Goal: Transaction & Acquisition: Purchase product/service

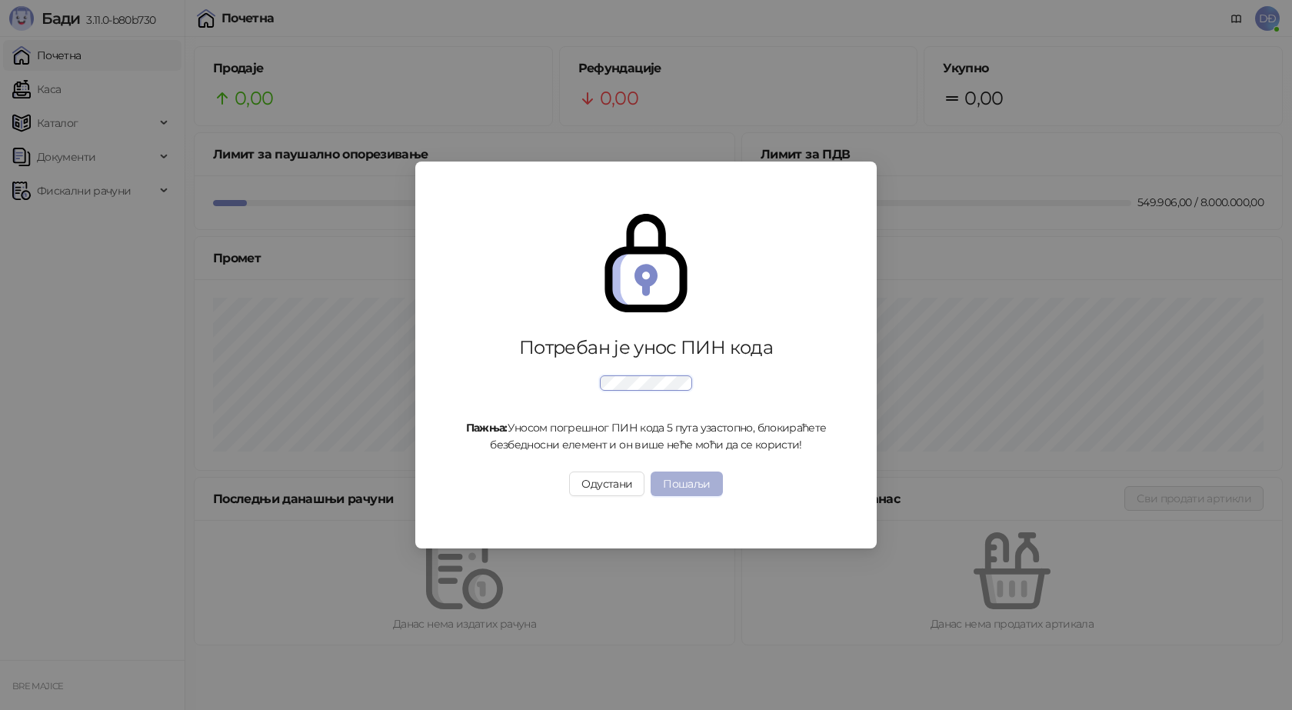
click at [695, 481] on button "Пошаљи" at bounding box center [687, 483] width 72 height 25
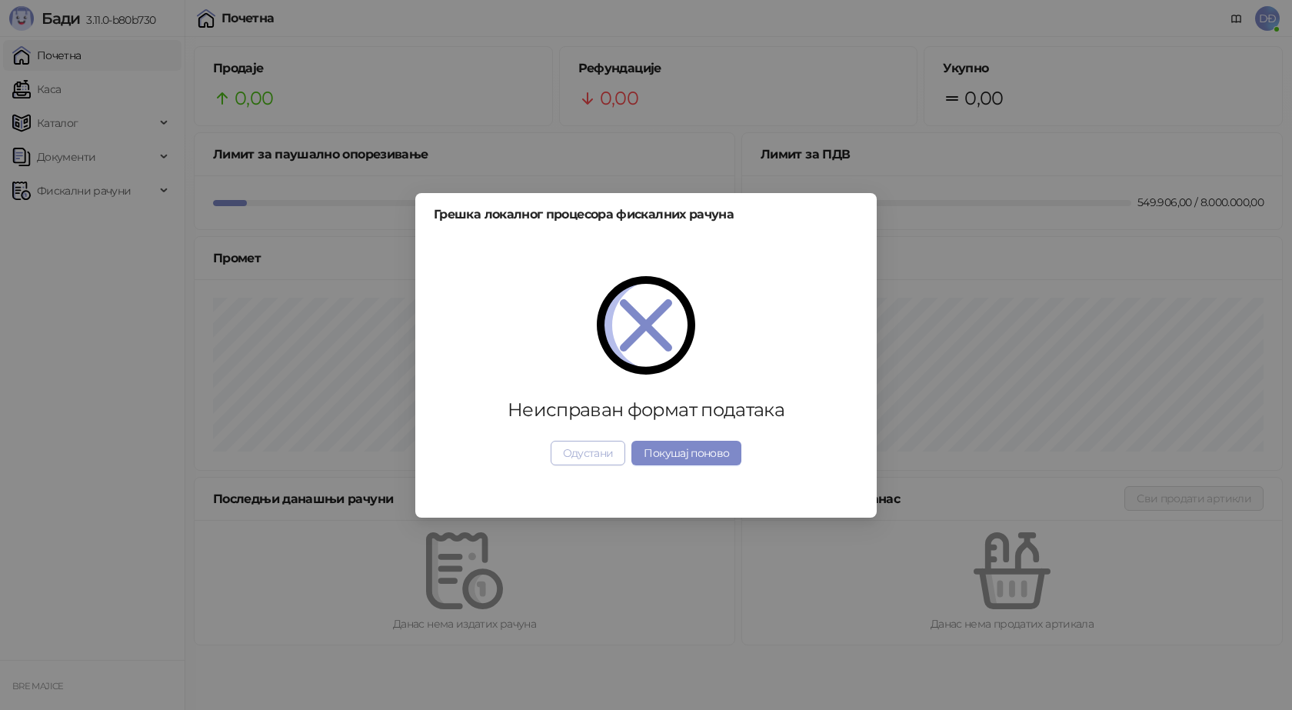
click at [606, 458] on button "Одустани" at bounding box center [588, 453] width 75 height 25
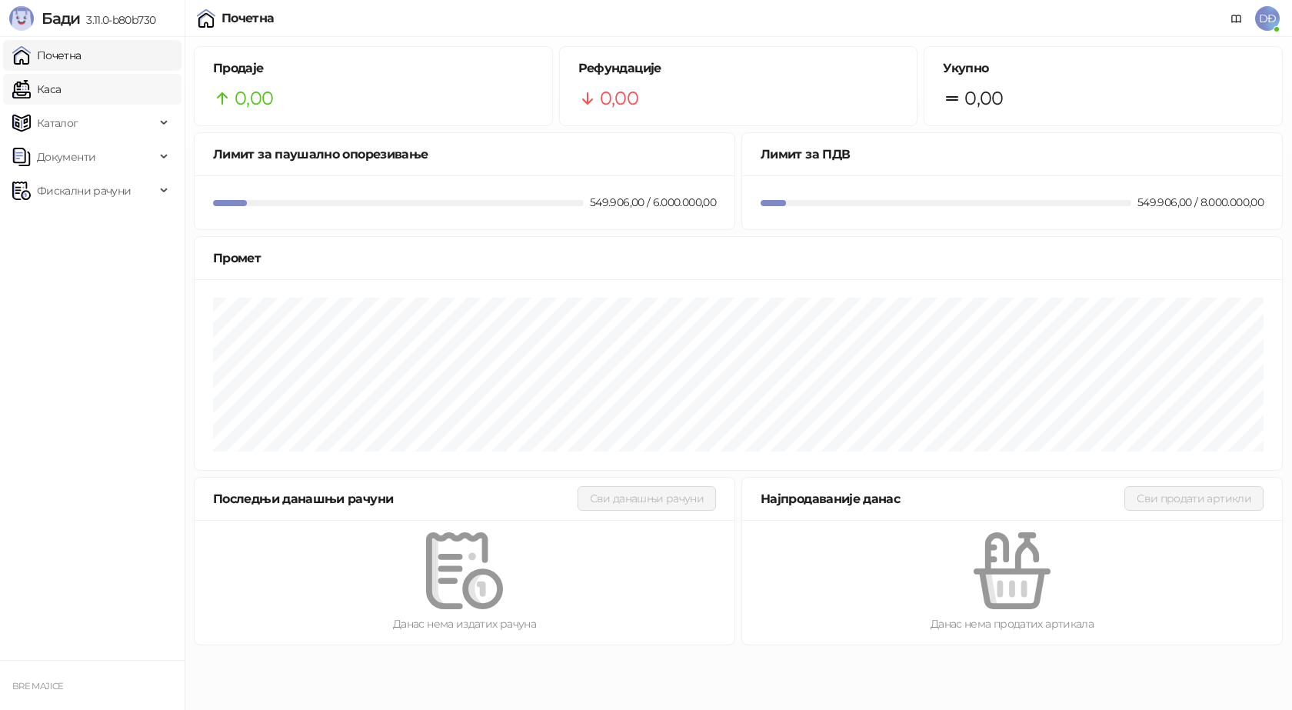
click at [61, 90] on link "Каса" at bounding box center [36, 89] width 48 height 31
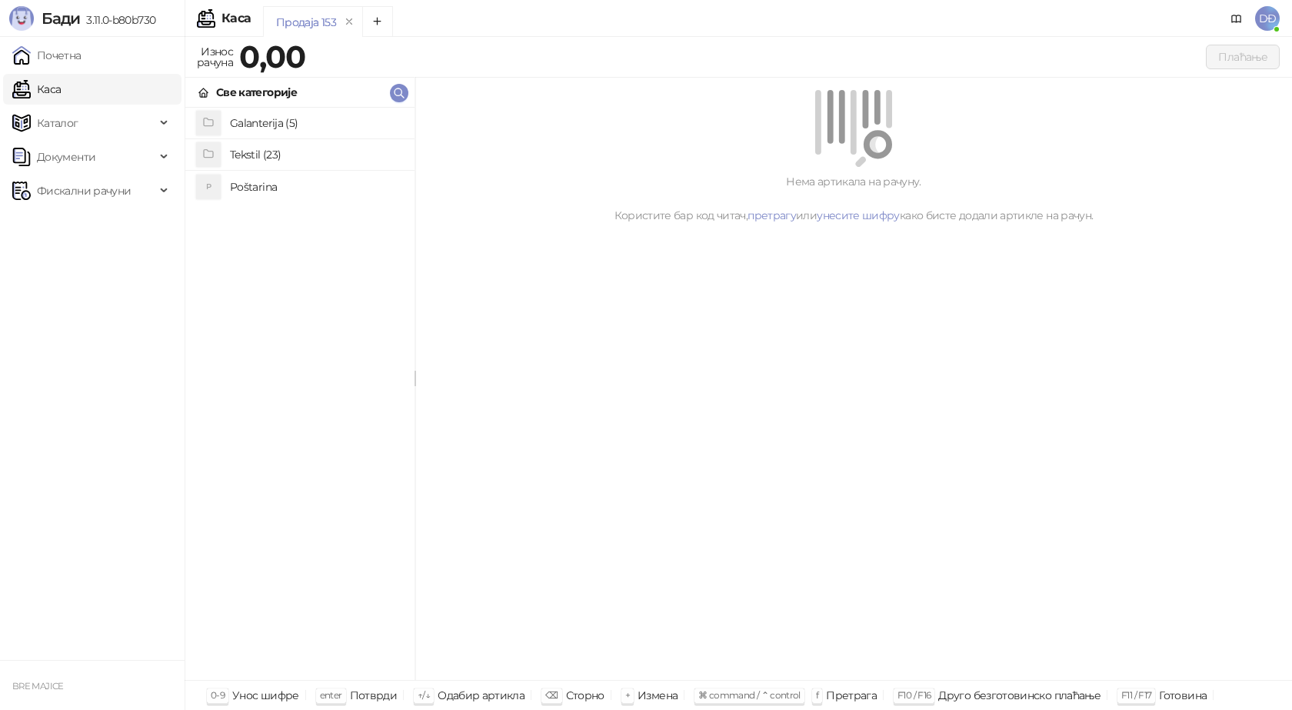
click at [295, 329] on div "Galanterija (5) Tekstil (23) P Poštarina" at bounding box center [299, 394] width 229 height 572
click at [253, 186] on h4 "Poštarina" at bounding box center [316, 187] width 172 height 25
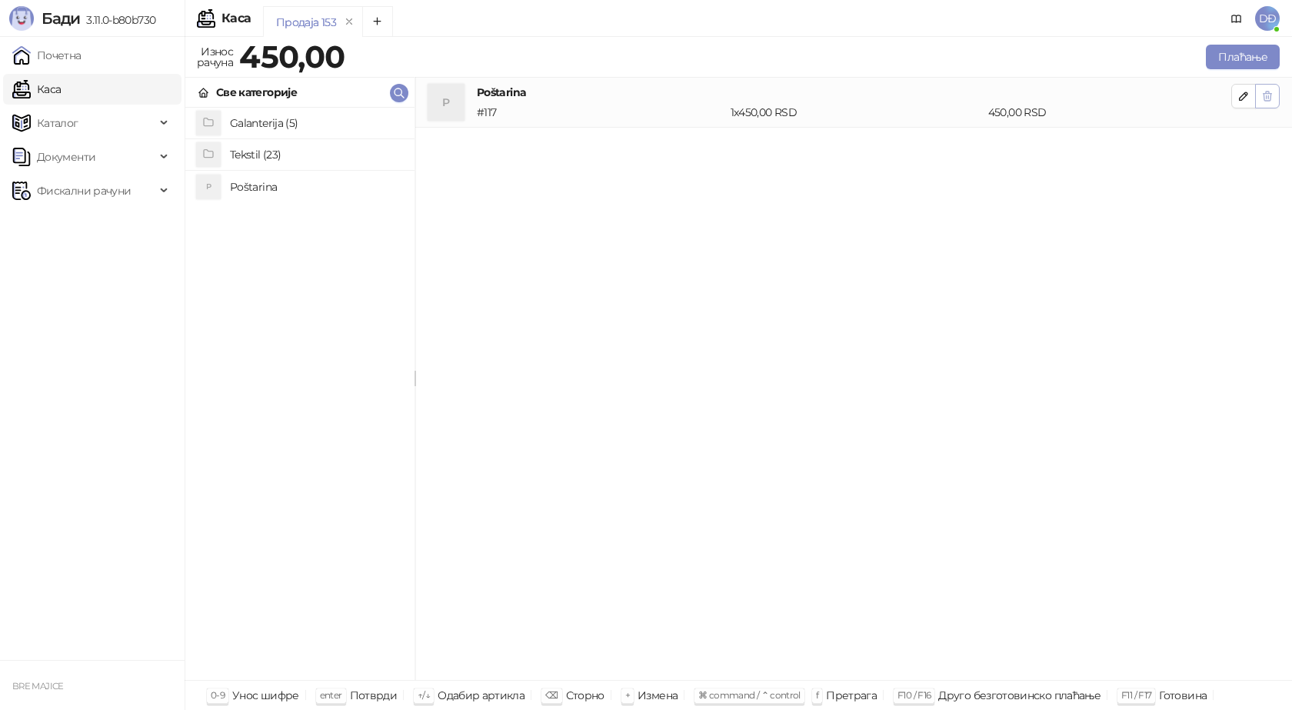
click at [1267, 92] on icon "button" at bounding box center [1267, 96] width 8 height 9
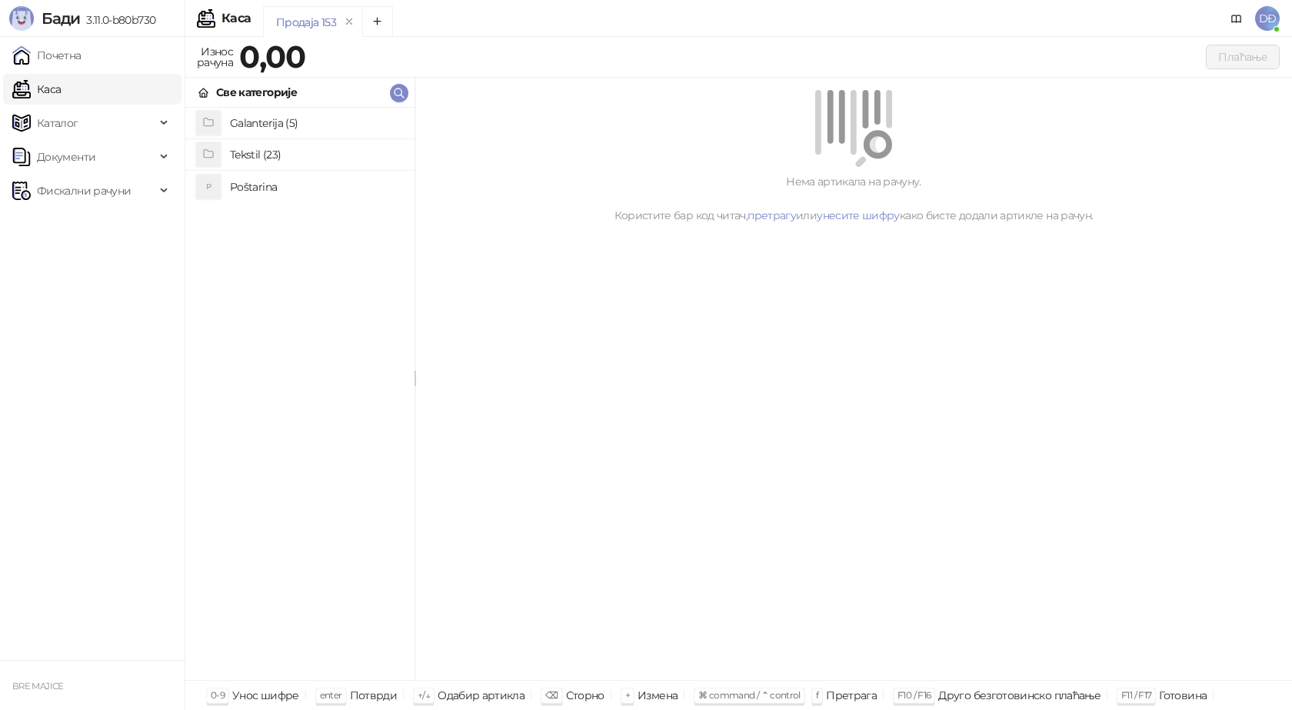
click at [263, 188] on h4 "Poštarina" at bounding box center [316, 187] width 172 height 25
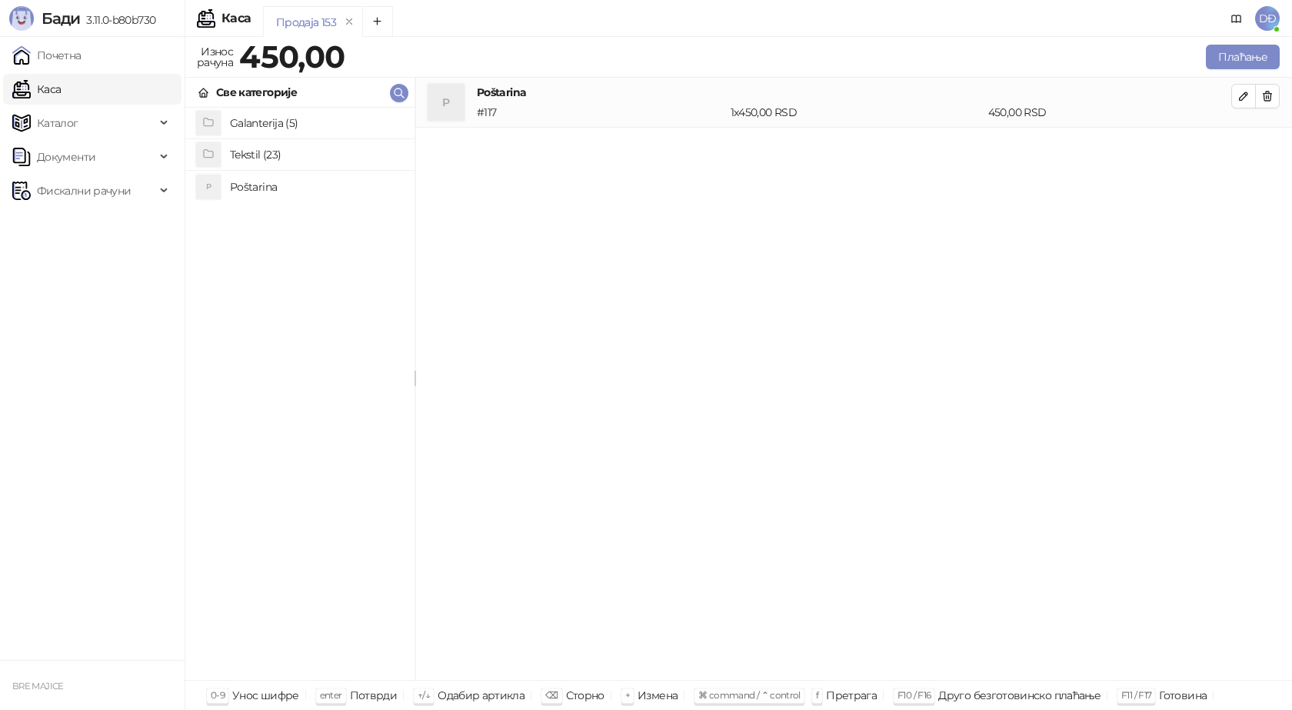
click at [248, 191] on h4 "Poštarina" at bounding box center [316, 187] width 172 height 25
click at [1269, 97] on icon "button" at bounding box center [1267, 96] width 12 height 12
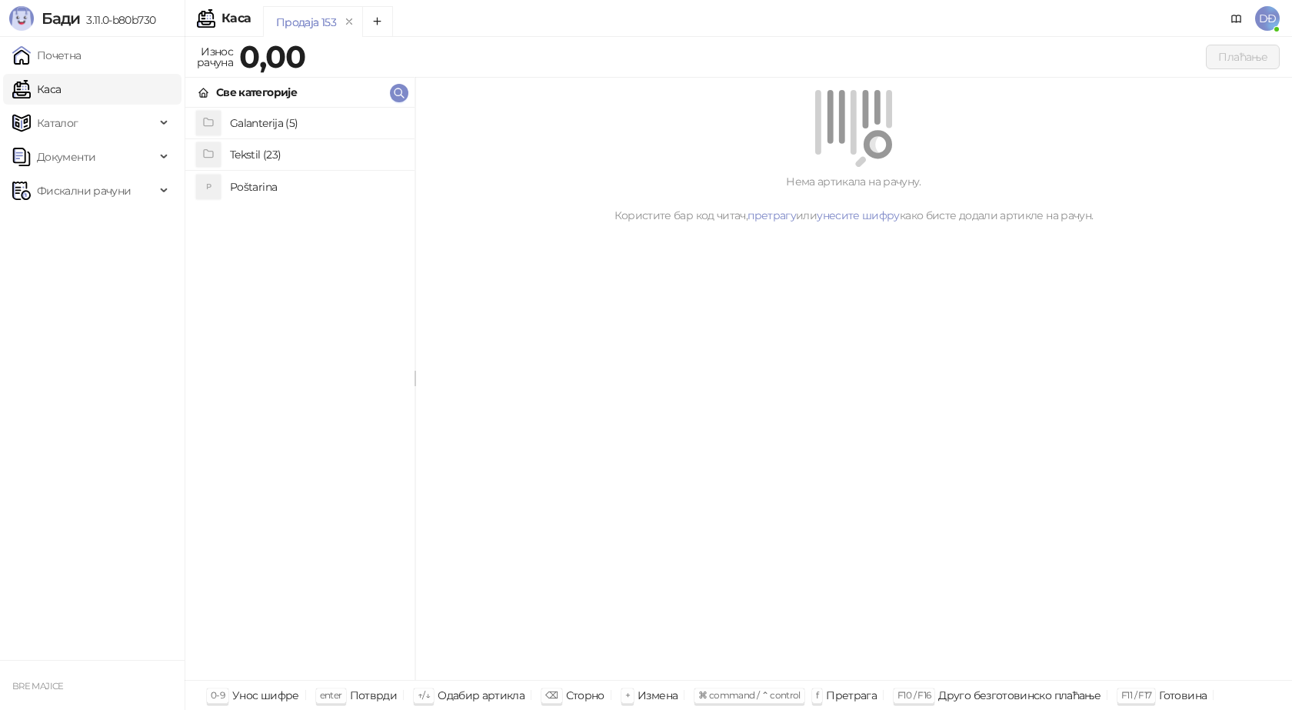
click at [298, 157] on h4 "Tekstil (23)" at bounding box center [316, 154] width 172 height 25
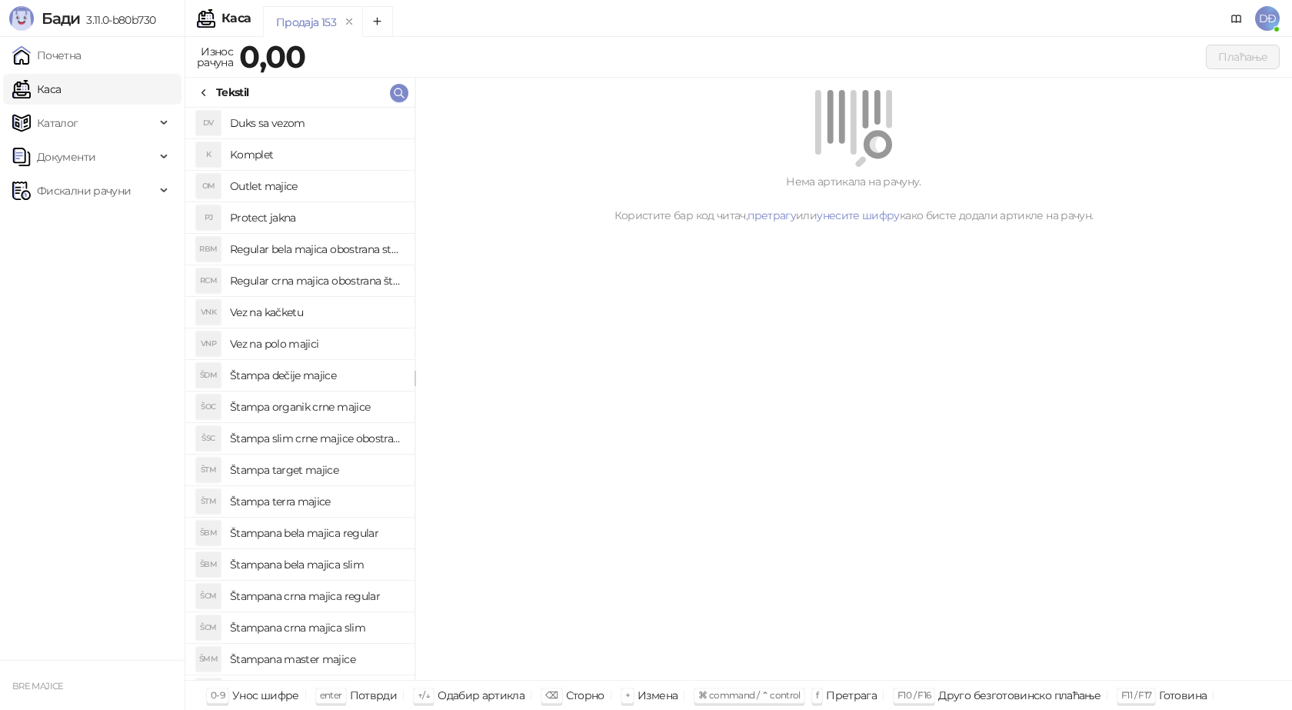
click at [108, 248] on ul "Почетна Каса Каталог Документи Фискални рачуни" at bounding box center [92, 348] width 185 height 623
click at [548, 284] on div "Нема артикала на рачуну. Користите бар код читач, претрагу или унесите шифру ка…" at bounding box center [853, 379] width 877 height 603
click at [208, 92] on icon at bounding box center [204, 93] width 12 height 12
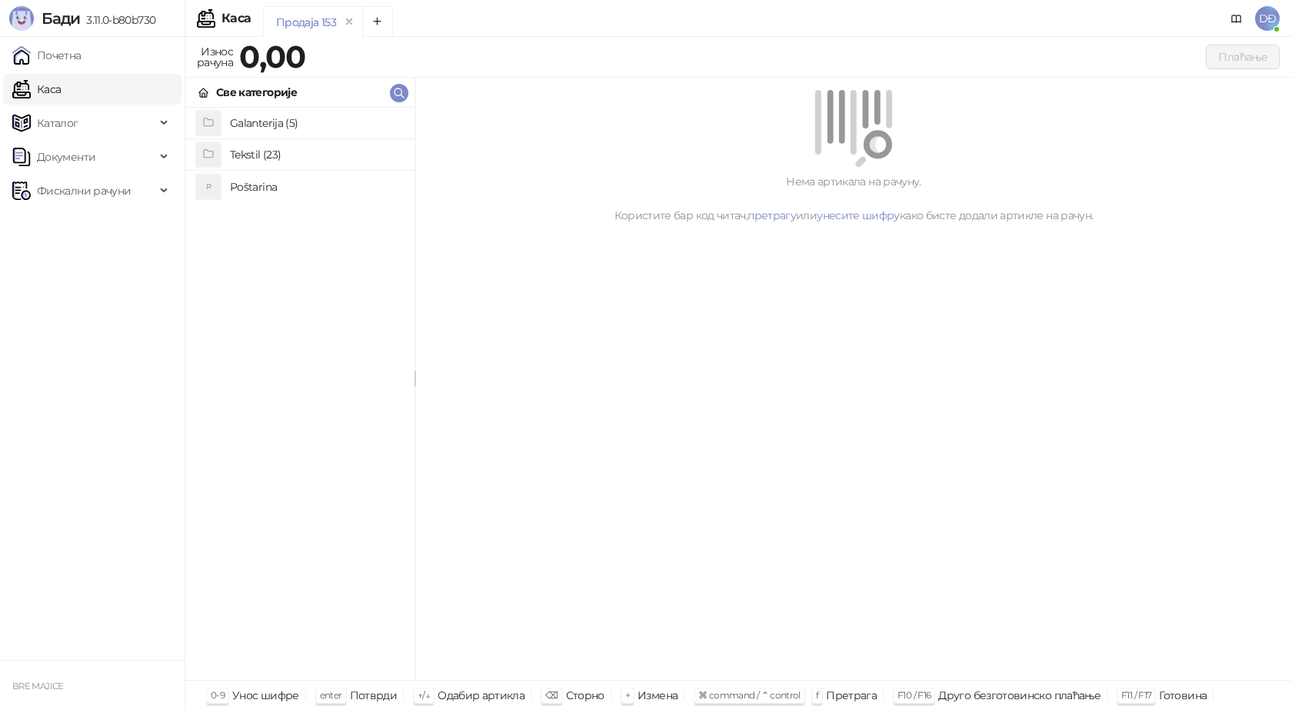
click at [271, 181] on h4 "Poštarina" at bounding box center [316, 187] width 172 height 25
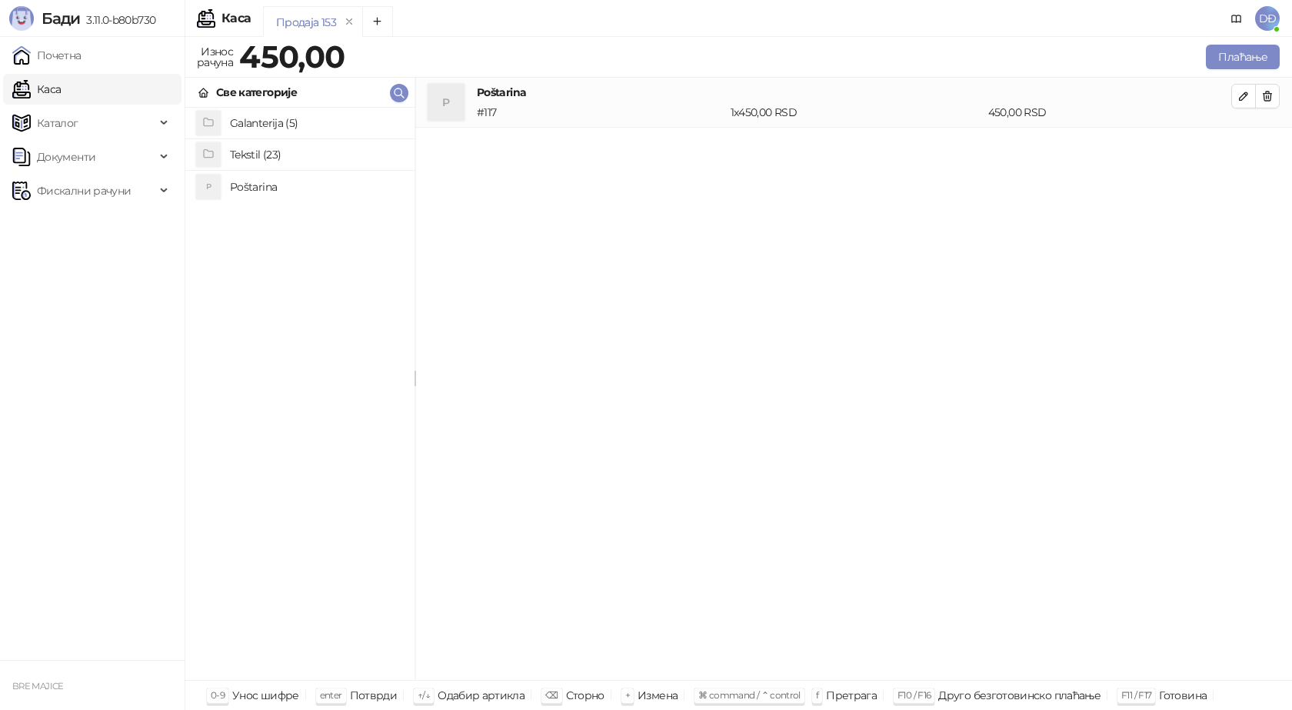
click at [277, 155] on h4 "Tekstil (23)" at bounding box center [316, 154] width 172 height 25
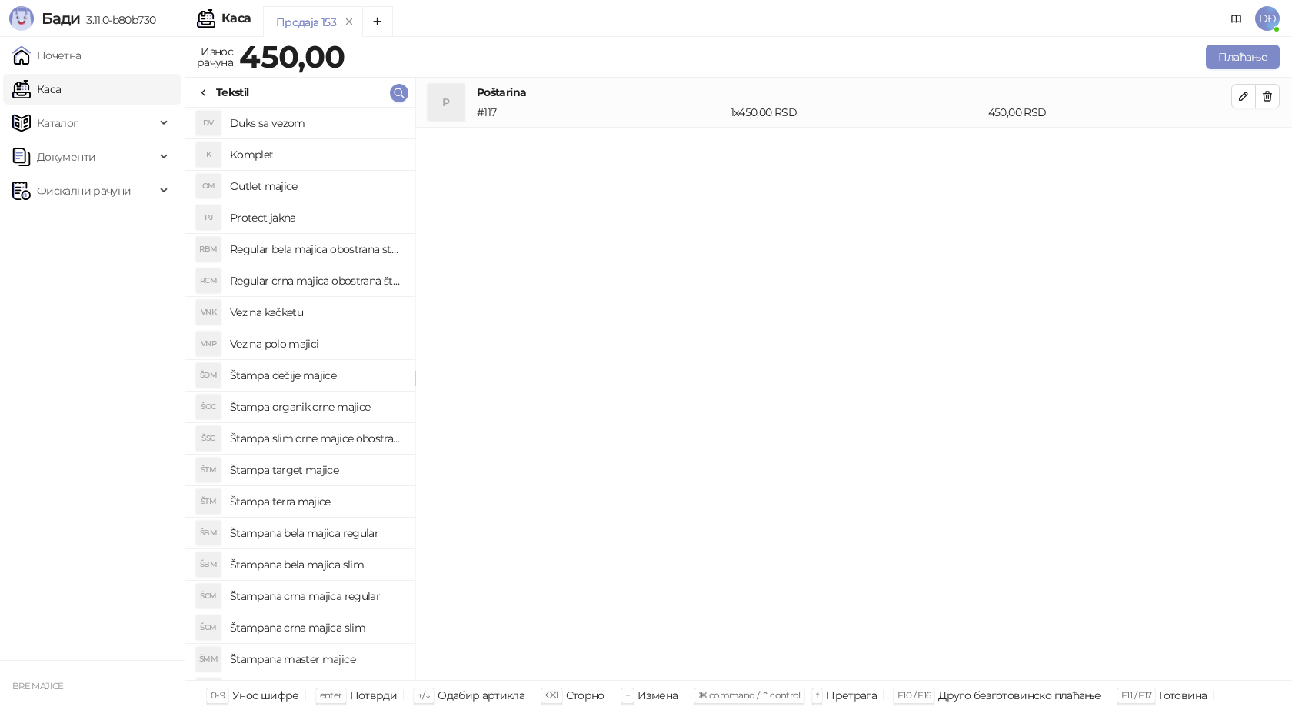
click at [322, 600] on h4 "Štampana crna majica regular" at bounding box center [316, 596] width 172 height 25
click at [1241, 148] on icon "button" at bounding box center [1243, 146] width 12 height 12
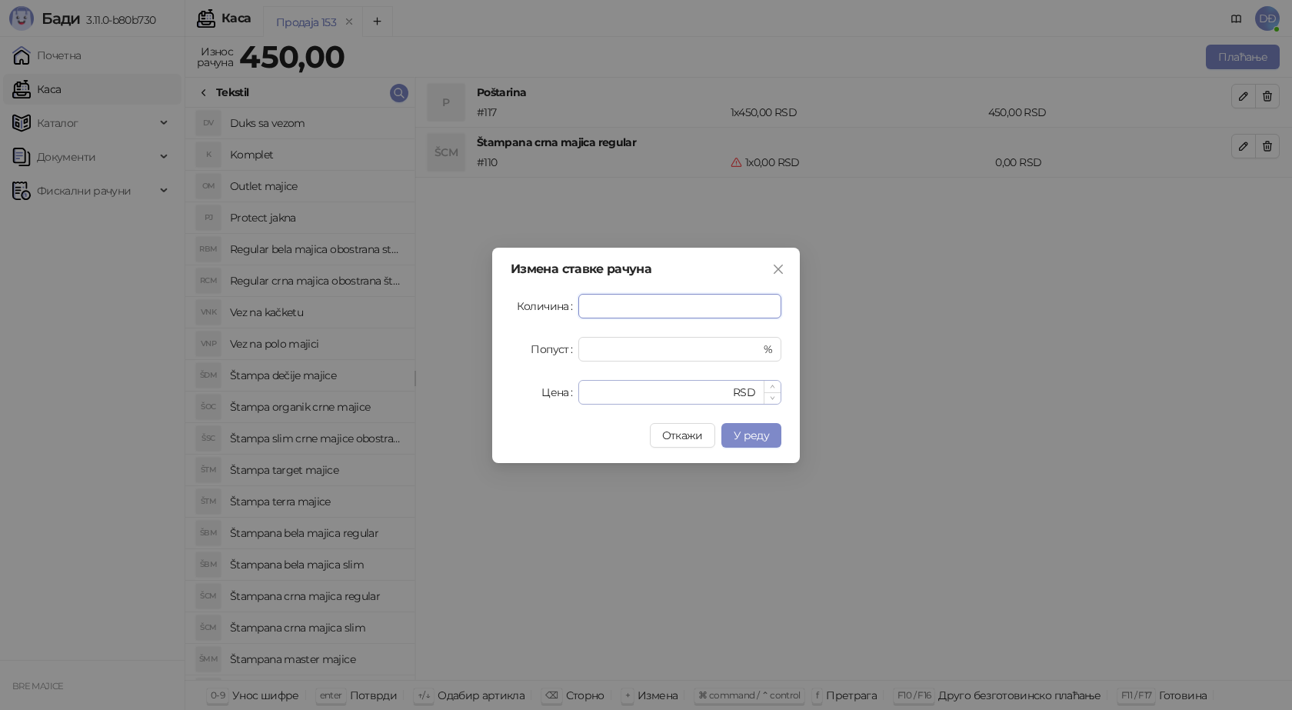
type input "*"
drag, startPoint x: 597, startPoint y: 393, endPoint x: 445, endPoint y: 393, distance: 151.5
click at [445, 393] on div "Измена ставке рачуна Количина * Попуст * % Цена * RSD Откажи У реду" at bounding box center [646, 355] width 1292 height 710
type input "****"
click at [740, 432] on span "У реду" at bounding box center [751, 435] width 35 height 14
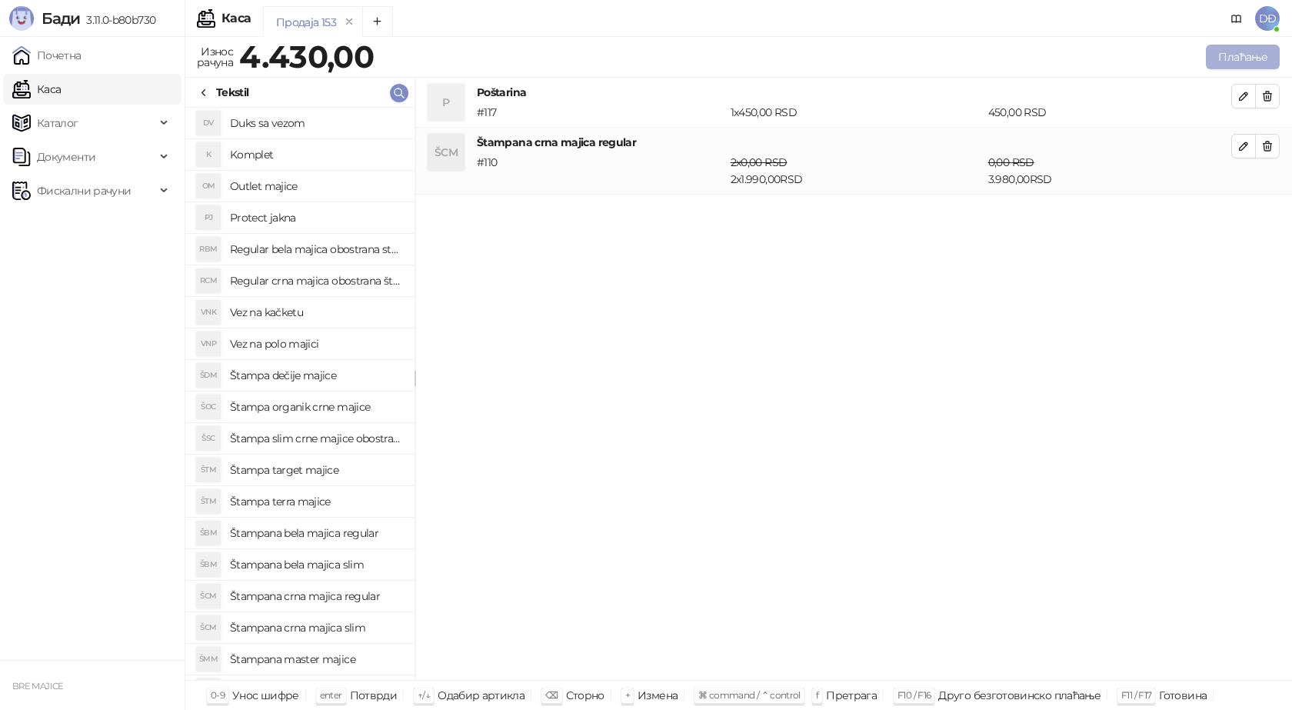
click at [1233, 58] on button "Плаћање" at bounding box center [1243, 57] width 74 height 25
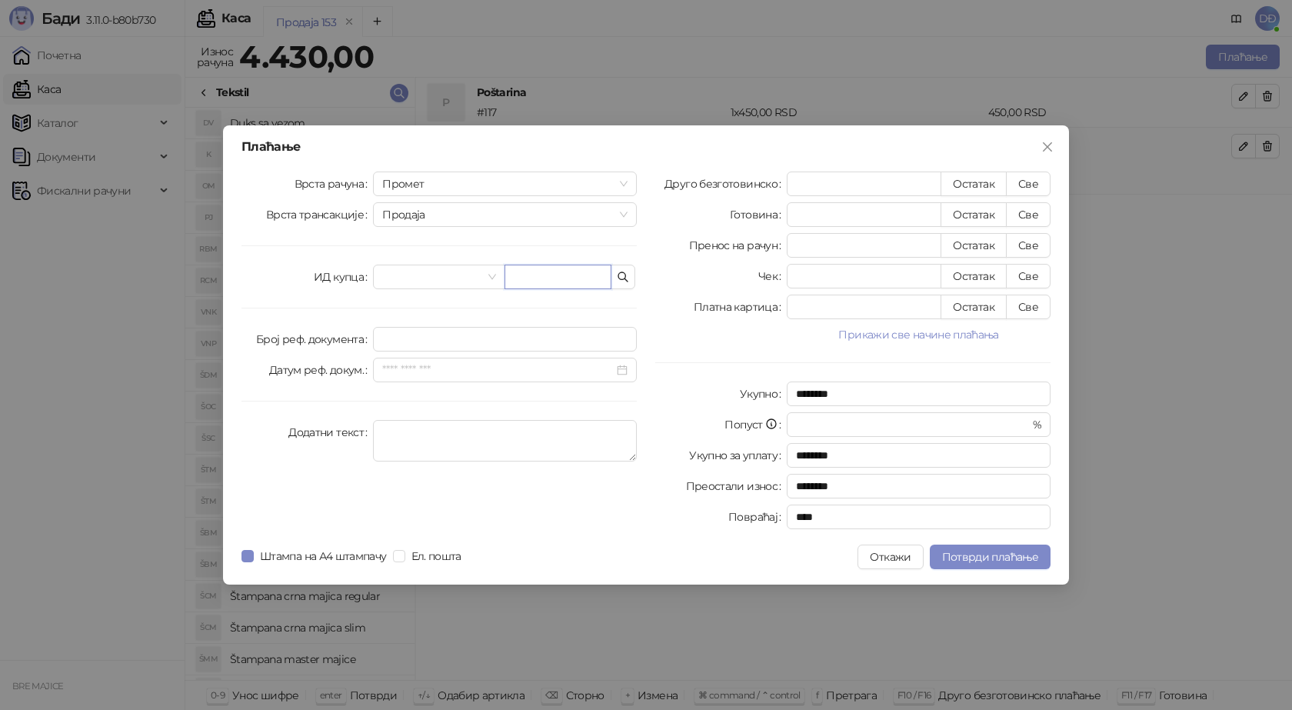
click at [524, 282] on input "text" at bounding box center [557, 277] width 107 height 25
paste input "**********"
type input "**********"
click at [1020, 178] on button "Све" at bounding box center [1028, 183] width 45 height 25
type input "****"
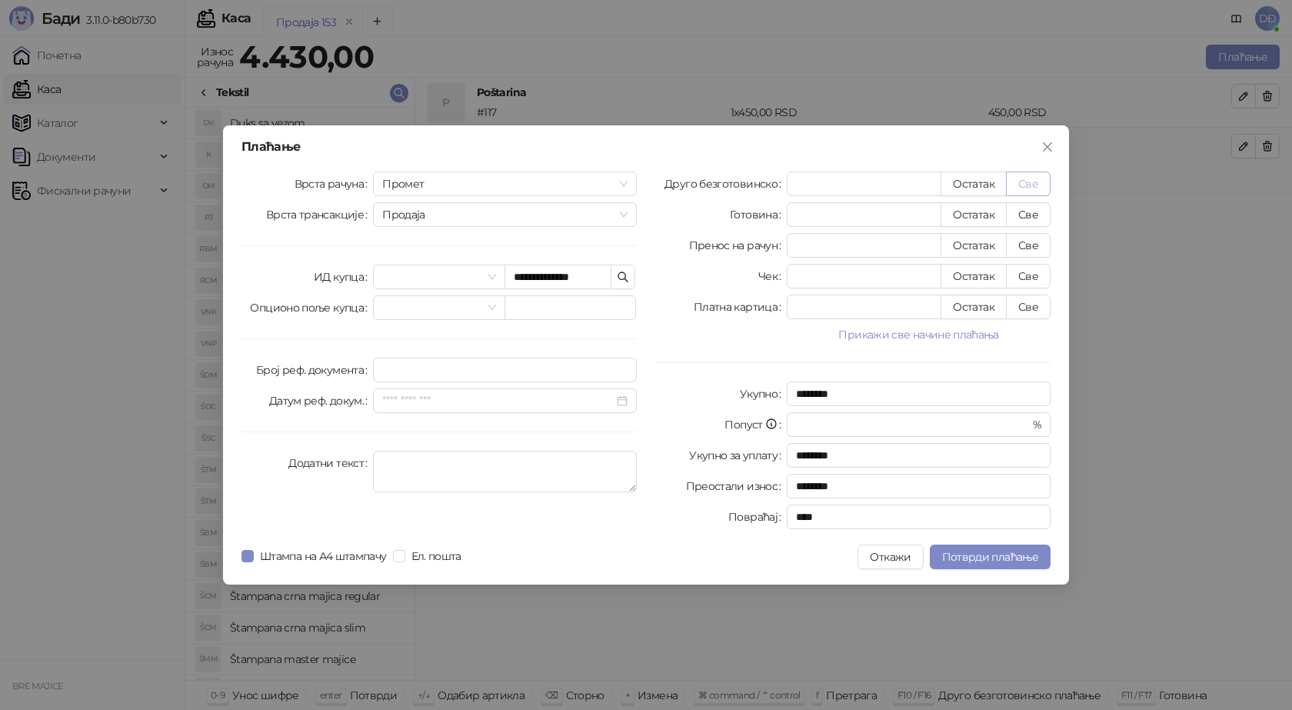
type input "****"
click at [984, 553] on span "Потврди плаћање" at bounding box center [990, 557] width 96 height 14
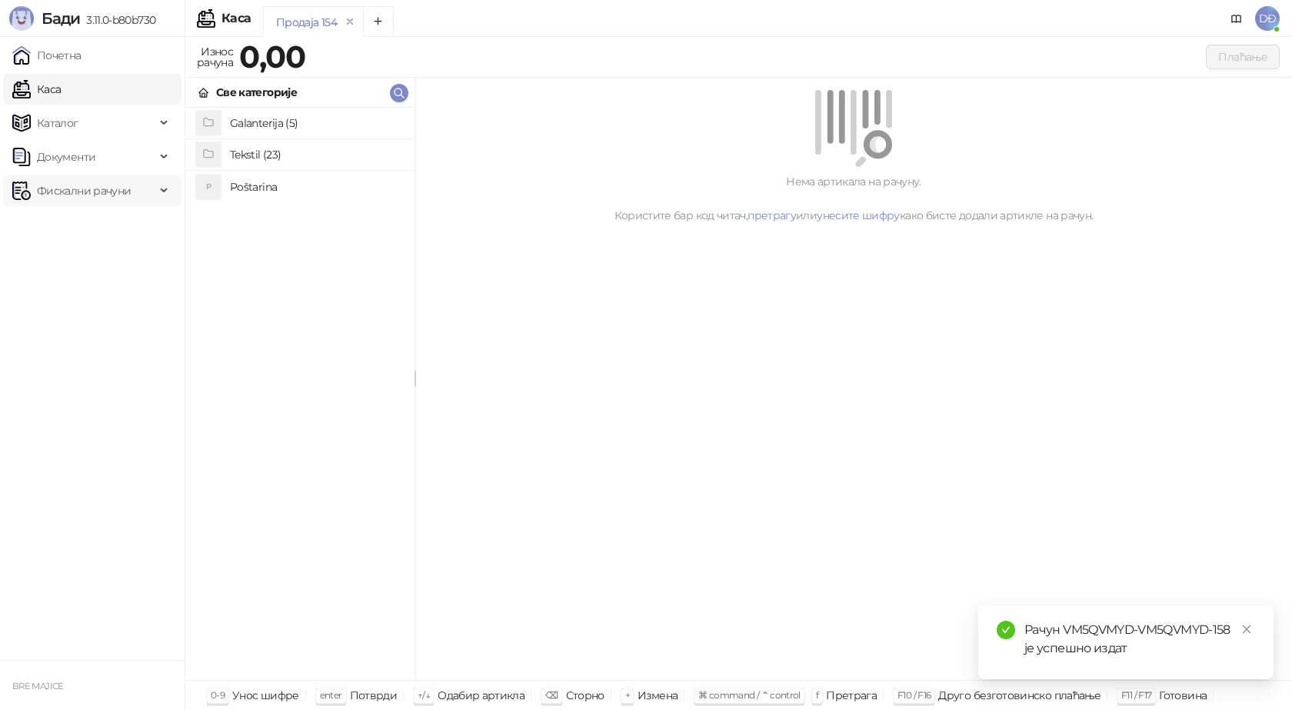
click at [107, 193] on span "Фискални рачуни" at bounding box center [84, 190] width 94 height 31
click at [97, 226] on link "Издати рачуни" at bounding box center [69, 224] width 103 height 31
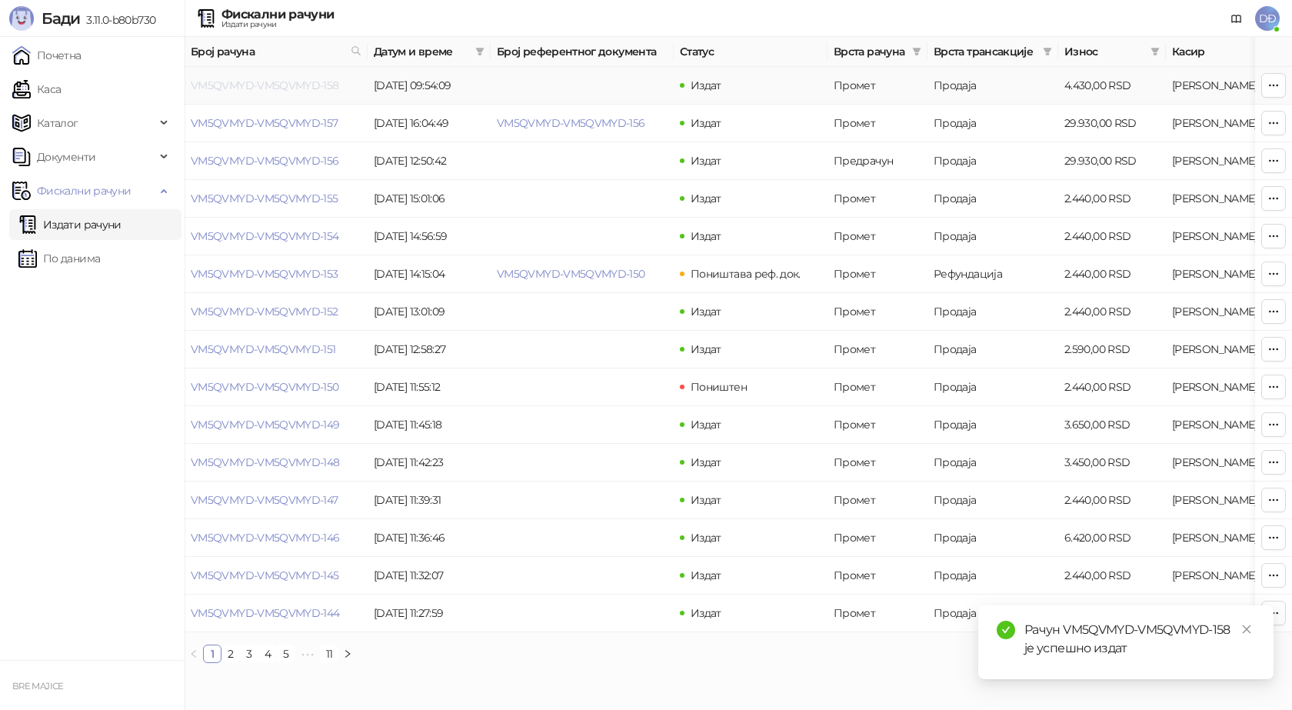
click at [257, 87] on link "VM5QVMYD-VM5QVMYD-158" at bounding box center [265, 85] width 148 height 14
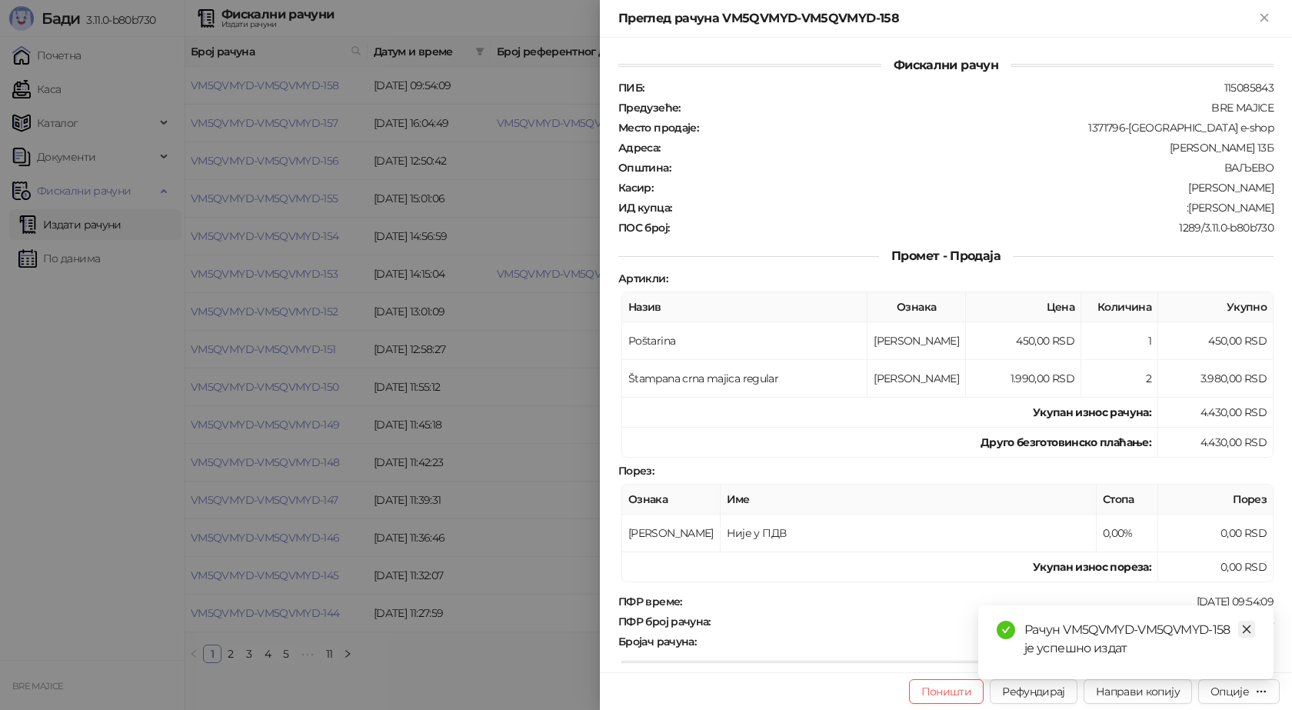
click at [1251, 628] on icon "close" at bounding box center [1246, 629] width 11 height 11
click at [1253, 694] on div "Опције" at bounding box center [1238, 691] width 57 height 15
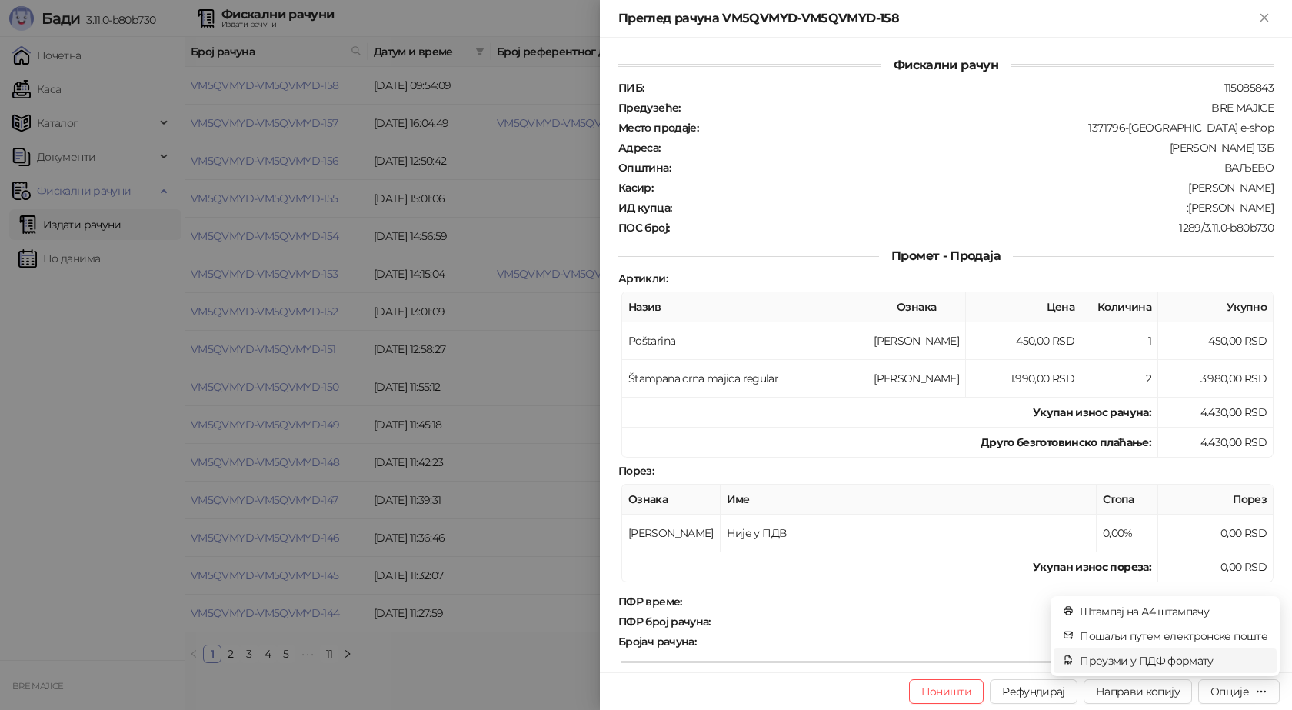
click at [1189, 666] on span "Преузми у ПДФ формату" at bounding box center [1174, 660] width 188 height 17
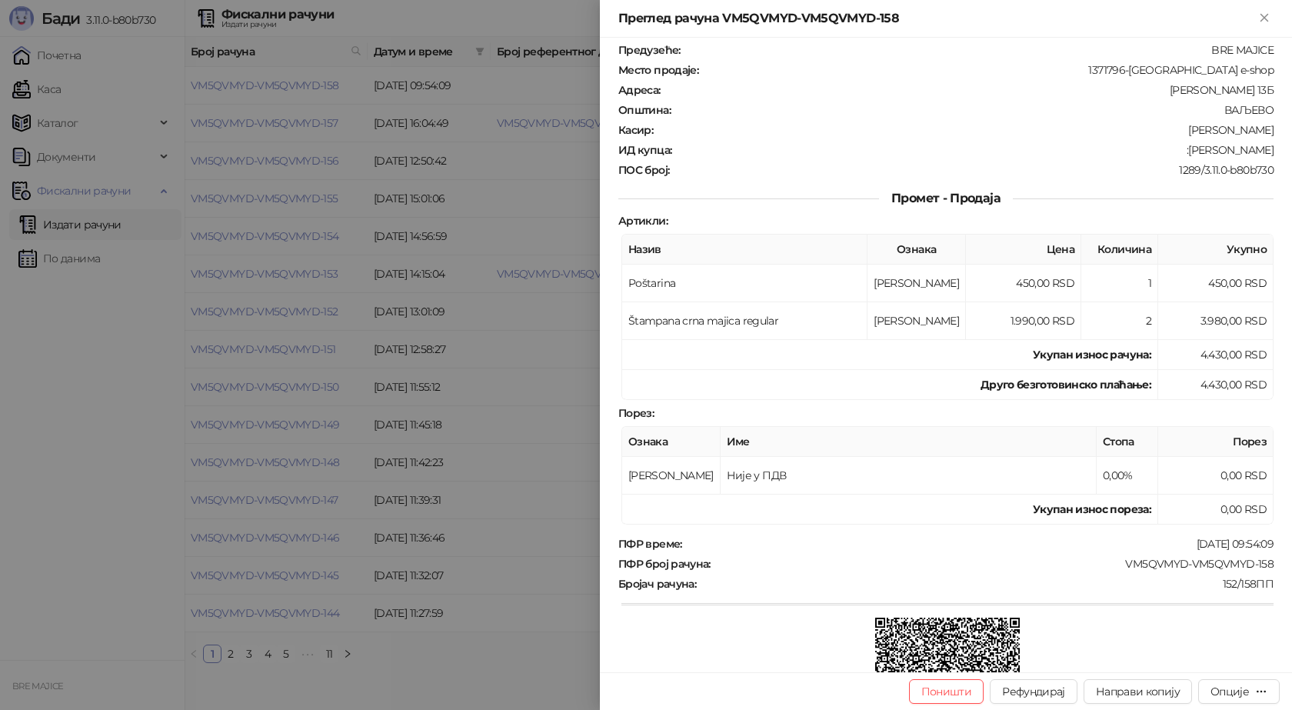
scroll to position [154, 0]
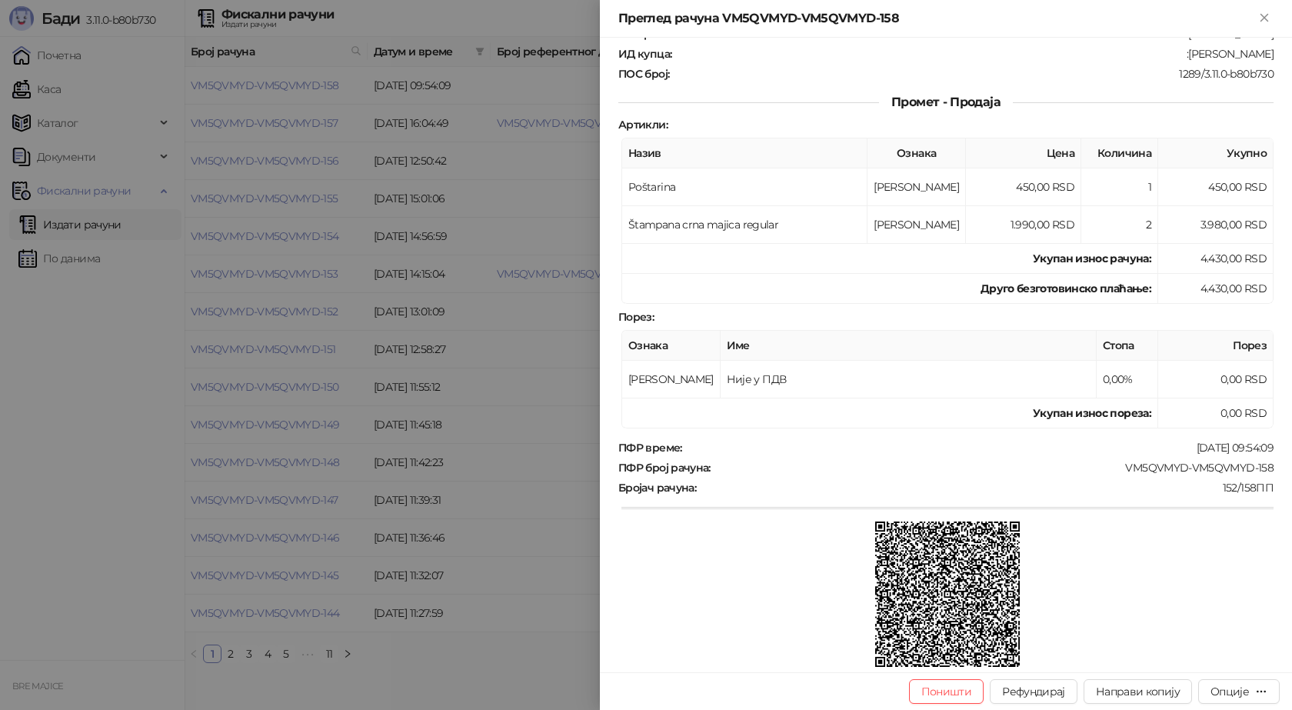
click at [1107, 575] on div at bounding box center [947, 595] width 652 height 148
drag, startPoint x: 1267, startPoint y: 469, endPoint x: 1116, endPoint y: 471, distance: 151.5
click at [1116, 471] on div "Фискални рачун ПИБ : 115085843 Предузеће : BRE MAJICE Место продаје : 1371796-B…" at bounding box center [946, 355] width 692 height 634
copy div "VM5QVMYD-VM5QVMYD-158"
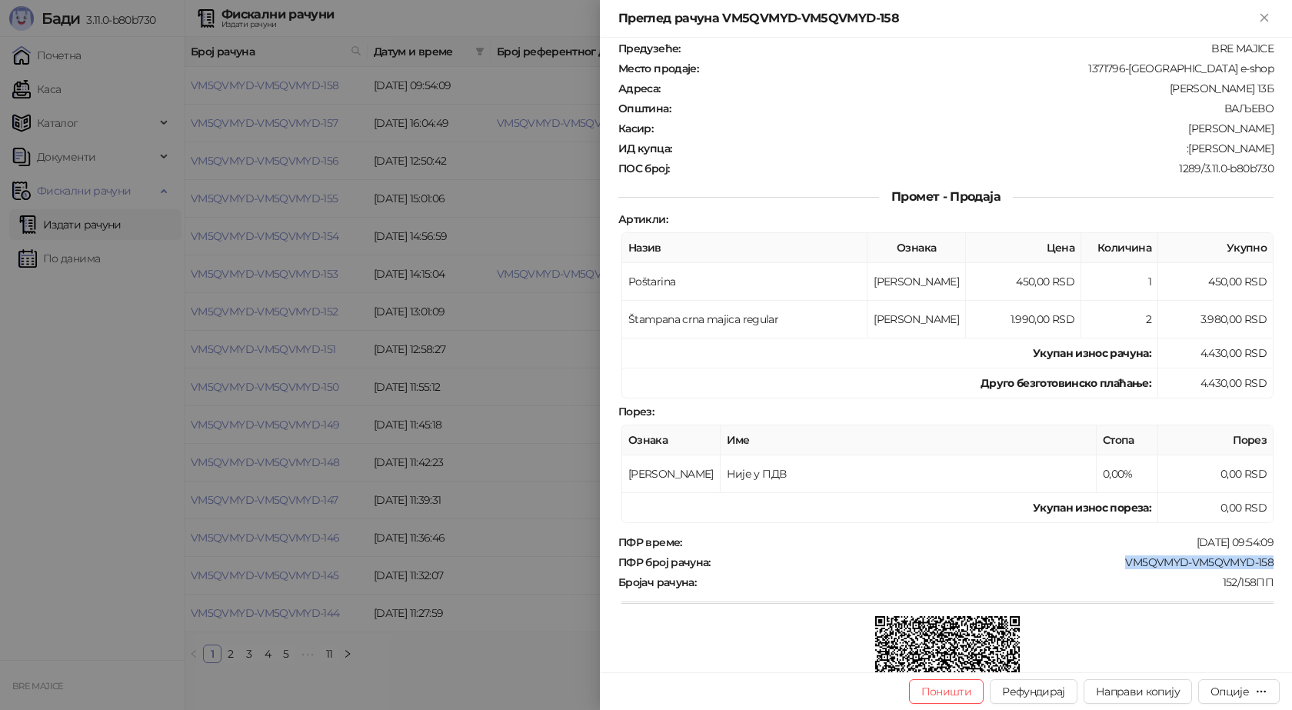
scroll to position [0, 0]
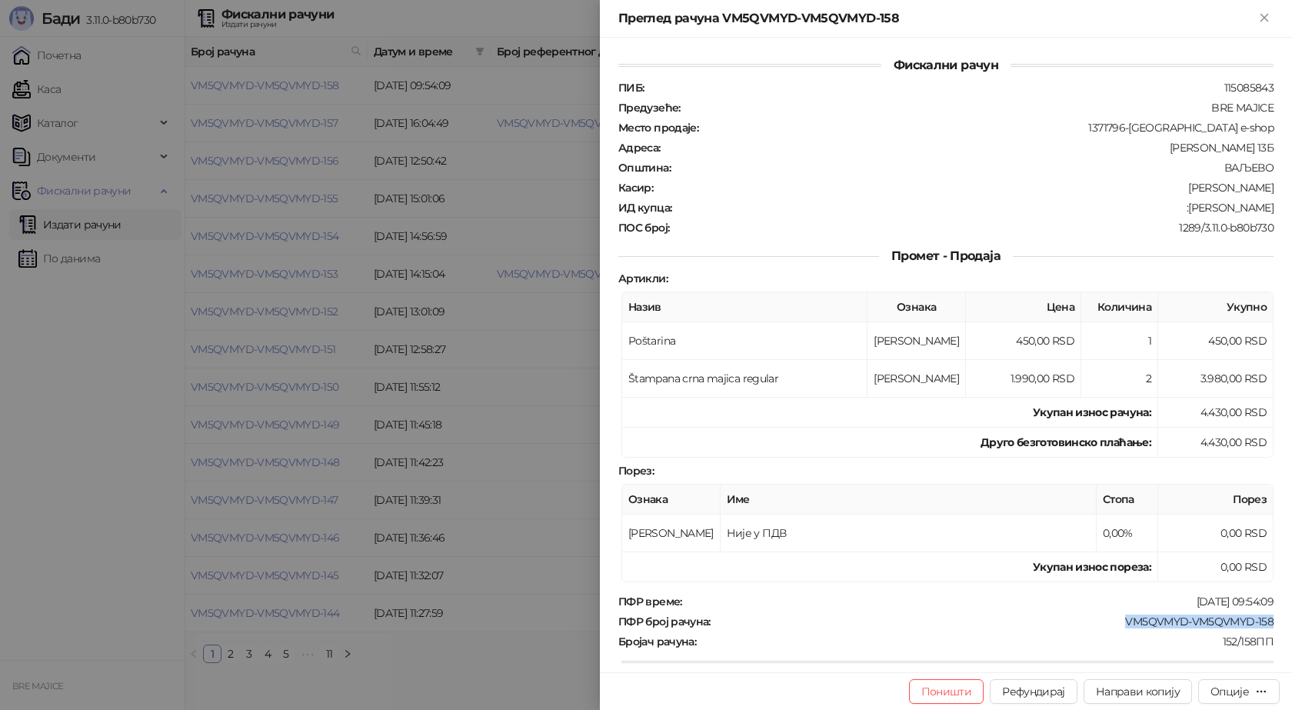
drag, startPoint x: 1257, startPoint y: 207, endPoint x: 1185, endPoint y: 212, distance: 72.5
click at [1185, 212] on div "Фискални рачун ПИБ : 115085843 Предузеће : BRE MAJICE Место продаје : 1371796-B…" at bounding box center [946, 355] width 692 height 634
copy div "Mandić Nebojša"
click at [954, 691] on button "Поништи" at bounding box center [946, 691] width 75 height 25
type input "**********"
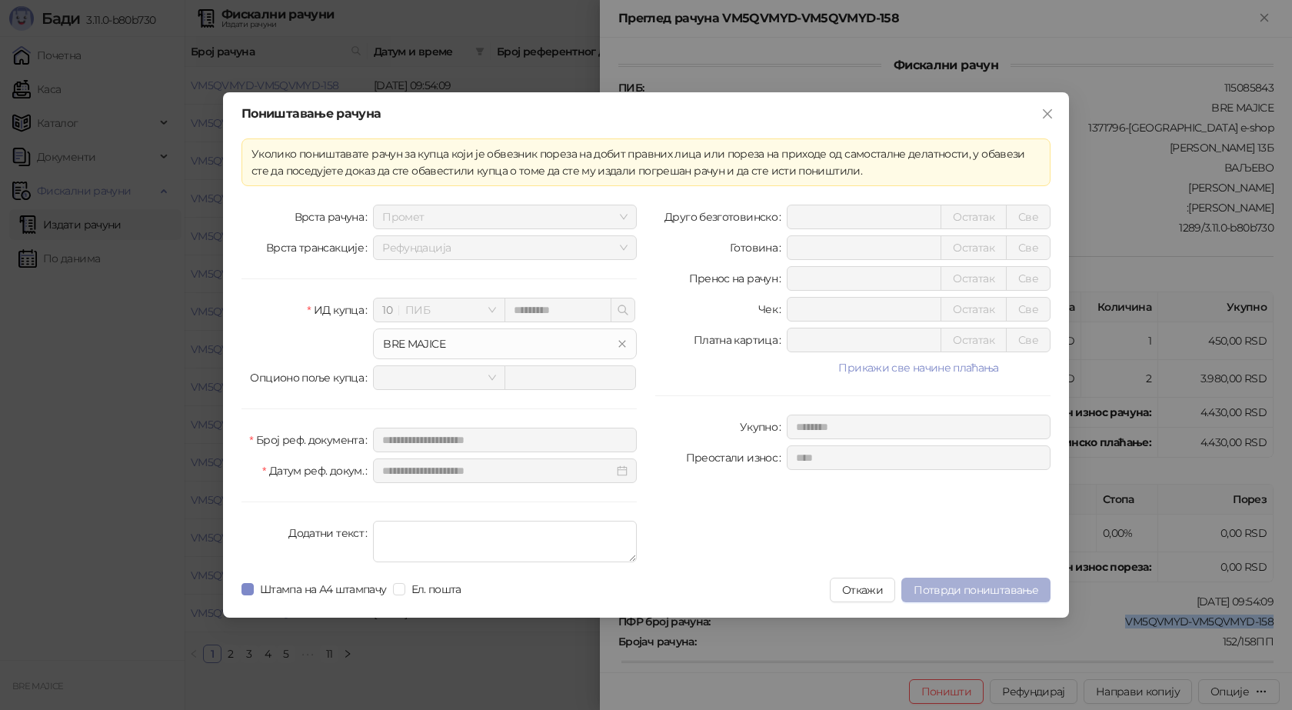
click at [944, 581] on button "Потврди поништавање" at bounding box center [975, 589] width 149 height 25
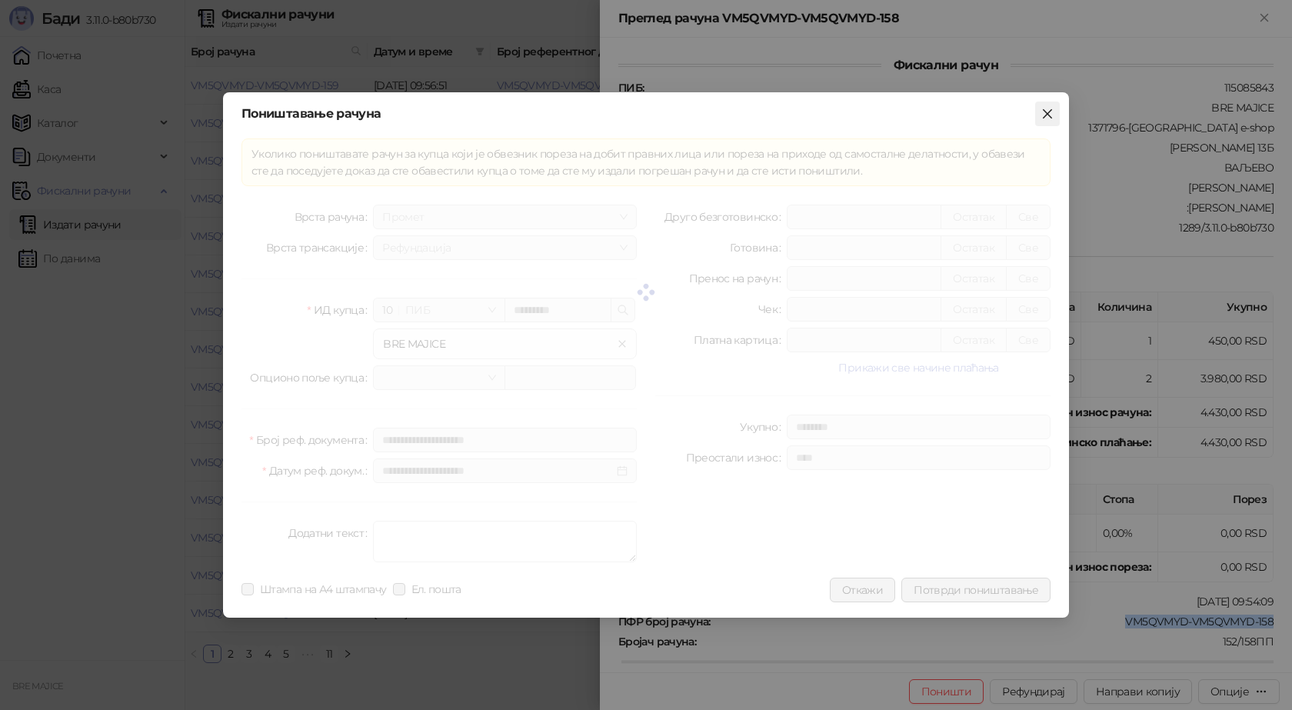
click at [1040, 118] on span "Close" at bounding box center [1047, 114] width 25 height 12
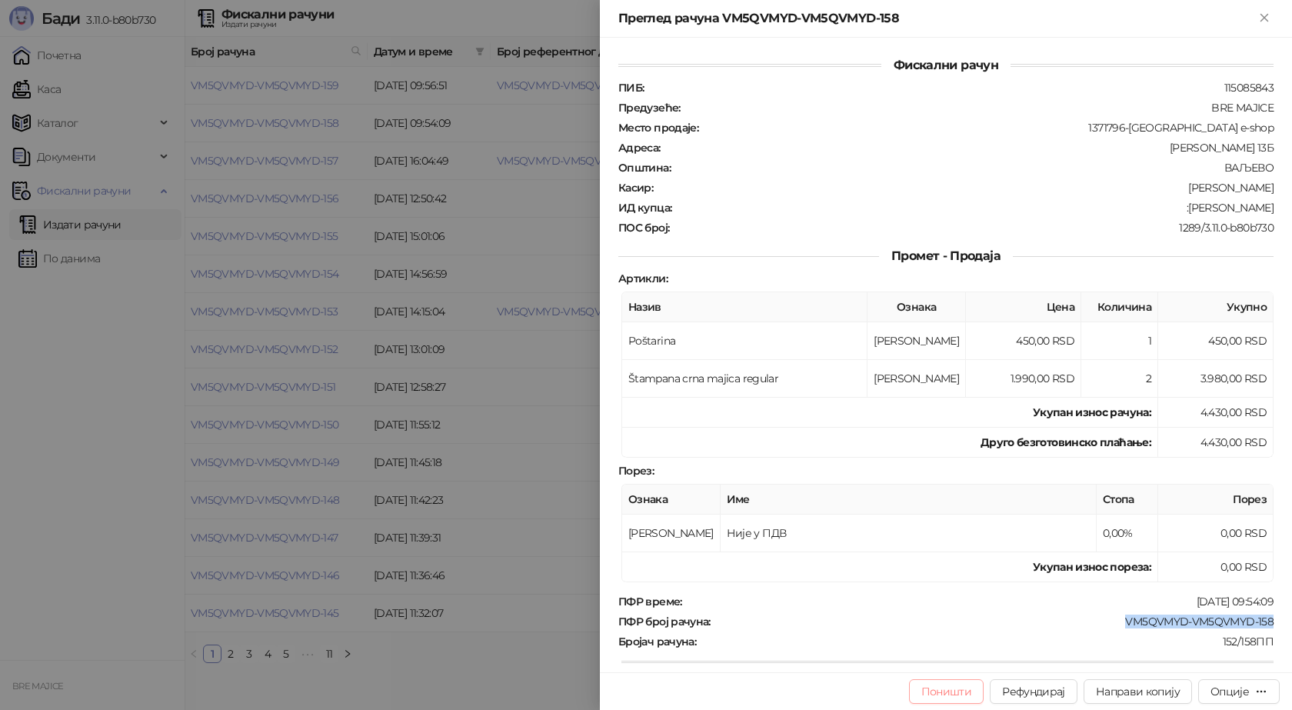
click at [949, 696] on button "Поништи" at bounding box center [946, 691] width 75 height 25
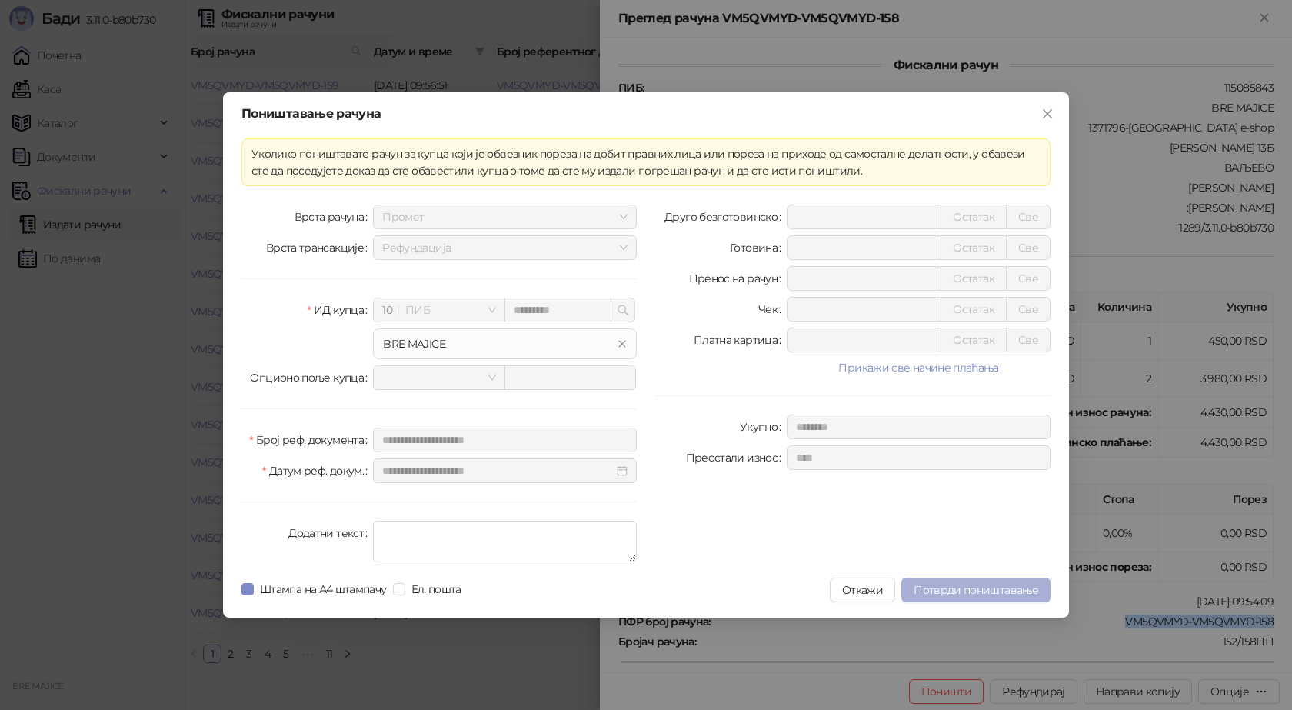
click at [960, 584] on span "Потврди поништавање" at bounding box center [975, 590] width 125 height 14
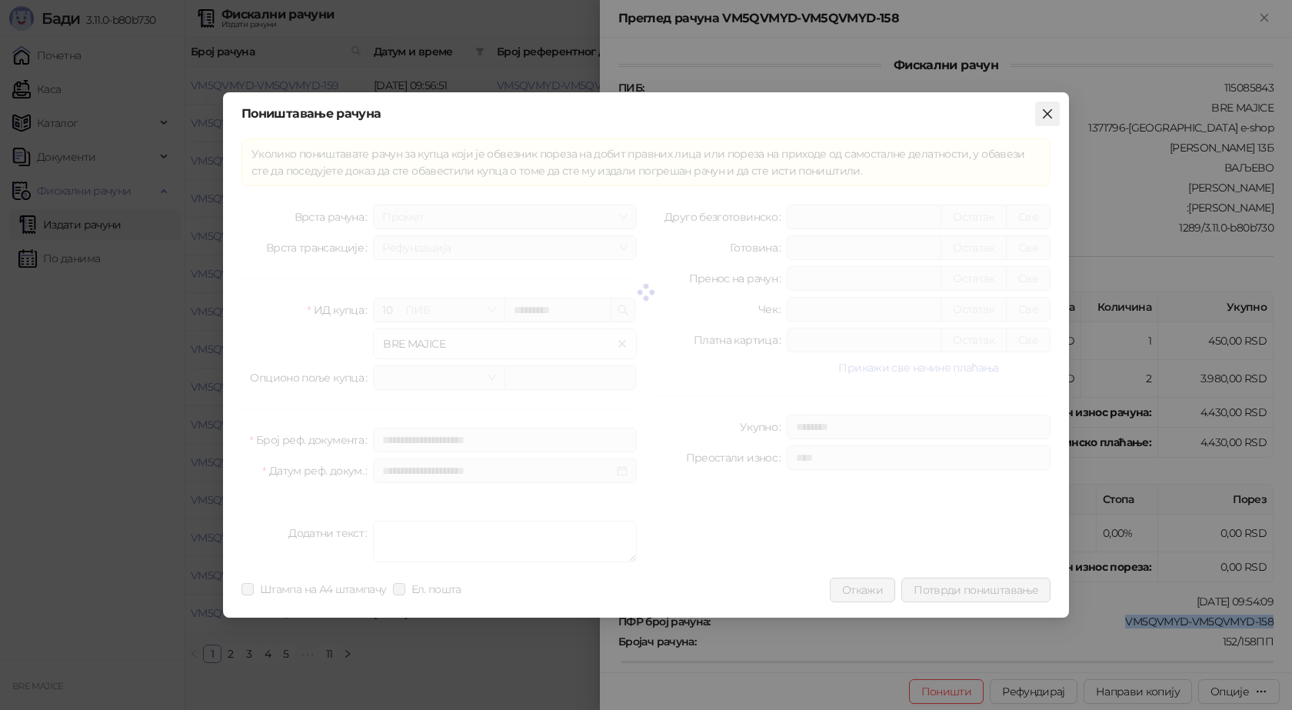
click at [1042, 115] on icon "close" at bounding box center [1047, 114] width 12 height 12
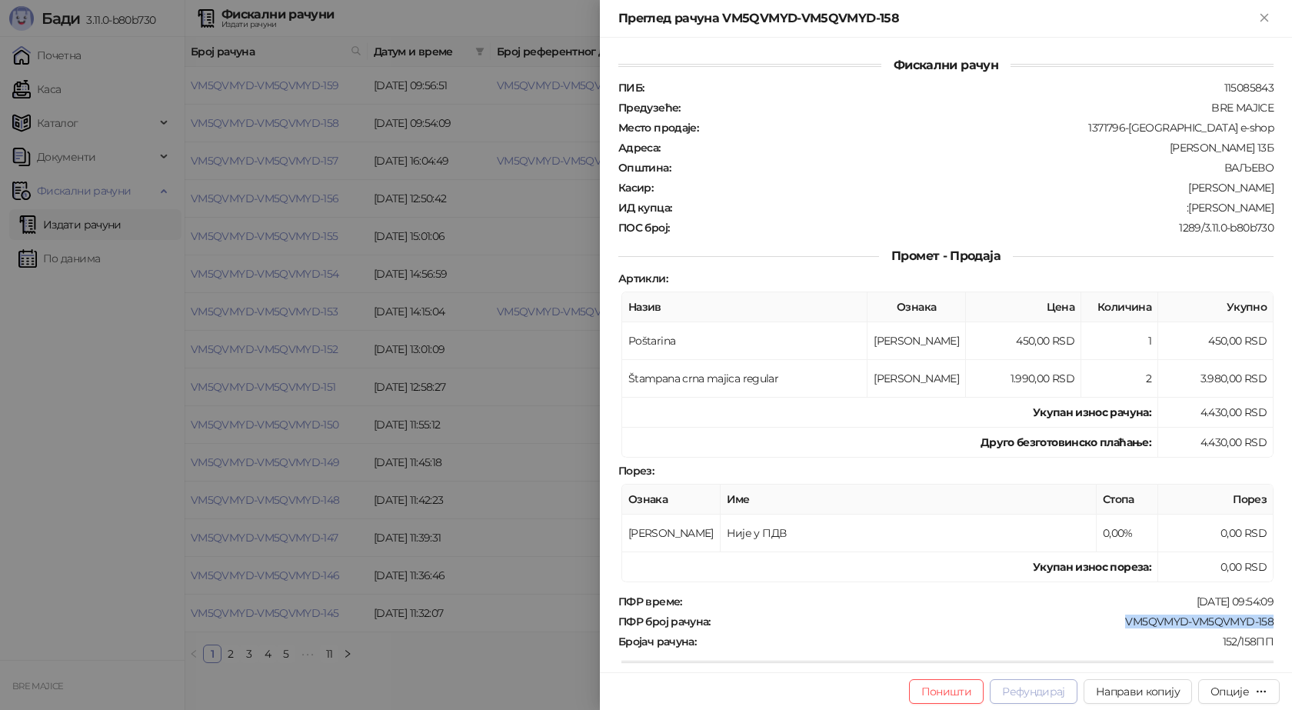
click at [1047, 691] on button "Рефундирај" at bounding box center [1034, 691] width 88 height 25
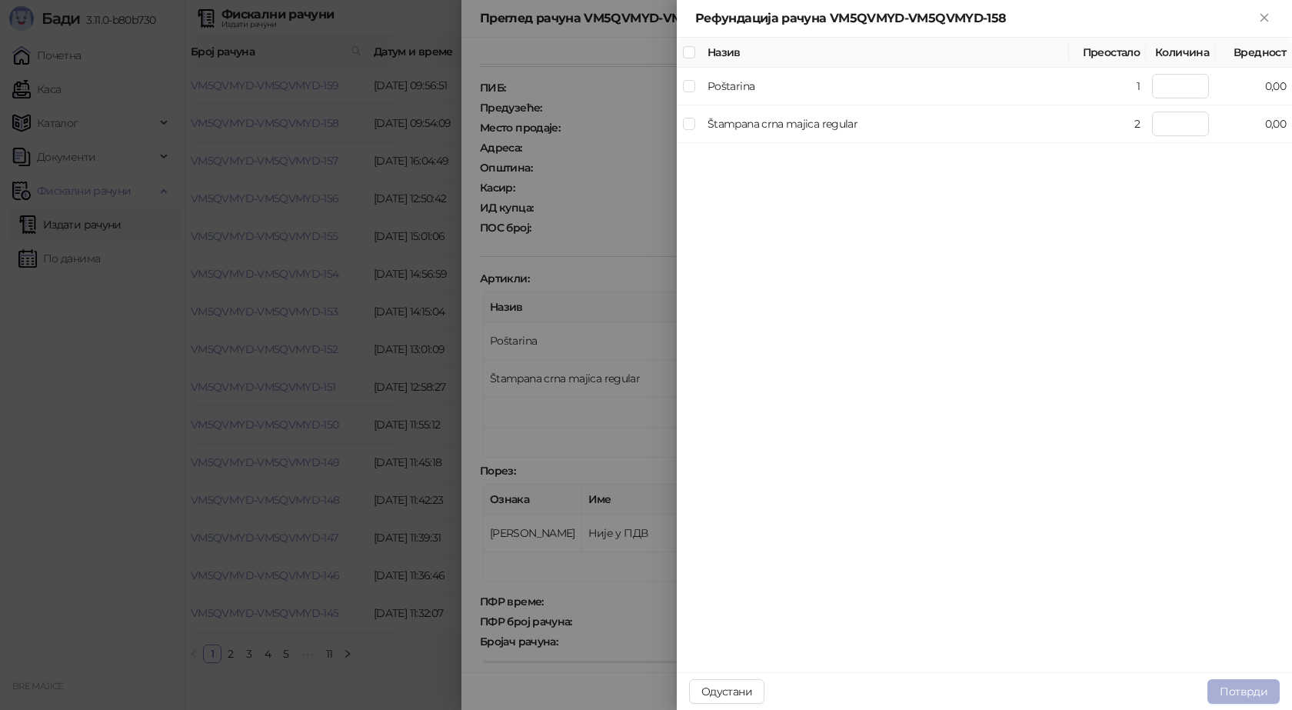
click at [1253, 691] on button "Потврди" at bounding box center [1243, 691] width 72 height 25
click at [1243, 614] on icon "close" at bounding box center [1246, 613] width 11 height 11
click at [1260, 22] on icon "Close" at bounding box center [1264, 18] width 14 height 14
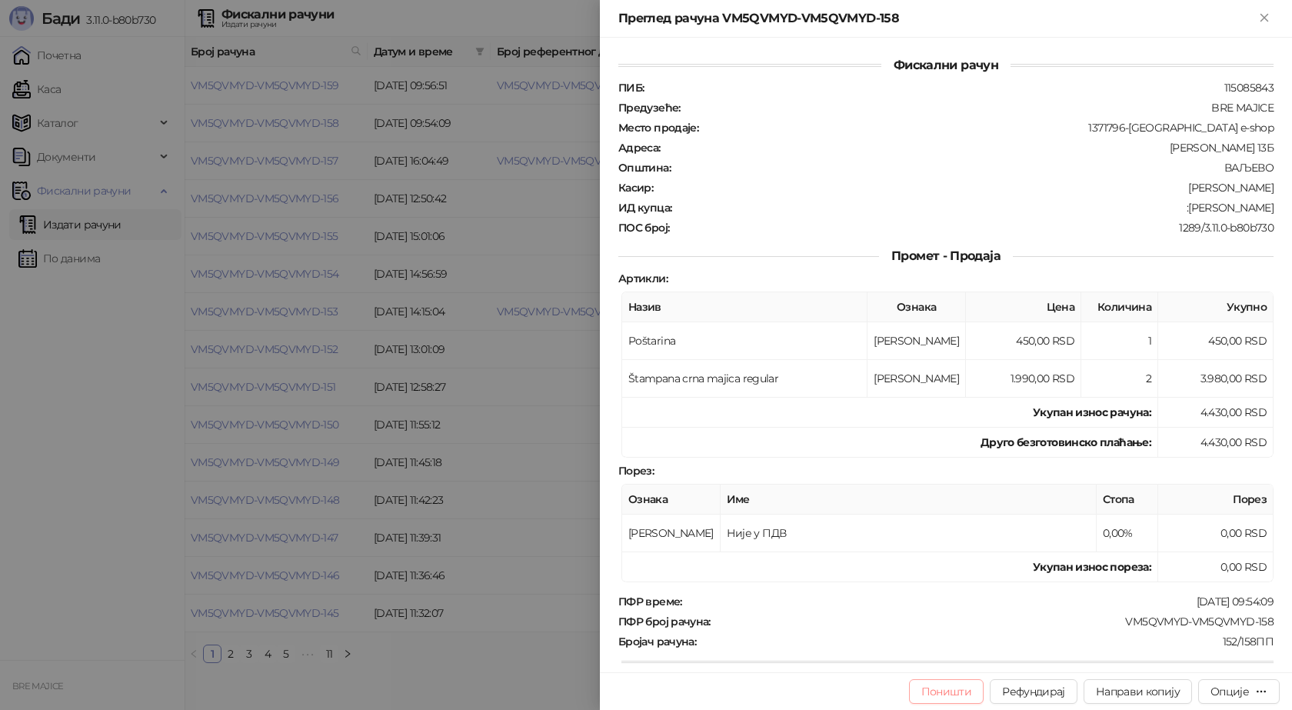
click at [949, 684] on button "Поништи" at bounding box center [946, 691] width 75 height 25
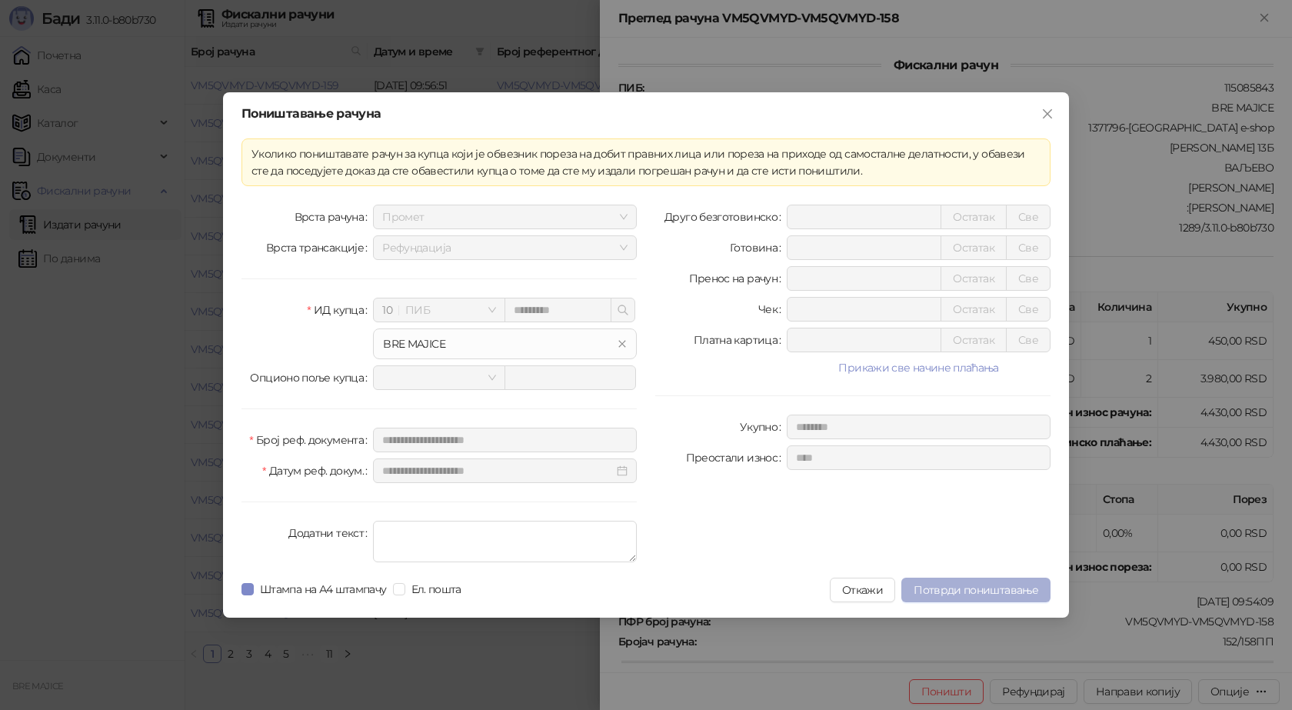
click at [960, 588] on span "Потврди поништавање" at bounding box center [975, 590] width 125 height 14
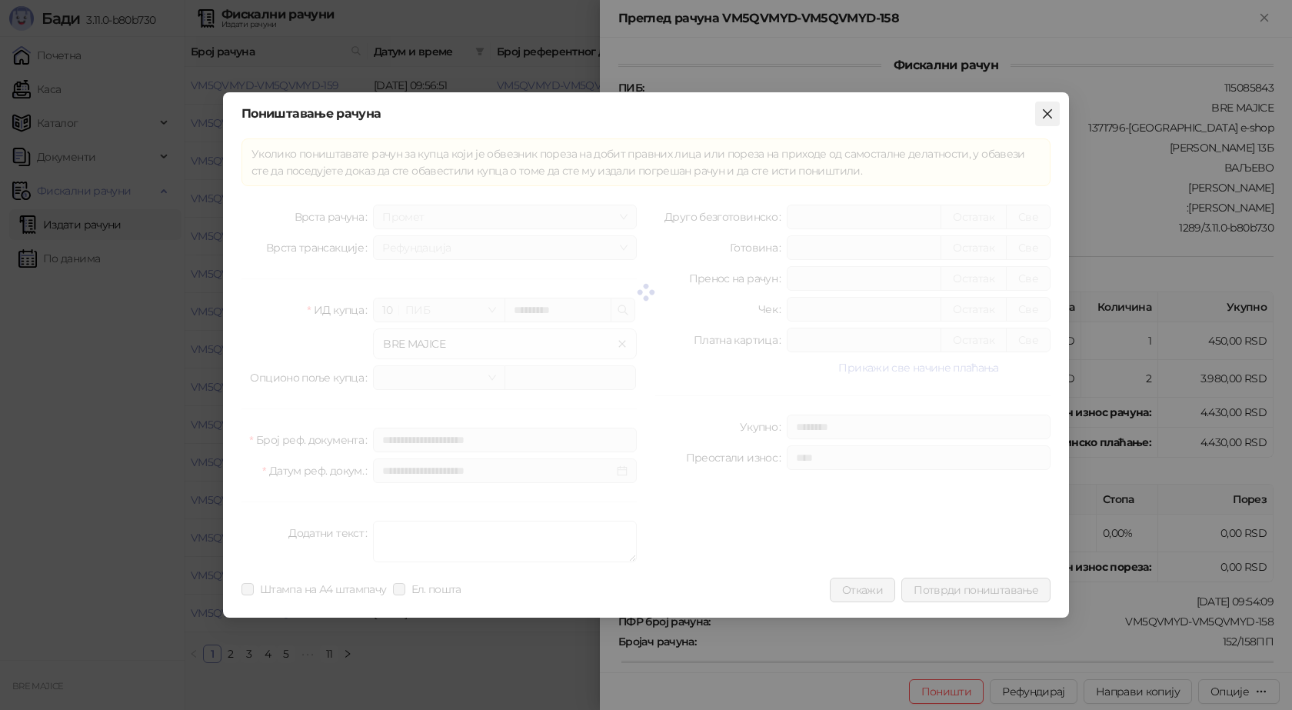
click at [1043, 111] on icon "close" at bounding box center [1047, 114] width 12 height 12
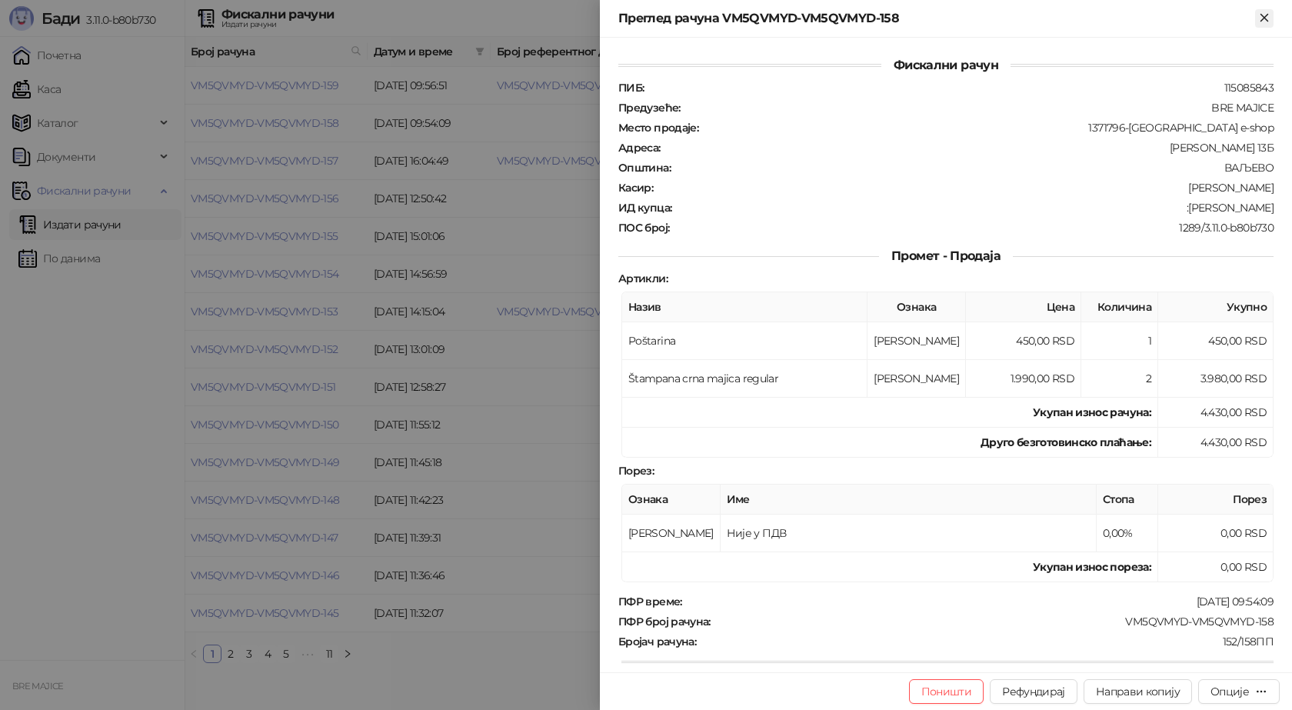
click at [1267, 20] on icon "Close" at bounding box center [1263, 17] width 7 height 7
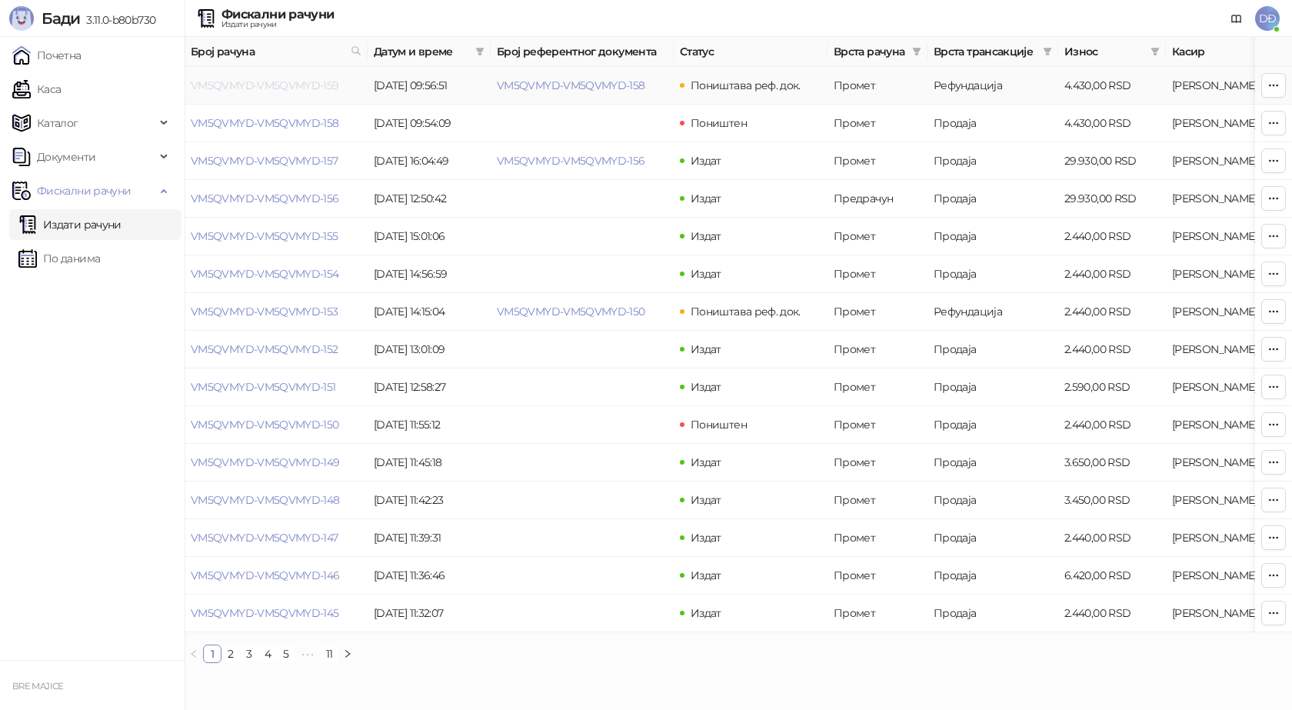
click at [294, 81] on link "VM5QVMYD-VM5QVMYD-159" at bounding box center [265, 85] width 148 height 14
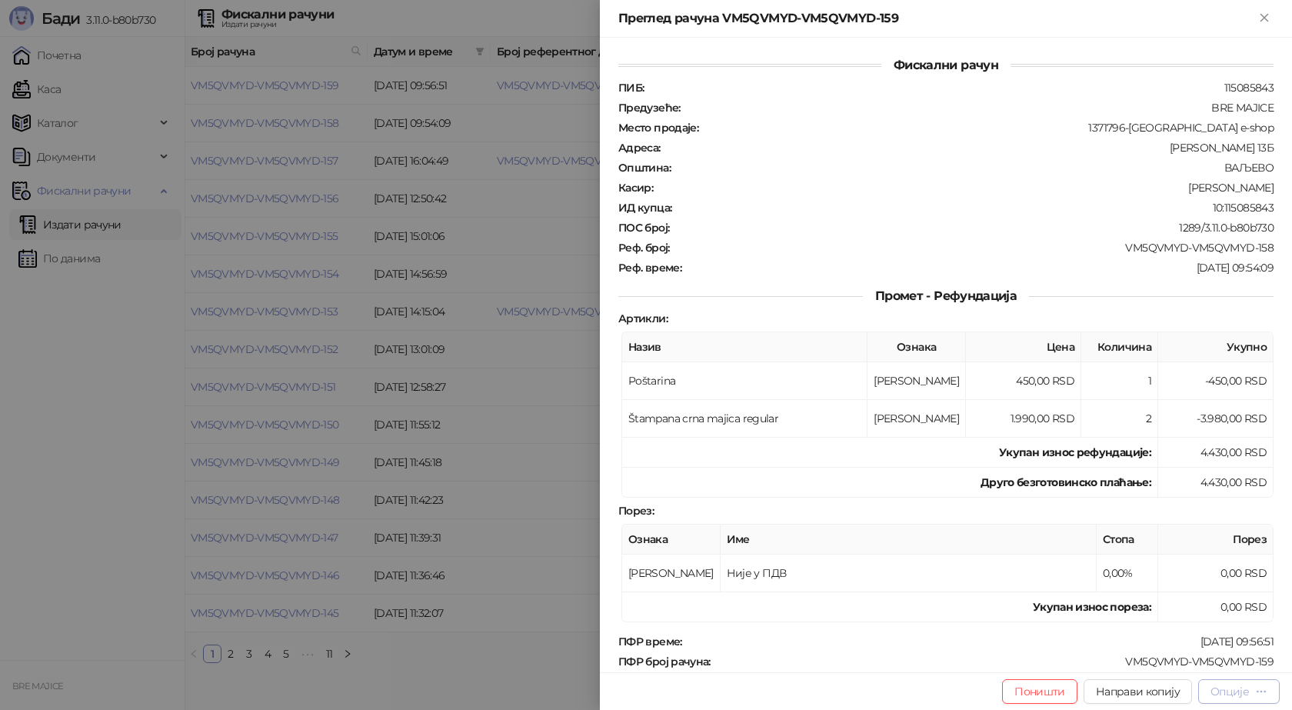
click at [1246, 694] on div "Опције" at bounding box center [1229, 691] width 38 height 14
click at [1196, 666] on span "Преузми у ПДФ формату" at bounding box center [1174, 660] width 188 height 17
click at [1230, 690] on div "Опције" at bounding box center [1229, 691] width 38 height 14
click at [1202, 658] on span "Преузми у ПДФ формату" at bounding box center [1174, 660] width 188 height 17
click at [1246, 694] on div "Опције" at bounding box center [1229, 691] width 38 height 14
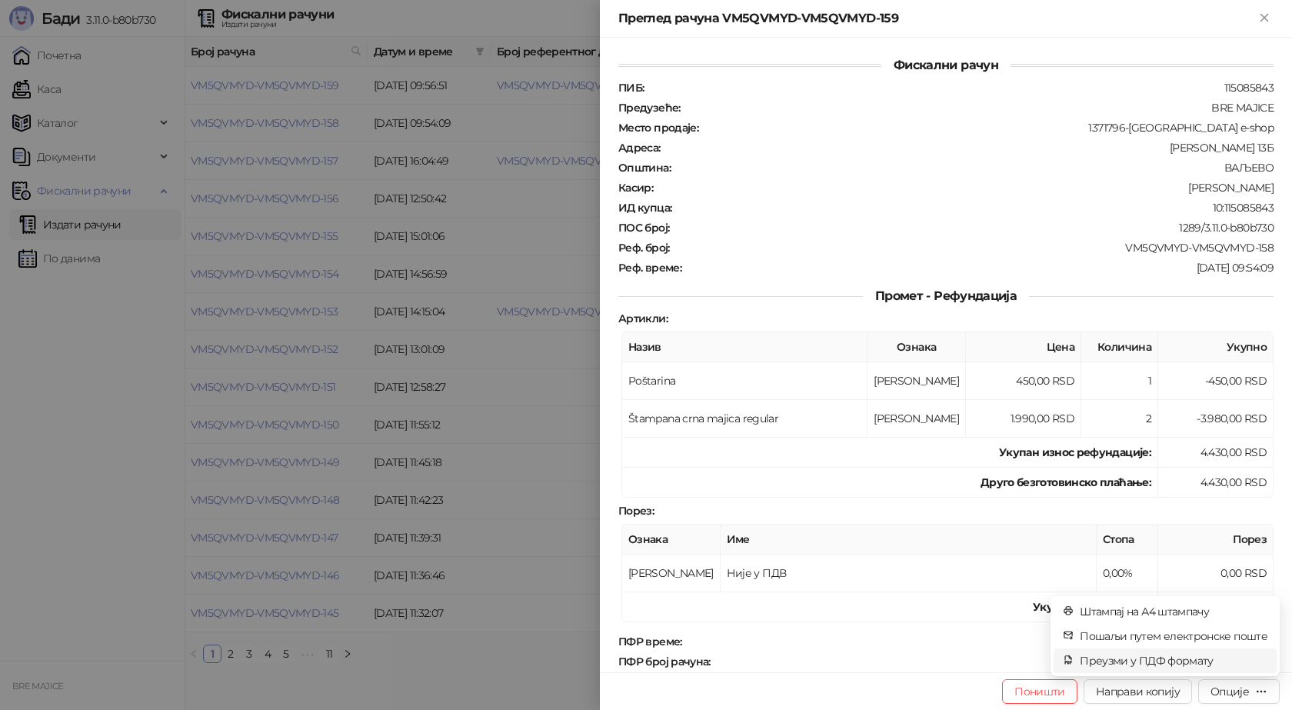
click at [1134, 659] on span "Преузми у ПДФ формату" at bounding box center [1174, 660] width 188 height 17
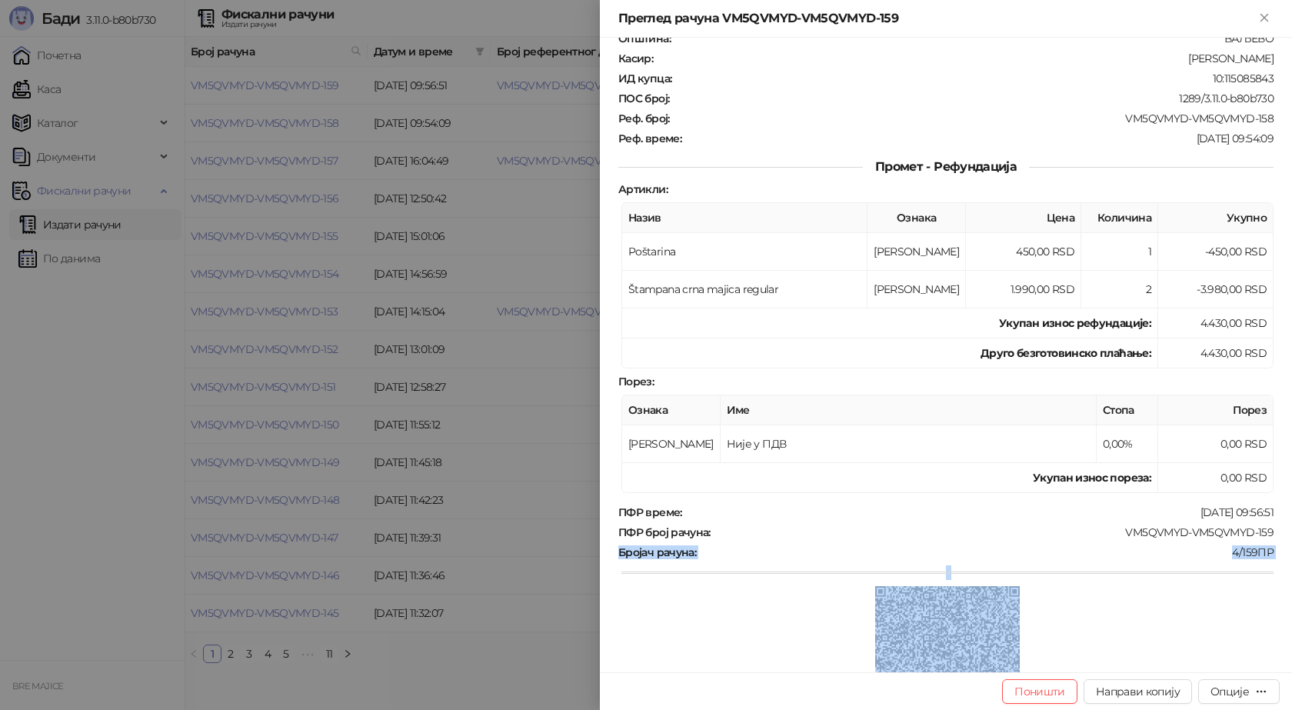
scroll to position [191, 0]
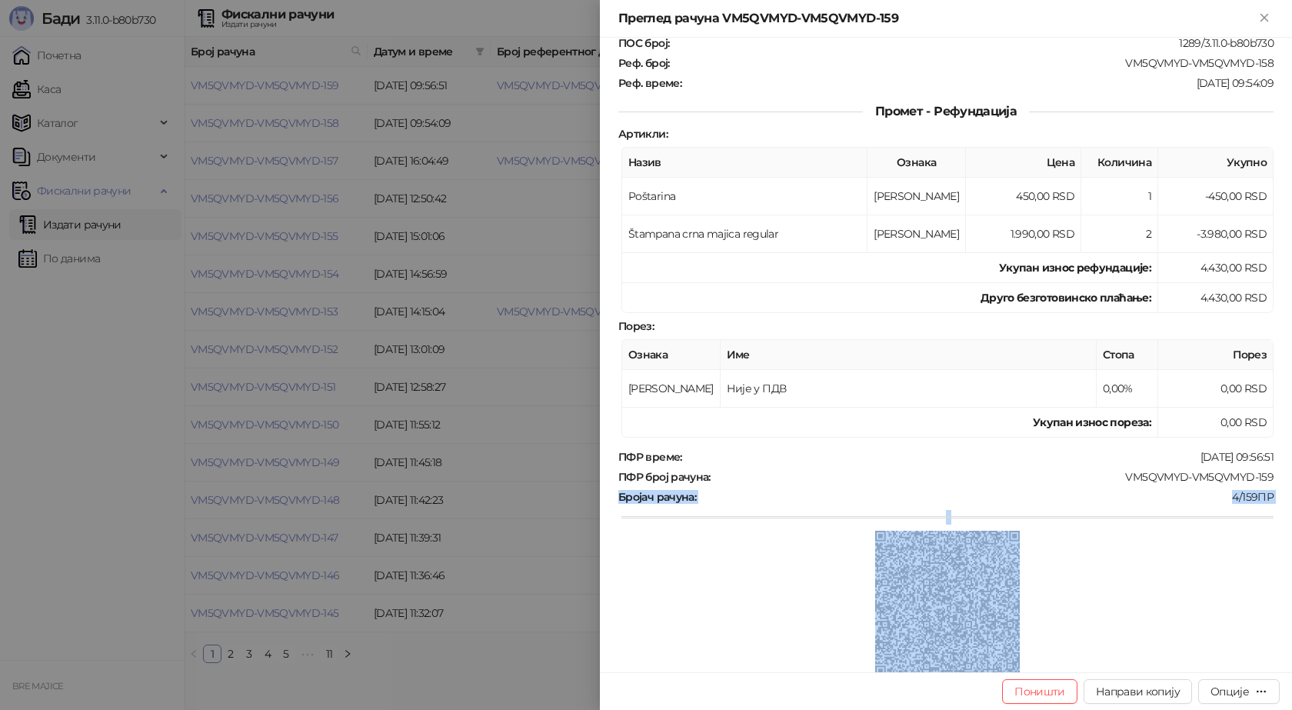
drag, startPoint x: 1273, startPoint y: 663, endPoint x: 1145, endPoint y: 662, distance: 128.4
click at [1145, 662] on div "Фискални рачун ПИБ : 115085843 Предузеће : BRE MAJICE Место продаје : 1371796-B…" at bounding box center [946, 355] width 692 height 634
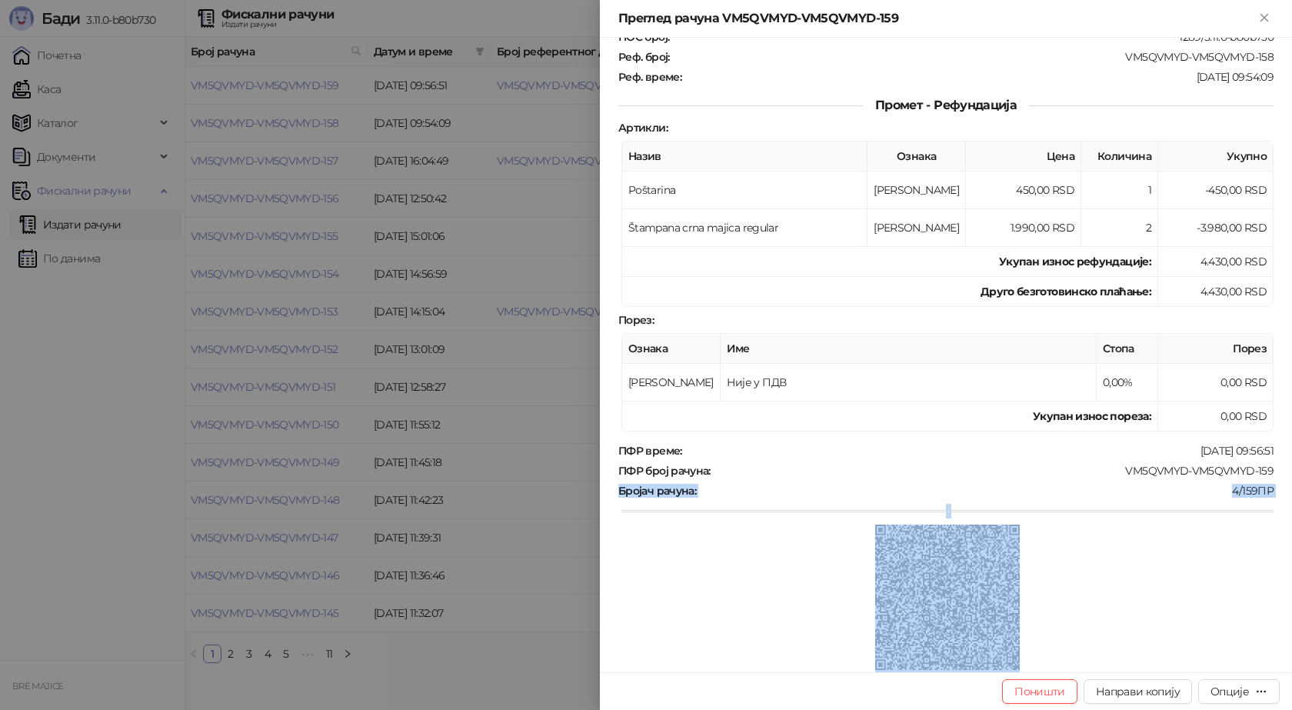
click at [1134, 608] on div at bounding box center [947, 598] width 652 height 148
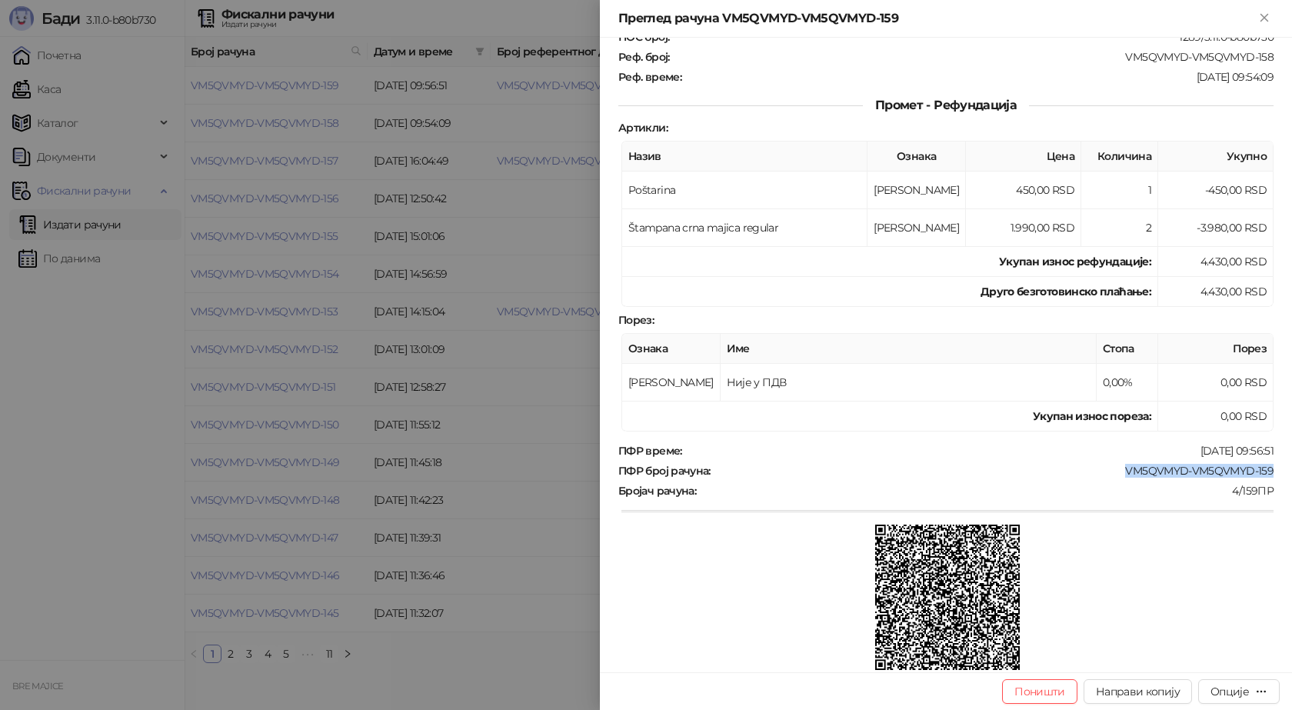
drag, startPoint x: 1248, startPoint y: 470, endPoint x: 1118, endPoint y: 474, distance: 130.0
click at [1118, 474] on div "Фискални рачун ПИБ : 115085843 Предузеће : BRE MAJICE Место продаје : 1371796-B…" at bounding box center [946, 355] width 692 height 634
copy div "VM5QVMYD-VM5QVMYD-159"
click at [1267, 17] on icon "Close" at bounding box center [1264, 18] width 14 height 14
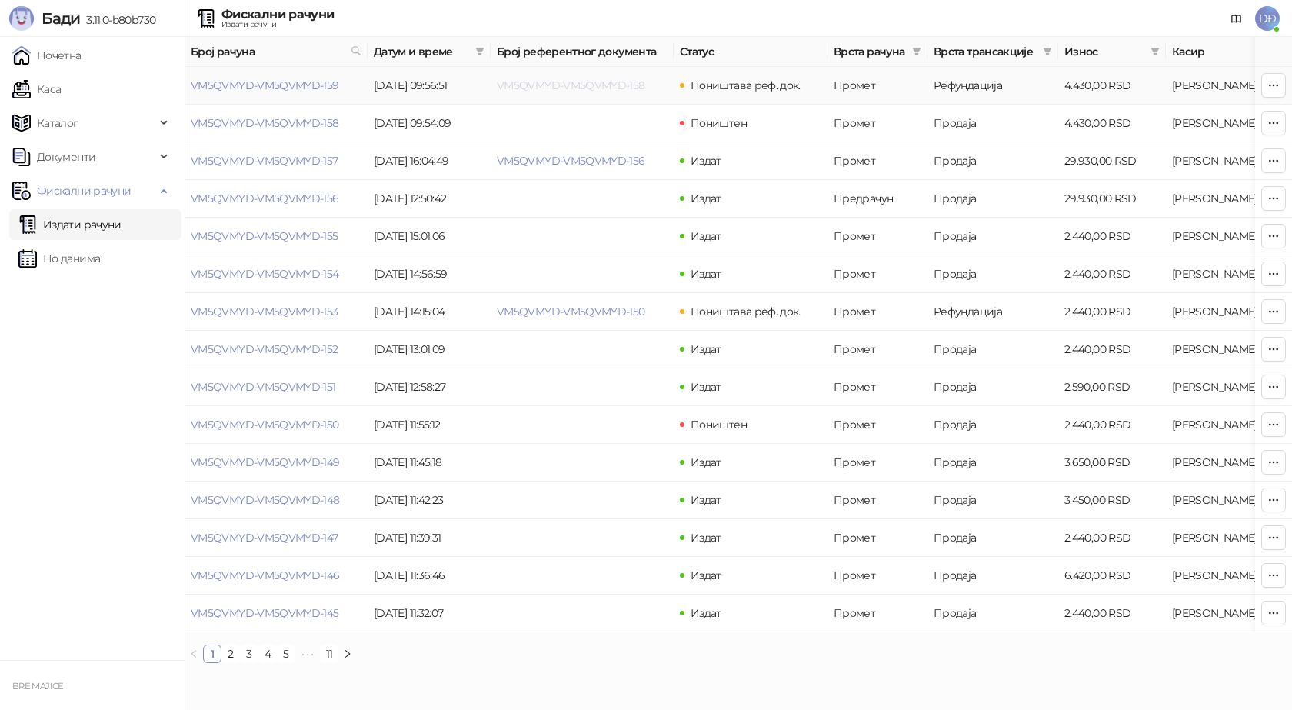
click at [586, 85] on link "VM5QVMYD-VM5QVMYD-158" at bounding box center [571, 85] width 148 height 14
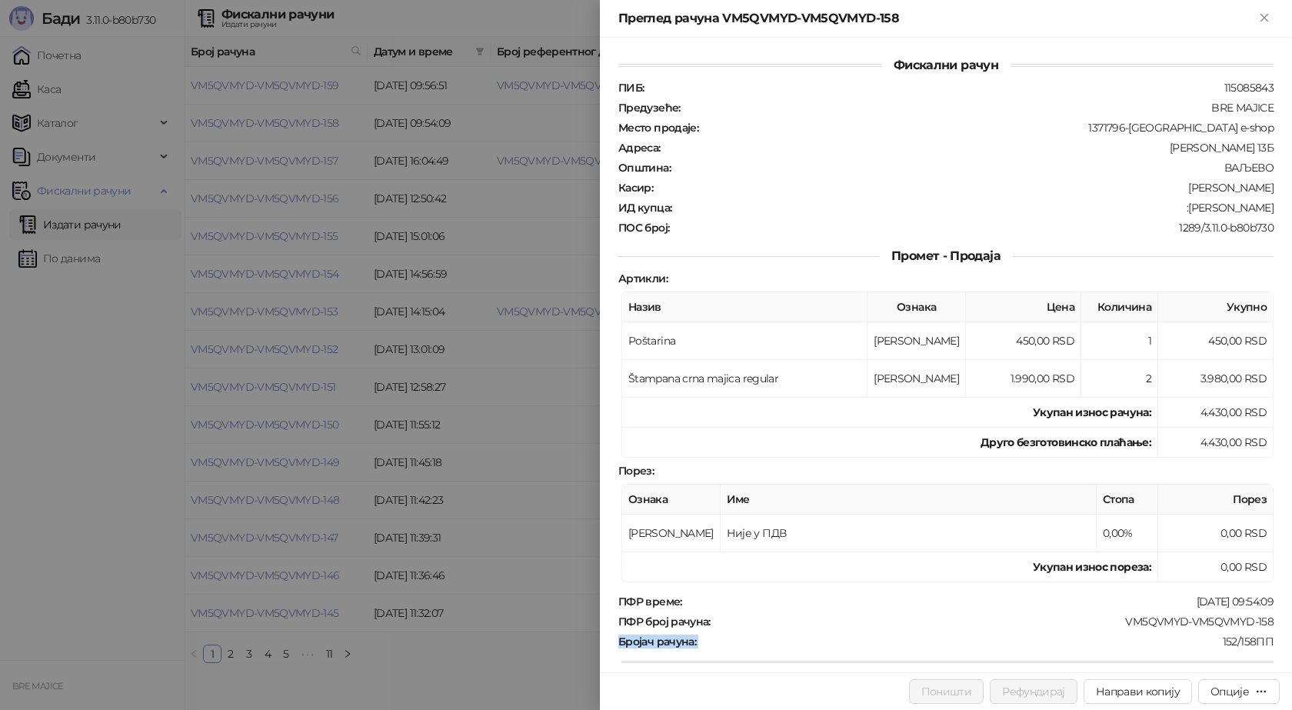
drag, startPoint x: 1270, startPoint y: 623, endPoint x: 1096, endPoint y: 634, distance: 174.1
click at [1101, 631] on div "Фискални рачун ПИБ : 115085843 Предузеће : BRE MAJICE Место продаје : 1371796-B…" at bounding box center [946, 355] width 692 height 634
click at [1265, 627] on div "Фискални рачун ПИБ : 115085843 Предузеће : BRE MAJICE Место продаје : 1371796-B…" at bounding box center [946, 355] width 692 height 634
click at [1047, 636] on div "152/158ПП" at bounding box center [985, 641] width 577 height 14
drag, startPoint x: 1037, startPoint y: 634, endPoint x: 1003, endPoint y: 634, distance: 33.8
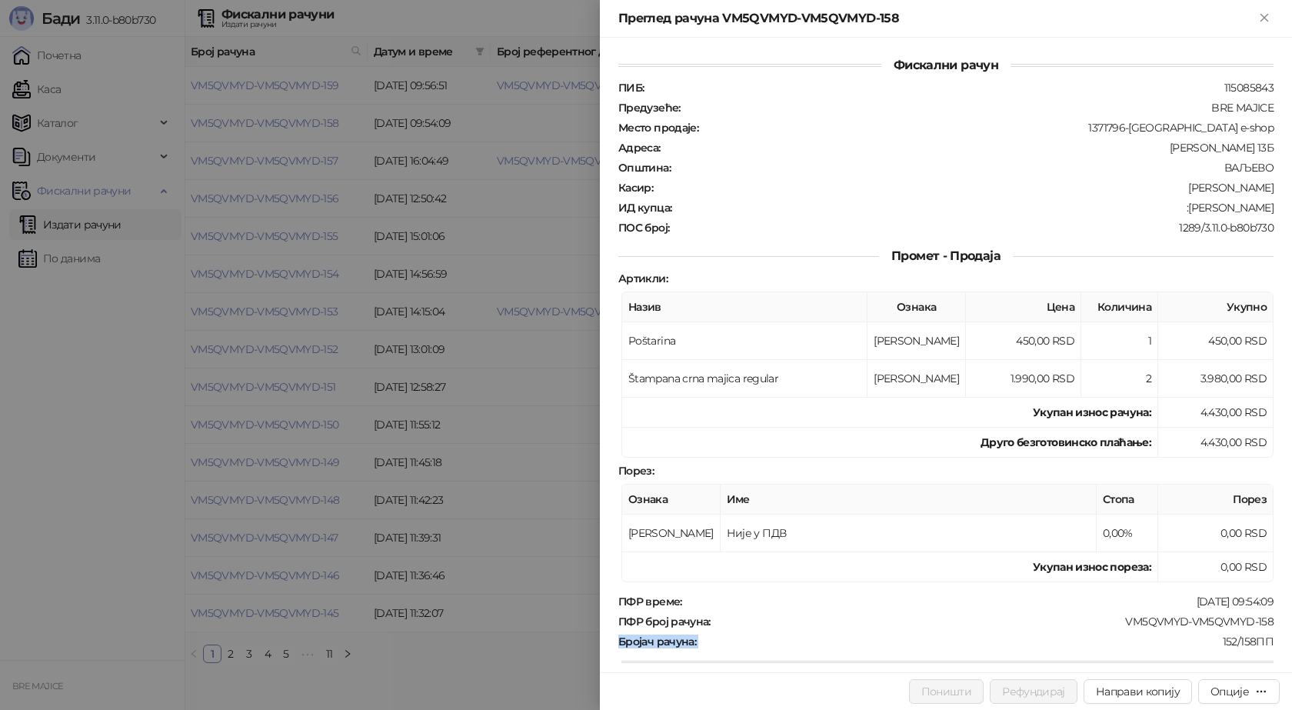
click at [1035, 634] on div "ПФР време : 25.08.2025 09:54:09 ПФР број рачуна : VM5QVMYD-VM5QVMYD-158 Бројач …" at bounding box center [945, 708] width 661 height 229
drag, startPoint x: 993, startPoint y: 630, endPoint x: 986, endPoint y: 624, distance: 9.4
click at [993, 631] on div "ПФР време : 25.08.2025 09:54:09 ПФР број рачуна : VM5QVMYD-VM5QVMYD-158 Бројач …" at bounding box center [945, 708] width 661 height 229
click at [986, 624] on div "VM5QVMYD-VM5QVMYD-158" at bounding box center [993, 621] width 563 height 14
drag, startPoint x: 1266, startPoint y: 618, endPoint x: 1110, endPoint y: 623, distance: 155.4
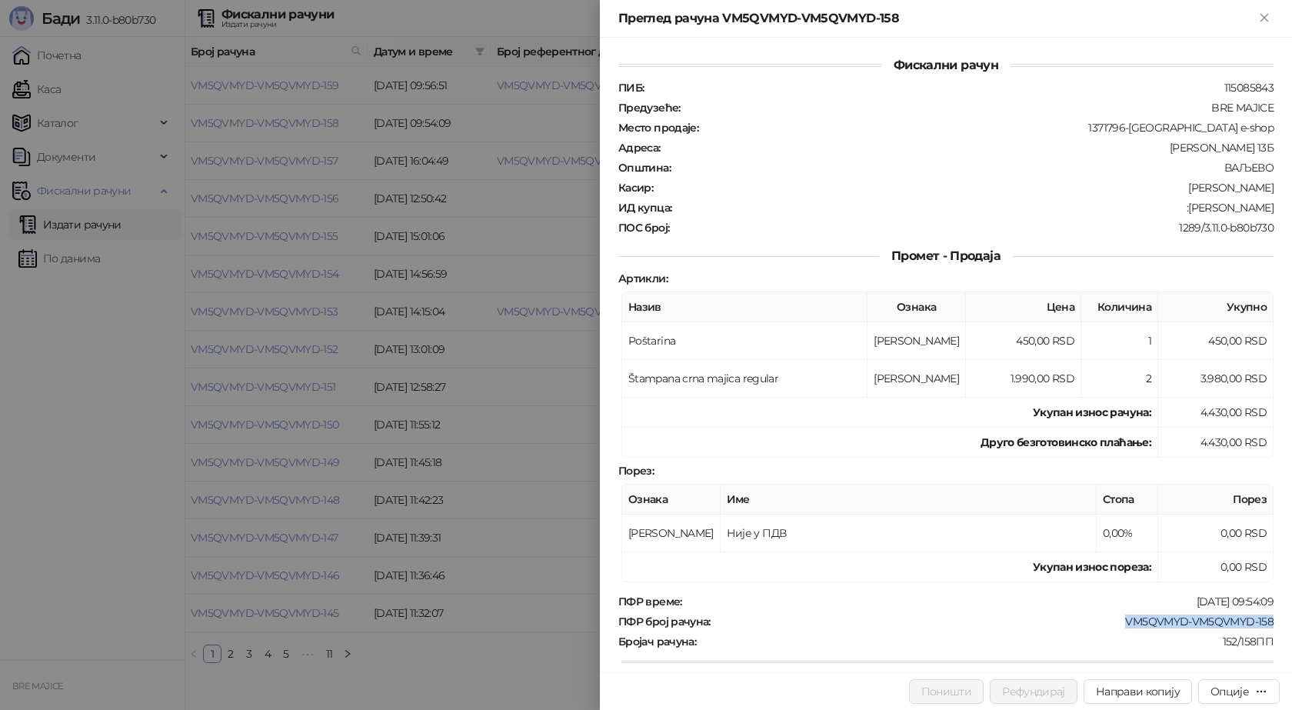
click at [1111, 623] on div "Фискални рачун ПИБ : 115085843 Предузеће : BRE MAJICE Место продаје : 1371796-B…" at bounding box center [946, 355] width 692 height 634
copy div "VM5QVMYD-VM5QVMYD-158"
drag, startPoint x: 1270, startPoint y: 204, endPoint x: 1182, endPoint y: 208, distance: 87.8
click at [1182, 208] on div "Фискални рачун ПИБ : 115085843 Предузеће : BRE MAJICE Место продаје : 1371796-B…" at bounding box center [946, 355] width 692 height 634
copy div "Mandić Nebojša"
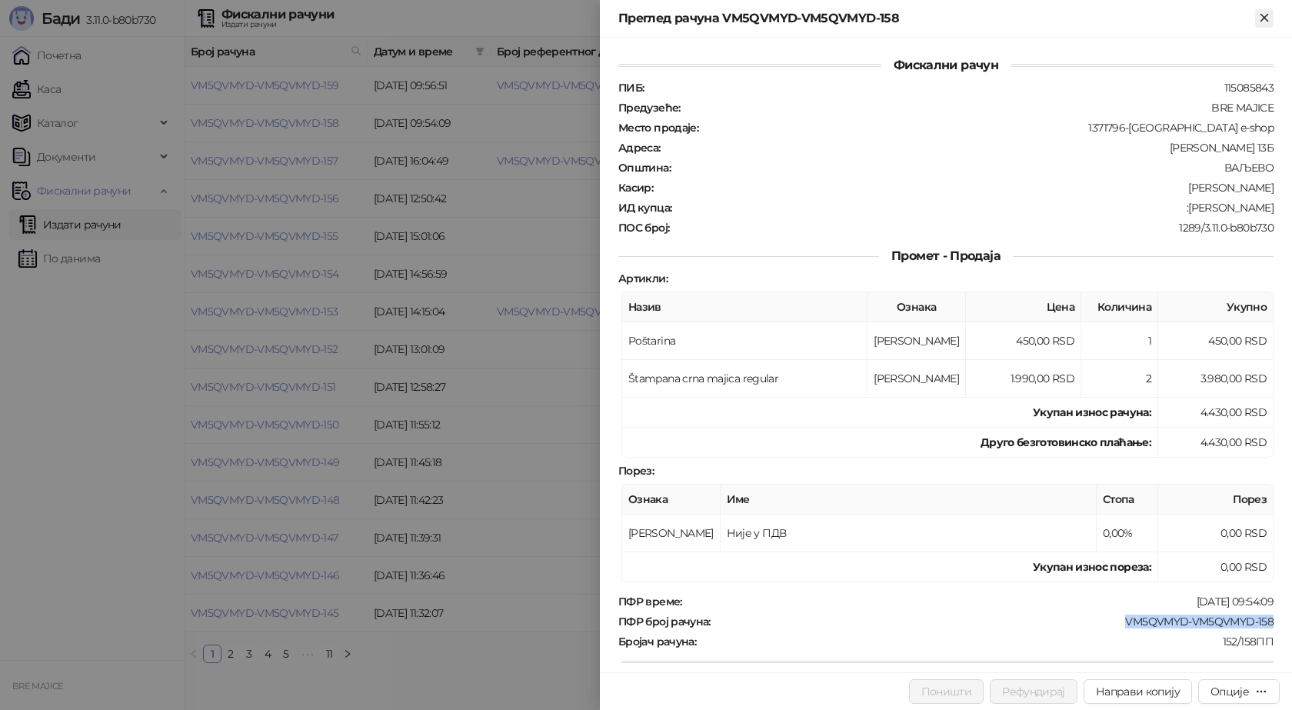
click at [1263, 22] on icon "Close" at bounding box center [1264, 18] width 14 height 14
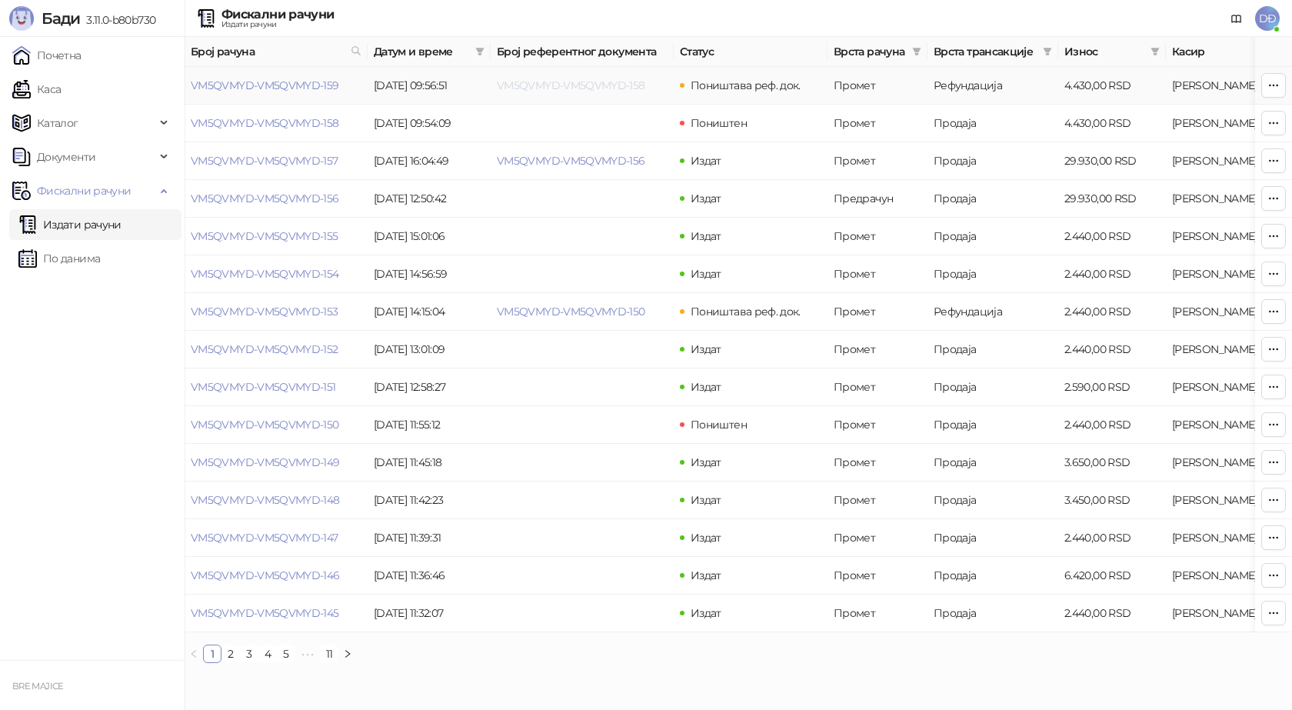
click at [517, 79] on link "VM5QVMYD-VM5QVMYD-158" at bounding box center [571, 85] width 148 height 14
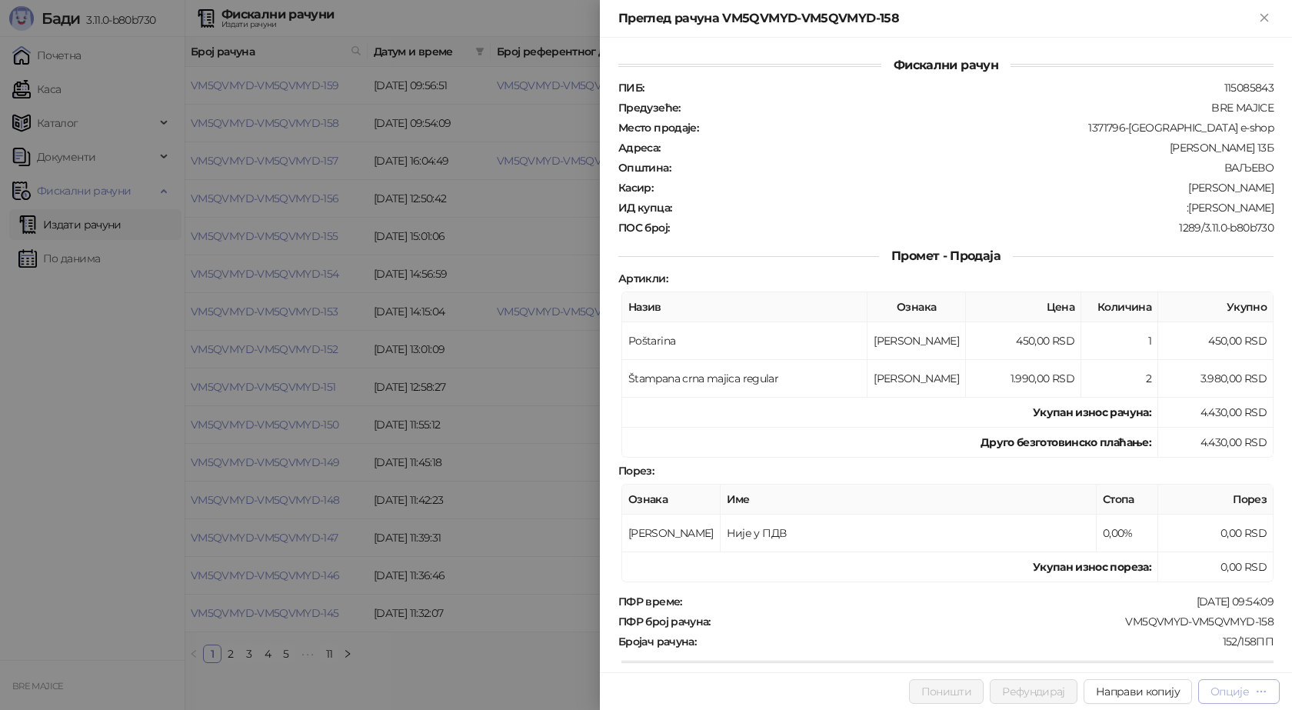
click at [1237, 691] on div "Опције" at bounding box center [1229, 691] width 38 height 14
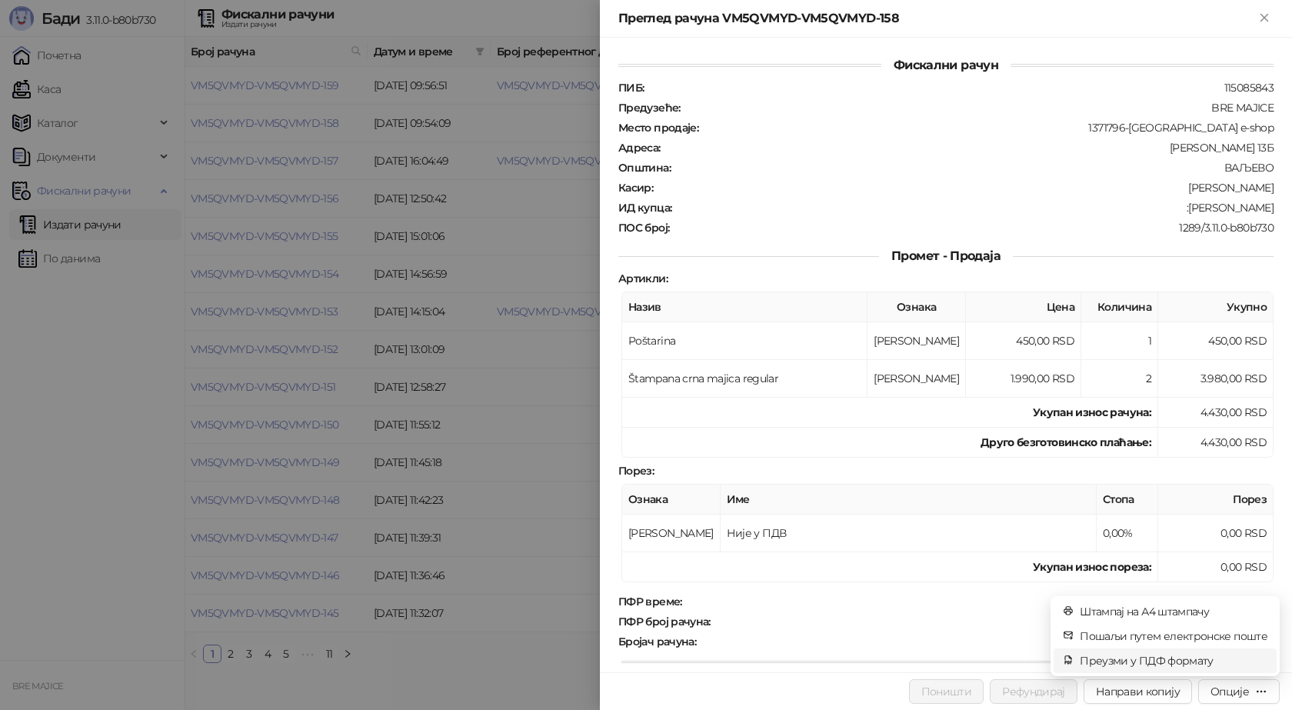
click at [1189, 664] on span "Преузми у ПДФ формату" at bounding box center [1174, 660] width 188 height 17
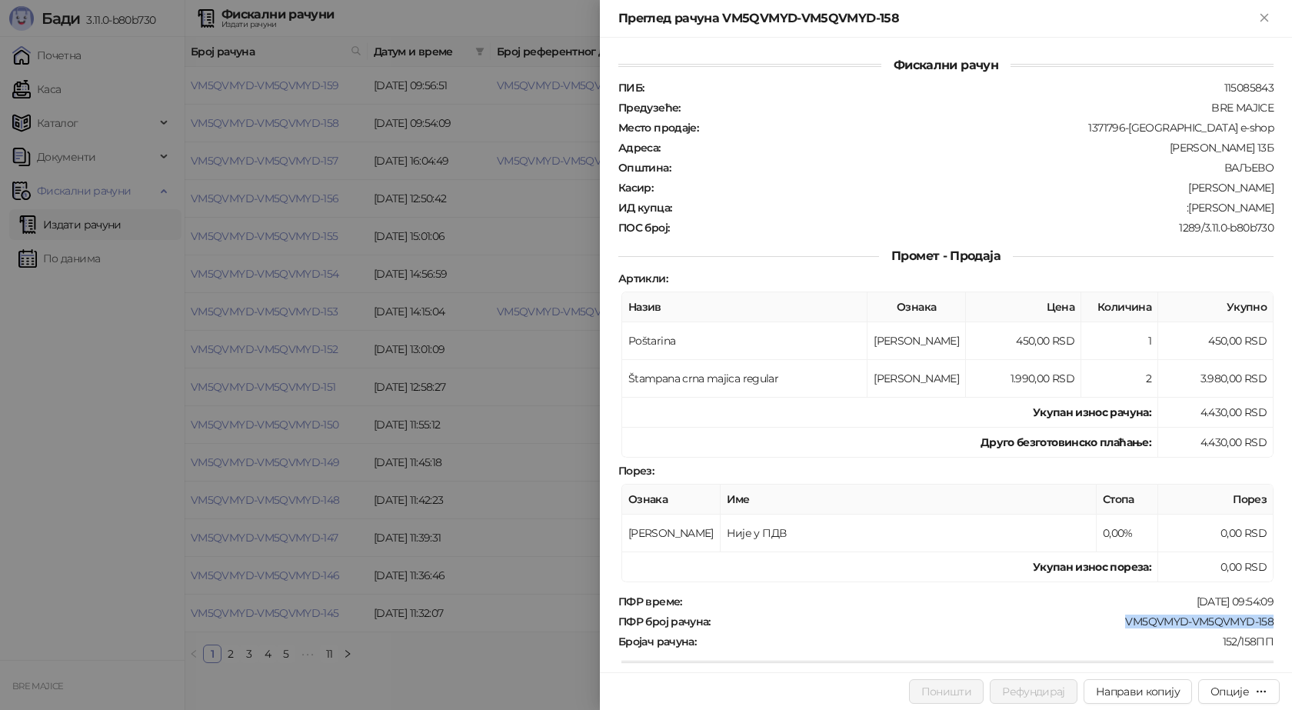
drag, startPoint x: 1274, startPoint y: 619, endPoint x: 1112, endPoint y: 623, distance: 162.3
click at [1113, 623] on div "Фискални рачун ПИБ : 115085843 Предузеће : BRE MAJICE Место продаје : 1371796-B…" at bounding box center [946, 355] width 692 height 634
click at [1042, 631] on div "ПФР време : 25.08.2025 09:54:09 ПФР број рачуна : VM5QVMYD-VM5QVMYD-158 Бројач …" at bounding box center [945, 708] width 661 height 229
click at [1262, 24] on icon "Close" at bounding box center [1264, 18] width 14 height 14
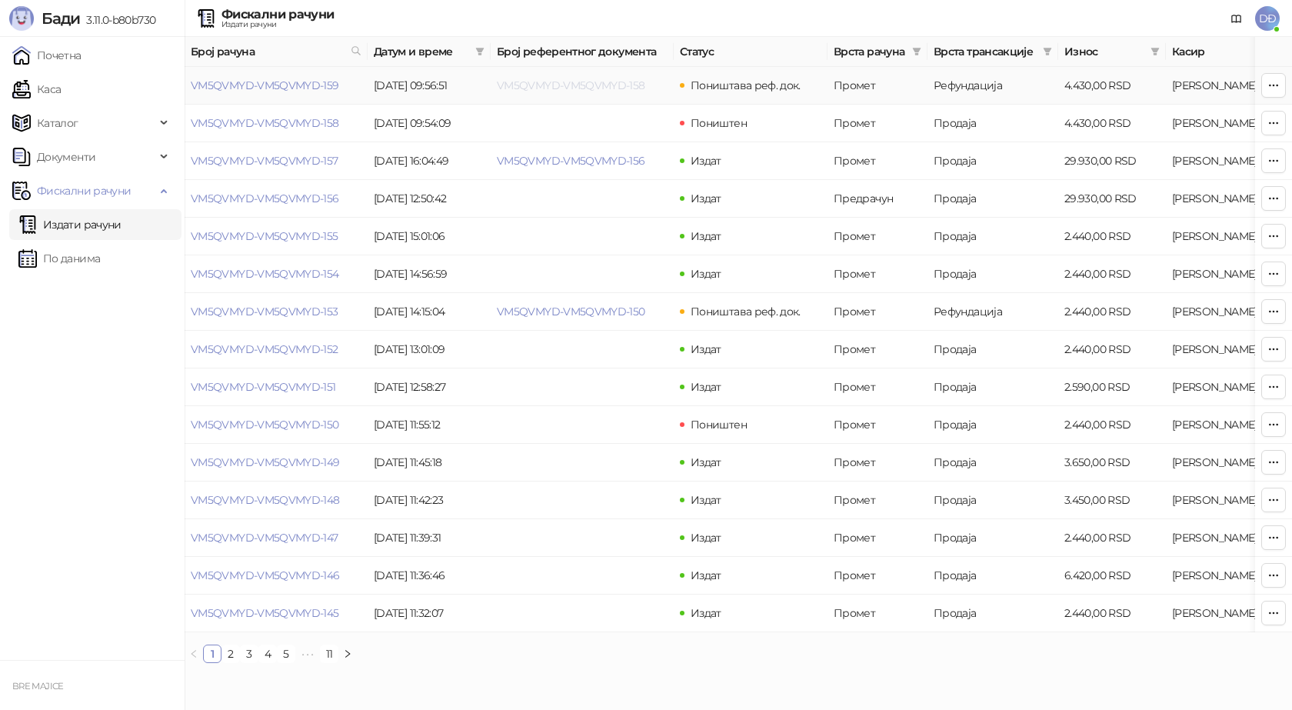
click at [606, 89] on link "VM5QVMYD-VM5QVMYD-158" at bounding box center [571, 85] width 148 height 14
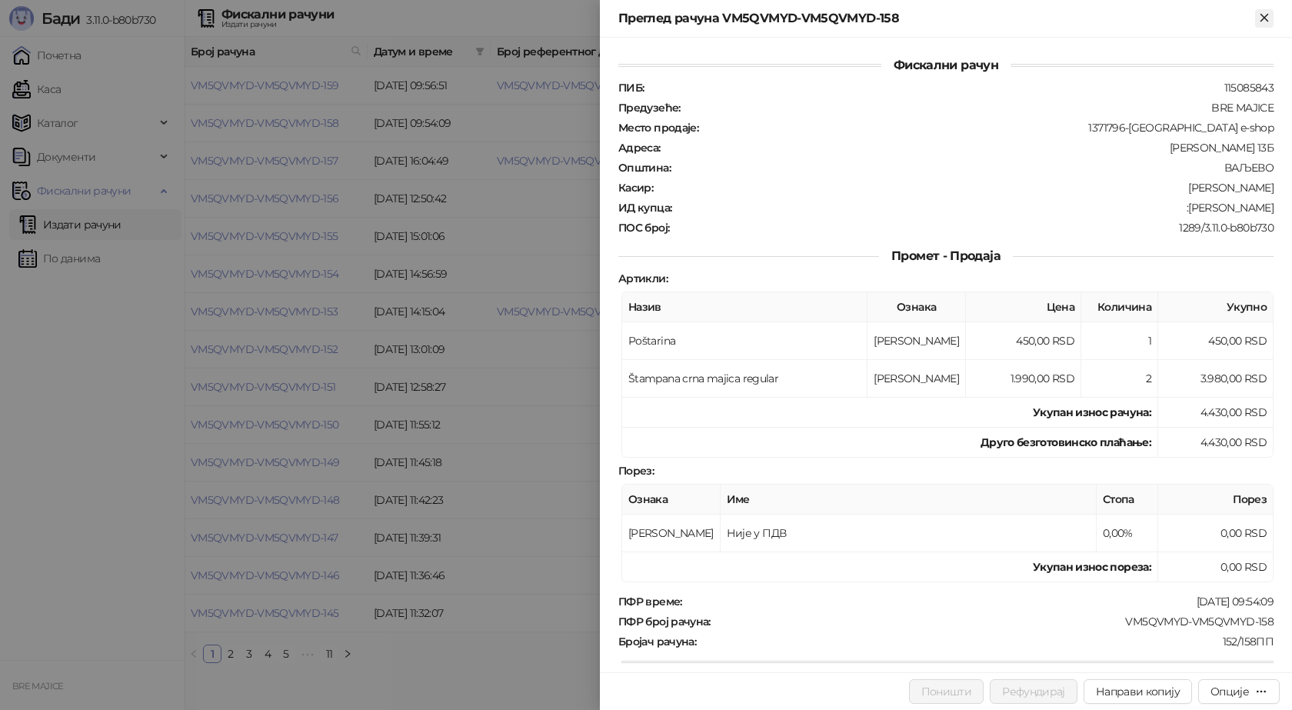
click at [1255, 18] on button "Close" at bounding box center [1264, 18] width 18 height 18
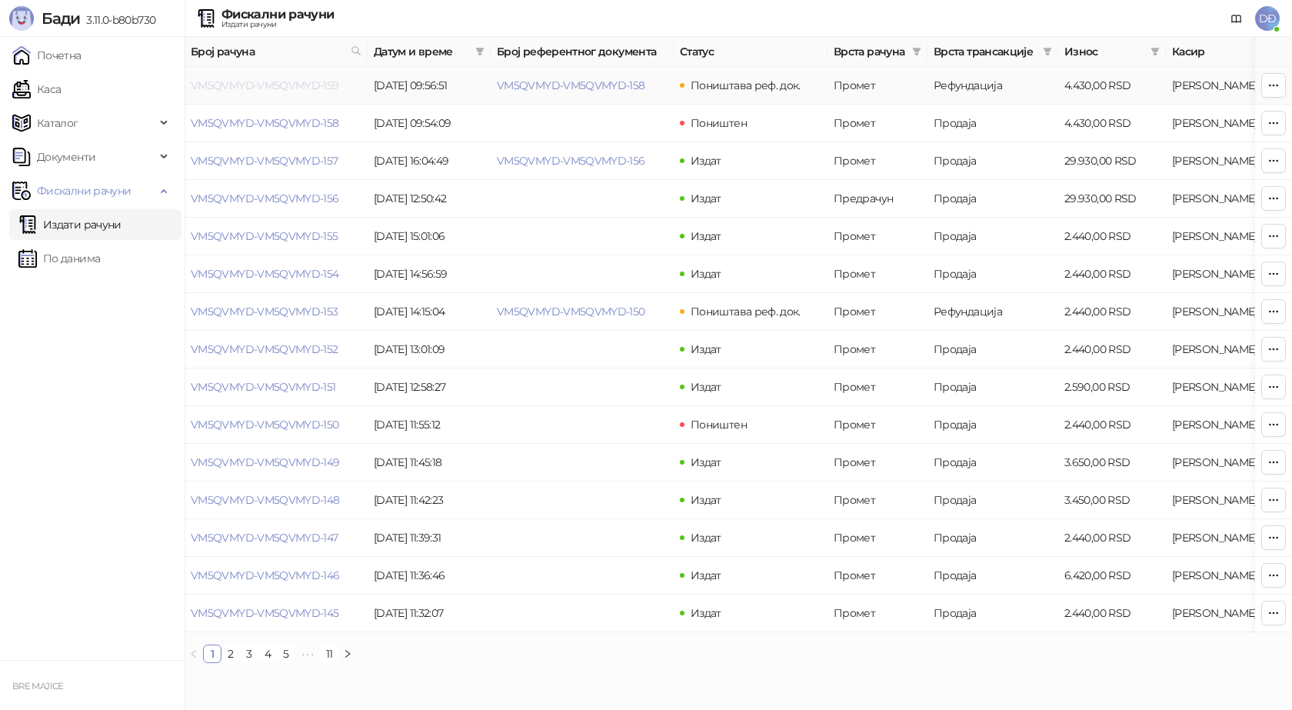
click at [306, 92] on link "VM5QVMYD-VM5QVMYD-159" at bounding box center [265, 85] width 148 height 14
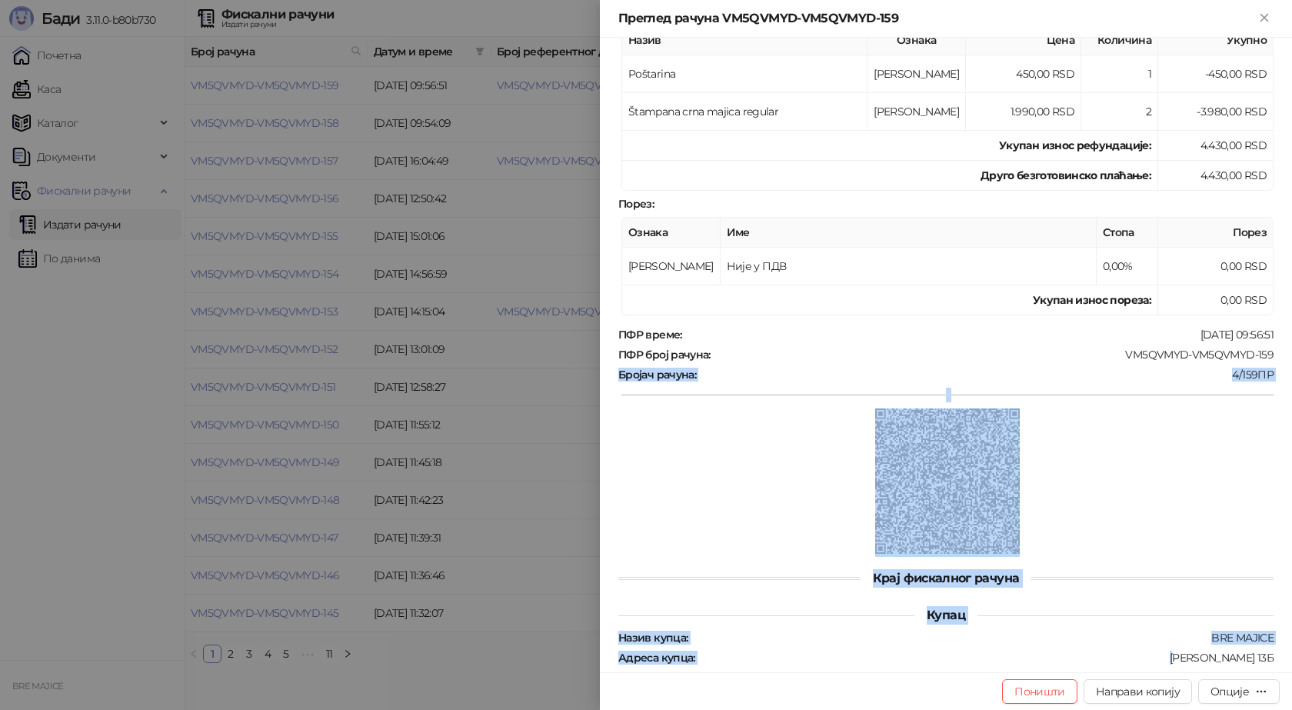
drag, startPoint x: 1270, startPoint y: 659, endPoint x: 1134, endPoint y: 631, distance: 138.3
click at [1132, 644] on div "Фискални рачун ПИБ : 115085843 Предузеће : BRE MAJICE Место продаје : 1371796-B…" at bounding box center [946, 355] width 692 height 634
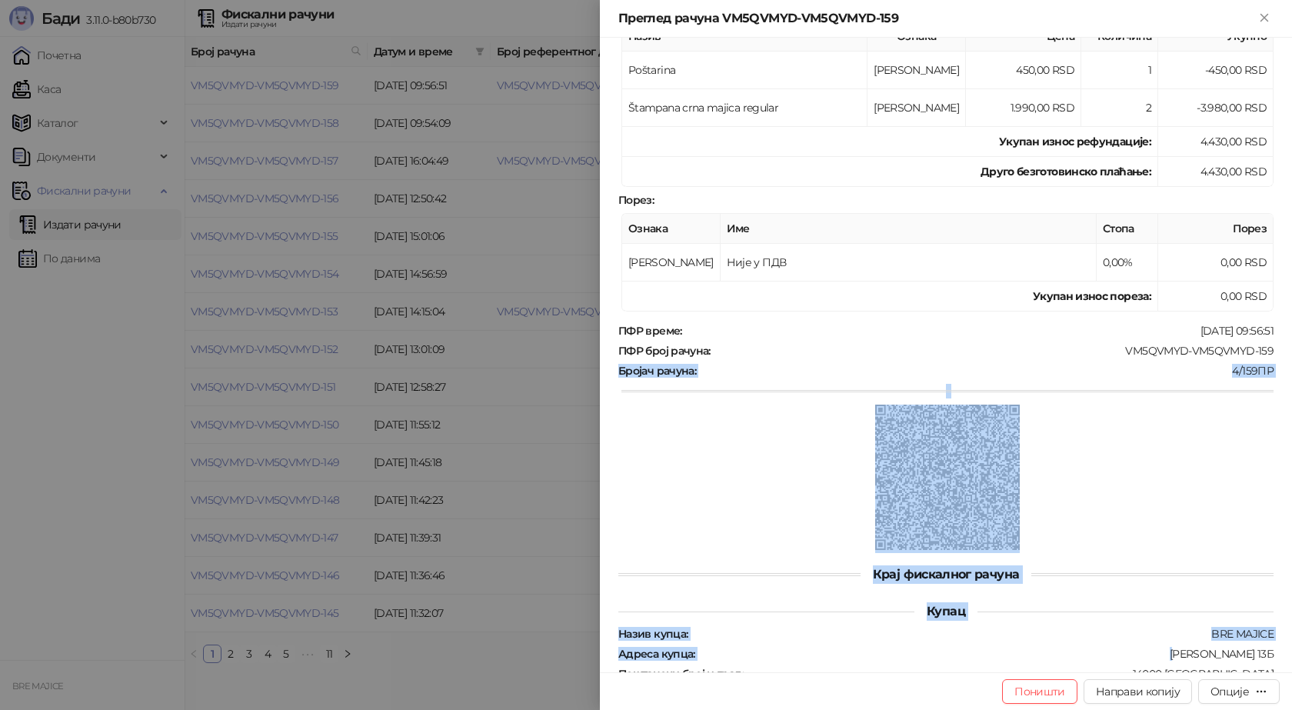
click at [1242, 393] on div at bounding box center [947, 391] width 652 height 15
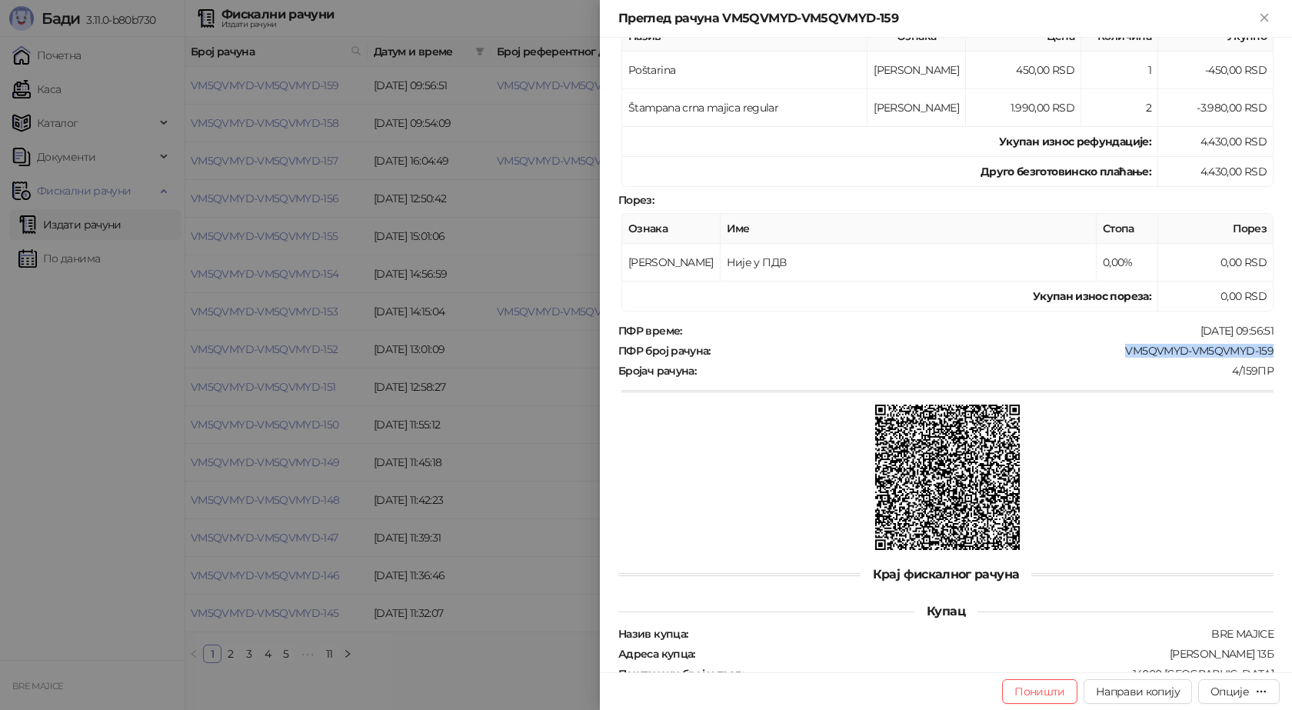
drag, startPoint x: 1266, startPoint y: 346, endPoint x: 1117, endPoint y: 351, distance: 148.5
click at [1117, 351] on div "Фискални рачун ПИБ : 115085843 Предузеће : BRE MAJICE Место продаје : 1371796-B…" at bounding box center [946, 355] width 692 height 634
copy div "VM5QVMYD-VM5QVMYD-159"
click at [1271, 18] on icon "Close" at bounding box center [1264, 18] width 14 height 14
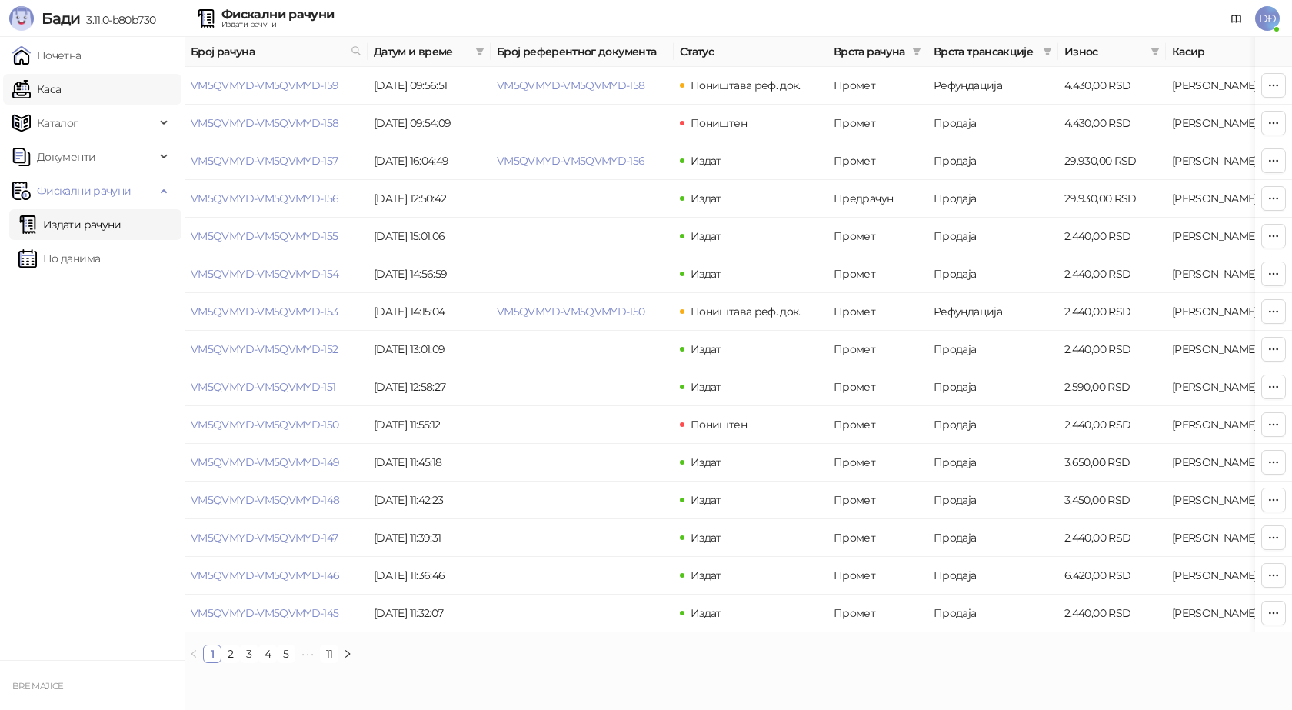
click at [61, 88] on link "Каса" at bounding box center [36, 89] width 48 height 31
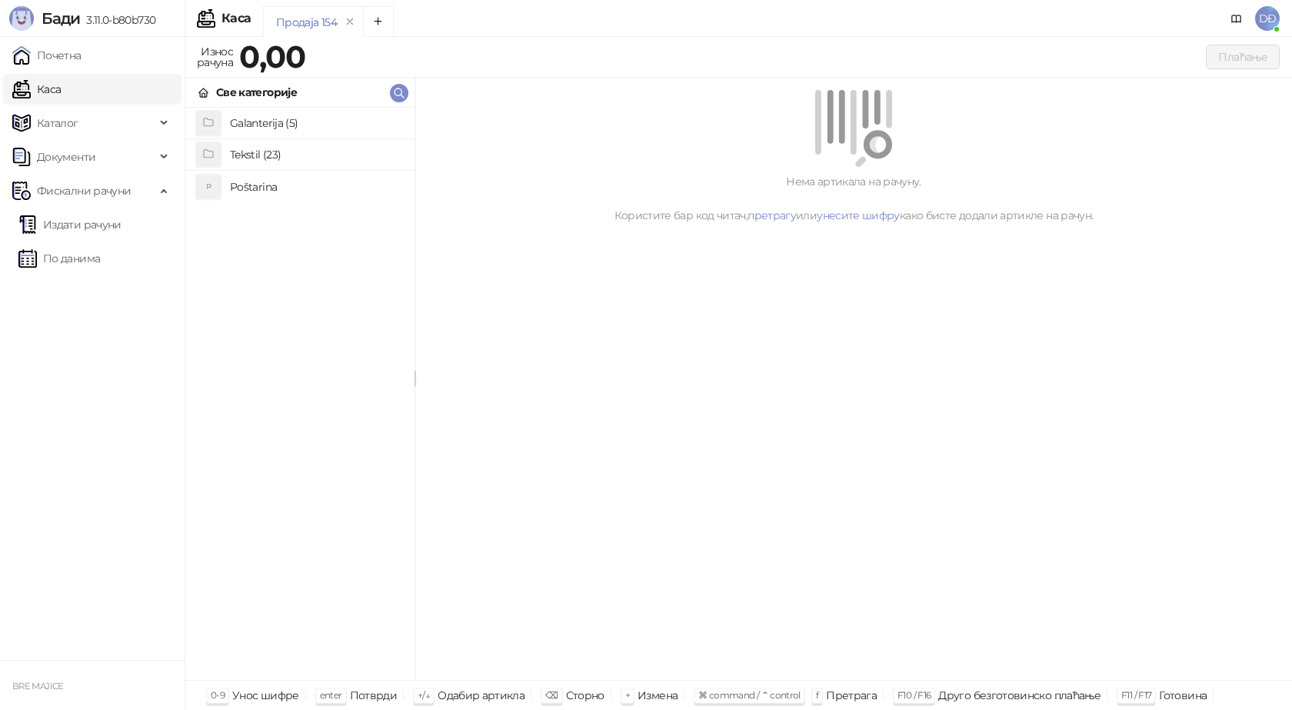
click at [260, 189] on h4 "Poštarina" at bounding box center [316, 187] width 172 height 25
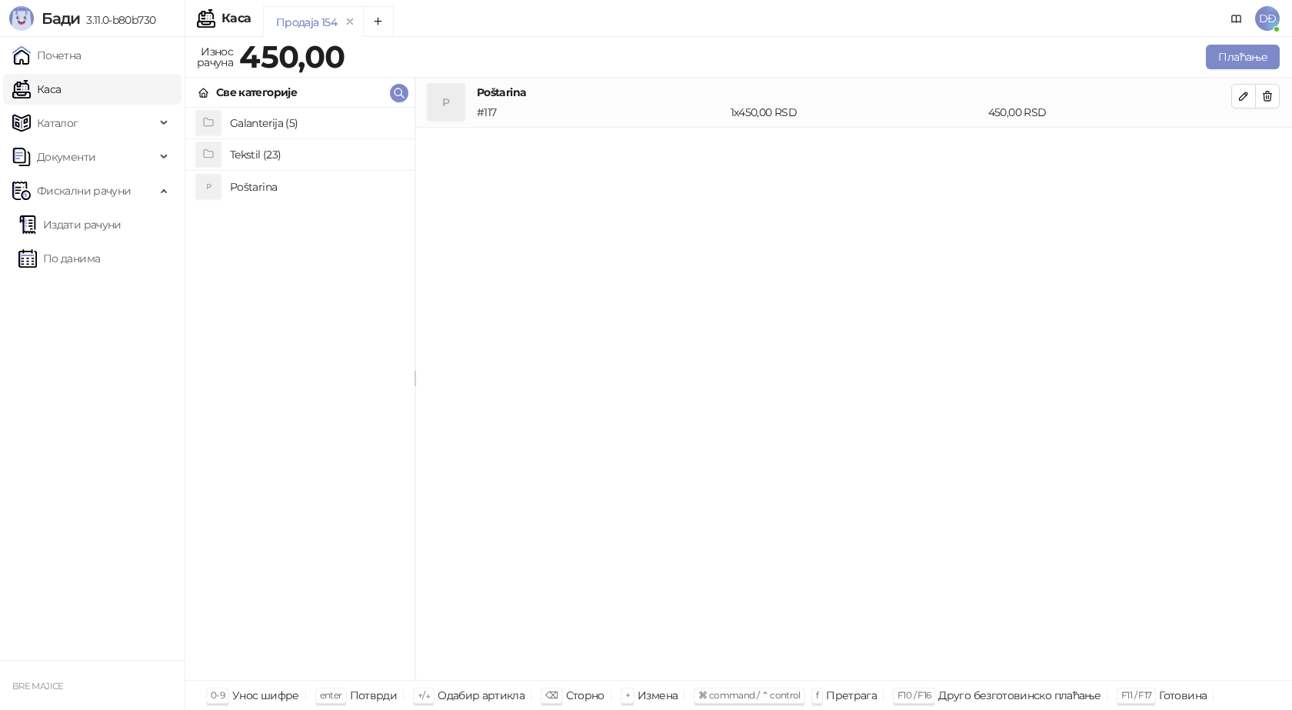
click at [288, 145] on h4 "Tekstil (23)" at bounding box center [316, 154] width 172 height 25
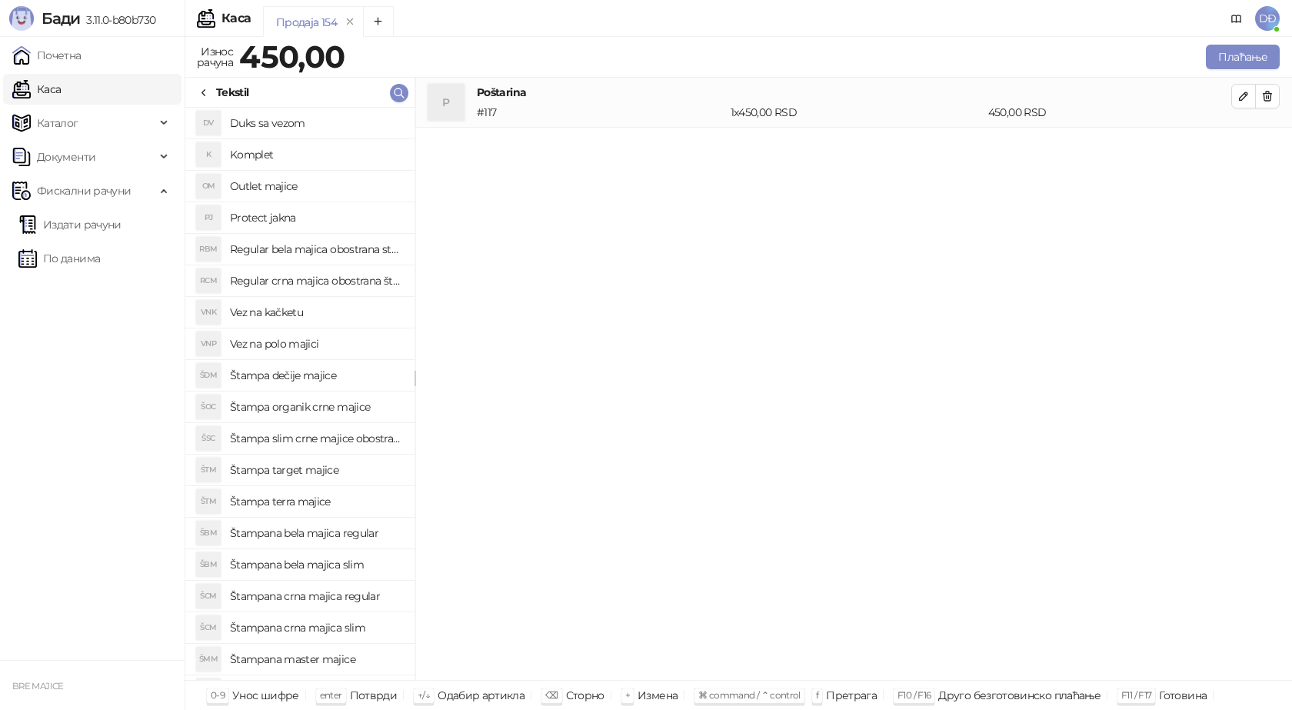
click at [360, 594] on h4 "Štampana crna majica regular" at bounding box center [316, 596] width 172 height 25
click at [1254, 150] on button "button" at bounding box center [1243, 146] width 25 height 25
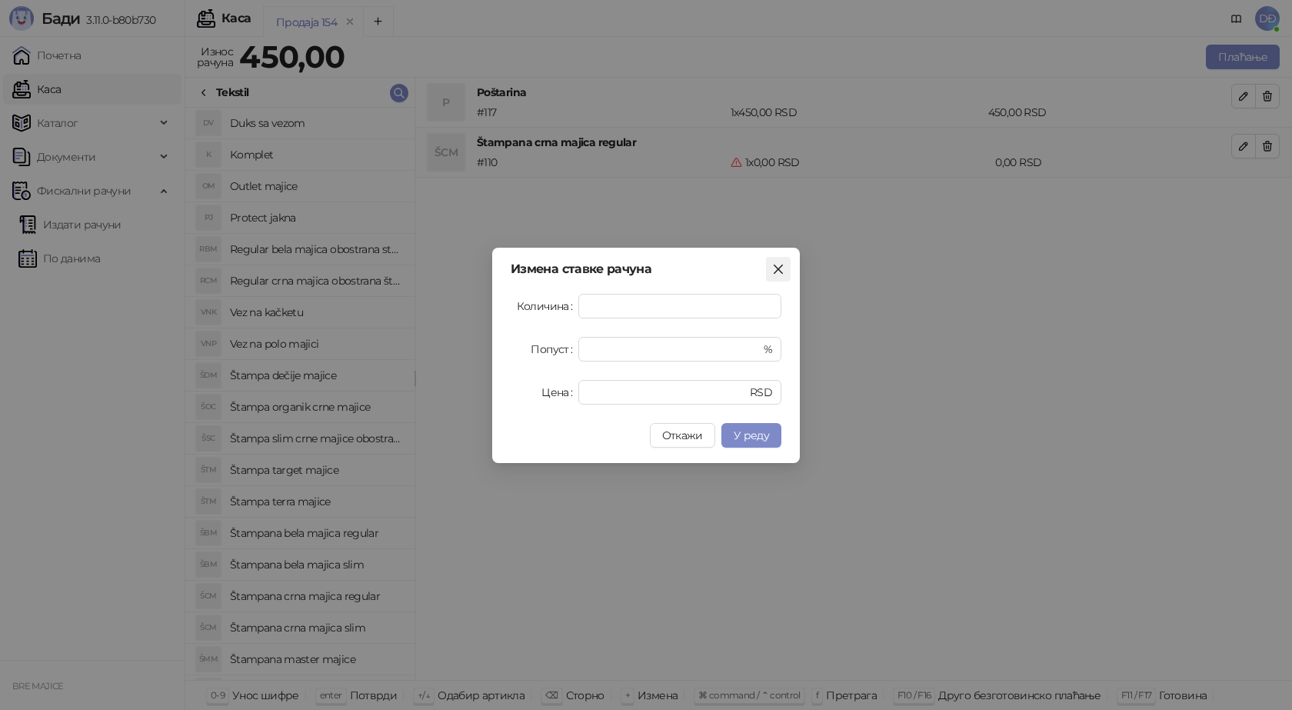
click at [776, 269] on icon "close" at bounding box center [778, 269] width 12 height 12
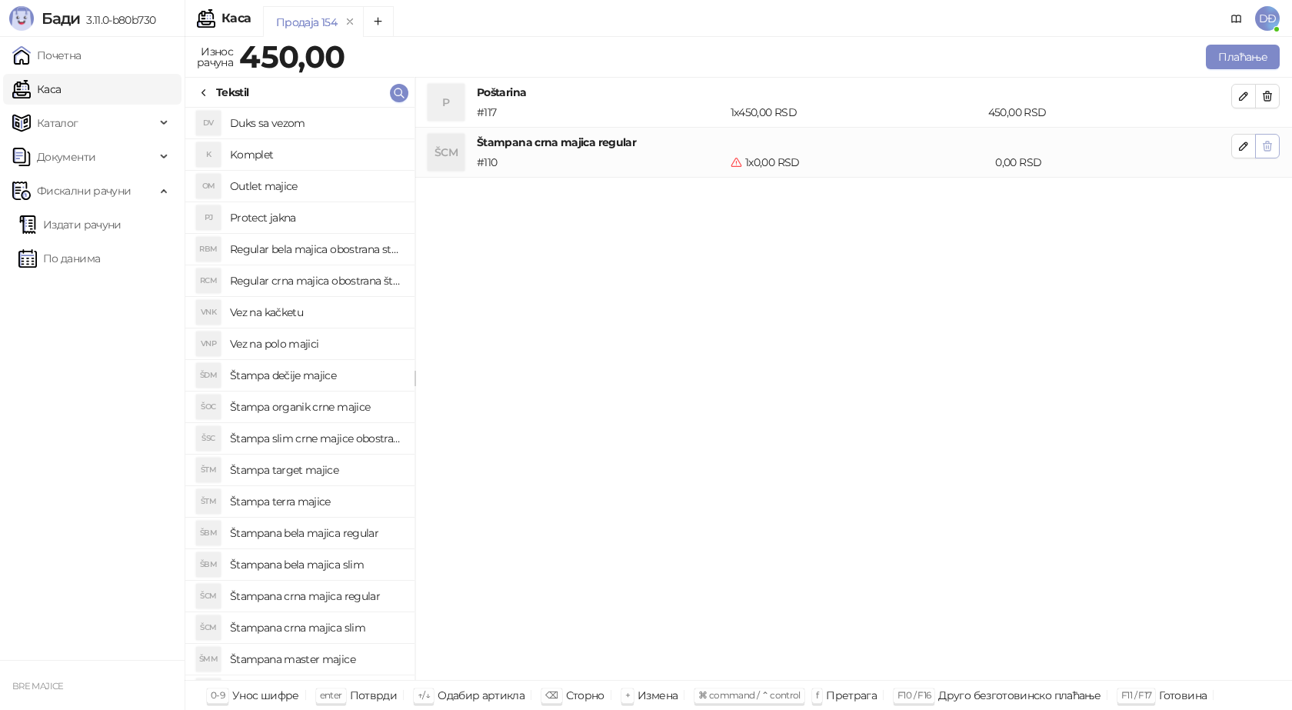
click at [1277, 149] on button "button" at bounding box center [1267, 146] width 25 height 25
click at [333, 628] on h4 "Štampana crna majica slim" at bounding box center [316, 627] width 172 height 25
click at [1249, 145] on icon "button" at bounding box center [1243, 146] width 12 height 12
type input "*"
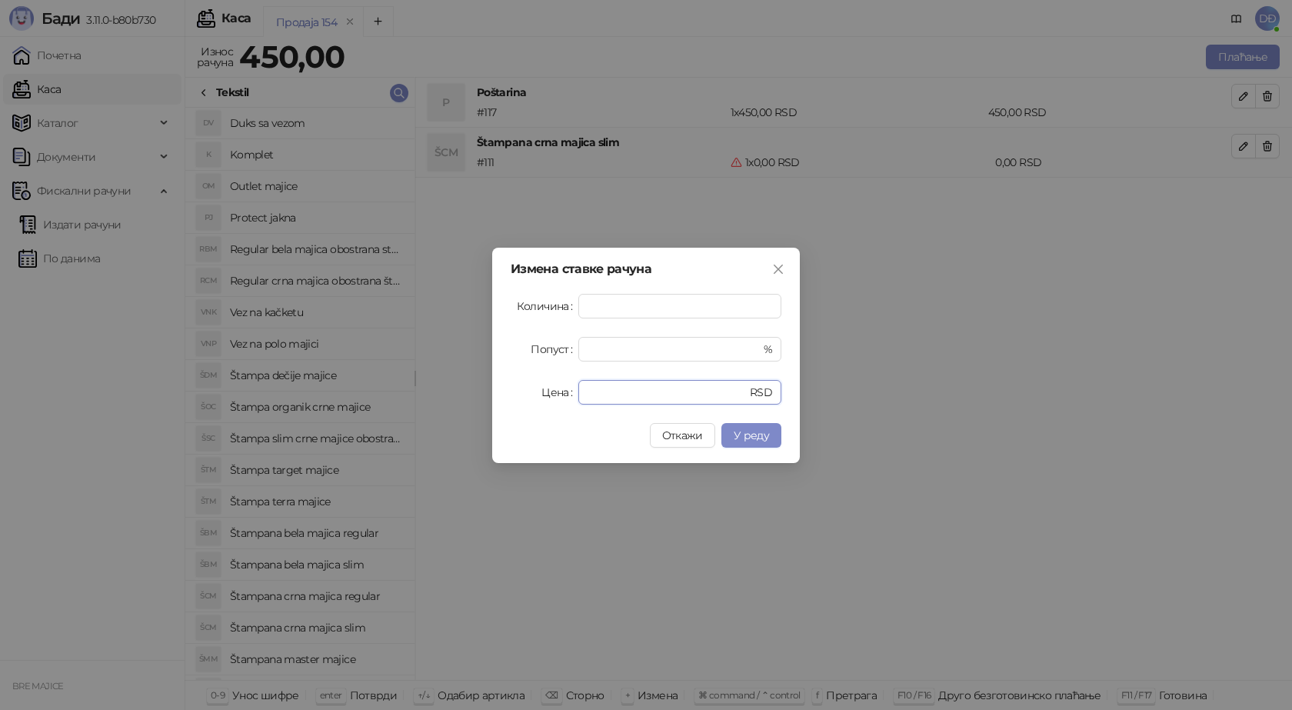
drag, startPoint x: 601, startPoint y: 385, endPoint x: 452, endPoint y: 378, distance: 149.4
click at [455, 378] on div "Измена ставке рачуна Количина * Попуст * % Цена * RSD Откажи У реду" at bounding box center [646, 355] width 1292 height 710
type input "****"
click at [754, 434] on span "У реду" at bounding box center [751, 435] width 35 height 14
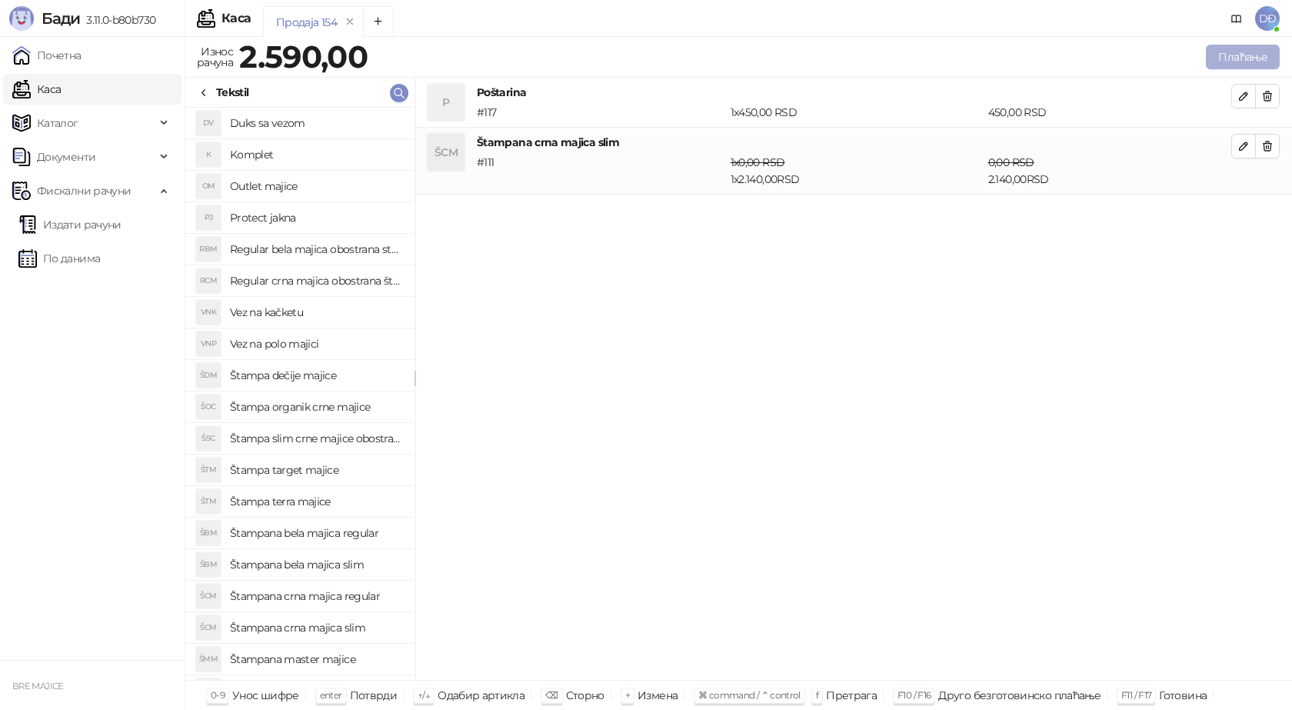
click at [1236, 48] on button "Плаћање" at bounding box center [1243, 57] width 74 height 25
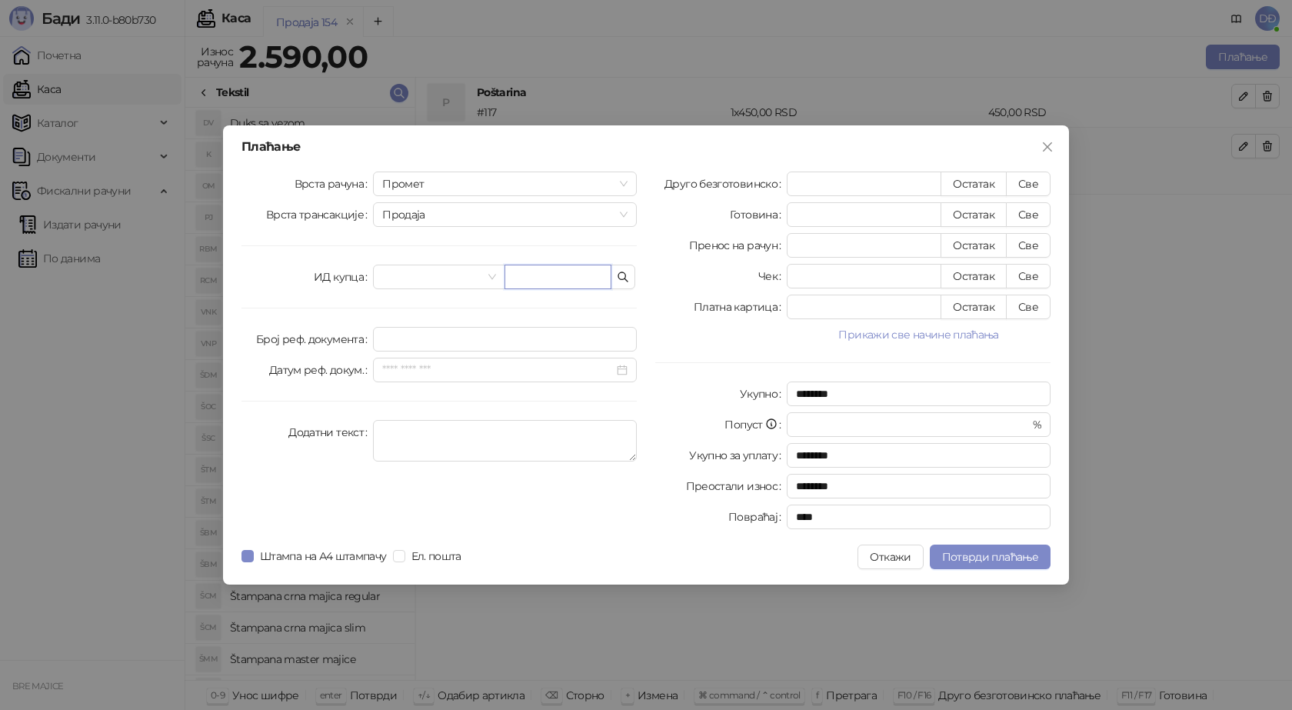
click at [569, 281] on input "text" at bounding box center [557, 277] width 107 height 25
paste input "**********"
type input "**********"
click at [1023, 182] on button "Све" at bounding box center [1028, 183] width 45 height 25
type input "****"
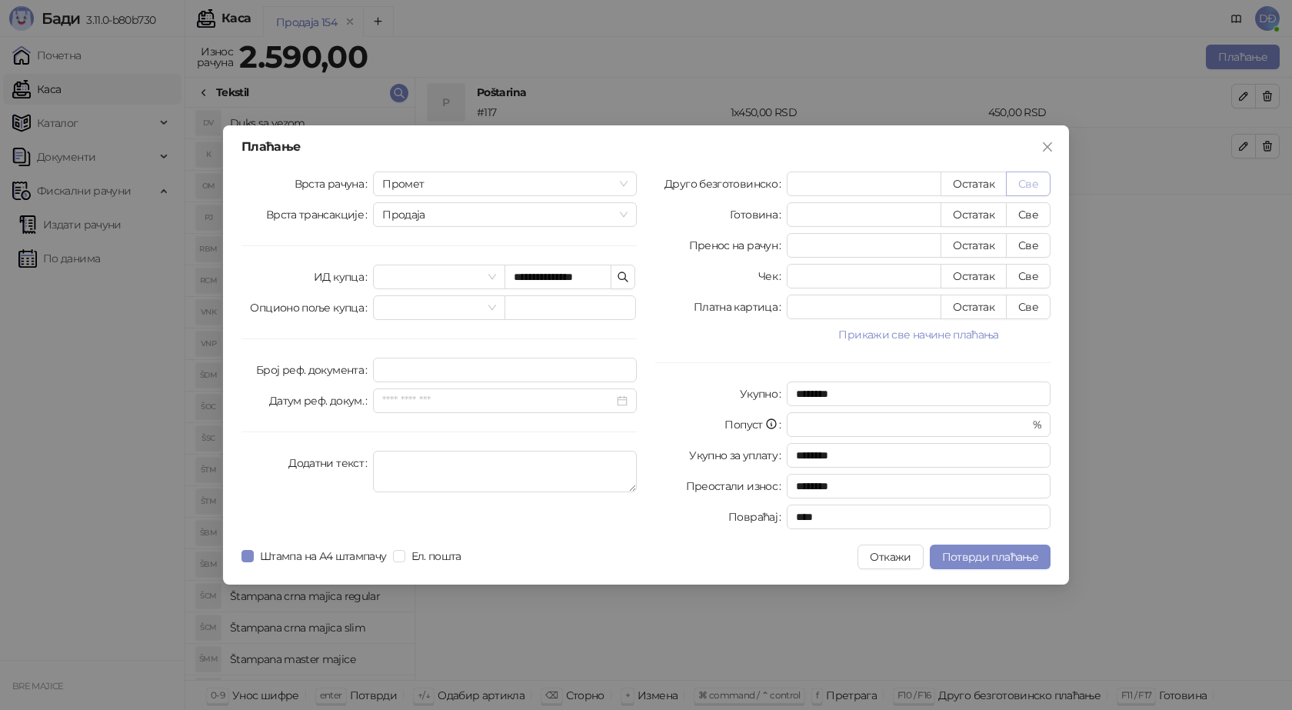
type input "****"
click at [996, 557] on span "Потврди плаћање" at bounding box center [990, 557] width 96 height 14
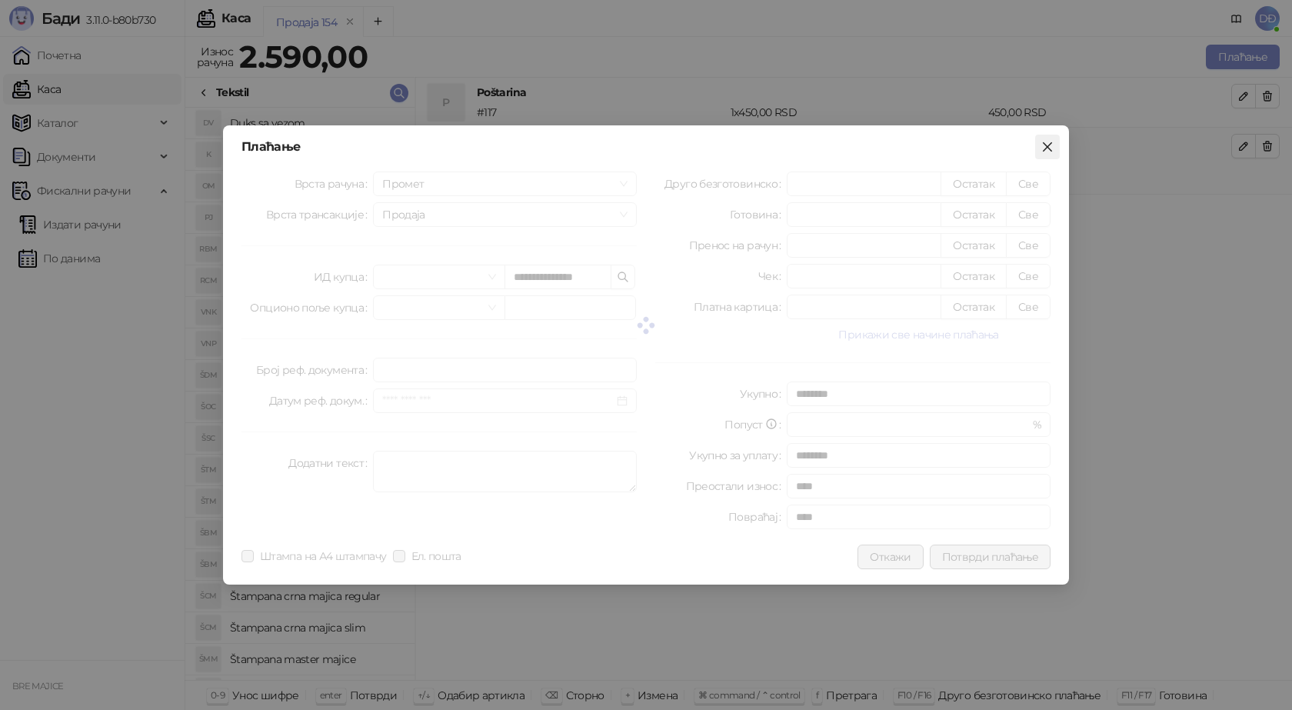
click at [1043, 148] on icon "close" at bounding box center [1047, 147] width 12 height 12
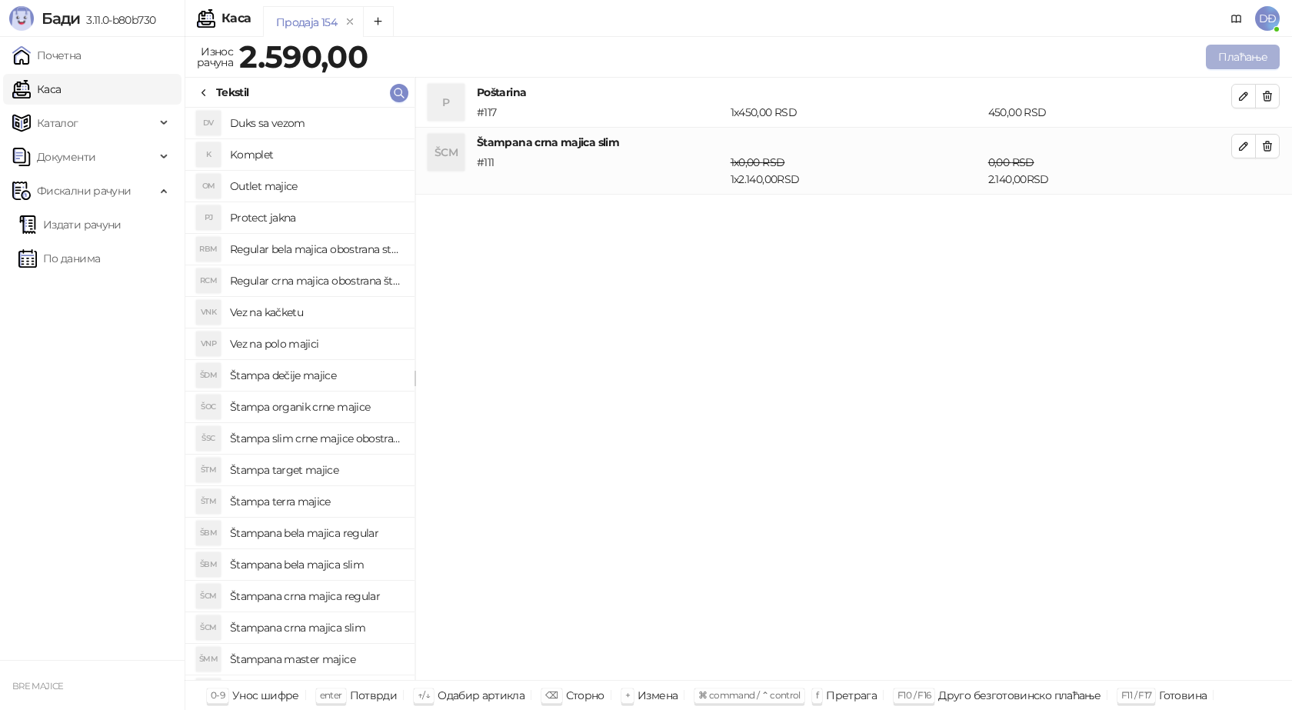
click at [1226, 58] on button "Плаћање" at bounding box center [1243, 57] width 74 height 25
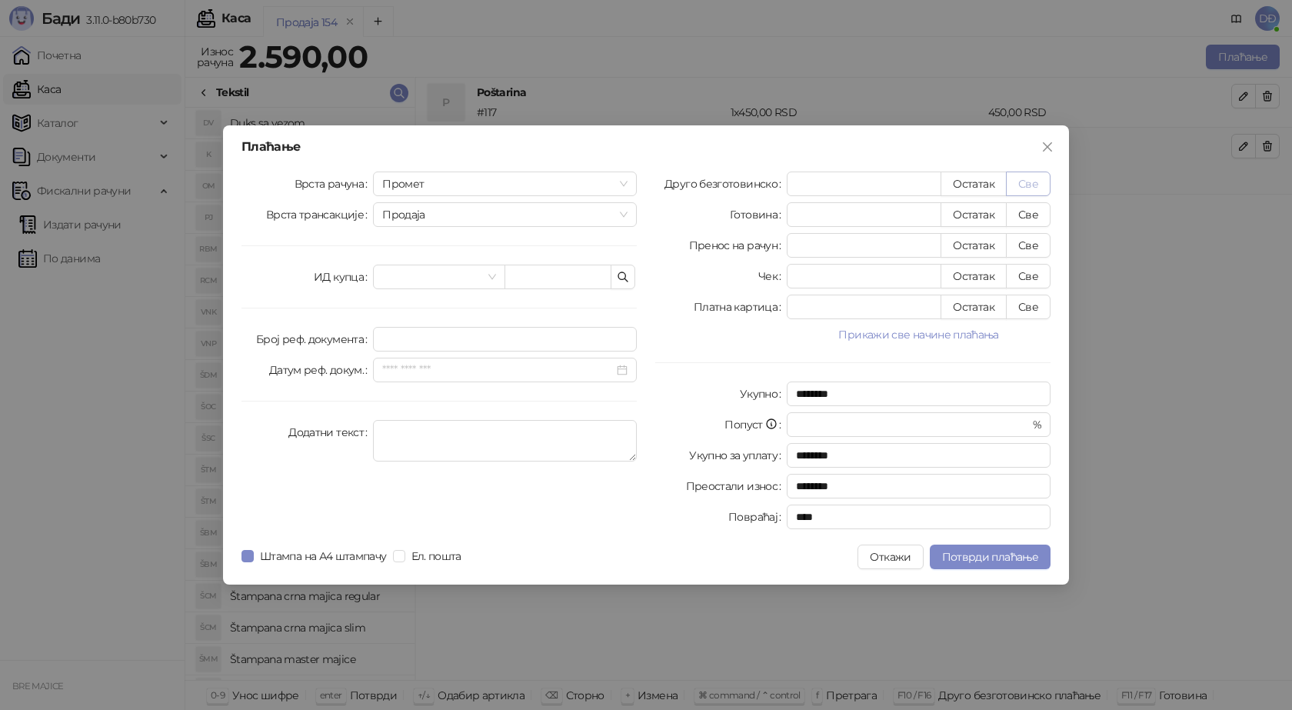
click at [1027, 179] on button "Све" at bounding box center [1028, 183] width 45 height 25
type input "****"
click at [546, 281] on input "text" at bounding box center [557, 277] width 107 height 25
paste input "**********"
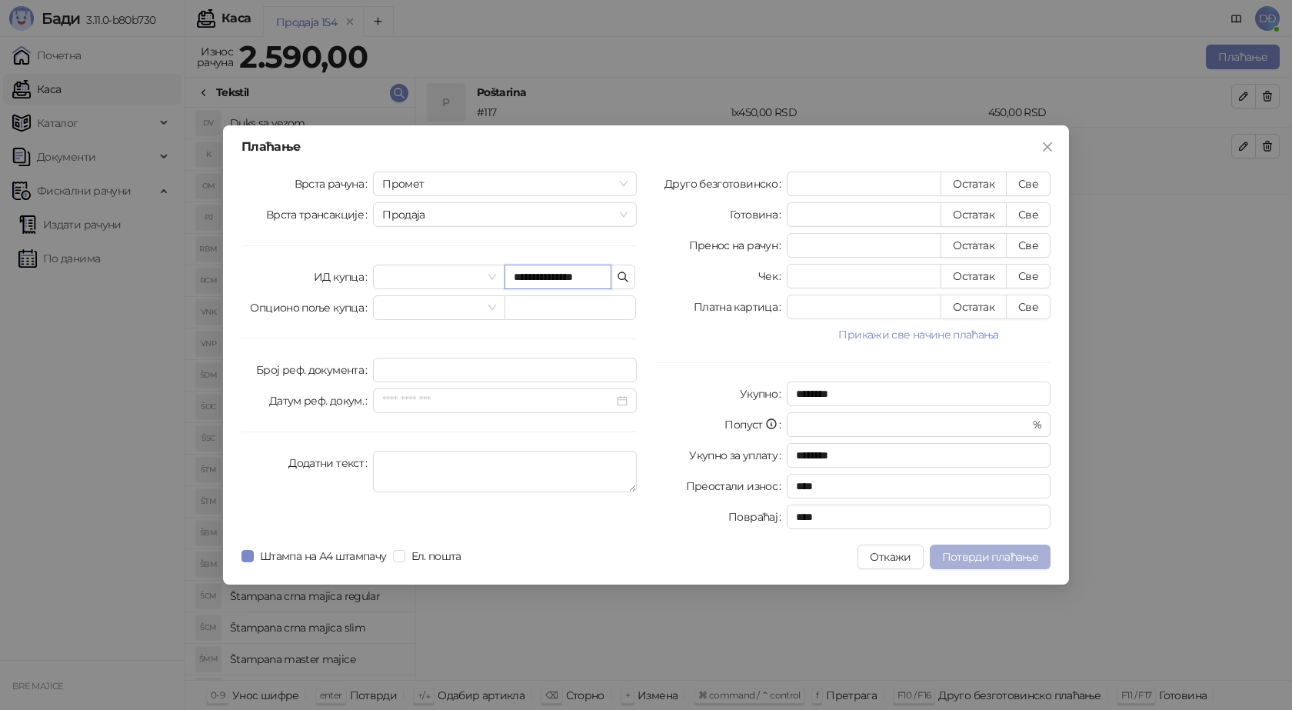
type input "**********"
click at [1000, 565] on button "Потврди плаћање" at bounding box center [990, 556] width 121 height 25
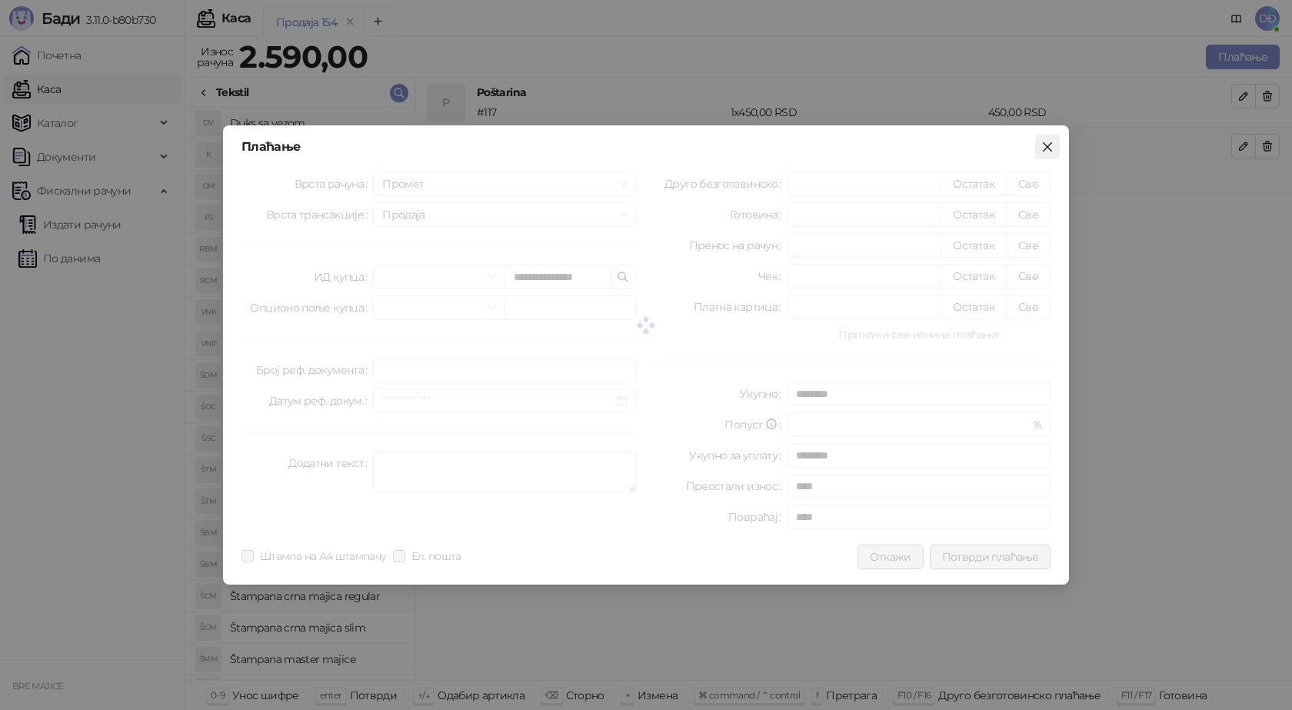
click at [1052, 145] on icon "close" at bounding box center [1047, 147] width 12 height 12
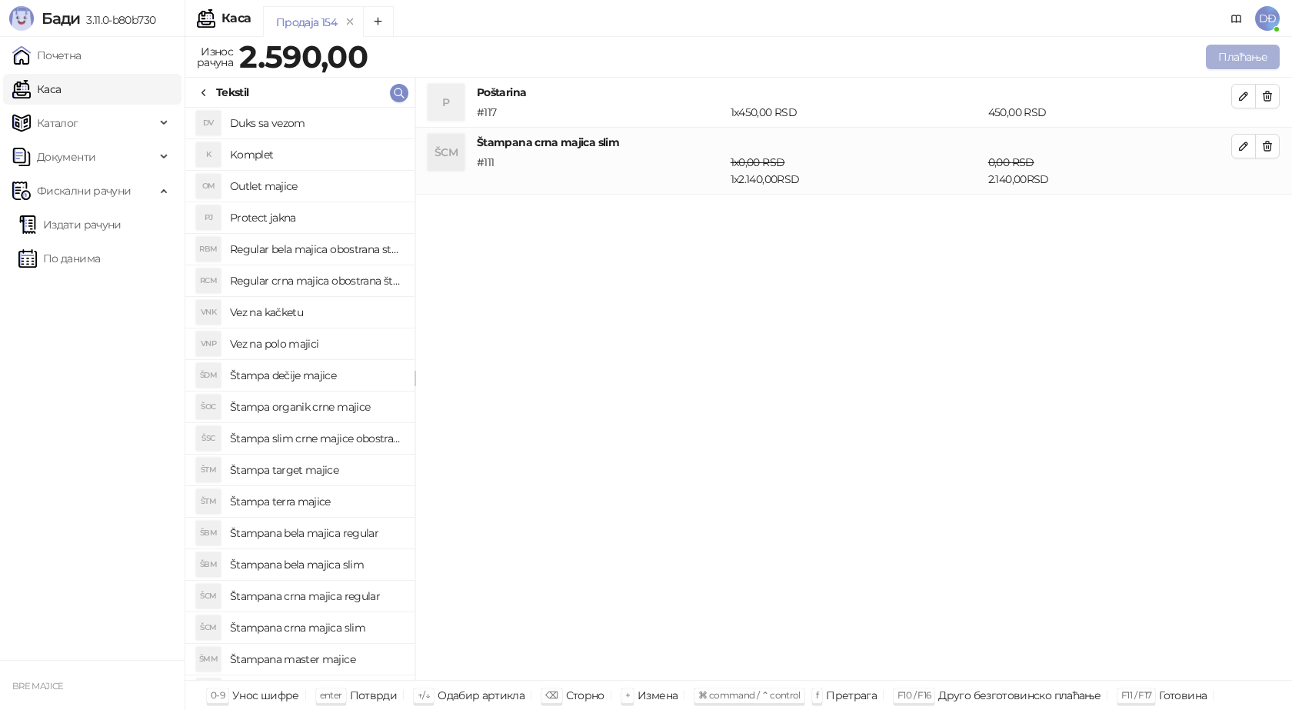
click at [1244, 58] on button "Плаћање" at bounding box center [1243, 57] width 74 height 25
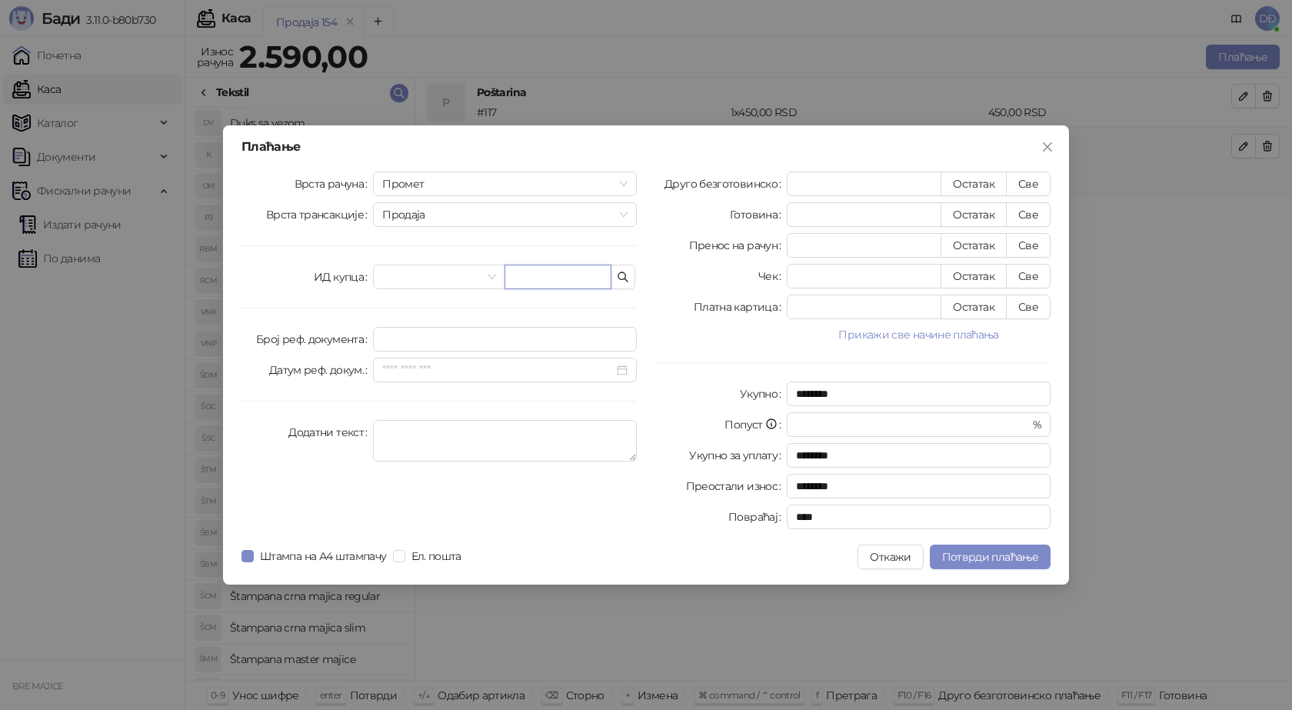
click at [552, 270] on input "text" at bounding box center [557, 277] width 107 height 25
paste input "**********"
type input "**********"
click at [1032, 178] on button "Све" at bounding box center [1028, 183] width 45 height 25
type input "****"
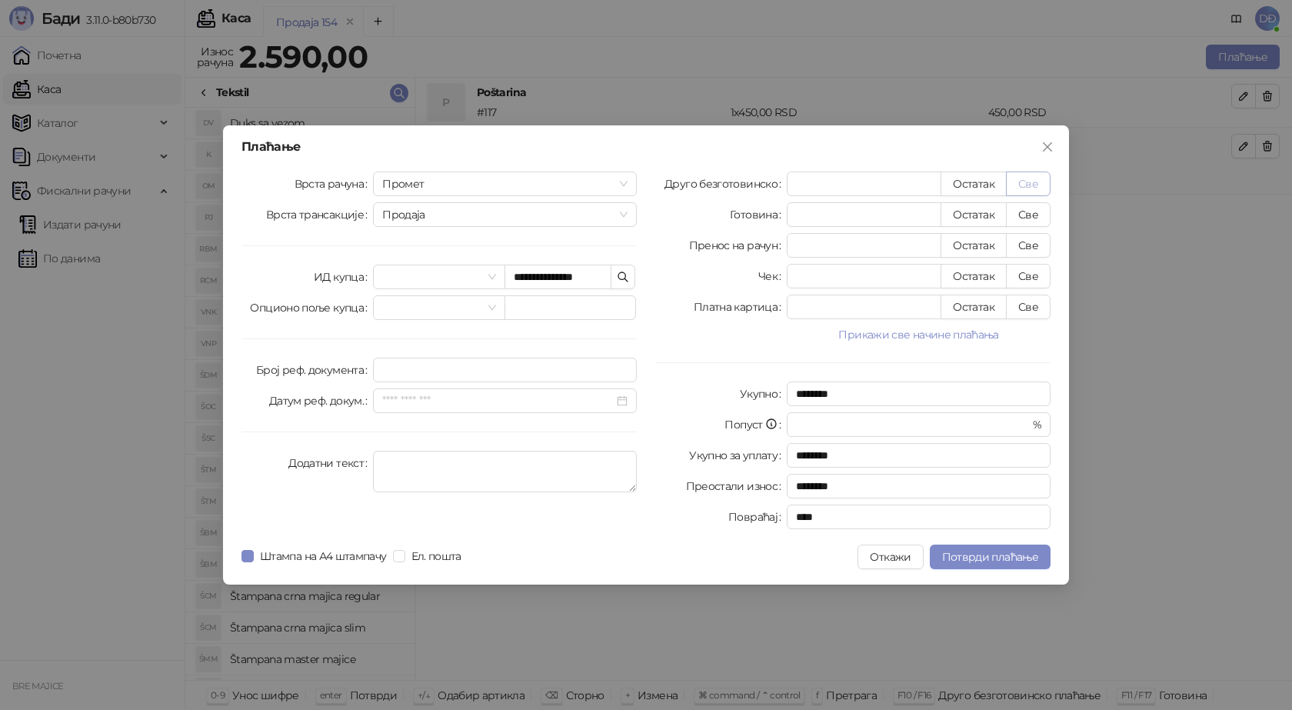
type input "****"
click at [977, 557] on span "Потврди плаћање" at bounding box center [990, 557] width 96 height 14
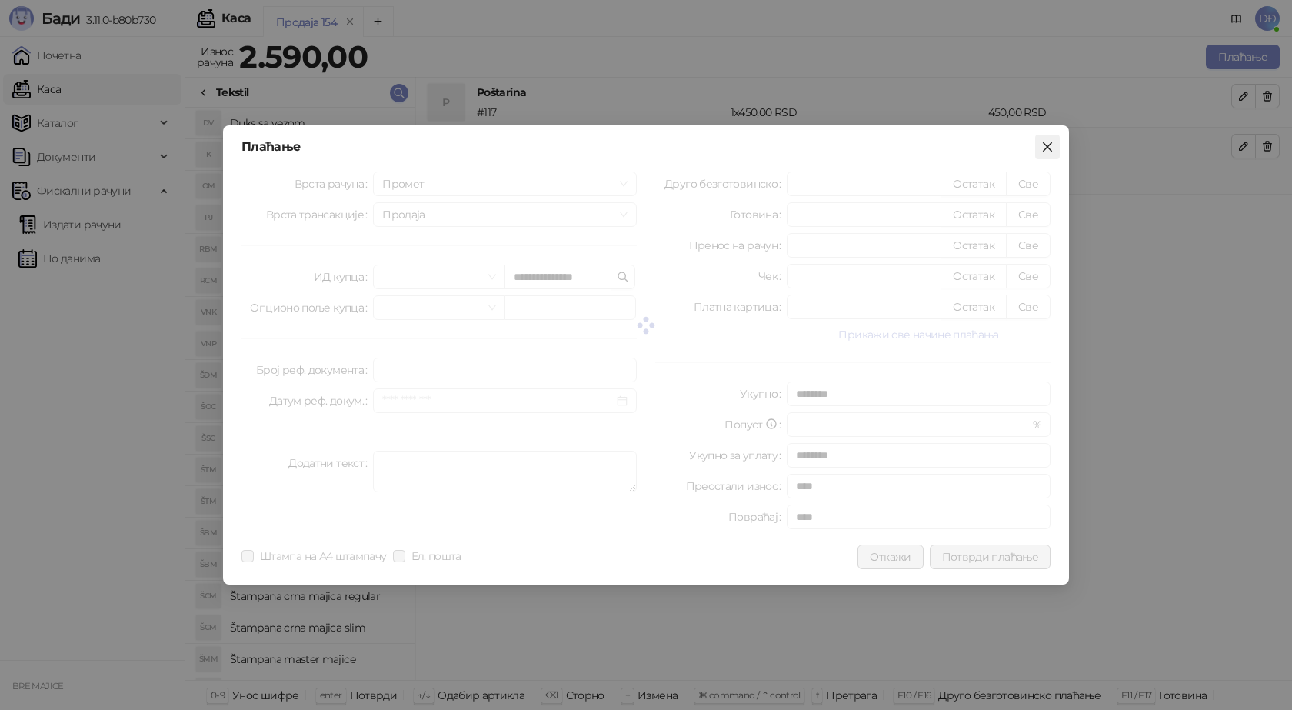
click at [1048, 141] on icon "close" at bounding box center [1047, 147] width 12 height 12
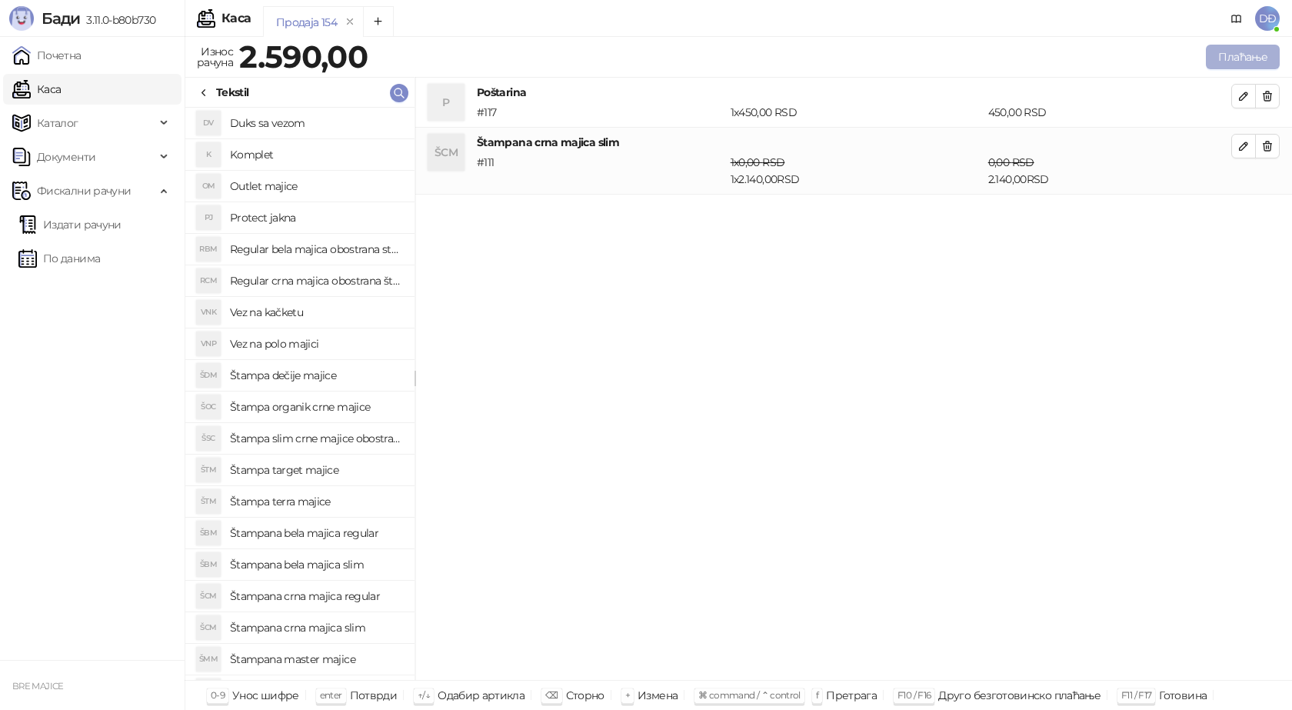
click at [1233, 59] on button "Плаћање" at bounding box center [1243, 57] width 74 height 25
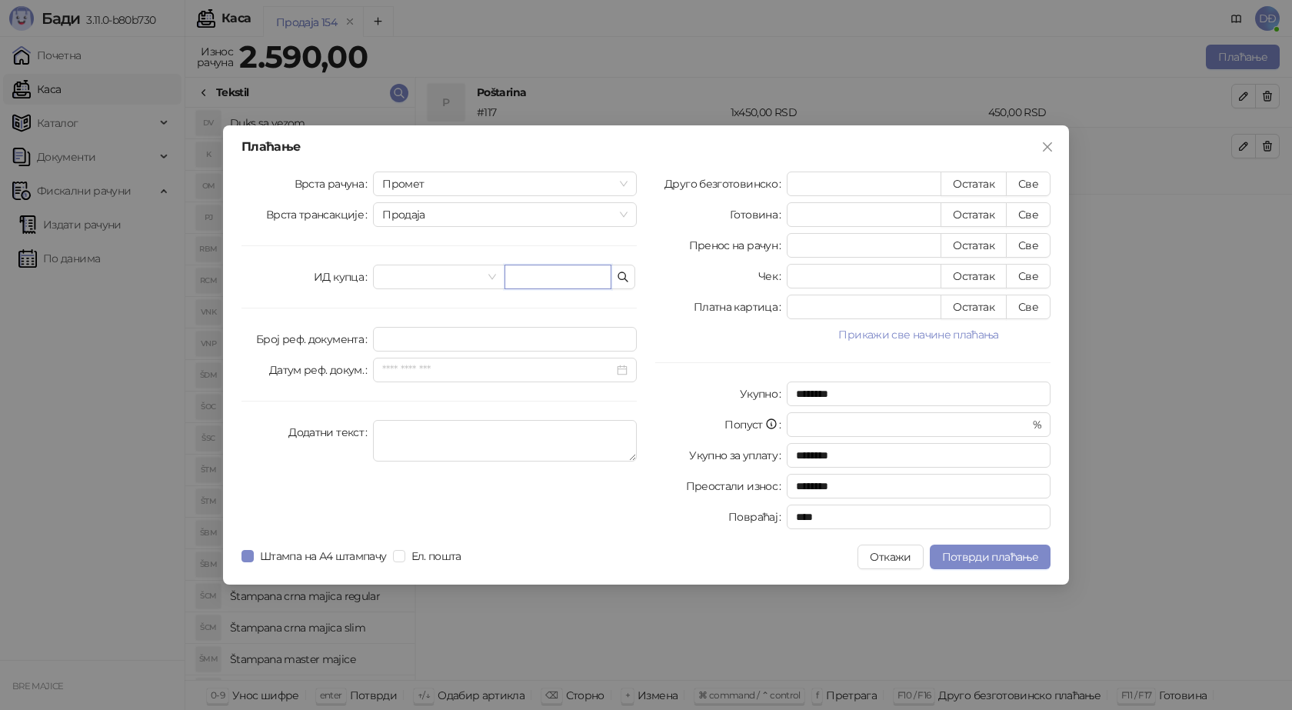
click at [528, 281] on input "text" at bounding box center [557, 277] width 107 height 25
paste input "**********"
type input "**********"
click at [1032, 184] on button "Све" at bounding box center [1028, 183] width 45 height 25
type input "****"
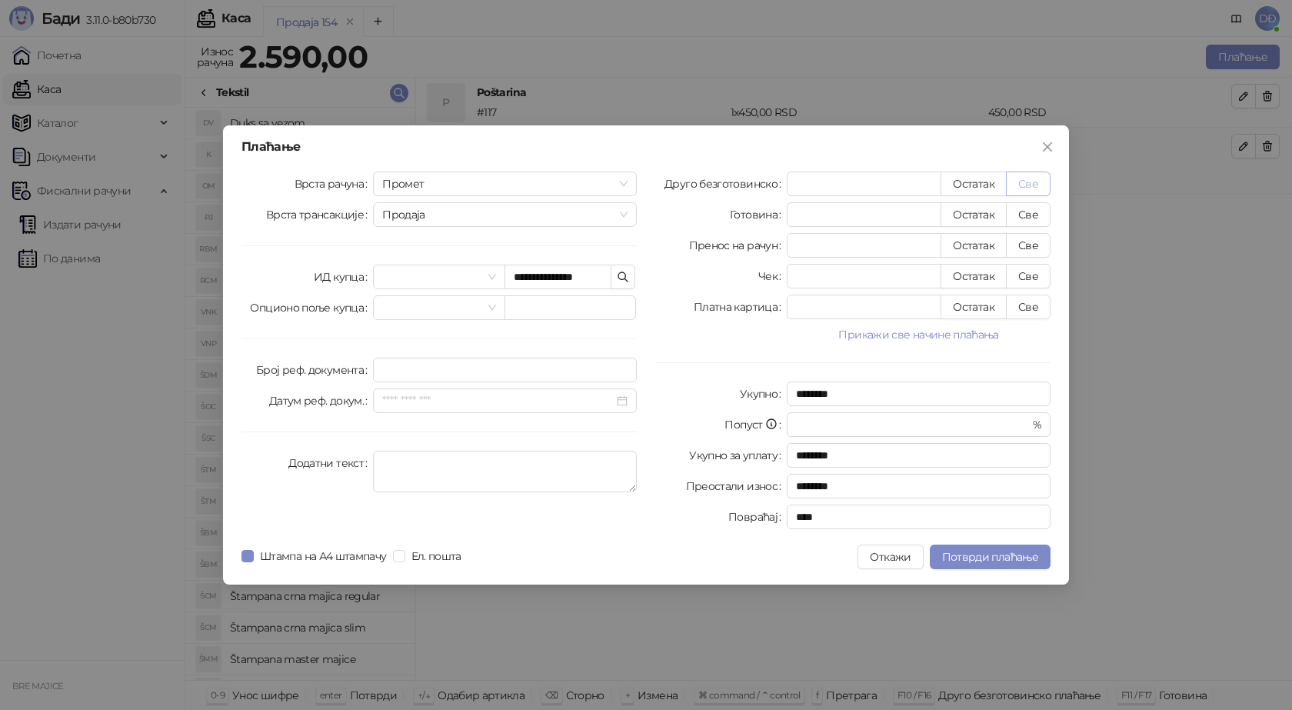
type input "****"
click at [989, 558] on span "Потврди плаћање" at bounding box center [990, 557] width 96 height 14
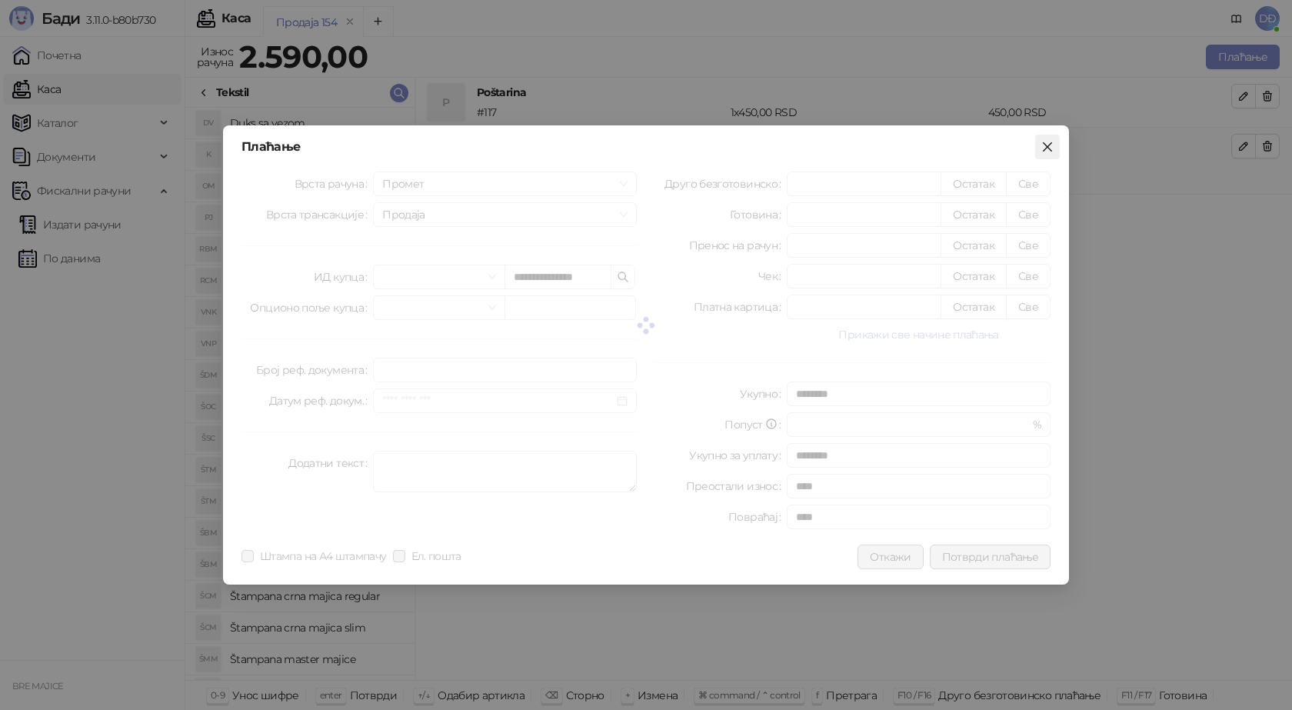
click at [1048, 145] on icon "close" at bounding box center [1047, 146] width 9 height 9
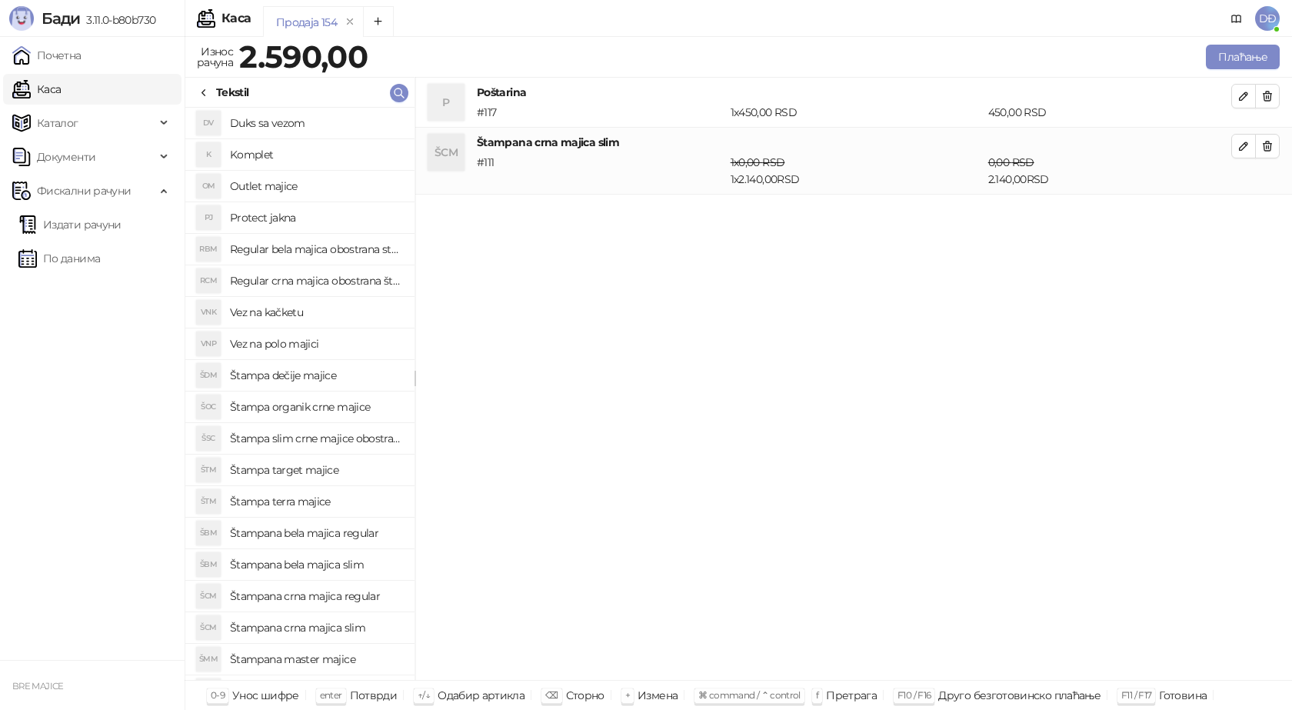
click at [777, 364] on div "P Poštarina # 117 1 x 450,00 RSD 450,00 RSD ŠCM Štampana crna majica slim # 111…" at bounding box center [853, 379] width 877 height 603
click at [671, 338] on div "P Poštarina # 117 1 x 450,00 RSD 450,00 RSD ŠCM Štampana crna majica slim # 111…" at bounding box center [853, 379] width 877 height 603
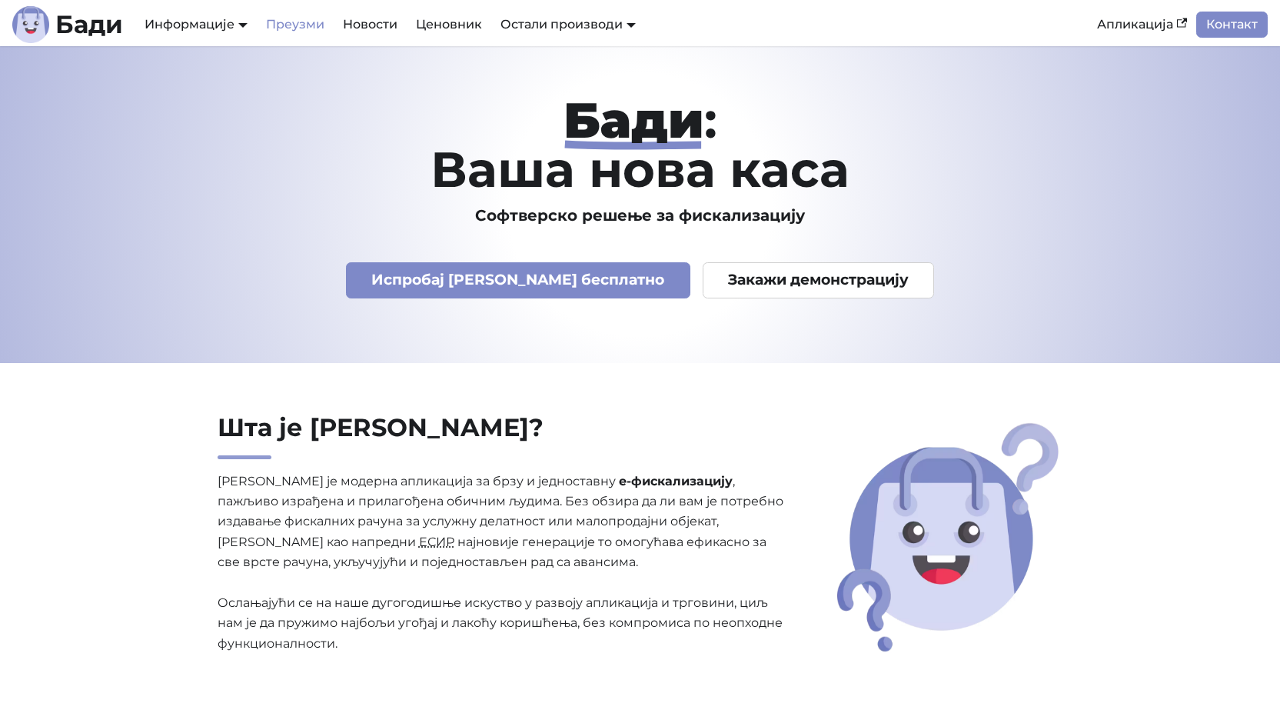
click at [288, 22] on link "Преузми" at bounding box center [295, 25] width 77 height 26
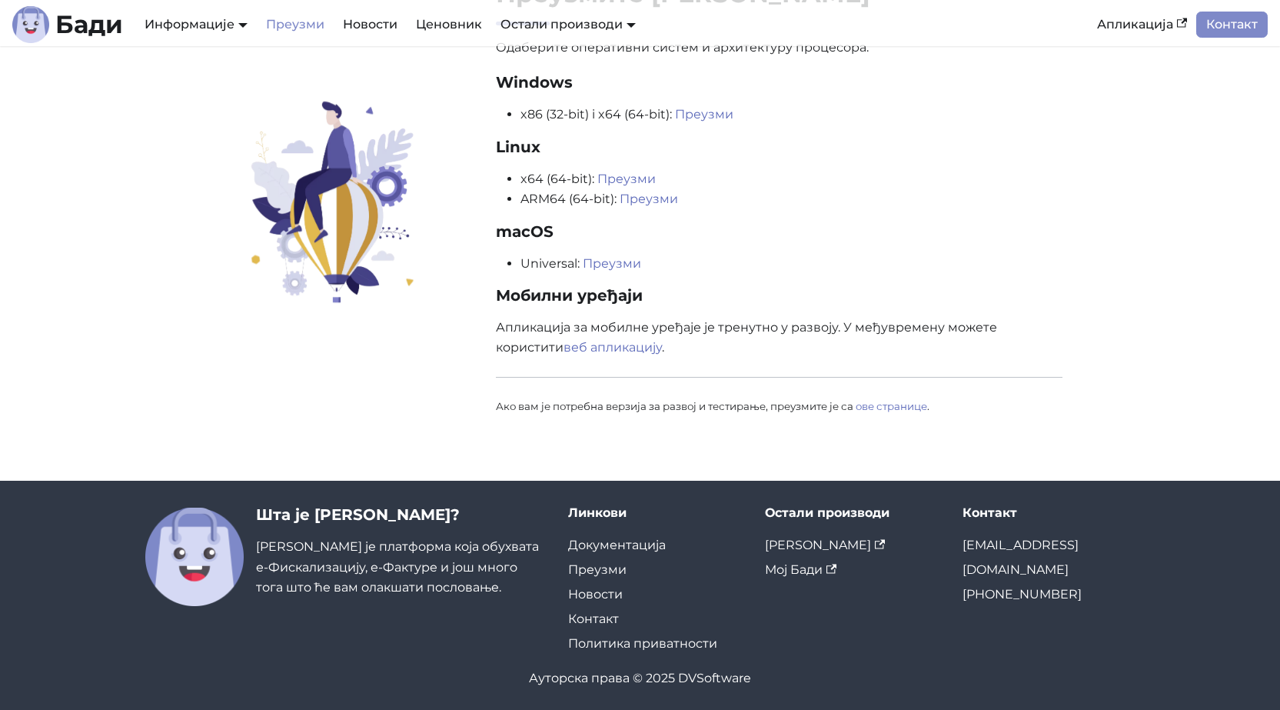
scroll to position [121, 0]
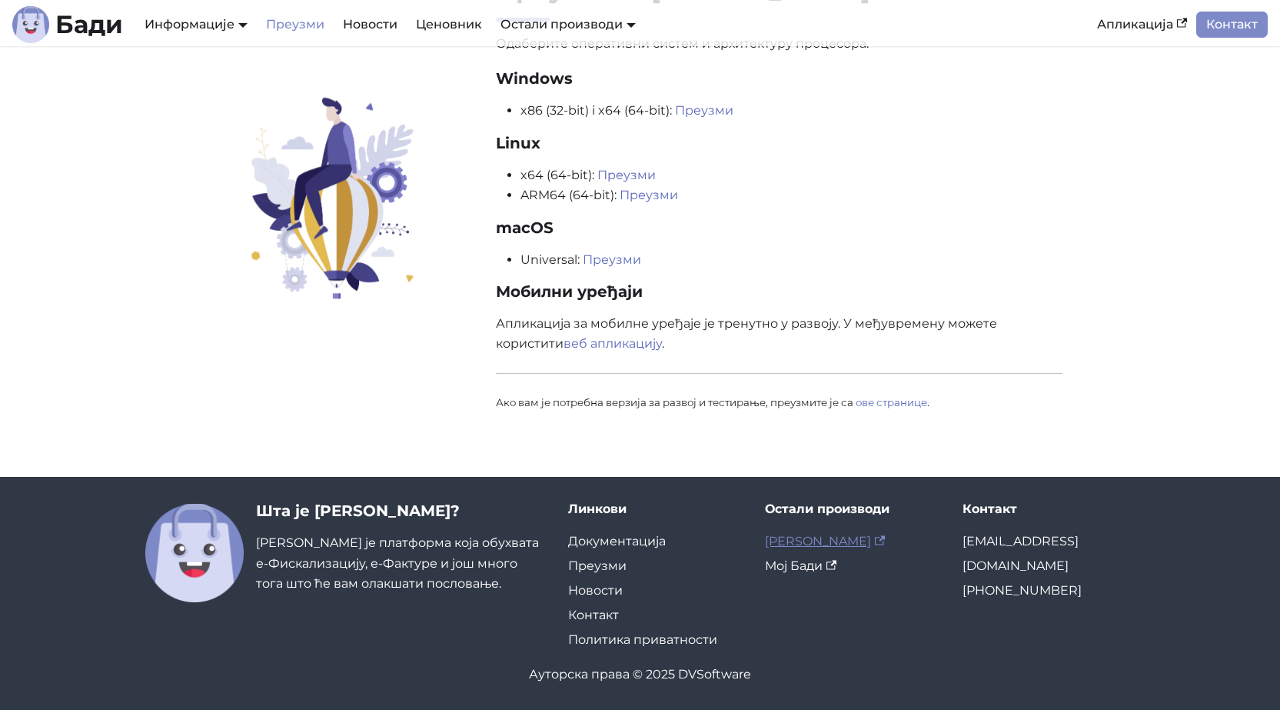
click at [800, 541] on link "Бади ЛПФР" at bounding box center [825, 541] width 120 height 15
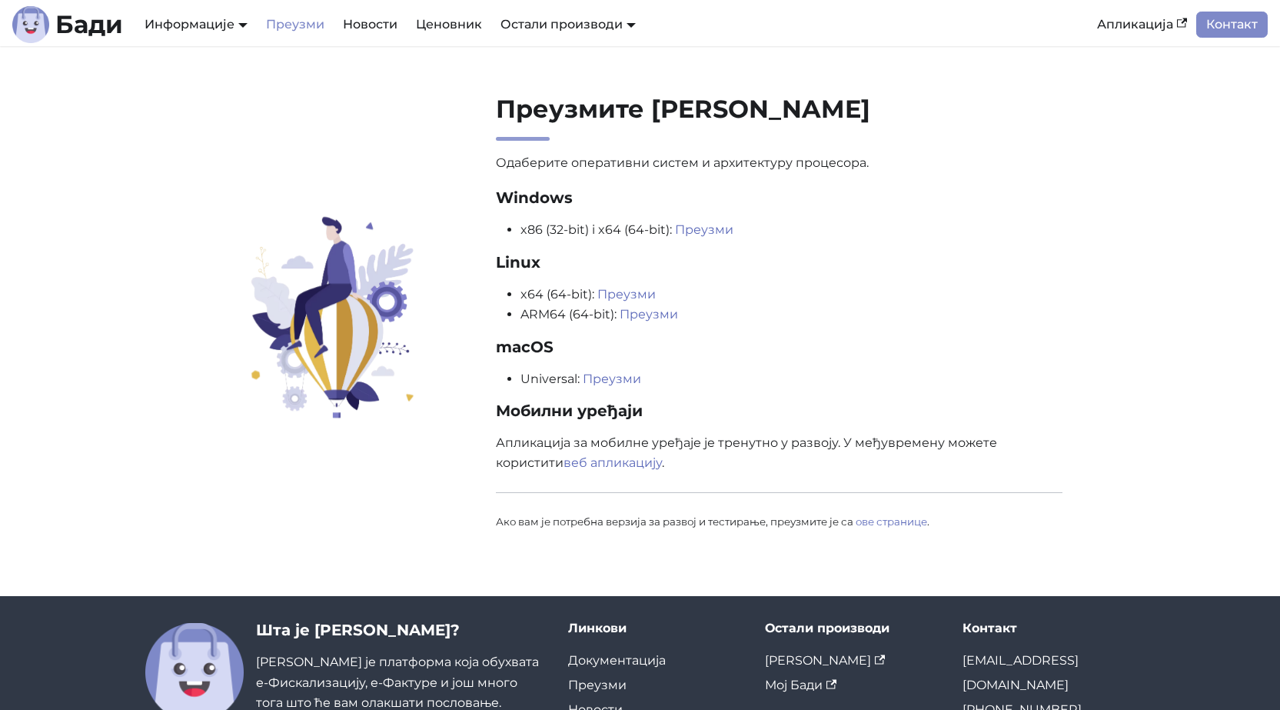
scroll to position [0, 0]
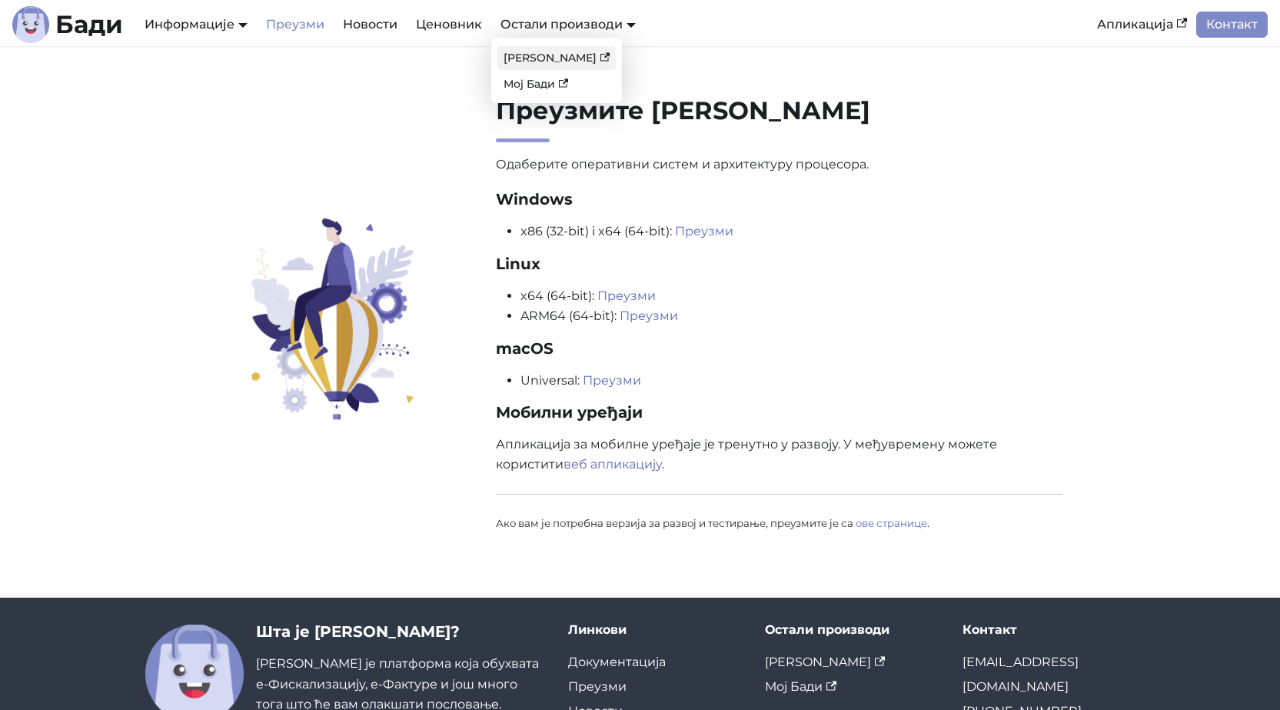
click at [537, 57] on link "Бади ЛПФР" at bounding box center [556, 58] width 118 height 24
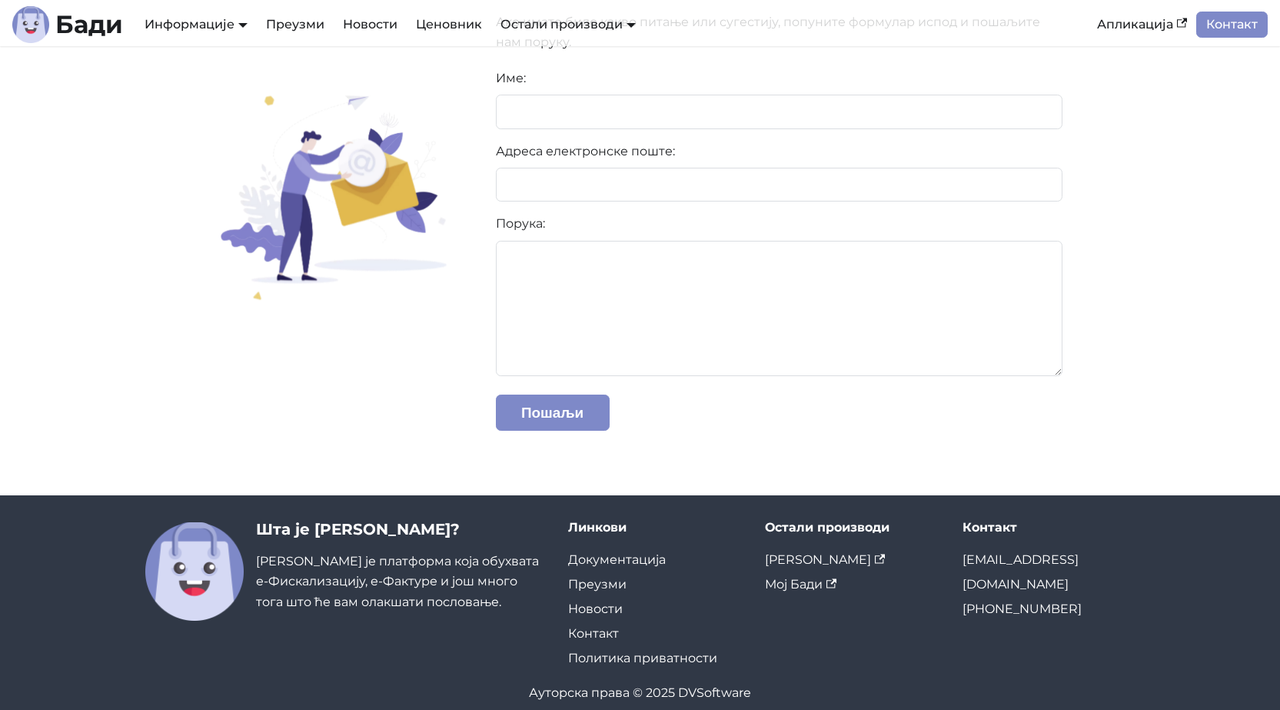
scroll to position [160, 0]
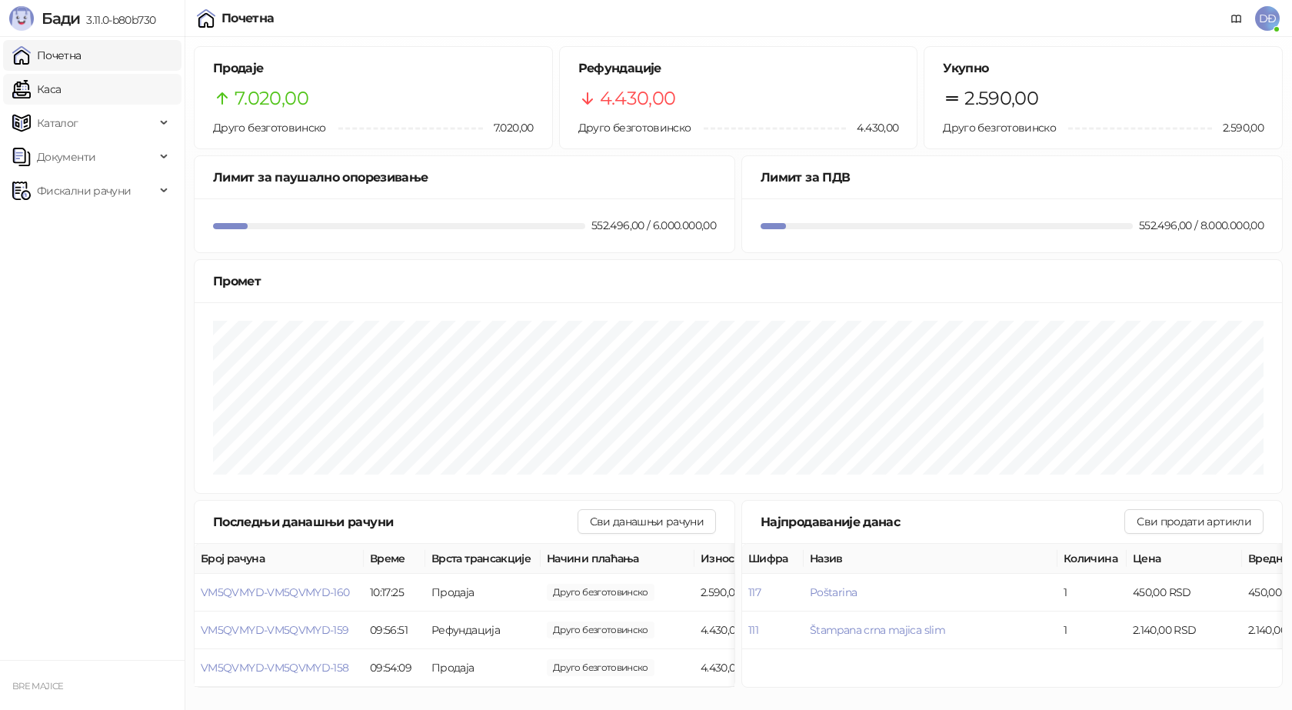
click at [61, 95] on link "Каса" at bounding box center [36, 89] width 48 height 31
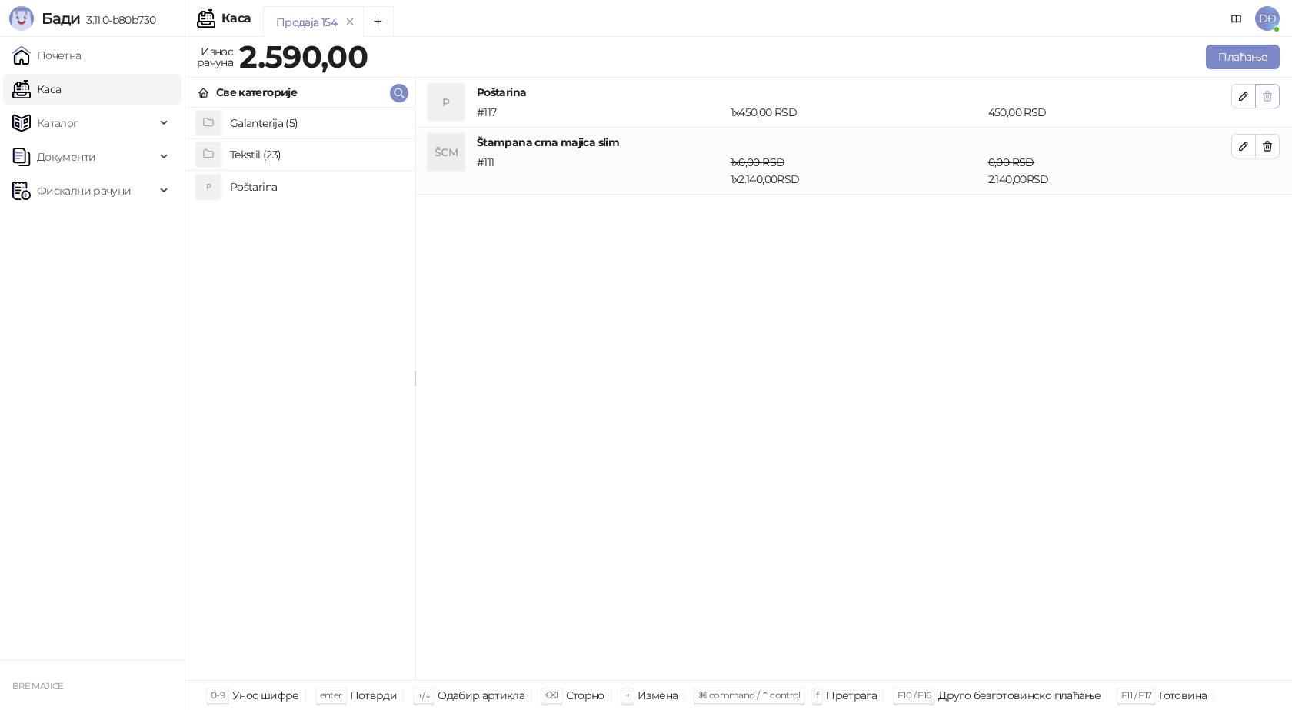
click at [1267, 95] on icon "button" at bounding box center [1267, 96] width 12 height 12
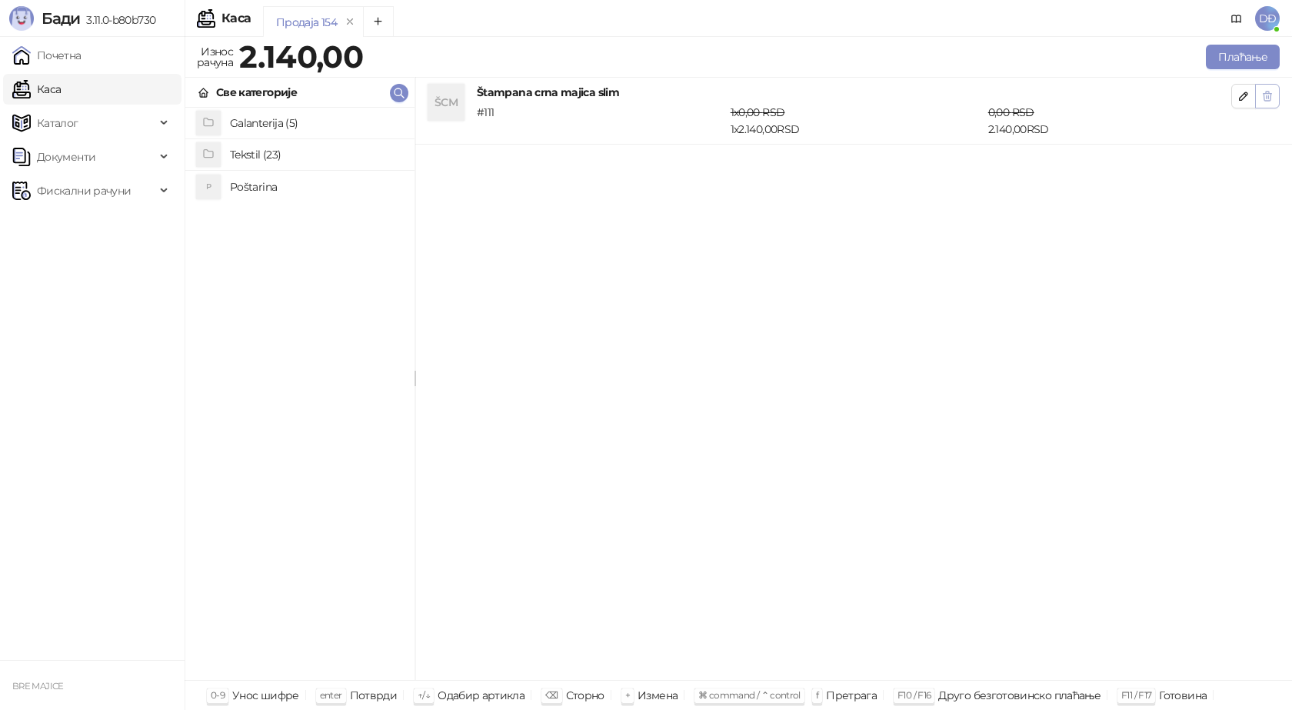
click at [1266, 99] on icon "button" at bounding box center [1267, 96] width 12 height 12
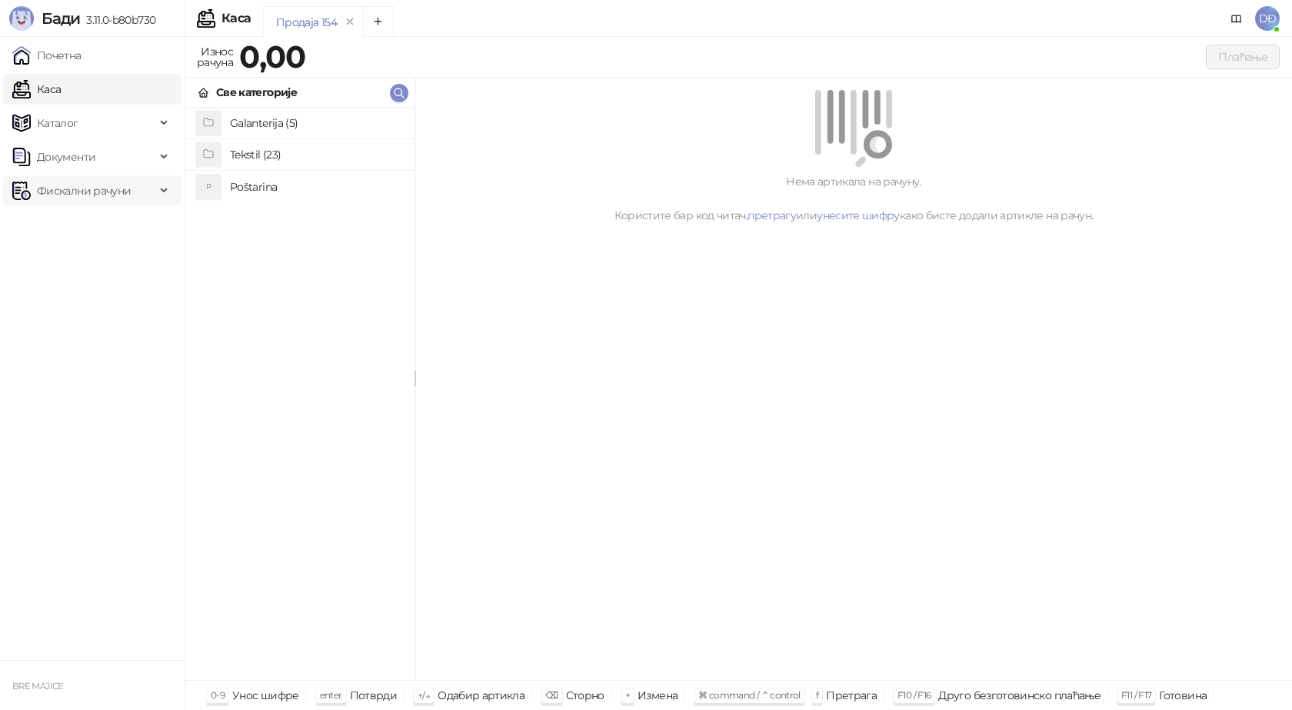
click at [105, 183] on span "Фискални рачуни" at bounding box center [84, 190] width 94 height 31
click at [105, 232] on link "Издати рачуни" at bounding box center [69, 224] width 103 height 31
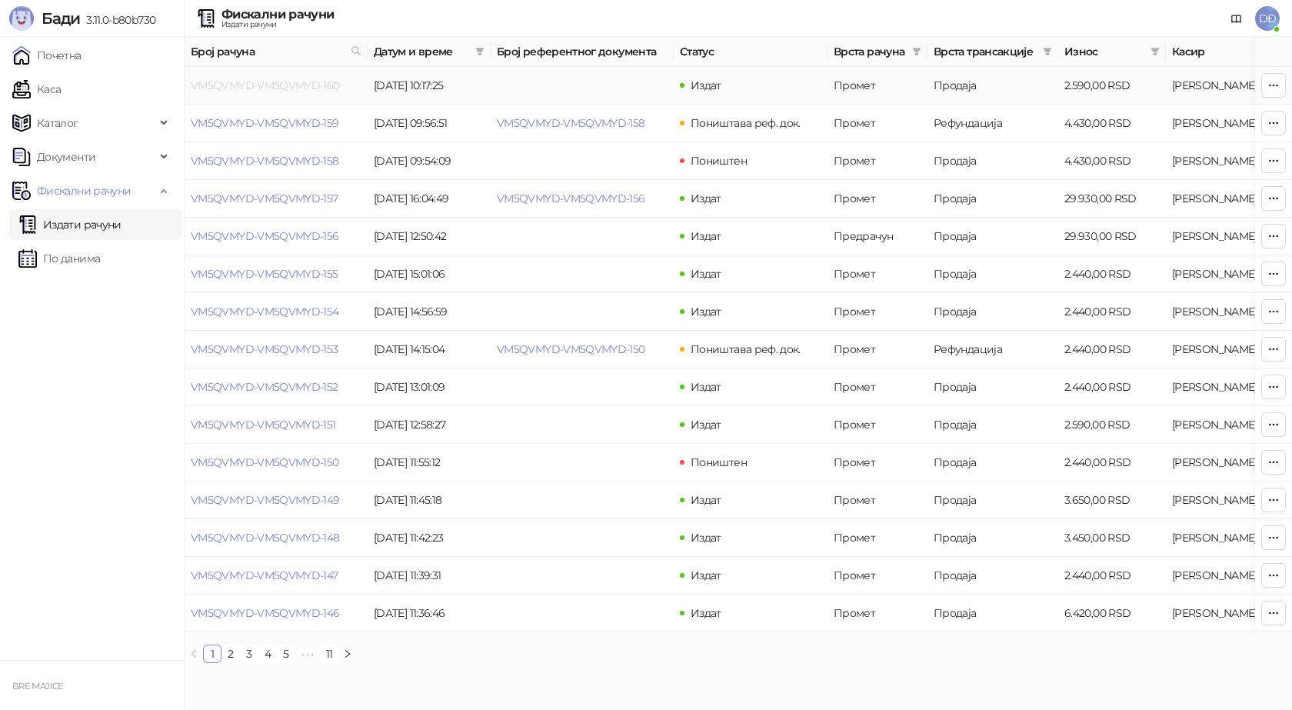
click at [257, 88] on link "VM5QVMYD-VM5QVMYD-160" at bounding box center [265, 85] width 149 height 14
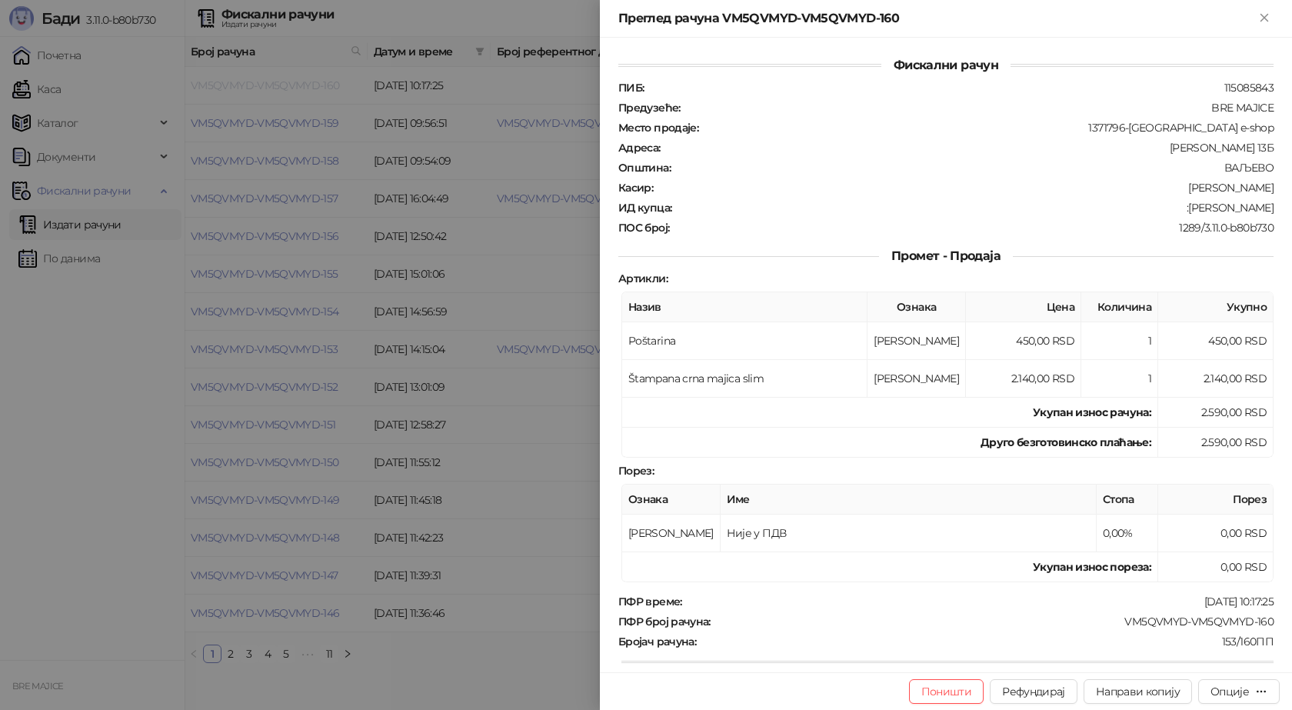
click at [257, 88] on div at bounding box center [646, 355] width 1292 height 710
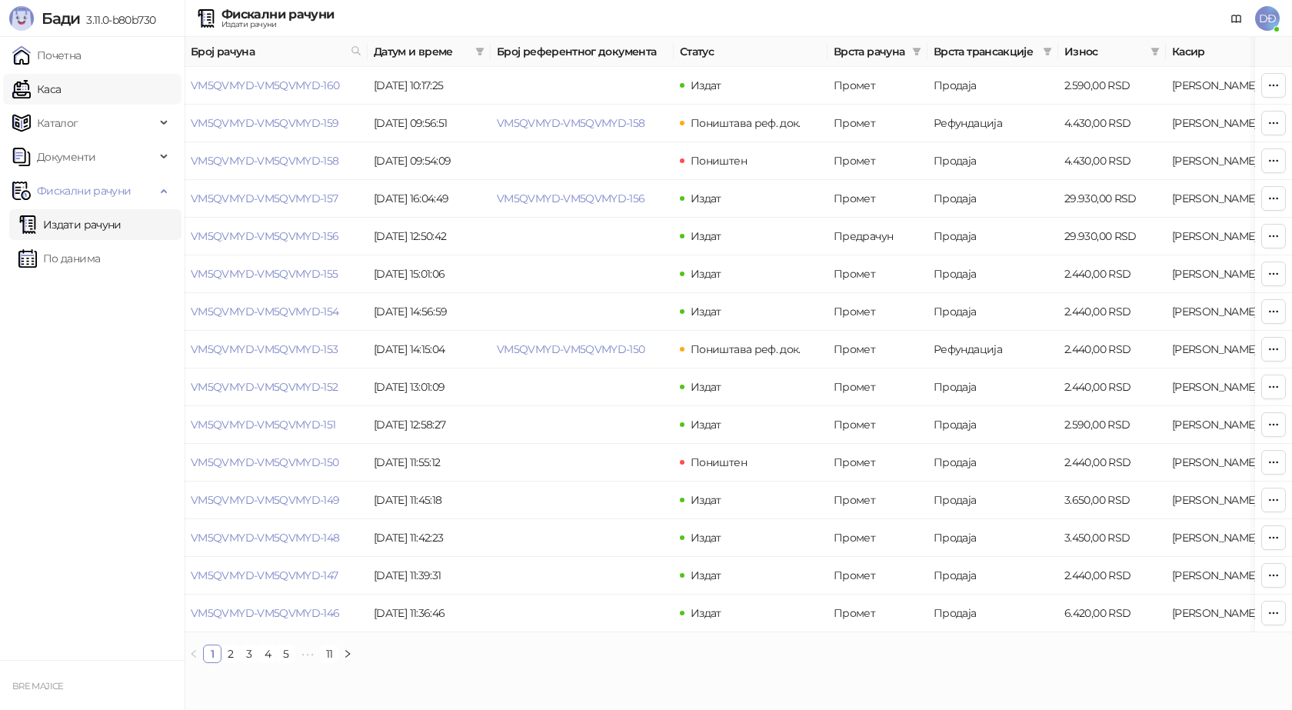
click at [61, 90] on link "Каса" at bounding box center [36, 89] width 48 height 31
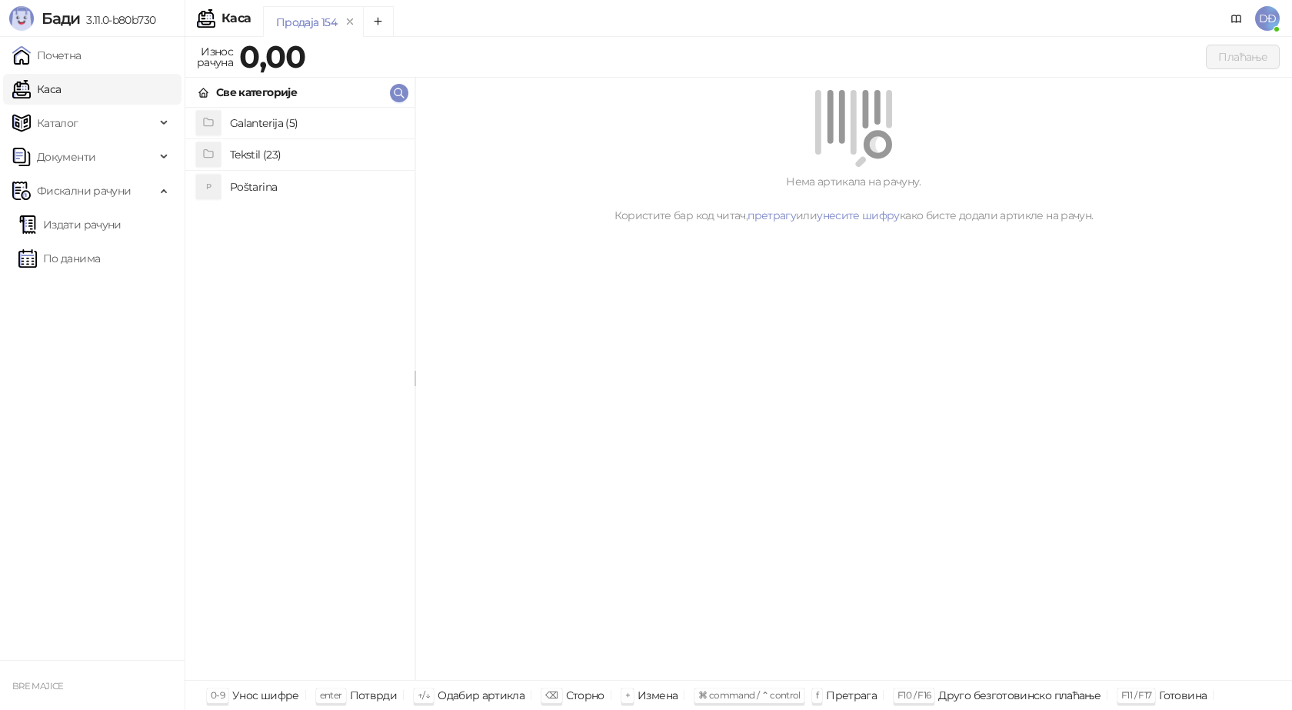
click at [268, 190] on h4 "Poštarina" at bounding box center [316, 187] width 172 height 25
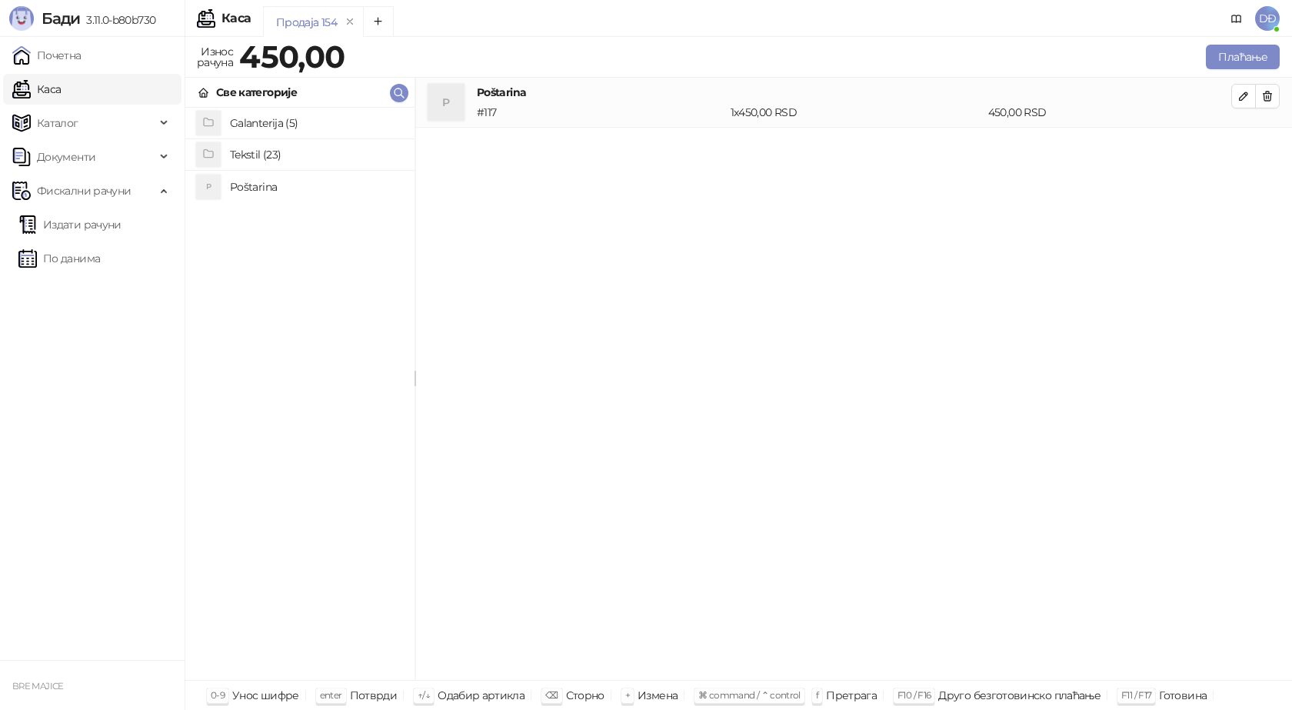
click at [262, 154] on h4 "Tekstil (23)" at bounding box center [316, 154] width 172 height 25
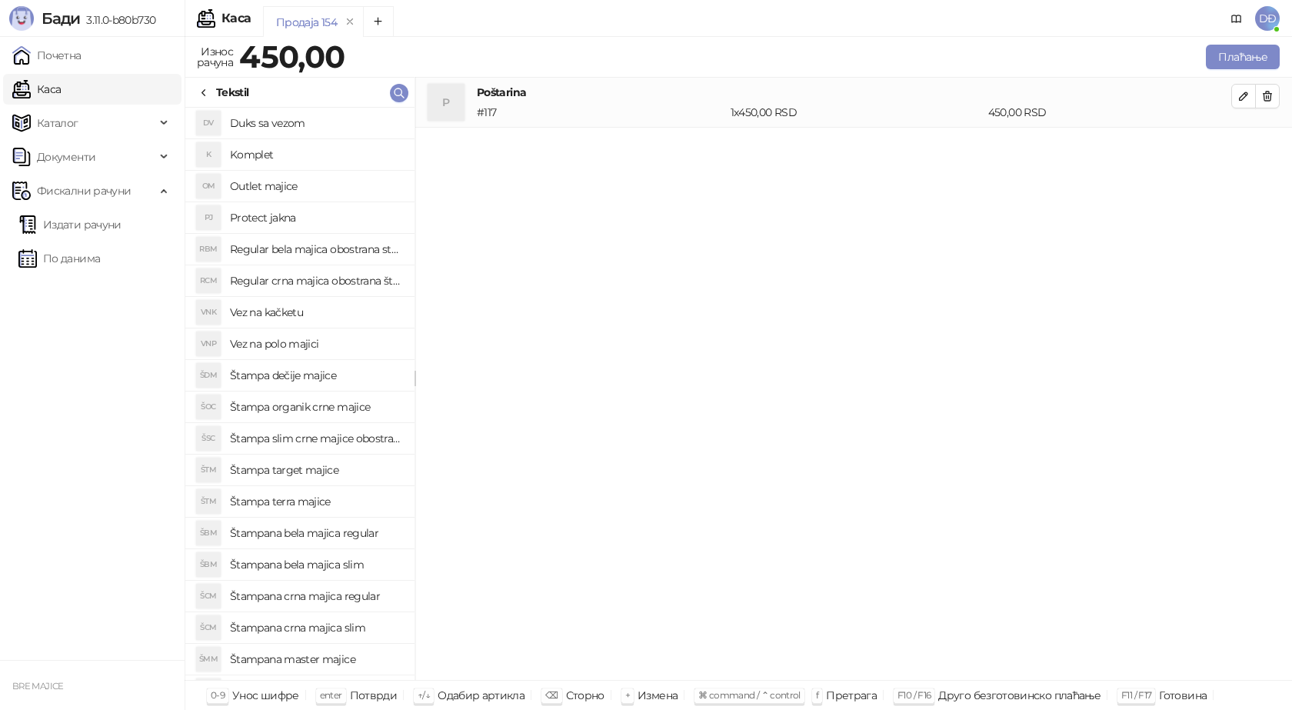
click at [332, 594] on h4 "Štampana crna majica regular" at bounding box center [316, 596] width 172 height 25
click at [1234, 148] on button "button" at bounding box center [1243, 146] width 25 height 25
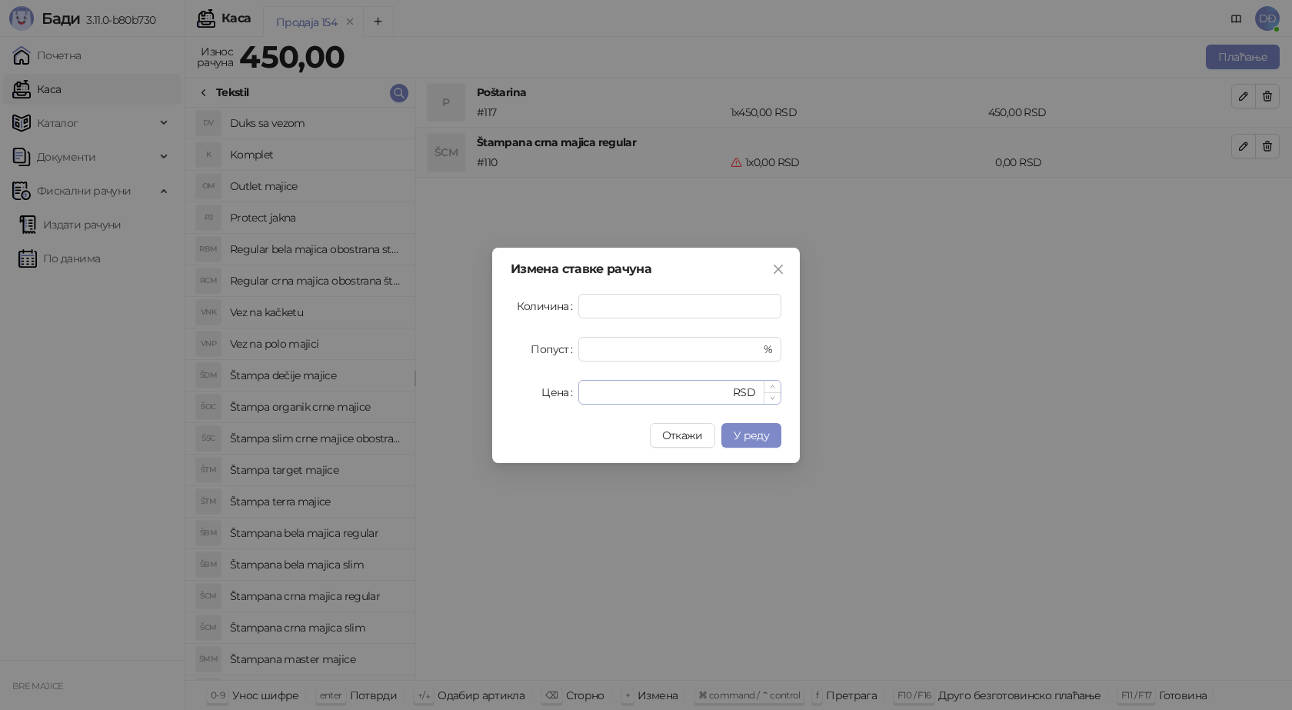
type input "*"
drag, startPoint x: 608, startPoint y: 394, endPoint x: 563, endPoint y: 403, distance: 46.3
click at [572, 404] on div "Цена * RSD" at bounding box center [646, 392] width 271 height 25
type input "****"
click at [765, 434] on span "У реду" at bounding box center [751, 435] width 35 height 14
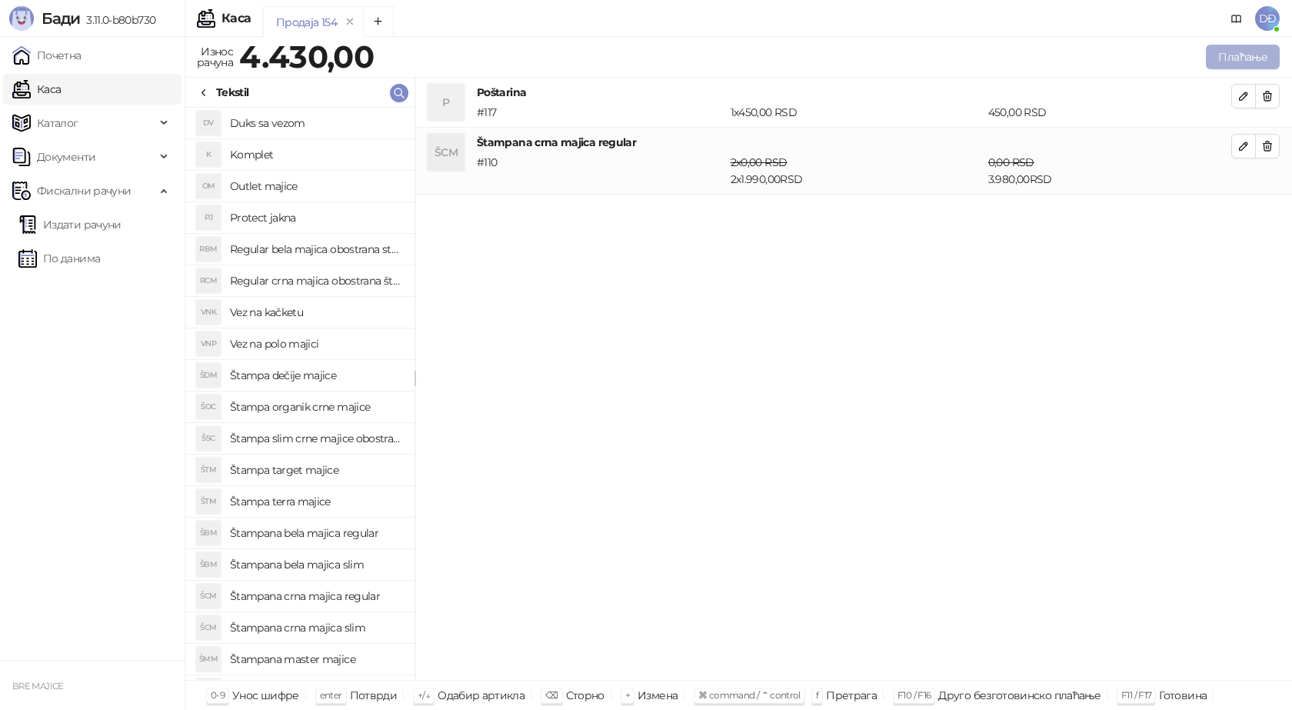
click at [1217, 52] on button "Плаћање" at bounding box center [1243, 57] width 74 height 25
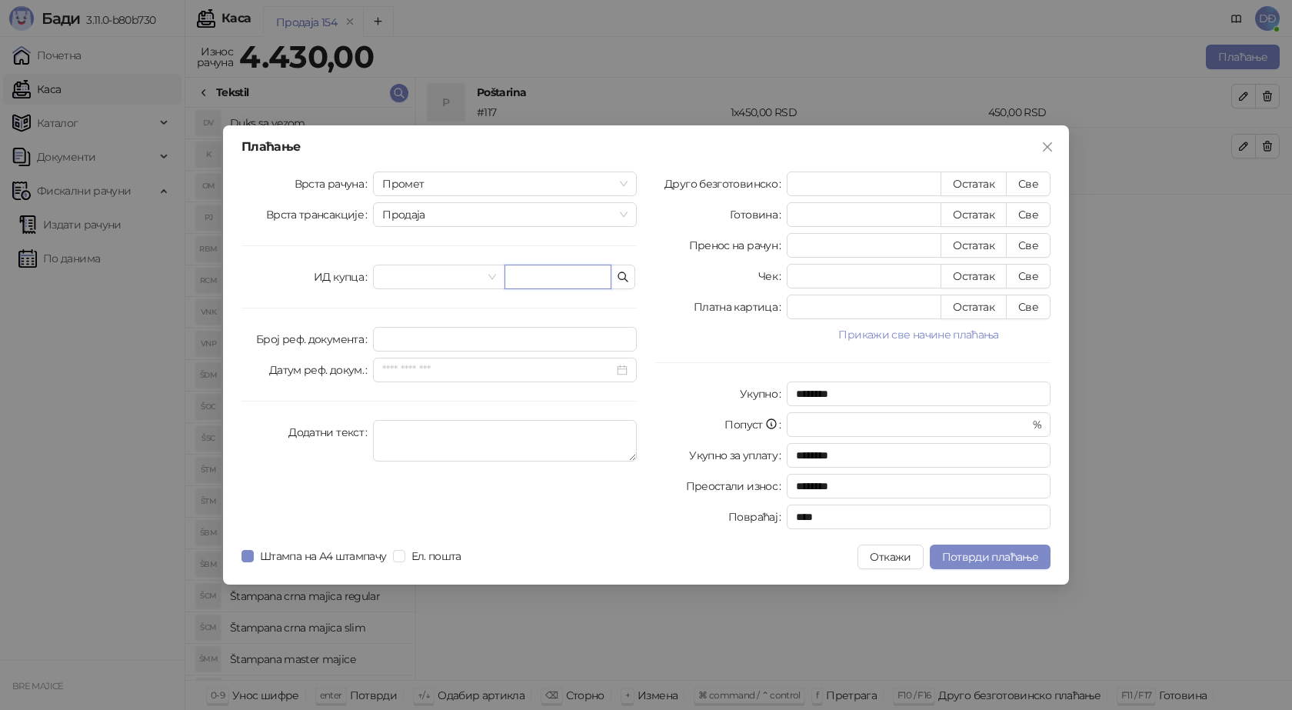
click at [525, 284] on input "text" at bounding box center [557, 277] width 107 height 25
paste input "**********"
type input "**********"
click at [1020, 185] on button "Све" at bounding box center [1028, 183] width 45 height 25
type input "****"
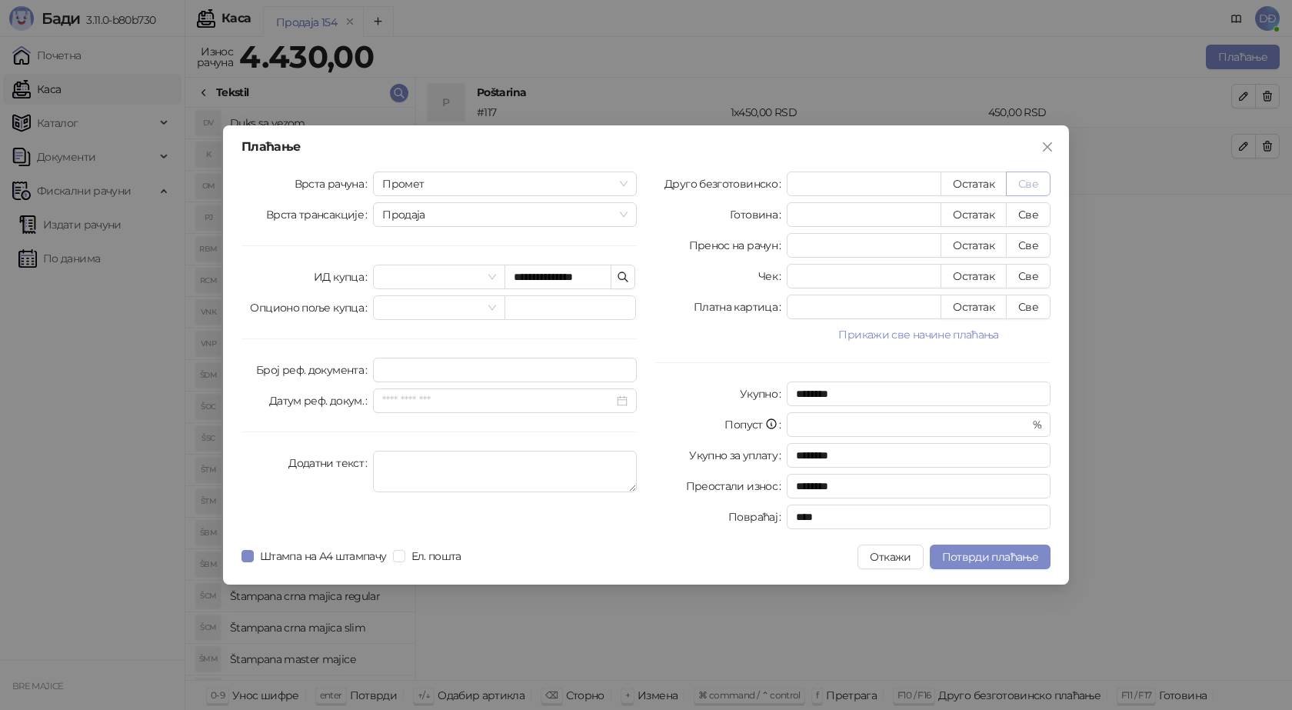
type input "****"
click at [966, 562] on span "Потврди плаћање" at bounding box center [990, 557] width 96 height 14
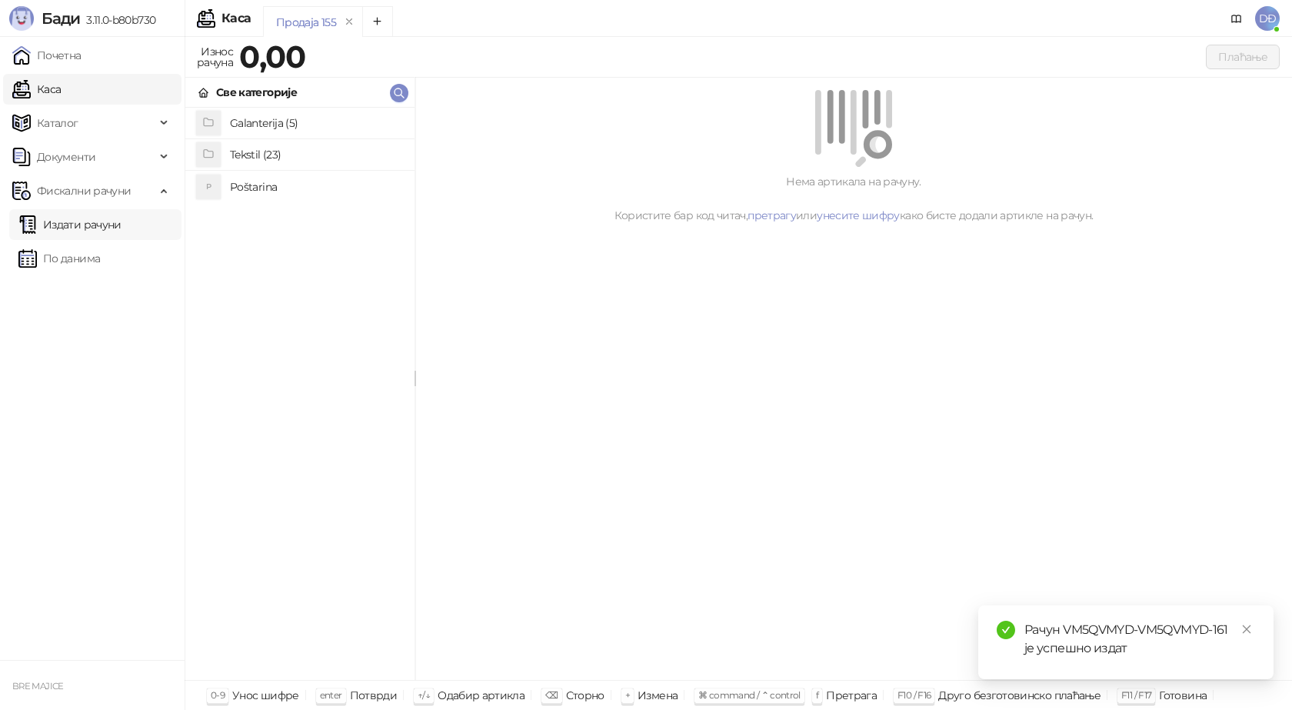
click at [85, 224] on link "Издати рачуни" at bounding box center [69, 224] width 103 height 31
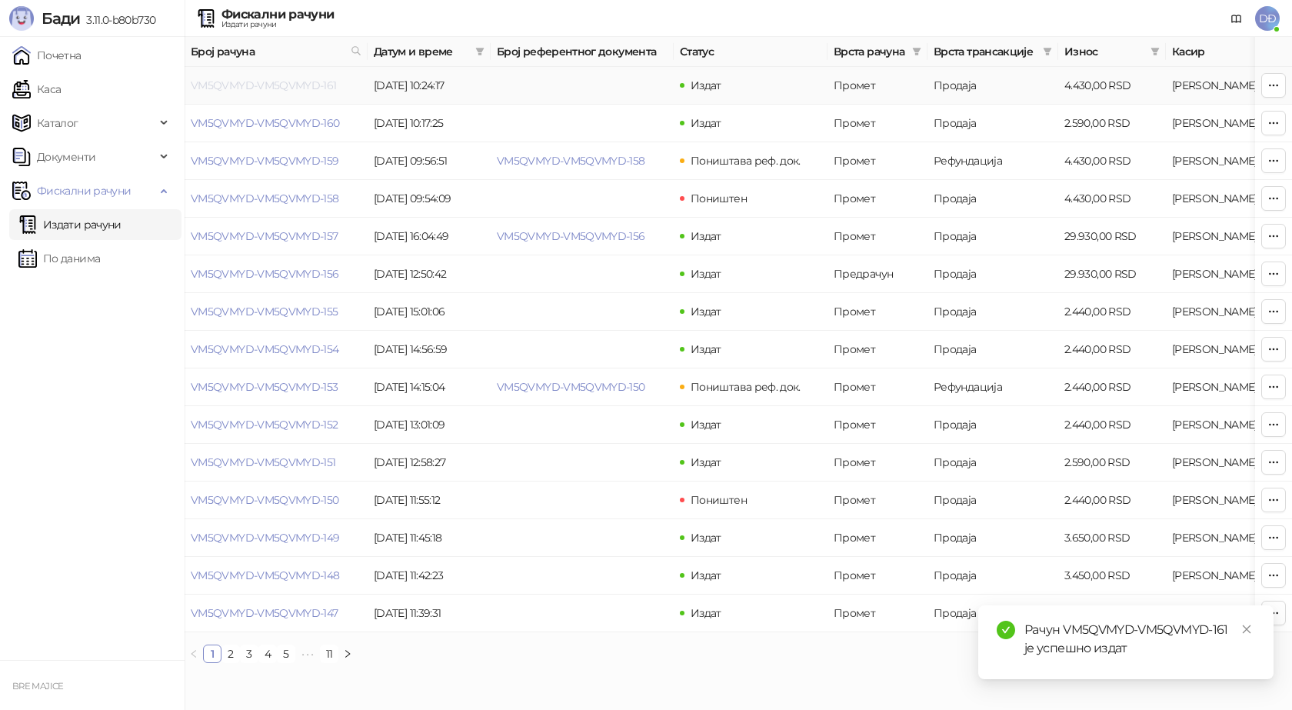
click at [255, 87] on link "VM5QVMYD-VM5QVMYD-161" at bounding box center [264, 85] width 146 height 14
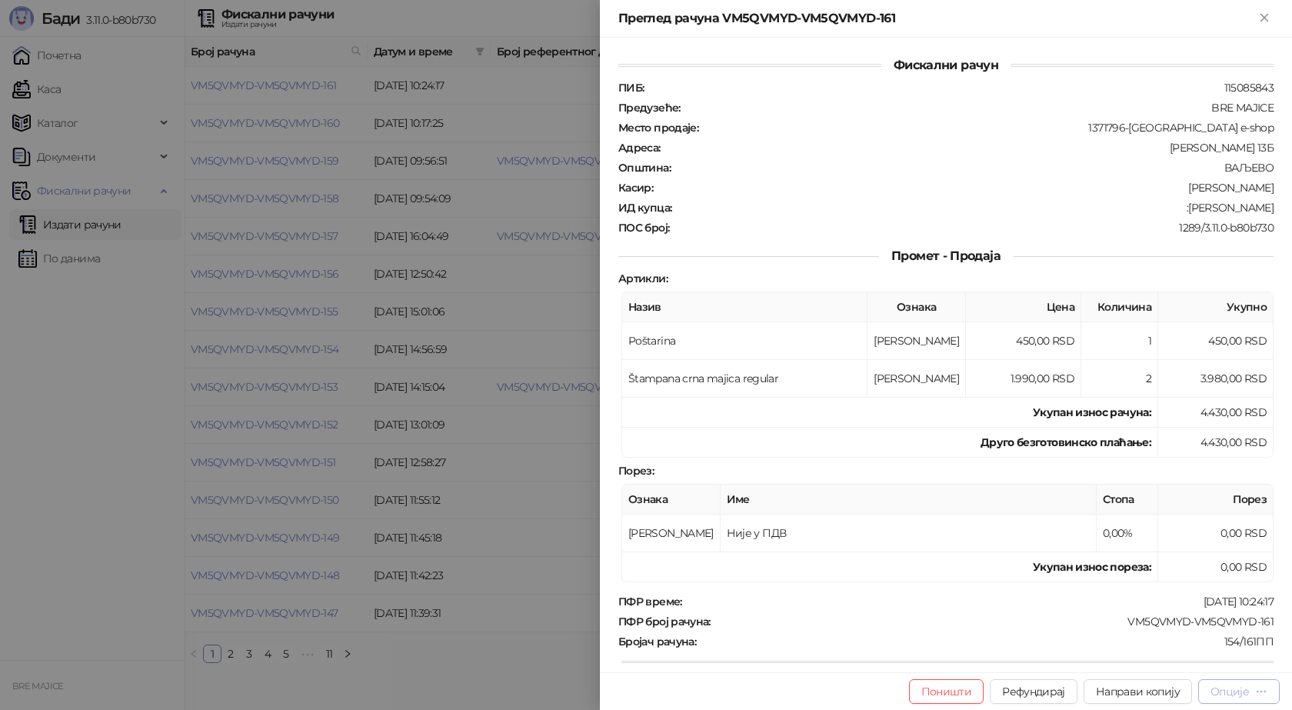
click at [1243, 689] on div "Опције" at bounding box center [1229, 691] width 38 height 14
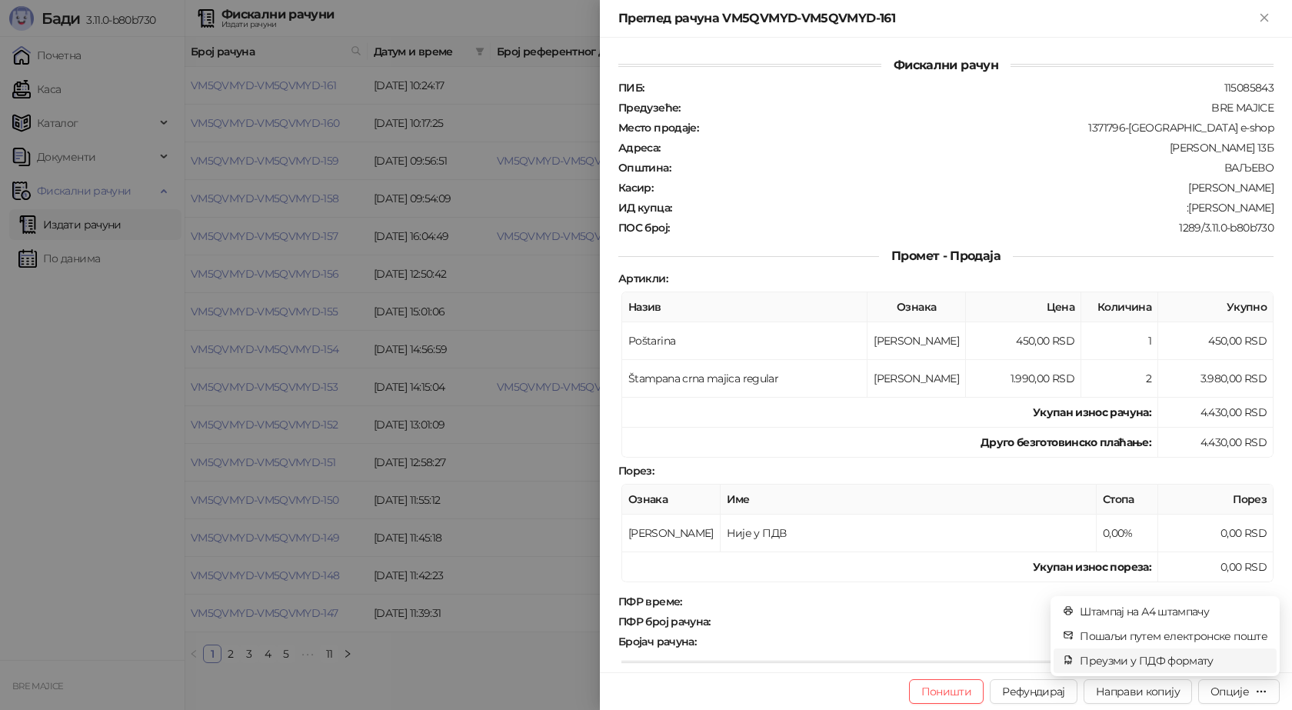
click at [1212, 664] on span "Преузми у ПДФ формату" at bounding box center [1174, 660] width 188 height 17
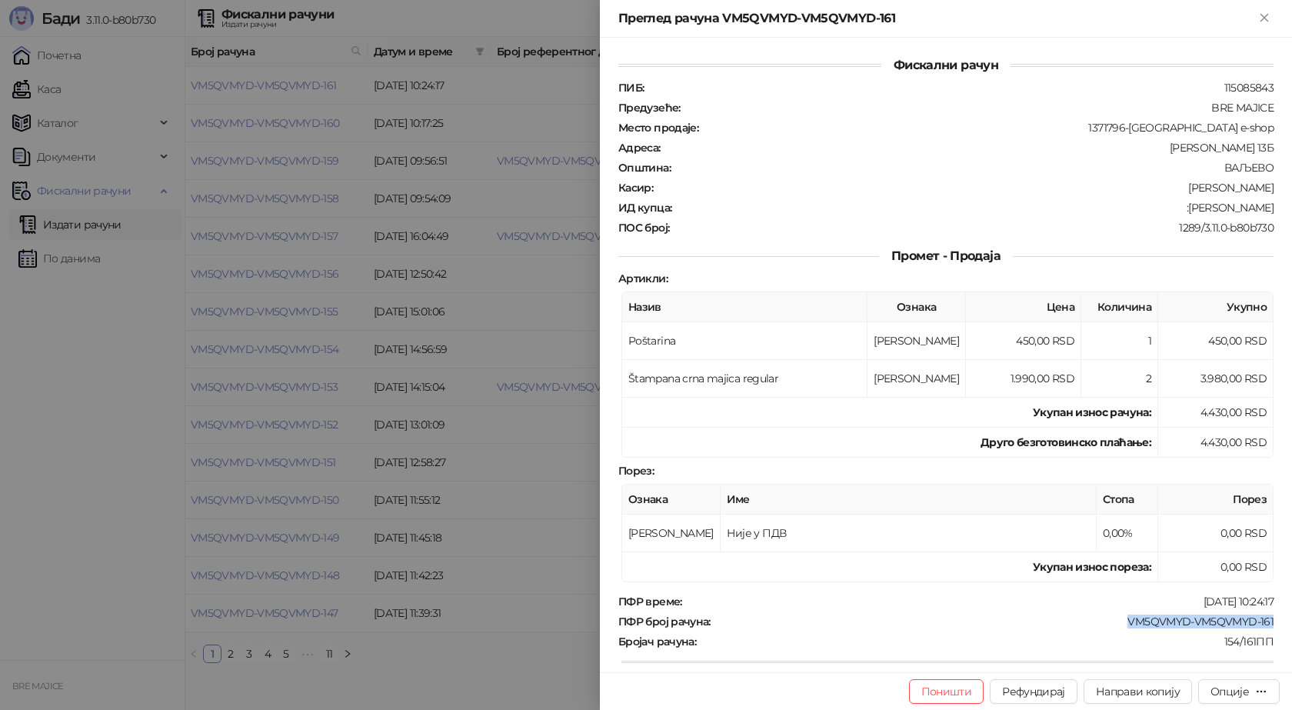
drag, startPoint x: 1270, startPoint y: 620, endPoint x: 1119, endPoint y: 624, distance: 150.8
click at [1120, 624] on div "Фискални рачун ПИБ : 115085843 Предузеће : BRE MAJICE Место продаје : 1371796-B…" at bounding box center [946, 355] width 692 height 634
copy div "VM5QVMYD-VM5QVMYD-161"
drag, startPoint x: 1271, startPoint y: 207, endPoint x: 1186, endPoint y: 206, distance: 84.6
click at [1186, 206] on div "Фискални рачун ПИБ : 115085843 Предузеће : BRE MAJICE Место продаје : 1371796-B…" at bounding box center [946, 355] width 692 height 634
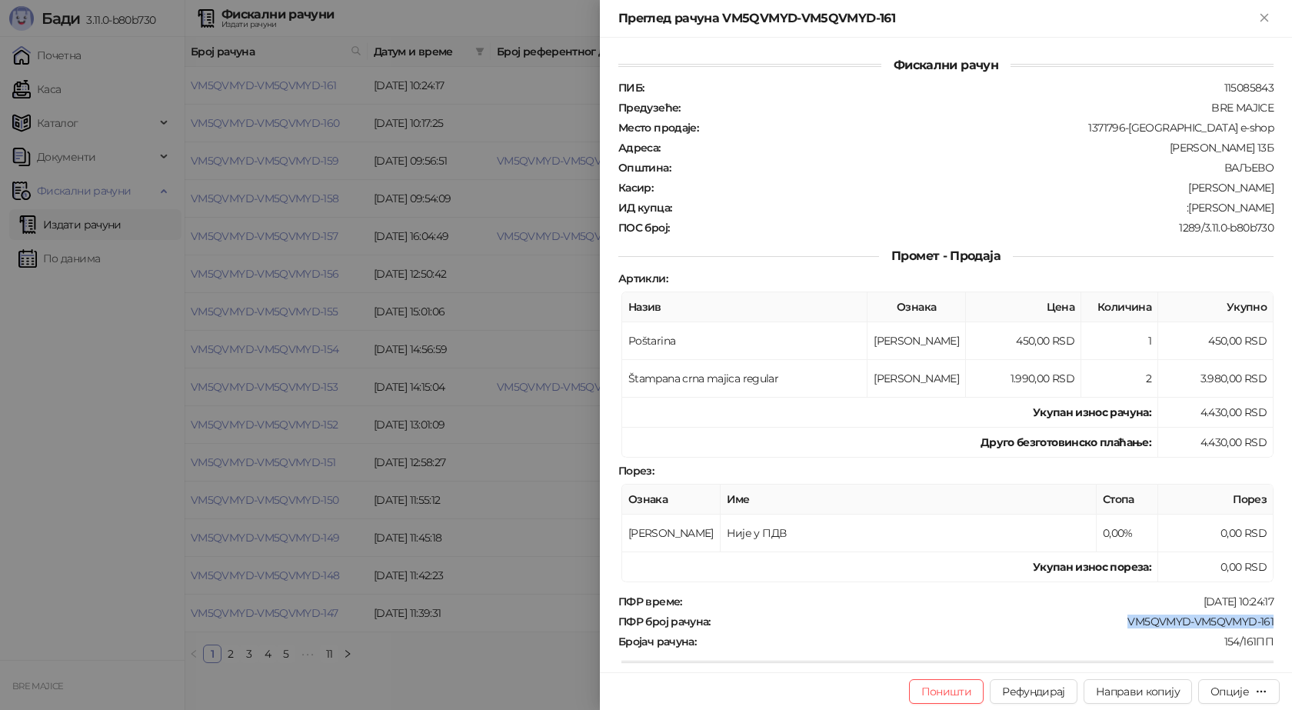
copy div "[PERSON_NAME]"
click at [1265, 17] on icon "Close" at bounding box center [1263, 17] width 7 height 7
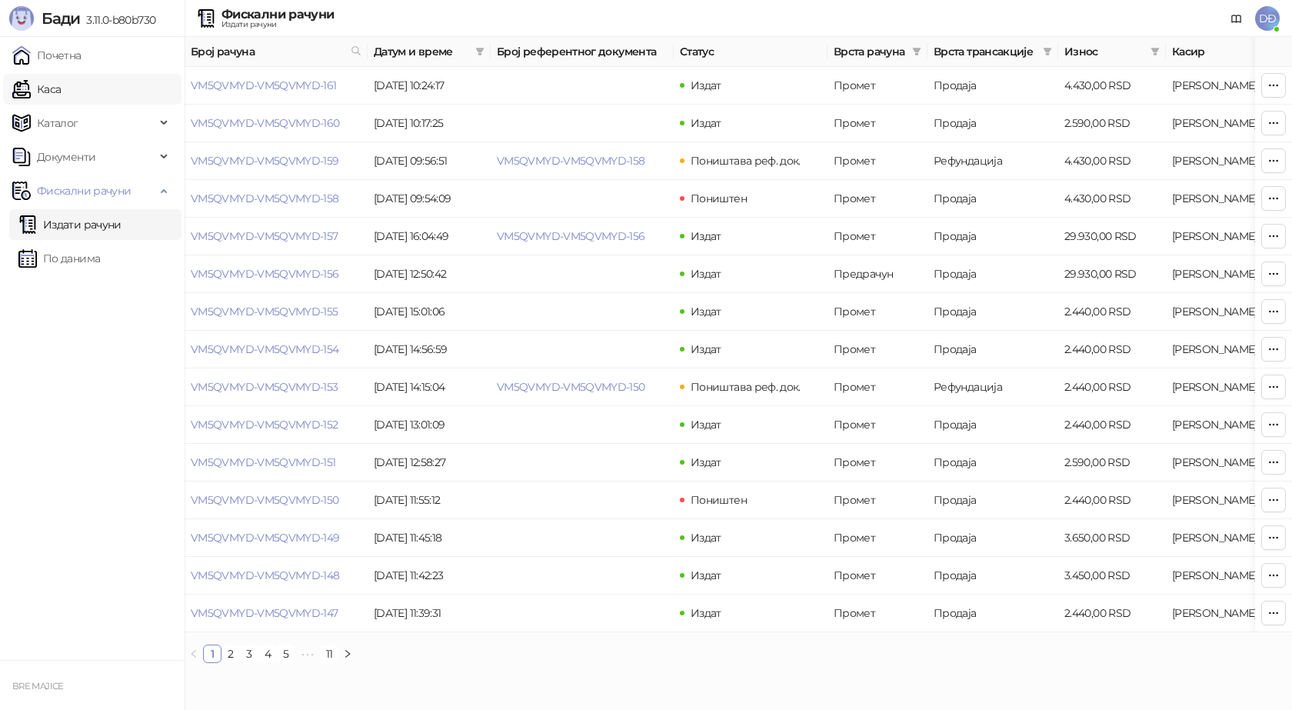
click at [49, 96] on link "Каса" at bounding box center [36, 89] width 48 height 31
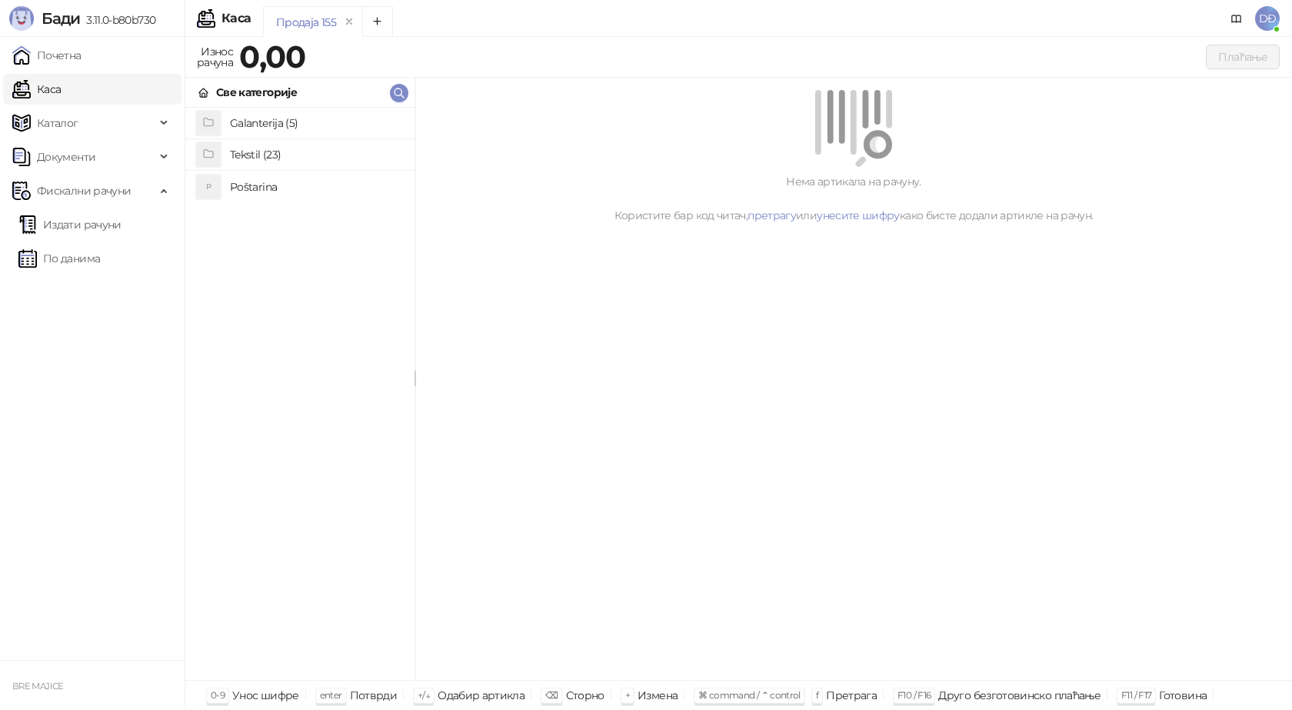
click at [281, 185] on h4 "Poštarina" at bounding box center [316, 187] width 172 height 25
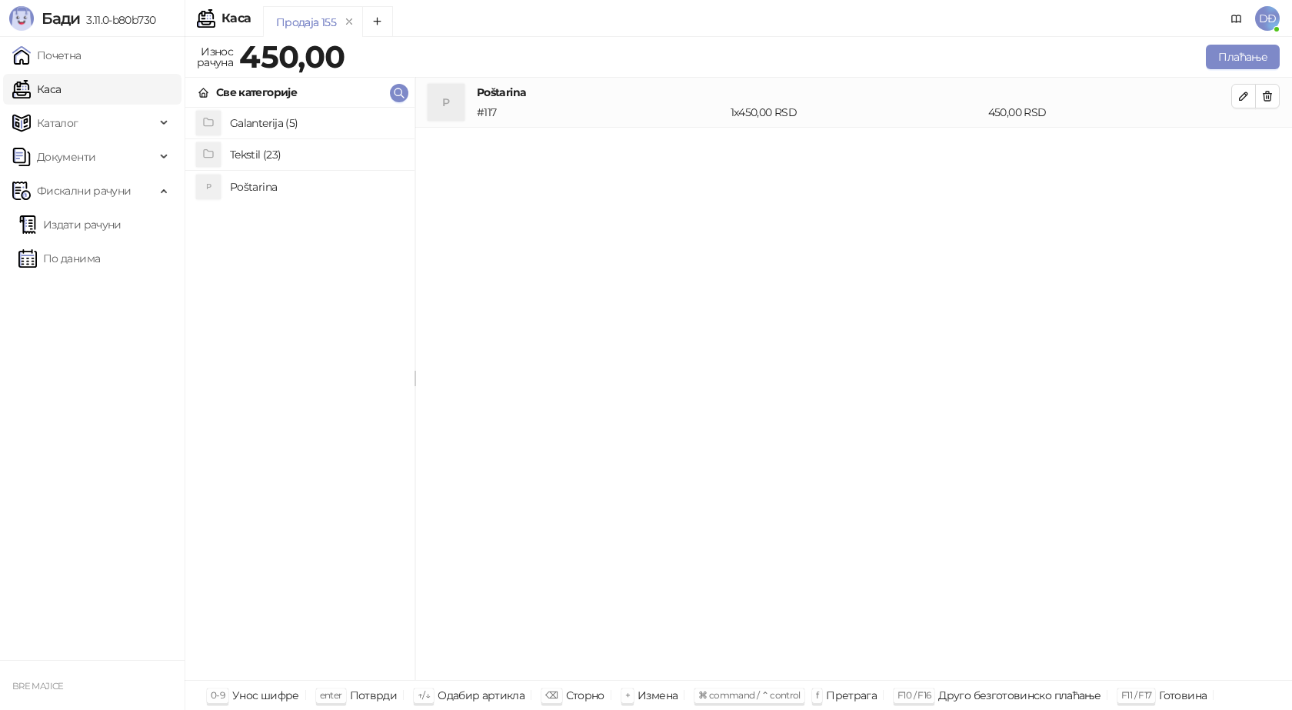
click at [277, 155] on h4 "Tekstil (23)" at bounding box center [316, 154] width 172 height 25
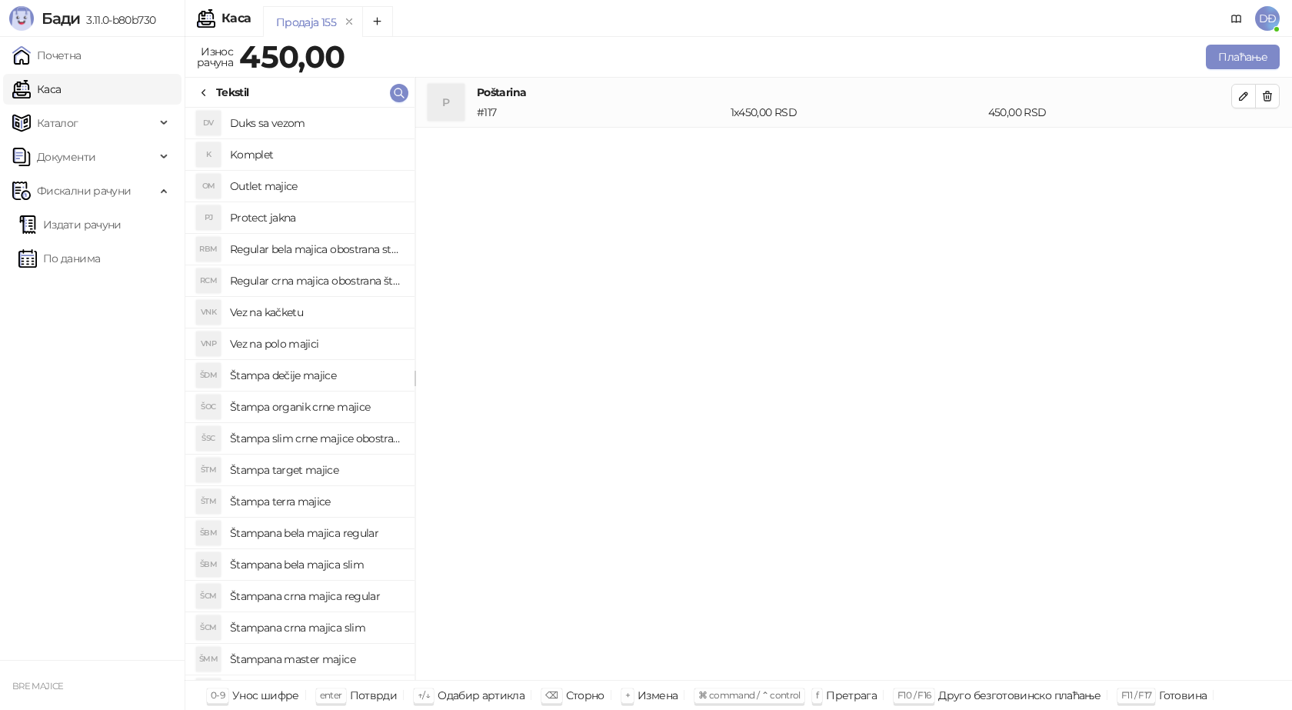
click at [334, 531] on h4 "Štampana bela majica regular" at bounding box center [316, 533] width 172 height 25
click at [1244, 148] on icon "button" at bounding box center [1243, 146] width 12 height 12
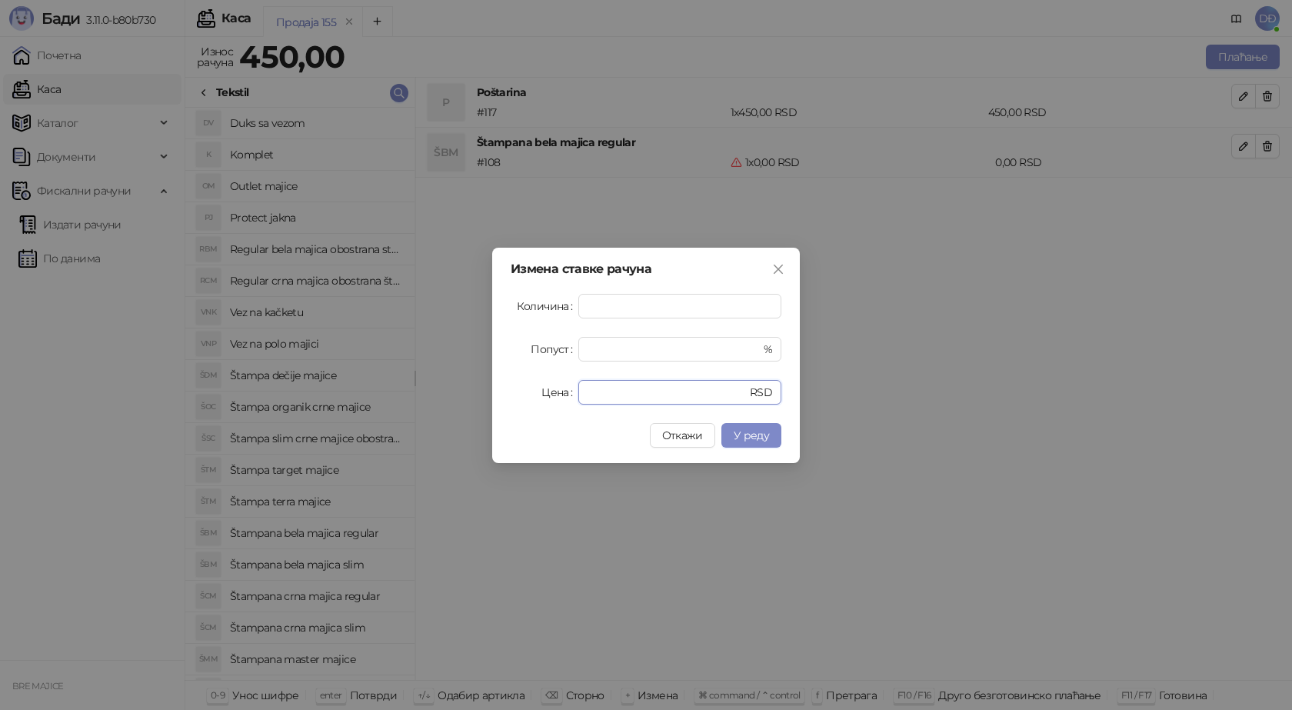
drag, startPoint x: 616, startPoint y: 391, endPoint x: 506, endPoint y: 388, distance: 110.0
click at [522, 394] on div "Цена * RSD" at bounding box center [646, 392] width 271 height 25
type input "****"
click at [763, 438] on span "У реду" at bounding box center [751, 435] width 35 height 14
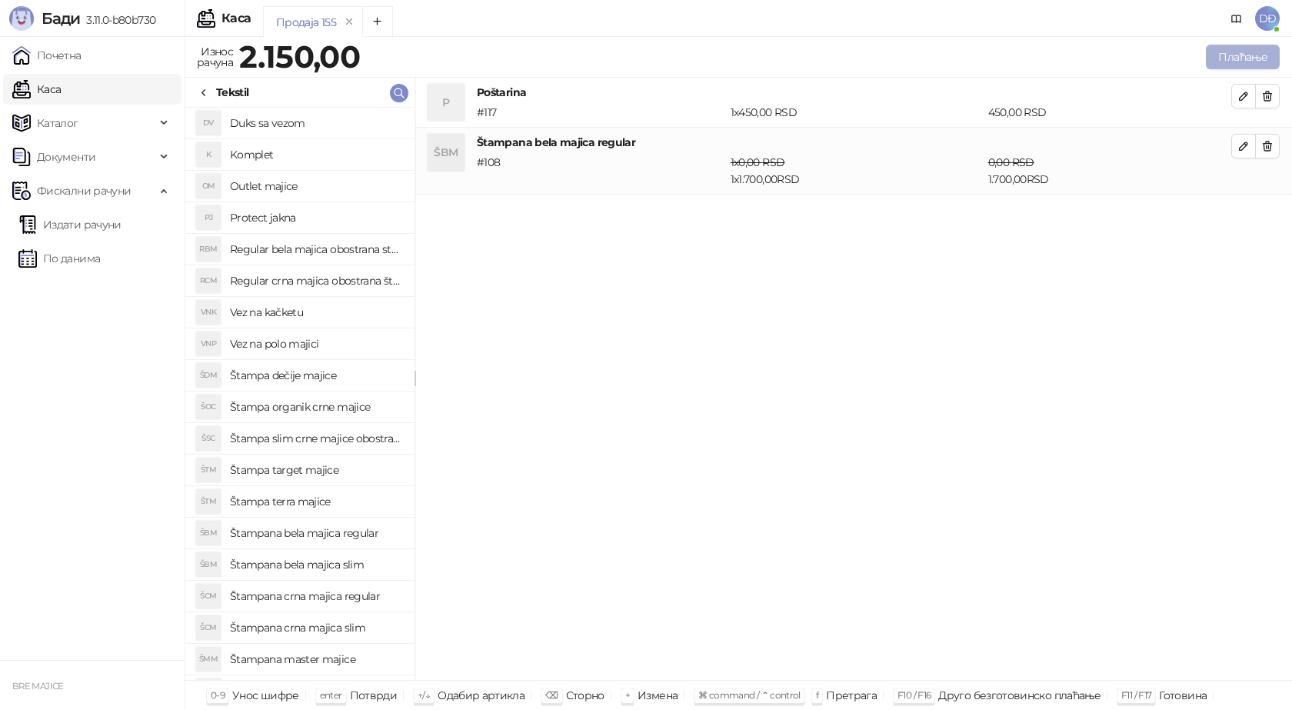
click at [1223, 62] on button "Плаћање" at bounding box center [1243, 57] width 74 height 25
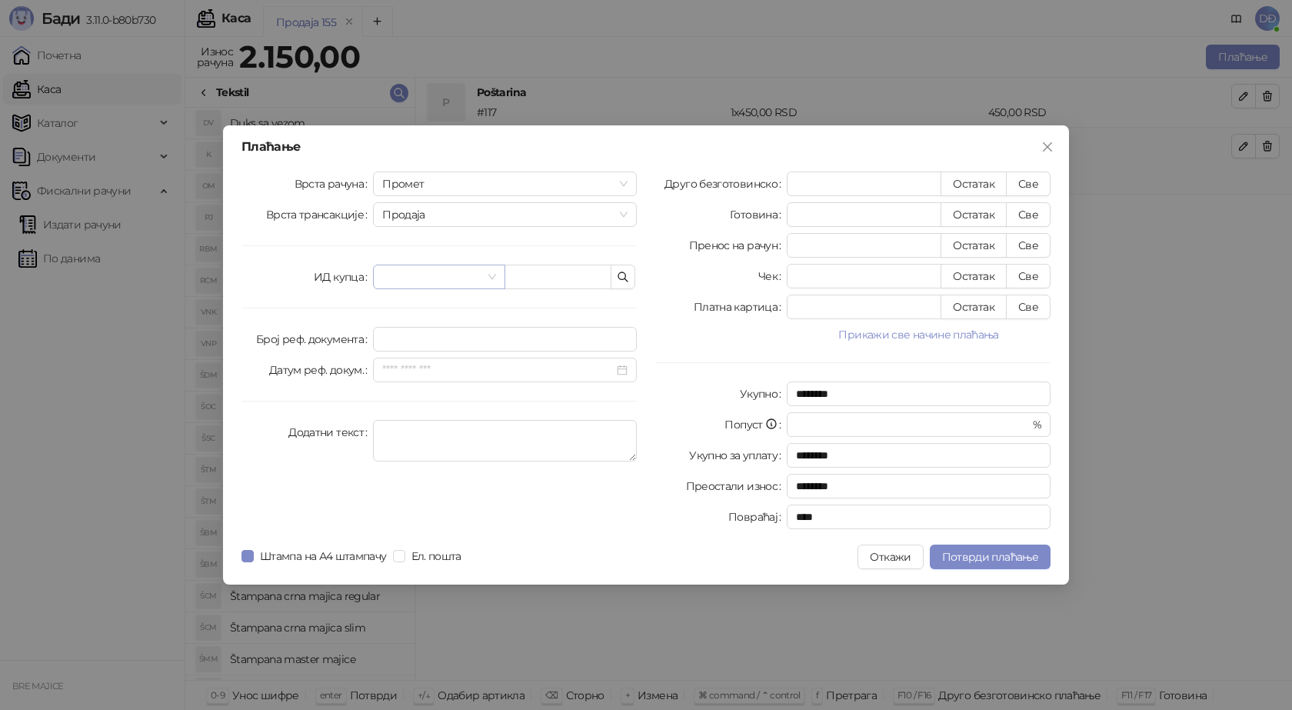
click at [395, 283] on input "search" at bounding box center [431, 276] width 99 height 23
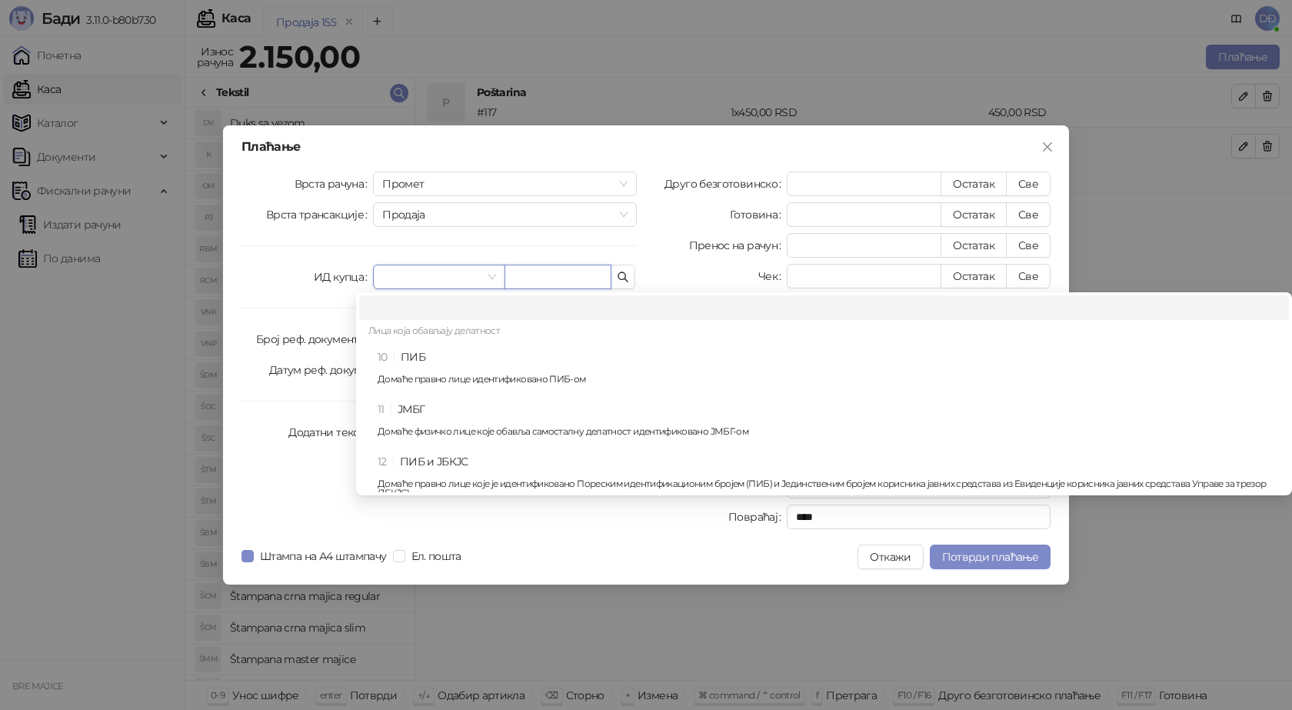
click at [594, 283] on input "text" at bounding box center [557, 277] width 107 height 25
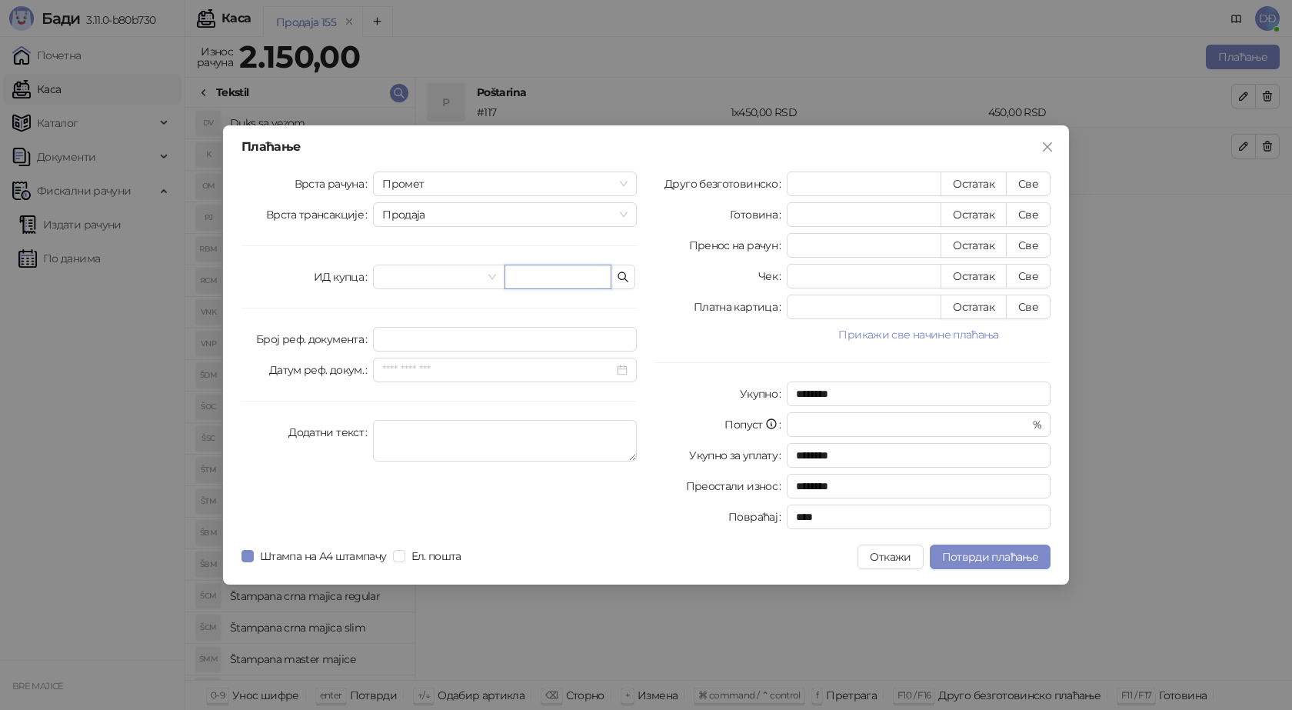
paste input "**********"
type input "**********"
click at [1023, 188] on button "Све" at bounding box center [1028, 183] width 45 height 25
type input "****"
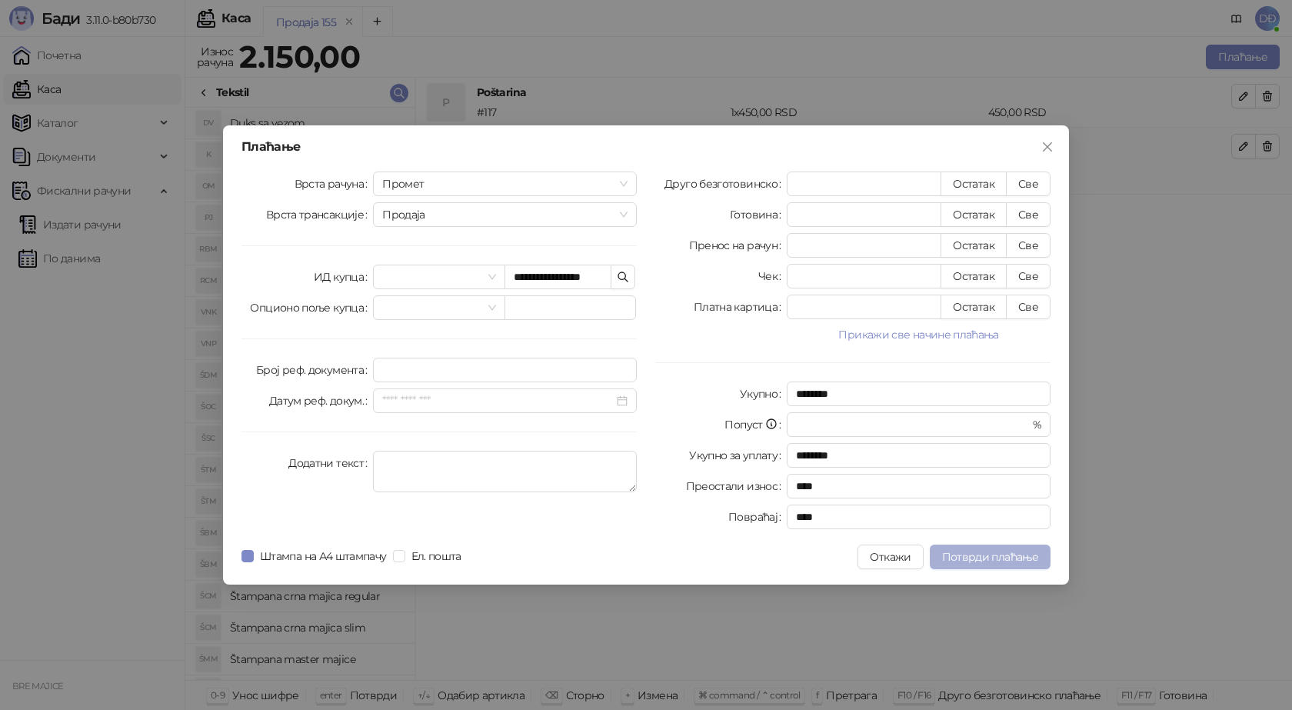
click at [1007, 559] on span "Потврди плаћање" at bounding box center [990, 557] width 96 height 14
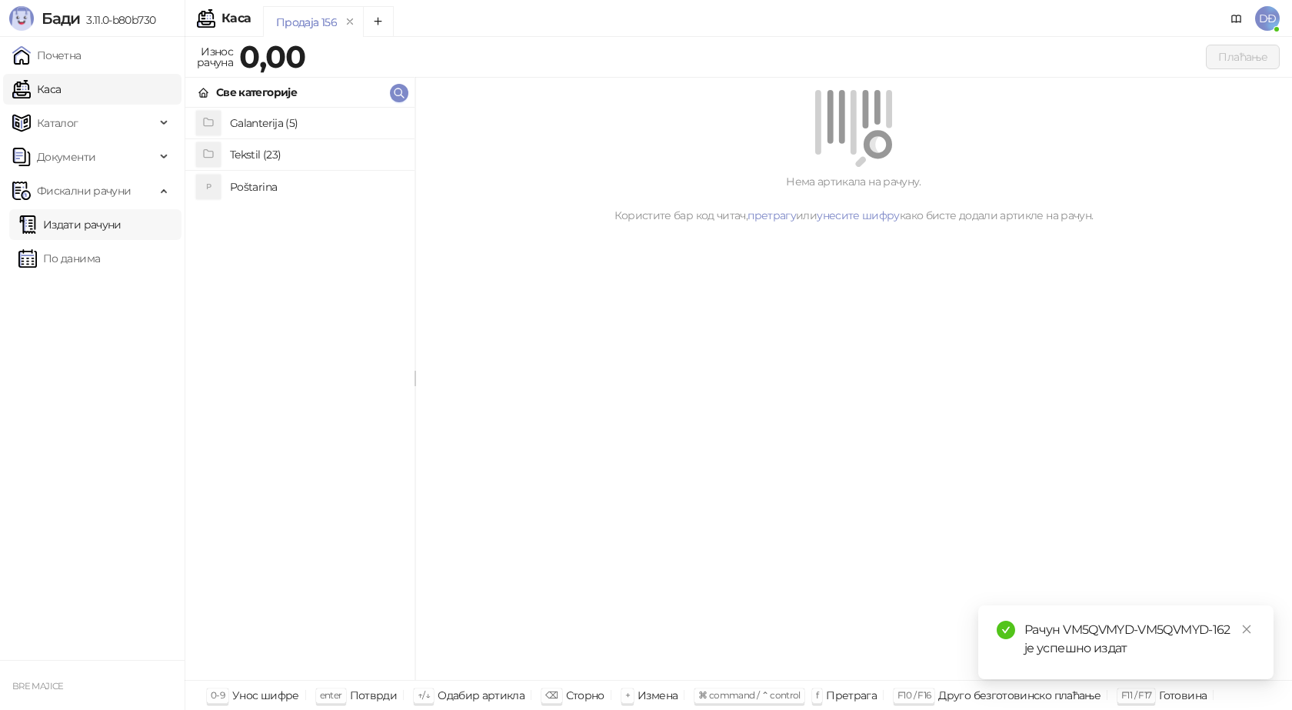
click at [115, 228] on link "Издати рачуни" at bounding box center [69, 224] width 103 height 31
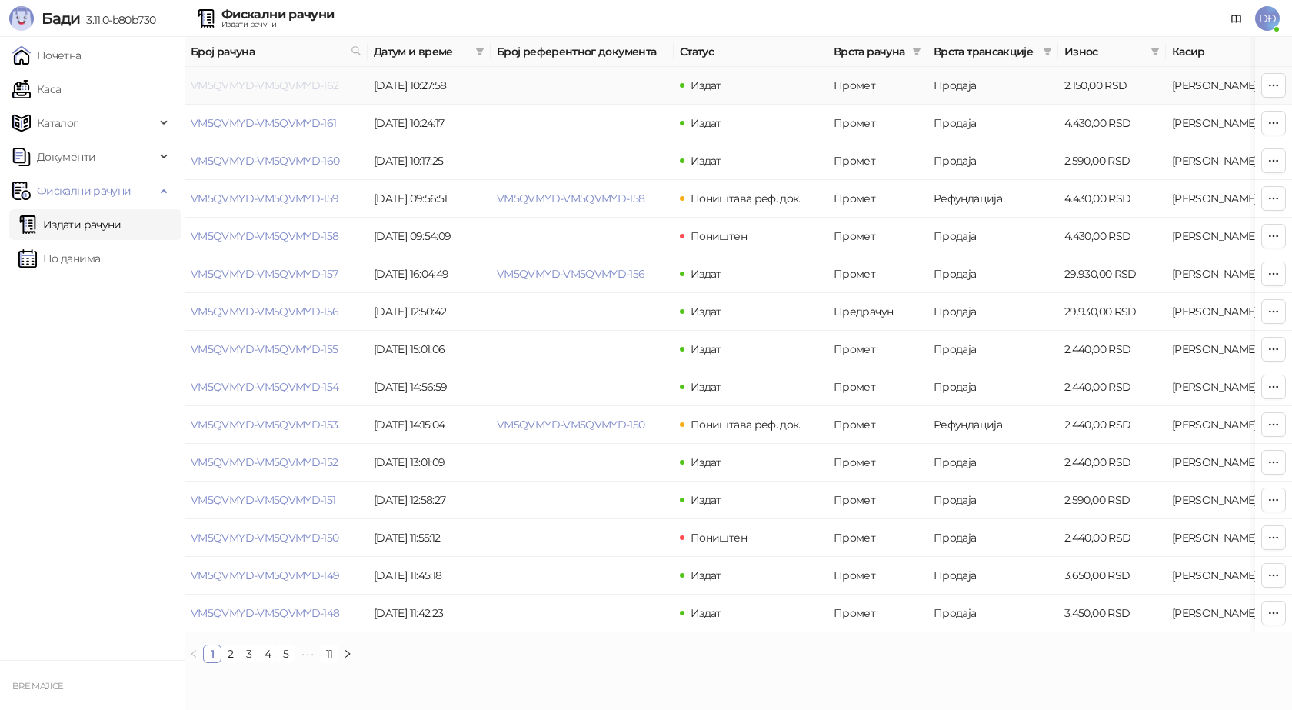
click at [262, 85] on link "VM5QVMYD-VM5QVMYD-162" at bounding box center [265, 85] width 148 height 14
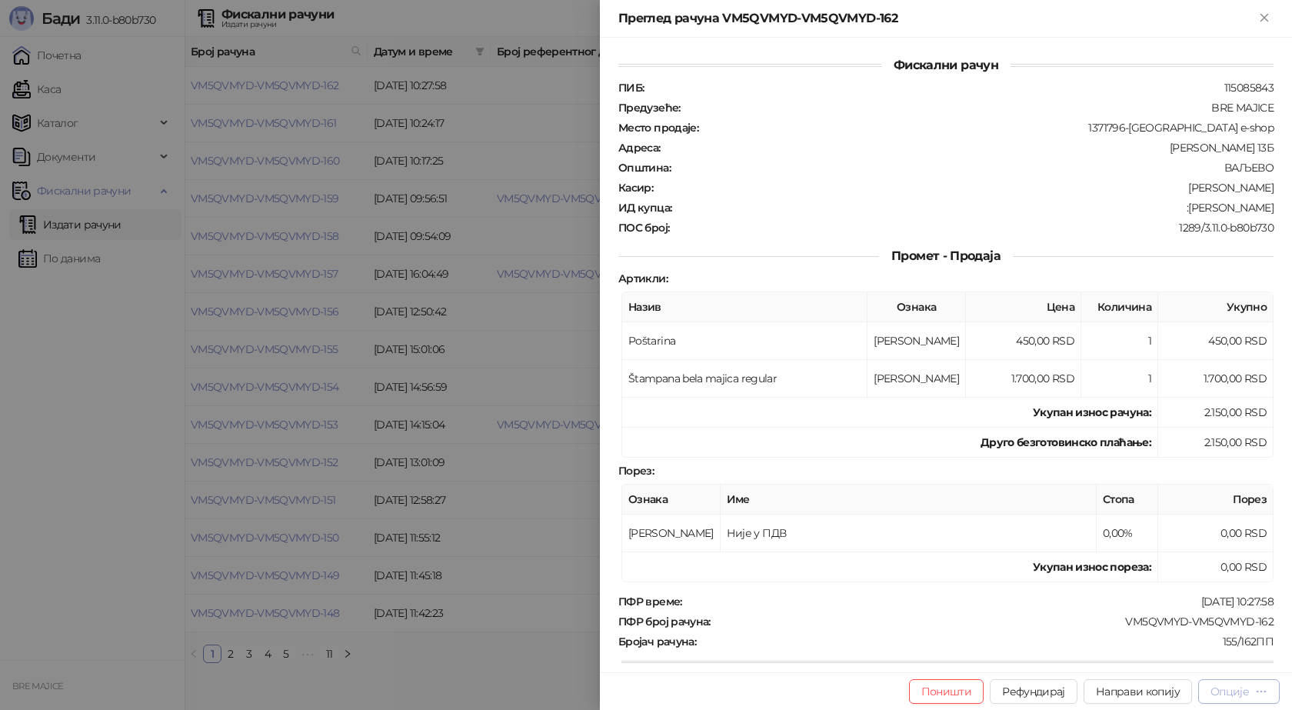
click at [1241, 696] on div "Опције" at bounding box center [1229, 691] width 38 height 14
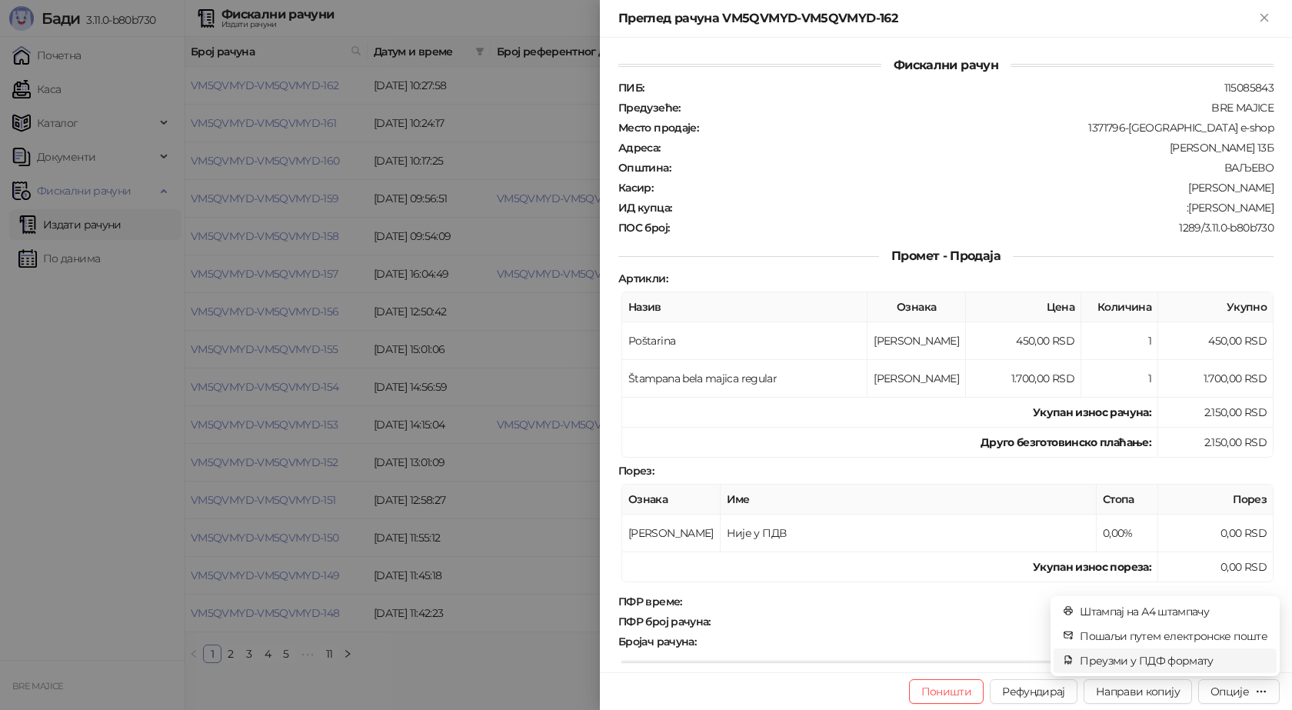
click at [1198, 660] on span "Преузми у ПДФ формату" at bounding box center [1174, 660] width 188 height 17
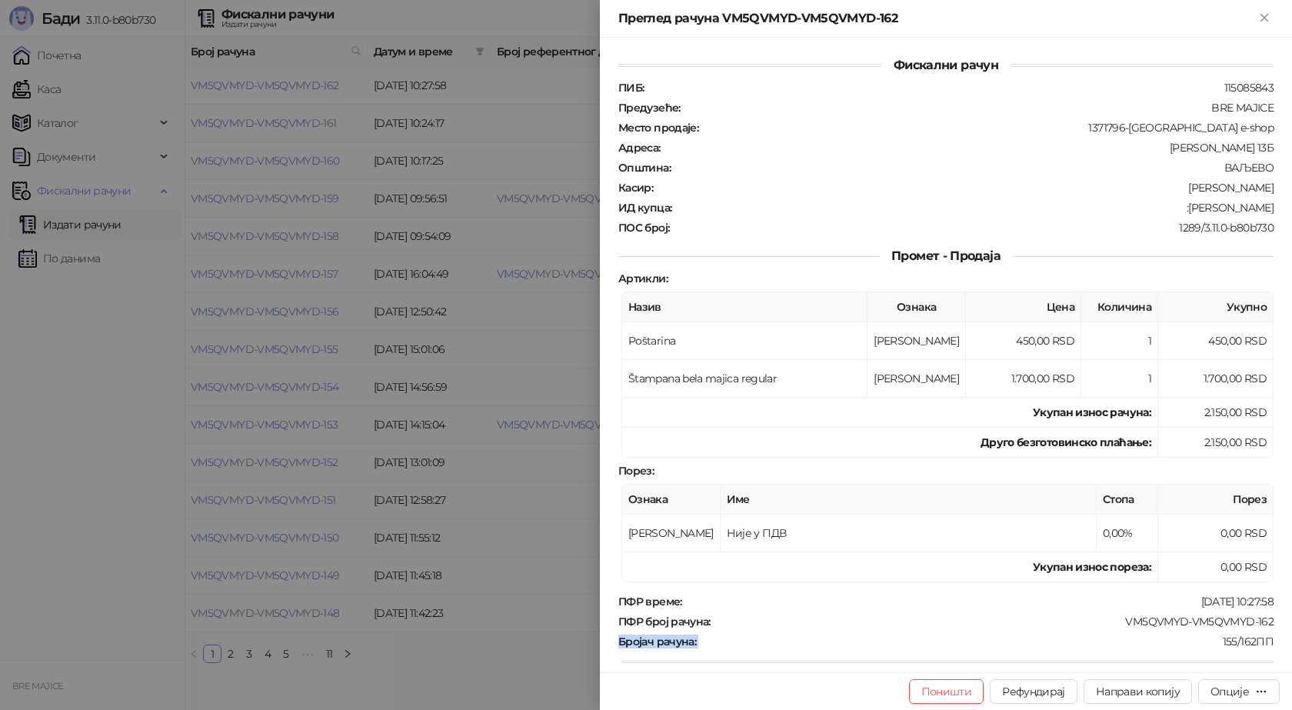
drag, startPoint x: 1260, startPoint y: 621, endPoint x: 1110, endPoint y: 631, distance: 150.3
click at [1110, 631] on div "Фискални рачун ПИБ : 115085843 Предузеће : BRE MAJICE Место продаје : 1371796-B…" at bounding box center [946, 355] width 692 height 634
click at [1133, 630] on div "ПФР време : [DATE] 10:27:58 ПФР број рачуна : VM5QVMYD-VM5QVMYD-162 Бројач рачу…" at bounding box center [945, 708] width 661 height 229
drag, startPoint x: 1270, startPoint y: 618, endPoint x: 1114, endPoint y: 625, distance: 155.5
click at [1114, 625] on div "Фискални рачун ПИБ : 115085843 Предузеће : BRE MAJICE Место продаје : 1371796-B…" at bounding box center [946, 355] width 692 height 634
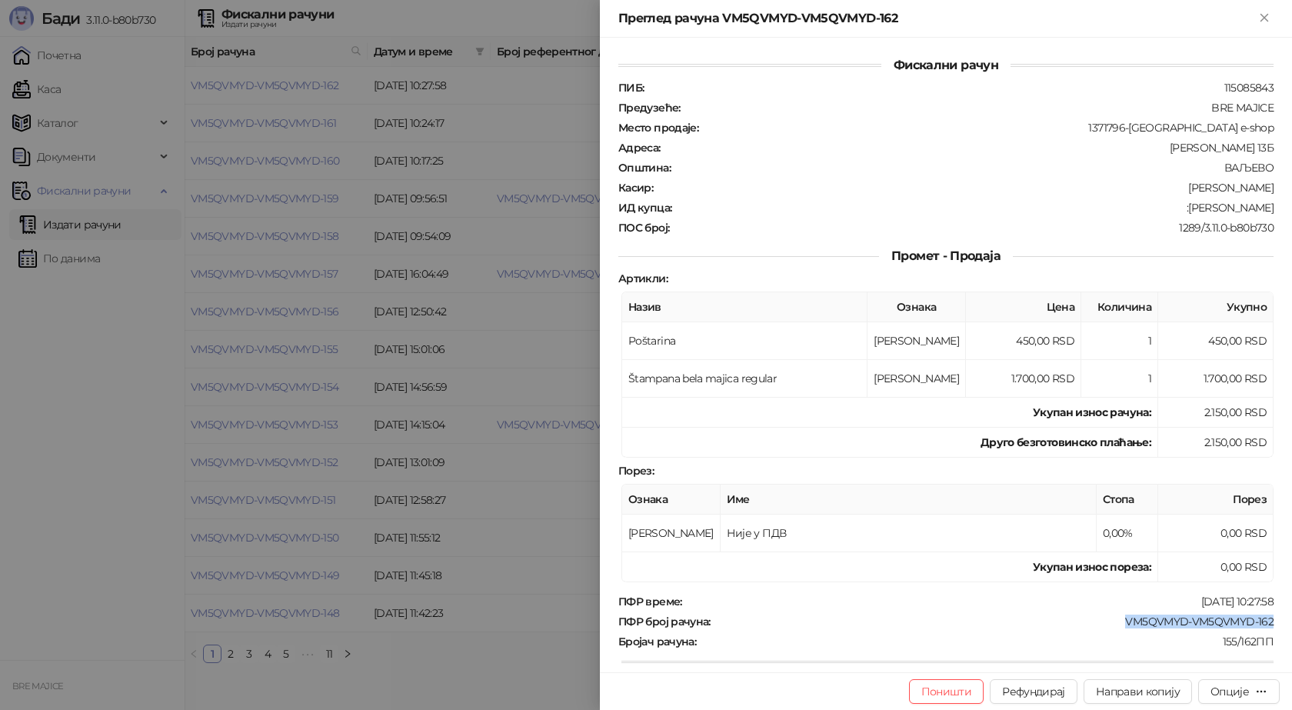
copy div "VM5QVMYD-VM5QVMYD-162"
drag, startPoint x: 1268, startPoint y: 210, endPoint x: 1176, endPoint y: 210, distance: 92.3
click at [1176, 210] on div "Фискални рачун ПИБ : 115085843 Предузеће : BRE MAJICE Место продаје : 1371796-B…" at bounding box center [946, 355] width 692 height 634
copy div "[PERSON_NAME]"
click at [1262, 18] on icon "Close" at bounding box center [1264, 18] width 14 height 14
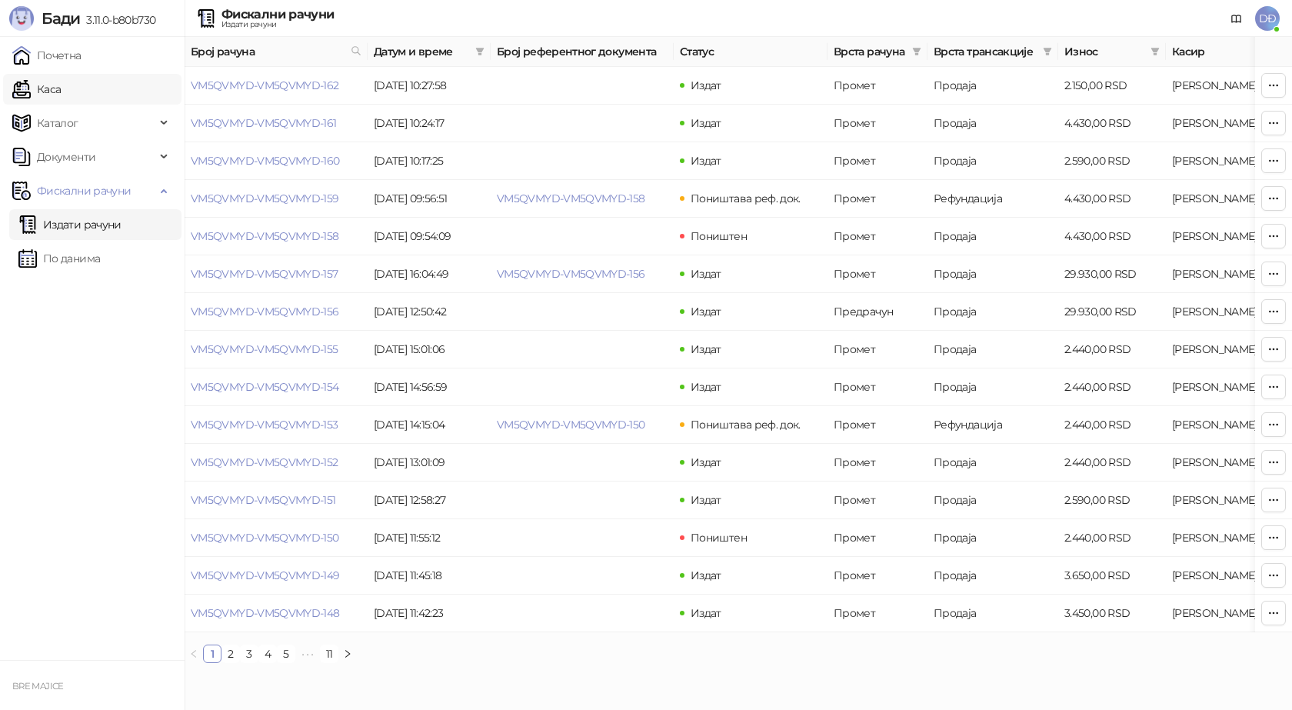
click at [61, 90] on link "Каса" at bounding box center [36, 89] width 48 height 31
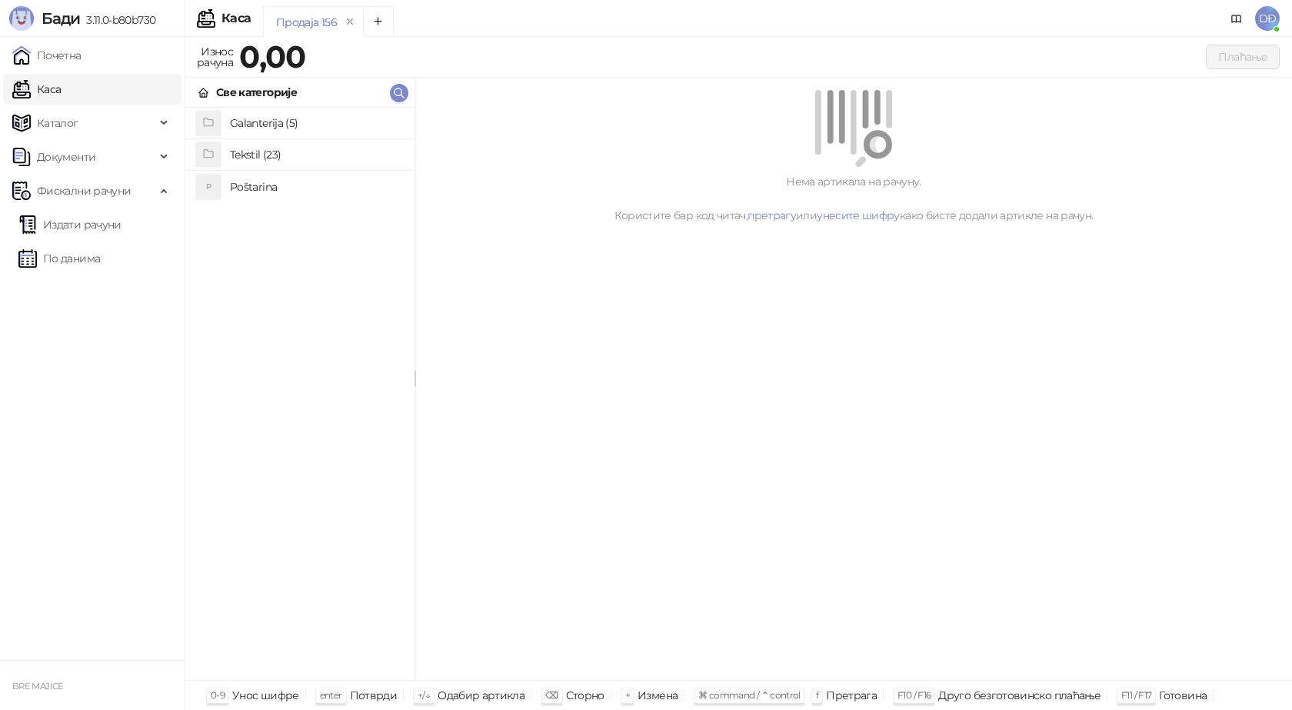
click at [273, 186] on h4 "Poštarina" at bounding box center [316, 187] width 172 height 25
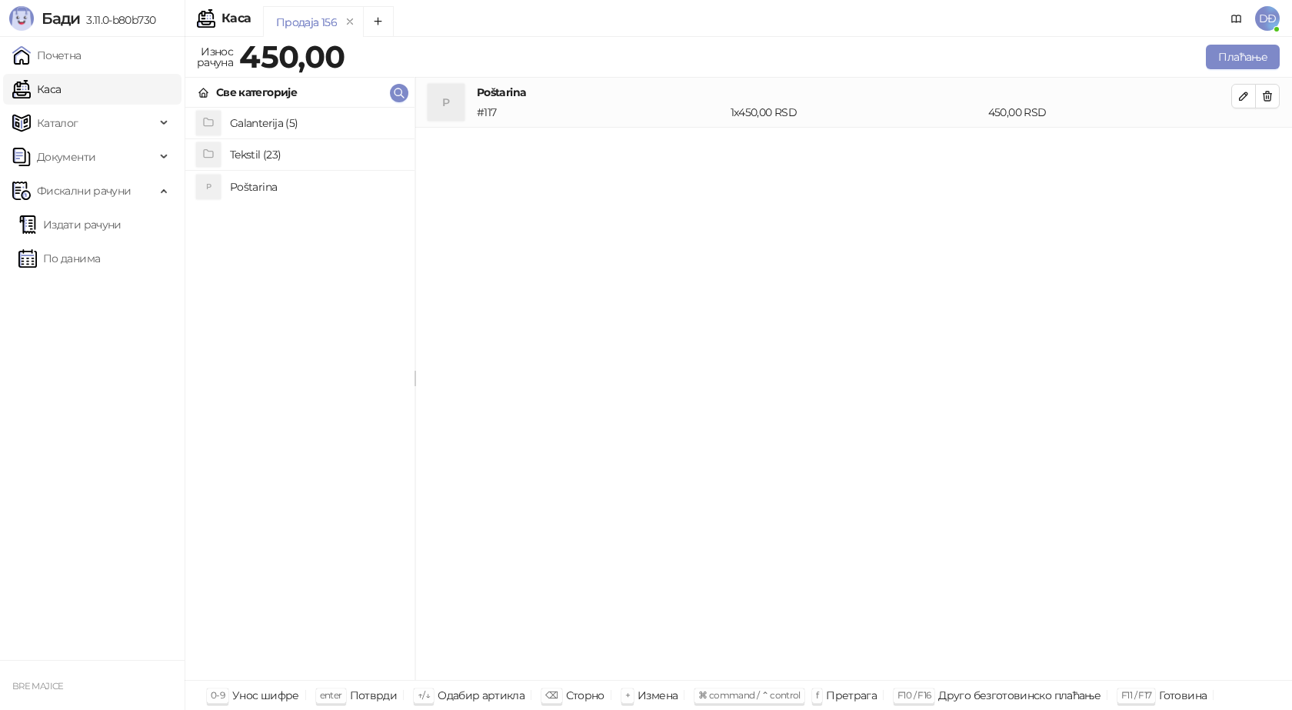
click at [269, 148] on h4 "Tekstil (23)" at bounding box center [316, 154] width 172 height 25
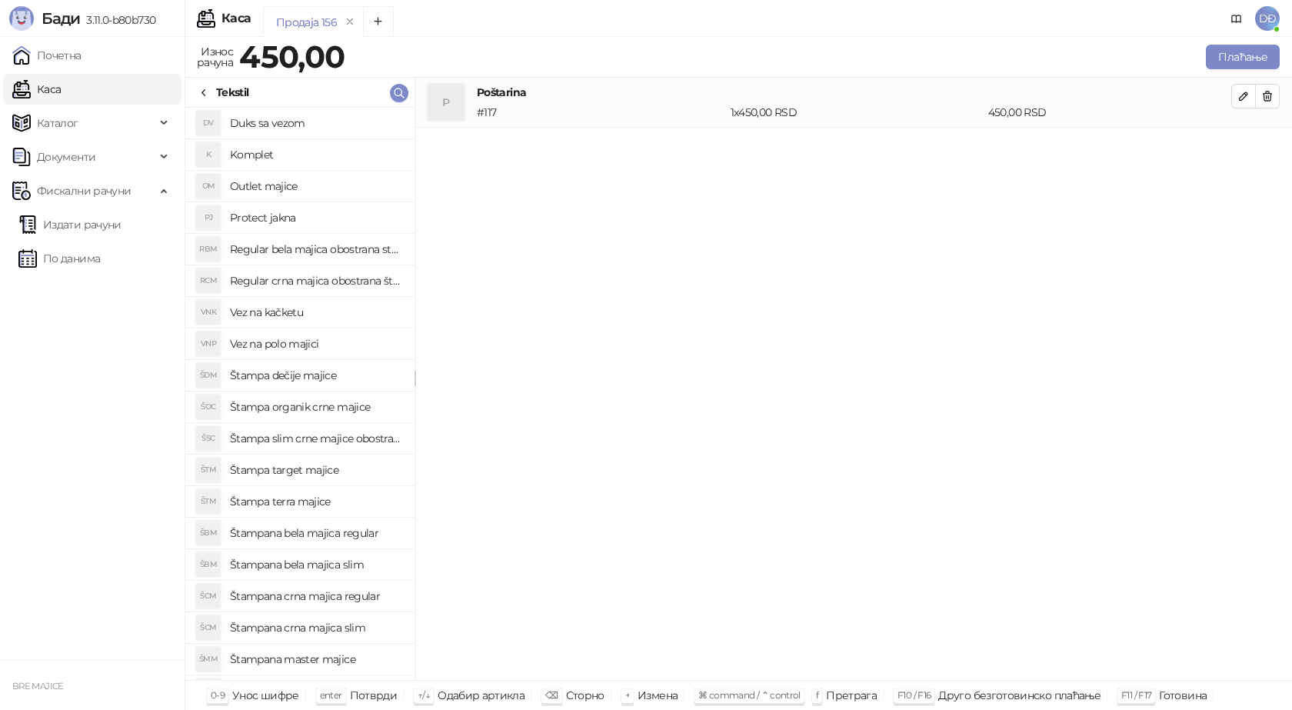
click at [354, 595] on h4 "Štampana crna majica regular" at bounding box center [316, 596] width 172 height 25
click at [1246, 142] on icon "button" at bounding box center [1244, 146] width 8 height 8
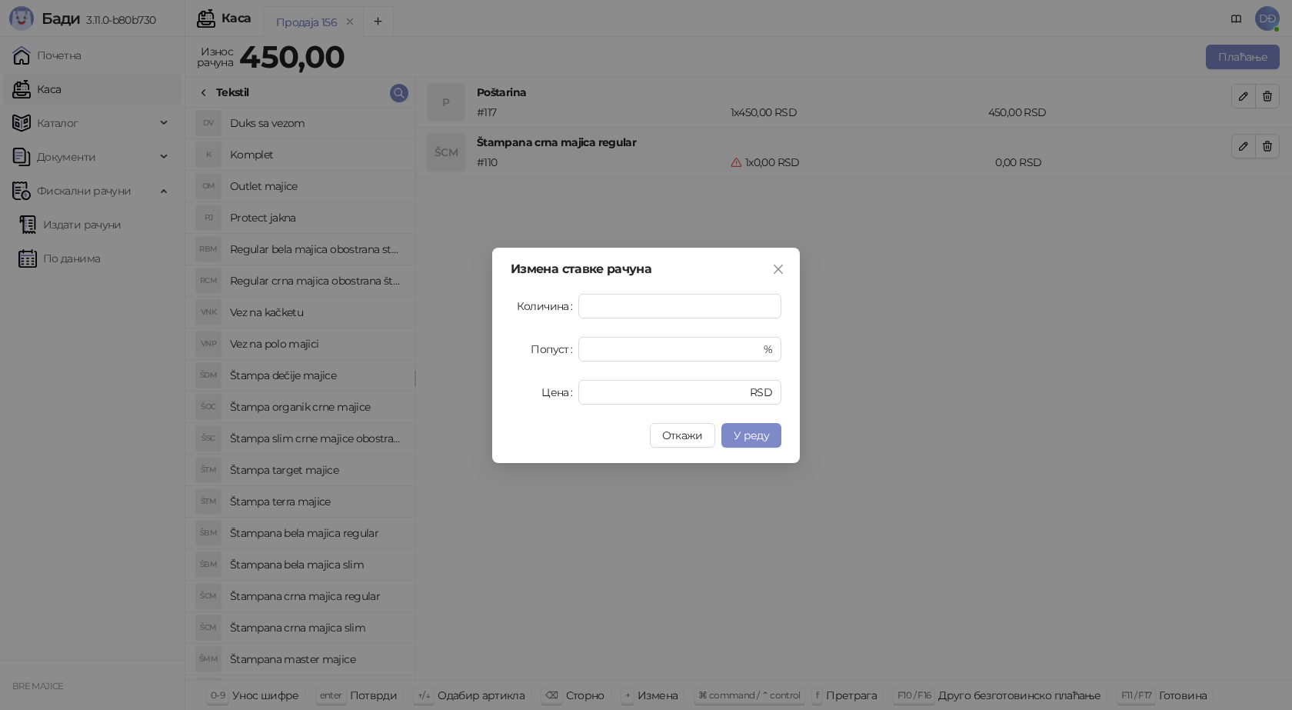
type input "*"
drag, startPoint x: 605, startPoint y: 388, endPoint x: 514, endPoint y: 377, distance: 91.5
click at [544, 388] on div "Цена * RSD" at bounding box center [646, 392] width 271 height 25
type input "****"
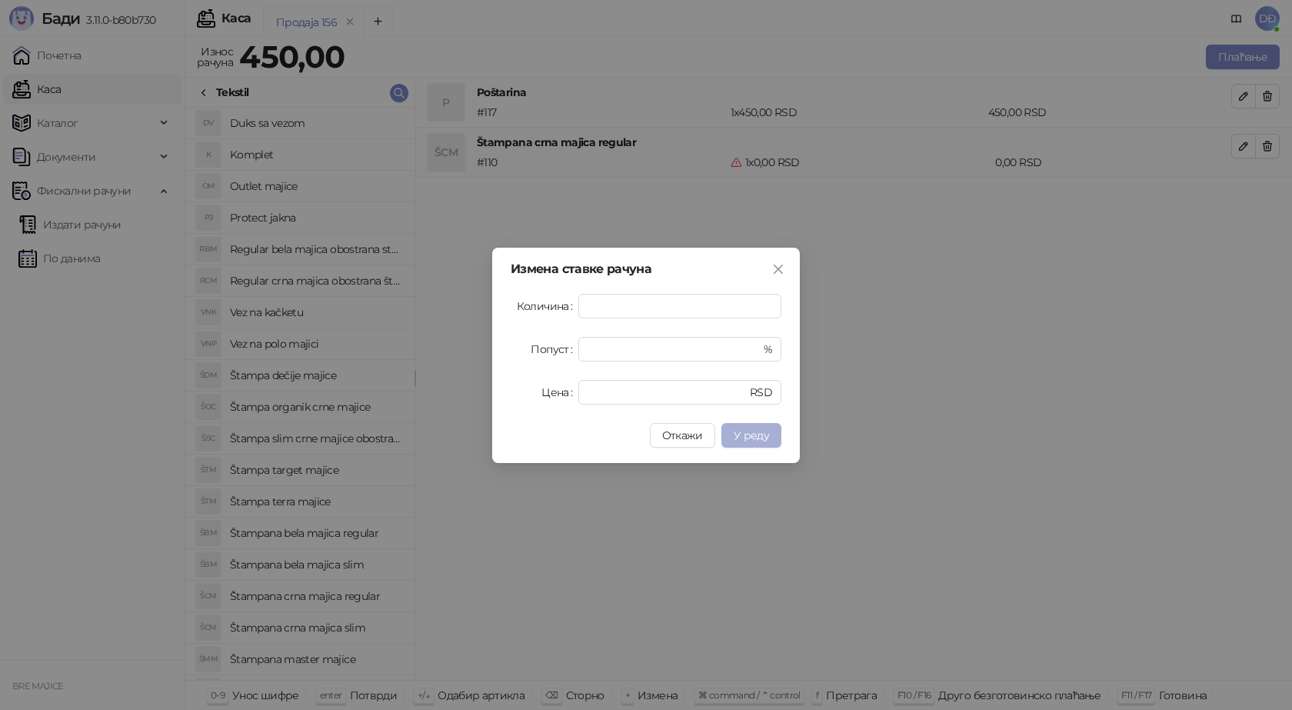
click at [751, 436] on span "У реду" at bounding box center [751, 435] width 35 height 14
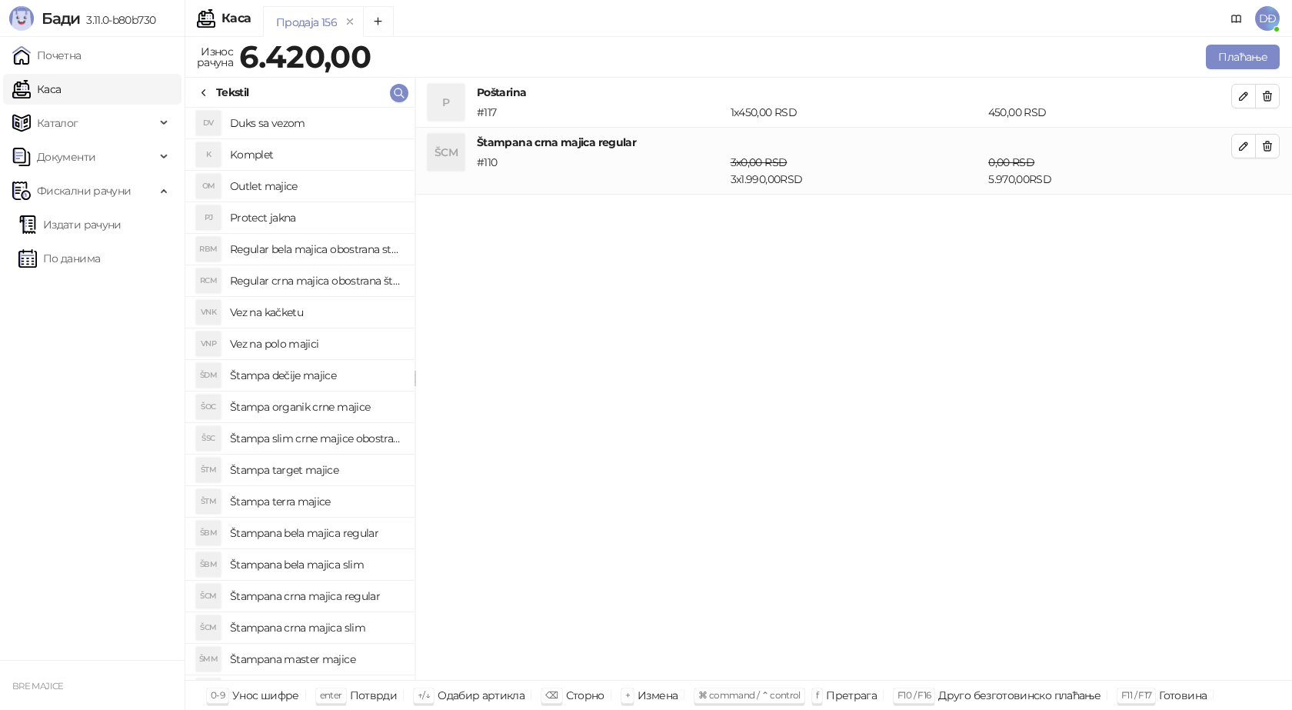
click at [338, 533] on h4 "Štampana bela majica regular" at bounding box center [316, 533] width 172 height 25
click at [1244, 217] on icon "button" at bounding box center [1243, 213] width 12 height 12
type input "*"
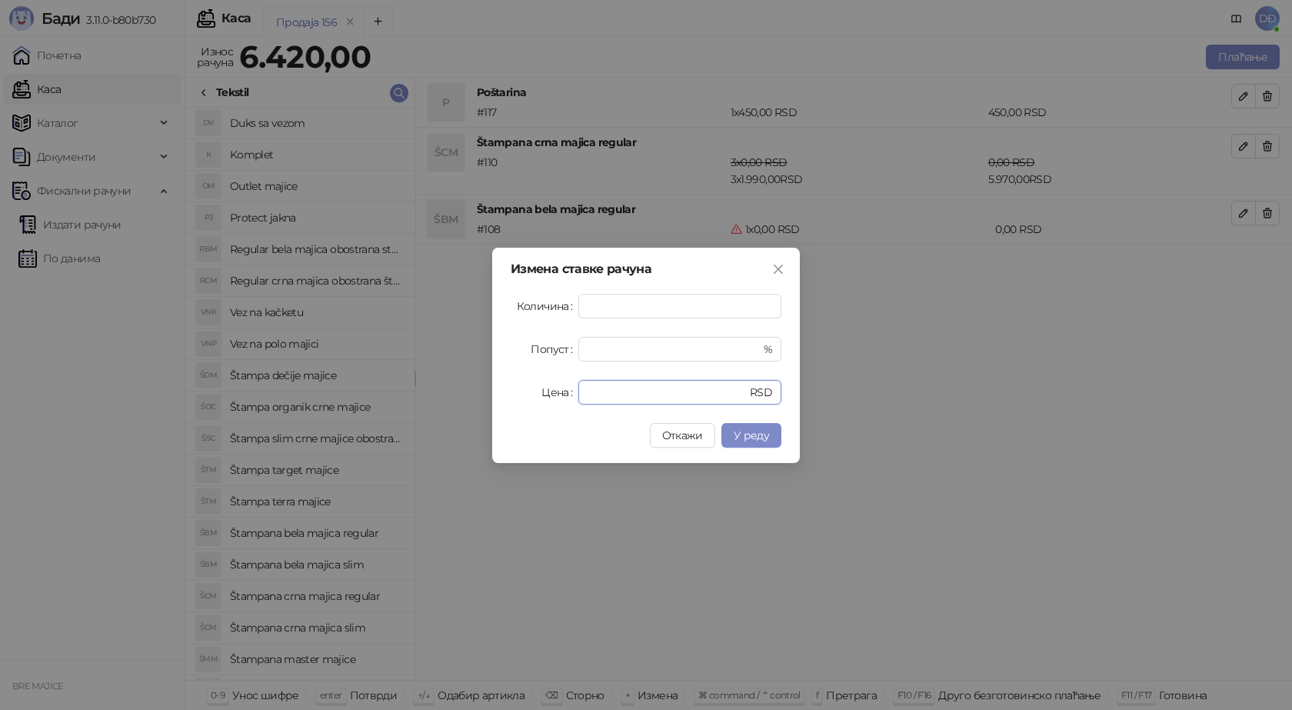
drag, startPoint x: 619, startPoint y: 388, endPoint x: 554, endPoint y: 401, distance: 66.5
click at [562, 401] on div "Цена * RSD" at bounding box center [646, 392] width 271 height 25
type input "****"
click at [740, 436] on span "У реду" at bounding box center [751, 435] width 35 height 14
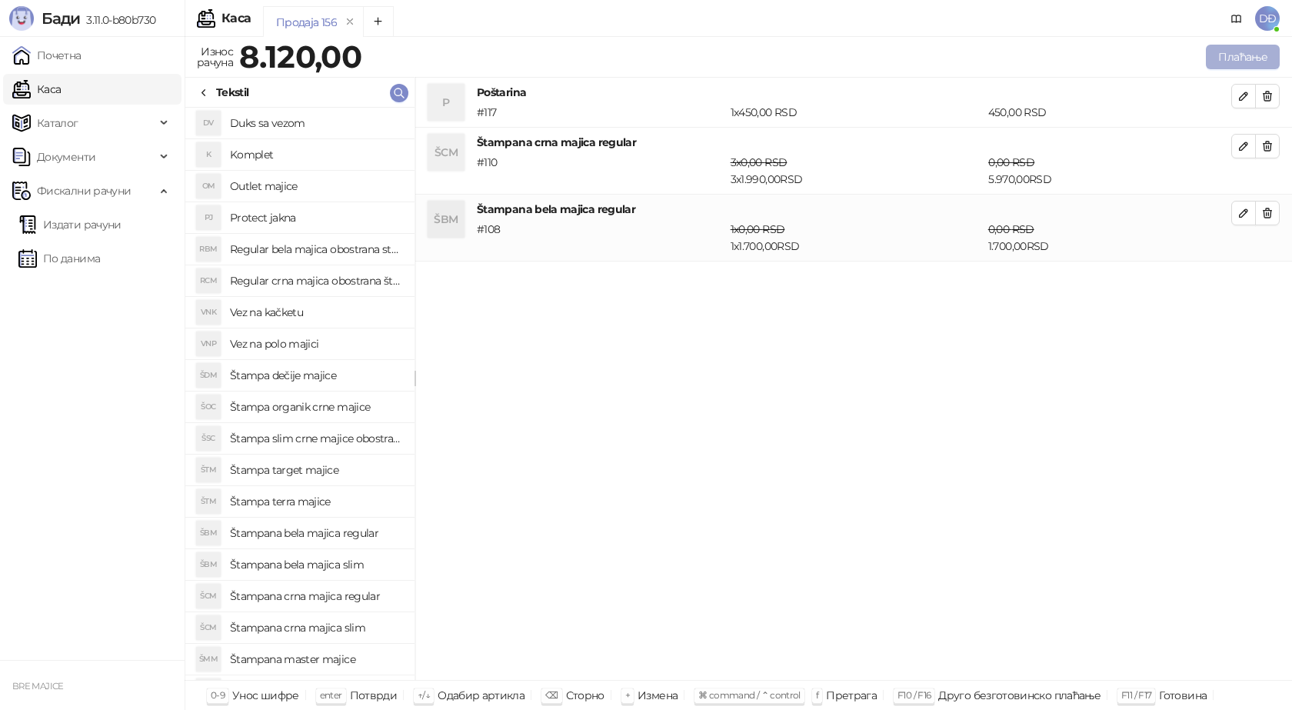
click at [1252, 59] on button "Плаћање" at bounding box center [1243, 57] width 74 height 25
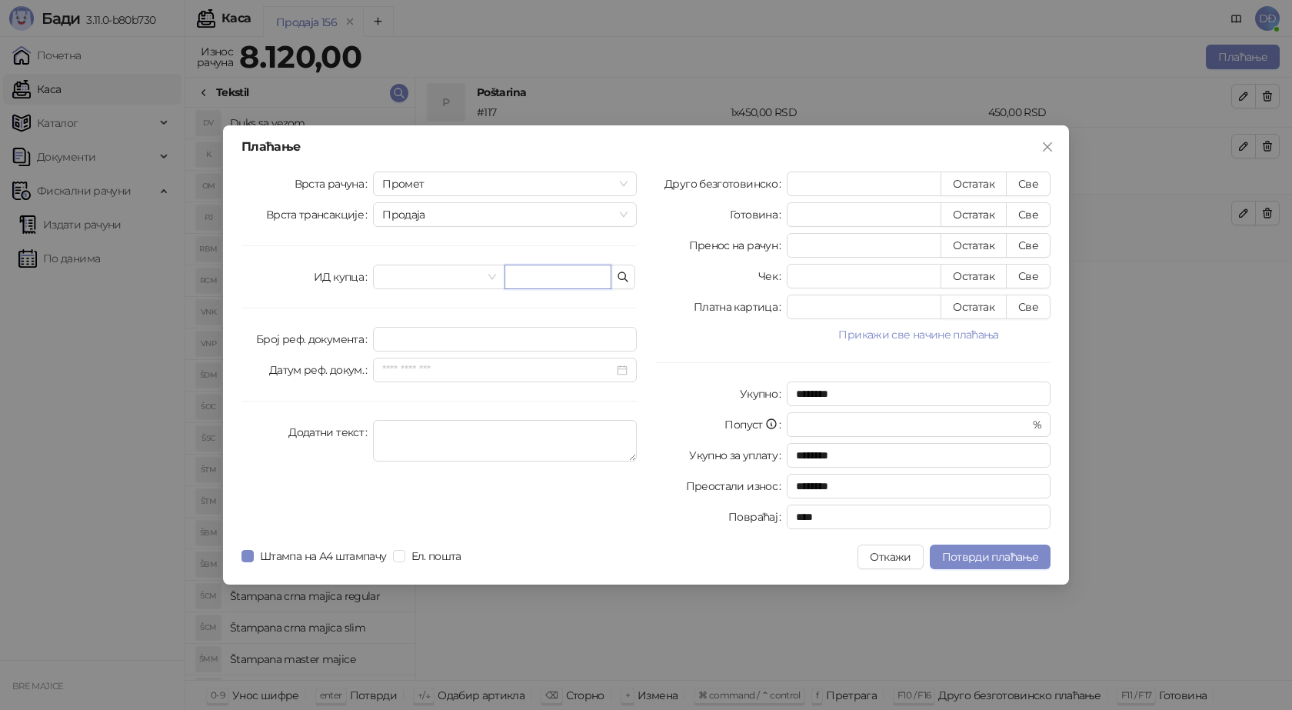
click at [533, 276] on input "text" at bounding box center [557, 277] width 107 height 25
paste input "**********"
type input "**********"
click at [1019, 181] on button "Све" at bounding box center [1028, 183] width 45 height 25
type input "****"
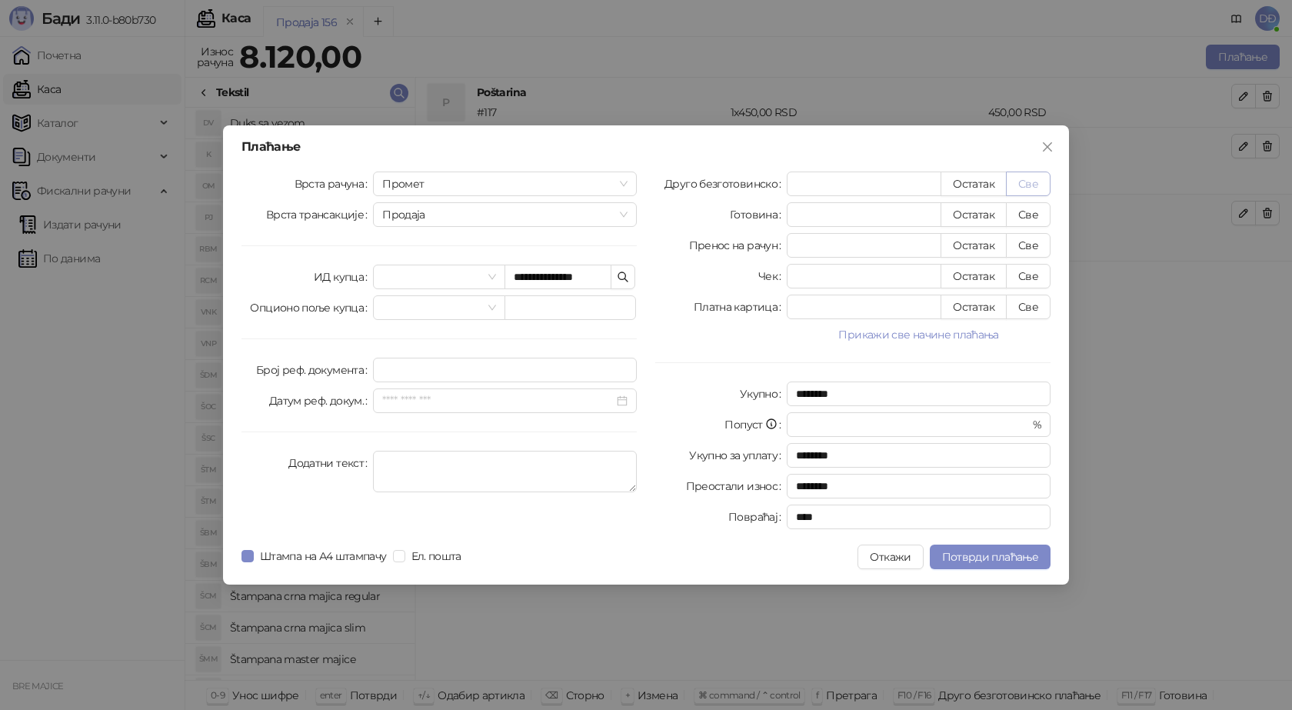
type input "****"
click at [987, 556] on span "Потврди плаћање" at bounding box center [990, 557] width 96 height 14
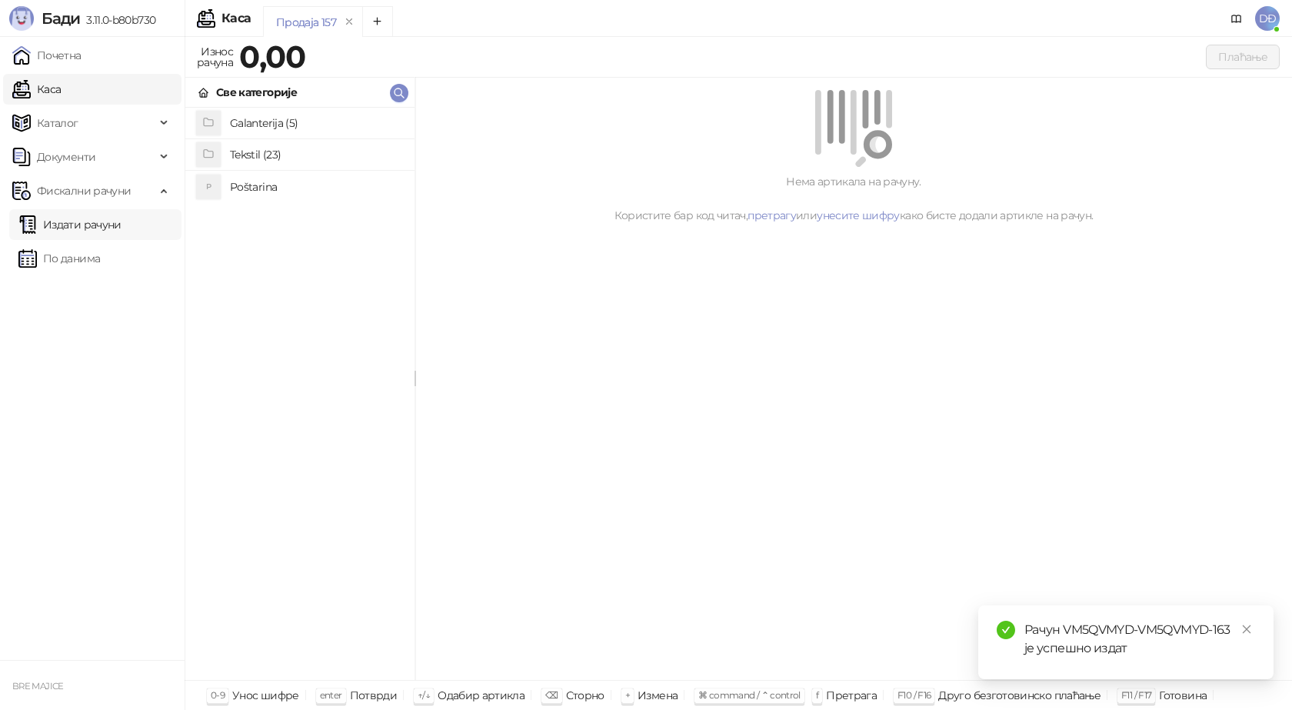
click at [87, 228] on link "Издати рачуни" at bounding box center [69, 224] width 103 height 31
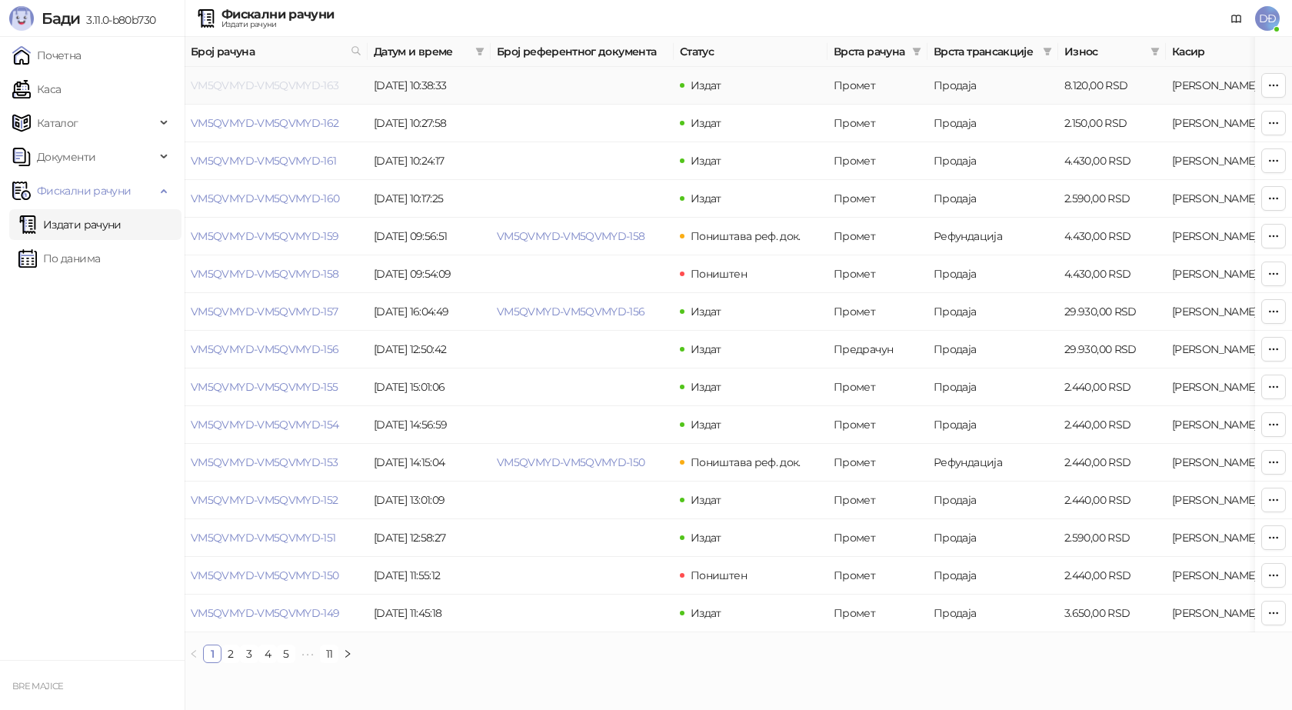
click at [269, 85] on link "VM5QVMYD-VM5QVMYD-163" at bounding box center [265, 85] width 148 height 14
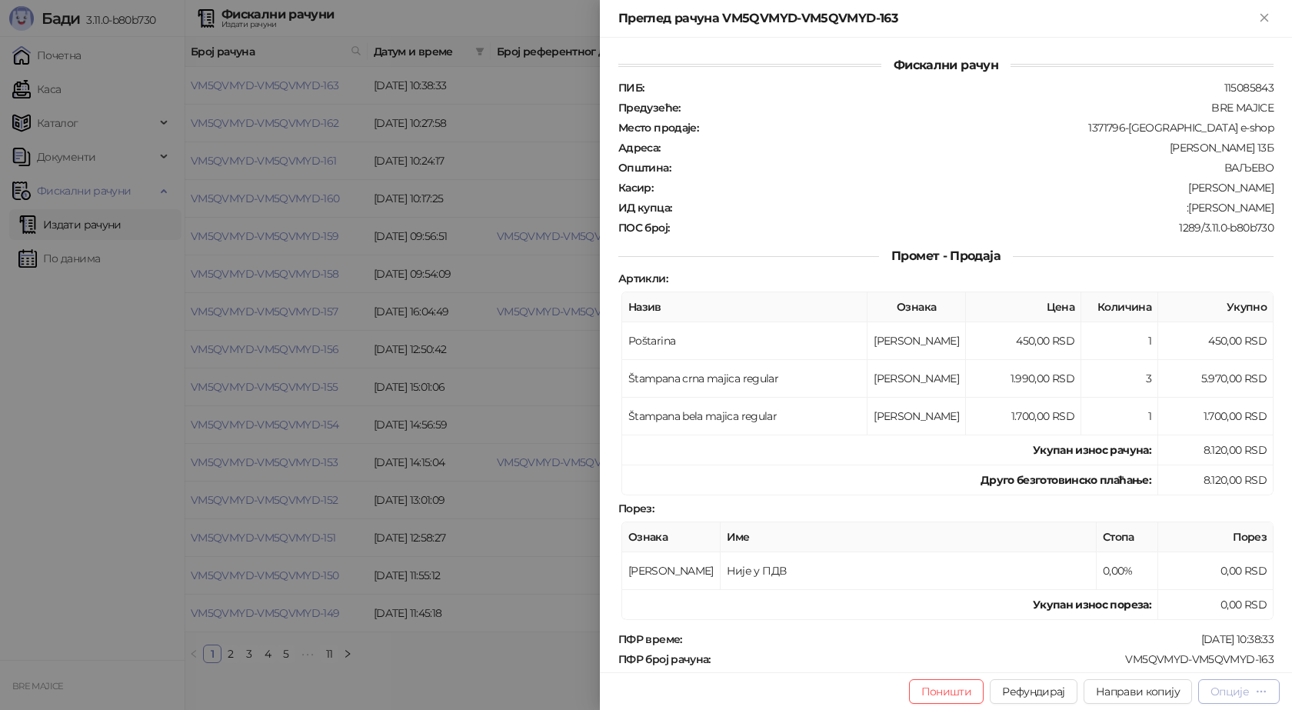
click at [1245, 695] on div "Опције" at bounding box center [1229, 691] width 38 height 14
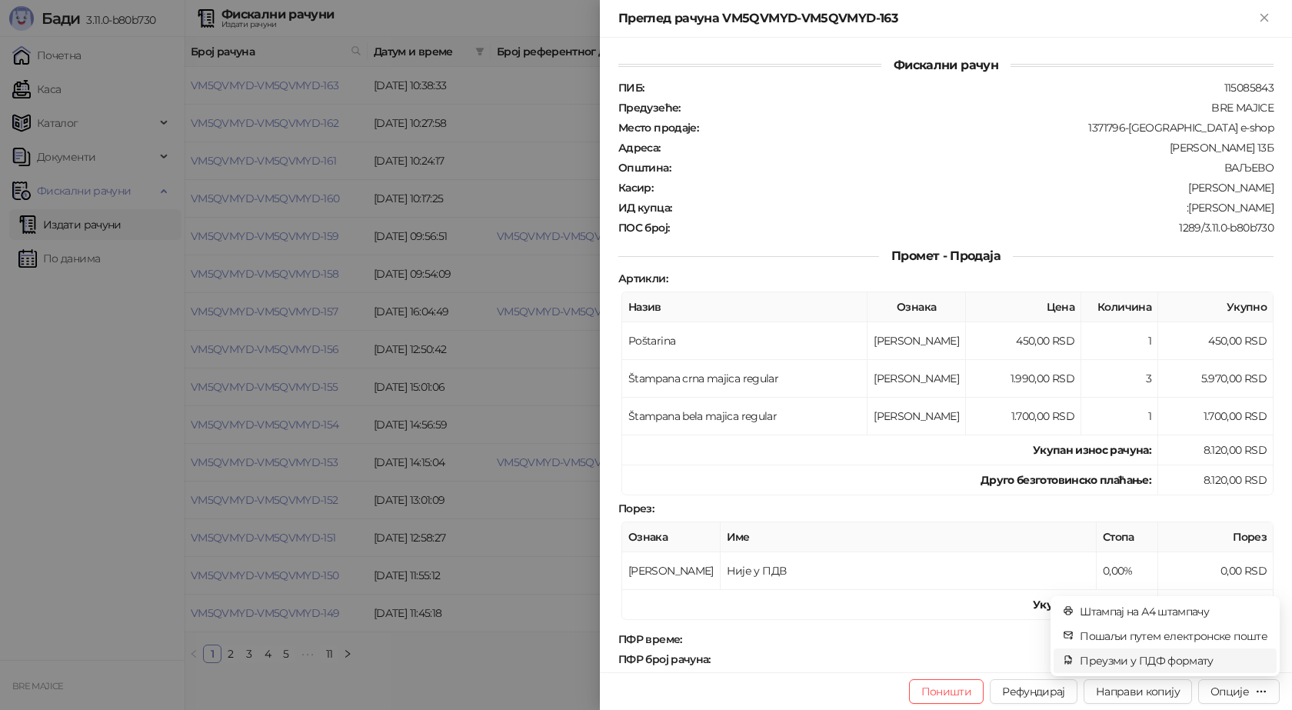
click at [1189, 661] on span "Преузми у ПДФ формату" at bounding box center [1174, 660] width 188 height 17
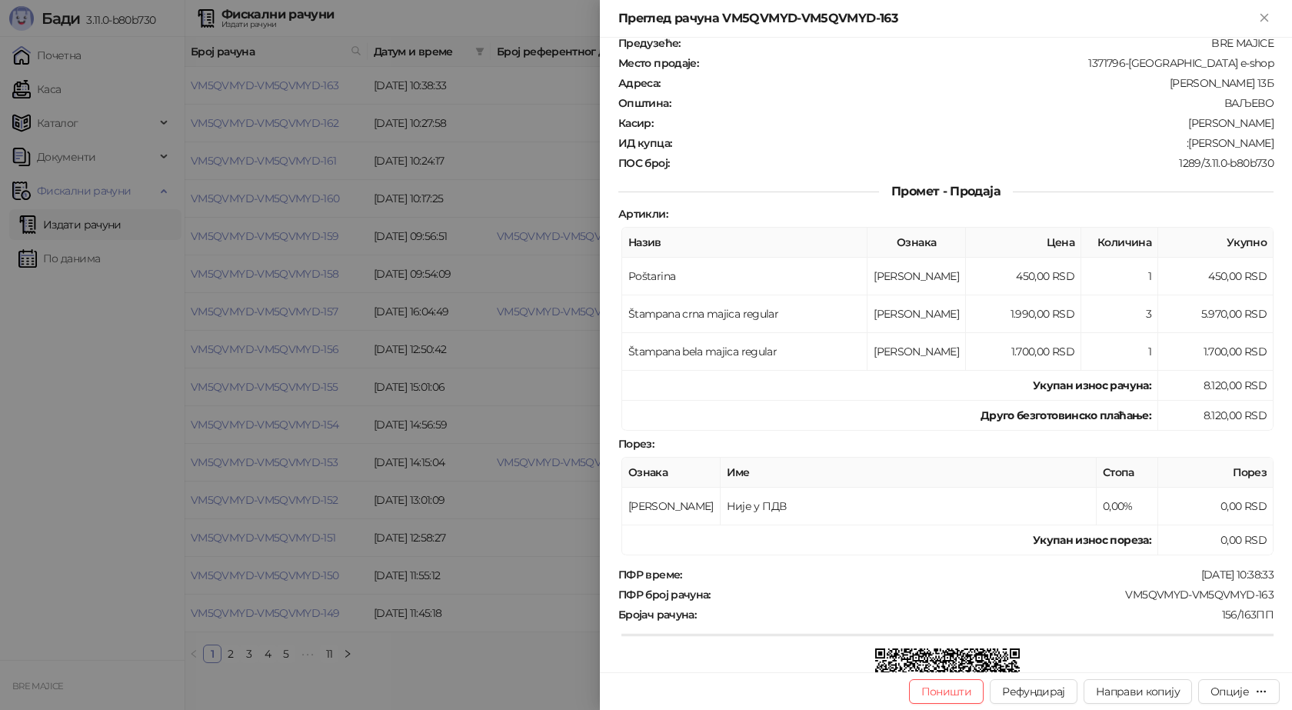
scroll to position [154, 0]
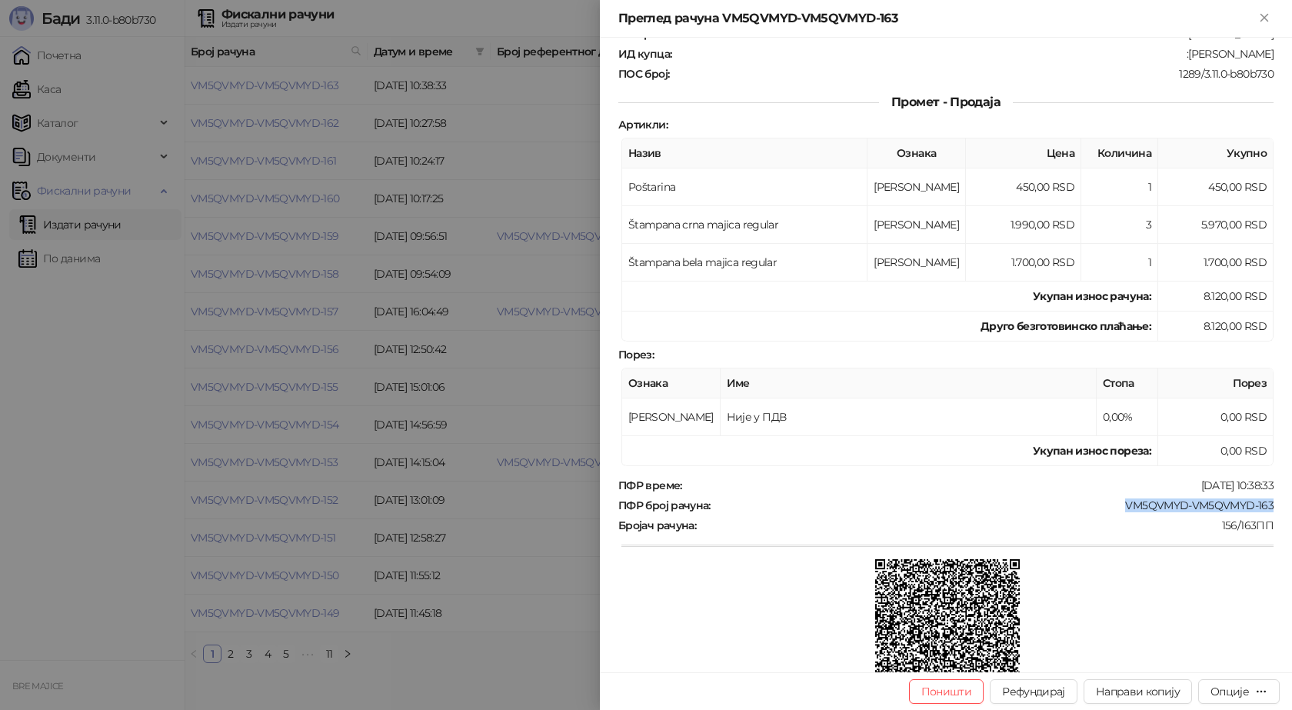
drag, startPoint x: 1267, startPoint y: 504, endPoint x: 1116, endPoint y: 507, distance: 150.7
click at [1116, 507] on div "Фискални рачун ПИБ : 115085843 Предузеће : BRE MAJICE Место продаје : 1371796-[…" at bounding box center [946, 355] width 692 height 634
copy div "VM5QVMYD-VM5QVMYD-163"
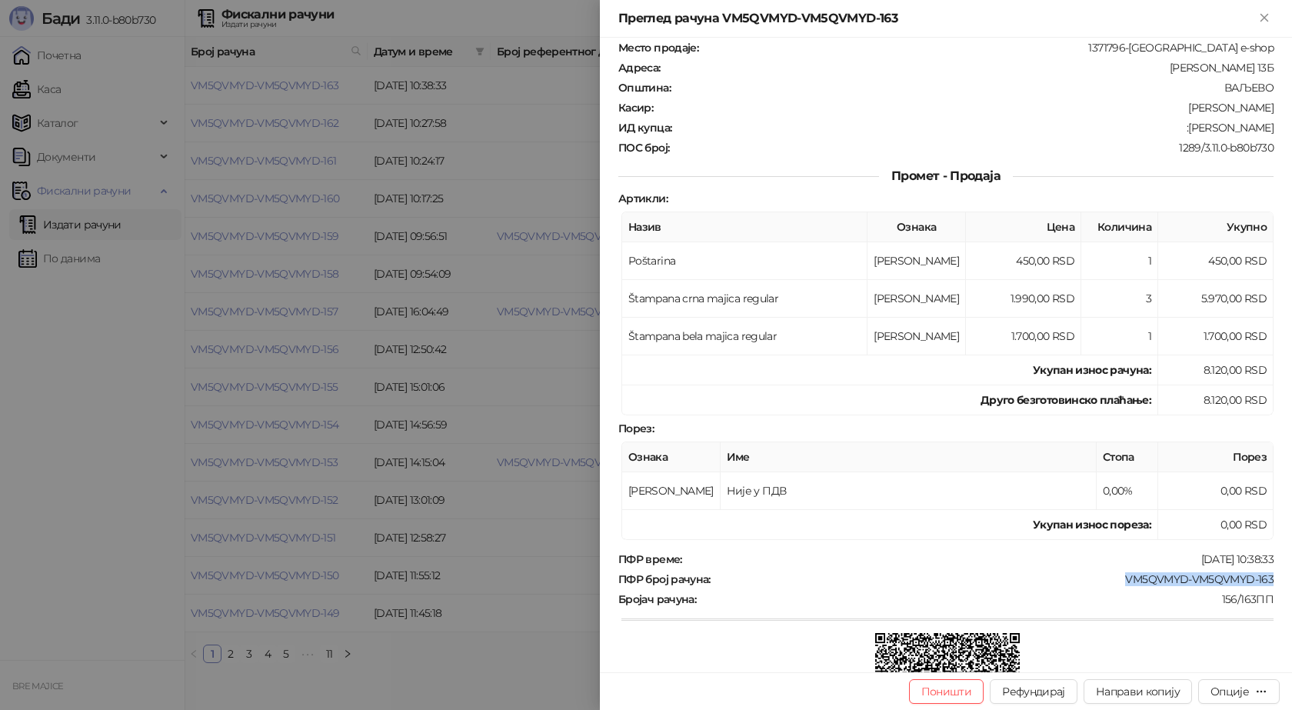
scroll to position [0, 0]
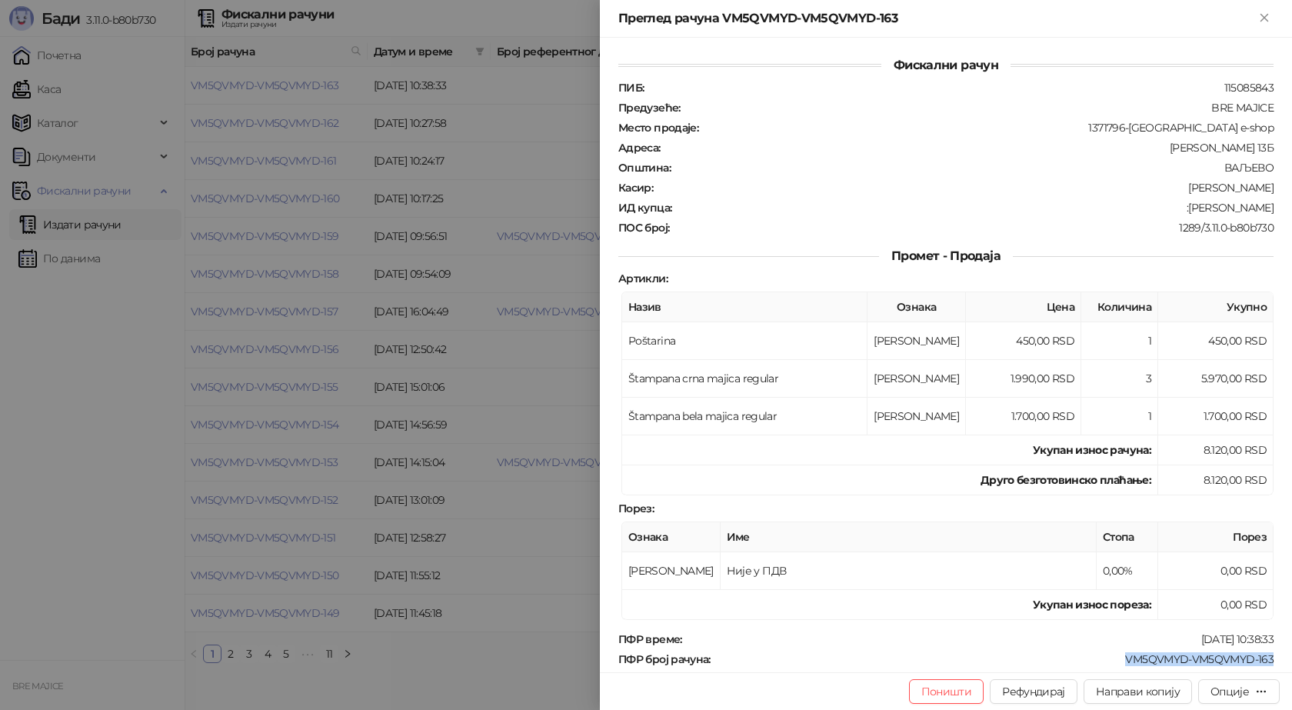
drag, startPoint x: 1266, startPoint y: 205, endPoint x: 1186, endPoint y: 214, distance: 81.2
click at [1186, 214] on div "Фискални рачун ПИБ : 115085843 Предузеће : BRE MAJICE Место продаје : 1371796-[…" at bounding box center [946, 355] width 692 height 634
copy div "[PERSON_NAME]"
click at [1260, 18] on icon "Close" at bounding box center [1264, 18] width 14 height 14
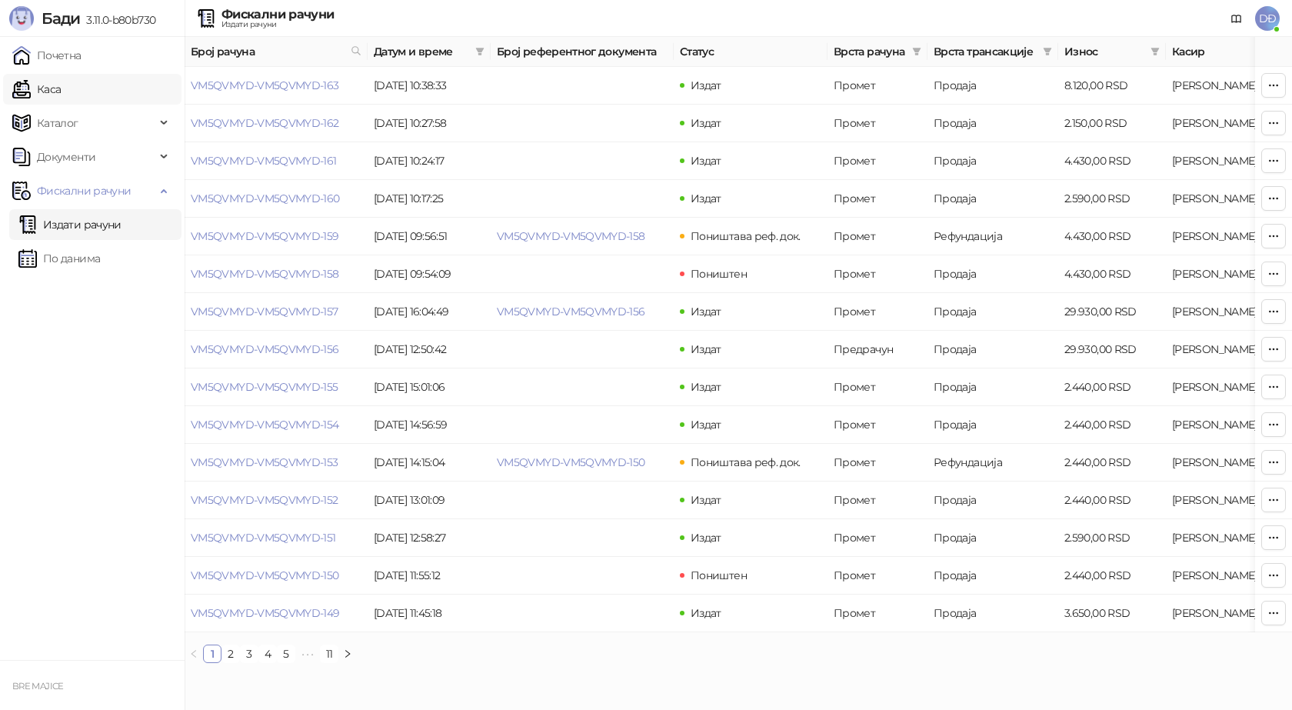
click at [61, 92] on link "Каса" at bounding box center [36, 89] width 48 height 31
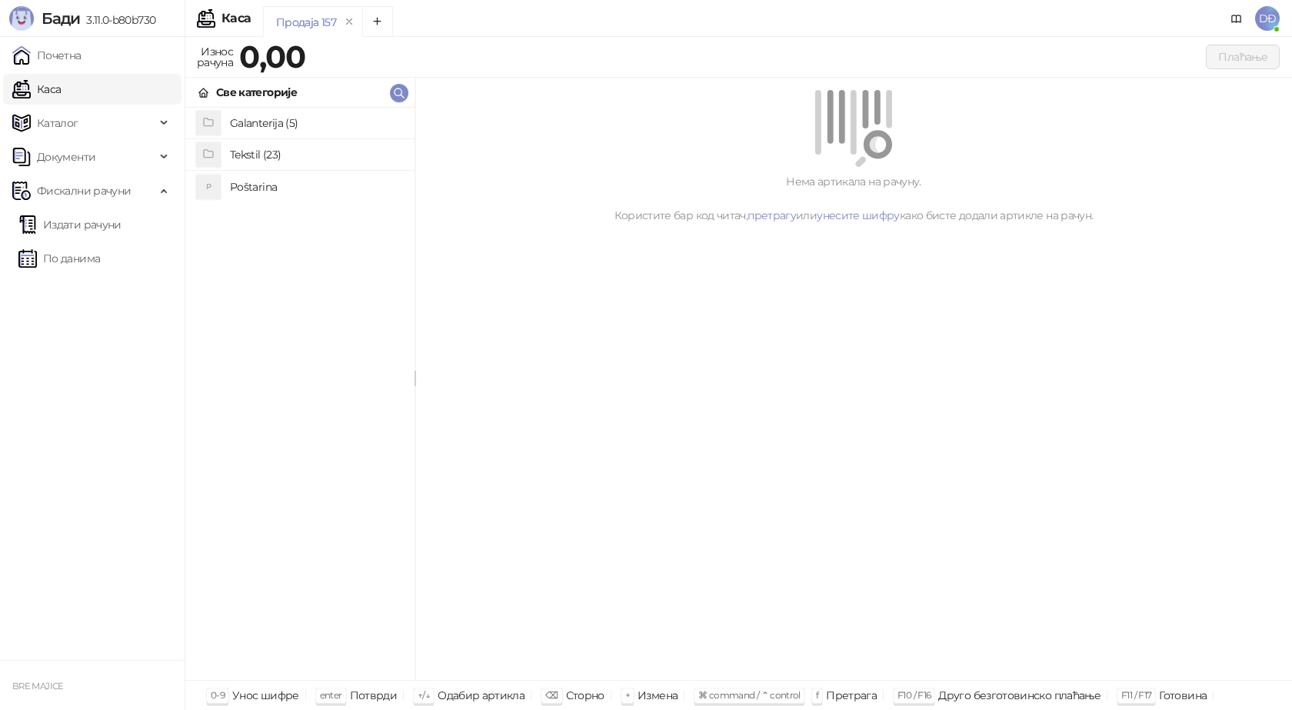
click at [279, 188] on h4 "Poštarina" at bounding box center [316, 187] width 172 height 25
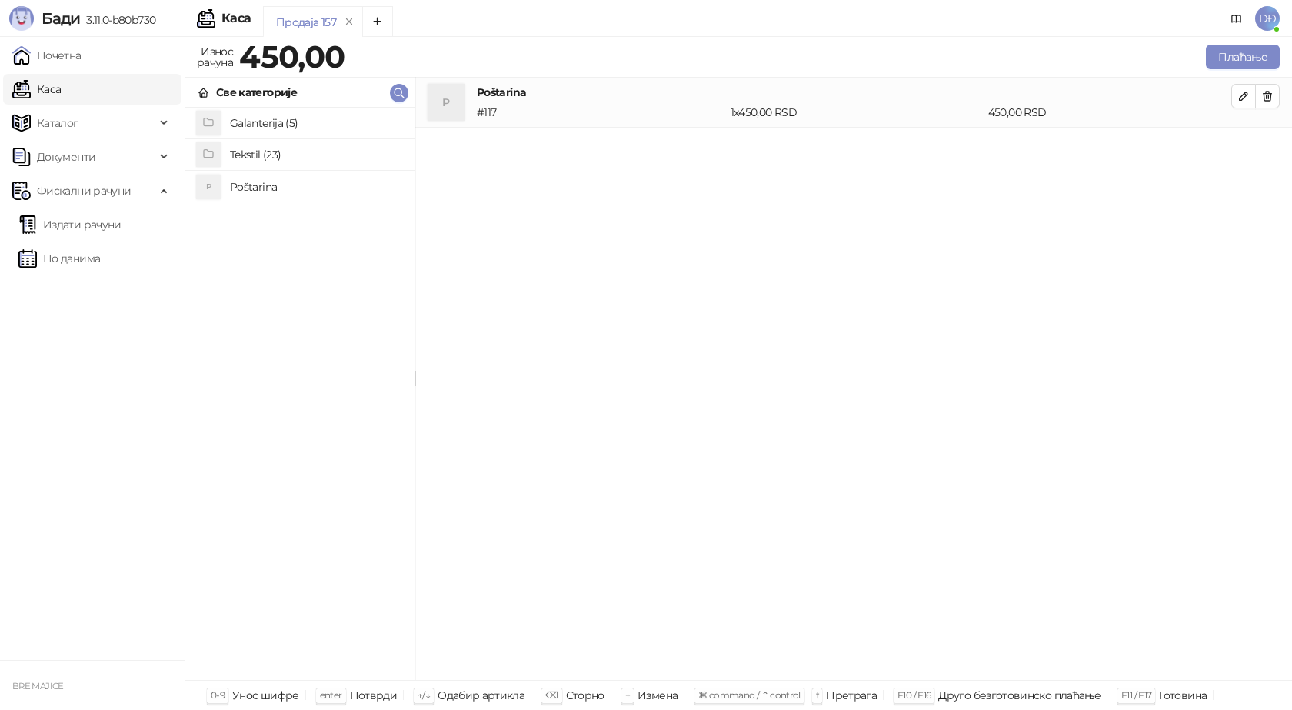
click at [265, 188] on h4 "Poštarina" at bounding box center [316, 187] width 172 height 25
click at [1264, 96] on icon "button" at bounding box center [1267, 96] width 8 height 9
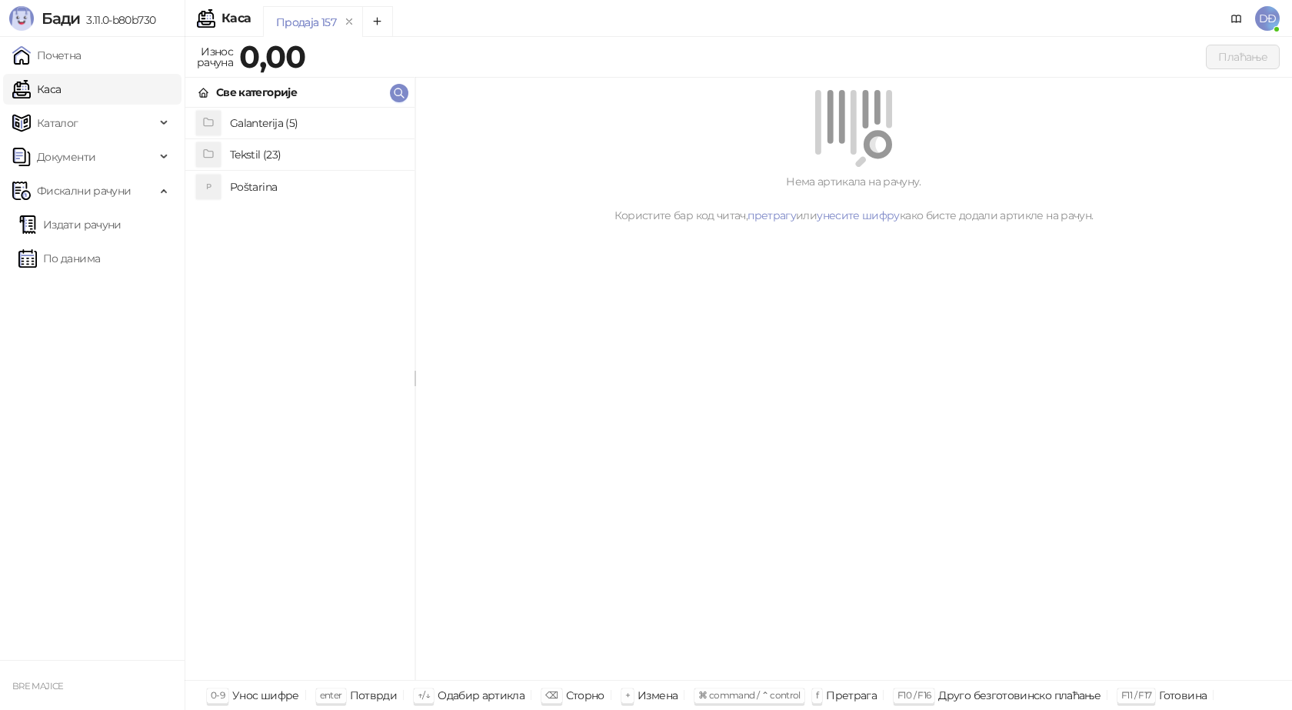
click at [257, 188] on h4 "Poštarina" at bounding box center [316, 187] width 172 height 25
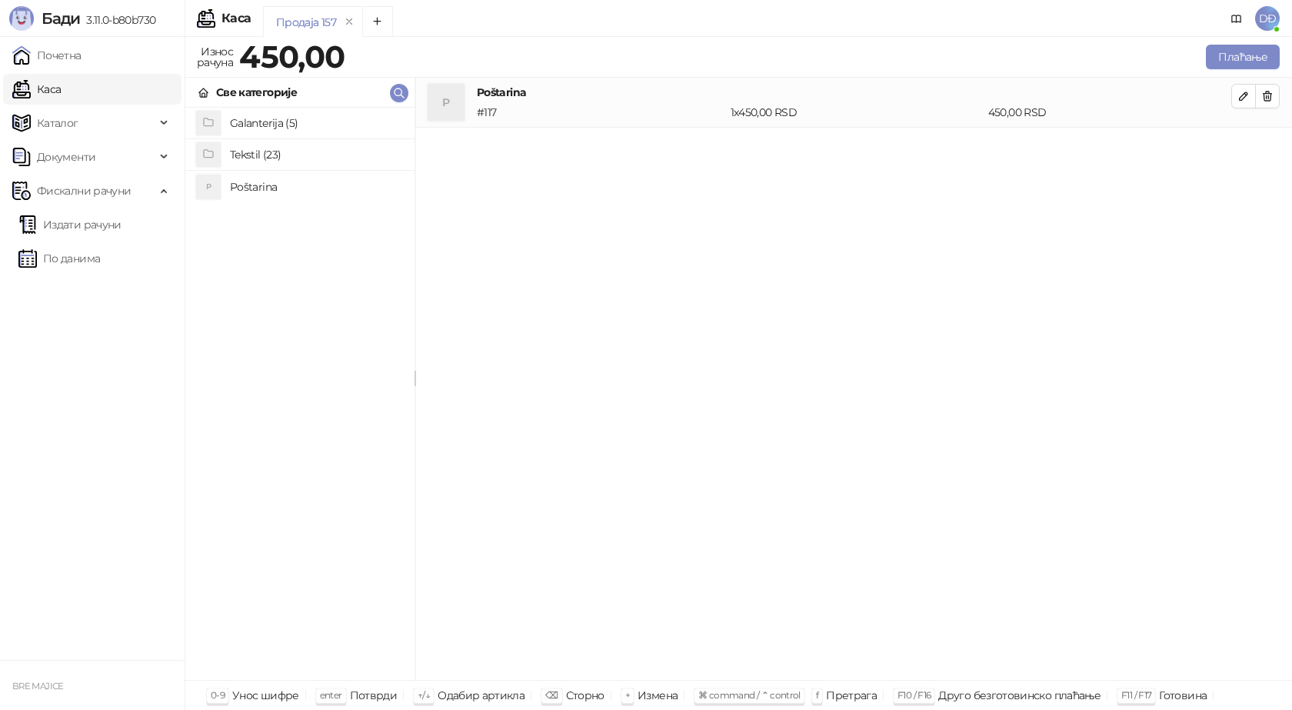
click at [260, 151] on h4 "Tekstil (23)" at bounding box center [316, 154] width 172 height 25
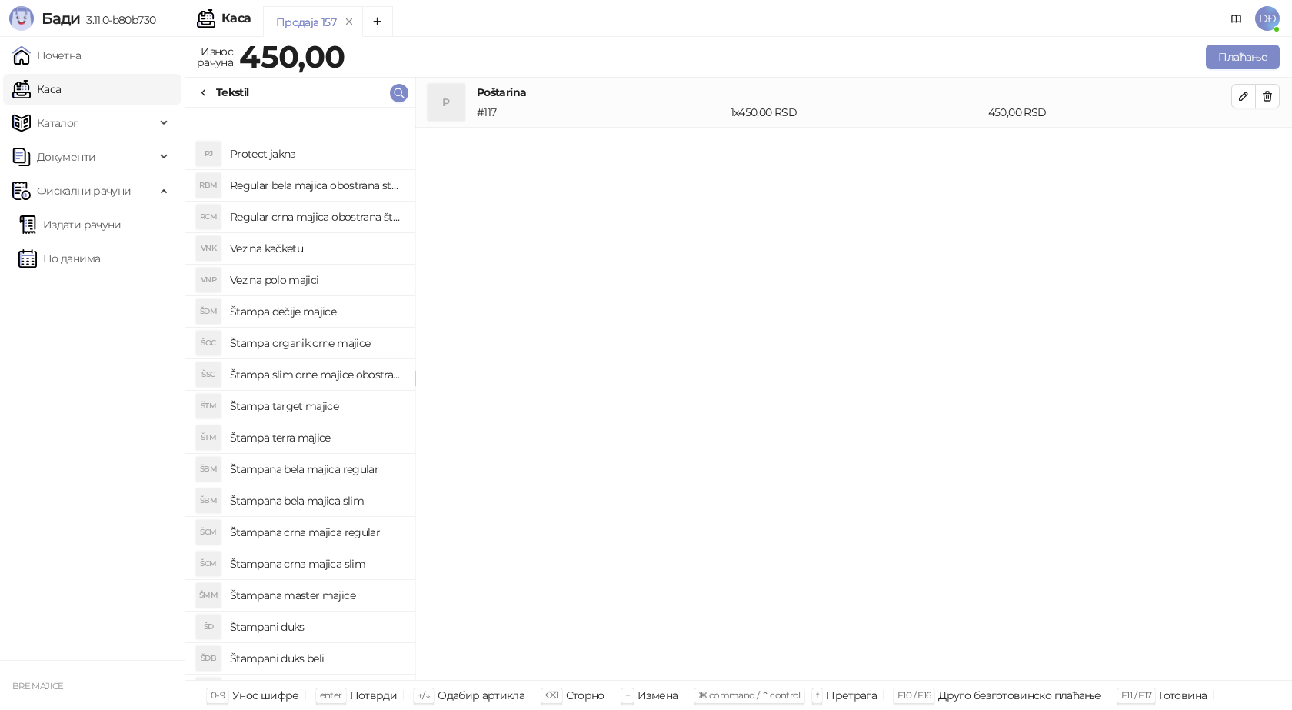
scroll to position [153, 0]
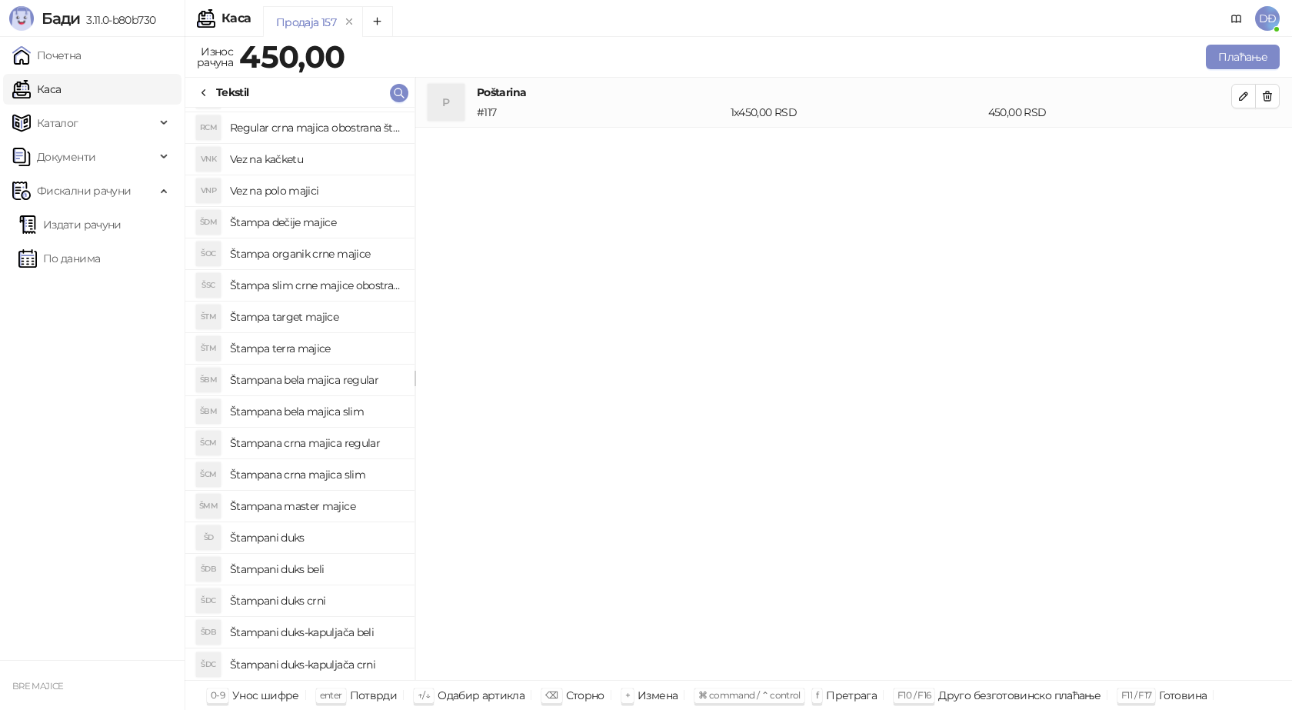
click at [332, 664] on h4 "Štampani duks-kapuljača crni" at bounding box center [316, 664] width 172 height 25
click at [1244, 148] on icon "button" at bounding box center [1244, 146] width 8 height 8
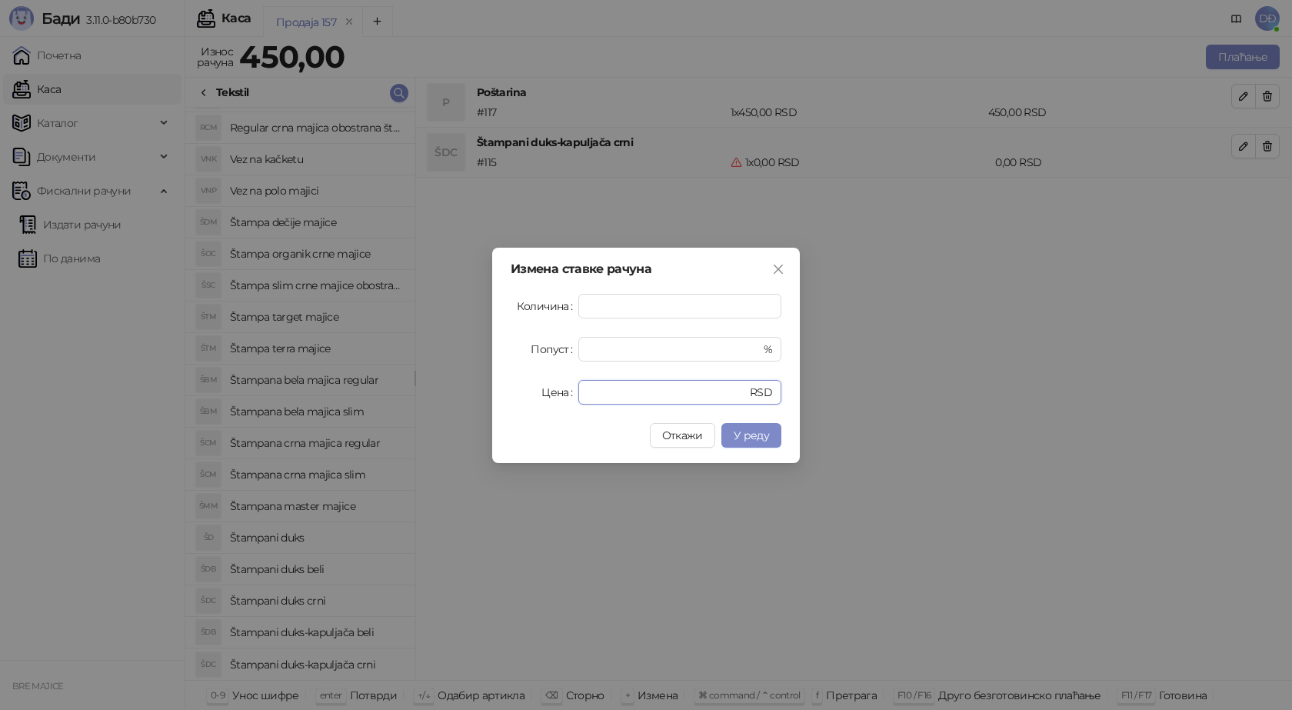
drag, startPoint x: 605, startPoint y: 394, endPoint x: 501, endPoint y: 388, distance: 104.0
click at [508, 397] on div "Измена ставке рачуна Количина * Попуст * % Цена * RSD Откажи У реду" at bounding box center [646, 355] width 308 height 215
type input "****"
click at [744, 434] on span "У реду" at bounding box center [751, 435] width 35 height 14
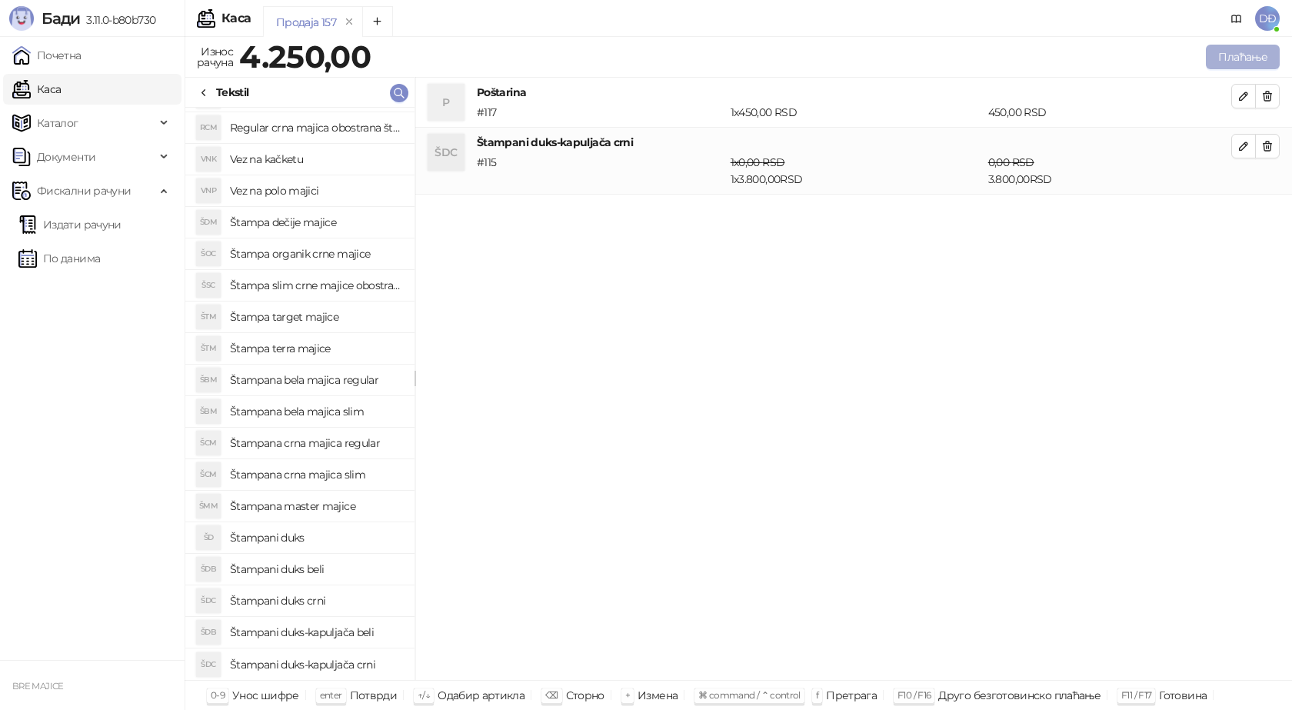
click at [1248, 49] on button "Плаћање" at bounding box center [1243, 57] width 74 height 25
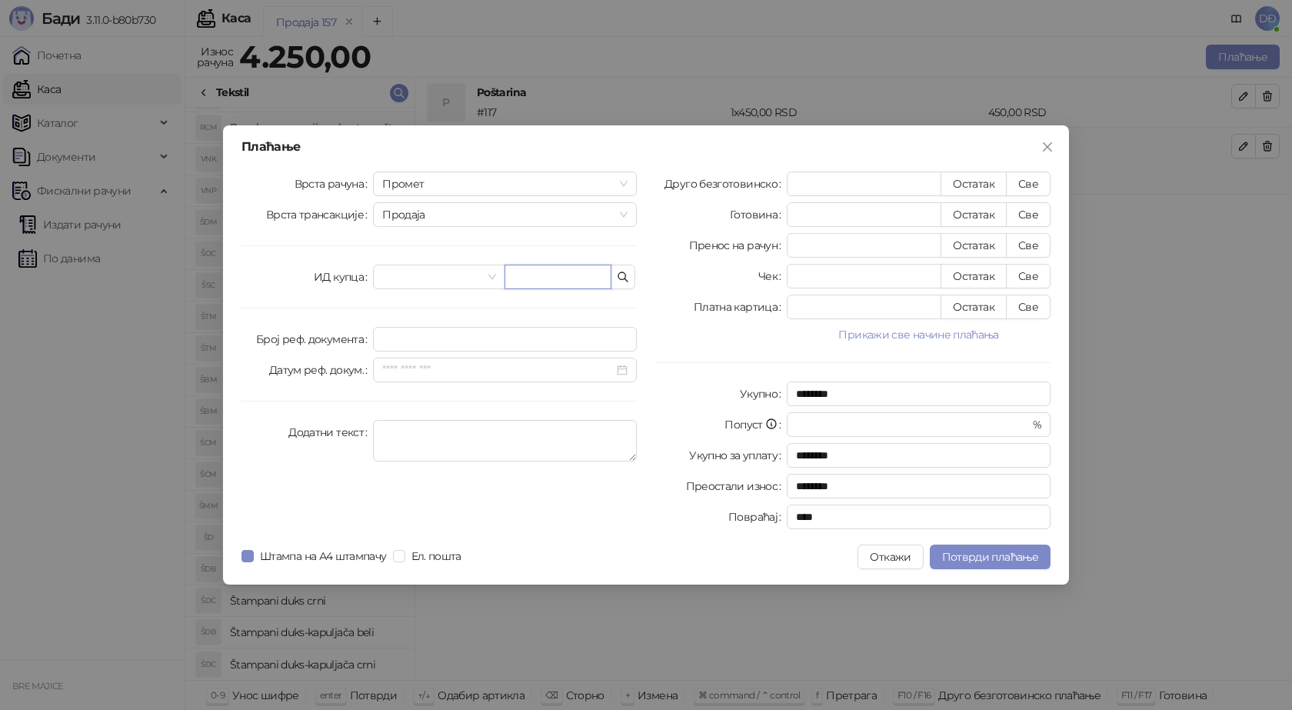
click at [544, 276] on input "text" at bounding box center [557, 277] width 107 height 25
paste input "**********"
type input "**********"
click at [1020, 181] on button "Све" at bounding box center [1028, 183] width 45 height 25
type input "****"
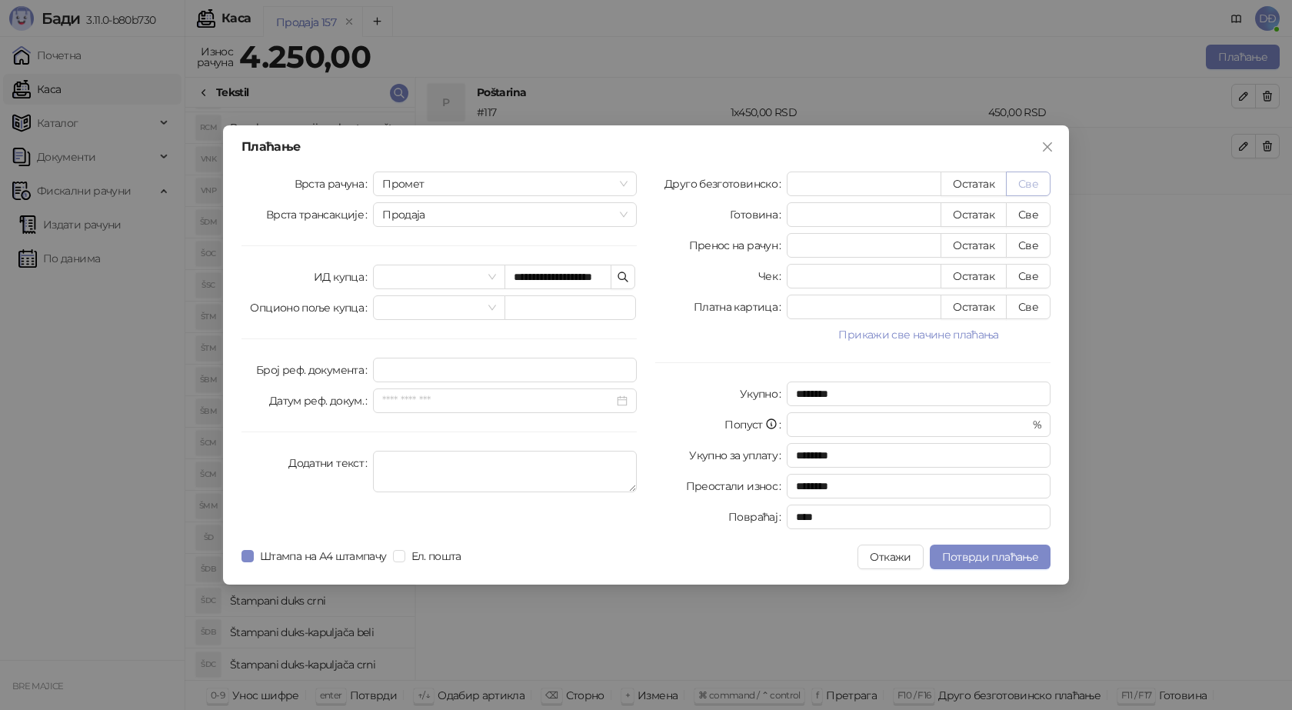
type input "****"
click at [986, 554] on span "Потврди плаћање" at bounding box center [990, 557] width 96 height 14
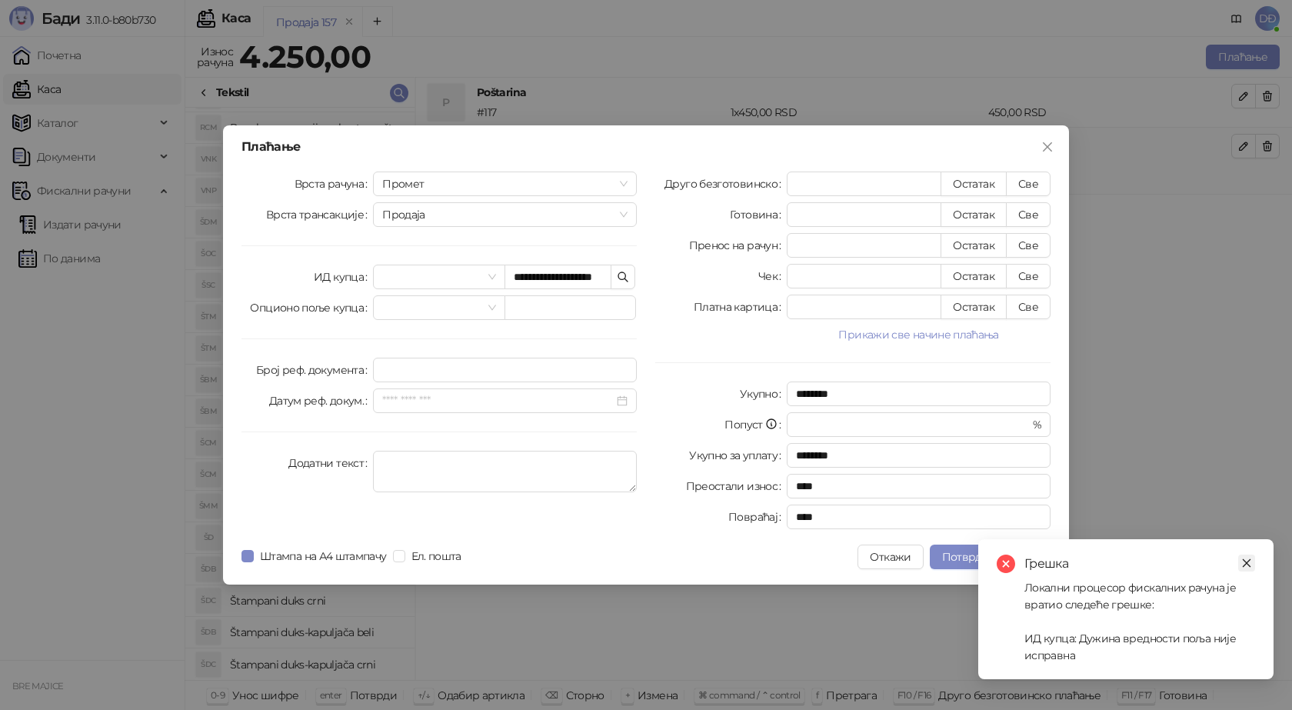
drag, startPoint x: 1248, startPoint y: 561, endPoint x: 1240, endPoint y: 560, distance: 7.8
click at [1248, 561] on icon "close" at bounding box center [1246, 562] width 11 height 11
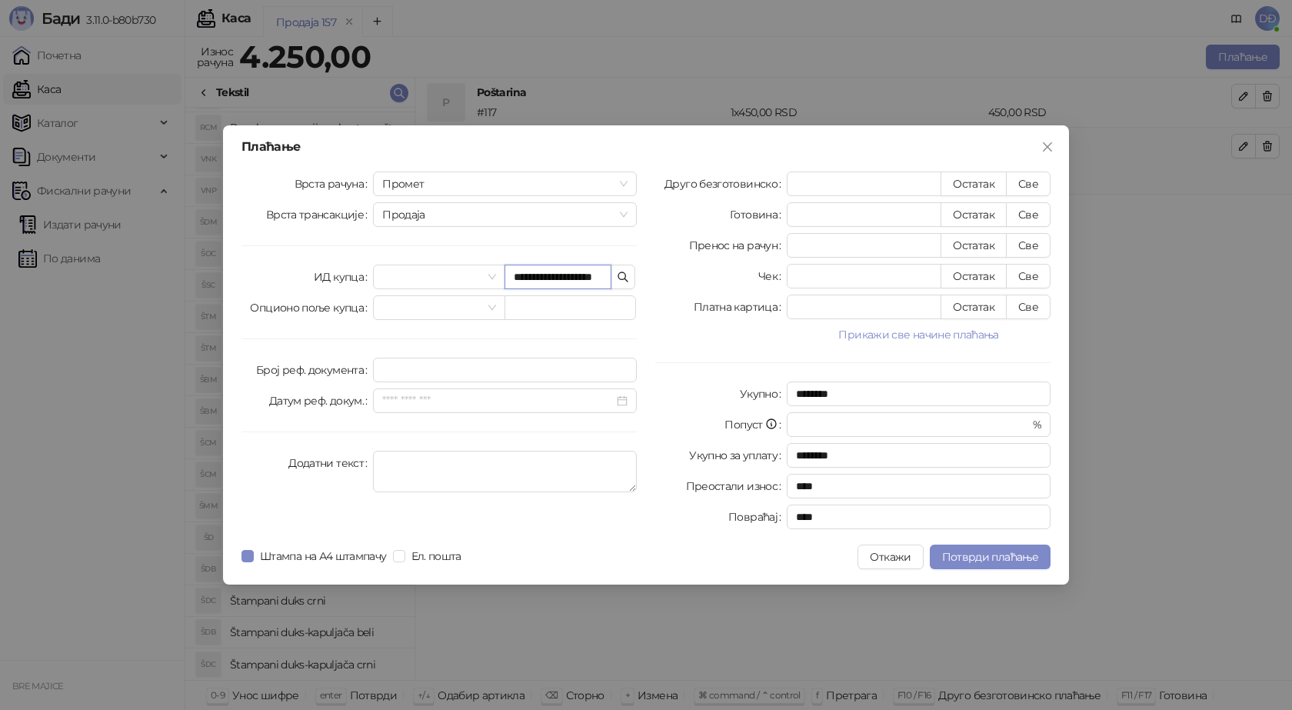
click at [581, 278] on input "**********" at bounding box center [557, 277] width 107 height 25
type input "**********"
click at [1000, 563] on span "Потврди плаћање" at bounding box center [990, 557] width 96 height 14
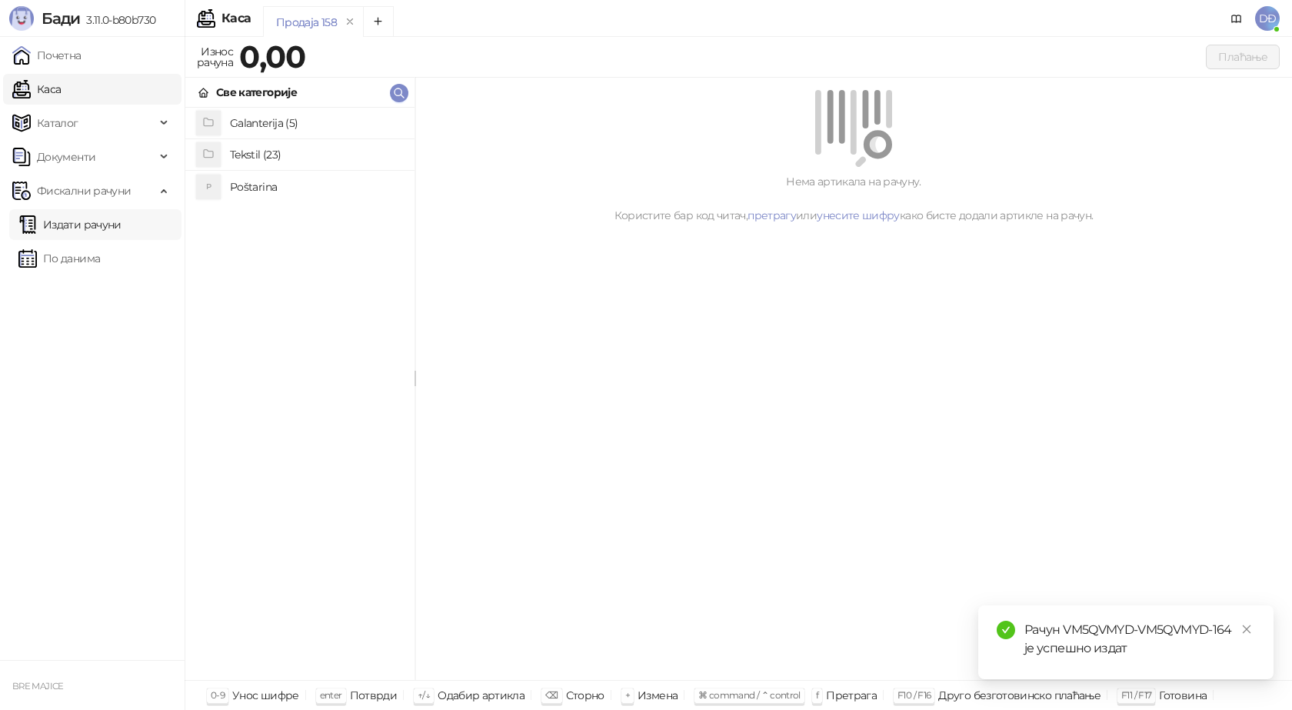
click at [115, 224] on link "Издати рачуни" at bounding box center [69, 224] width 103 height 31
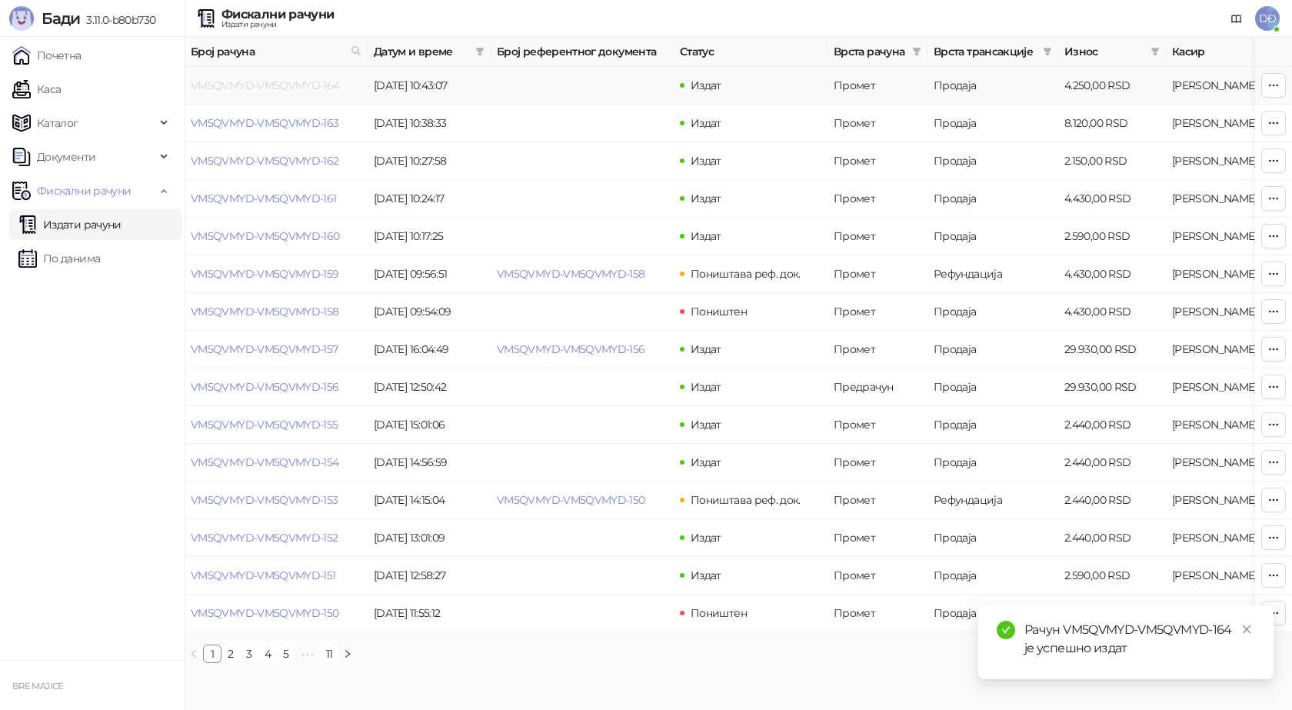
click at [251, 85] on link "VM5QVMYD-VM5QVMYD-164" at bounding box center [265, 85] width 149 height 14
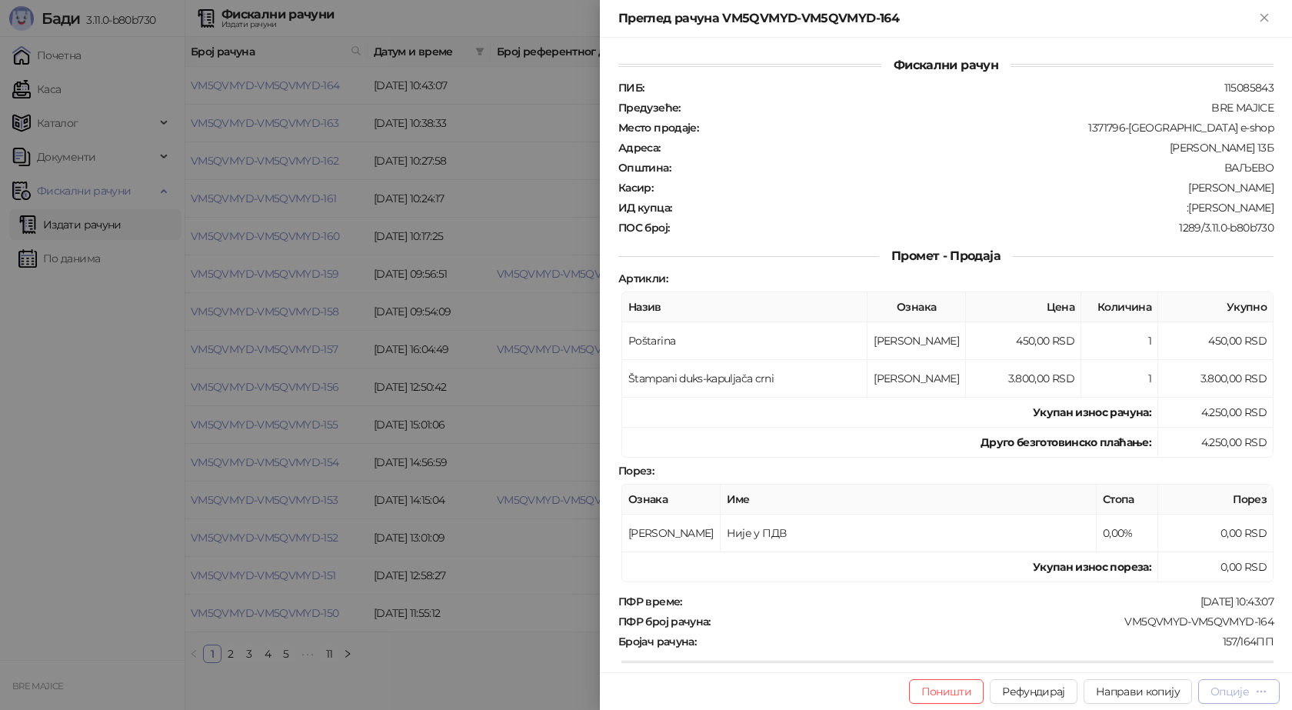
click at [1231, 692] on div "Опције" at bounding box center [1229, 691] width 38 height 14
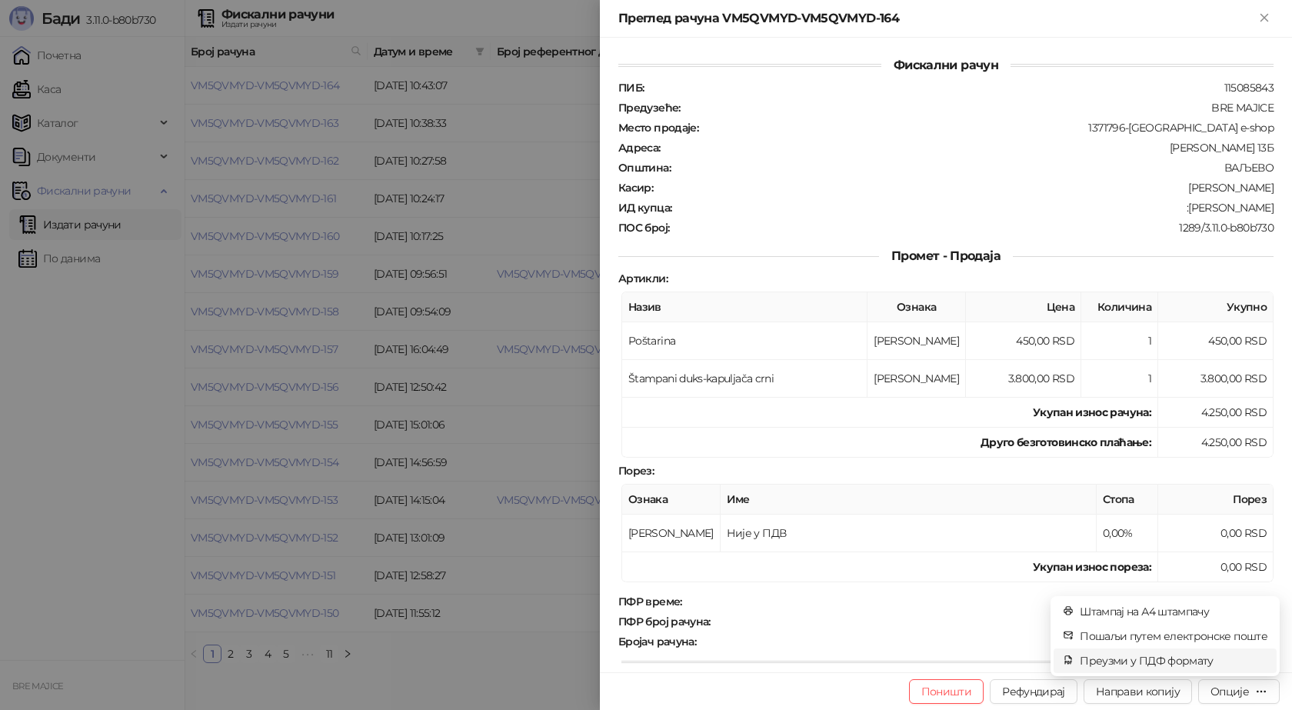
click at [1204, 660] on span "Преузми у ПДФ формату" at bounding box center [1174, 660] width 188 height 17
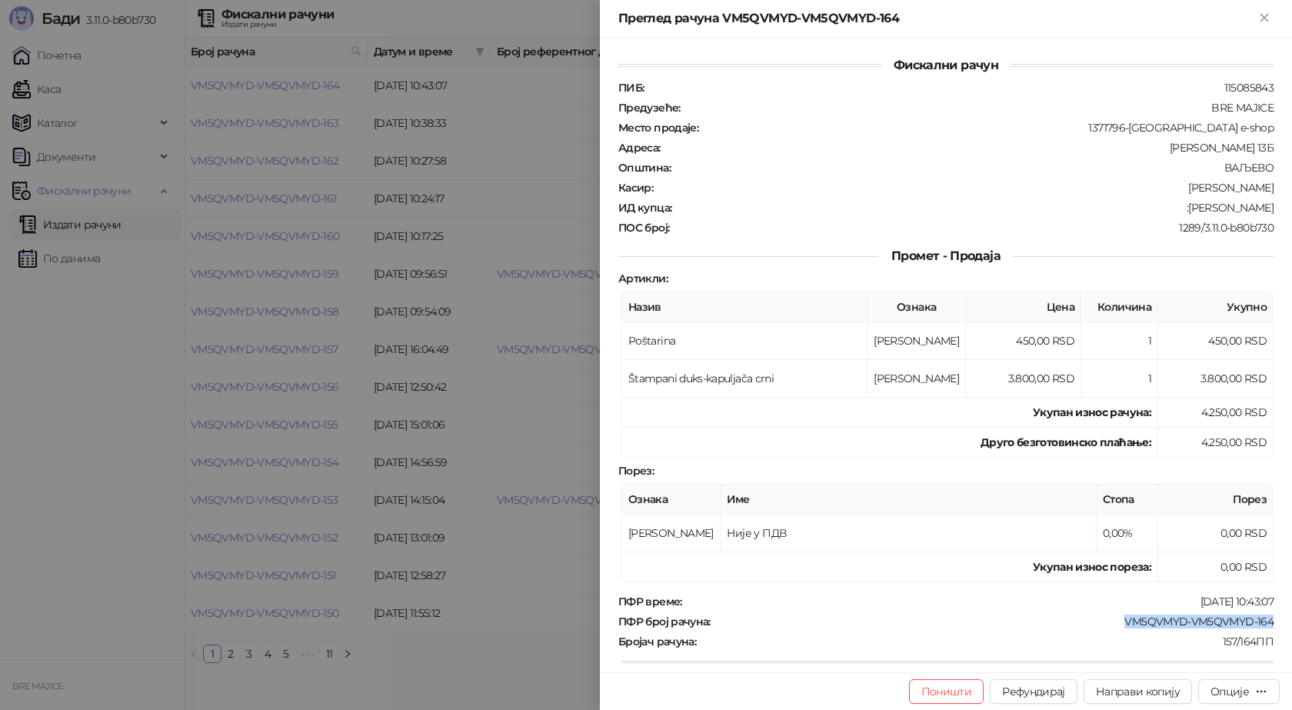
drag, startPoint x: 1261, startPoint y: 627, endPoint x: 1117, endPoint y: 625, distance: 143.8
click at [1117, 625] on div "VM5QVMYD-VM5QVMYD-164" at bounding box center [993, 621] width 563 height 14
copy div "VM5QVMYD-VM5QVMYD-164"
drag, startPoint x: 1263, startPoint y: 209, endPoint x: 1178, endPoint y: 211, distance: 84.6
click at [1178, 211] on div ":[PERSON_NAME]" at bounding box center [974, 208] width 602 height 14
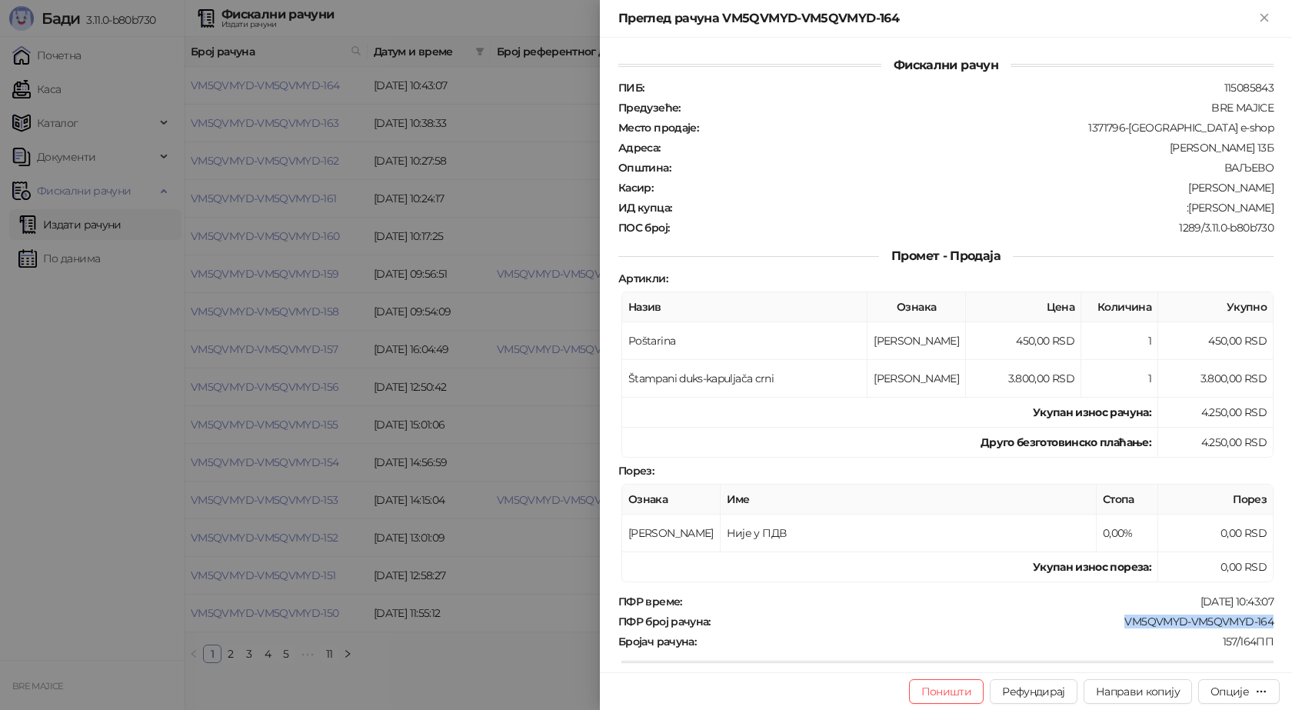
copy div "[PERSON_NAME]"
click at [1270, 16] on icon "Close" at bounding box center [1264, 18] width 14 height 14
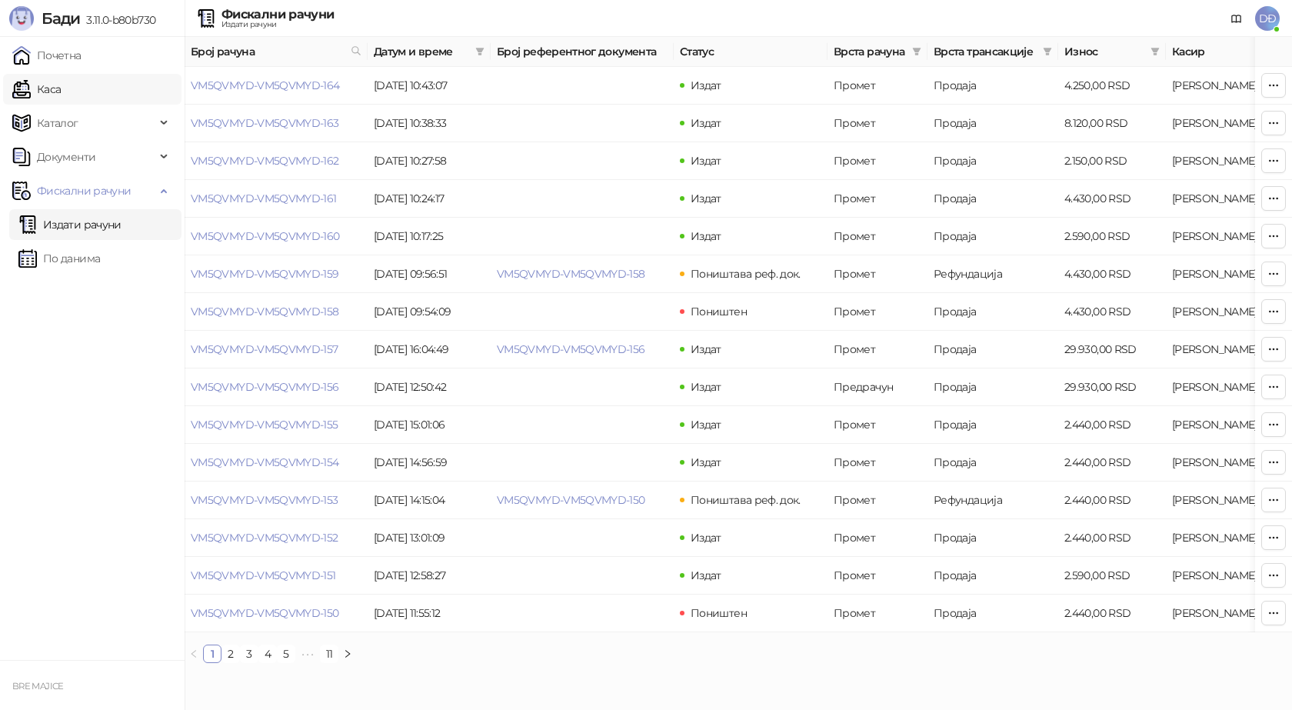
click at [61, 88] on link "Каса" at bounding box center [36, 89] width 48 height 31
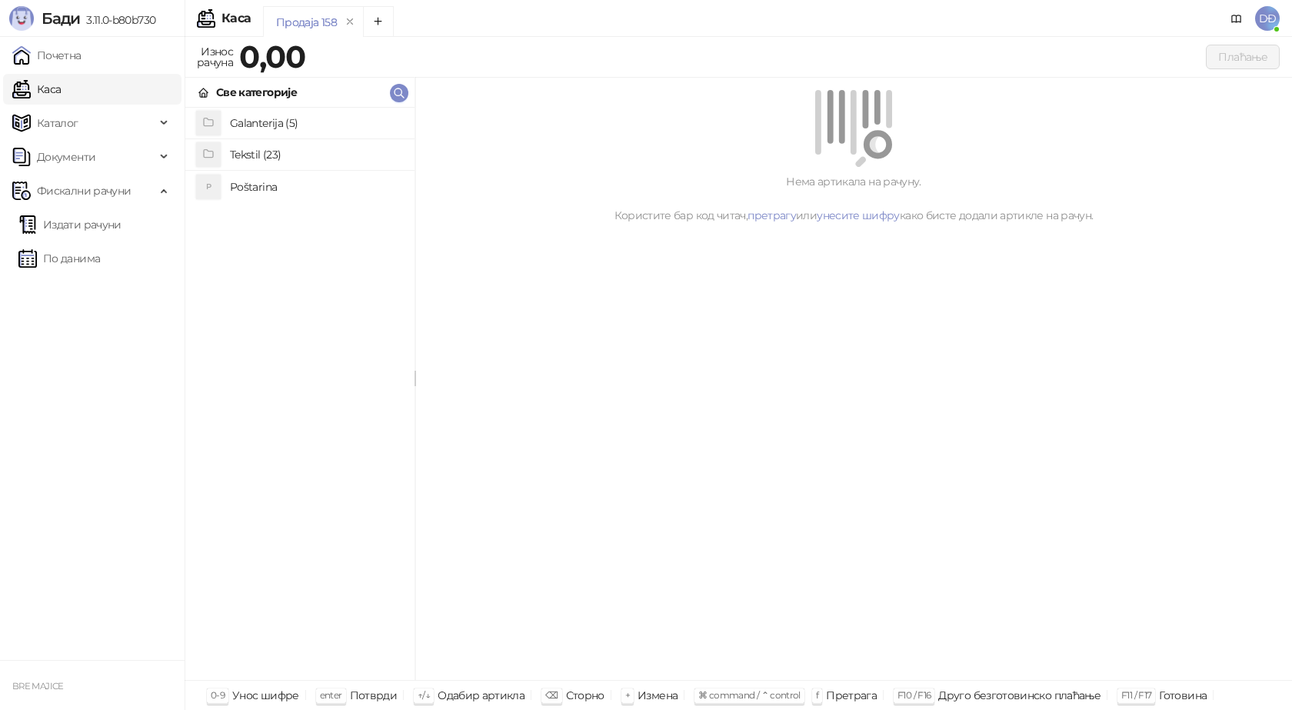
click at [245, 185] on h4 "Poštarina" at bounding box center [316, 187] width 172 height 25
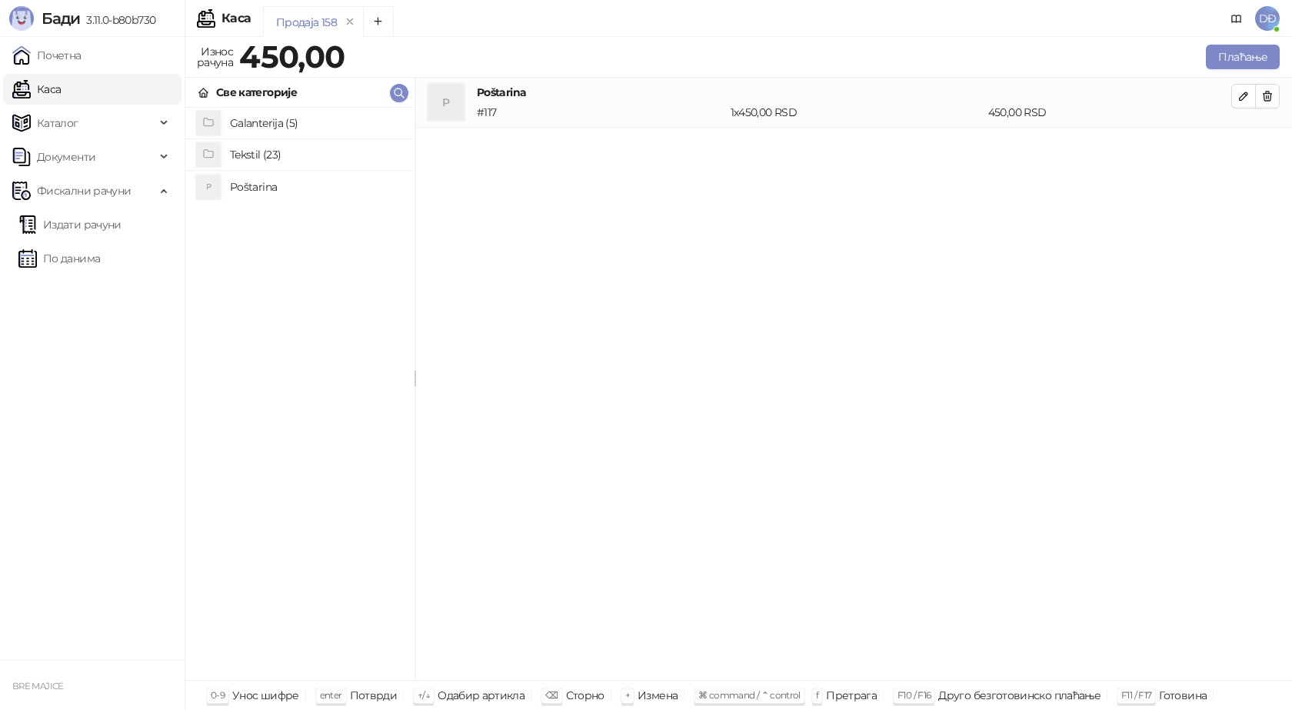
click at [263, 151] on h4 "Tekstil (23)" at bounding box center [316, 154] width 172 height 25
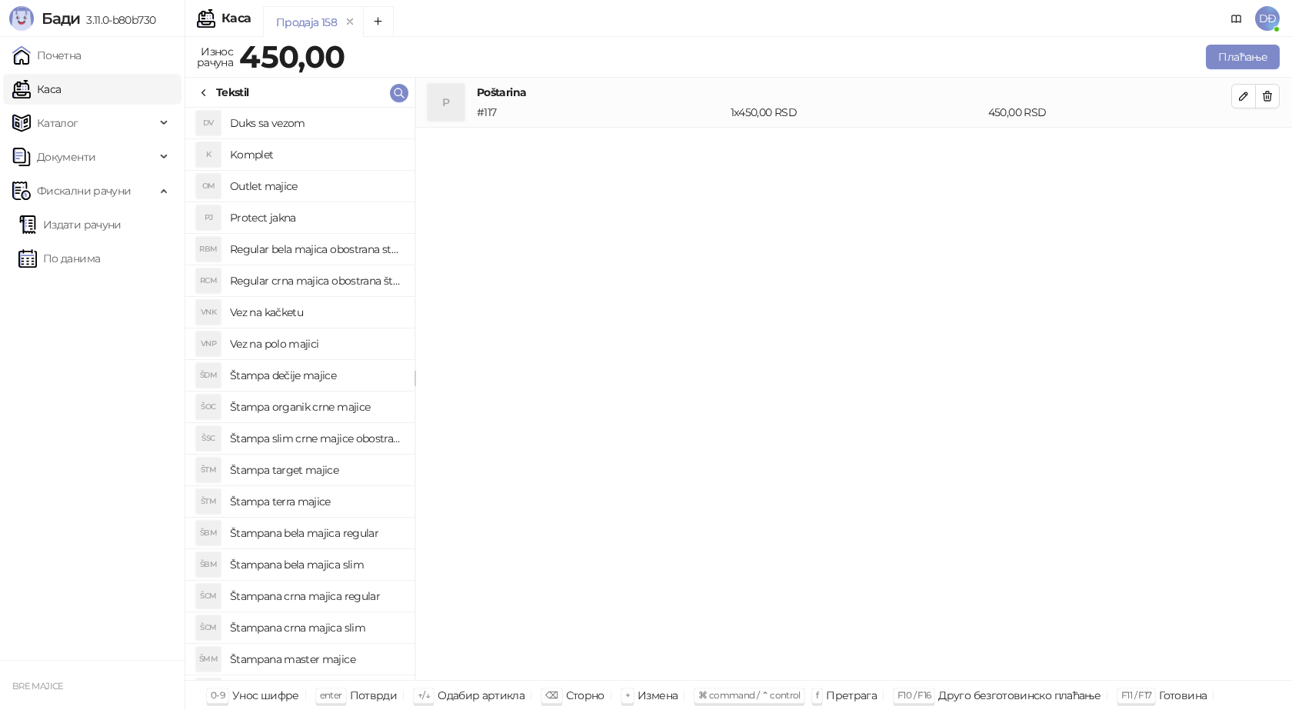
click at [358, 536] on h4 "Štampana bela majica regular" at bounding box center [316, 533] width 172 height 25
click at [1244, 145] on icon "button" at bounding box center [1243, 146] width 12 height 12
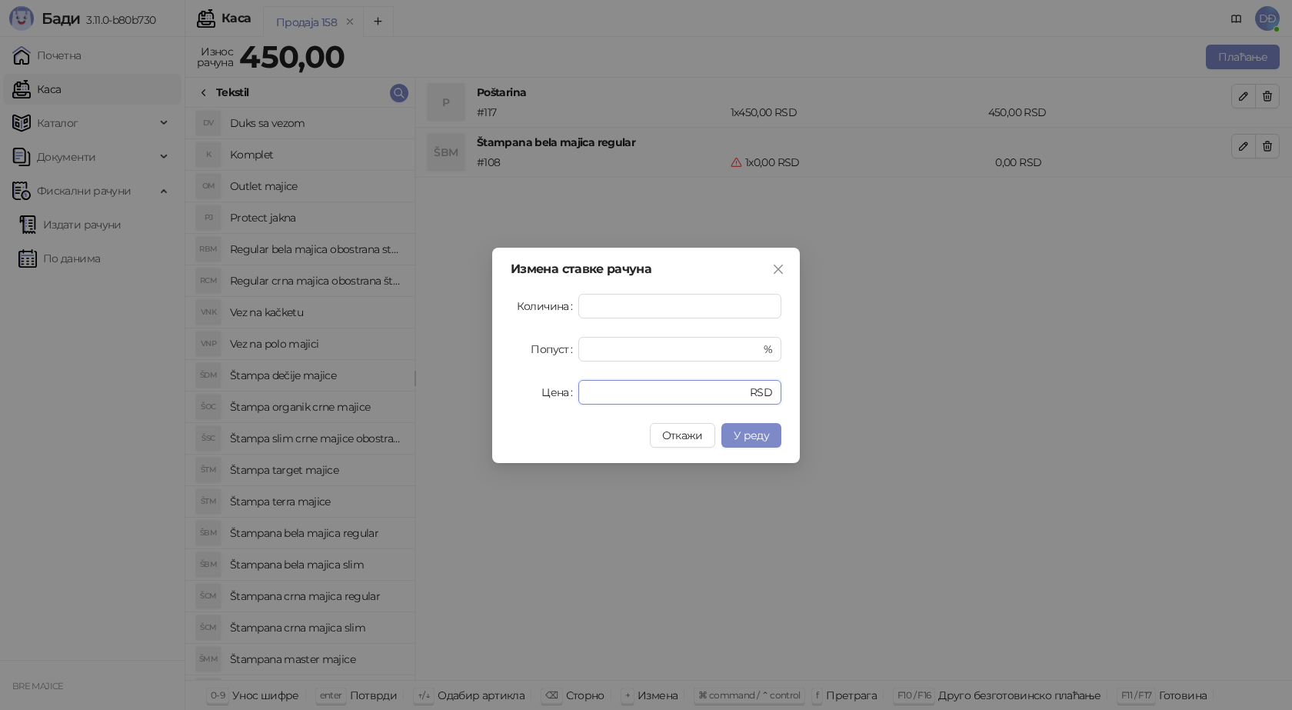
drag, startPoint x: 602, startPoint y: 392, endPoint x: 519, endPoint y: 398, distance: 83.2
click at [521, 398] on div "Цена * RSD" at bounding box center [646, 392] width 271 height 25
type input "****"
click at [764, 440] on span "У реду" at bounding box center [751, 435] width 35 height 14
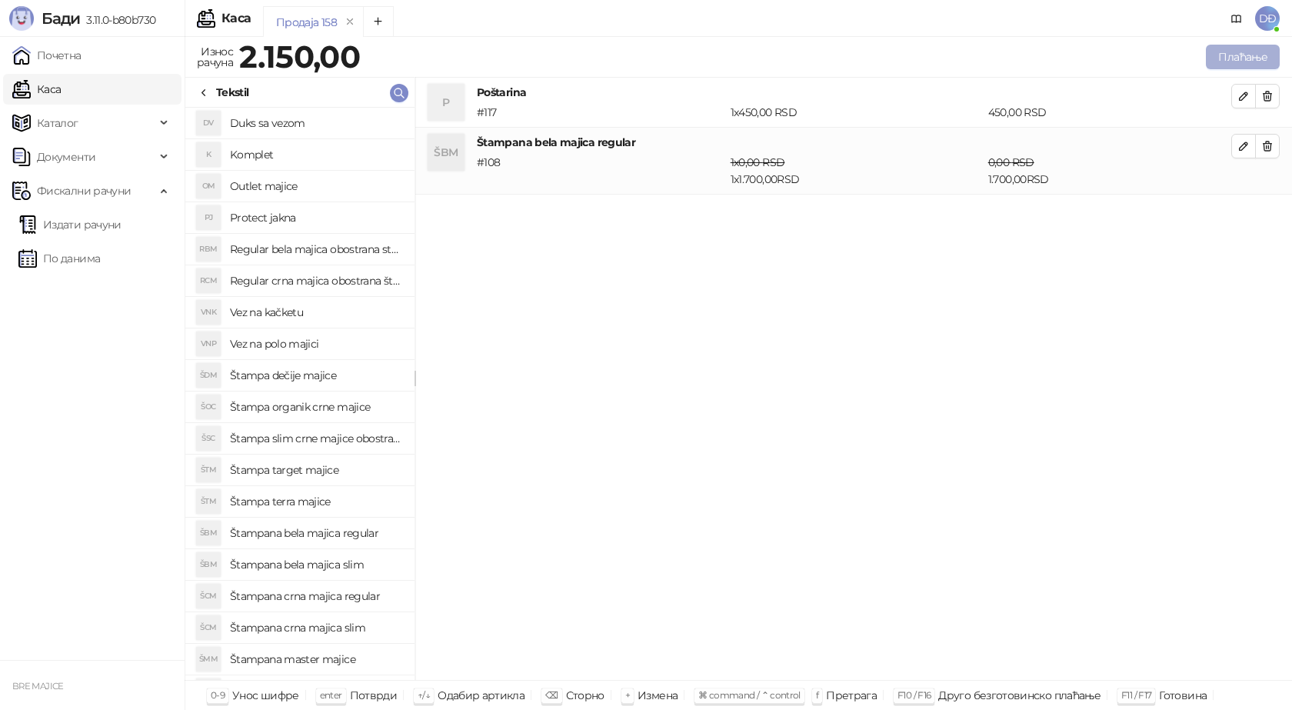
click at [1243, 47] on button "Плаћање" at bounding box center [1243, 57] width 74 height 25
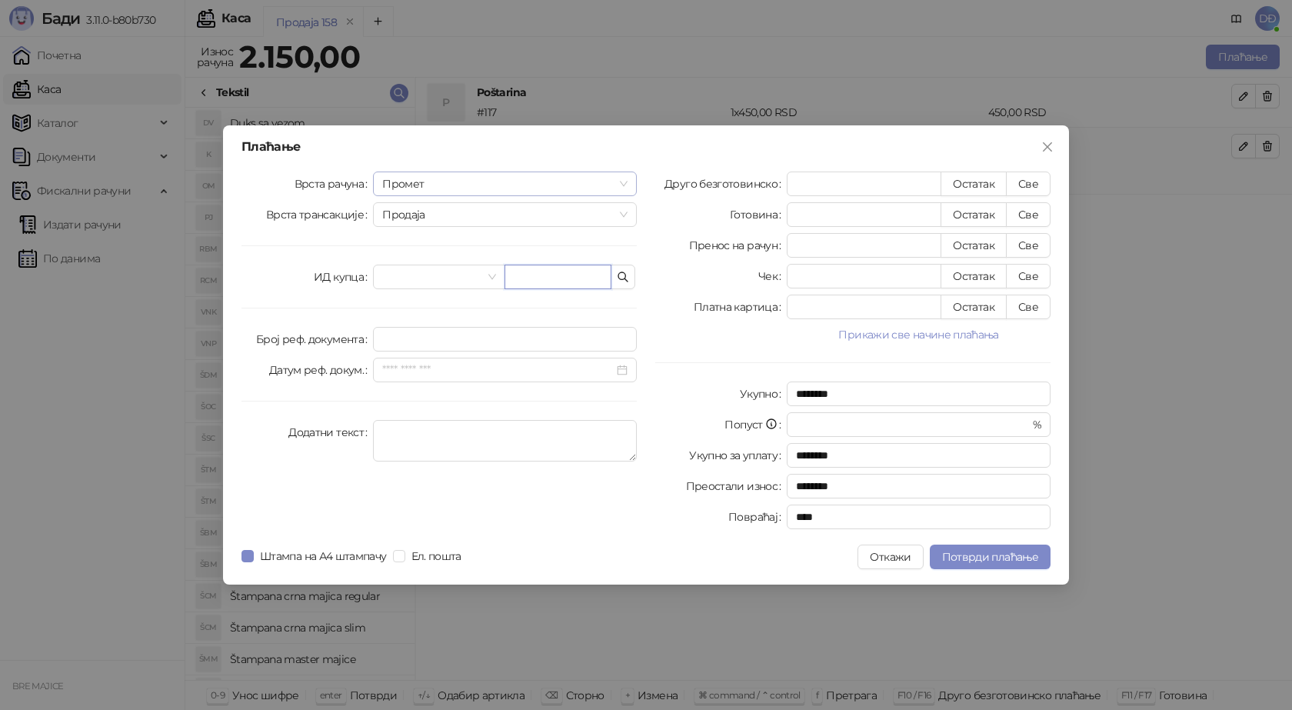
drag, startPoint x: 577, startPoint y: 274, endPoint x: 532, endPoint y: 191, distance: 94.0
click at [577, 274] on input "text" at bounding box center [557, 277] width 107 height 25
paste input "**********"
type input "**********"
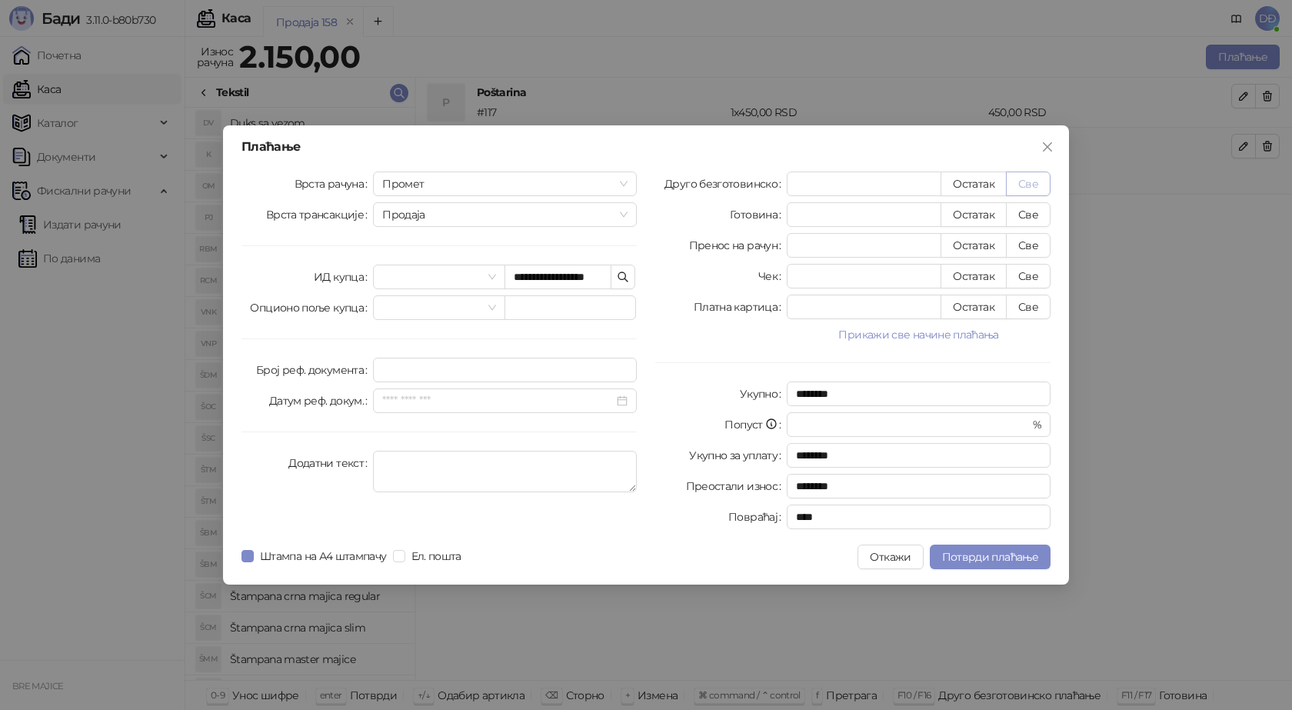
click at [1023, 181] on button "Све" at bounding box center [1028, 183] width 45 height 25
type input "****"
click at [961, 554] on span "Потврди плаћање" at bounding box center [990, 557] width 96 height 14
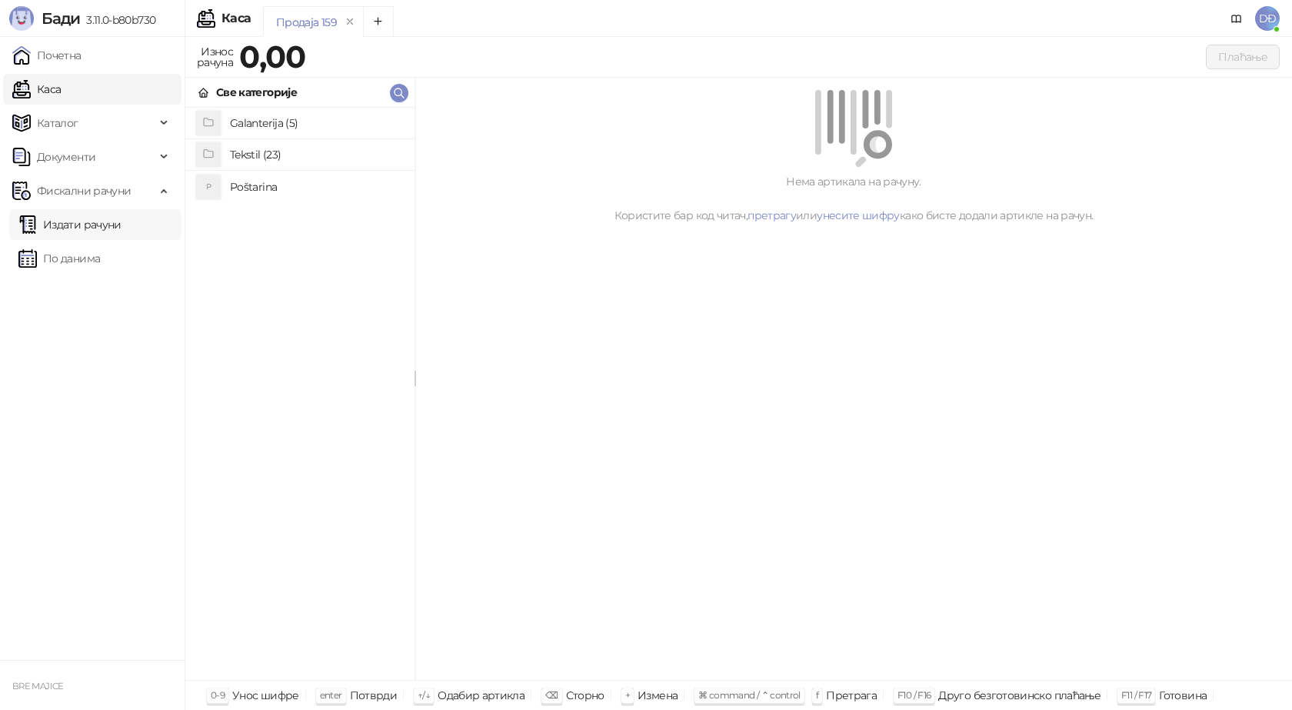
click at [118, 222] on link "Издати рачуни" at bounding box center [69, 224] width 103 height 31
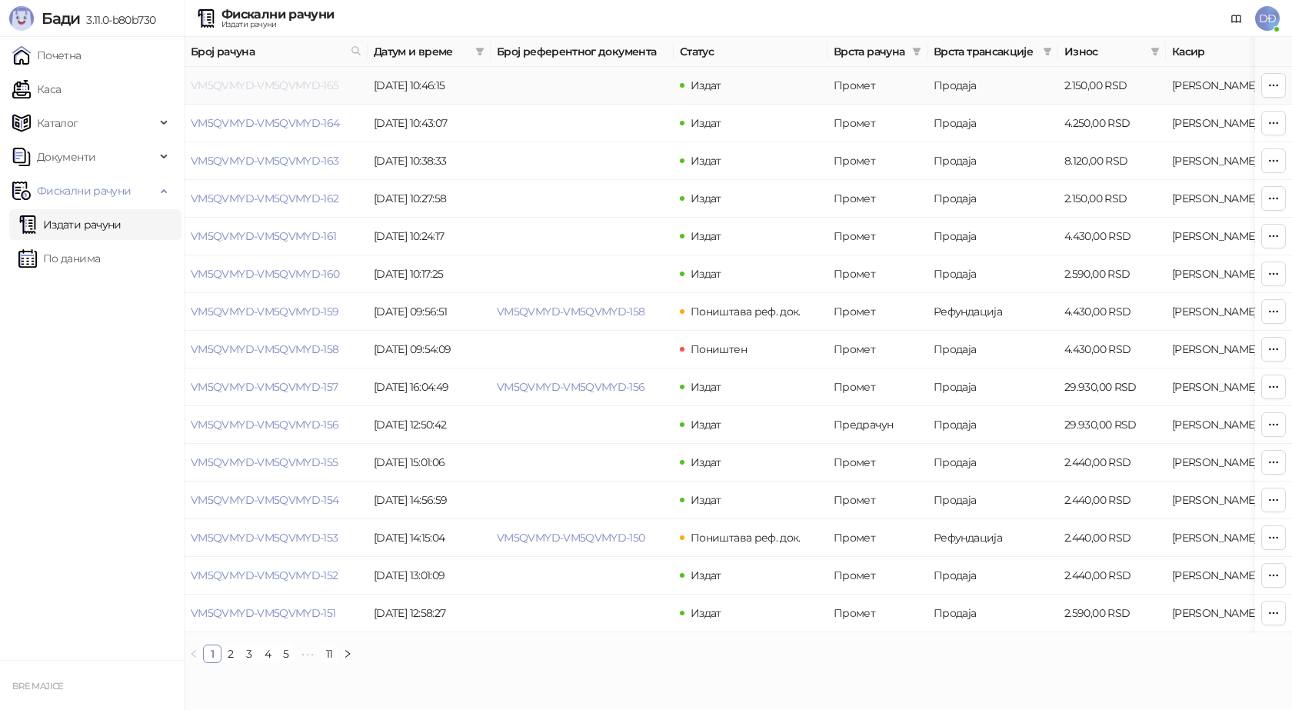
click at [279, 85] on link "VM5QVMYD-VM5QVMYD-165" at bounding box center [265, 85] width 148 height 14
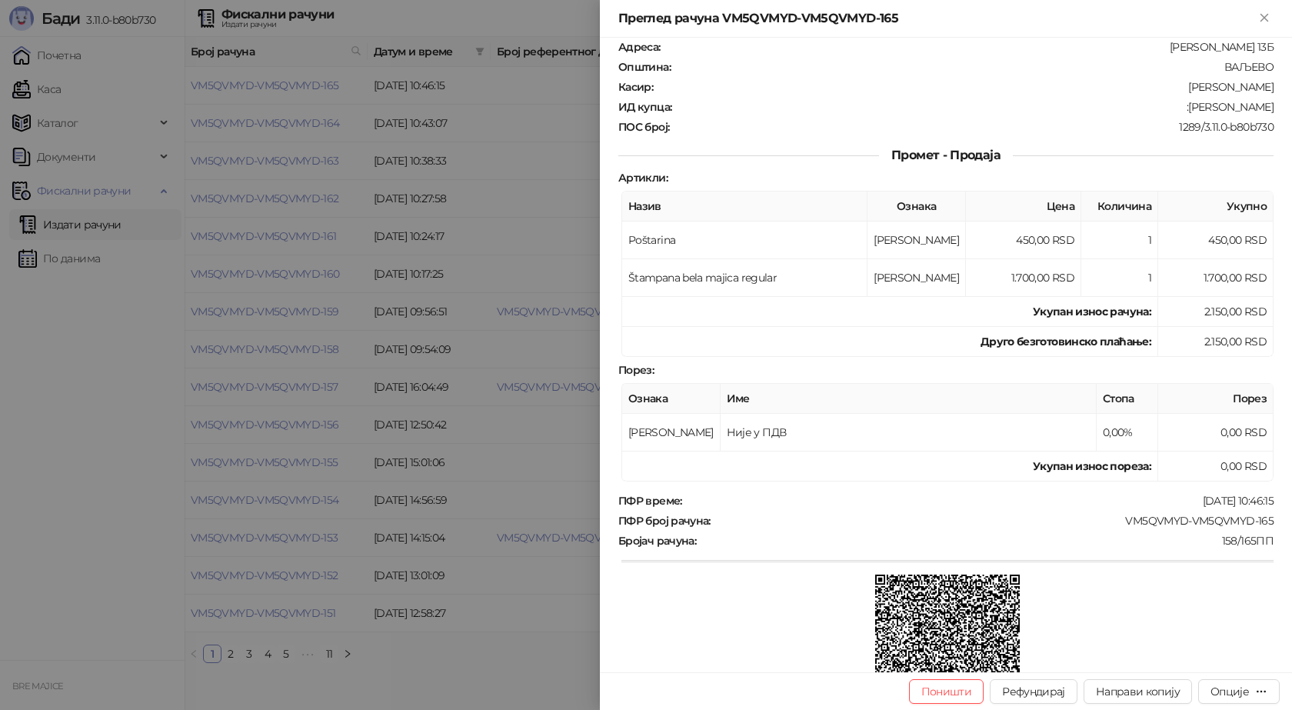
scroll to position [219, 0]
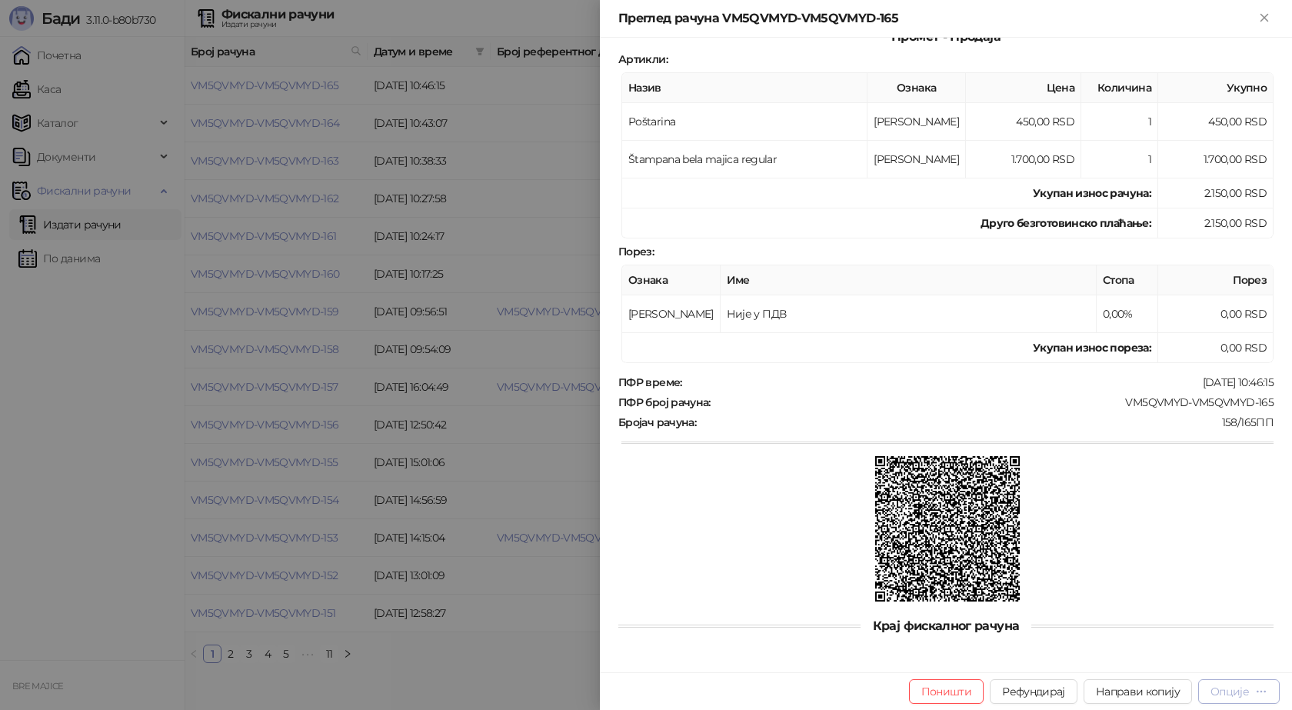
click at [1238, 688] on div "Опције" at bounding box center [1229, 691] width 38 height 14
click at [1218, 657] on span "Преузми у ПДФ формату" at bounding box center [1174, 660] width 188 height 17
drag, startPoint x: 1274, startPoint y: 401, endPoint x: 1113, endPoint y: 404, distance: 161.5
click at [1113, 404] on div "Фискални рачун ПИБ : 115085843 Предузеће : BRE MAJICE Место продаје : 1371796-B…" at bounding box center [946, 355] width 692 height 634
copy div "VM5QVMYD-VM5QVMYD-165"
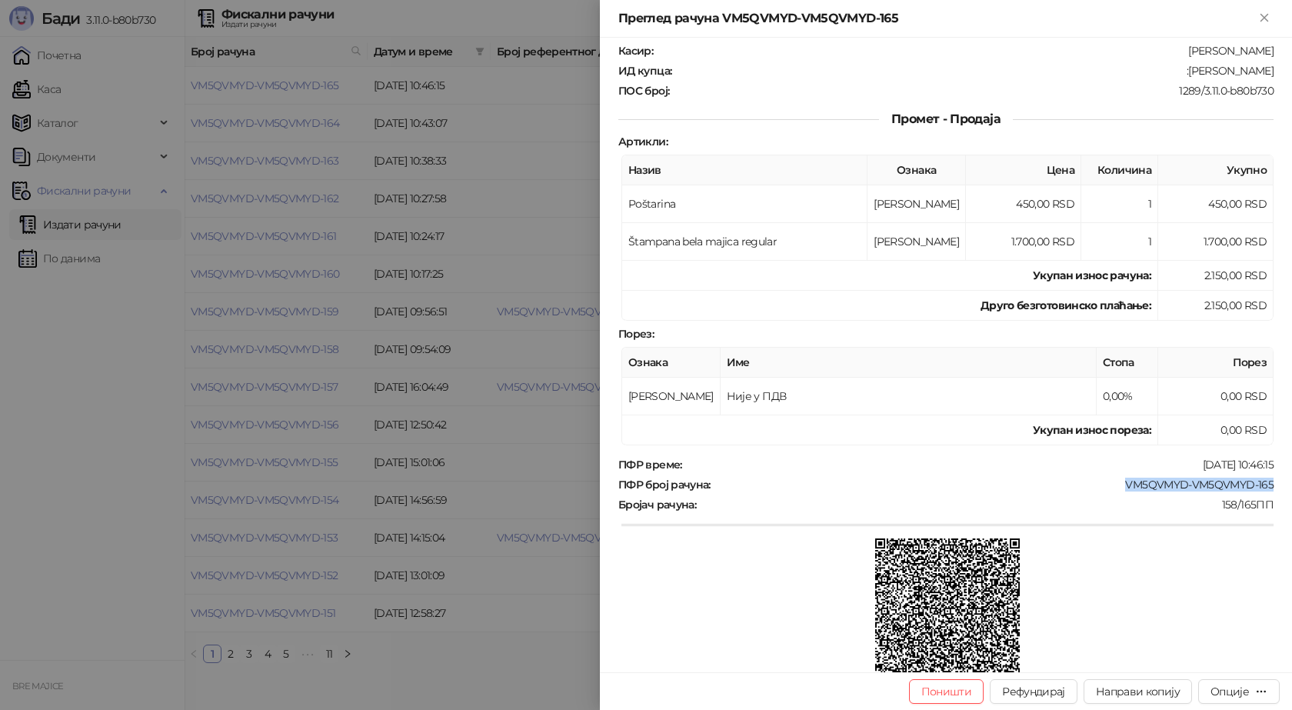
scroll to position [0, 0]
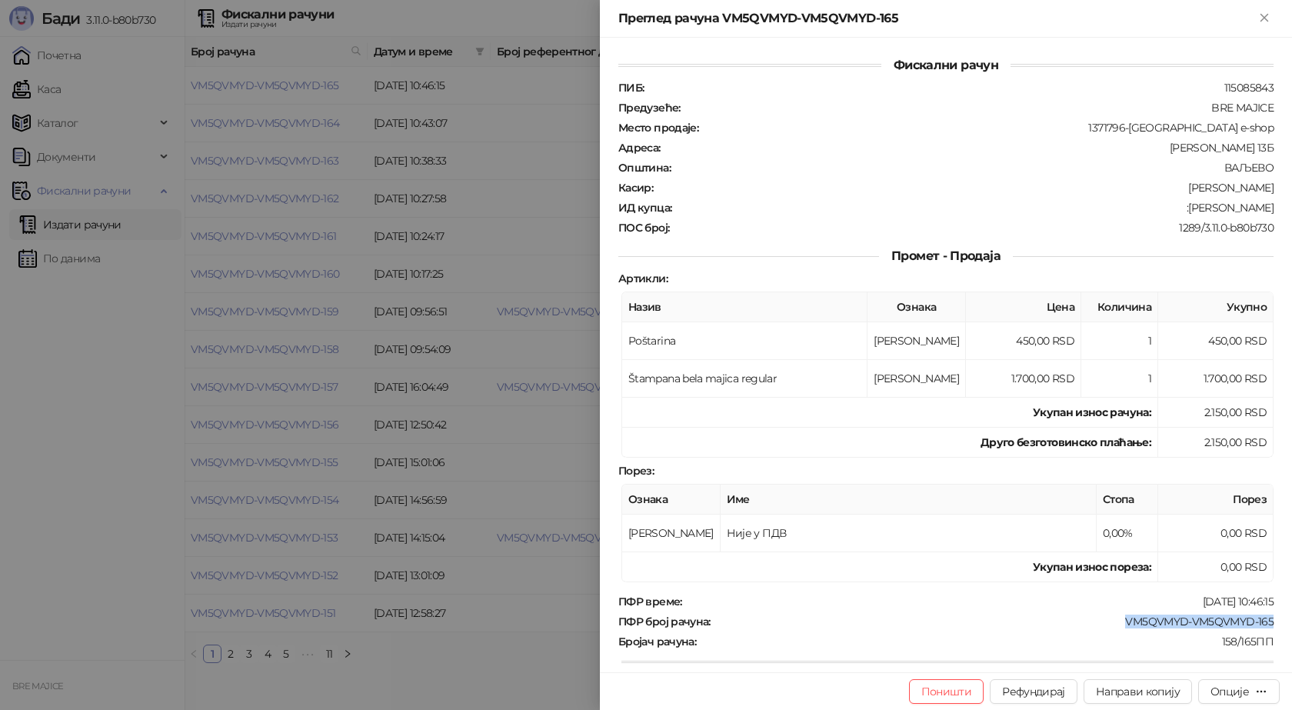
drag, startPoint x: 1264, startPoint y: 208, endPoint x: 1170, endPoint y: 214, distance: 94.7
click at [1170, 214] on div "ИД купца : :[PERSON_NAME]" at bounding box center [945, 208] width 661 height 14
copy div "[PERSON_NAME]"
click at [1260, 18] on icon "Close" at bounding box center [1264, 18] width 14 height 14
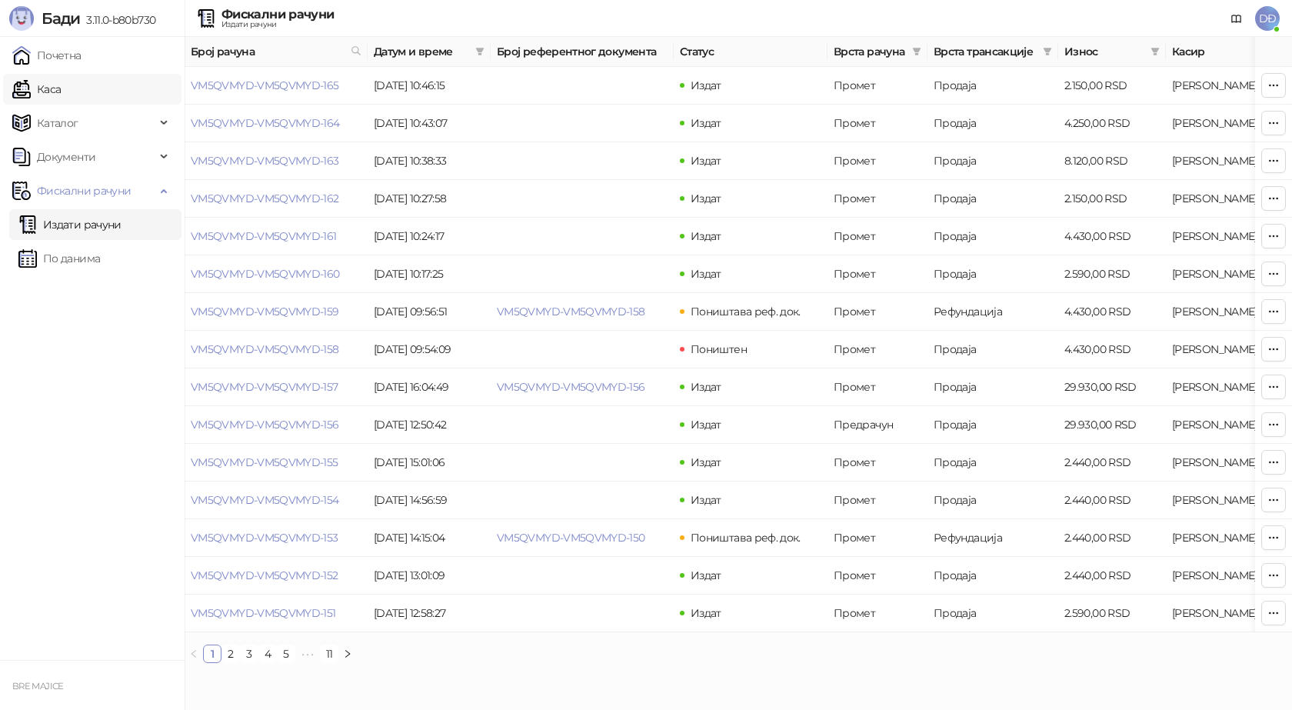
click at [61, 88] on link "Каса" at bounding box center [36, 89] width 48 height 31
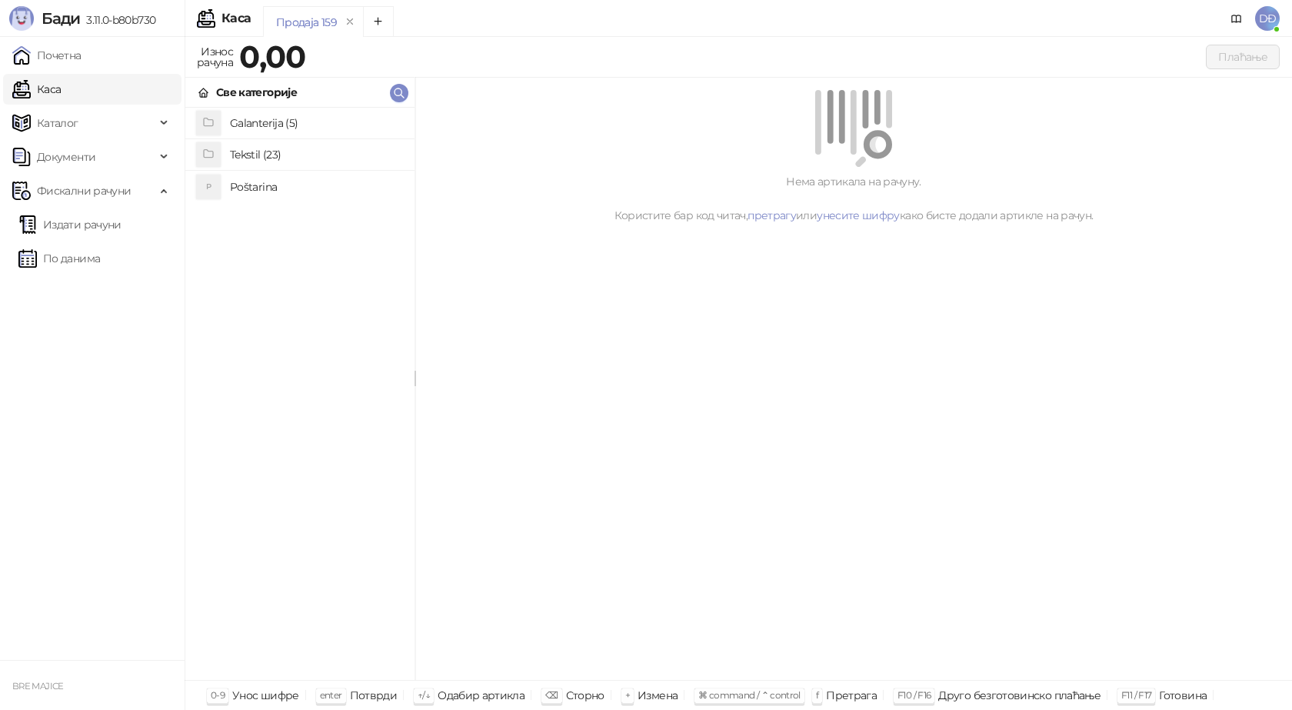
click at [243, 185] on h4 "Poštarina" at bounding box center [316, 187] width 172 height 25
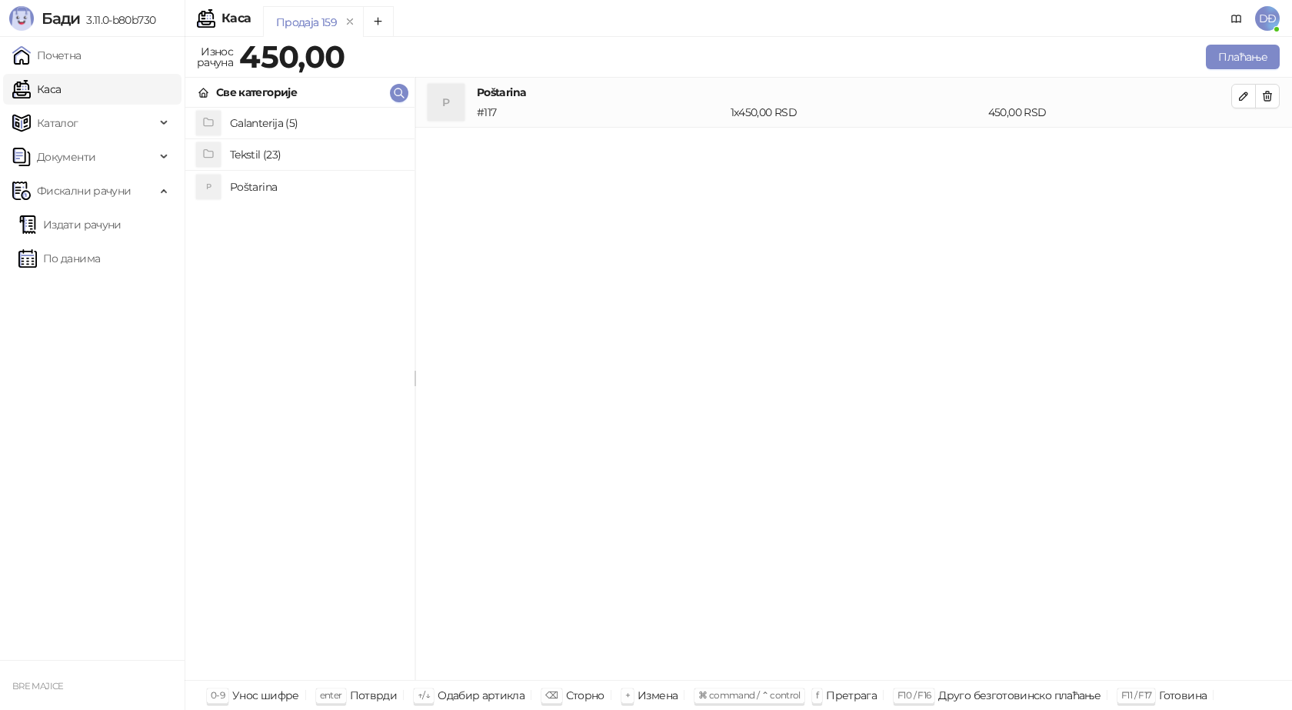
click at [250, 152] on h4 "Tekstil (23)" at bounding box center [316, 154] width 172 height 25
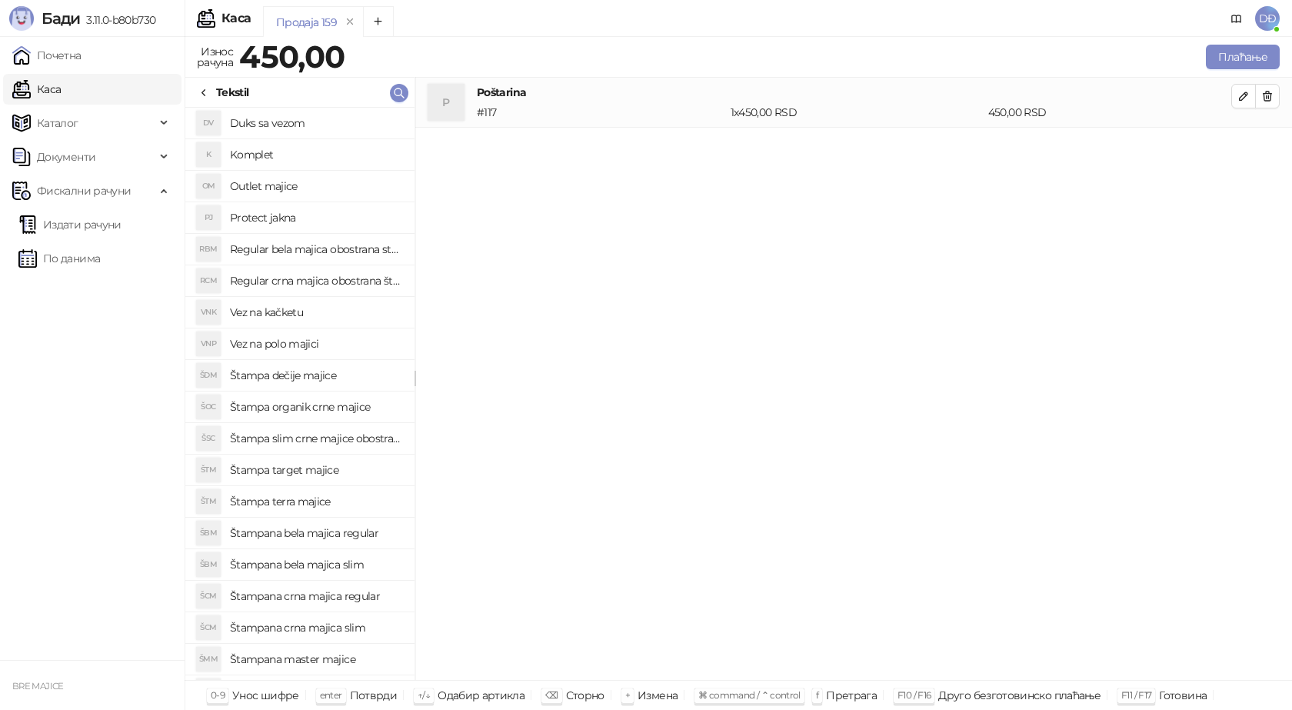
click at [356, 595] on h4 "Štampana crna majica regular" at bounding box center [316, 596] width 172 height 25
click at [1236, 145] on button "button" at bounding box center [1243, 146] width 25 height 25
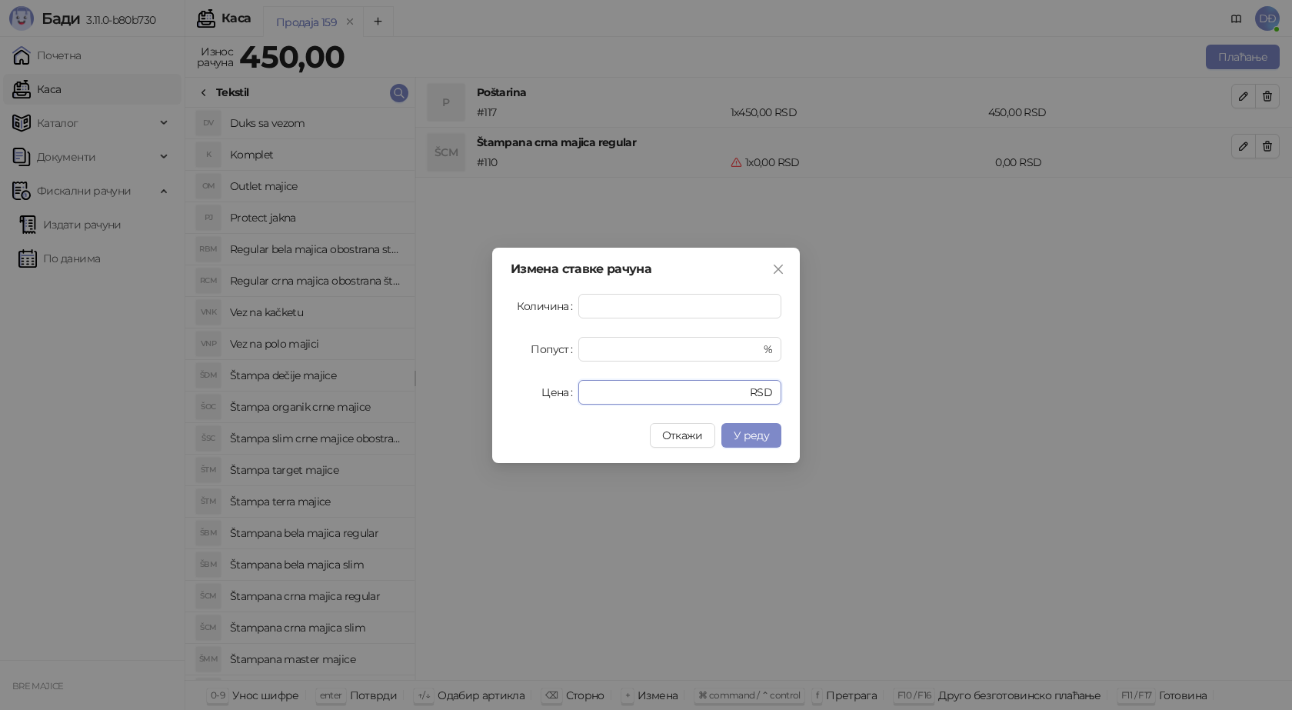
drag, startPoint x: 606, startPoint y: 394, endPoint x: 497, endPoint y: 394, distance: 108.4
click at [504, 394] on div "Измена ставке рачуна Количина * Попуст * % Цена * RSD Откажи У реду" at bounding box center [646, 355] width 308 height 215
type input "****"
click at [743, 427] on button "У реду" at bounding box center [751, 435] width 60 height 25
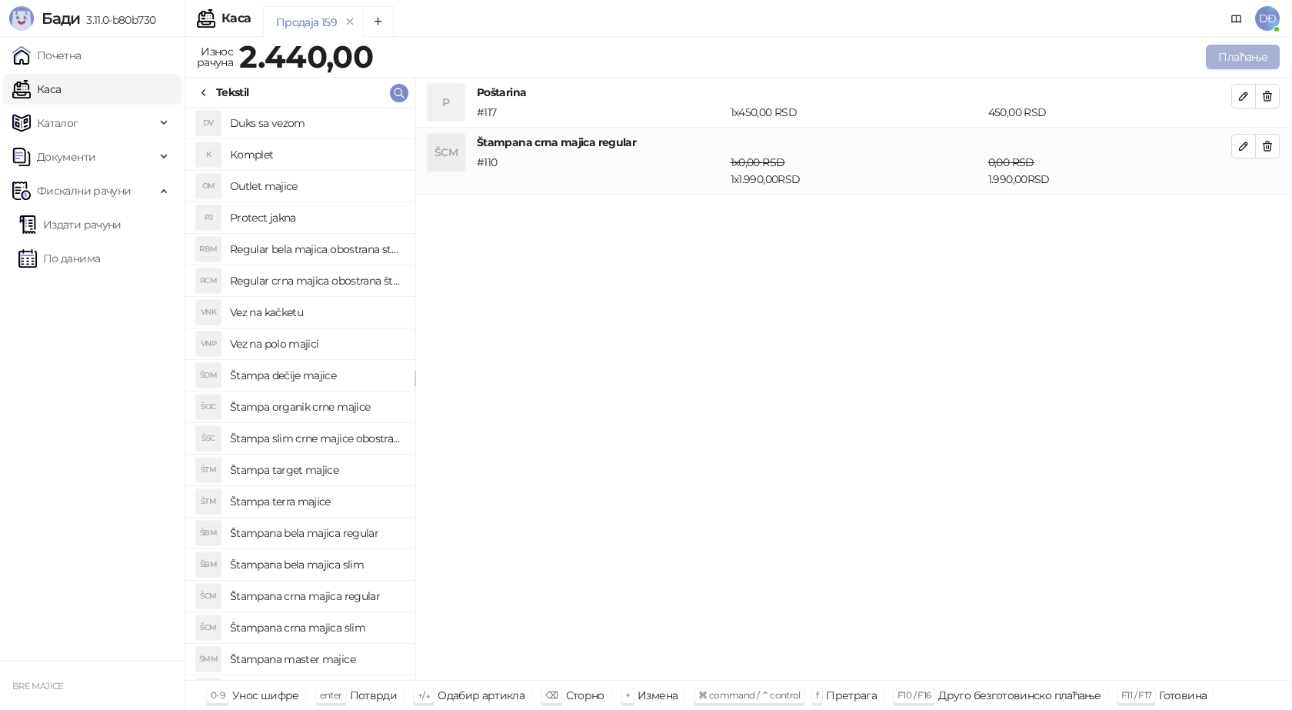
click at [1243, 55] on button "Плаћање" at bounding box center [1243, 57] width 74 height 25
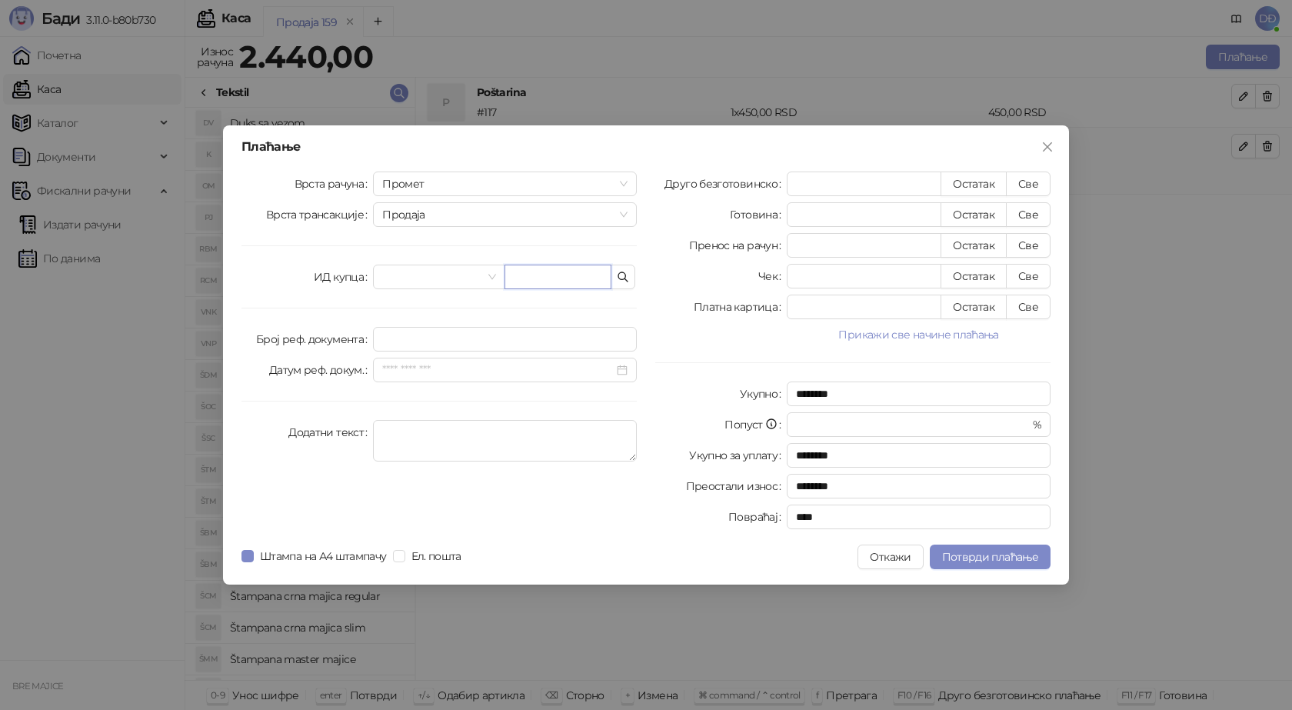
click at [534, 278] on input "text" at bounding box center [557, 277] width 107 height 25
paste input "**********"
type input "**********"
click at [1030, 184] on button "Све" at bounding box center [1028, 183] width 45 height 25
type input "****"
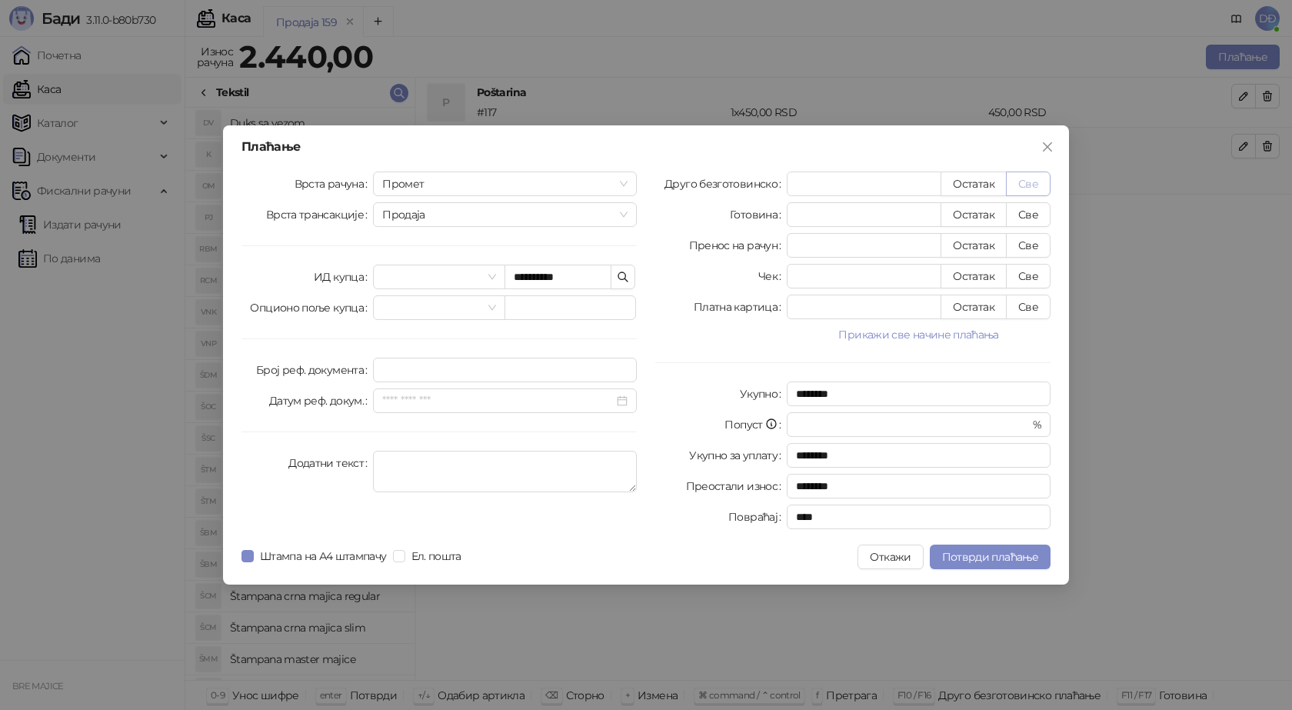
type input "****"
click at [994, 569] on div "**********" at bounding box center [646, 354] width 846 height 459
click at [991, 559] on span "Потврди плаћање" at bounding box center [990, 557] width 96 height 14
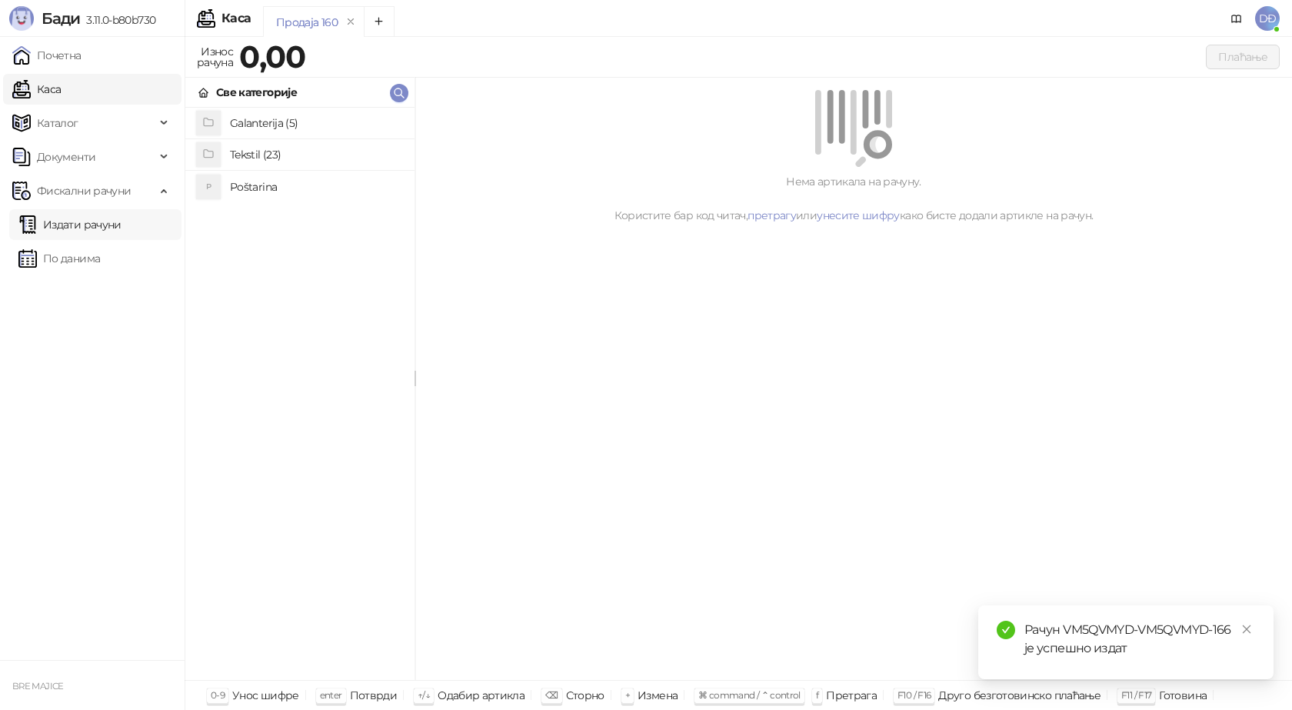
click at [102, 225] on link "Издати рачуни" at bounding box center [69, 224] width 103 height 31
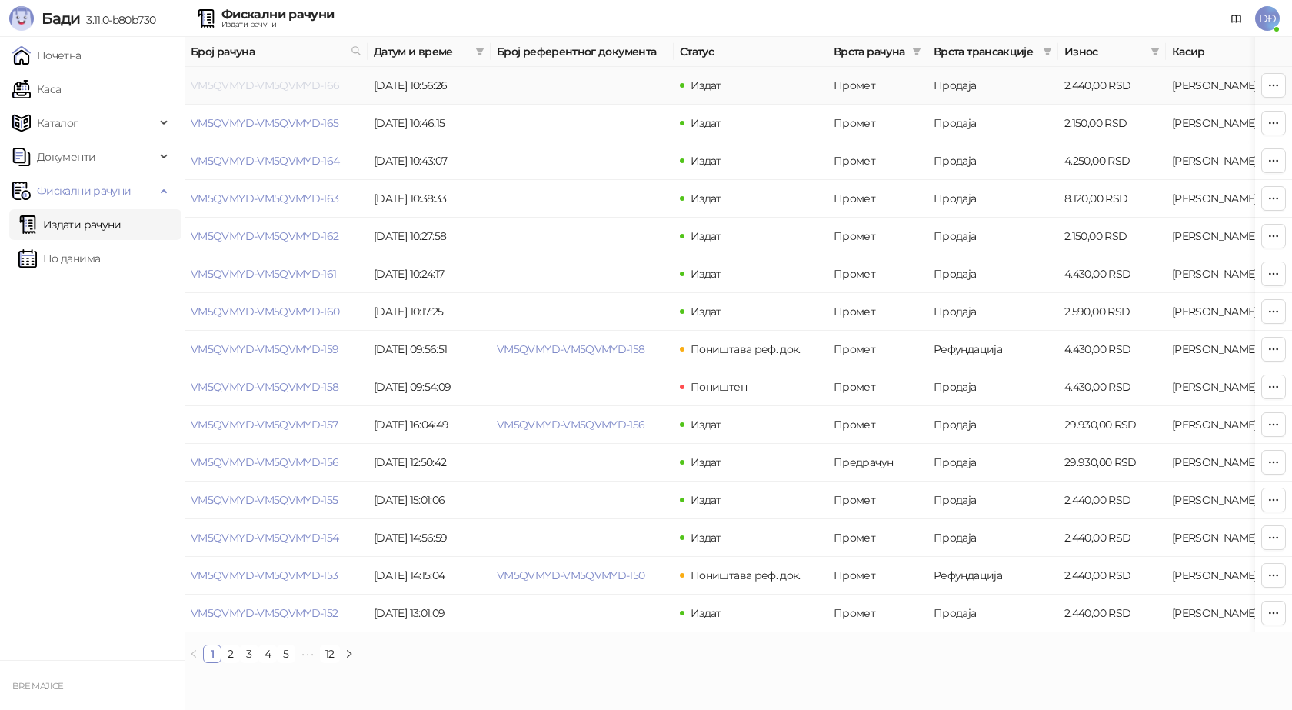
click at [289, 82] on link "VM5QVMYD-VM5QVMYD-166" at bounding box center [265, 85] width 149 height 14
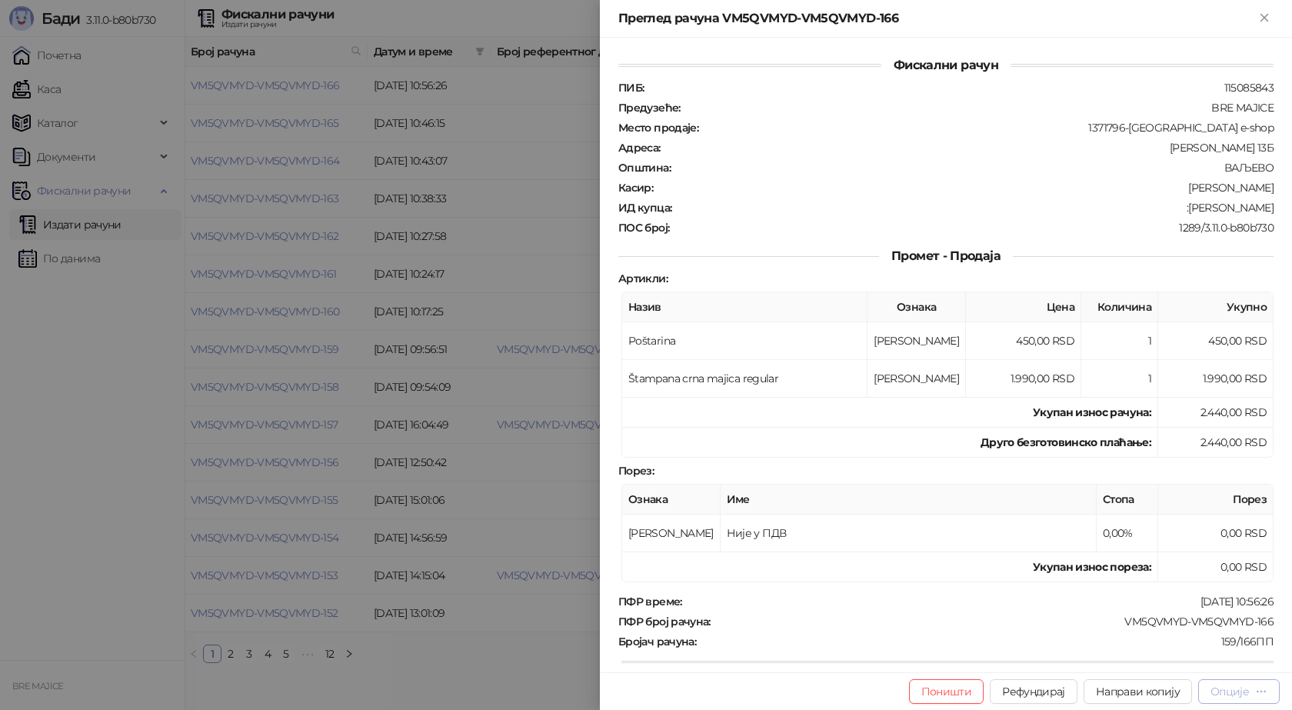
click at [1238, 700] on button "Опције" at bounding box center [1239, 691] width 82 height 25
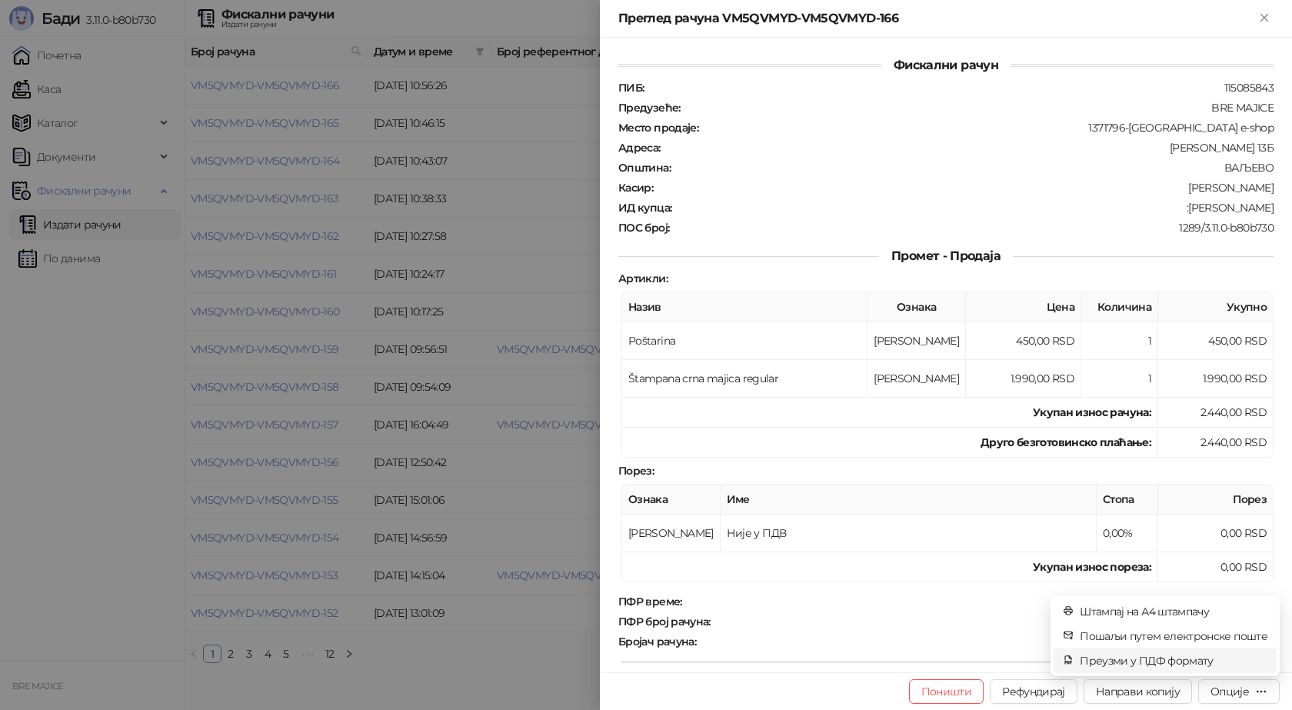
click at [1173, 657] on span "Преузми у ПДФ формату" at bounding box center [1174, 660] width 188 height 17
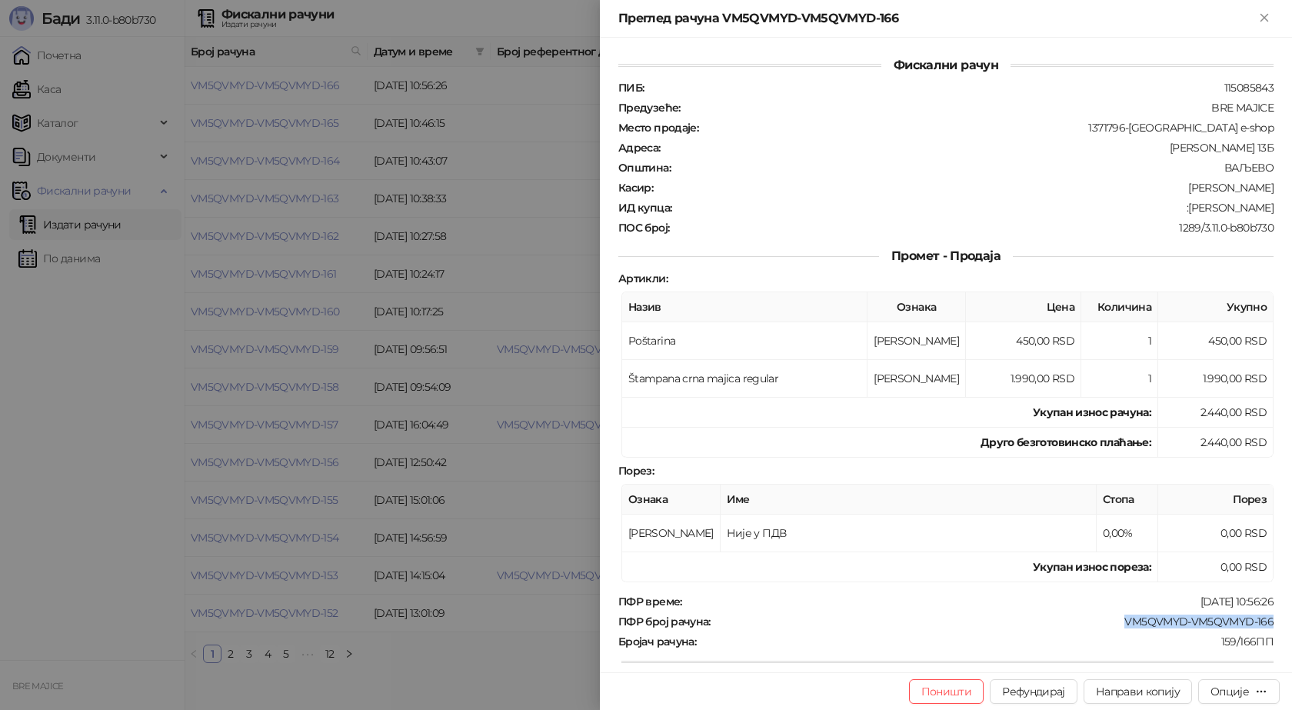
drag, startPoint x: 1263, startPoint y: 617, endPoint x: 1117, endPoint y: 630, distance: 146.6
click at [1117, 630] on div "ПФР време : [DATE] 10:56:26 ПФР број рачуна : VM5QVMYD-VM5QVMYD-166 Бројач рачу…" at bounding box center [945, 708] width 661 height 229
drag, startPoint x: 1266, startPoint y: 205, endPoint x: 1213, endPoint y: 208, distance: 53.9
click at [1213, 208] on div "Фискални рачун ПИБ : 115085843 Предузеће : BRE MAJICE Место продаје : 1371796-B…" at bounding box center [946, 355] width 692 height 634
click at [1263, 16] on icon "Close" at bounding box center [1263, 17] width 7 height 7
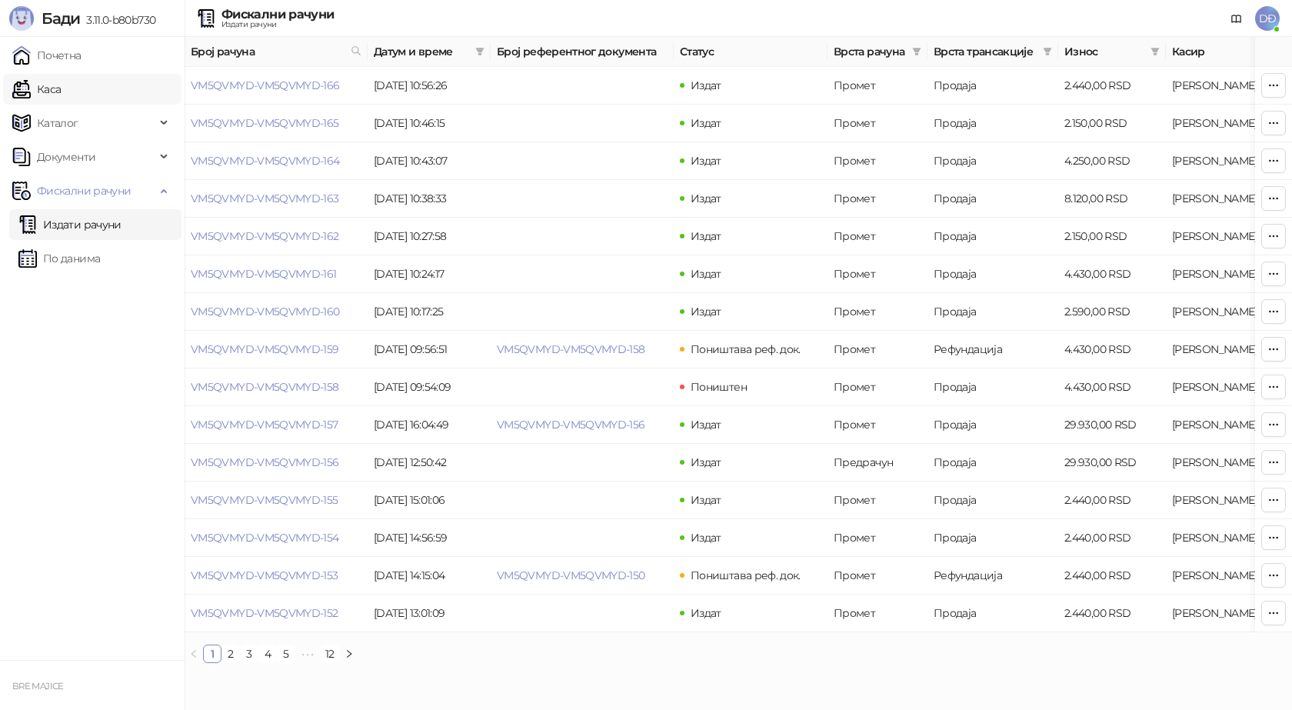
click at [61, 86] on link "Каса" at bounding box center [36, 89] width 48 height 31
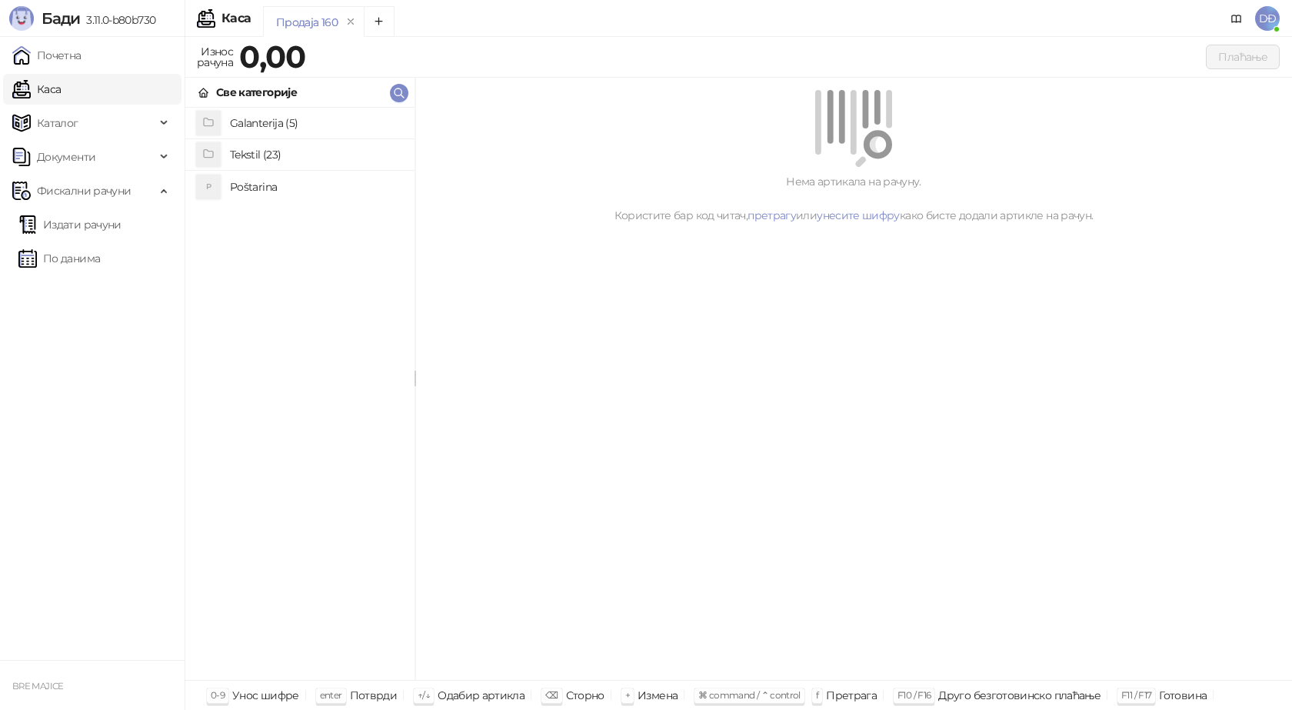
click at [260, 180] on h4 "Poštarina" at bounding box center [316, 187] width 172 height 25
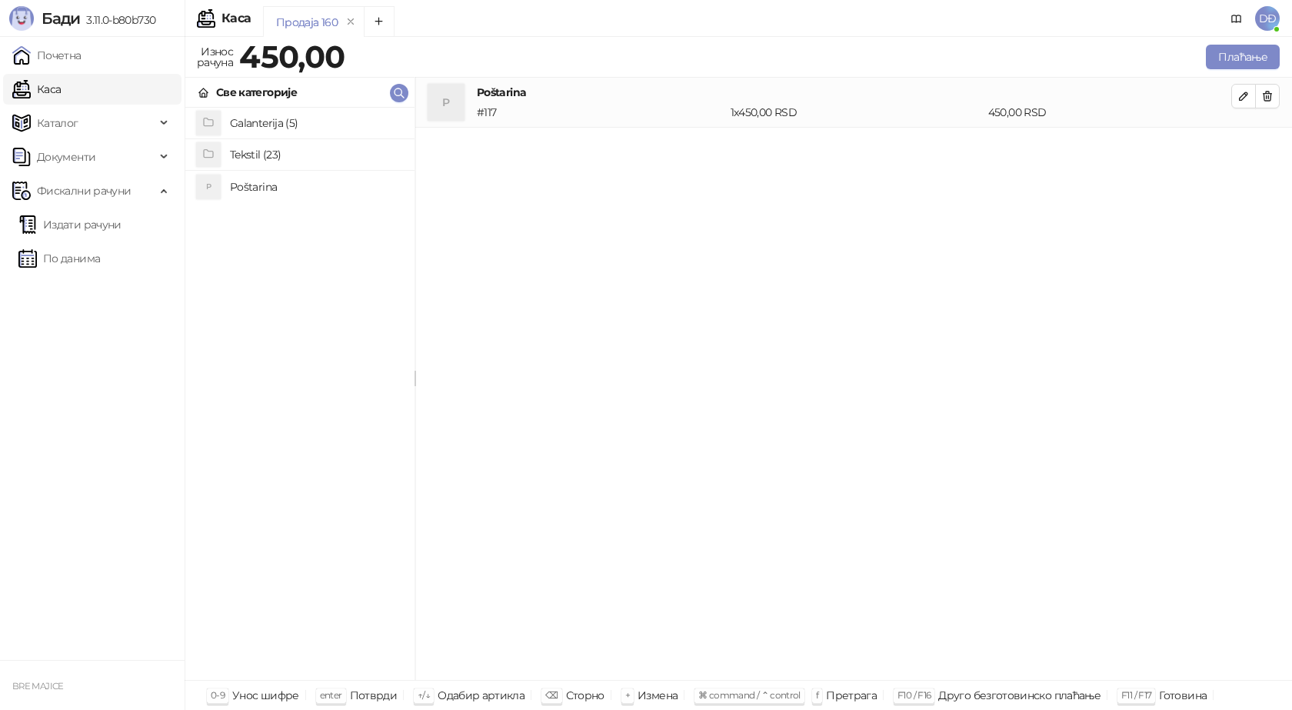
click at [272, 144] on h4 "Tekstil (23)" at bounding box center [316, 154] width 172 height 25
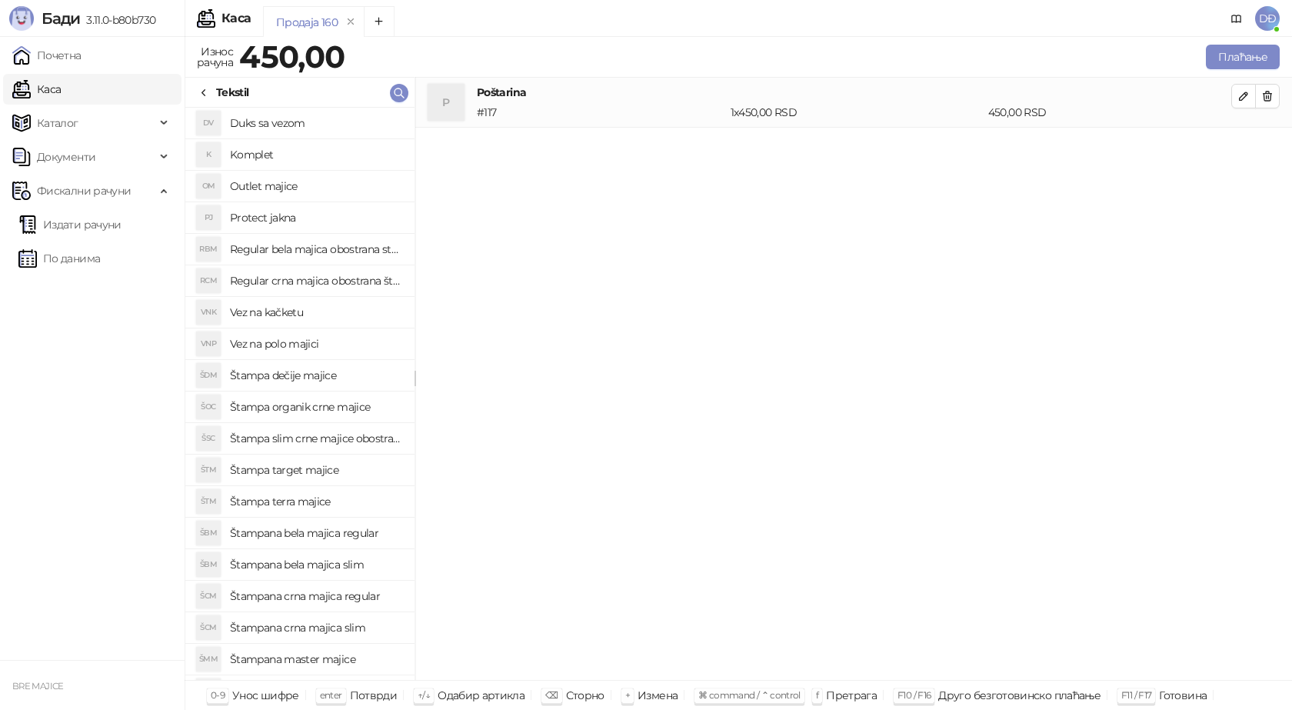
click at [317, 407] on h4 "Štampa organik crne majice" at bounding box center [316, 406] width 172 height 25
click at [1236, 145] on button "button" at bounding box center [1243, 146] width 25 height 25
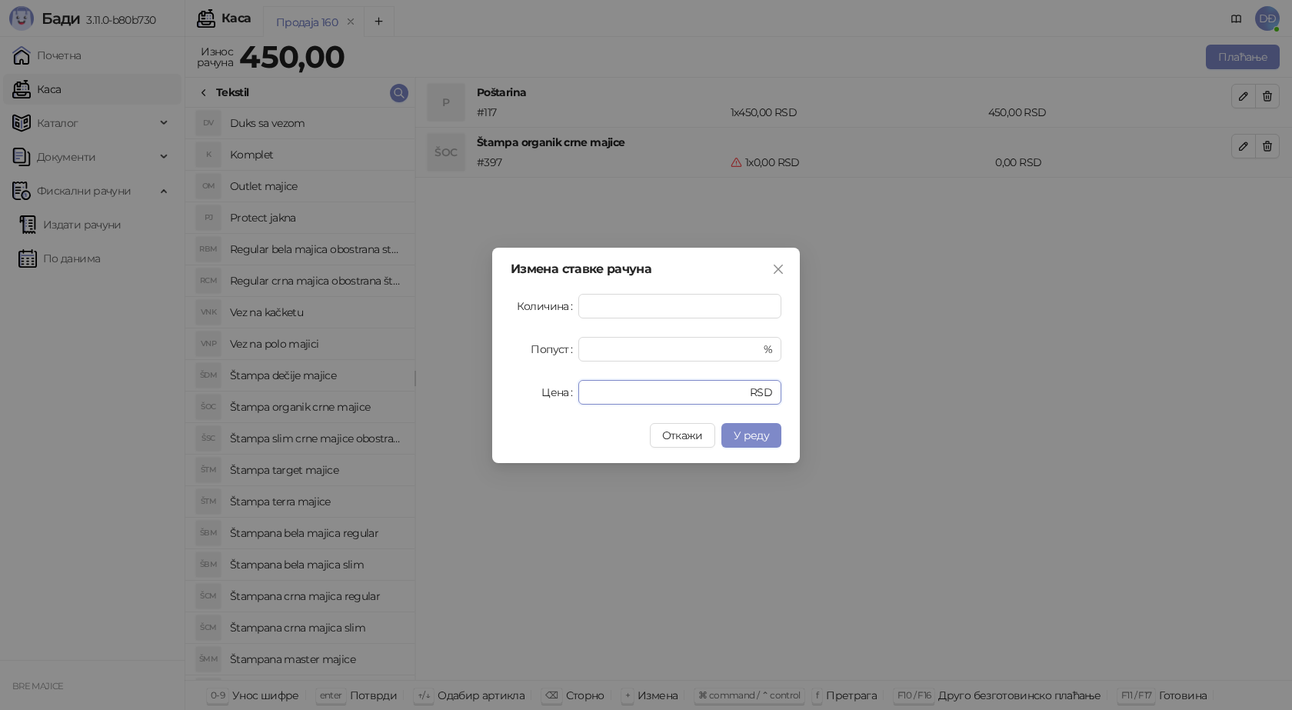
drag, startPoint x: 555, startPoint y: 403, endPoint x: 505, endPoint y: 402, distance: 50.0
click at [523, 408] on div "Измена ставке рачуна Количина * Попуст * % Цена * RSD Откажи У реду" at bounding box center [646, 355] width 308 height 215
type input "****"
click at [750, 432] on span "У реду" at bounding box center [751, 435] width 35 height 14
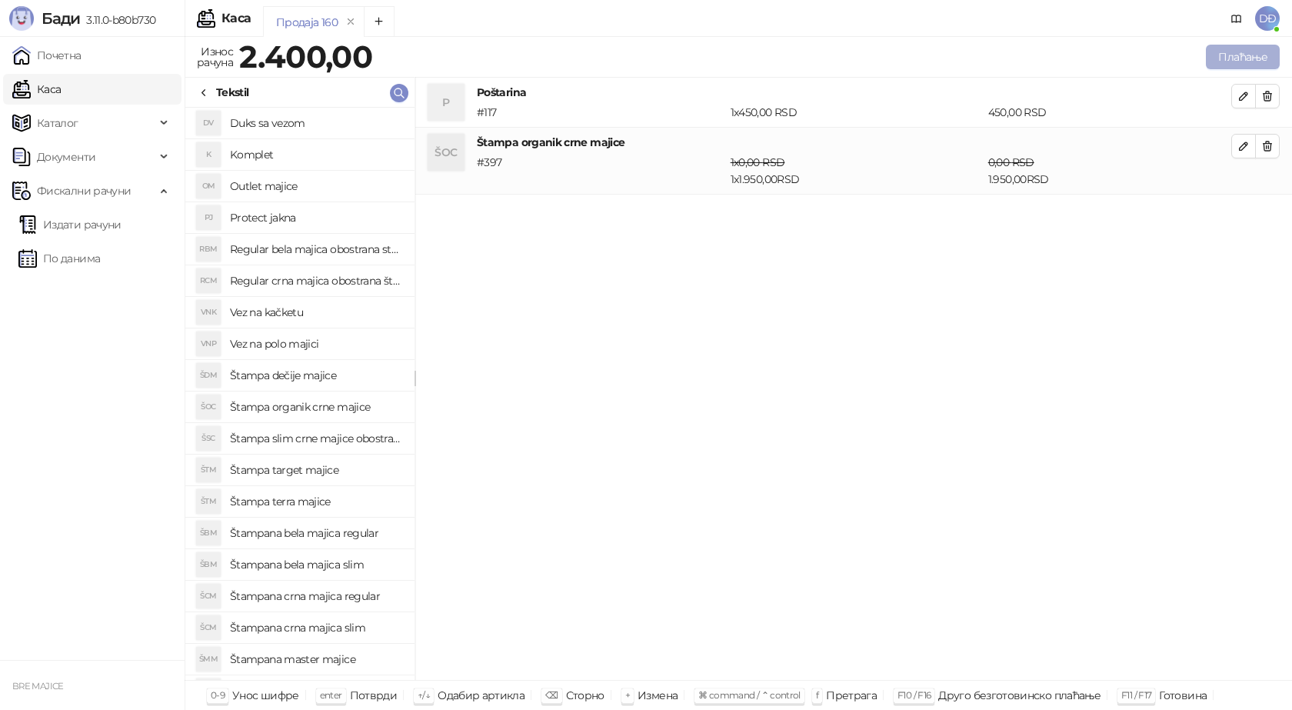
click at [1243, 54] on button "Плаћање" at bounding box center [1243, 57] width 74 height 25
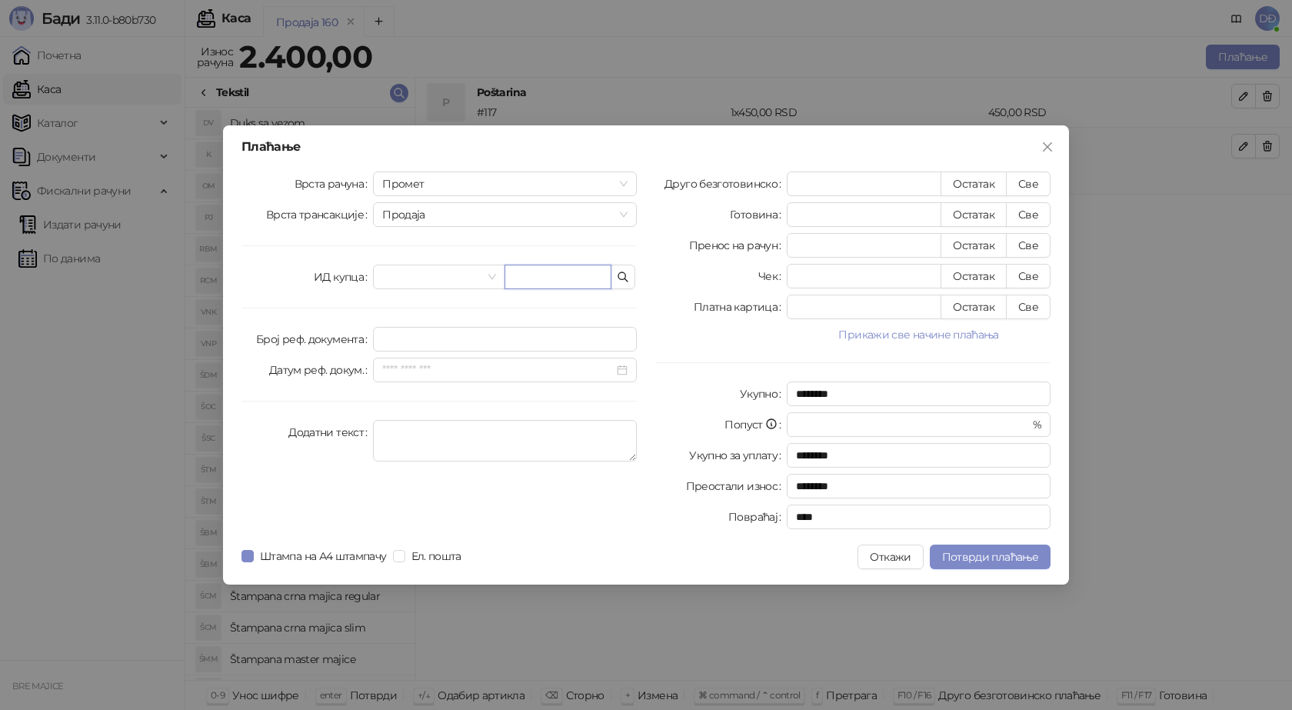
drag, startPoint x: 534, startPoint y: 277, endPoint x: 534, endPoint y: 260, distance: 16.9
click at [534, 276] on input "text" at bounding box center [557, 277] width 107 height 25
paste input "**********"
type input "**********"
click at [1027, 179] on button "Све" at bounding box center [1028, 183] width 45 height 25
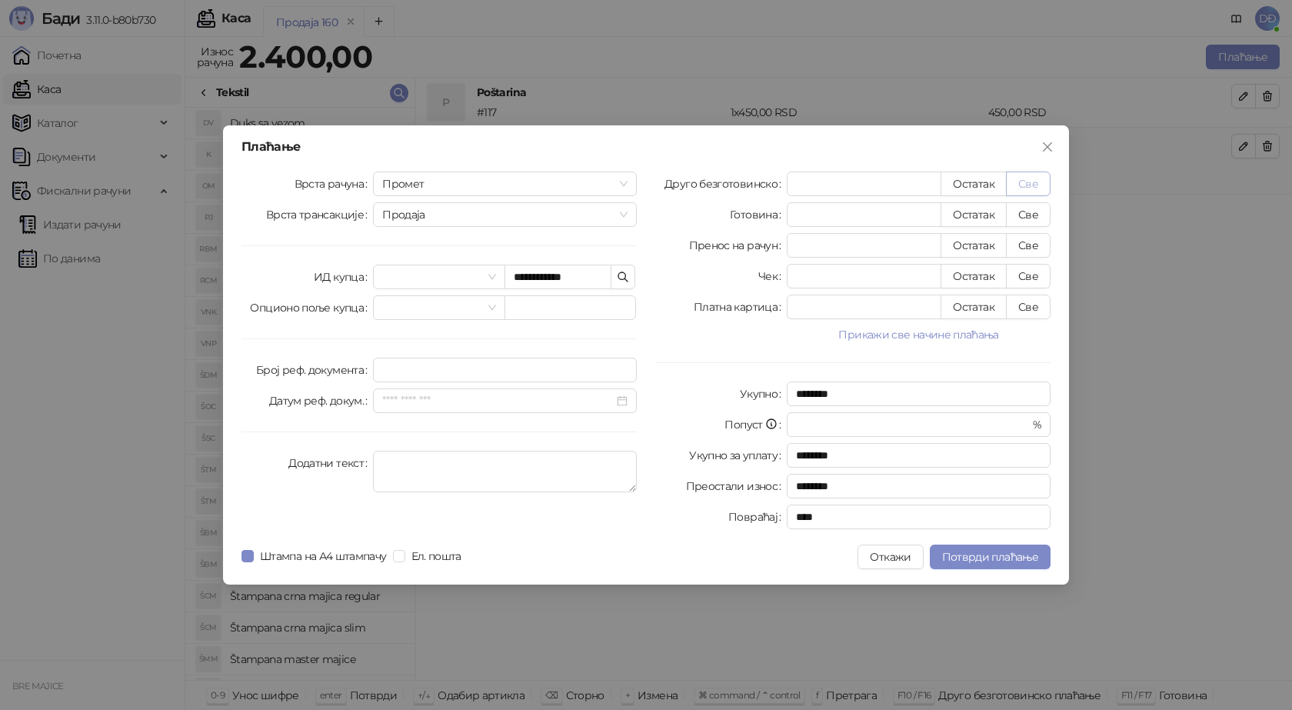
type input "****"
click at [972, 556] on span "Потврди плаћање" at bounding box center [990, 557] width 96 height 14
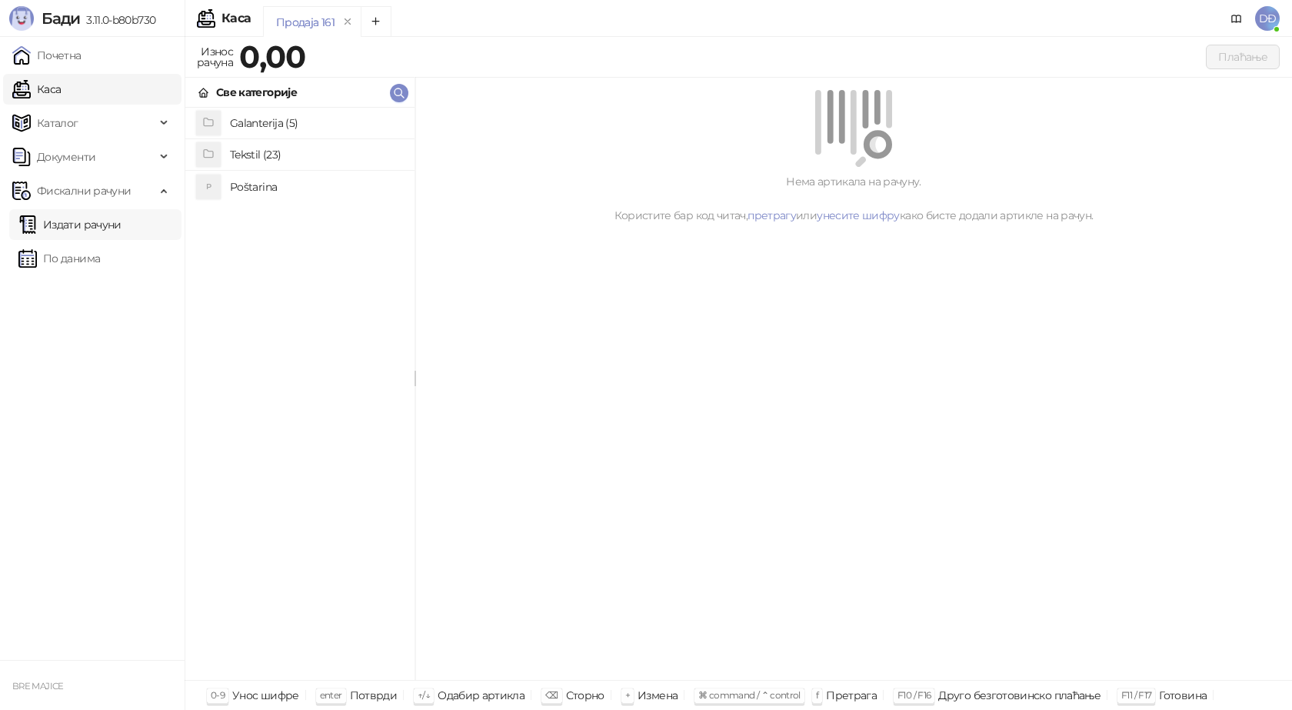
click at [103, 227] on link "Издати рачуни" at bounding box center [69, 224] width 103 height 31
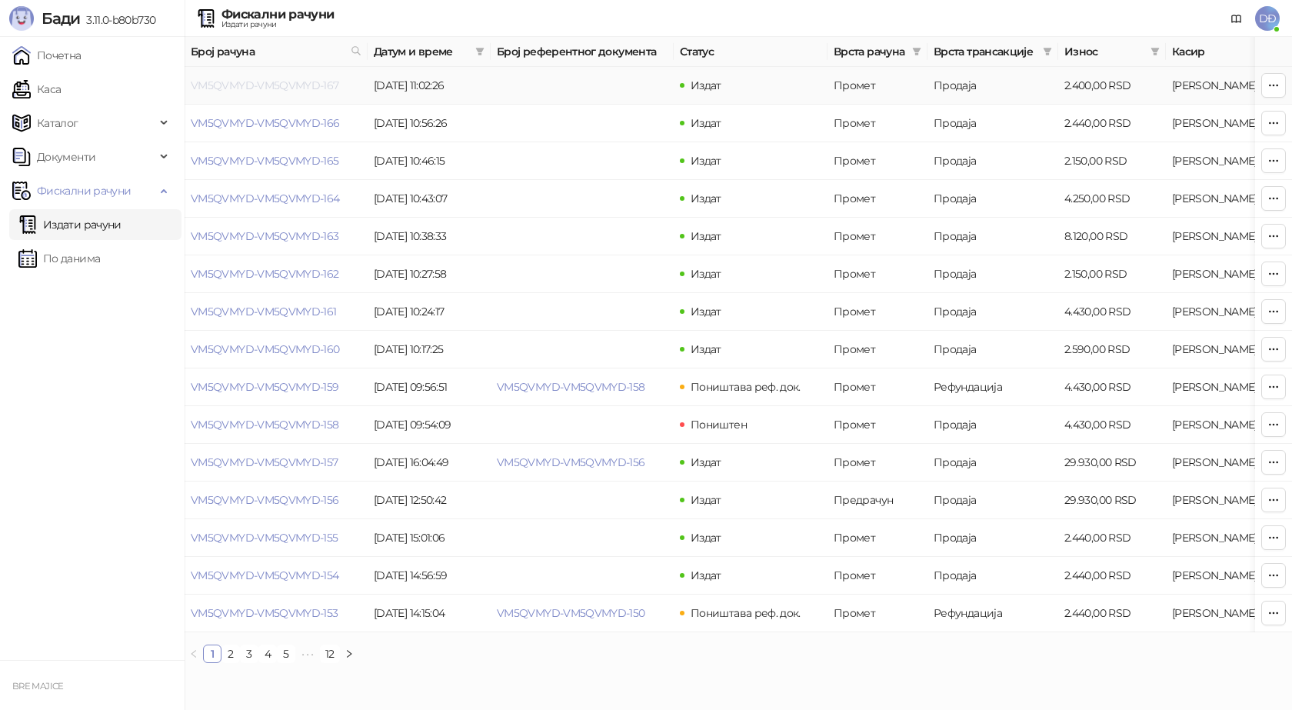
click at [269, 84] on link "VM5QVMYD-VM5QVMYD-167" at bounding box center [265, 85] width 148 height 14
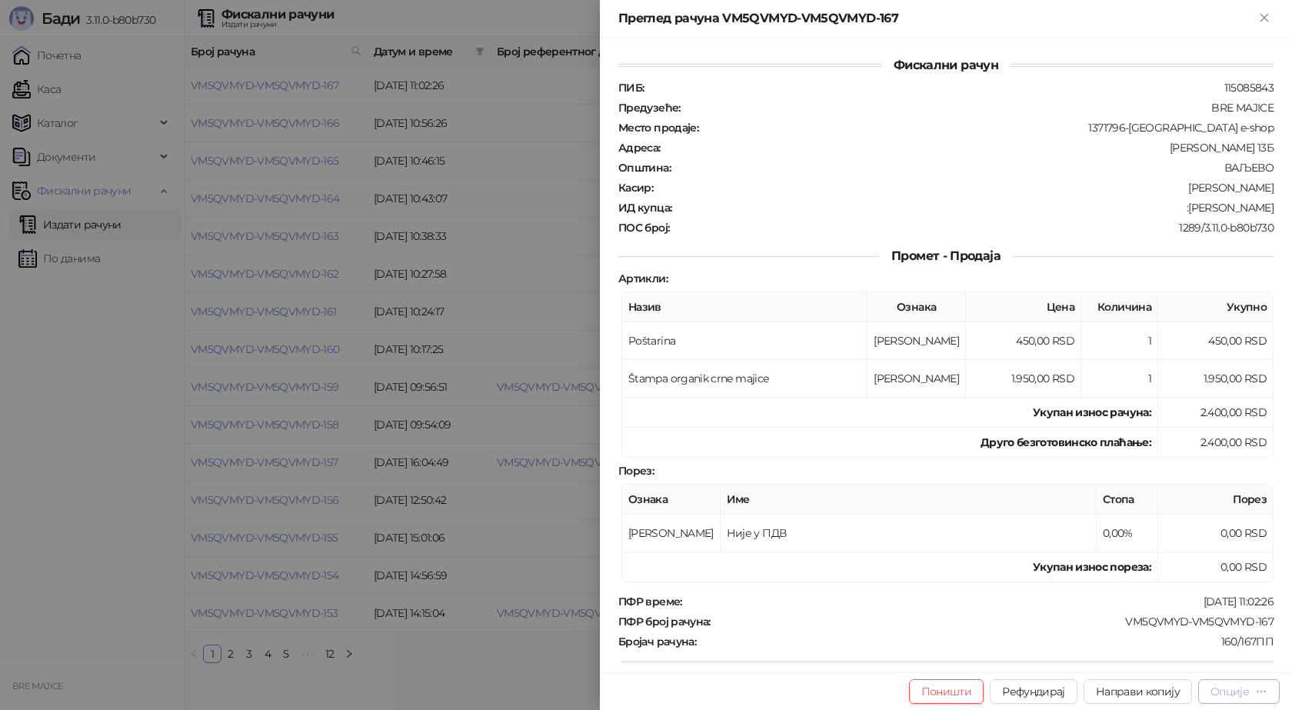
click at [1239, 685] on div "Опције" at bounding box center [1229, 691] width 38 height 14
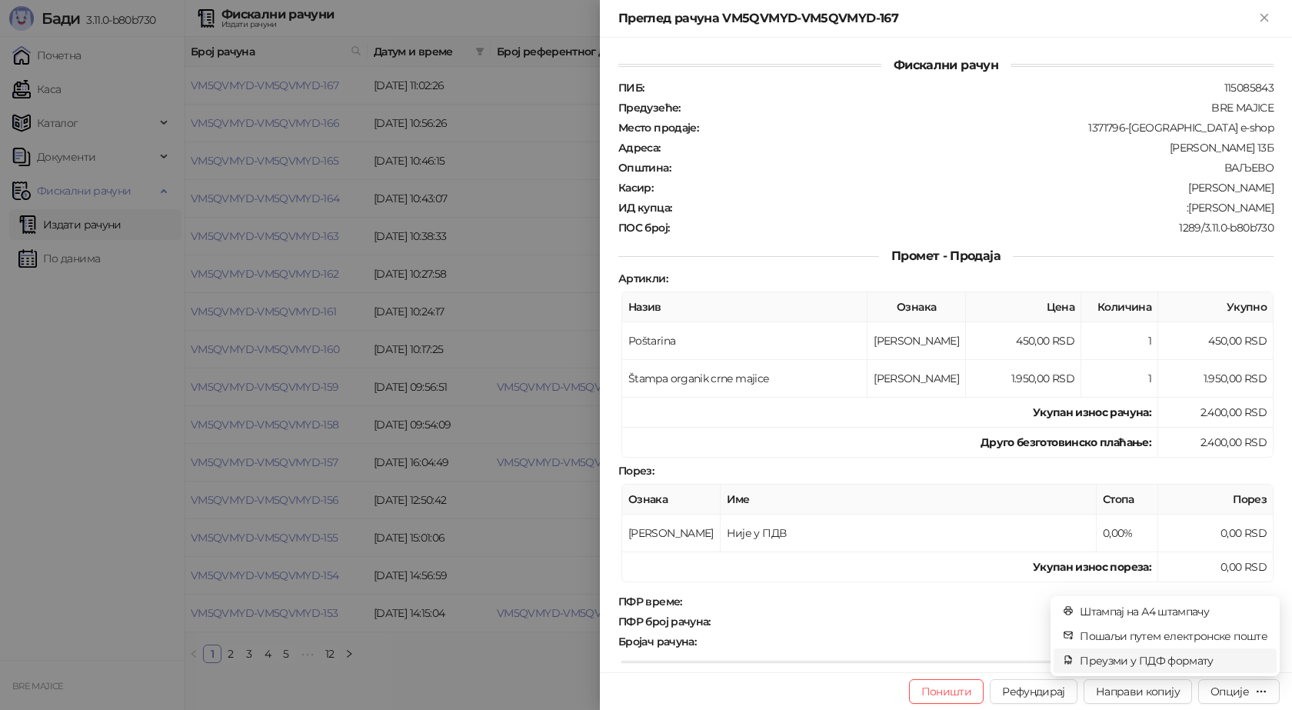
click at [1200, 657] on span "Преузми у ПДФ формату" at bounding box center [1174, 660] width 188 height 17
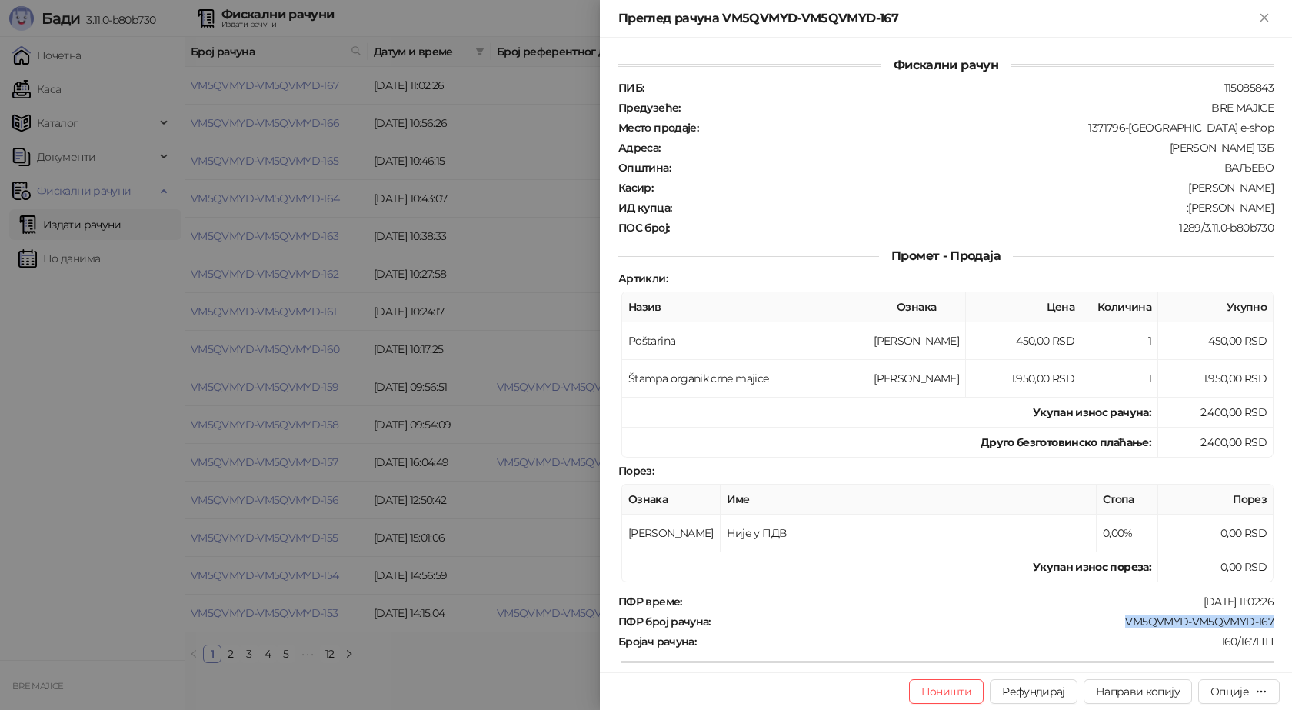
drag, startPoint x: 1273, startPoint y: 620, endPoint x: 1102, endPoint y: 624, distance: 170.8
click at [1113, 620] on div "Фискални рачун ПИБ : 115085843 Предузеће : BRE MAJICE Место продаје : 1371796-B…" at bounding box center [946, 355] width 692 height 634
drag, startPoint x: 1265, startPoint y: 202, endPoint x: 1206, endPoint y: 211, distance: 59.2
click at [1206, 211] on div "Фискални рачун ПИБ : 115085843 Предузеће : BRE MAJICE Место продаје : 1371796-B…" at bounding box center [946, 355] width 692 height 634
click at [1270, 18] on icon "Close" at bounding box center [1264, 18] width 14 height 14
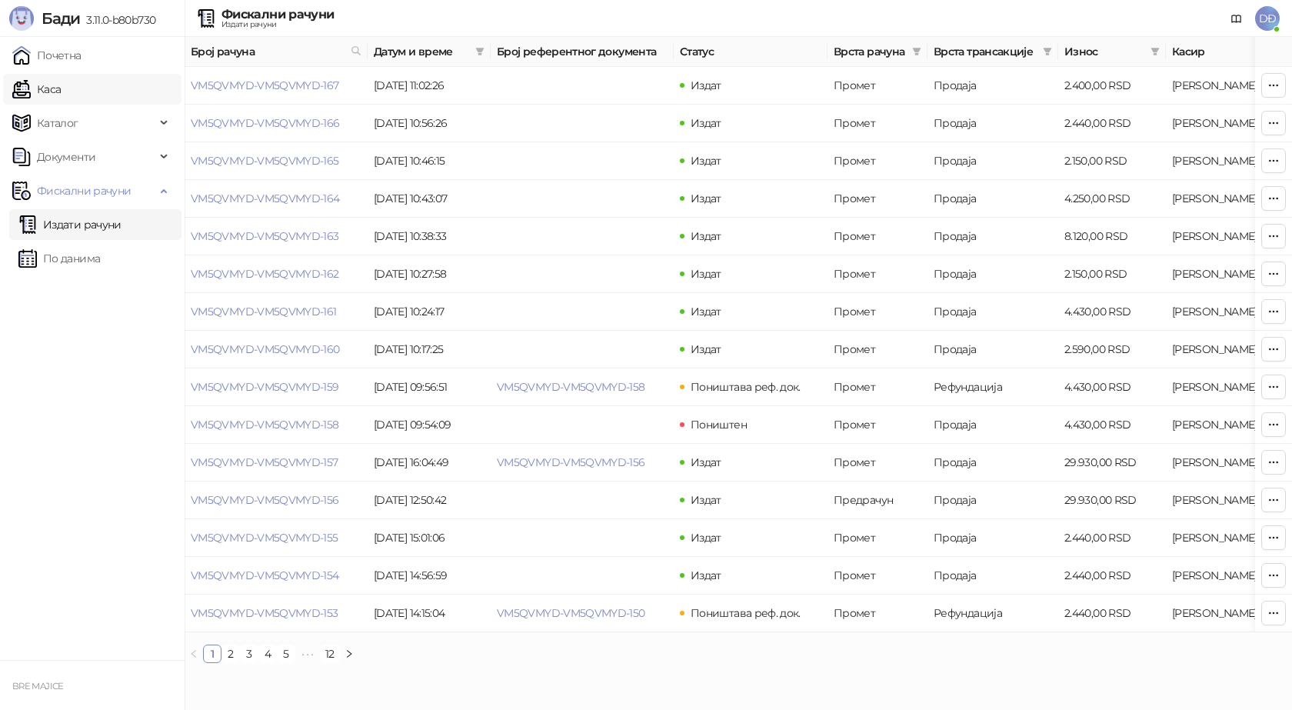
click at [61, 90] on link "Каса" at bounding box center [36, 89] width 48 height 31
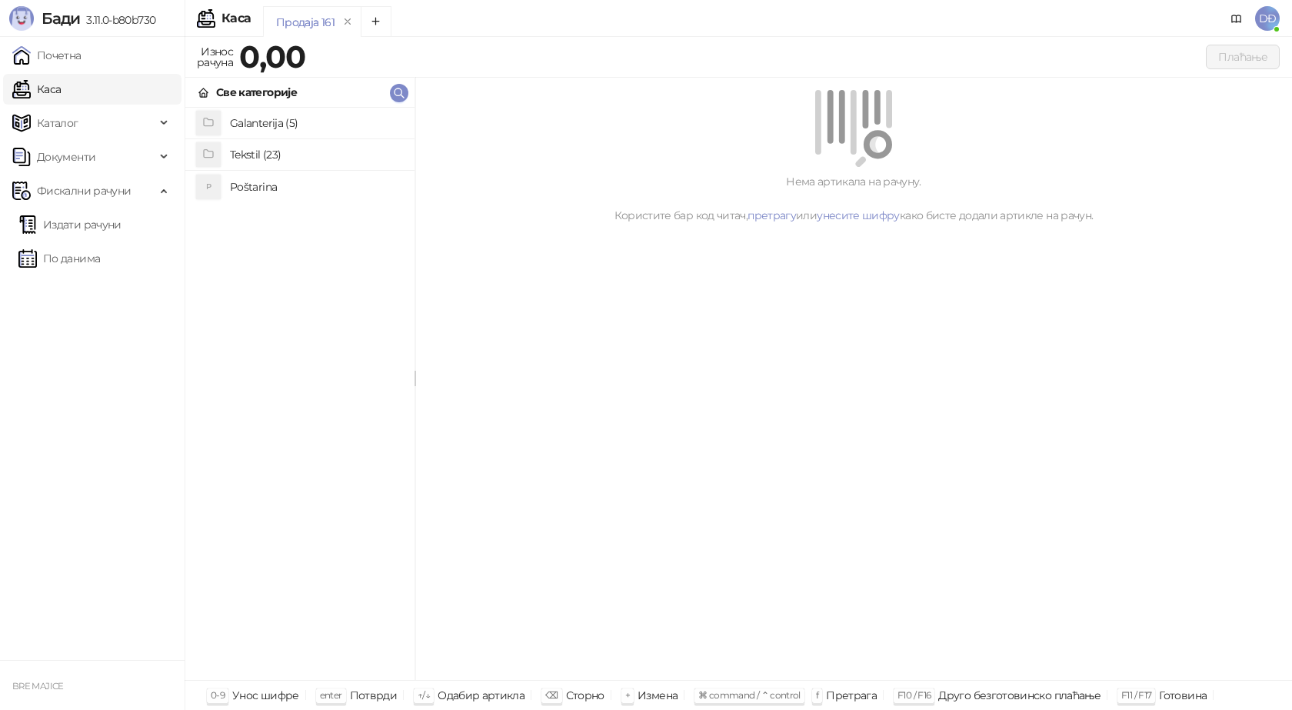
click at [281, 188] on h4 "Poštarina" at bounding box center [316, 187] width 172 height 25
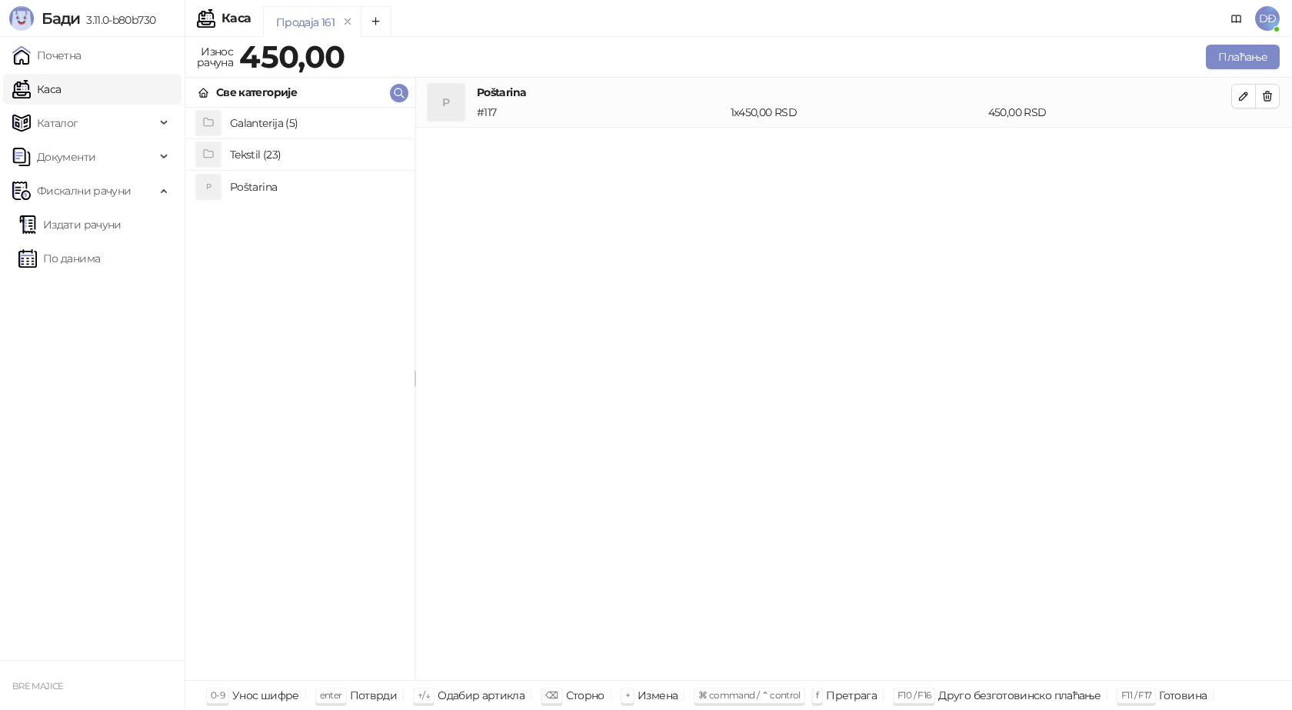
click at [276, 160] on h4 "Tekstil (23)" at bounding box center [316, 154] width 172 height 25
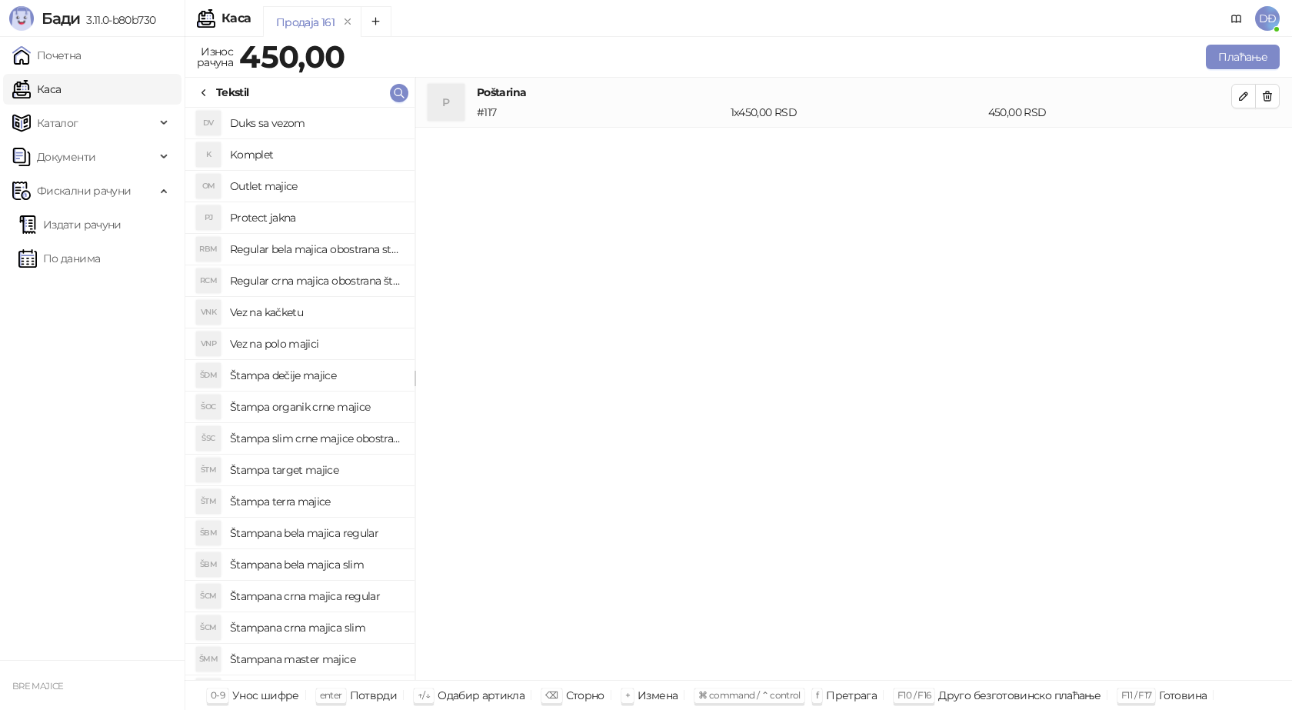
click at [344, 532] on h4 "Štampana bela majica regular" at bounding box center [316, 533] width 172 height 25
click at [1246, 146] on icon "button" at bounding box center [1243, 146] width 12 height 12
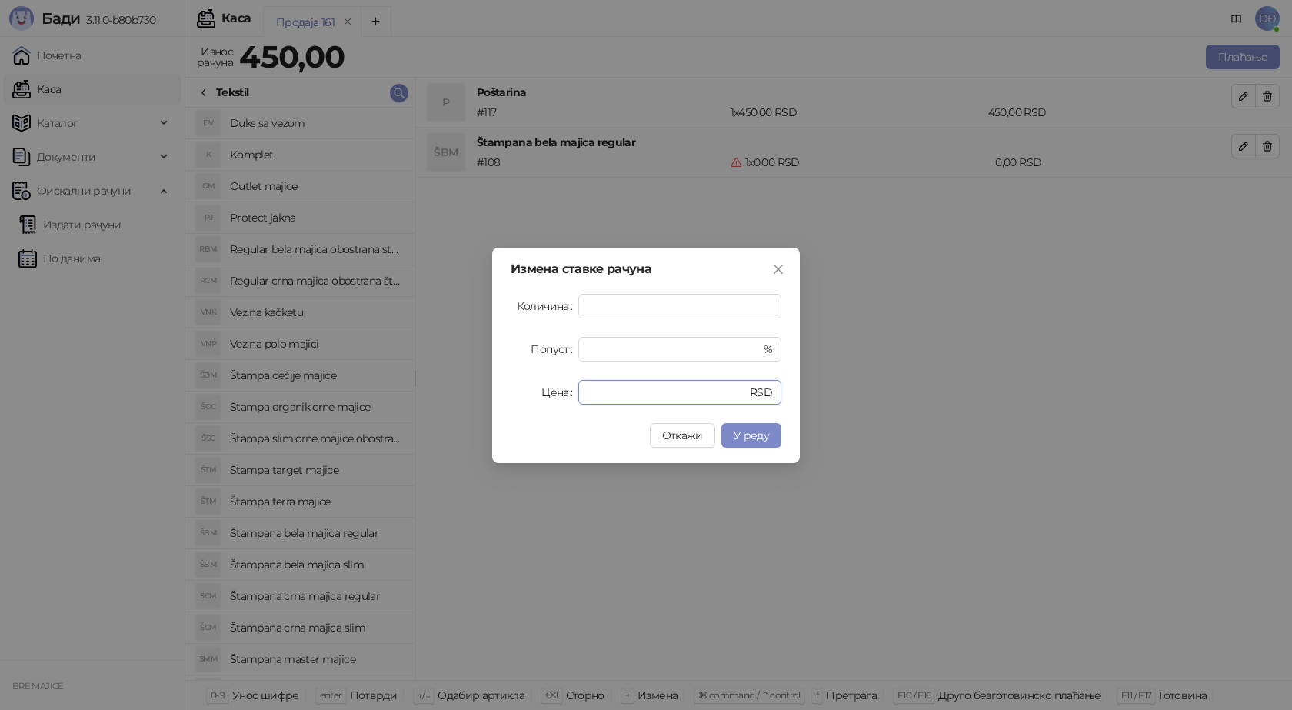
drag, startPoint x: 601, startPoint y: 388, endPoint x: 464, endPoint y: 395, distance: 137.0
click at [472, 399] on div "Измена ставке рачуна Количина * Попуст * % Цена * RSD Откажи У реду" at bounding box center [646, 355] width 1292 height 710
type input "****"
click at [754, 430] on span "У реду" at bounding box center [751, 435] width 35 height 14
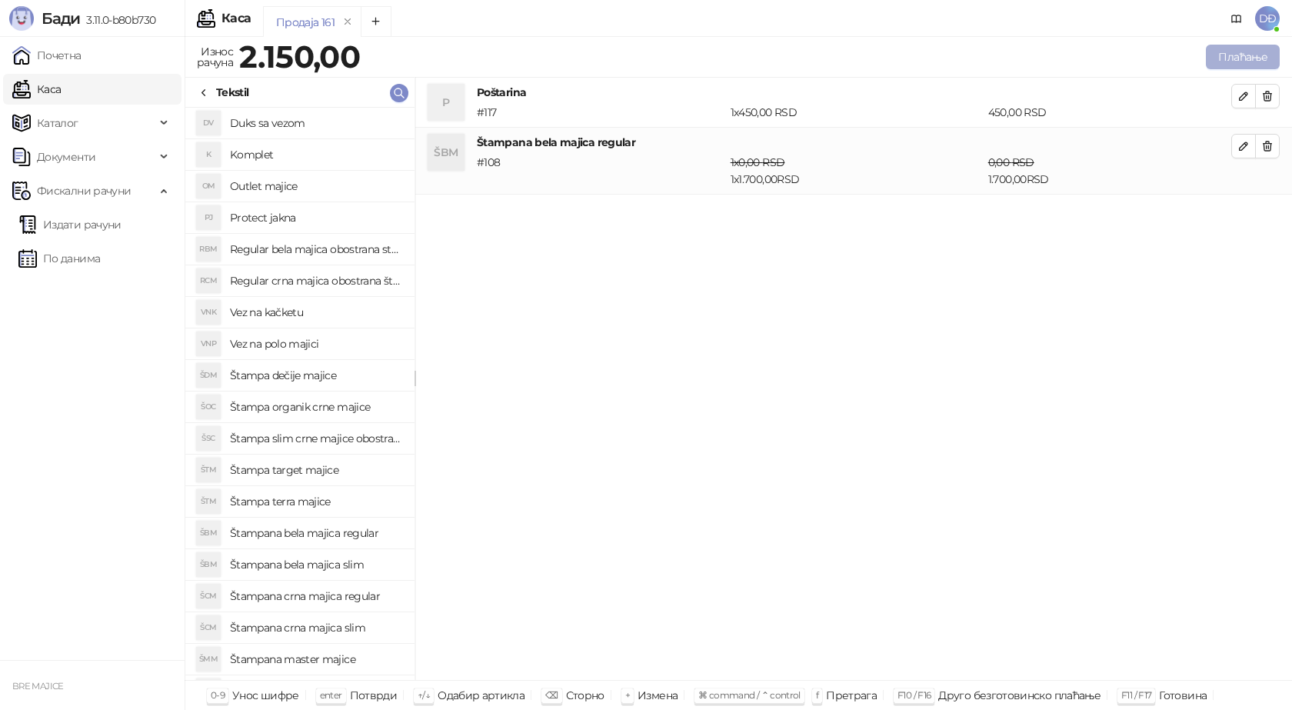
click at [1240, 57] on button "Плаћање" at bounding box center [1243, 57] width 74 height 25
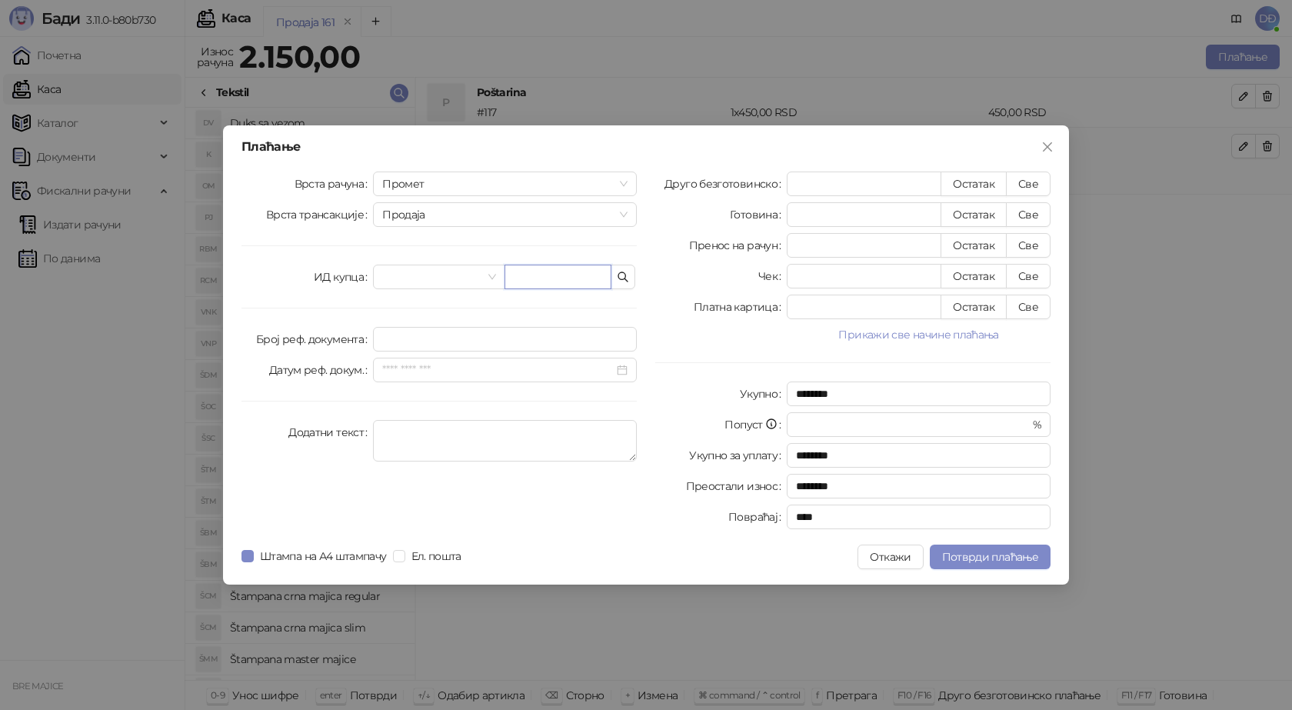
click at [554, 277] on input "text" at bounding box center [557, 277] width 107 height 25
paste input "**********"
type input "**********"
click at [1030, 182] on button "Све" at bounding box center [1028, 183] width 45 height 25
type input "****"
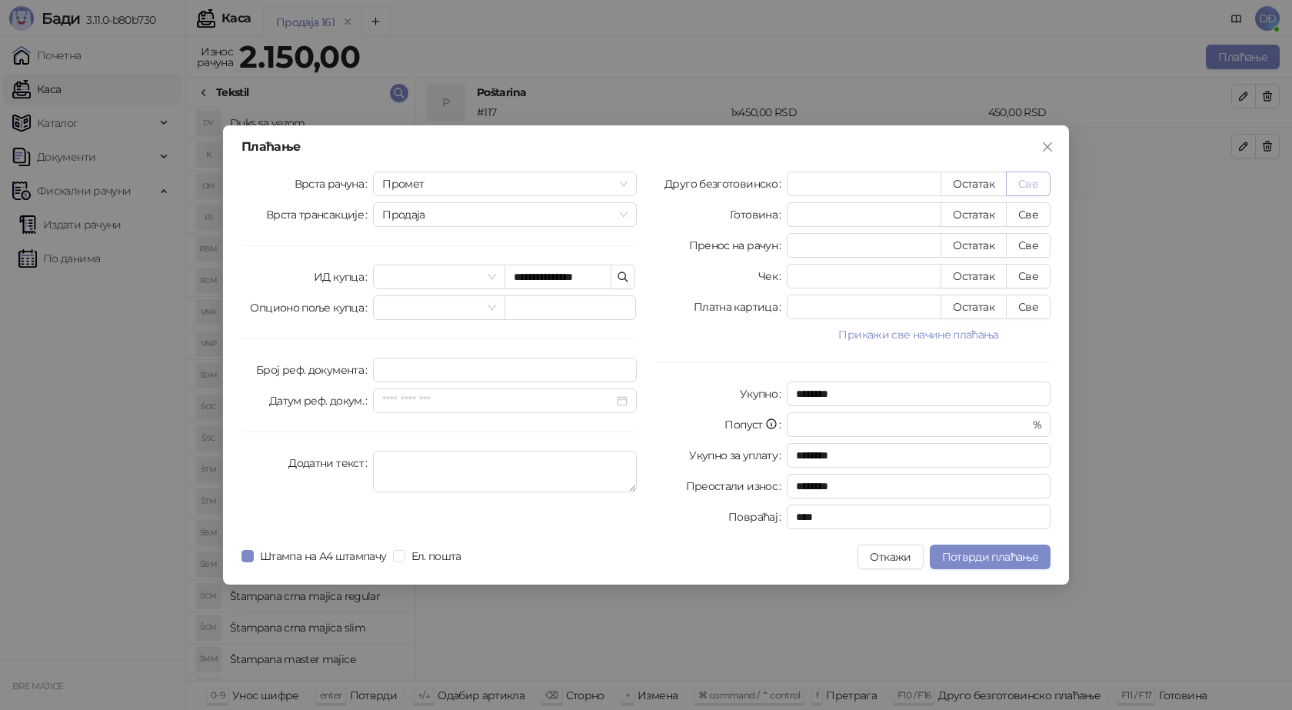
type input "****"
click at [986, 552] on span "Потврди плаћање" at bounding box center [990, 557] width 96 height 14
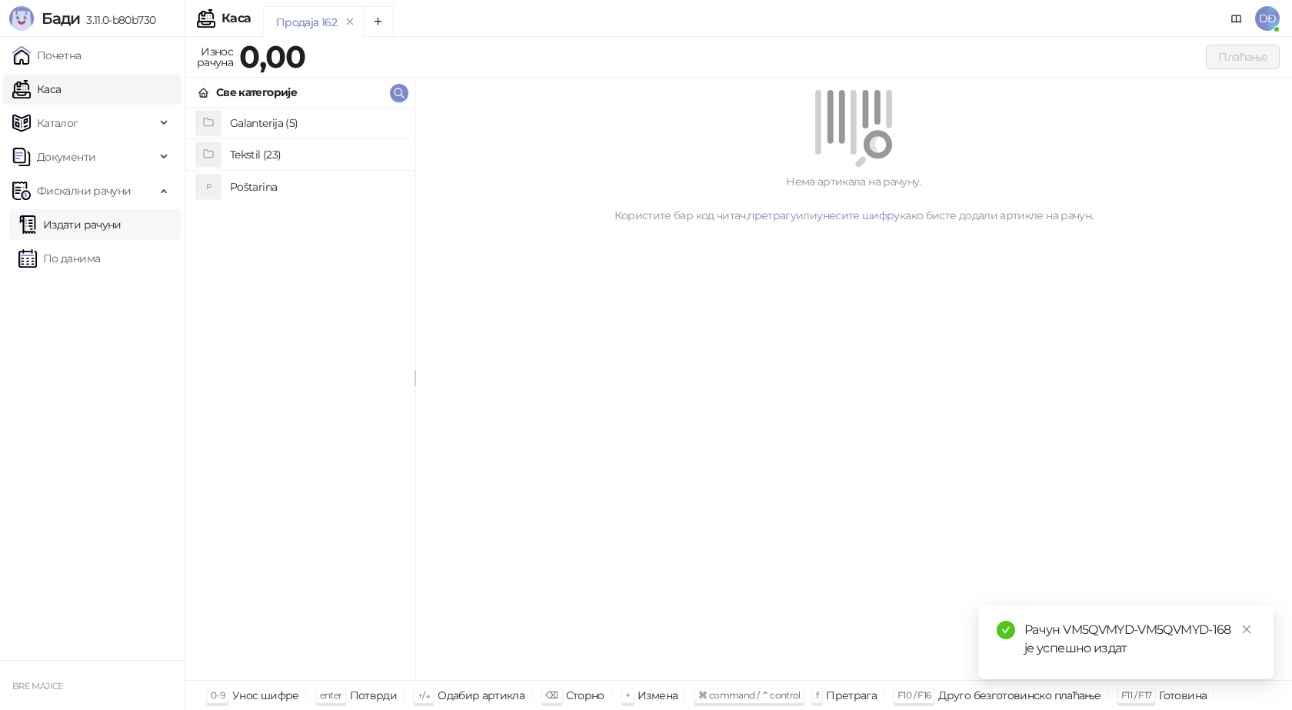
click at [121, 224] on link "Издати рачуни" at bounding box center [69, 224] width 103 height 31
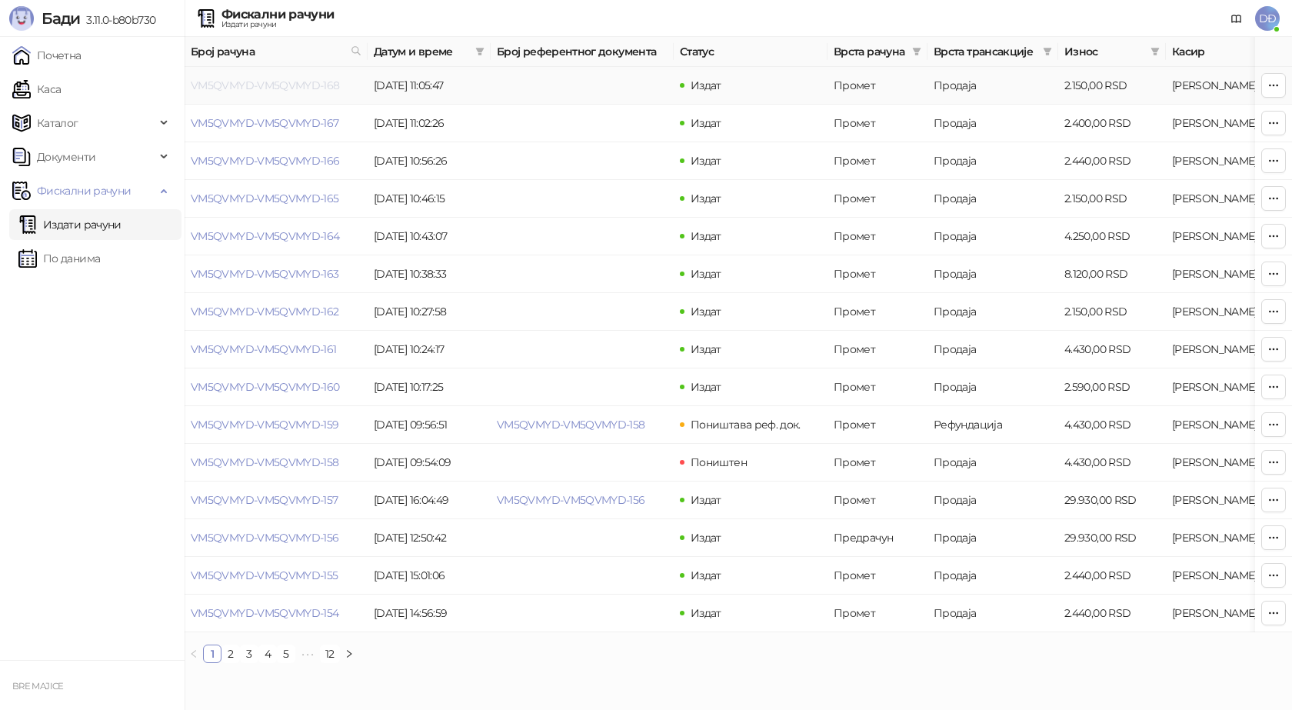
click at [276, 85] on link "VM5QVMYD-VM5QVMYD-168" at bounding box center [265, 85] width 149 height 14
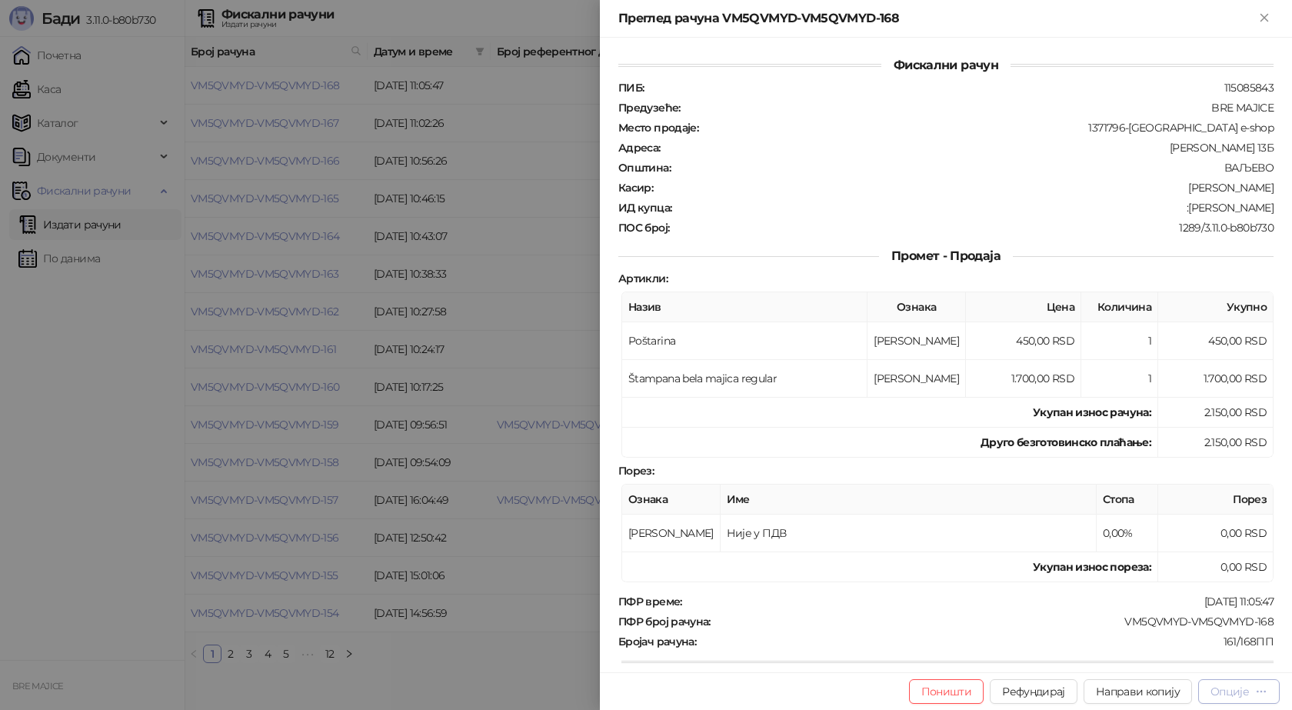
click at [1241, 691] on div "Опције" at bounding box center [1229, 691] width 38 height 14
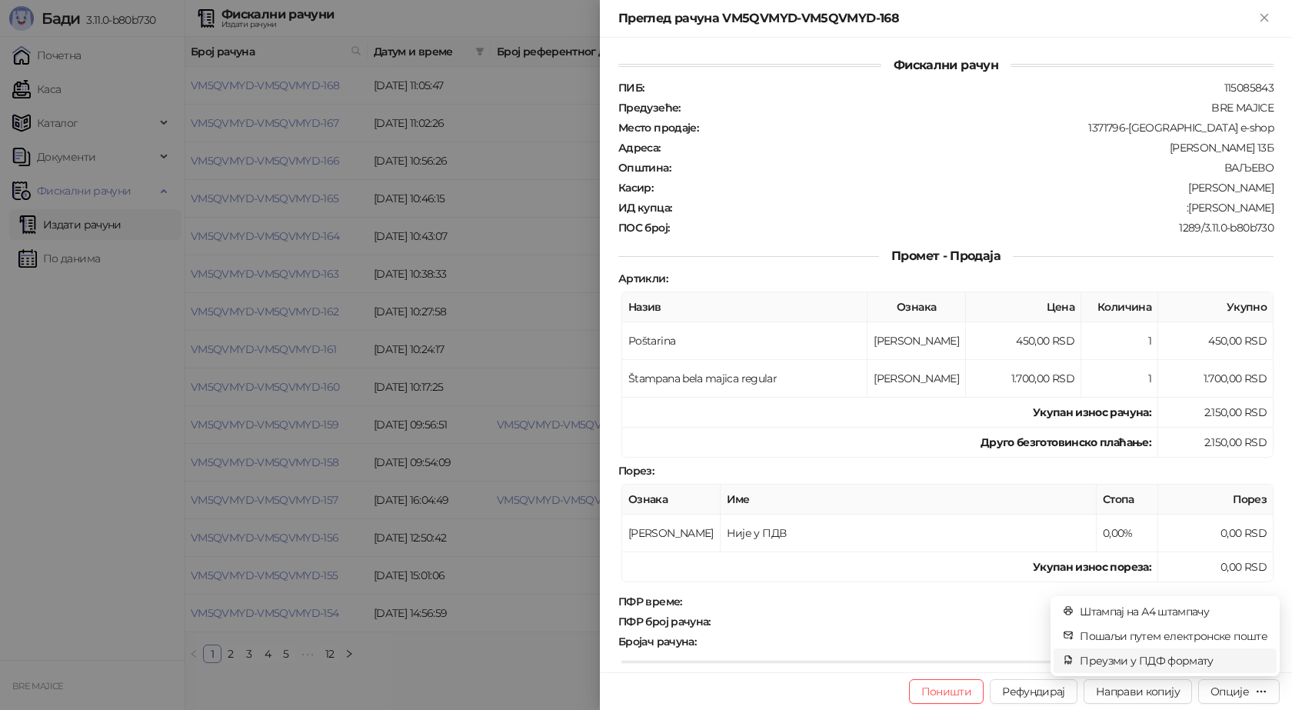
click at [1220, 655] on span "Преузми у ПДФ формату" at bounding box center [1174, 660] width 188 height 17
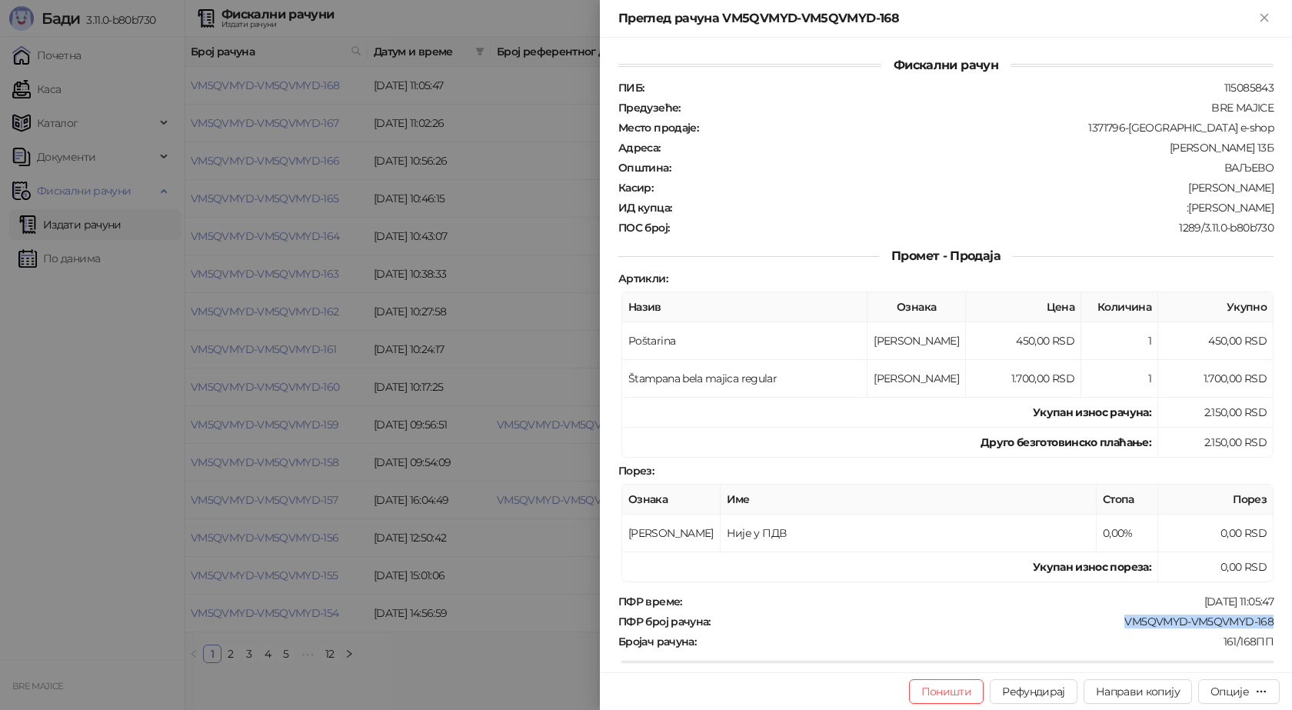
drag, startPoint x: 1269, startPoint y: 621, endPoint x: 1111, endPoint y: 630, distance: 157.9
click at [1111, 630] on div "Фискални рачун ПИБ : 115085843 Предузеће : BRE MAJICE Место продаје : 1371796-B…" at bounding box center [946, 355] width 692 height 634
drag, startPoint x: 1263, startPoint y: 204, endPoint x: 1180, endPoint y: 211, distance: 83.4
click at [1182, 209] on div "ИД купца : :[PERSON_NAME]" at bounding box center [945, 208] width 661 height 14
click at [1263, 18] on icon "Close" at bounding box center [1263, 17] width 7 height 7
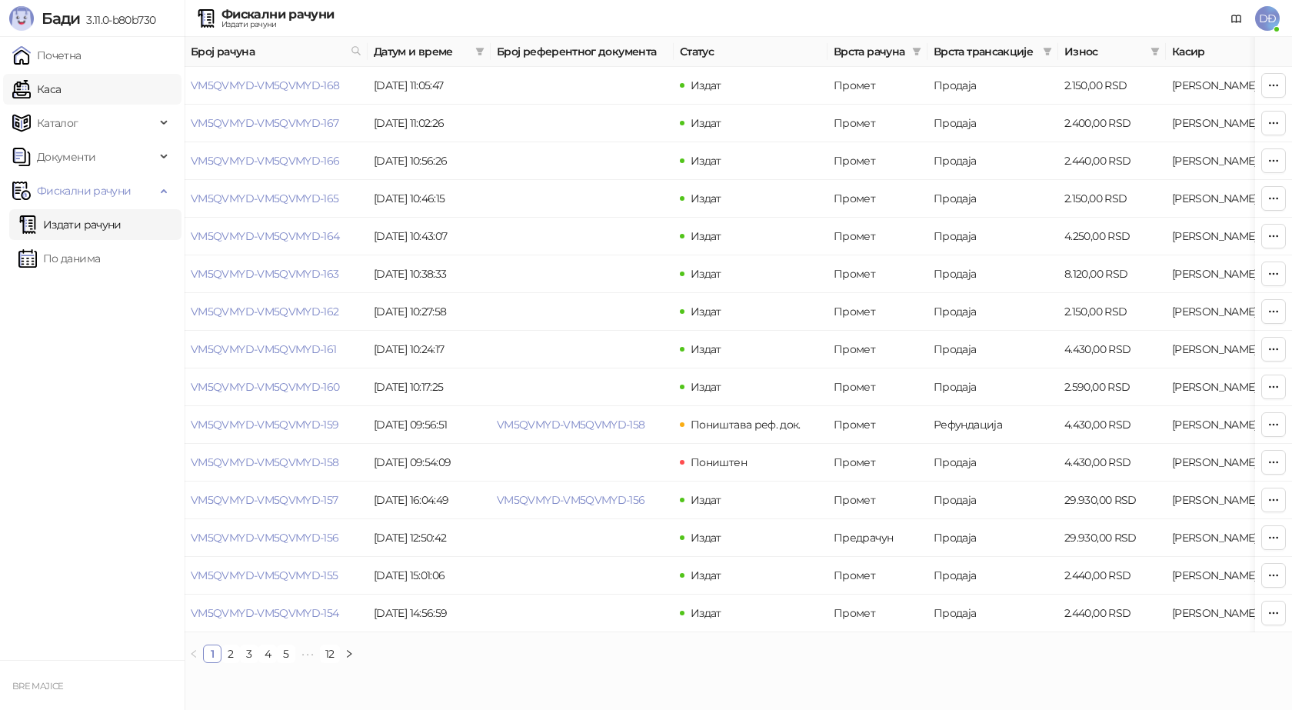
click at [61, 92] on link "Каса" at bounding box center [36, 89] width 48 height 31
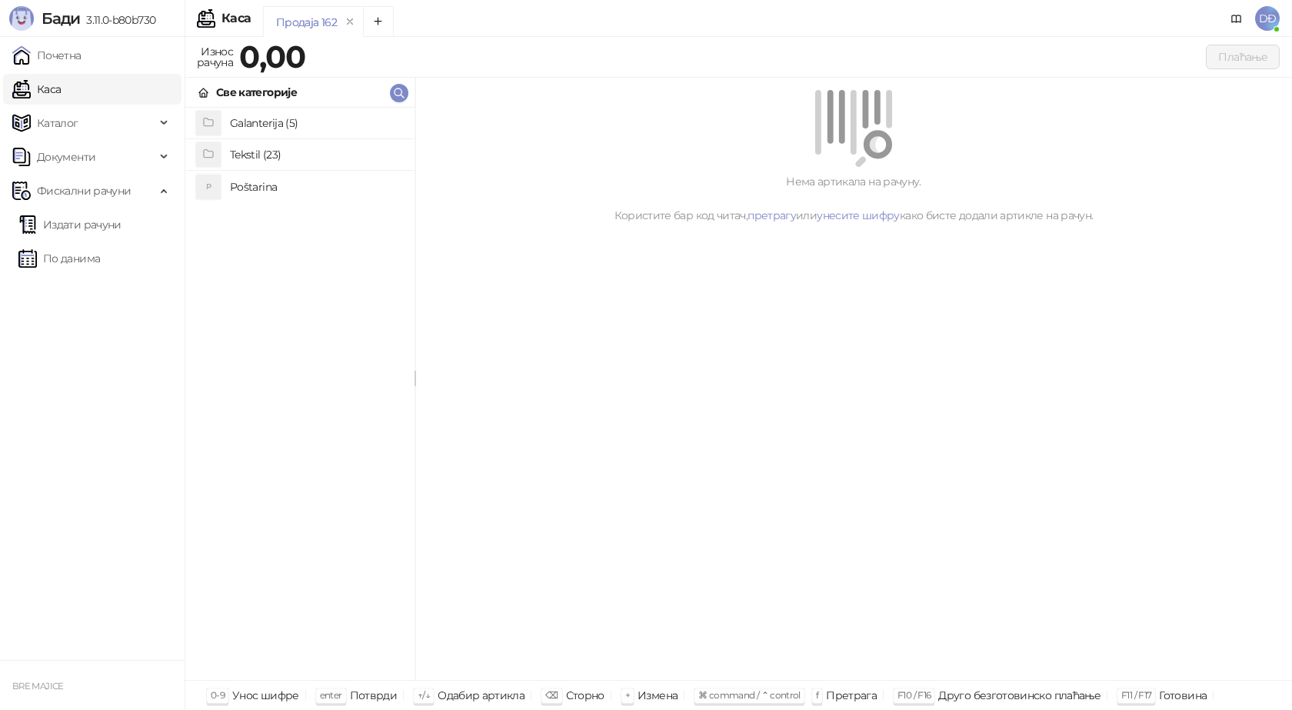
click at [241, 186] on h4 "Poštarina" at bounding box center [316, 187] width 172 height 25
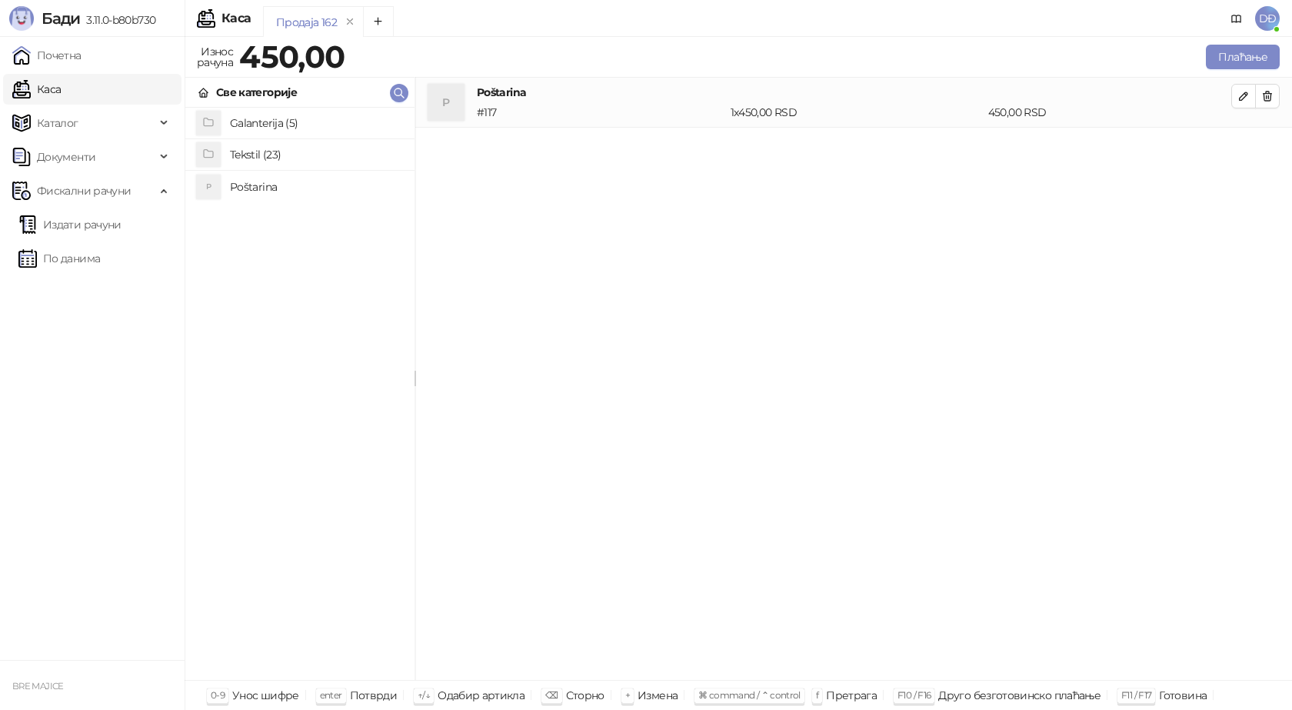
click at [245, 150] on h4 "Tekstil (23)" at bounding box center [316, 154] width 172 height 25
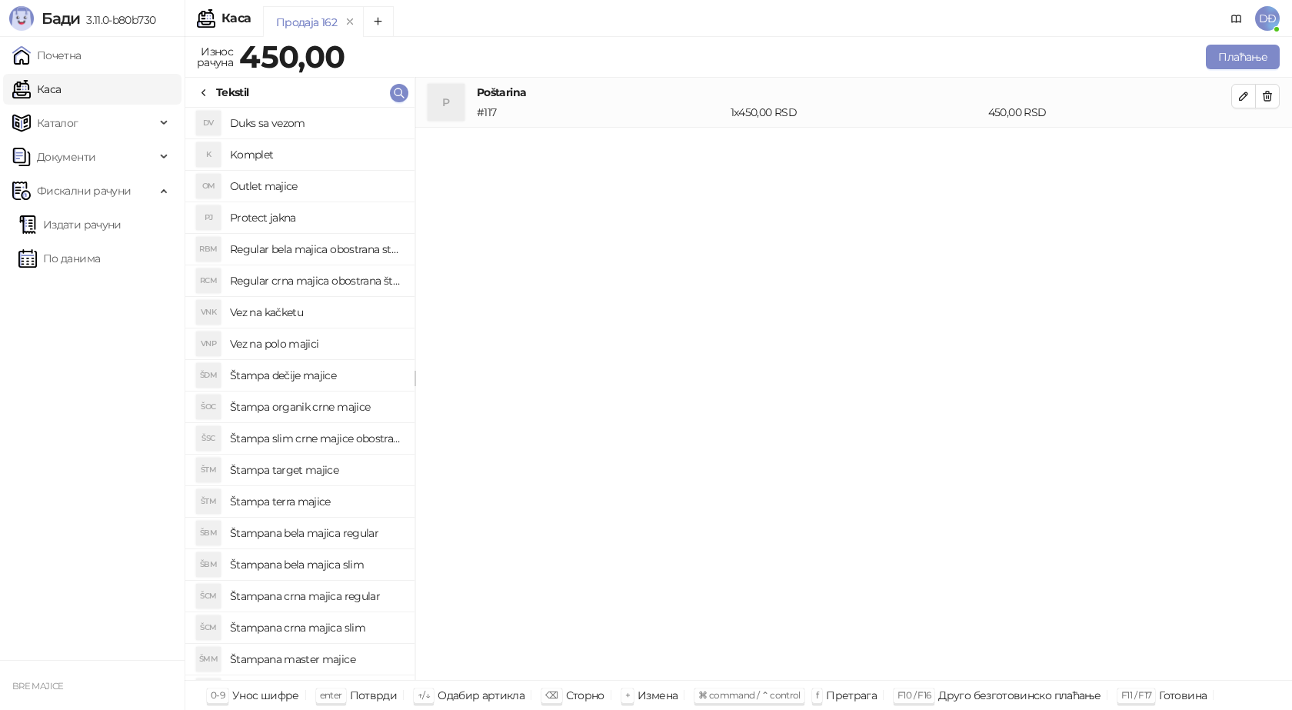
click at [327, 279] on h4 "Regular crna majica obostrana štampa" at bounding box center [316, 280] width 172 height 25
click at [1246, 148] on icon "button" at bounding box center [1243, 146] width 12 height 12
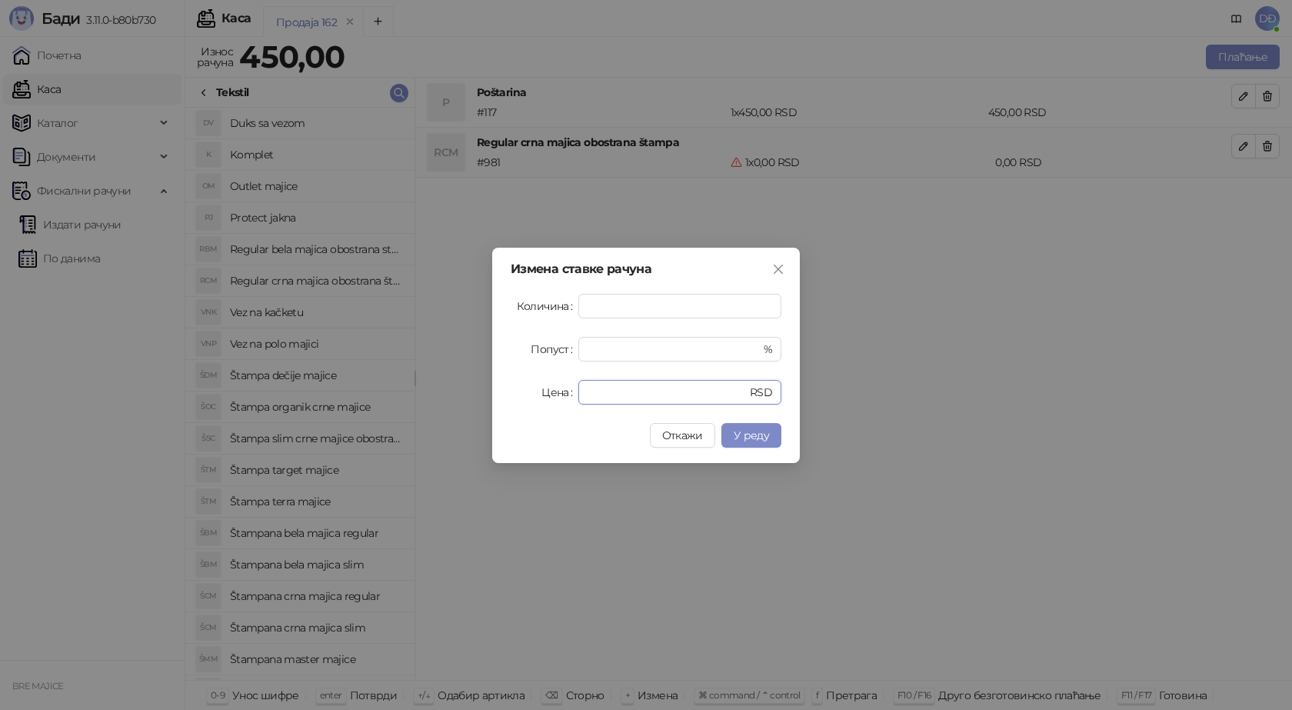
drag, startPoint x: 612, startPoint y: 393, endPoint x: 524, endPoint y: 398, distance: 87.8
click at [529, 398] on div "Цена * RSD" at bounding box center [646, 392] width 271 height 25
type input "****"
click at [761, 438] on span "У реду" at bounding box center [751, 435] width 35 height 14
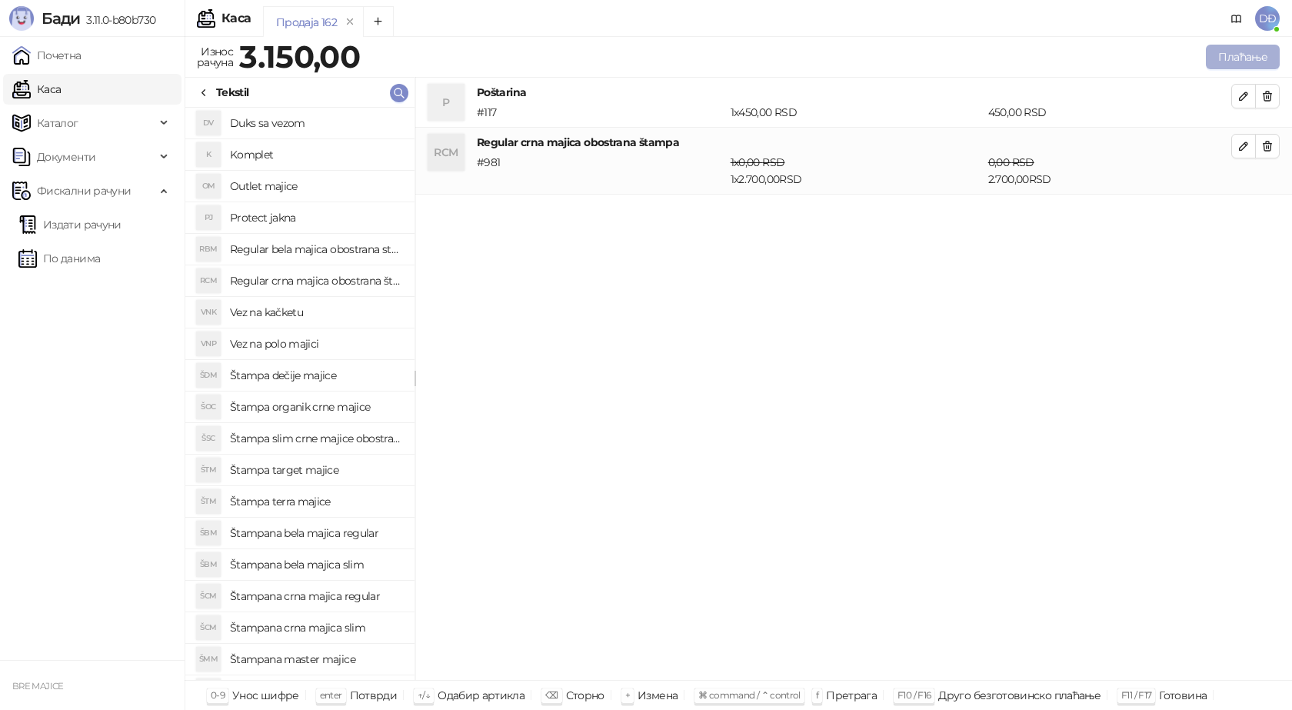
click at [1241, 54] on button "Плаћање" at bounding box center [1243, 57] width 74 height 25
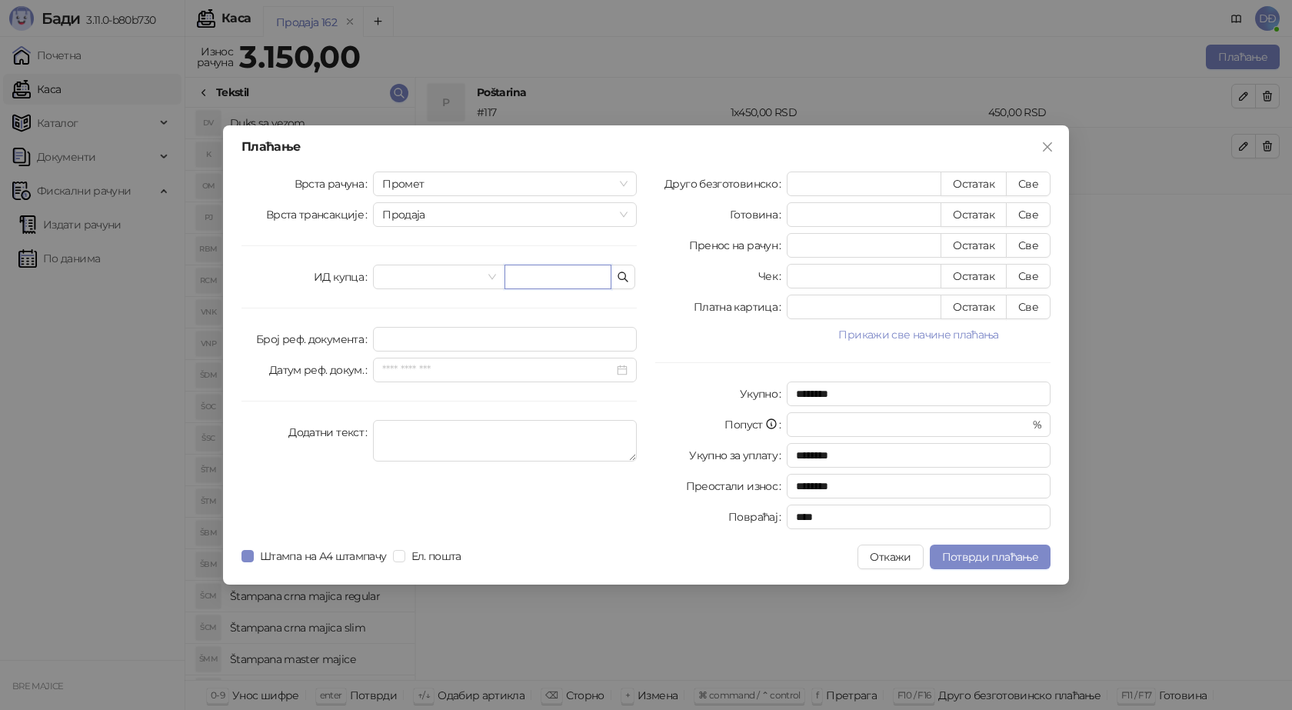
click at [554, 276] on input "text" at bounding box center [557, 277] width 107 height 25
paste input "**********"
type input "**********"
click at [1030, 187] on button "Све" at bounding box center [1028, 183] width 45 height 25
type input "****"
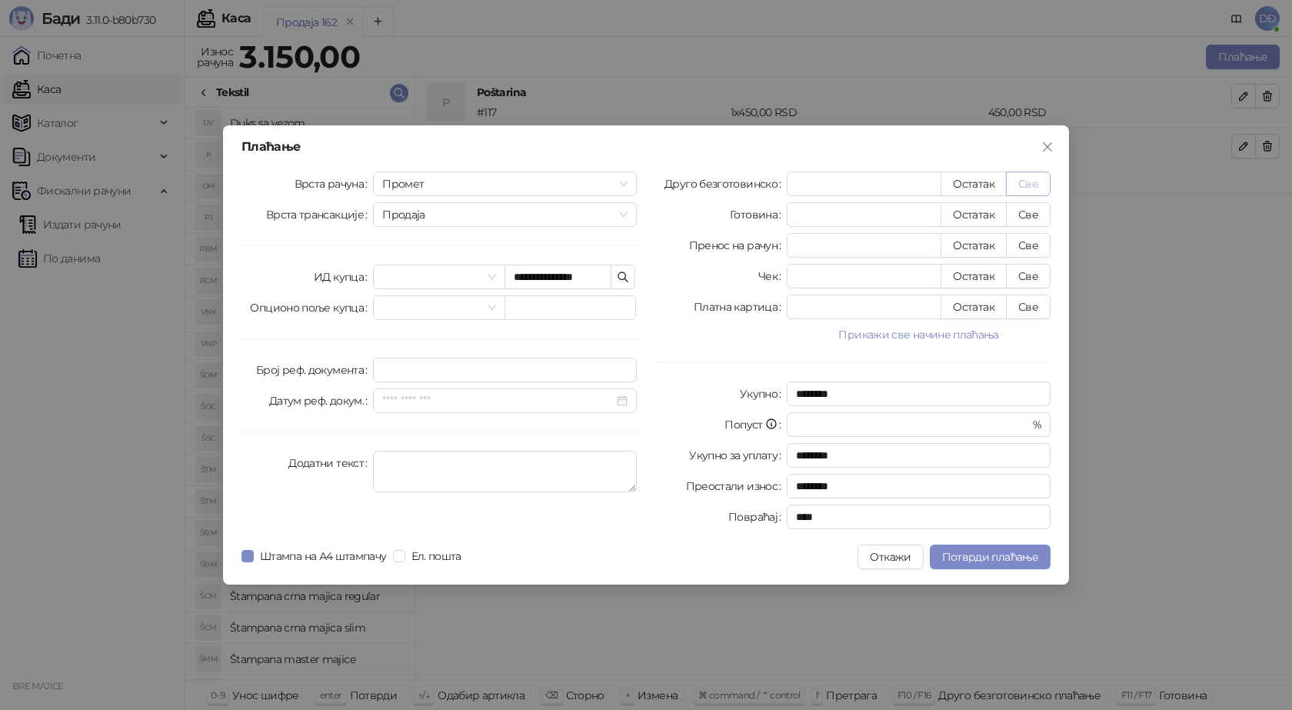
type input "****"
click at [1004, 558] on span "Потврди плаћање" at bounding box center [990, 557] width 96 height 14
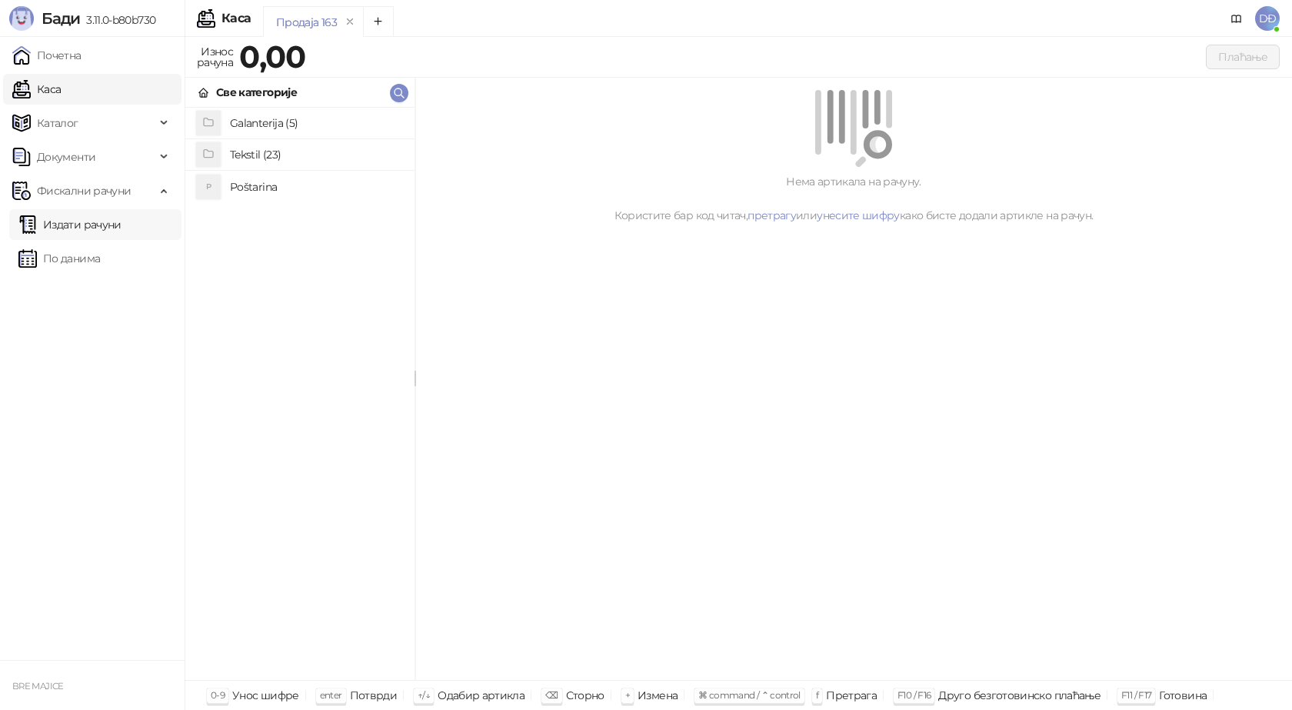
click at [58, 225] on link "Издати рачуни" at bounding box center [69, 224] width 103 height 31
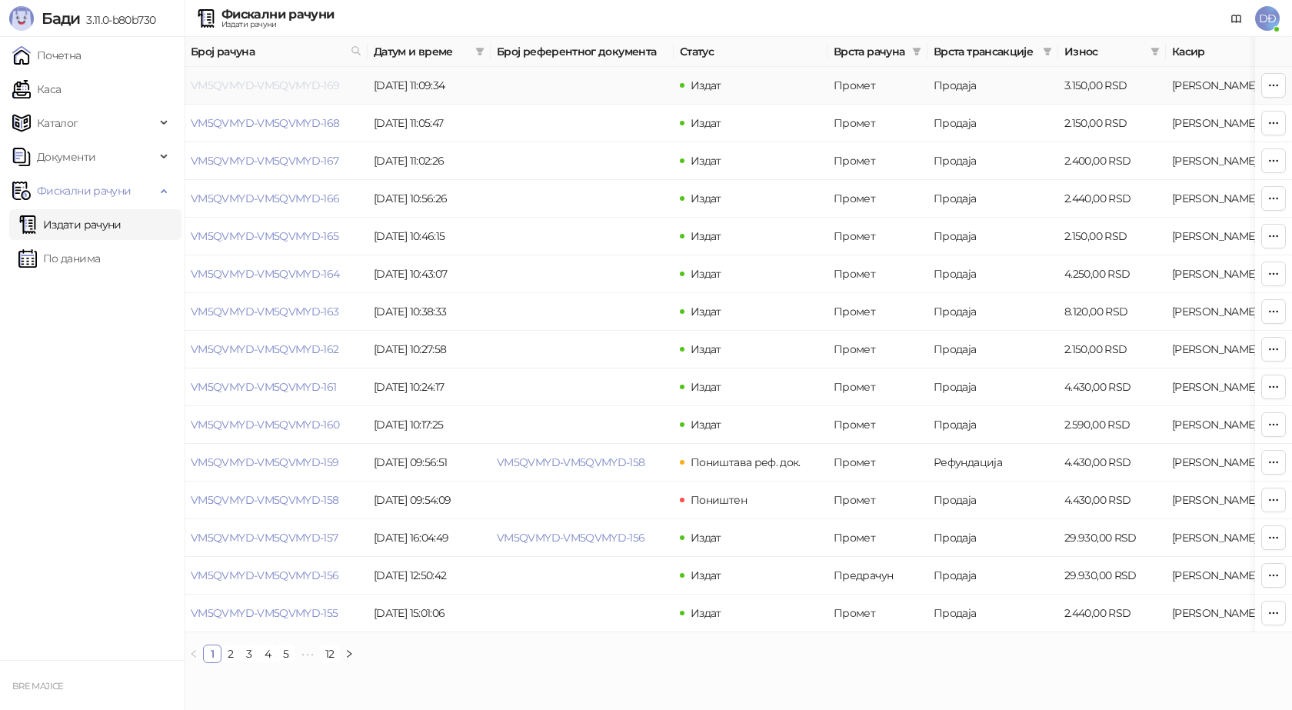
click at [255, 88] on link "VM5QVMYD-VM5QVMYD-169" at bounding box center [265, 85] width 149 height 14
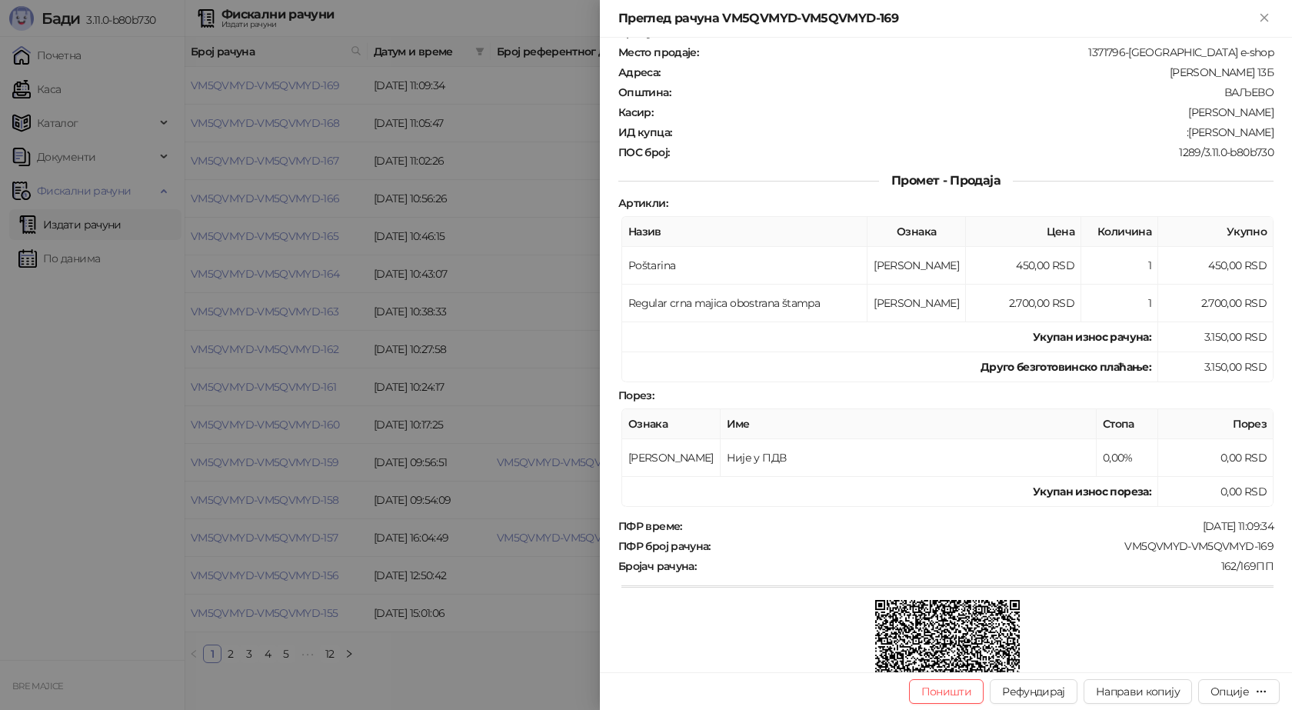
scroll to position [154, 0]
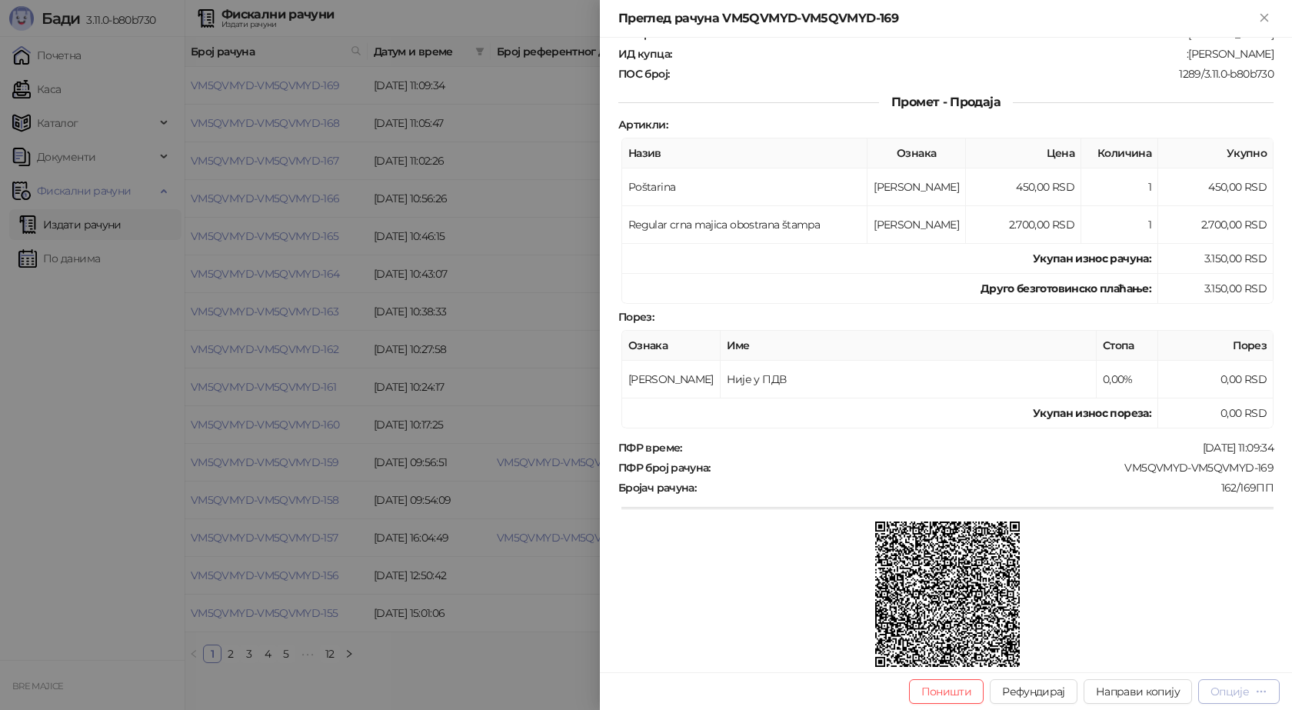
click at [1236, 694] on div "Опције" at bounding box center [1229, 691] width 38 height 14
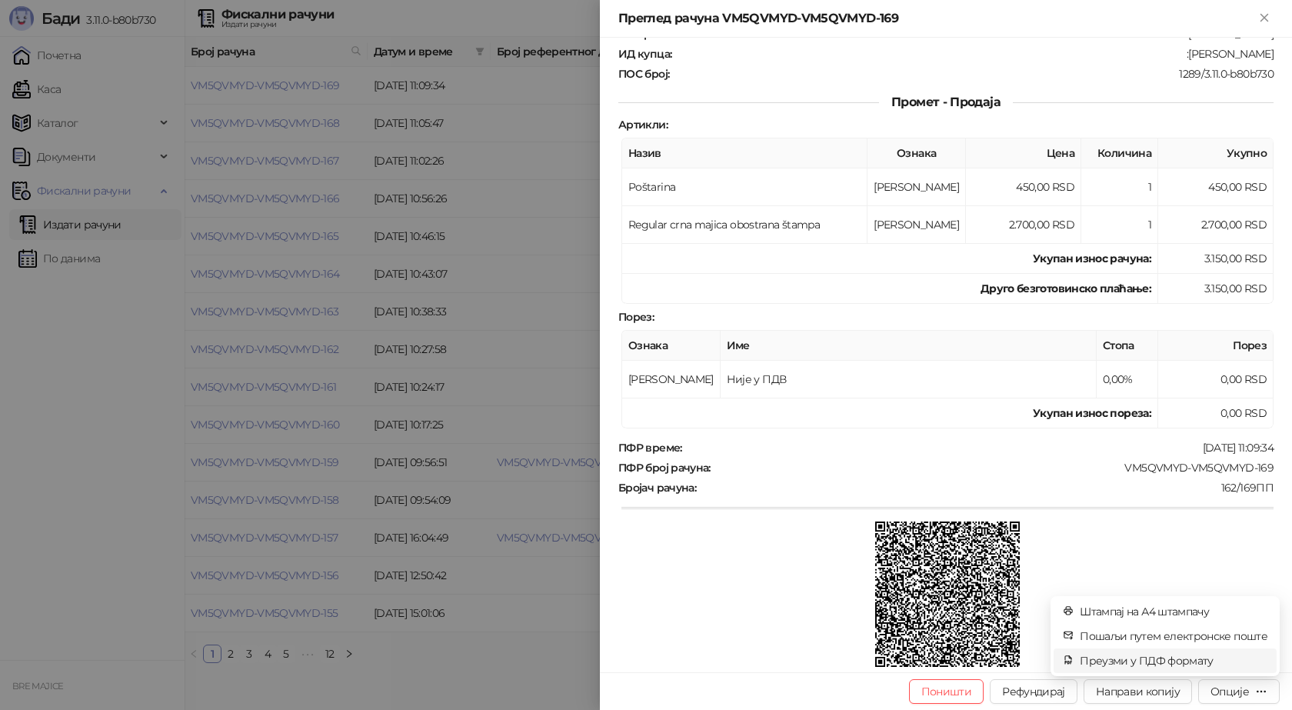
click at [1206, 658] on span "Преузми у ПДФ формату" at bounding box center [1174, 660] width 188 height 17
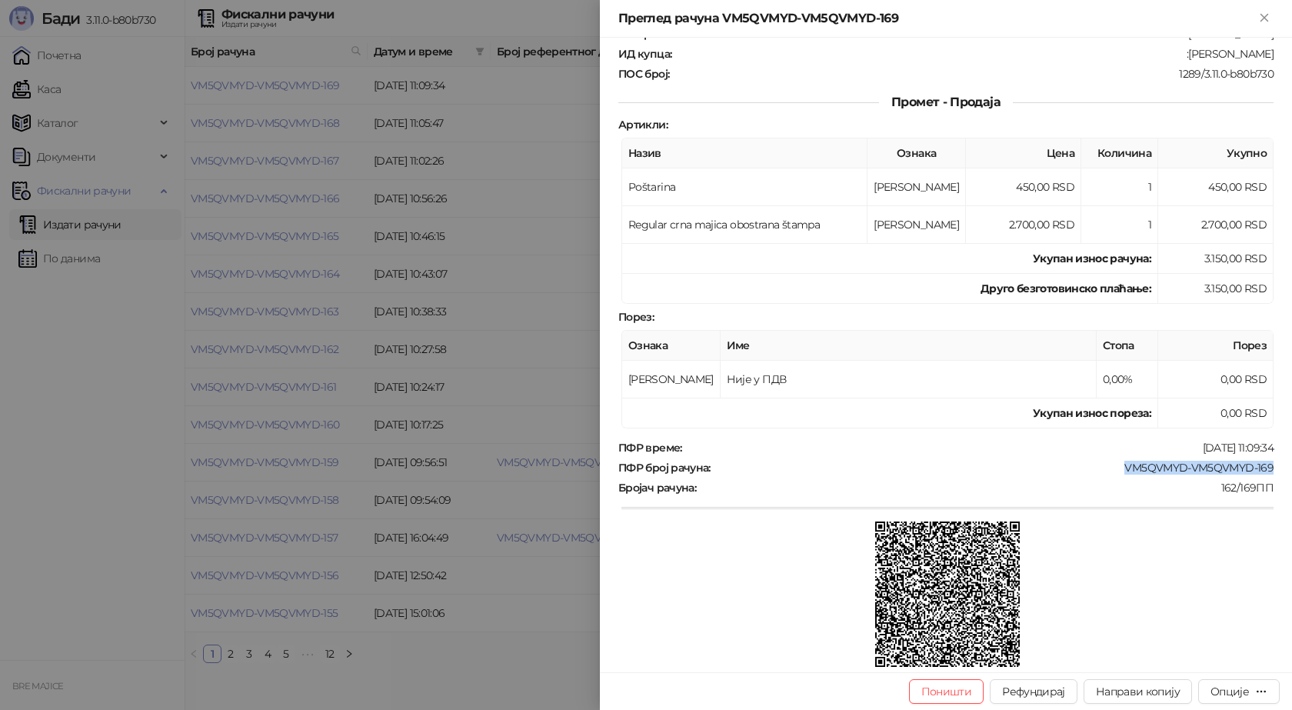
drag, startPoint x: 1260, startPoint y: 465, endPoint x: 1117, endPoint y: 464, distance: 142.3
click at [1117, 464] on div "VM5QVMYD-VM5QVMYD-169" at bounding box center [993, 468] width 563 height 14
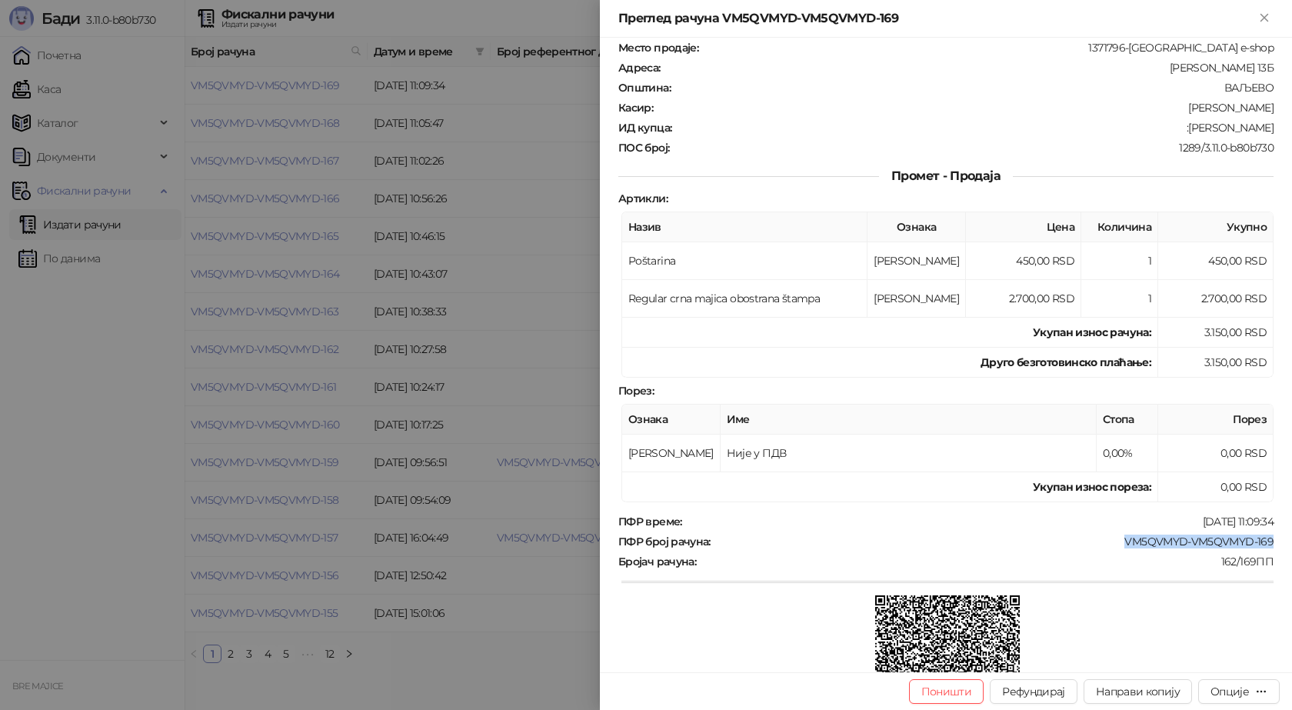
scroll to position [0, 0]
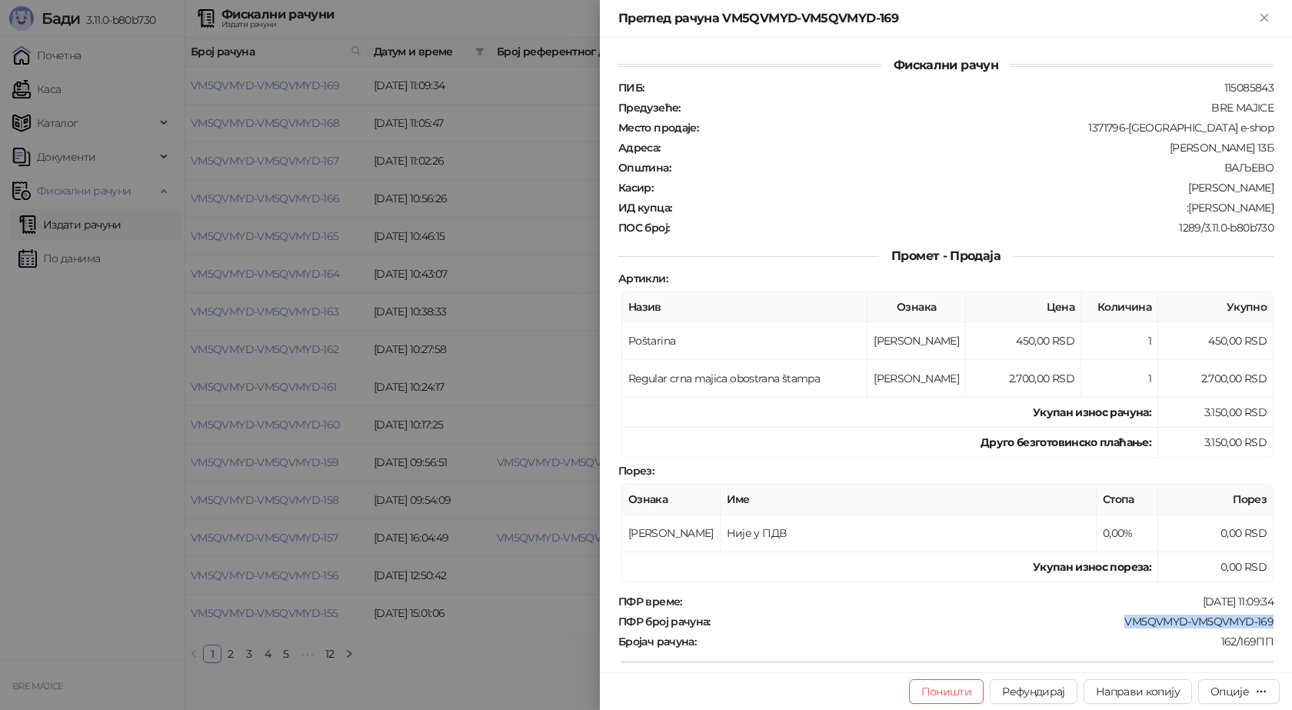
drag, startPoint x: 1262, startPoint y: 206, endPoint x: 1181, endPoint y: 210, distance: 80.8
click at [1181, 210] on div ":[PERSON_NAME]" at bounding box center [974, 208] width 602 height 14
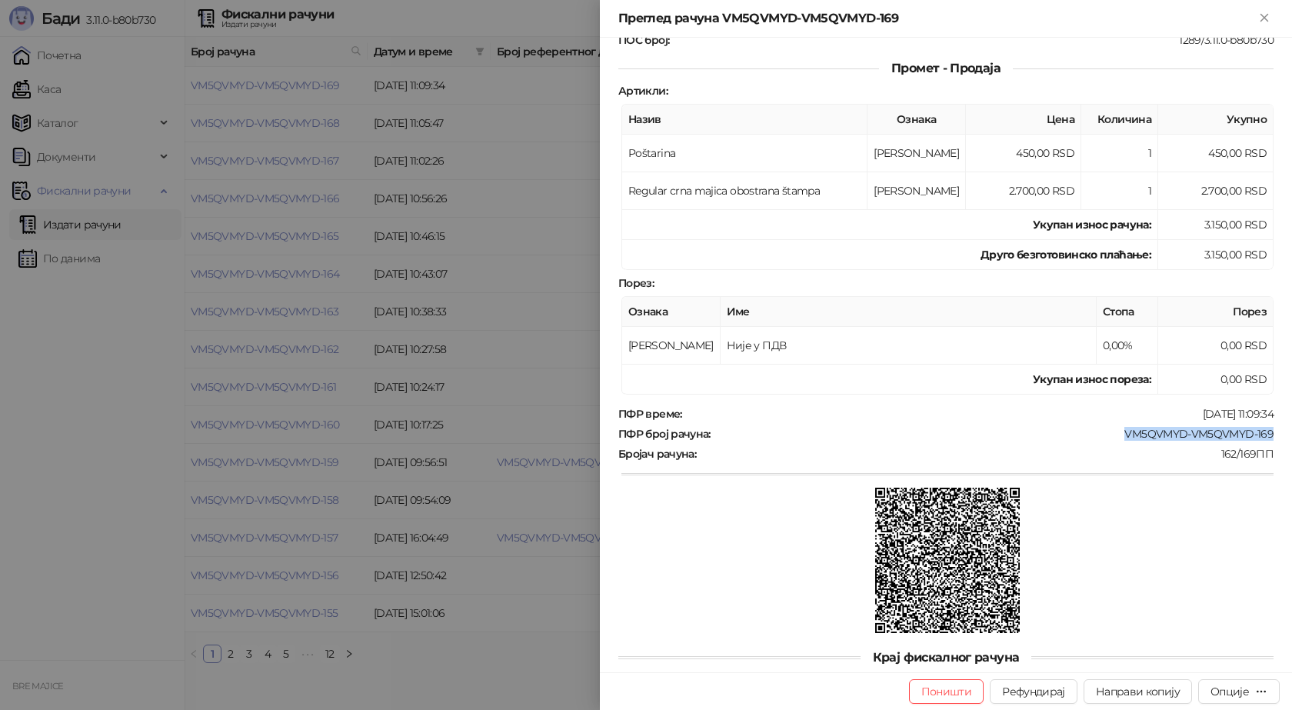
scroll to position [219, 0]
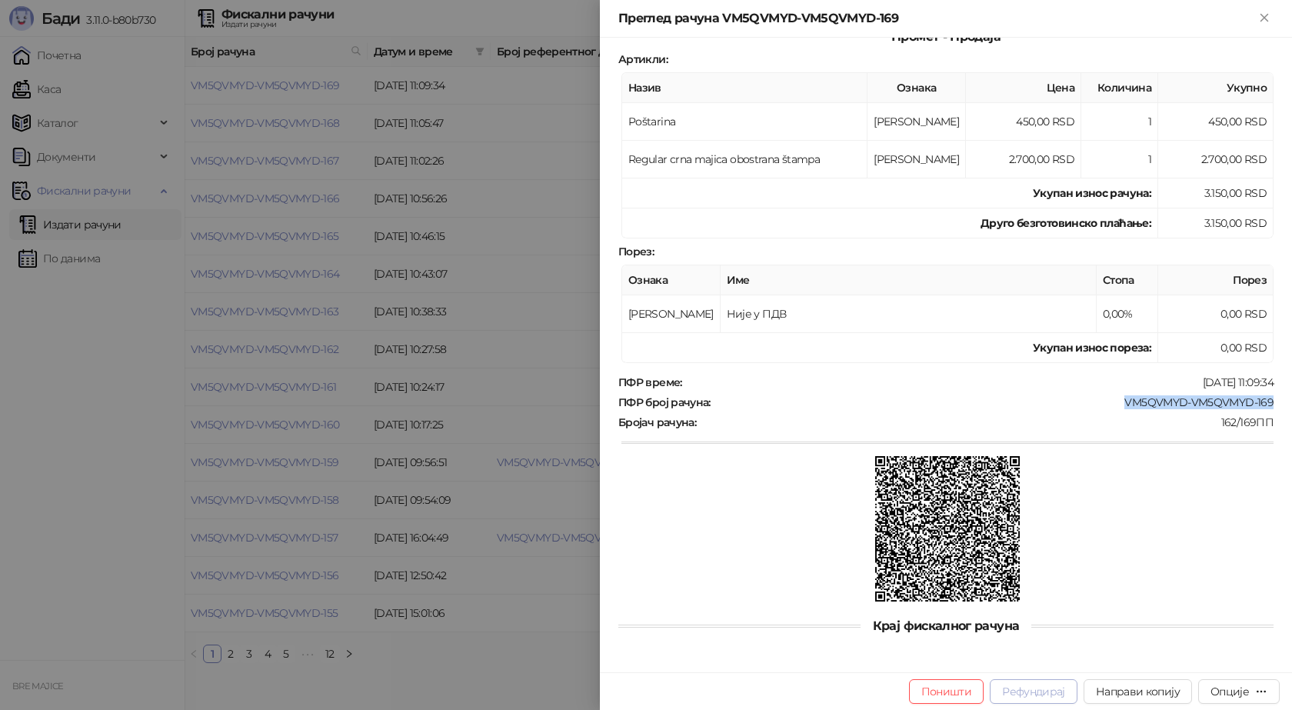
click at [1023, 694] on button "Рефундирај" at bounding box center [1034, 691] width 88 height 25
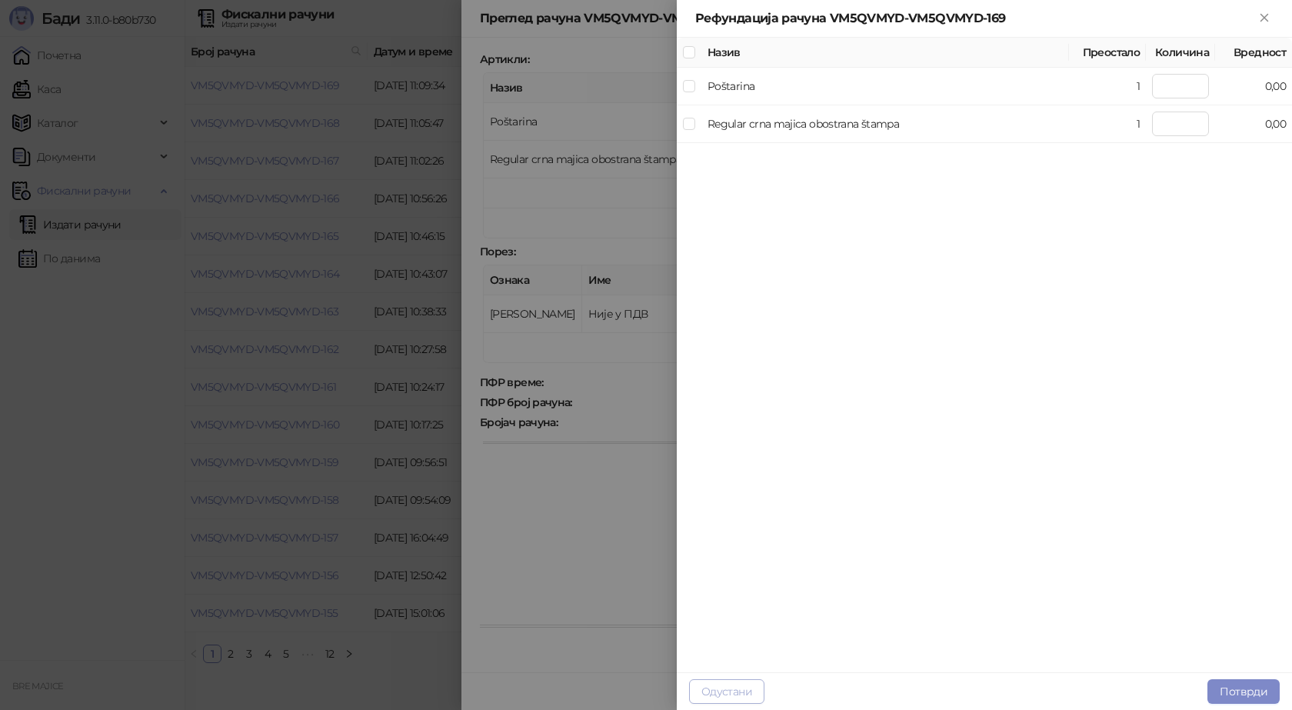
click at [732, 695] on button "Одустани" at bounding box center [726, 691] width 75 height 25
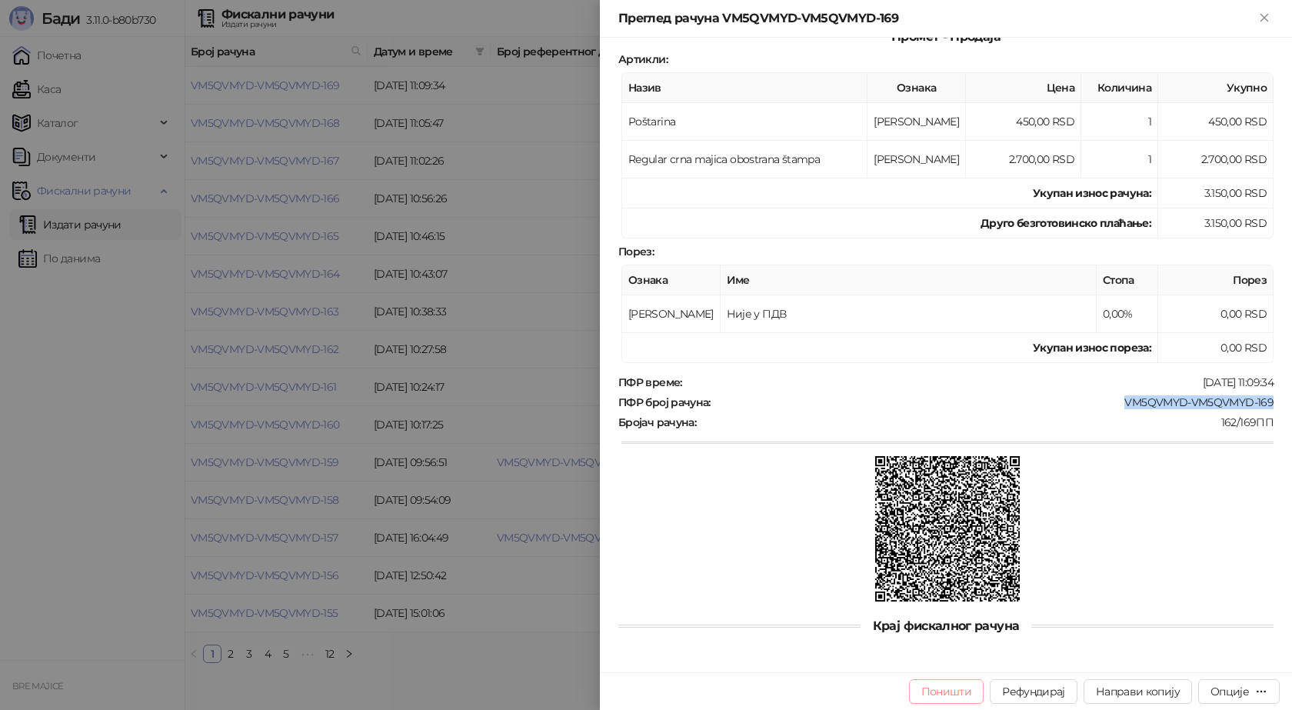
click at [945, 698] on button "Поништи" at bounding box center [946, 691] width 75 height 25
type input "**********"
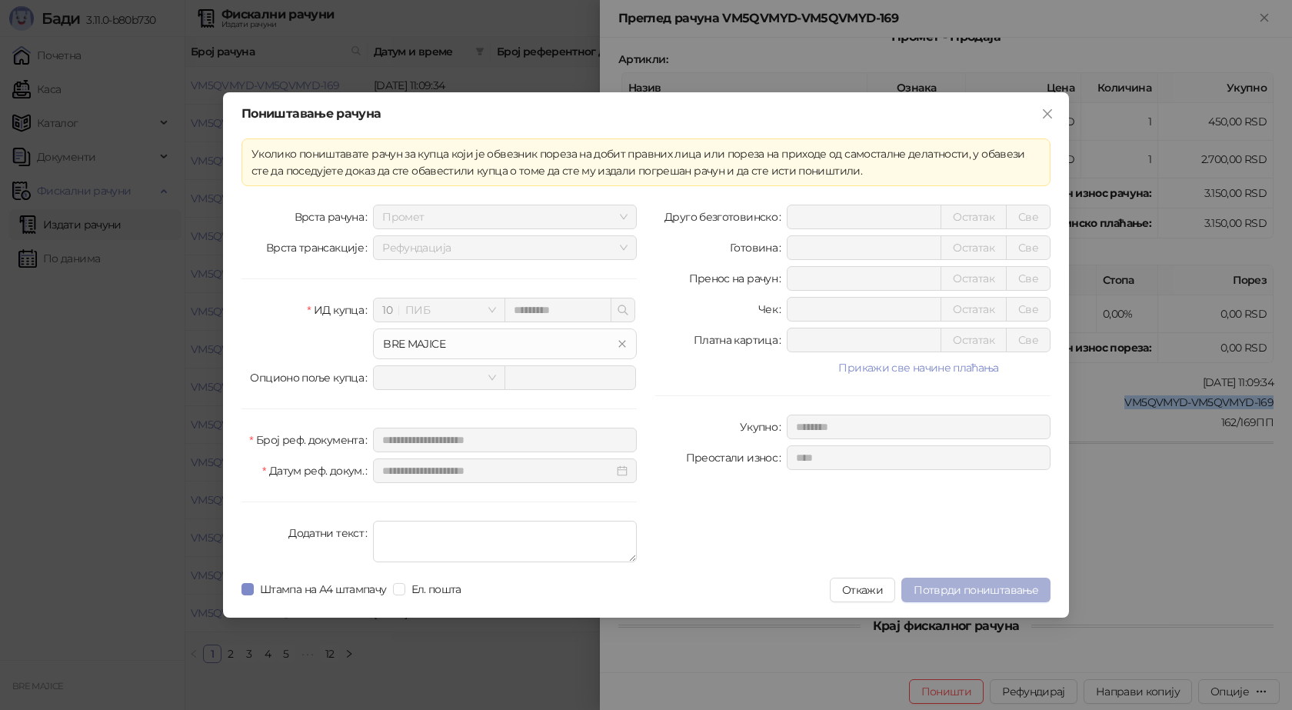
click at [983, 587] on span "Потврди поништавање" at bounding box center [975, 590] width 125 height 14
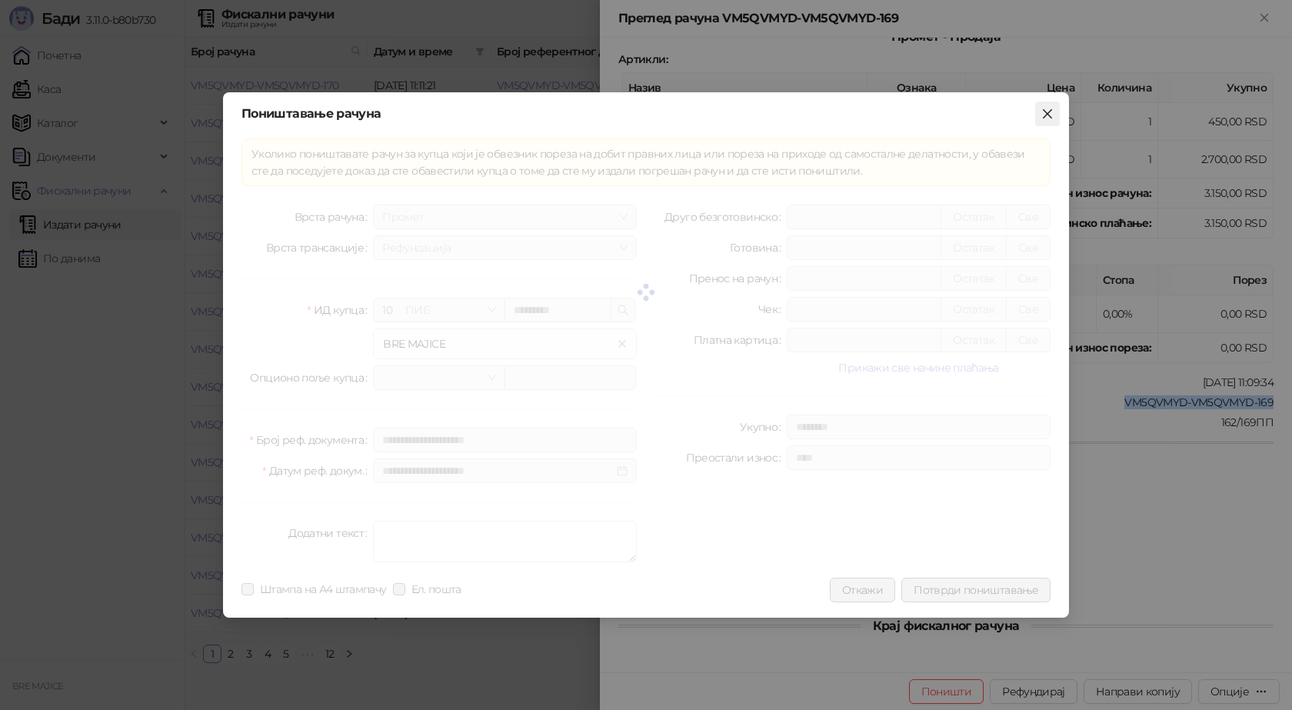
click at [1044, 114] on icon "close" at bounding box center [1047, 114] width 12 height 12
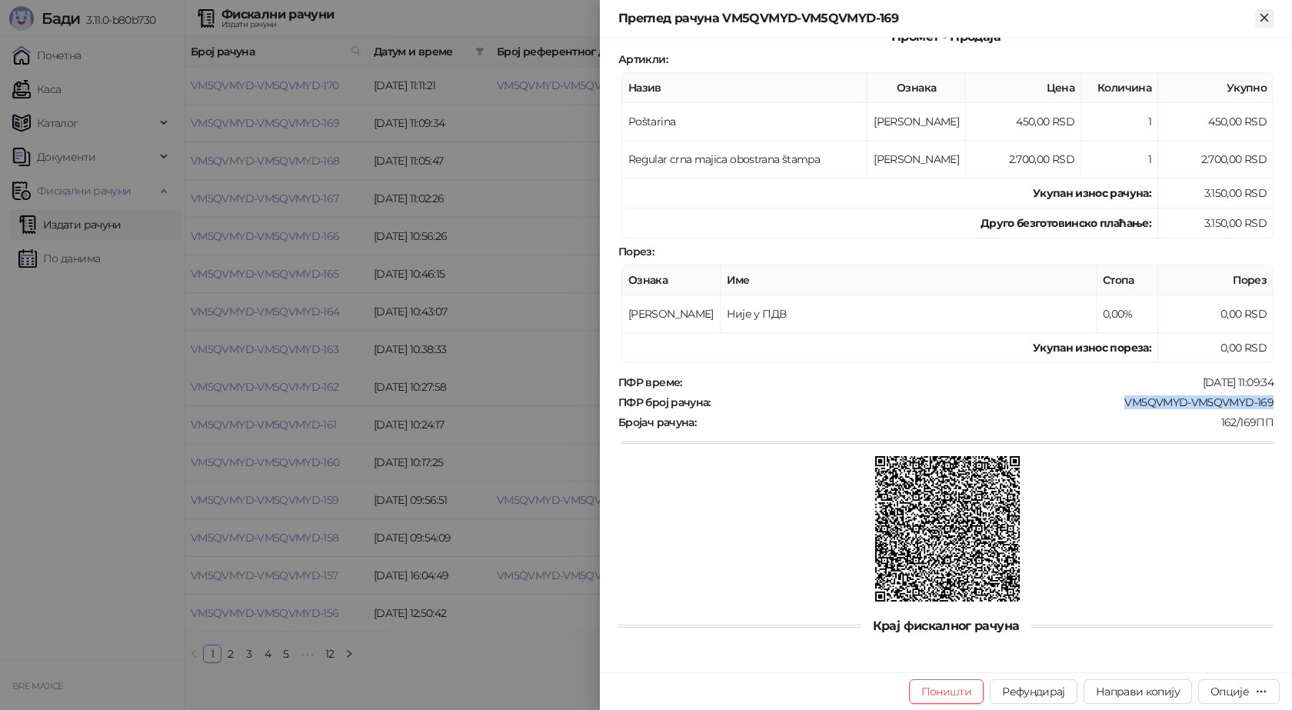
click at [1260, 15] on icon "Close" at bounding box center [1264, 18] width 14 height 14
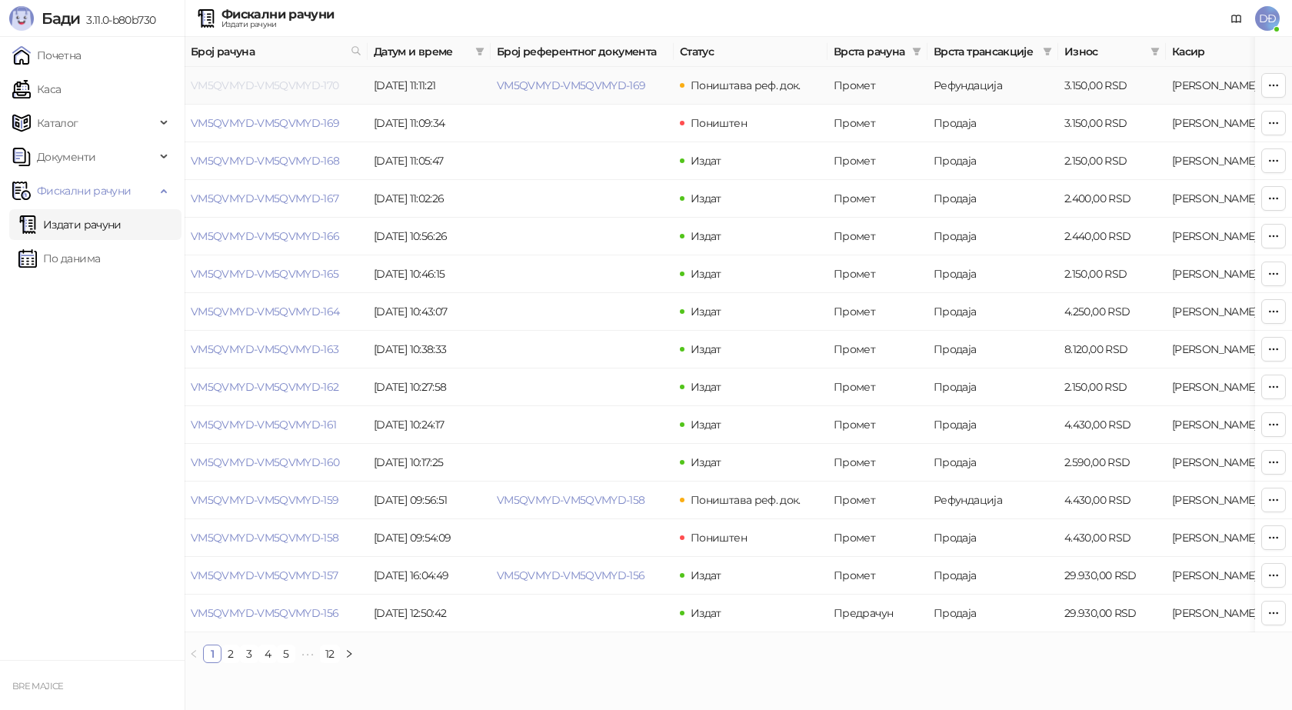
click at [271, 84] on link "VM5QVMYD-VM5QVMYD-170" at bounding box center [265, 85] width 148 height 14
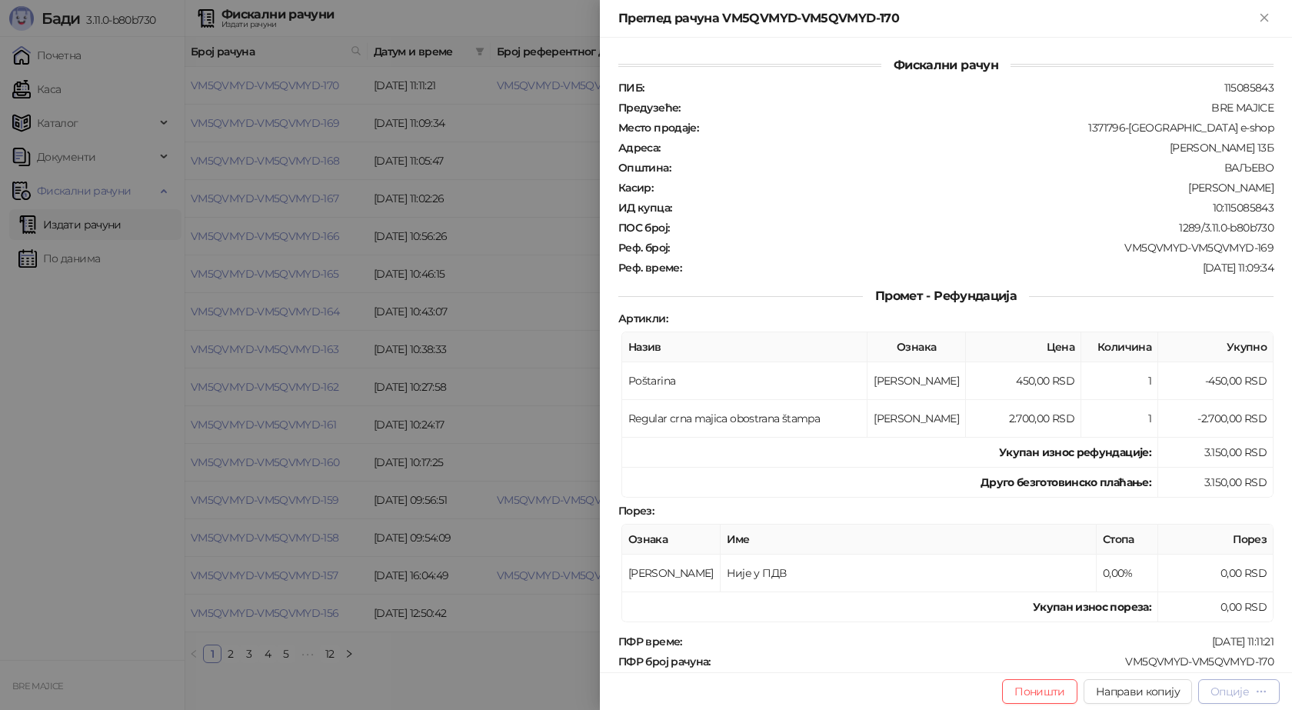
click at [1241, 692] on div "Опције" at bounding box center [1229, 691] width 38 height 14
click at [1214, 659] on span "Преузми у ПДФ формату" at bounding box center [1174, 660] width 188 height 17
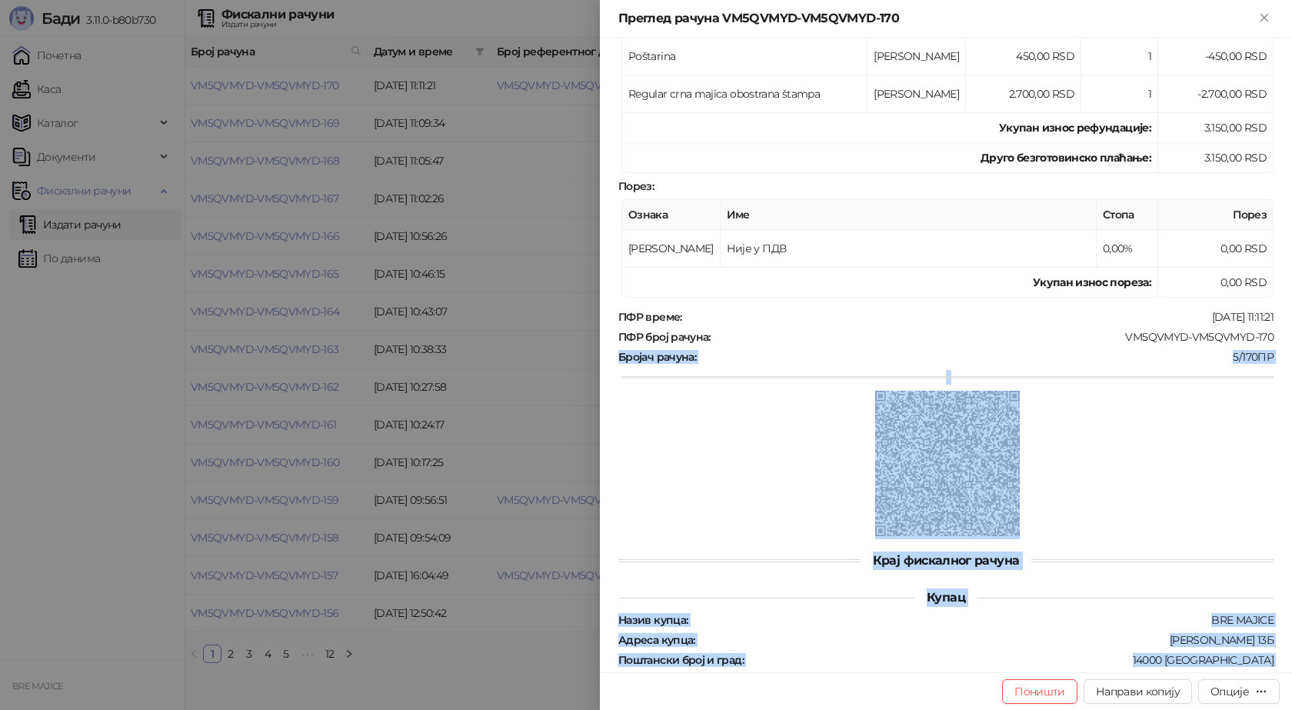
drag, startPoint x: 1264, startPoint y: 660, endPoint x: 1153, endPoint y: 623, distance: 116.7
click at [1139, 658] on div "Фискални рачун ПИБ : 115085843 Предузеће : BRE MAJICE Место продаје : 1371796-B…" at bounding box center [945, 219] width 655 height 975
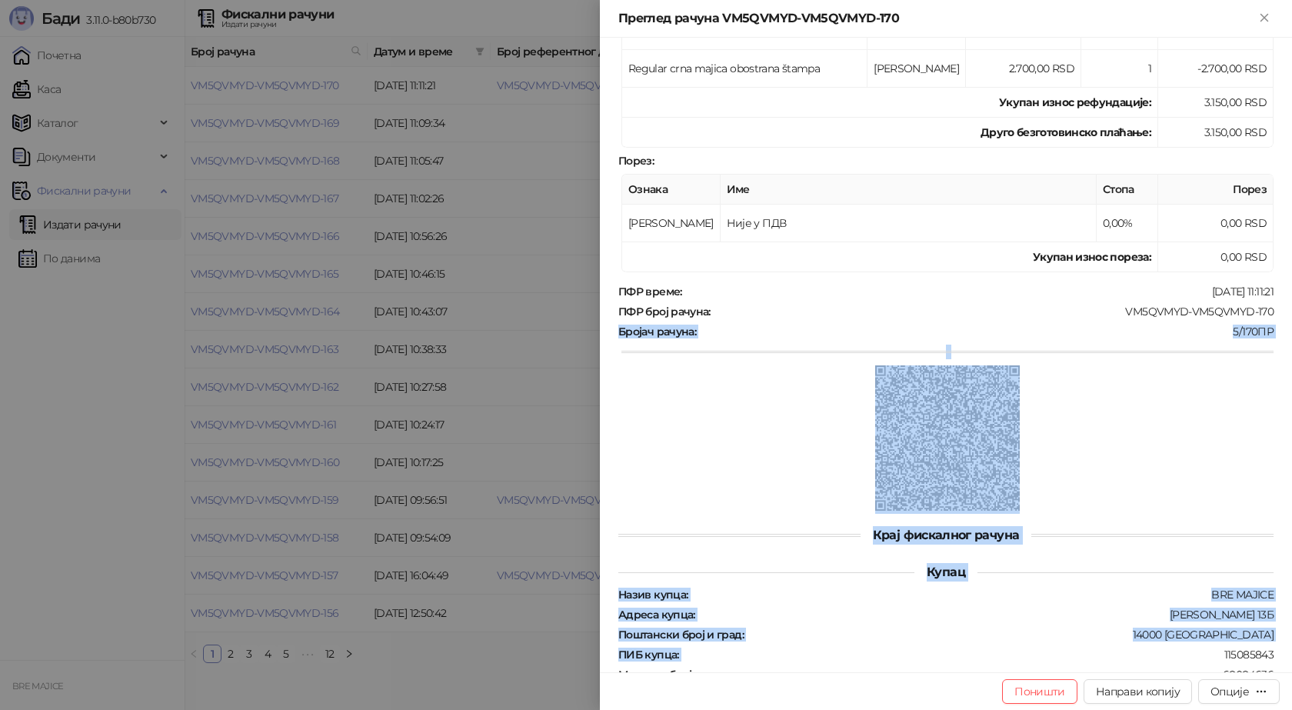
click at [1219, 386] on div at bounding box center [947, 439] width 652 height 148
click at [1119, 340] on div "ПФР време : [DATE] 11:11:21 ПФР број рачуна : VM5QVMYD-VM5QVMYD-170 Бројач рачу…" at bounding box center [945, 399] width 661 height 229
click at [1134, 332] on div "5/170ПР" at bounding box center [985, 331] width 577 height 14
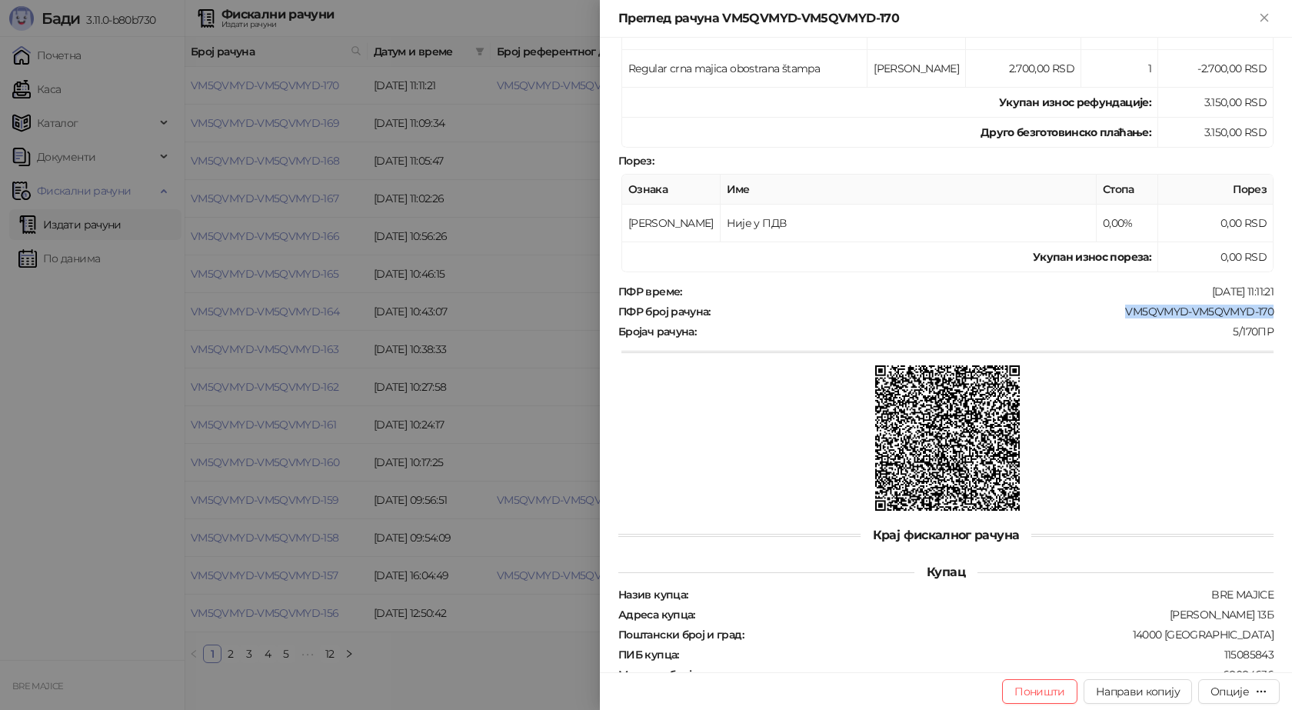
drag, startPoint x: 1268, startPoint y: 307, endPoint x: 1108, endPoint y: 311, distance: 160.0
click at [1113, 311] on div "Фискални рачун ПИБ : 115085843 Предузеће : BRE MAJICE Место продаје : 1371796-B…" at bounding box center [946, 355] width 692 height 634
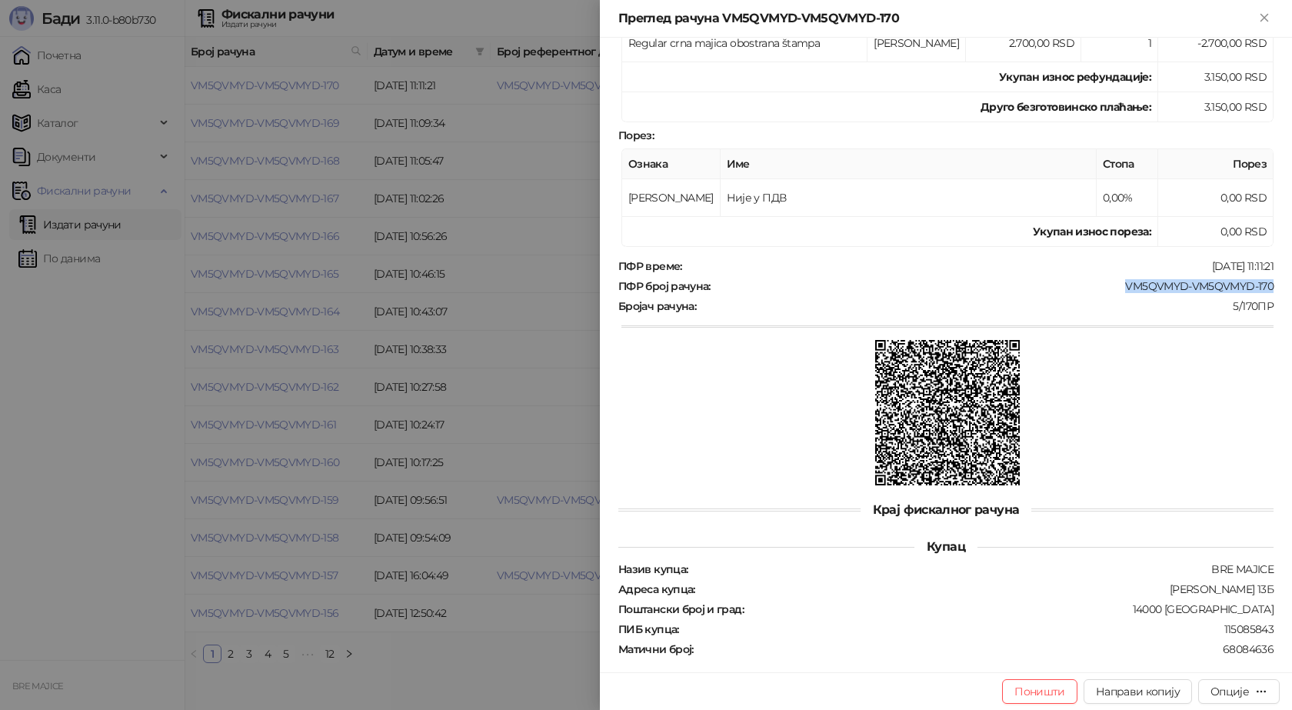
scroll to position [390, 0]
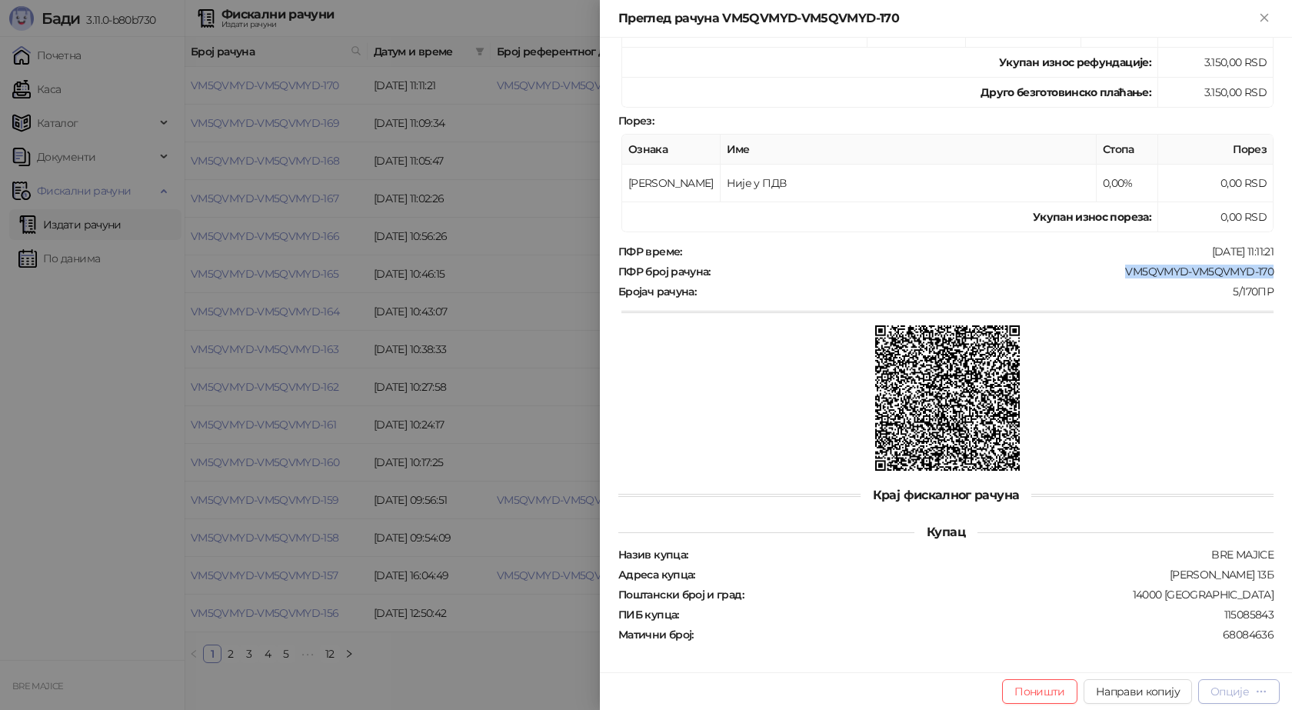
click at [1232, 689] on div "Опције" at bounding box center [1229, 691] width 38 height 14
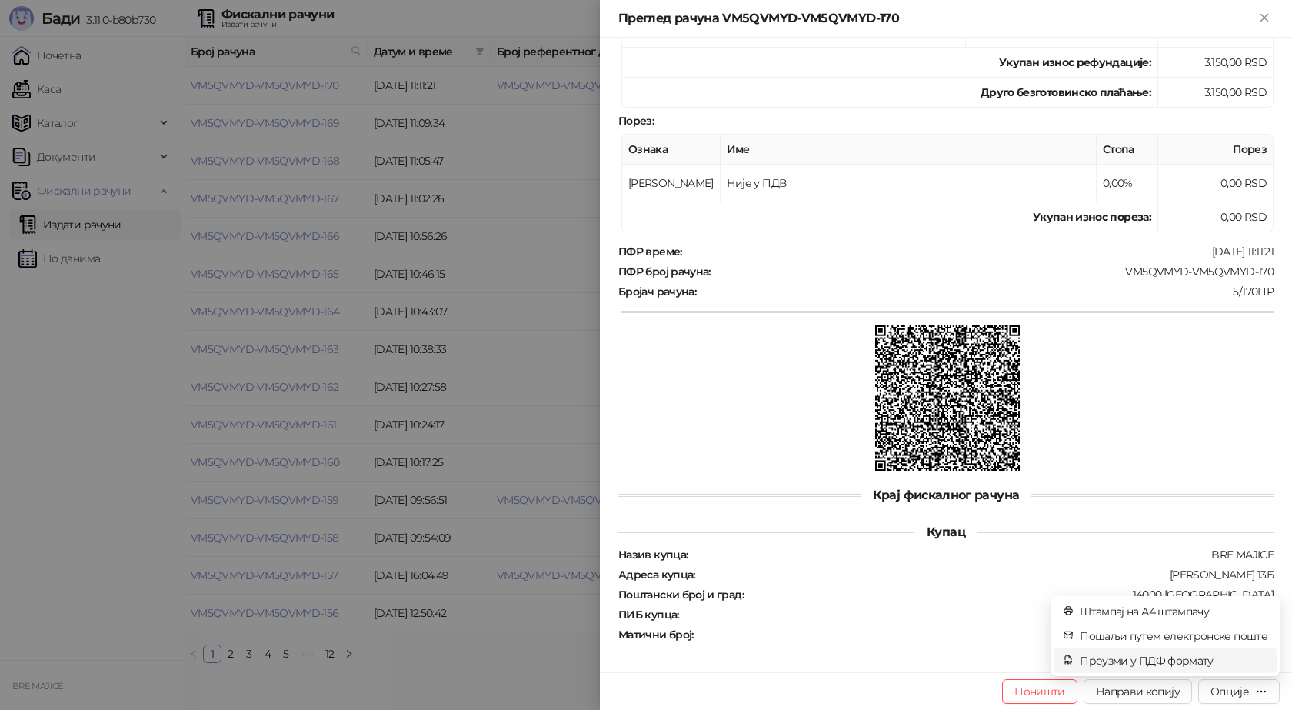
click at [1187, 659] on span "Преузми у ПДФ формату" at bounding box center [1174, 660] width 188 height 17
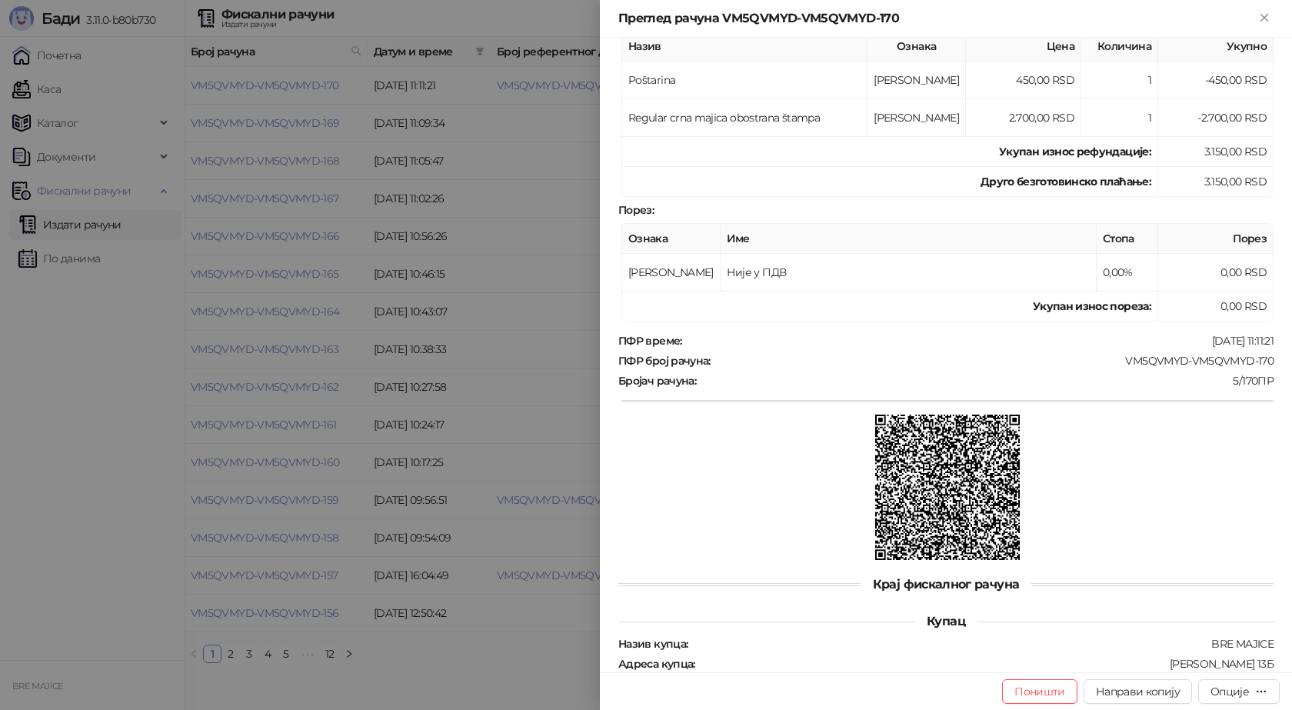
scroll to position [159, 0]
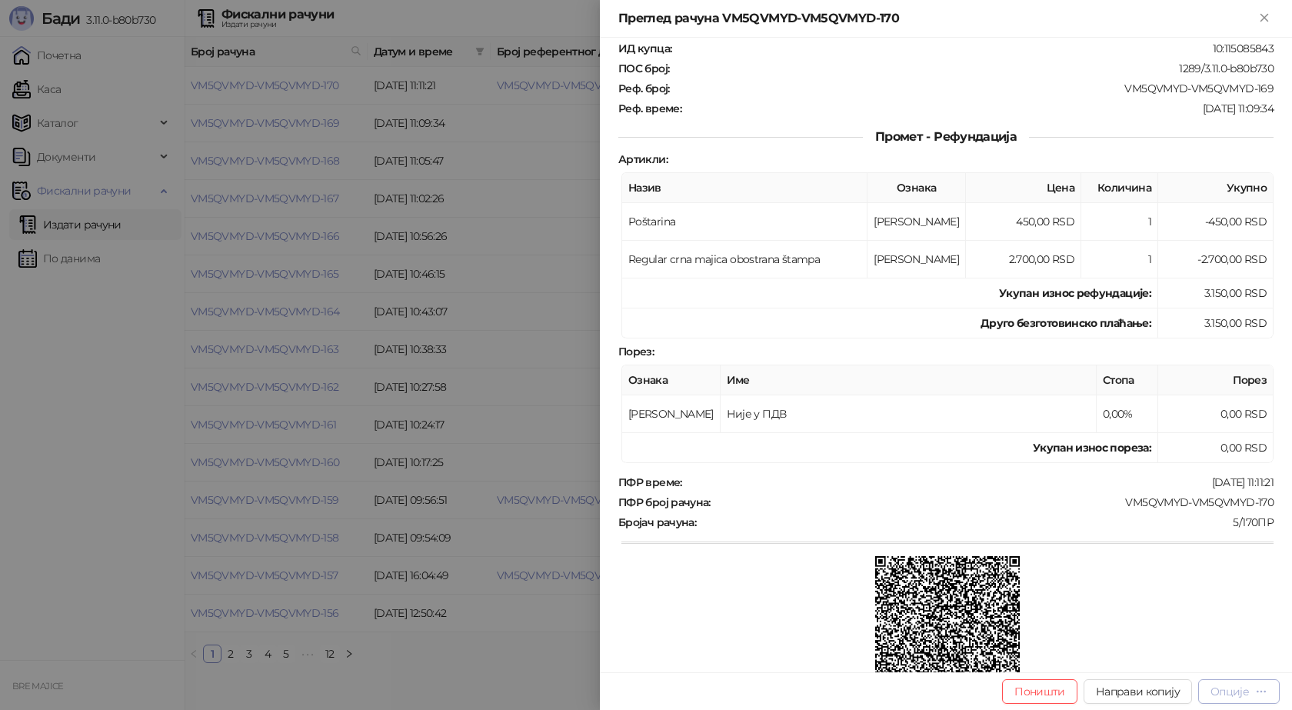
click at [1265, 690] on icon "button" at bounding box center [1261, 691] width 12 height 12
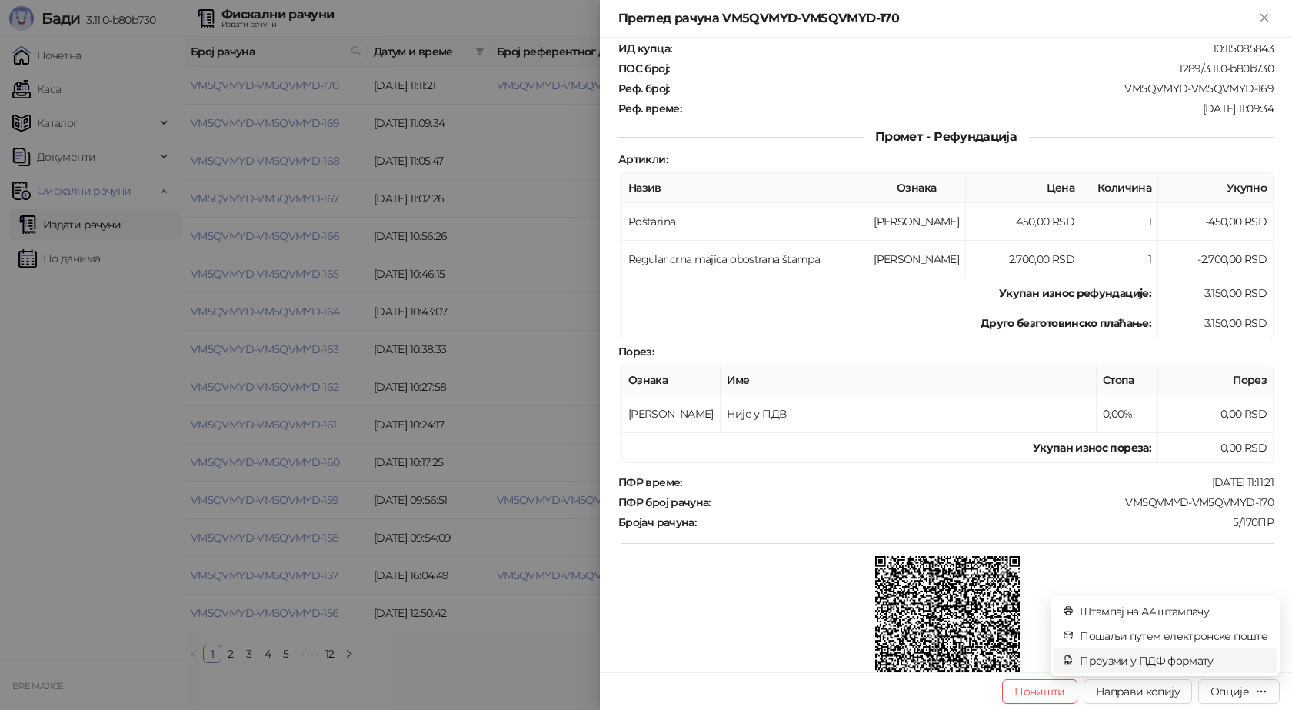
click at [1190, 659] on span "Преузми у ПДФ формату" at bounding box center [1174, 660] width 188 height 17
click at [1270, 19] on icon "Close" at bounding box center [1264, 18] width 14 height 14
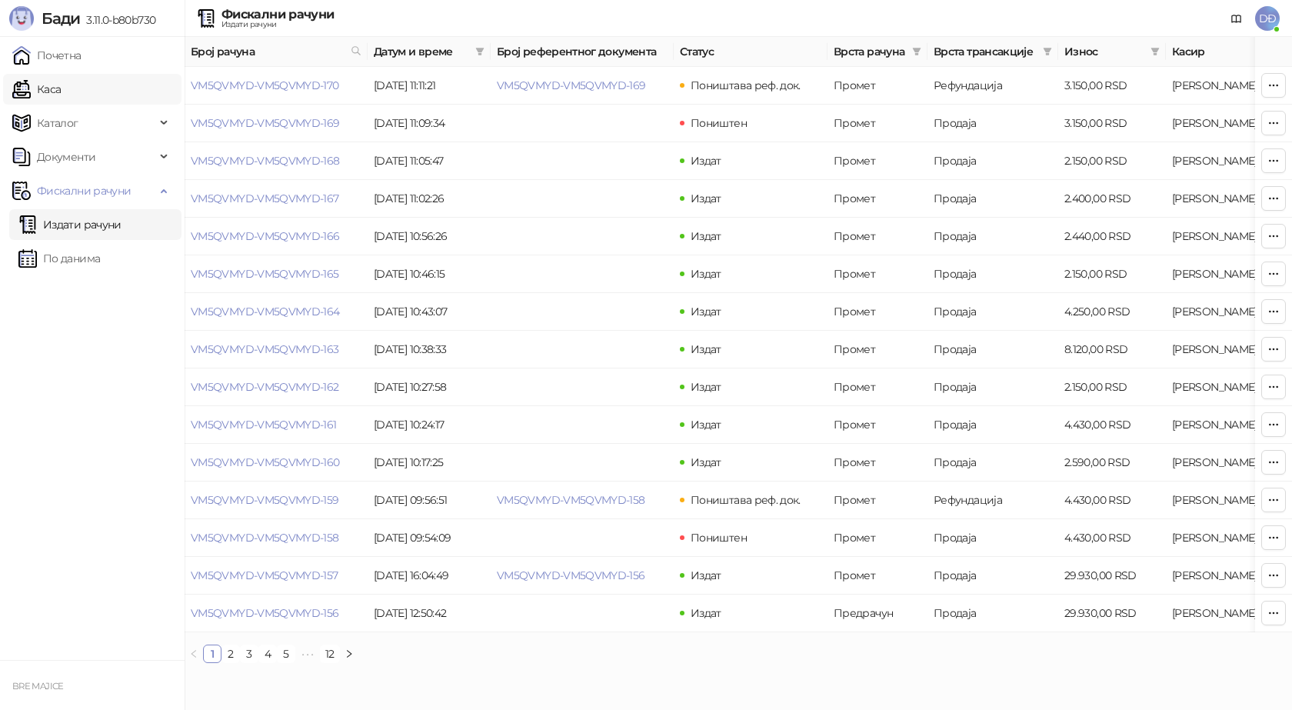
click at [53, 92] on link "Каса" at bounding box center [36, 89] width 48 height 31
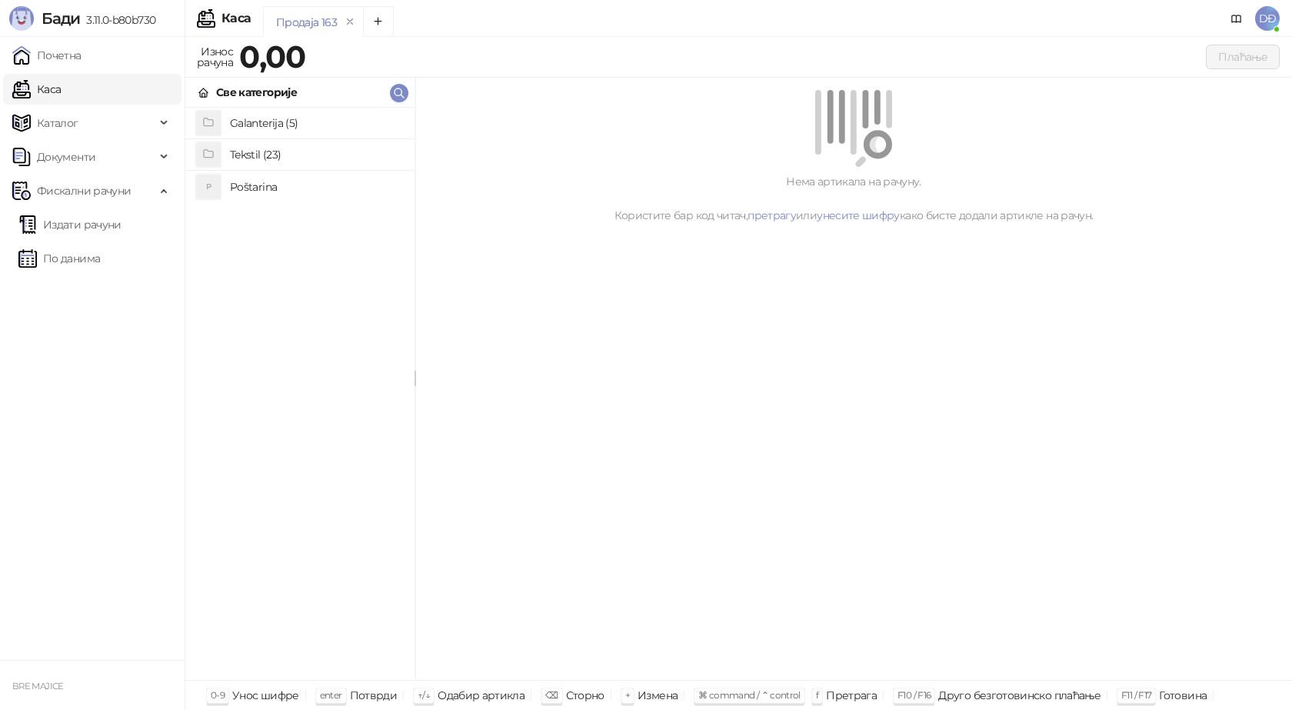
click at [264, 184] on h4 "Poštarina" at bounding box center [316, 187] width 172 height 25
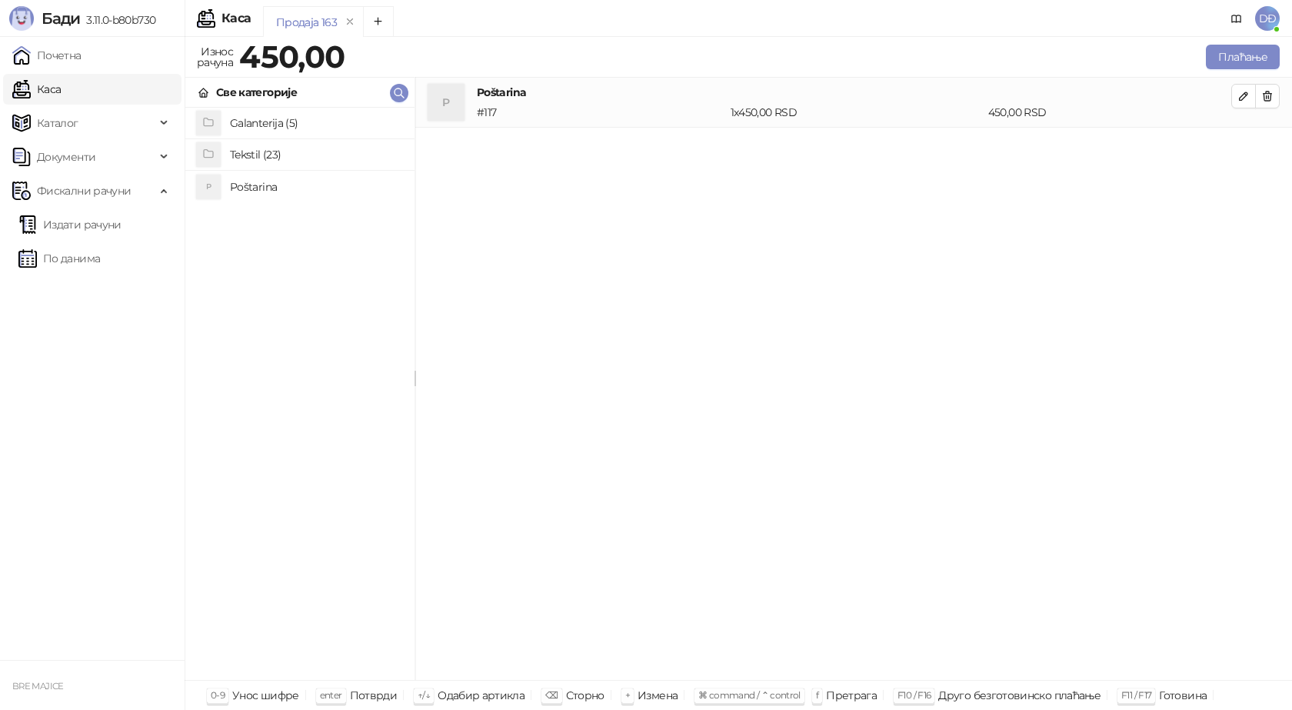
click at [251, 154] on h4 "Tekstil (23)" at bounding box center [316, 154] width 172 height 25
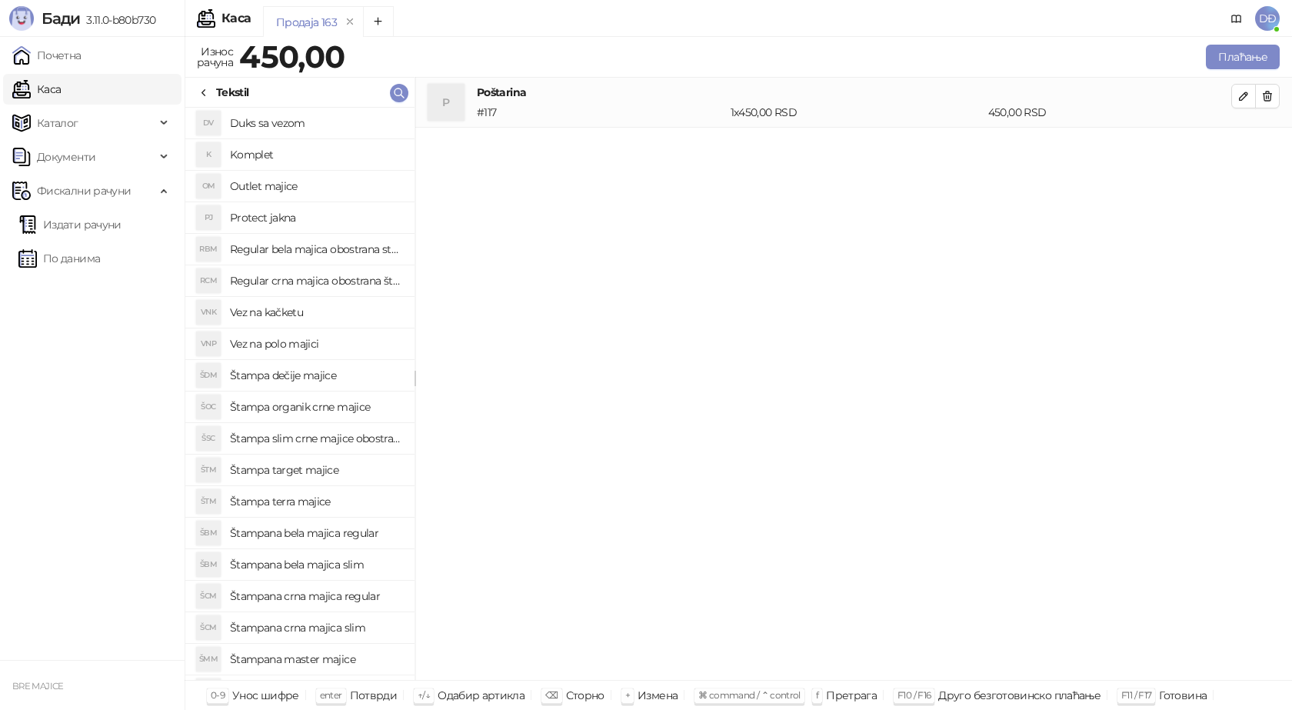
click at [341, 281] on h4 "Regular crna majica obostrana štampa" at bounding box center [316, 280] width 172 height 25
click at [1240, 147] on icon "button" at bounding box center [1244, 146] width 8 height 8
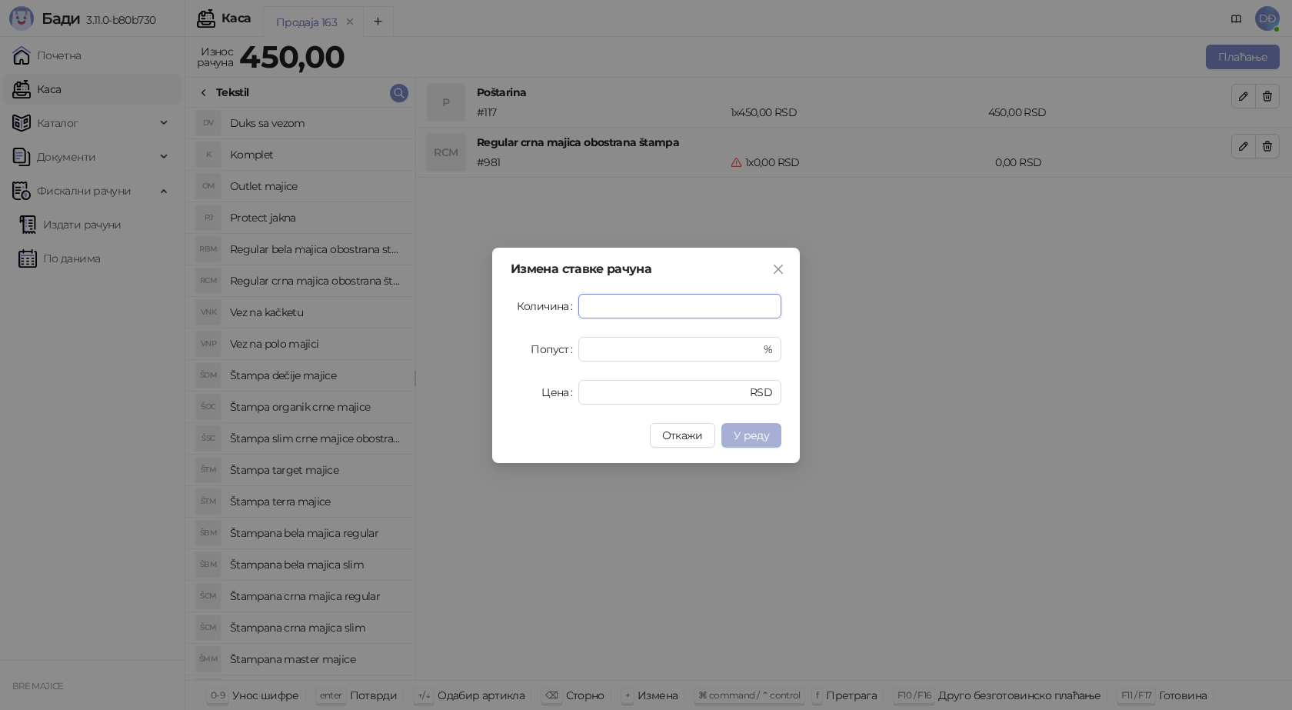
type input "****"
click at [763, 439] on span "У реду" at bounding box center [751, 435] width 35 height 14
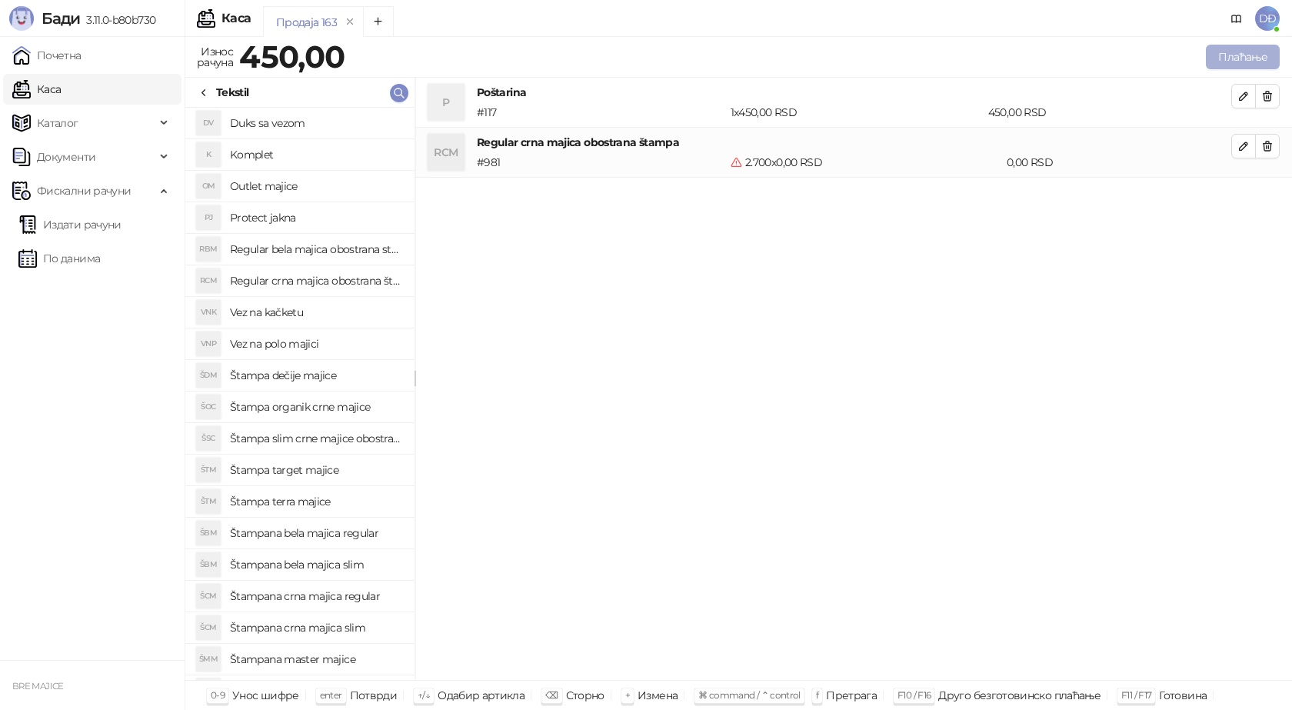
click at [1253, 56] on button "Плаћање" at bounding box center [1243, 57] width 74 height 25
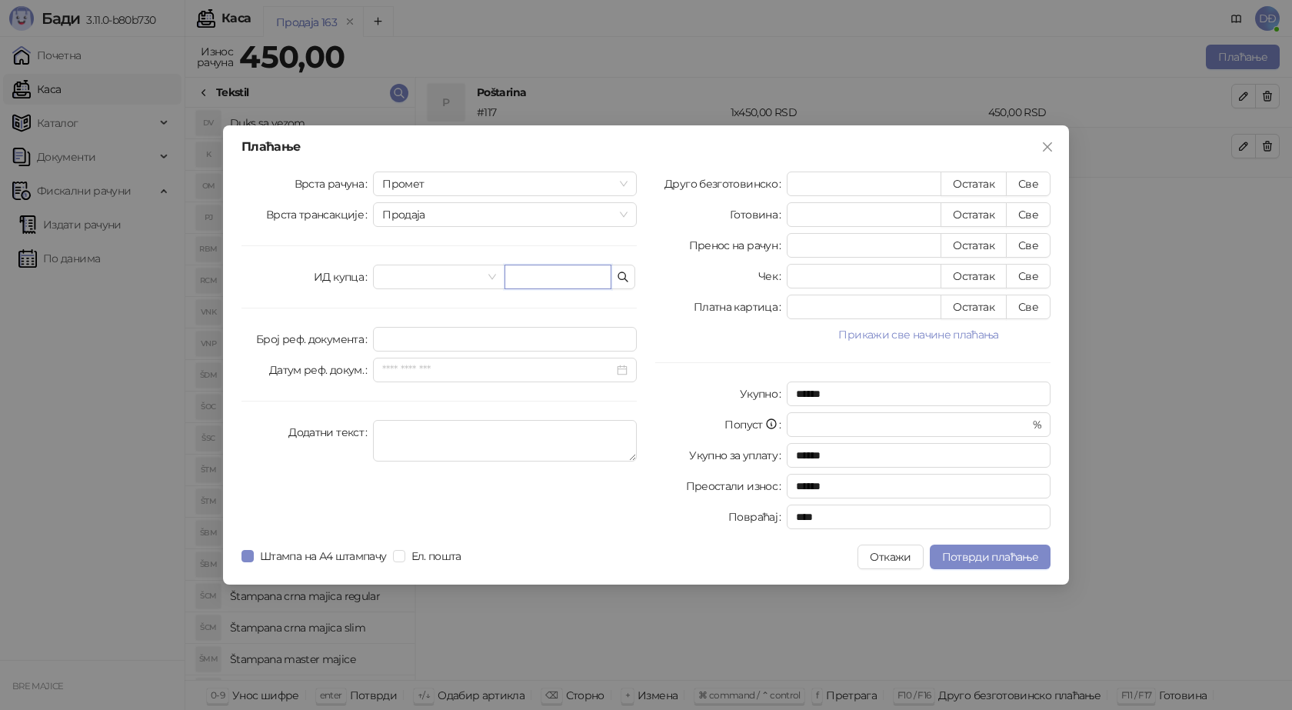
click at [556, 285] on input "text" at bounding box center [557, 277] width 107 height 25
paste input "**********"
type input "**********"
click at [1034, 178] on button "Све" at bounding box center [1028, 183] width 45 height 25
type input "***"
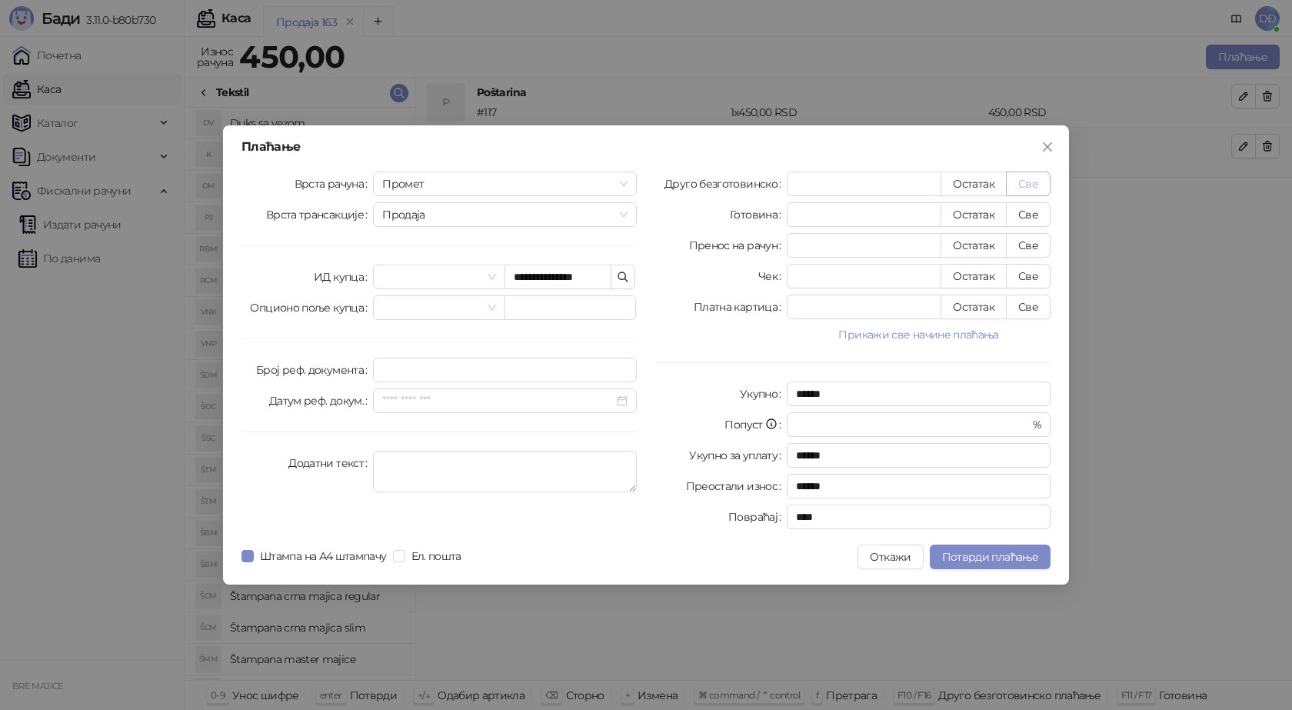
type input "****"
click at [1050, 142] on icon "close" at bounding box center [1047, 147] width 12 height 12
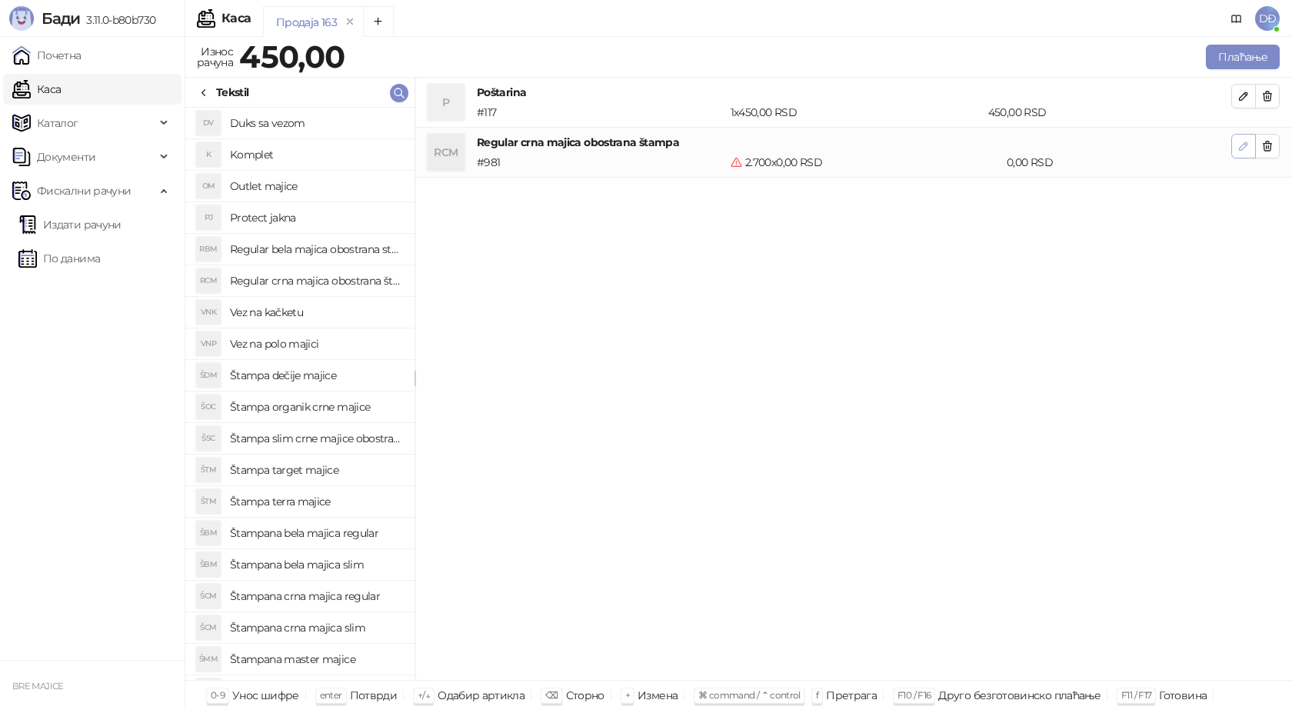
click at [1241, 143] on icon "button" at bounding box center [1243, 146] width 12 height 12
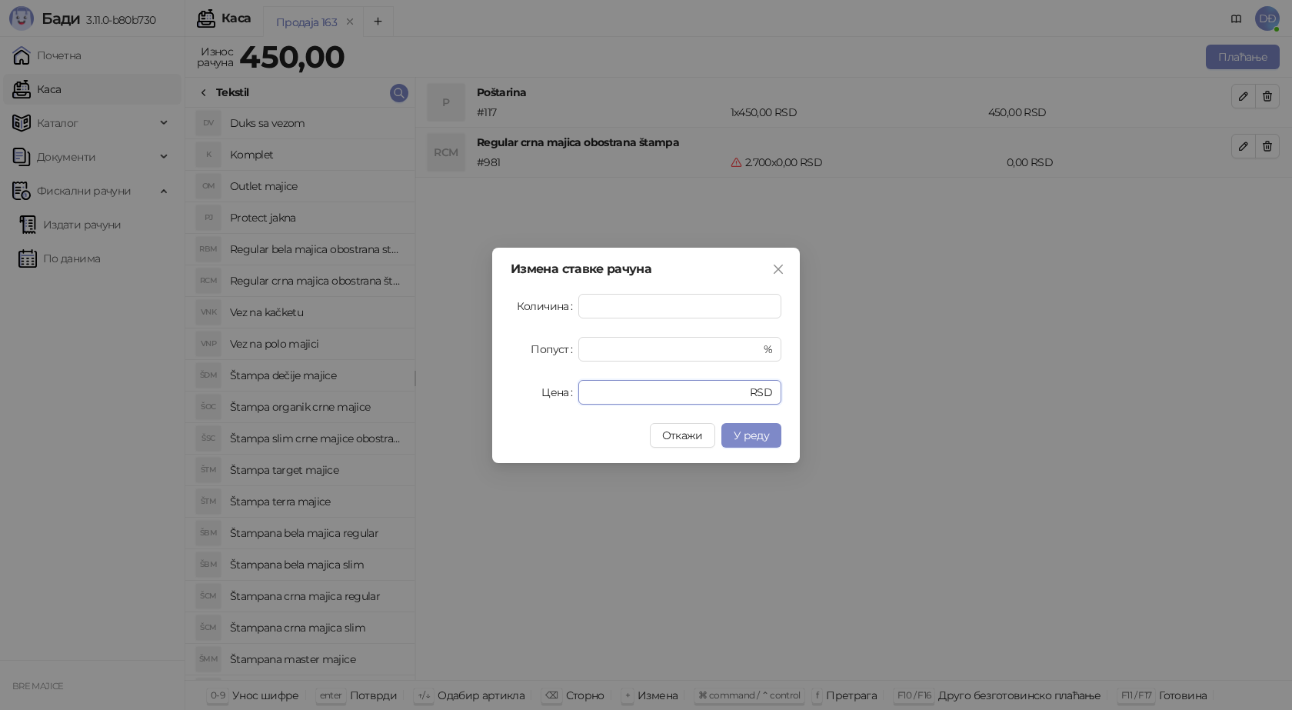
drag, startPoint x: 612, startPoint y: 395, endPoint x: 517, endPoint y: 406, distance: 96.0
click at [518, 406] on div "Измена ставке рачуна Количина **** Попуст * % Цена * RSD Откажи У реду" at bounding box center [646, 355] width 308 height 215
type input "****"
click at [747, 435] on span "У реду" at bounding box center [751, 435] width 35 height 14
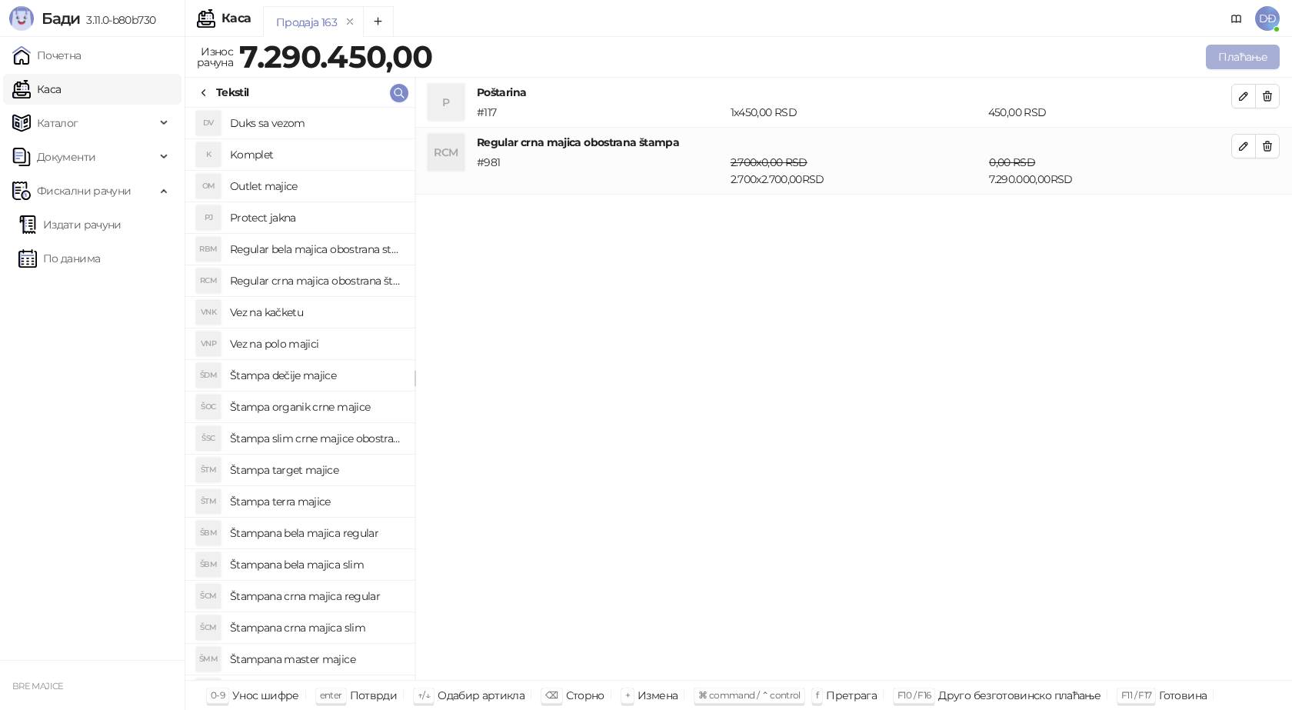
click at [1223, 58] on button "Плаћање" at bounding box center [1243, 57] width 74 height 25
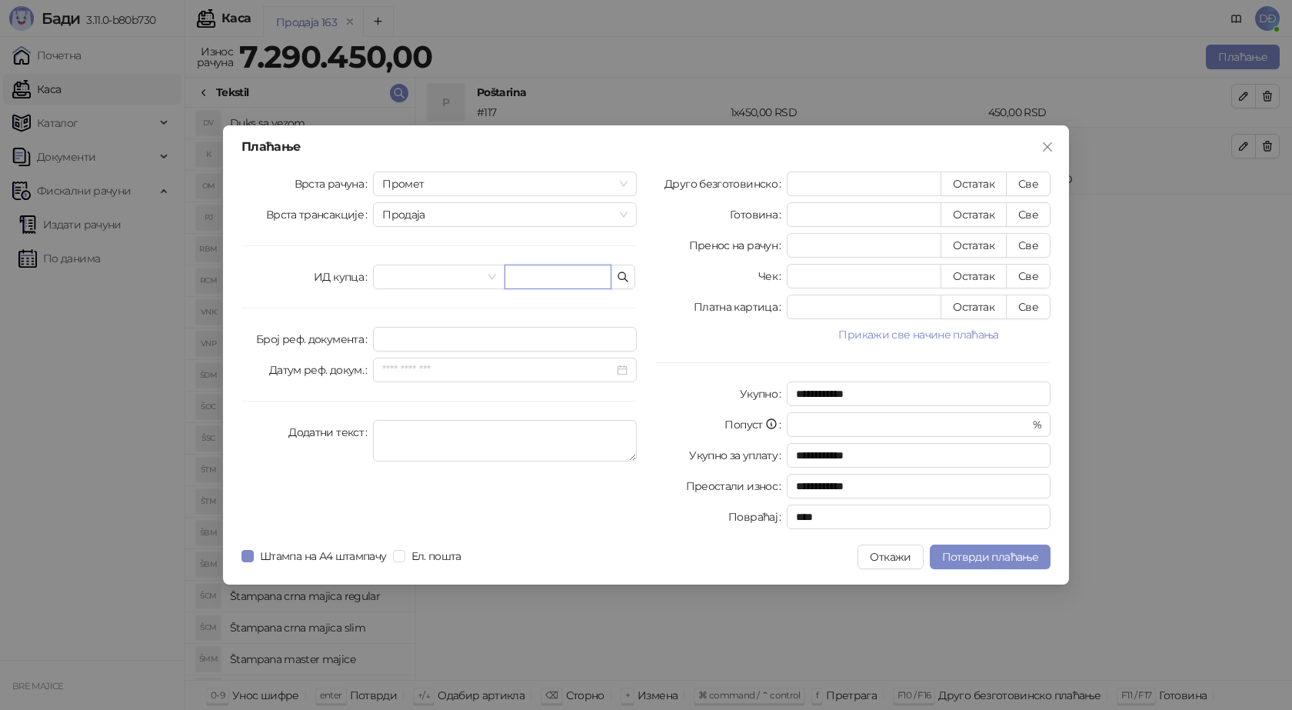
click at [566, 282] on input "text" at bounding box center [557, 277] width 107 height 25
paste input "**********"
type input "**********"
click at [1036, 177] on button "Све" at bounding box center [1028, 183] width 45 height 25
type input "*******"
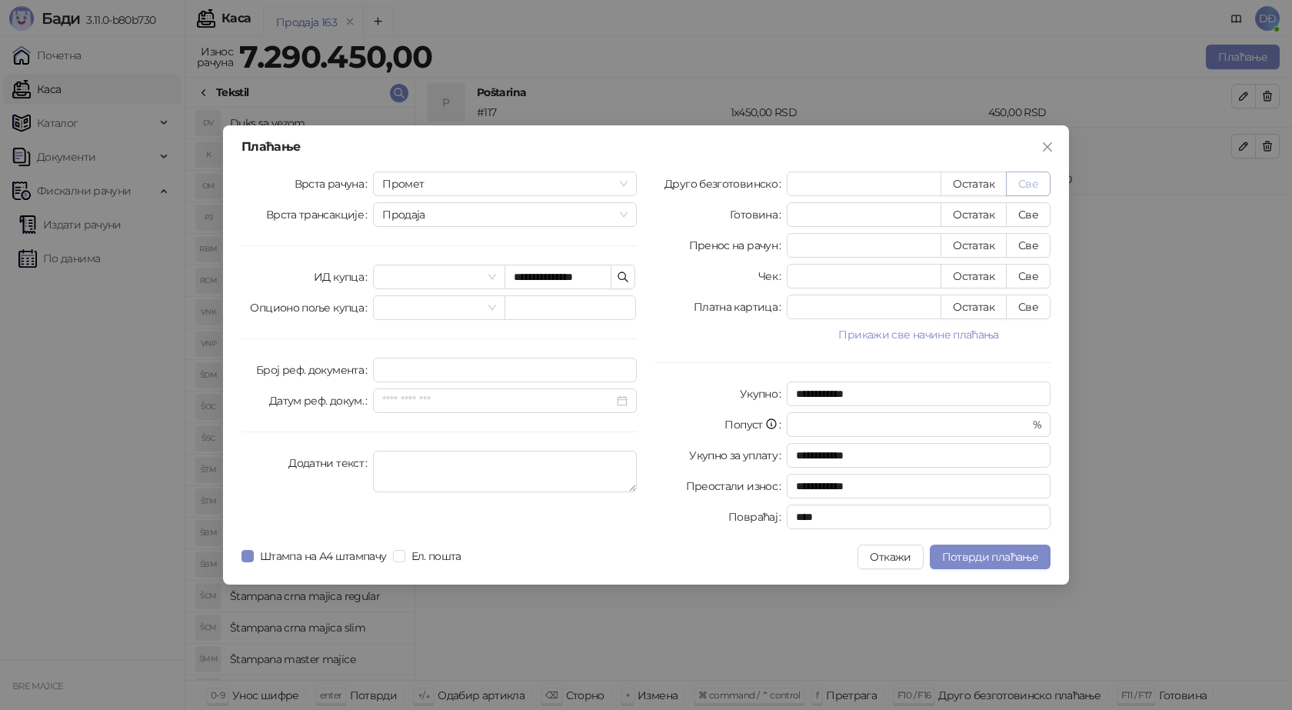
type input "****"
click at [1046, 145] on icon "close" at bounding box center [1047, 146] width 9 height 9
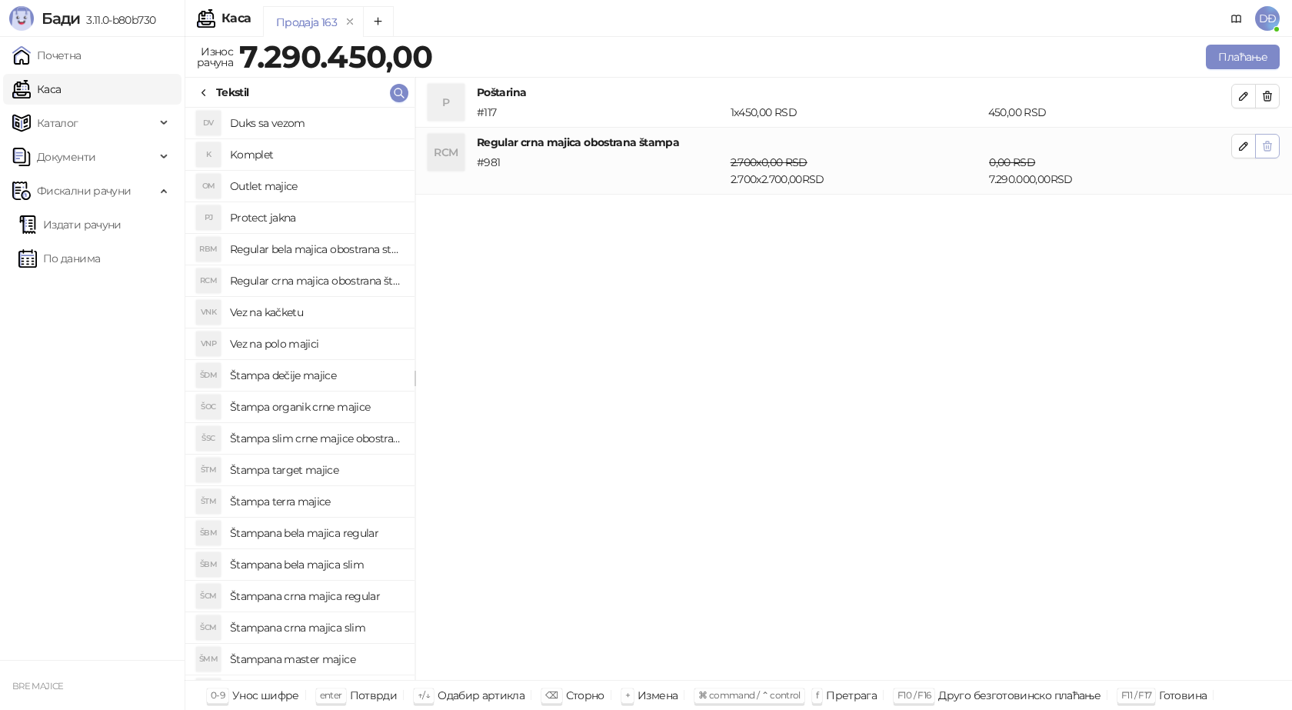
click at [1265, 145] on icon "button" at bounding box center [1267, 146] width 12 height 12
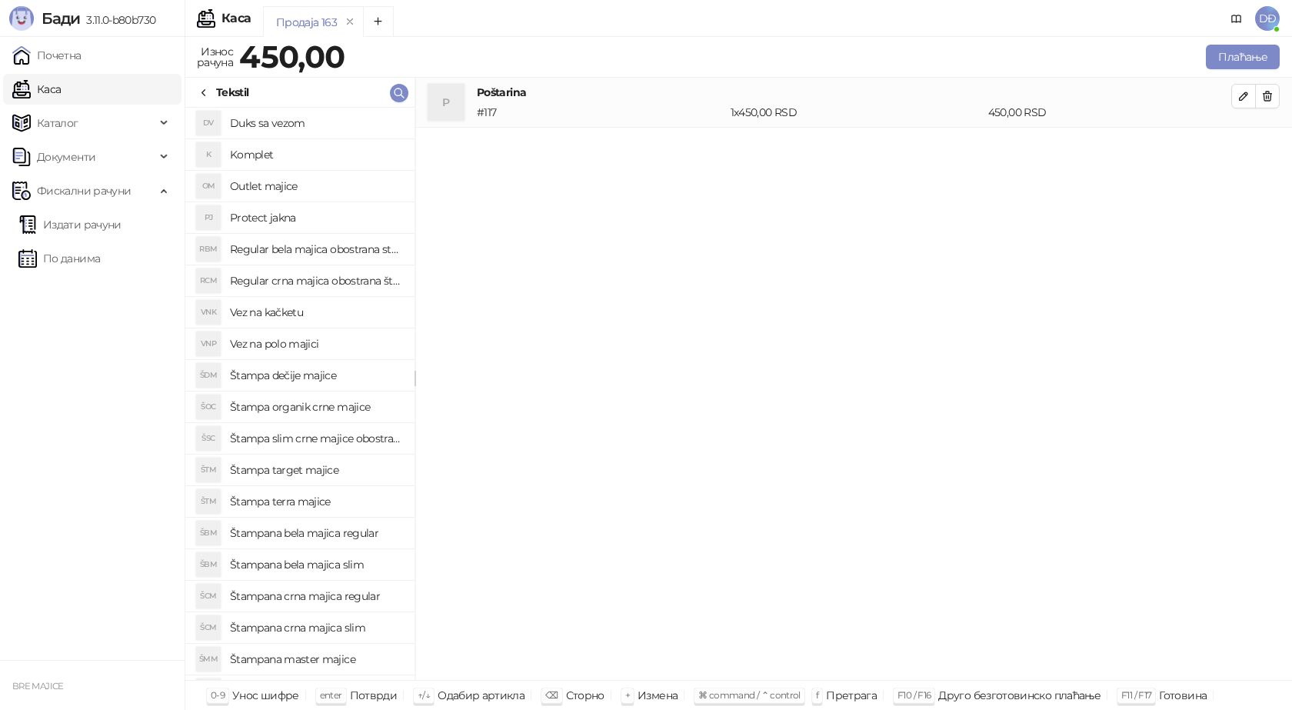
click at [337, 281] on h4 "Regular crna majica obostrana štampa" at bounding box center [316, 280] width 172 height 25
click at [1246, 145] on icon "button" at bounding box center [1244, 146] width 8 height 8
type input "*"
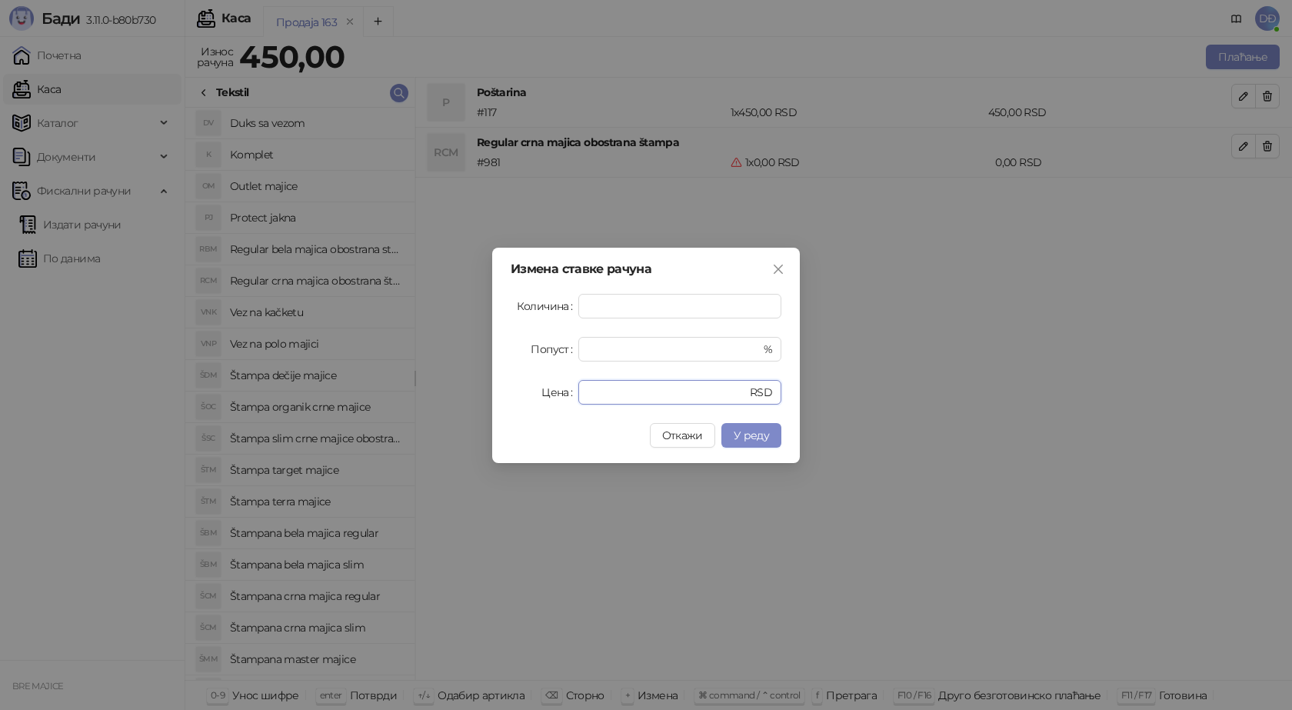
drag, startPoint x: 612, startPoint y: 392, endPoint x: 488, endPoint y: 388, distance: 123.9
click at [504, 391] on div "Измена ставке рачуна Количина * Попуст * % Цена * RSD Откажи У реду" at bounding box center [646, 355] width 308 height 215
type input "****"
click at [755, 436] on span "У реду" at bounding box center [751, 435] width 35 height 14
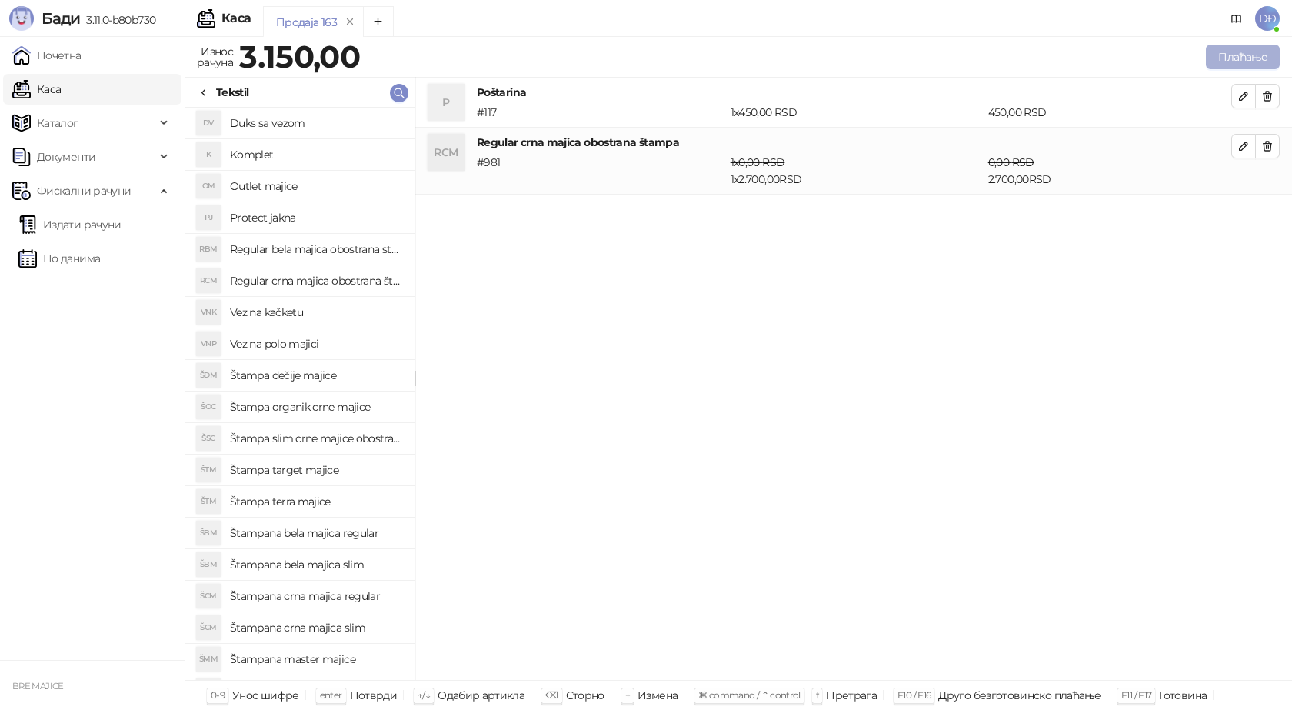
click at [1237, 52] on button "Плаћање" at bounding box center [1243, 57] width 74 height 25
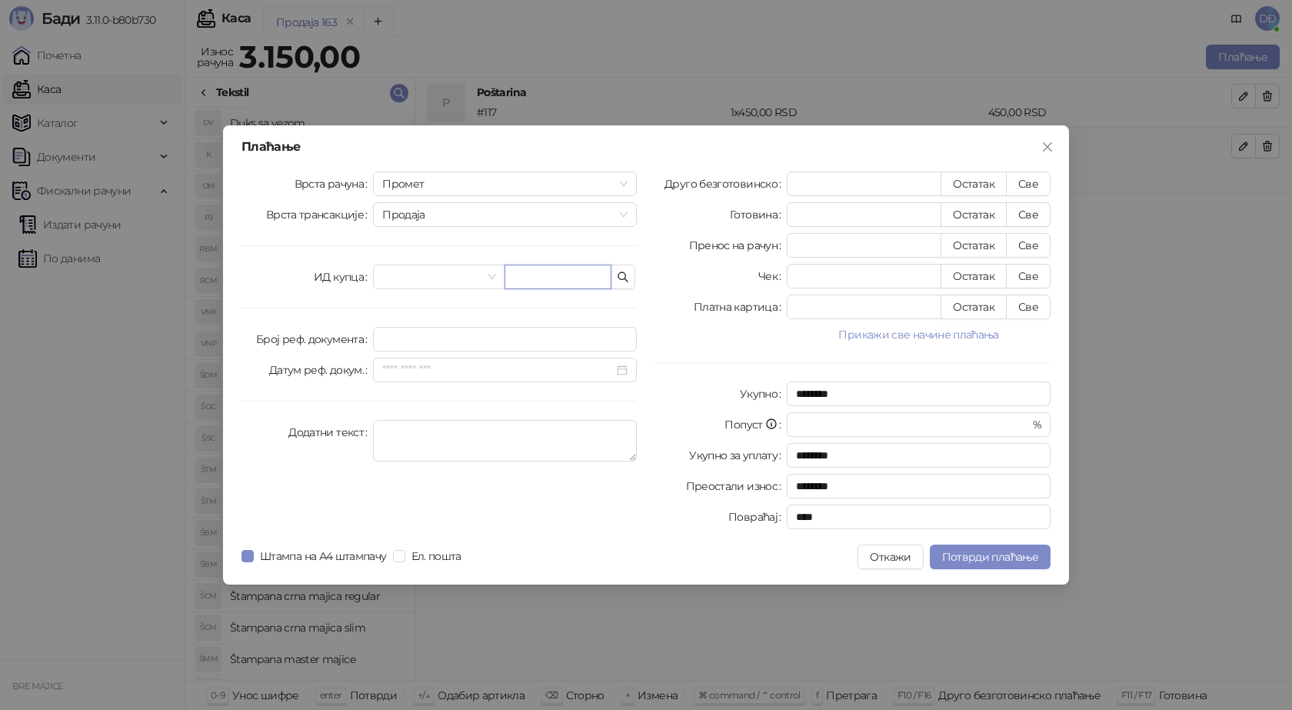
click at [554, 276] on input "text" at bounding box center [557, 277] width 107 height 25
paste input "**********"
type input "**********"
click at [1031, 185] on button "Све" at bounding box center [1028, 183] width 45 height 25
type input "****"
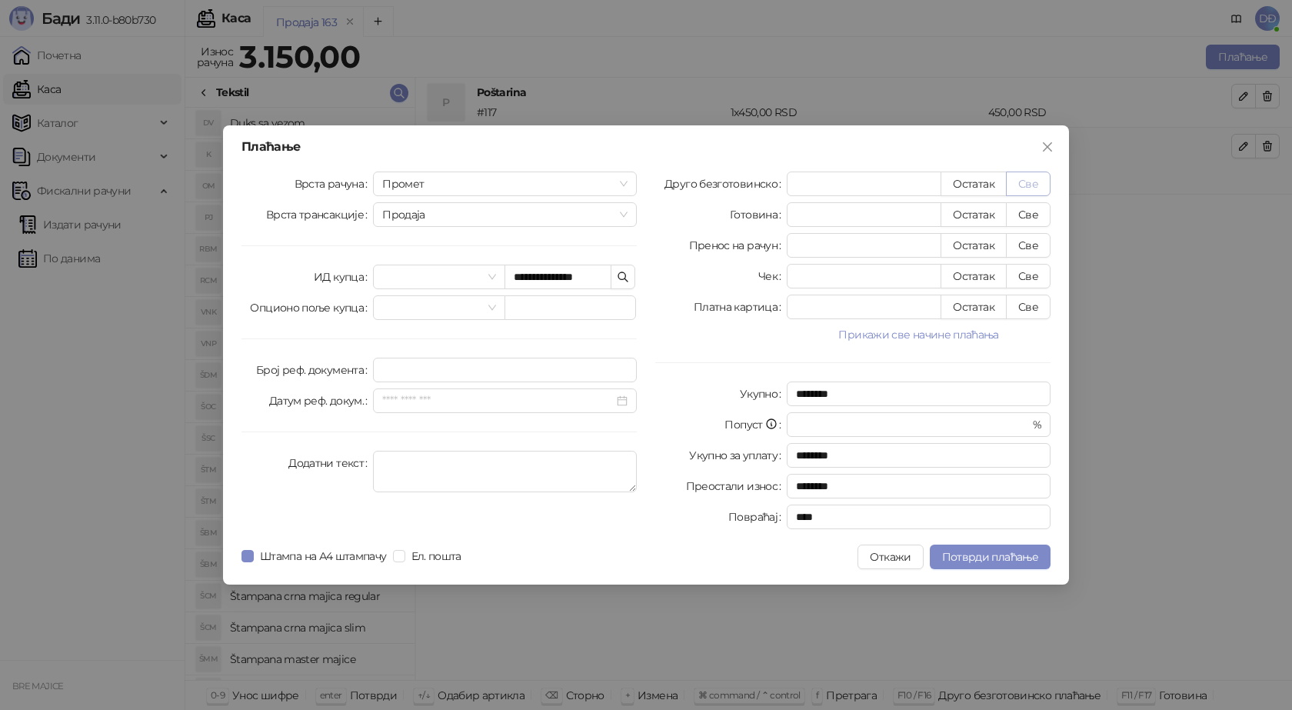
type input "****"
click at [979, 553] on span "Потврди плаћање" at bounding box center [990, 557] width 96 height 14
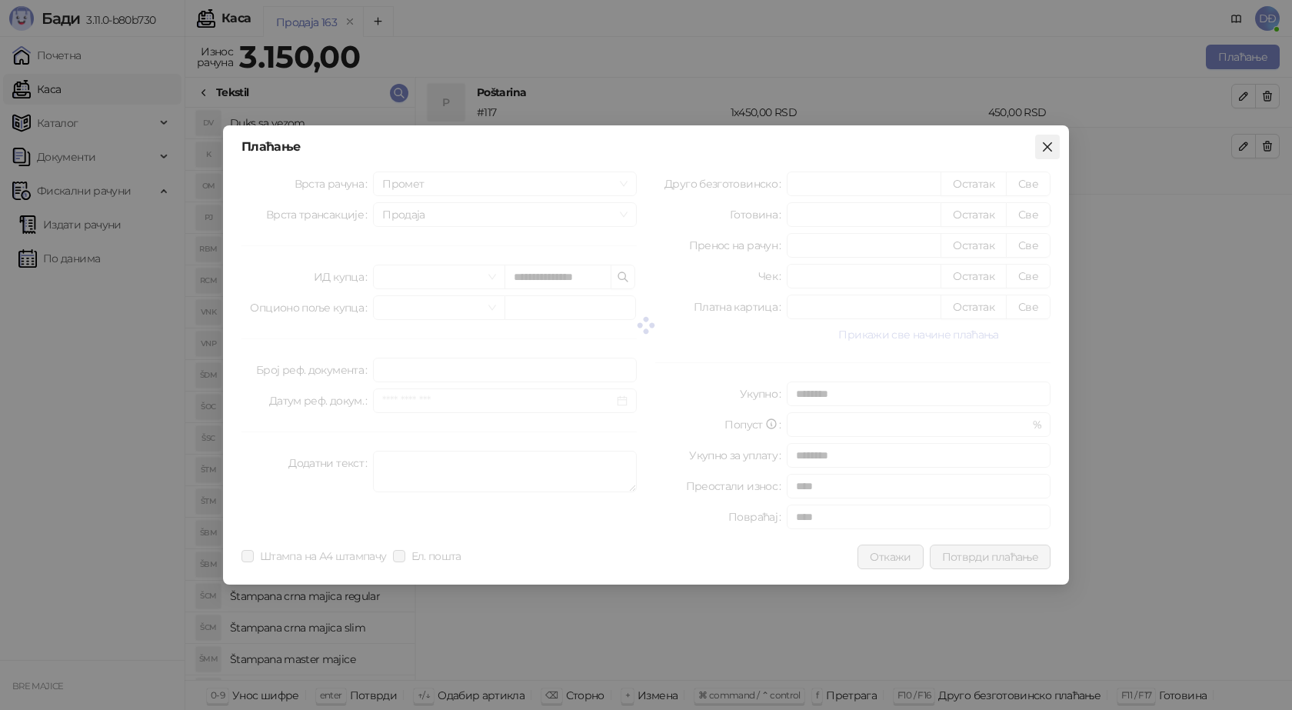
click at [1043, 145] on icon "close" at bounding box center [1047, 147] width 12 height 12
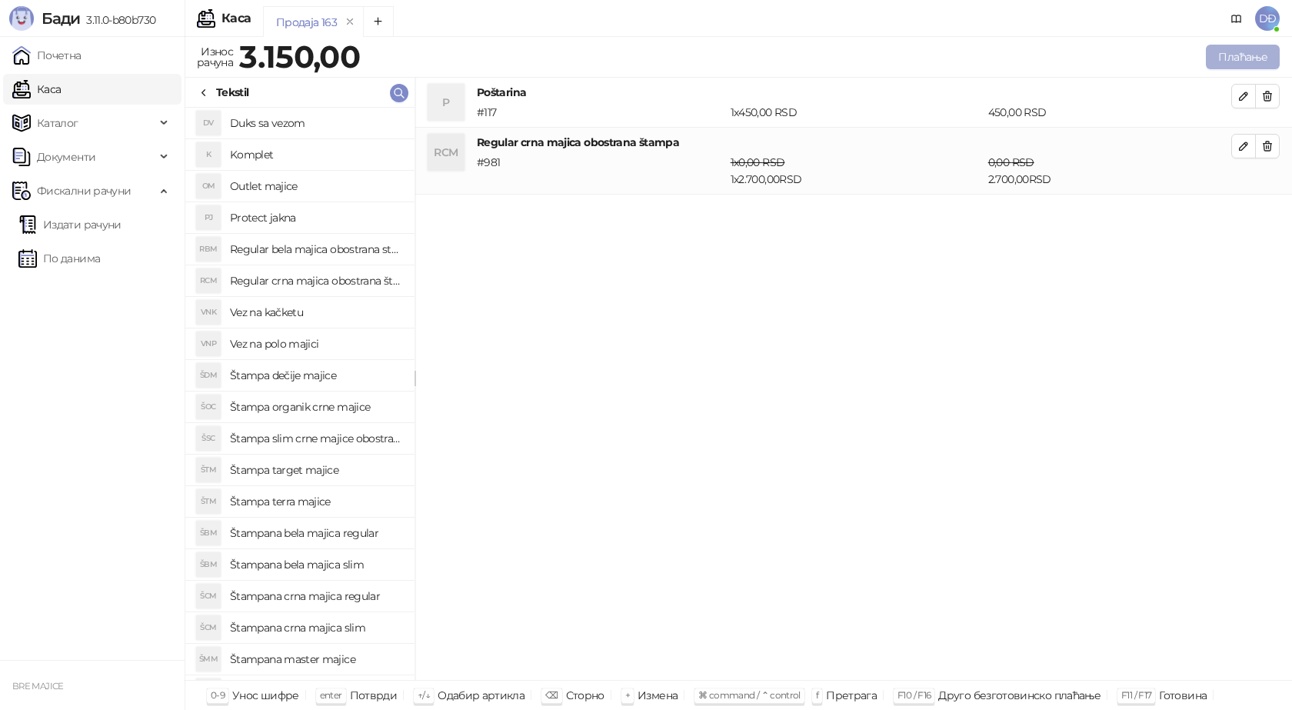
click at [1241, 52] on button "Плаћање" at bounding box center [1243, 57] width 74 height 25
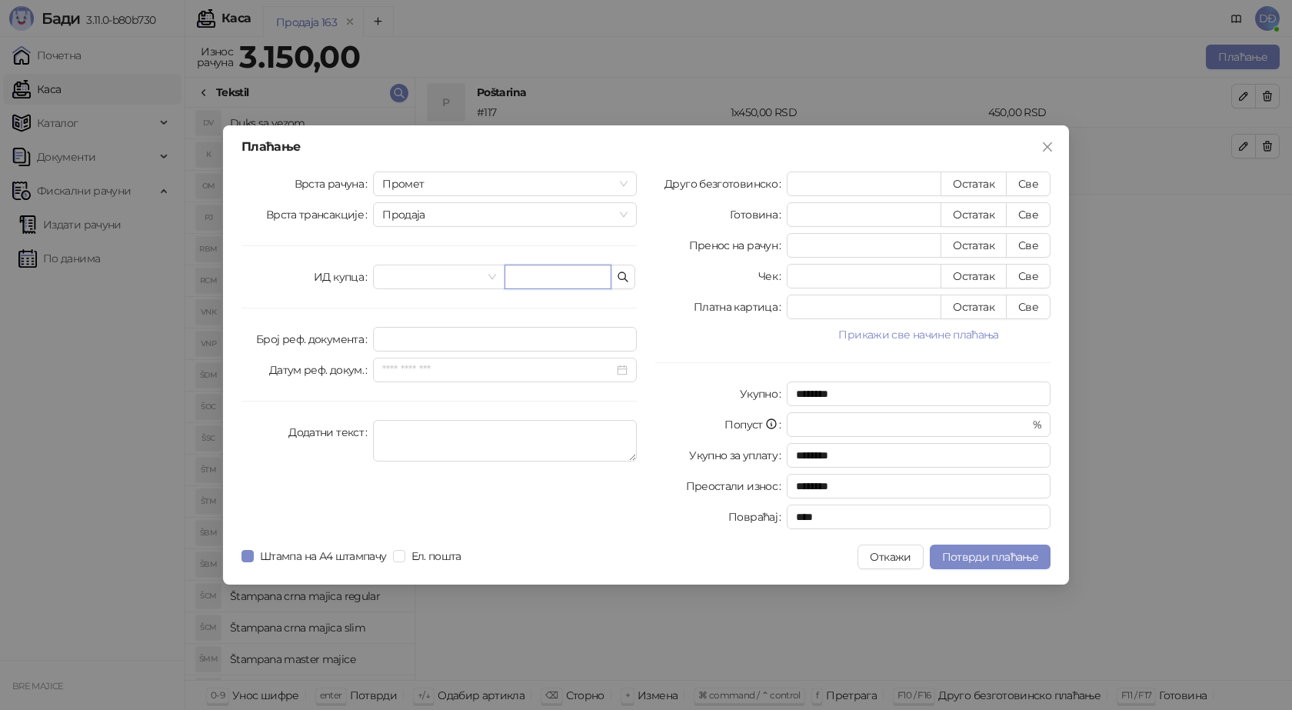
click at [561, 278] on input "text" at bounding box center [557, 277] width 107 height 25
paste input "**********"
type input "**********"
click at [1024, 178] on button "Све" at bounding box center [1028, 183] width 45 height 25
type input "****"
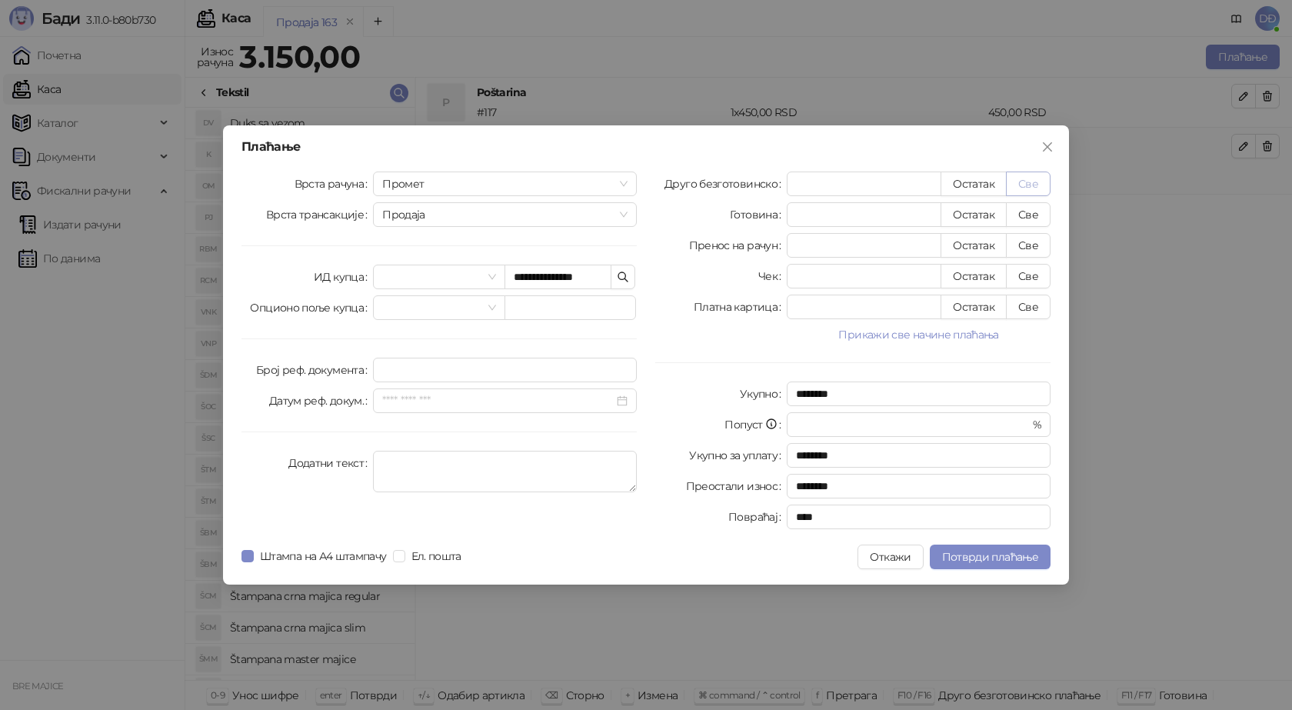
type input "****"
click at [986, 563] on span "Потврди плаћање" at bounding box center [990, 557] width 96 height 14
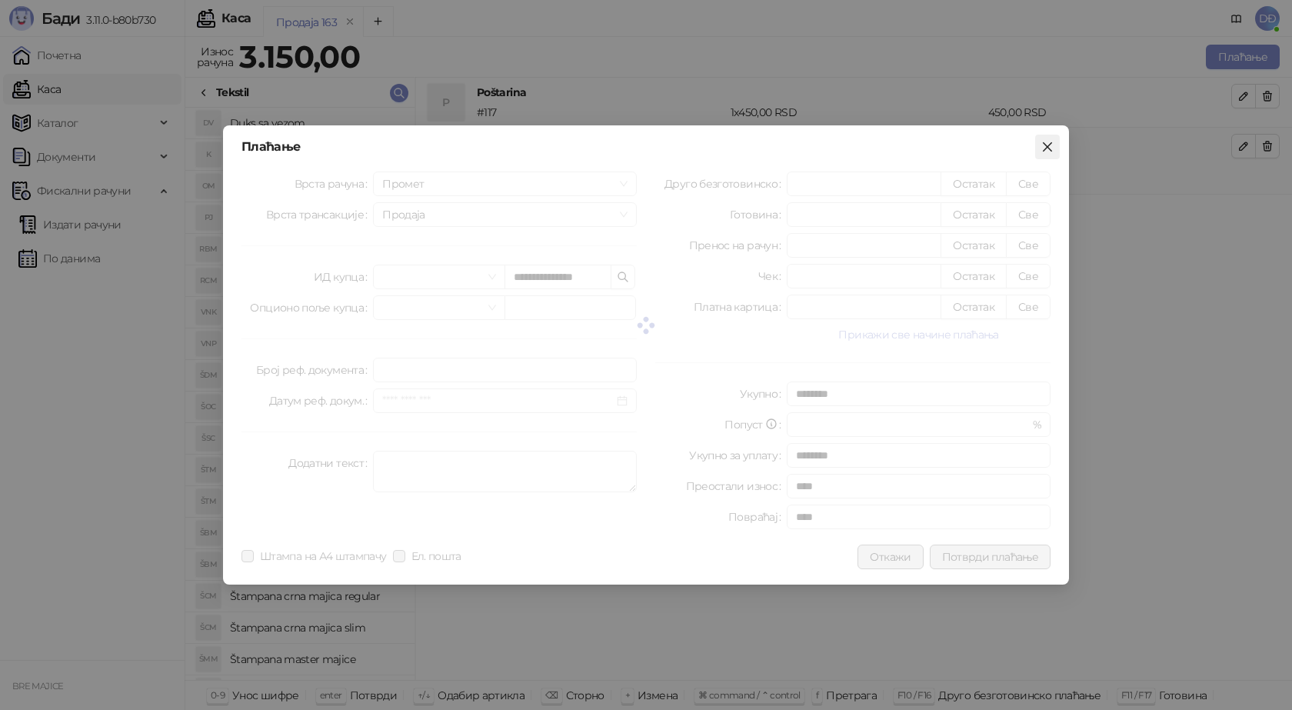
click at [1043, 146] on icon "close" at bounding box center [1047, 147] width 12 height 12
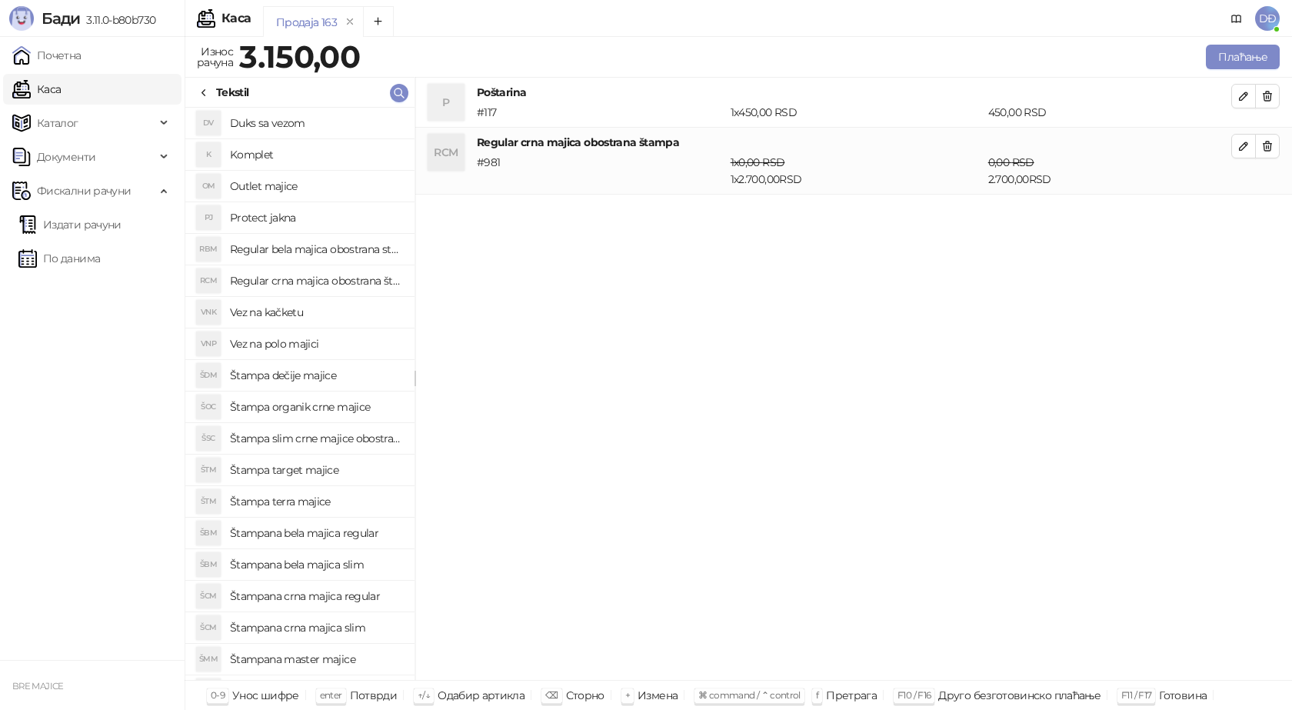
click at [1262, 18] on span "DĐ" at bounding box center [1267, 18] width 25 height 25
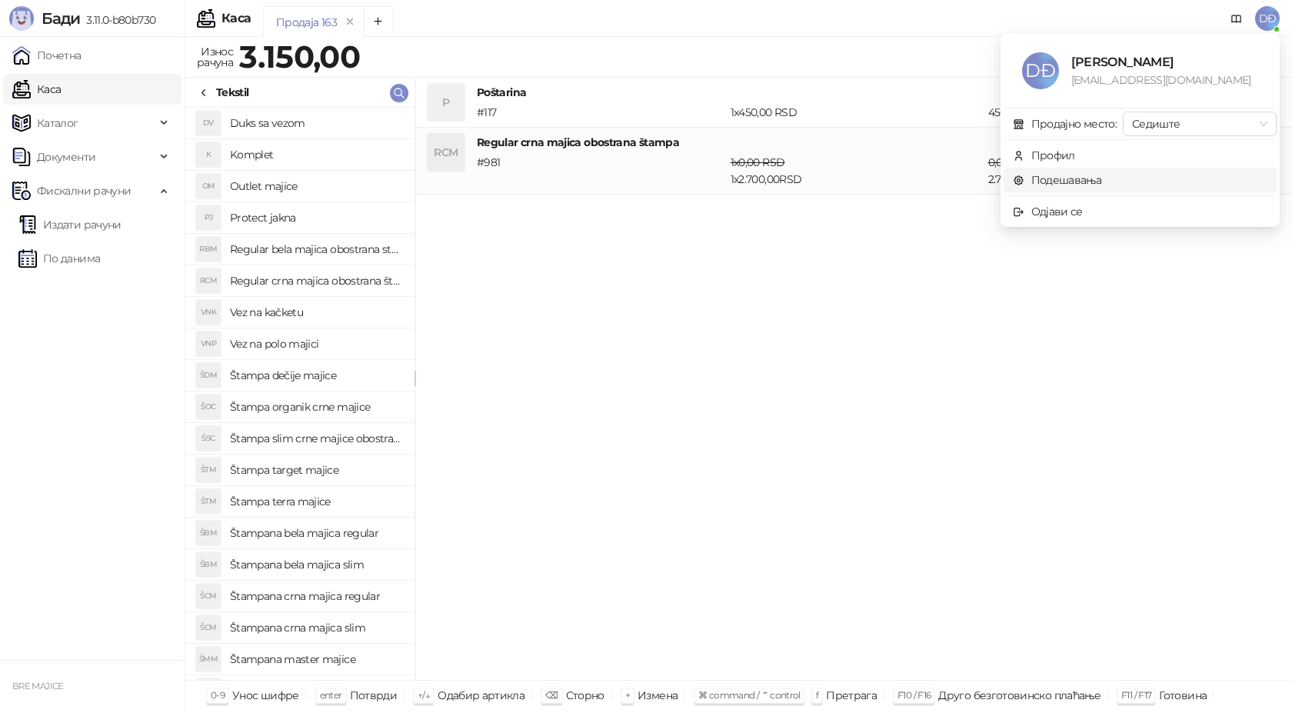
click at [1074, 173] on link "Подешавања" at bounding box center [1057, 180] width 89 height 14
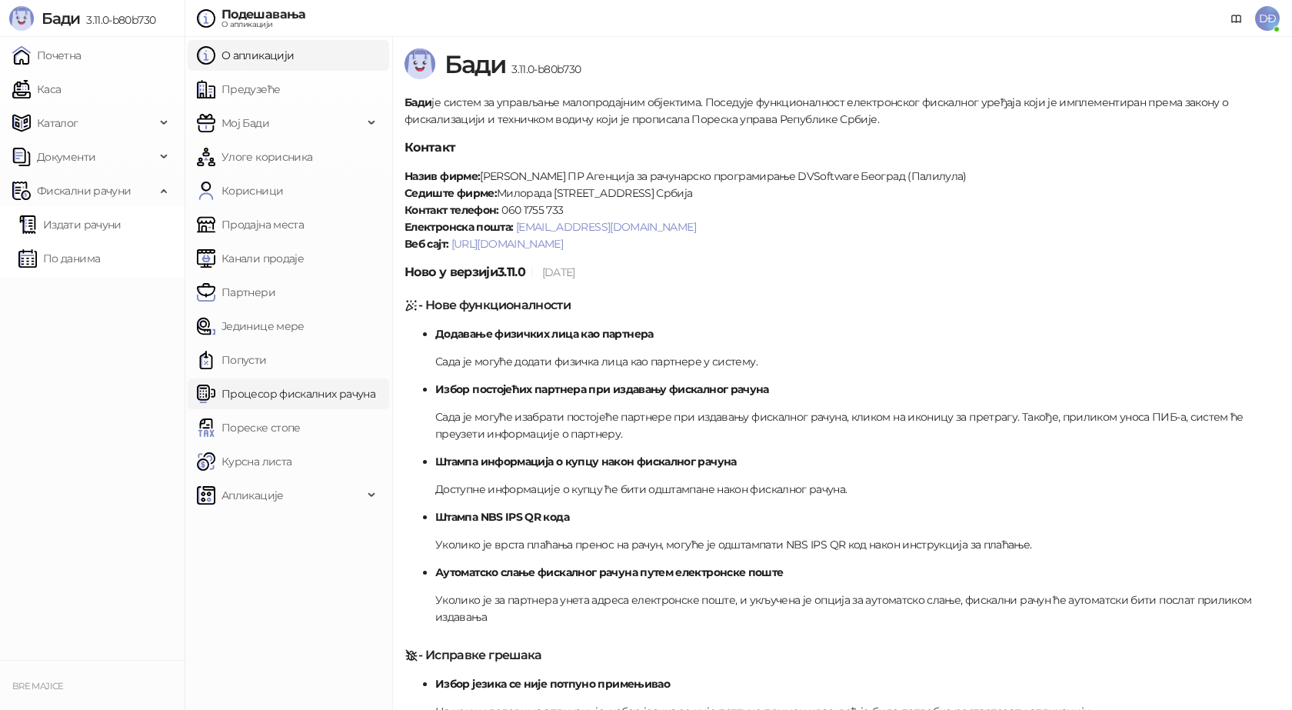
click at [285, 394] on link "Процесор фискалних рачуна" at bounding box center [286, 393] width 178 height 31
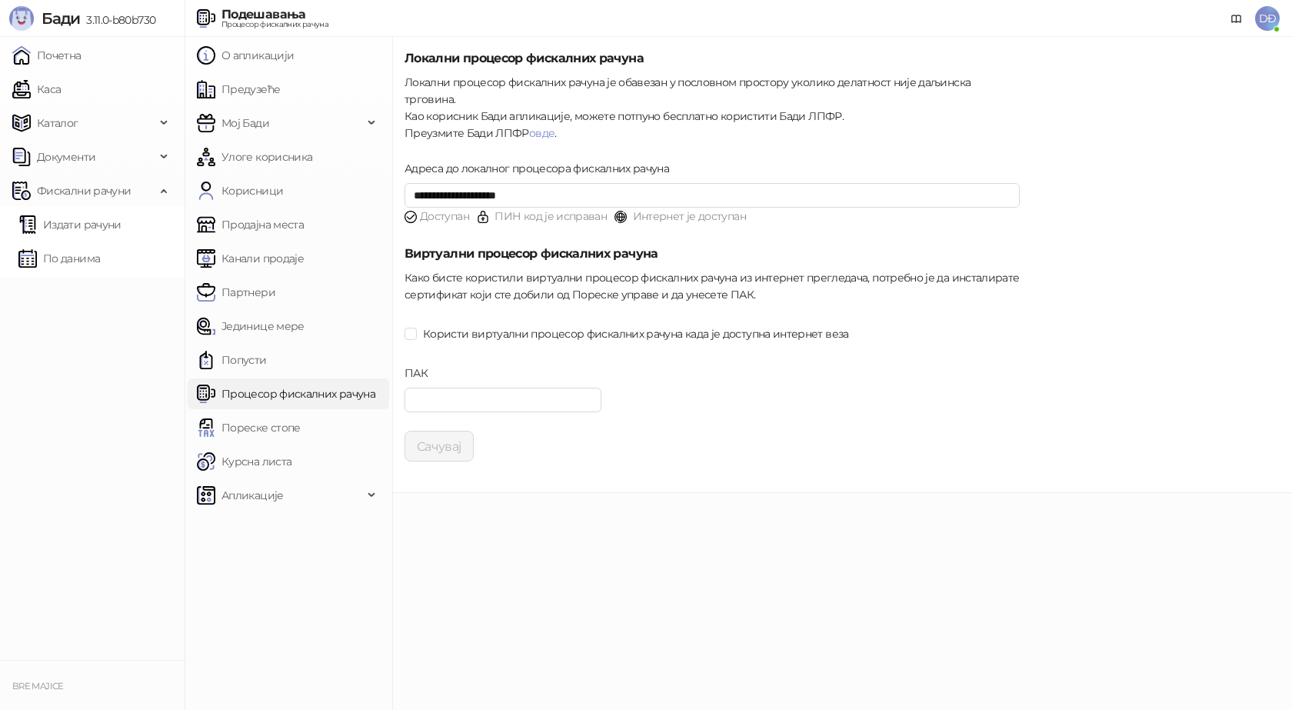
type input "**********"
click at [61, 80] on link "Каса" at bounding box center [36, 89] width 48 height 31
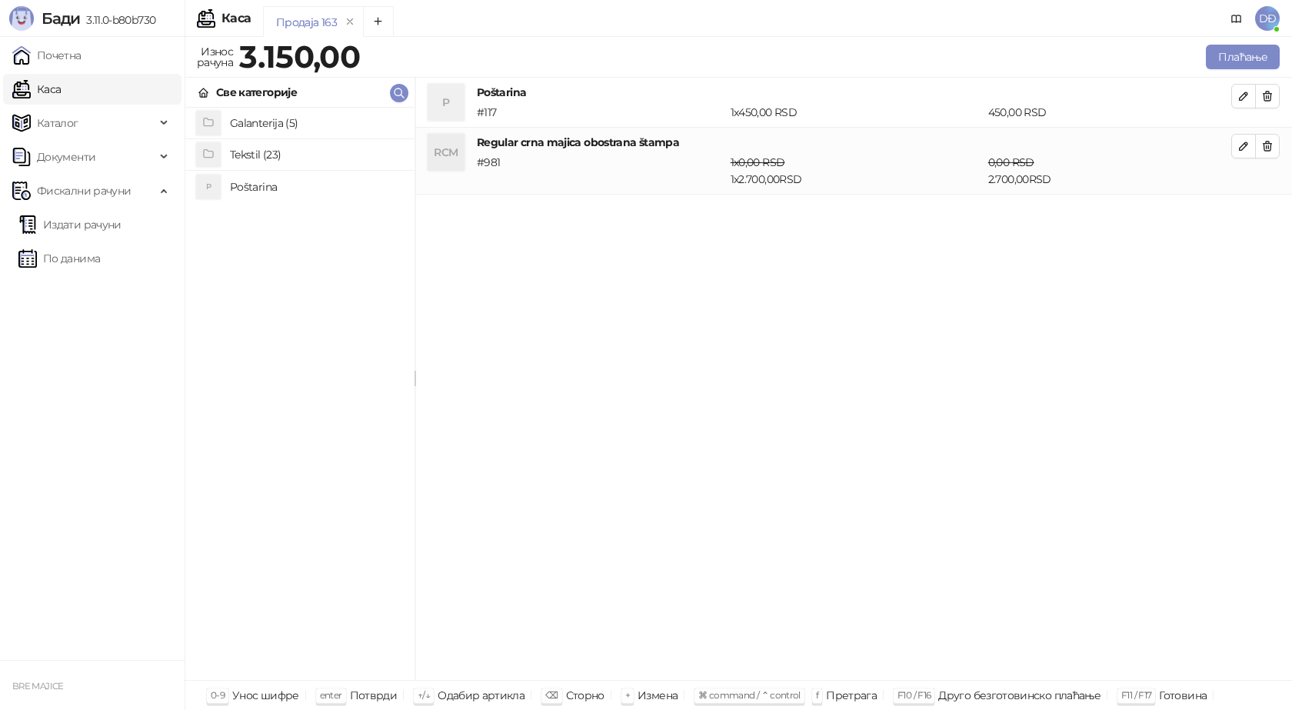
click at [1086, 465] on div "P Poštarina # 117 1 x 450,00 RSD 450,00 RSD RCM Regular crna majica obostrana š…" at bounding box center [853, 379] width 877 height 603
click at [1257, 61] on button "Плаћање" at bounding box center [1243, 57] width 74 height 25
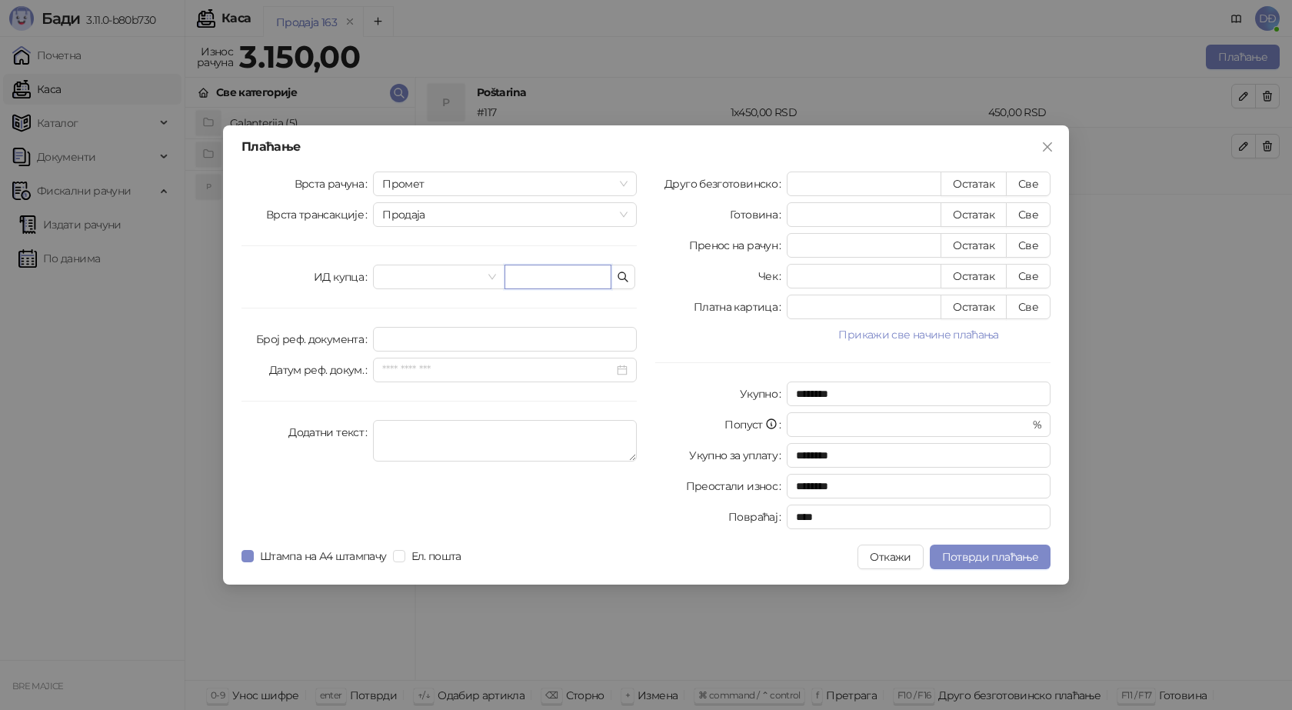
click at [535, 275] on input "text" at bounding box center [557, 277] width 107 height 25
paste input "**********"
type input "**********"
click at [1043, 181] on button "Све" at bounding box center [1028, 183] width 45 height 25
type input "****"
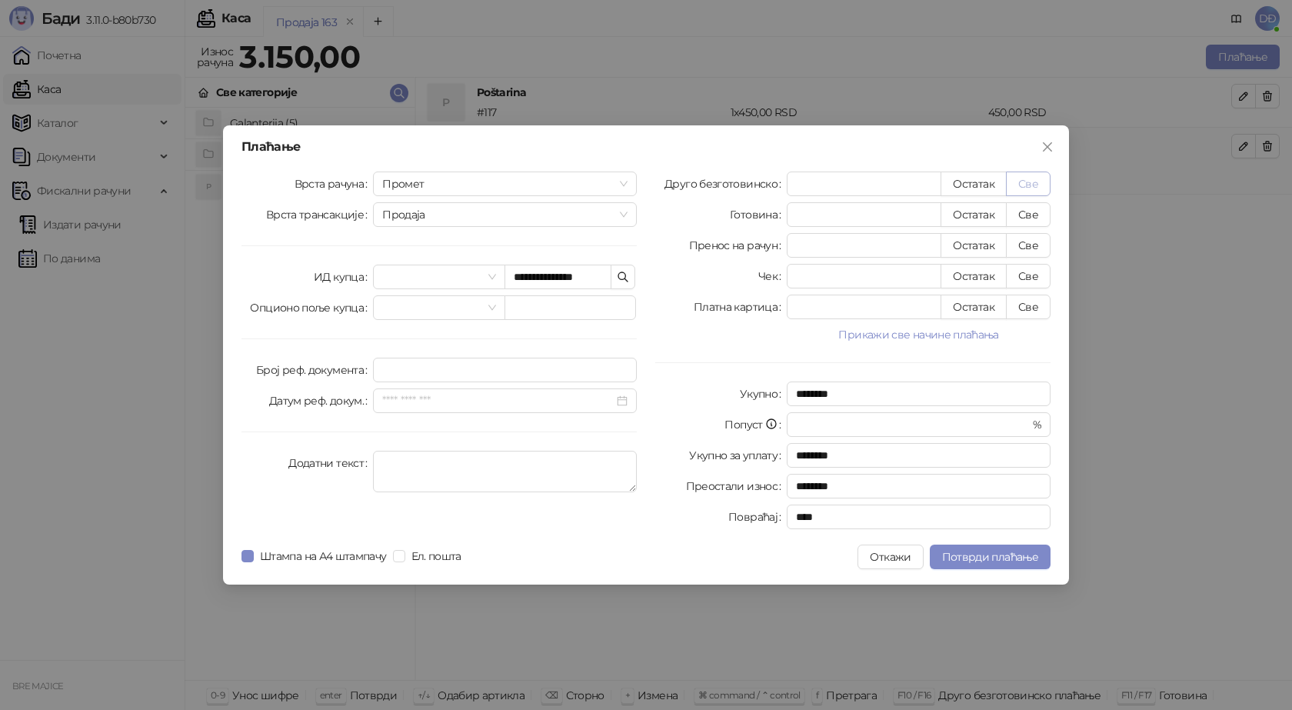
type input "****"
click at [1019, 556] on span "Потврди плаћање" at bounding box center [990, 557] width 96 height 14
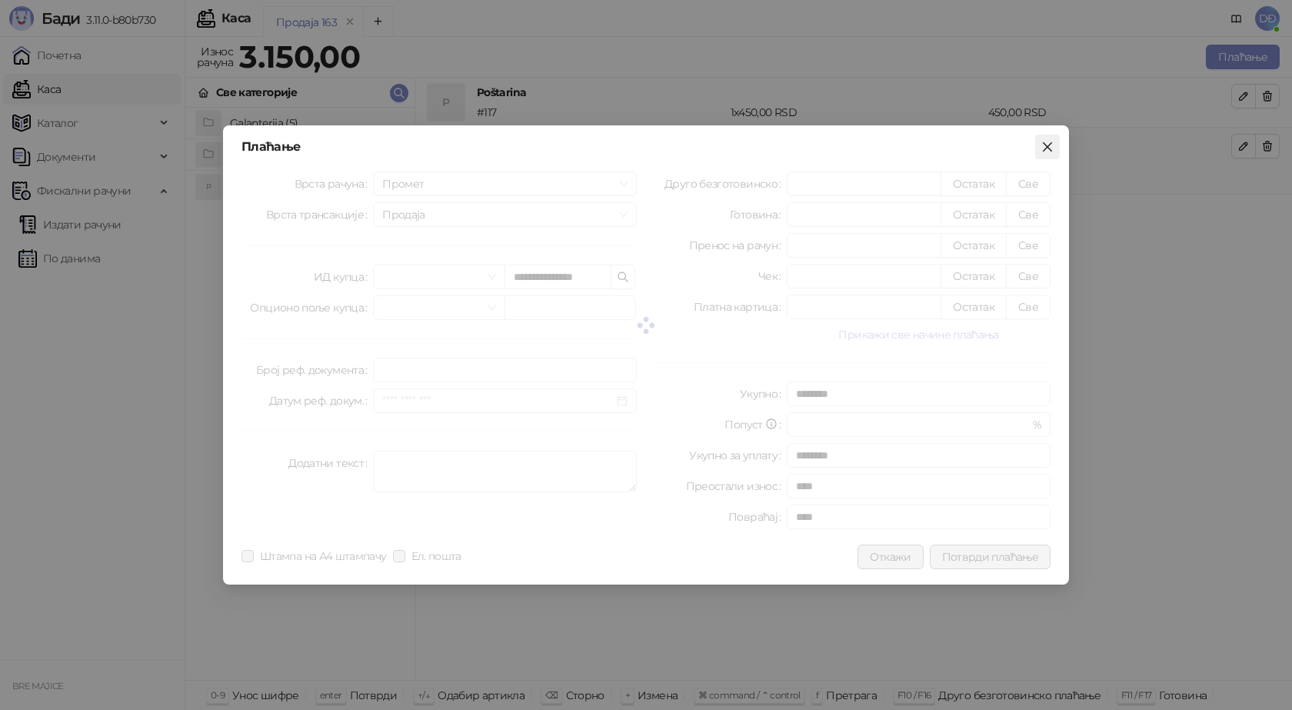
click at [1045, 148] on icon "close" at bounding box center [1047, 147] width 12 height 12
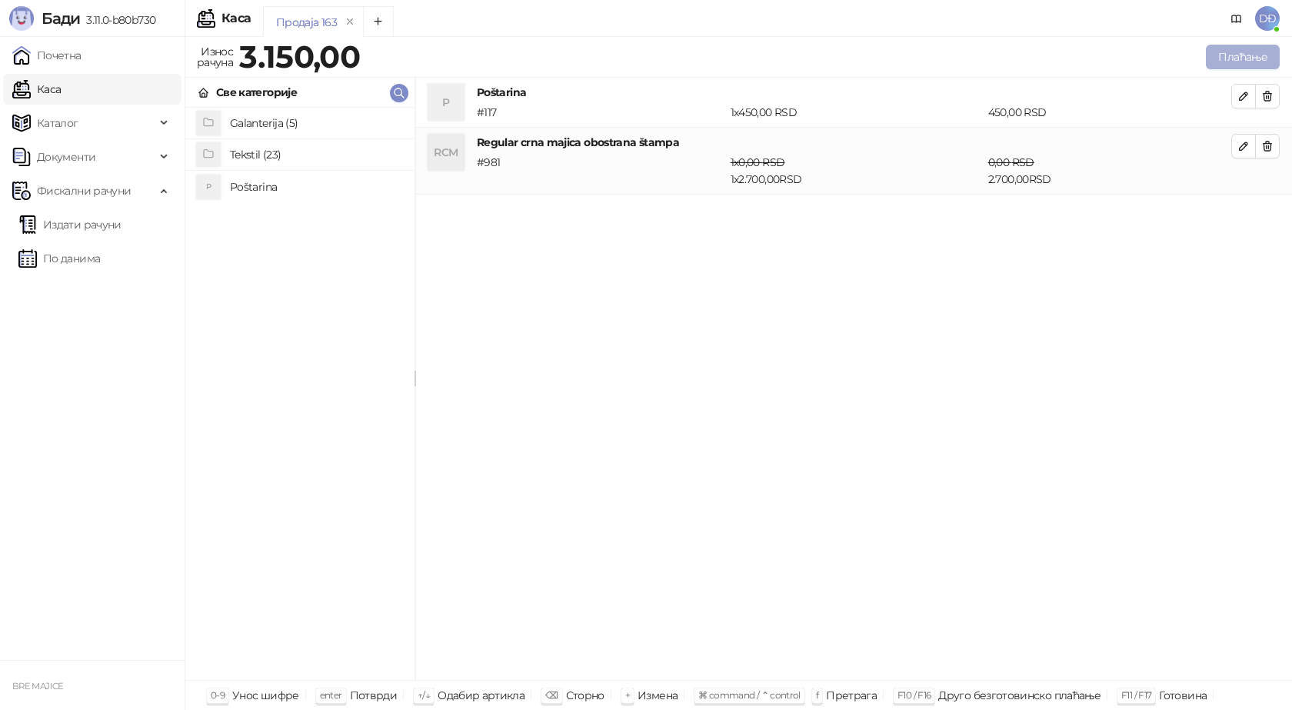
click at [1247, 52] on button "Плаћање" at bounding box center [1243, 57] width 74 height 25
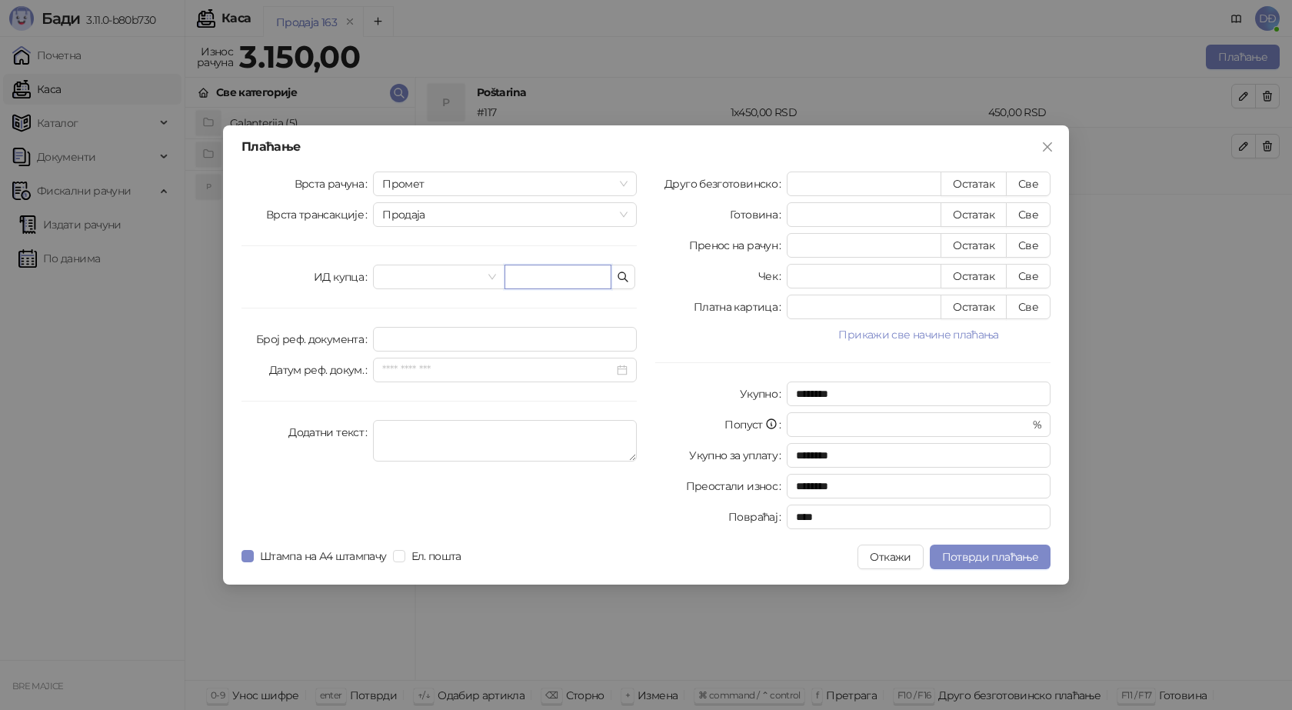
click at [539, 282] on input "text" at bounding box center [557, 277] width 107 height 25
paste input "**********"
type input "**********"
click at [1033, 180] on button "Све" at bounding box center [1028, 183] width 45 height 25
type input "****"
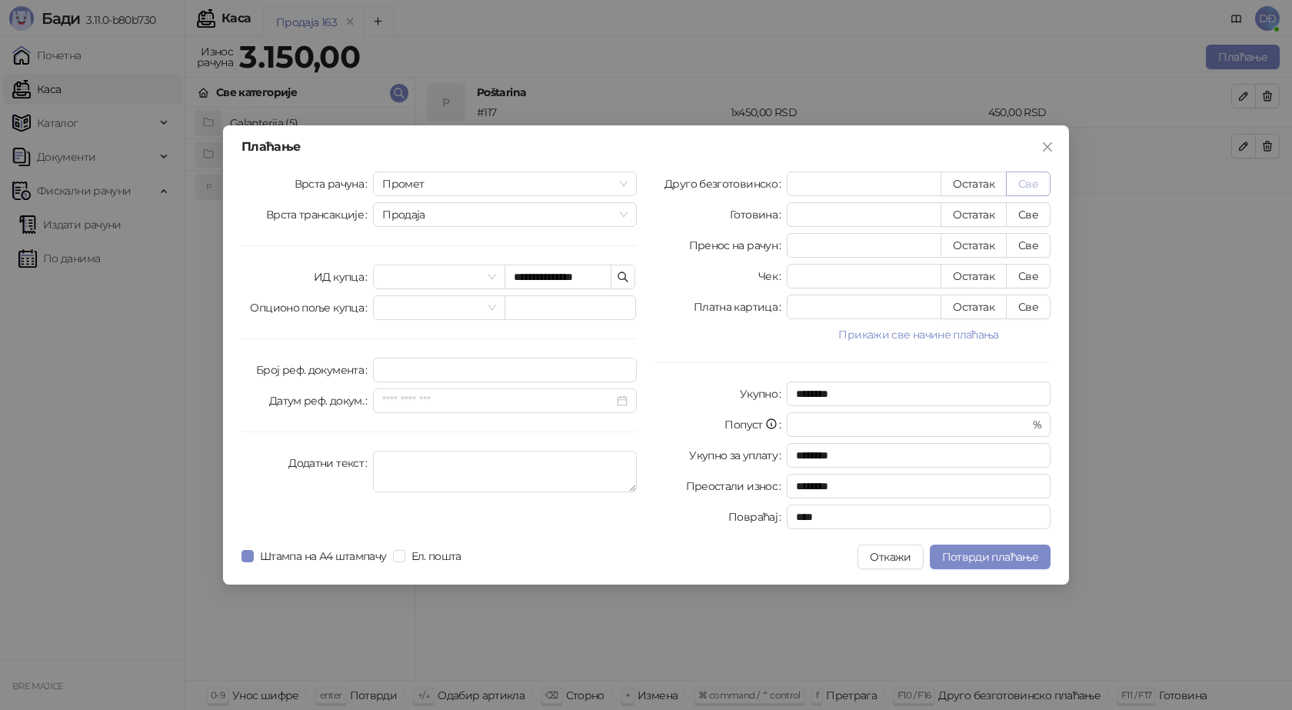
type input "****"
click at [997, 553] on span "Потврди плаћање" at bounding box center [990, 557] width 96 height 14
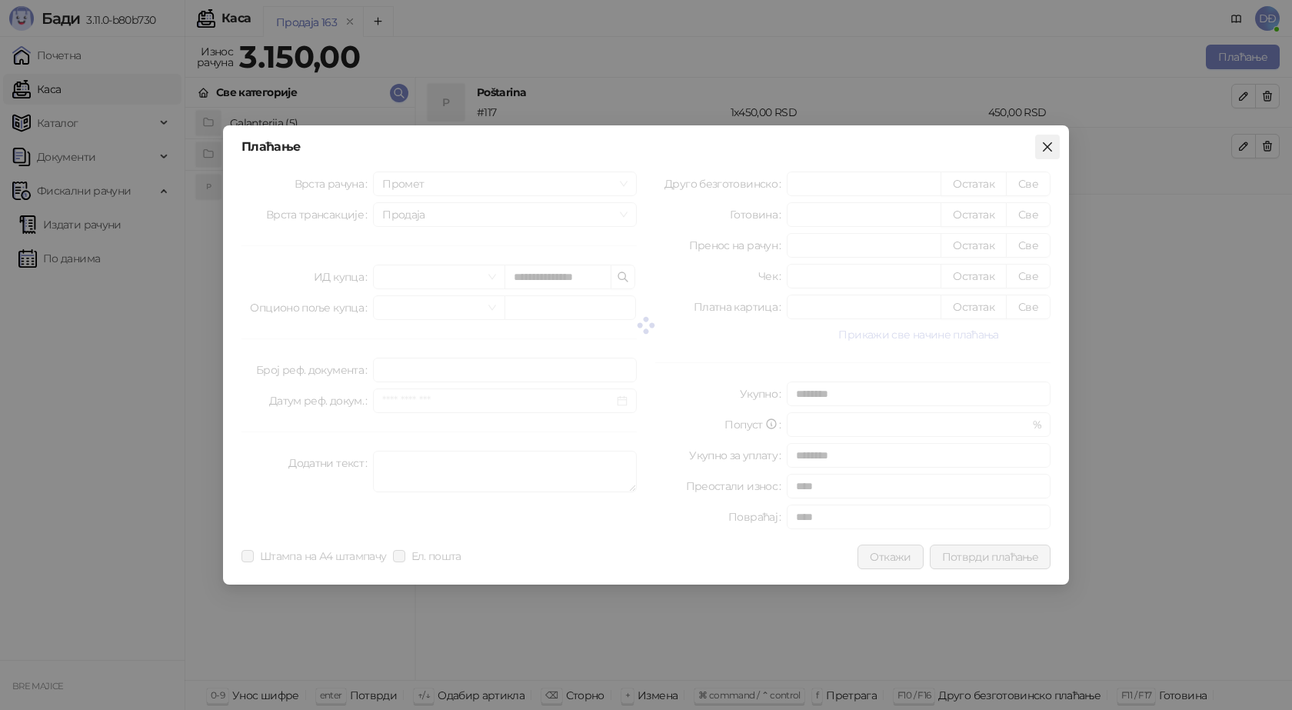
click at [1047, 145] on icon "close" at bounding box center [1047, 147] width 12 height 12
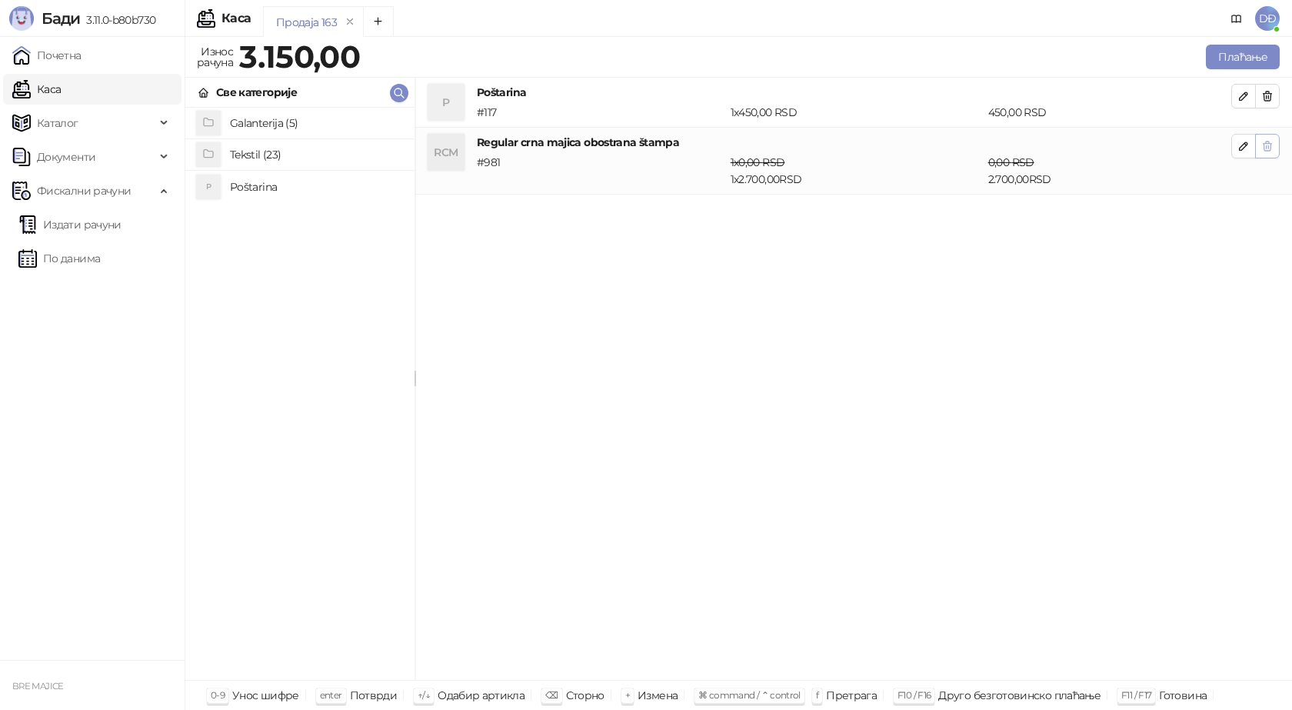
click at [1272, 87] on button "button" at bounding box center [1267, 96] width 25 height 25
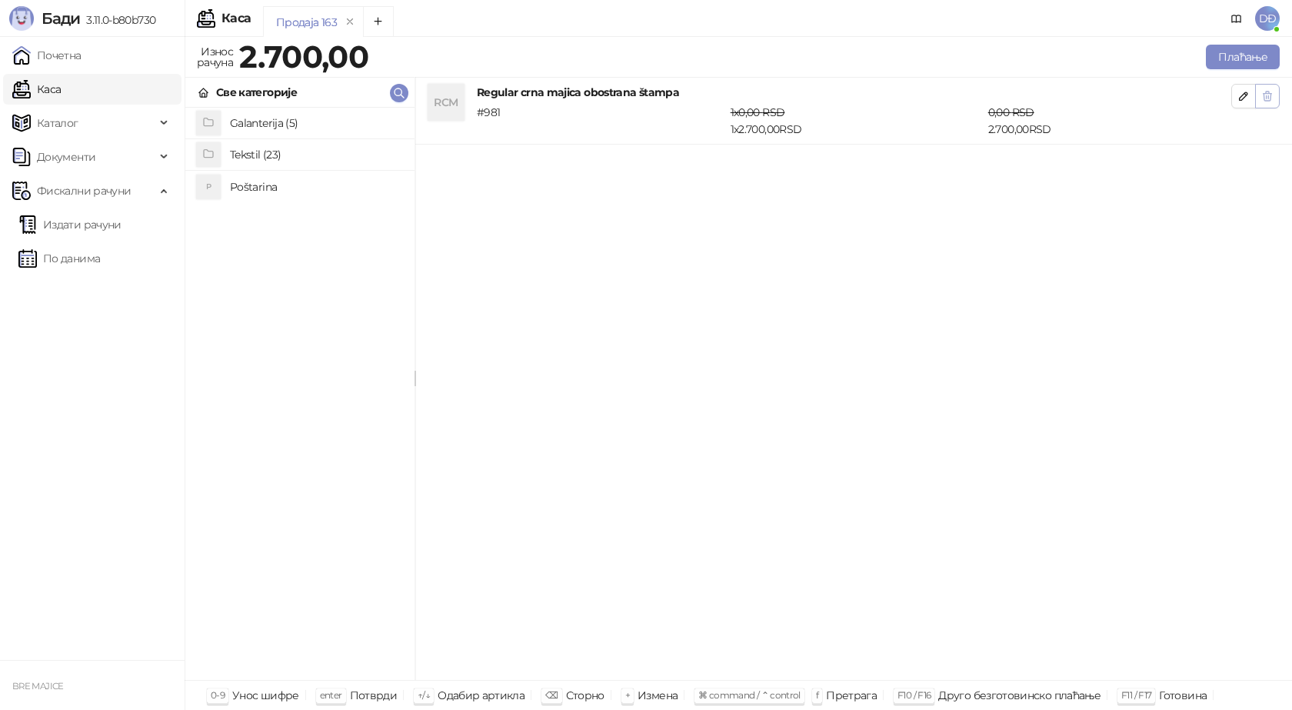
click at [1270, 105] on button "button" at bounding box center [1267, 96] width 25 height 25
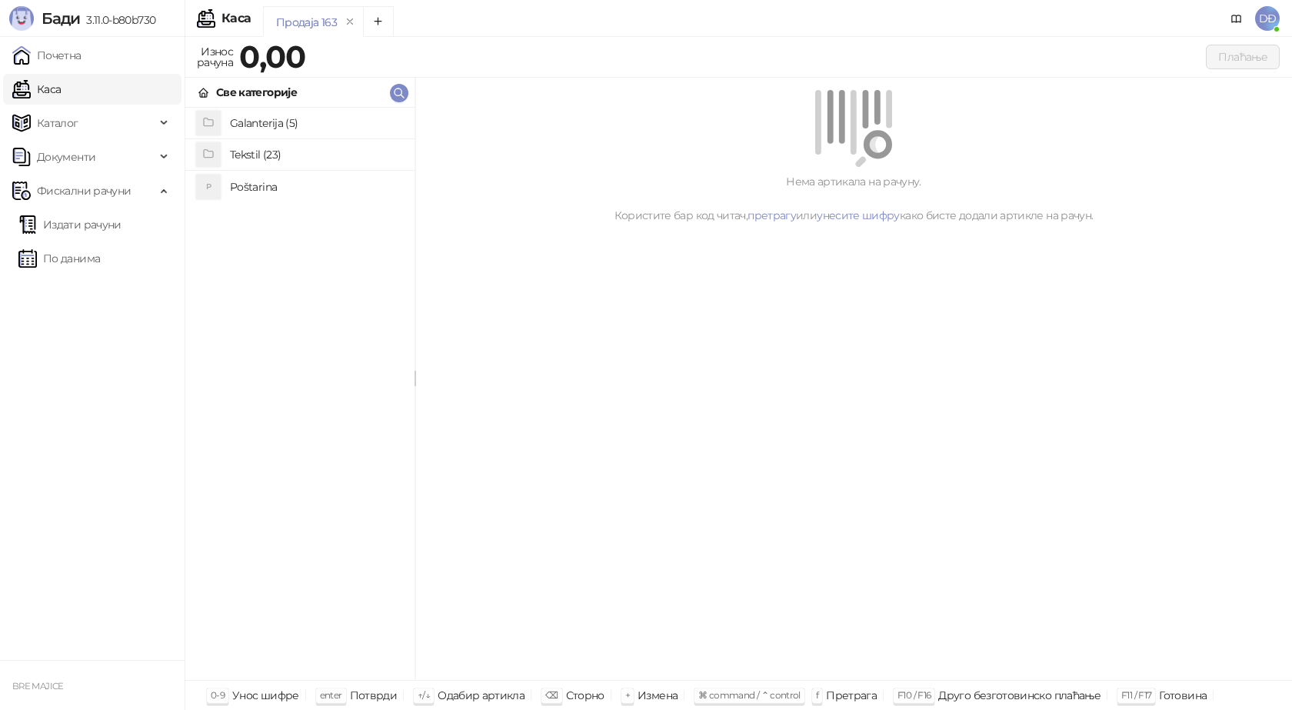
click at [61, 88] on link "Каса" at bounding box center [36, 89] width 48 height 31
click at [241, 185] on h4 "Poštarina" at bounding box center [316, 187] width 172 height 25
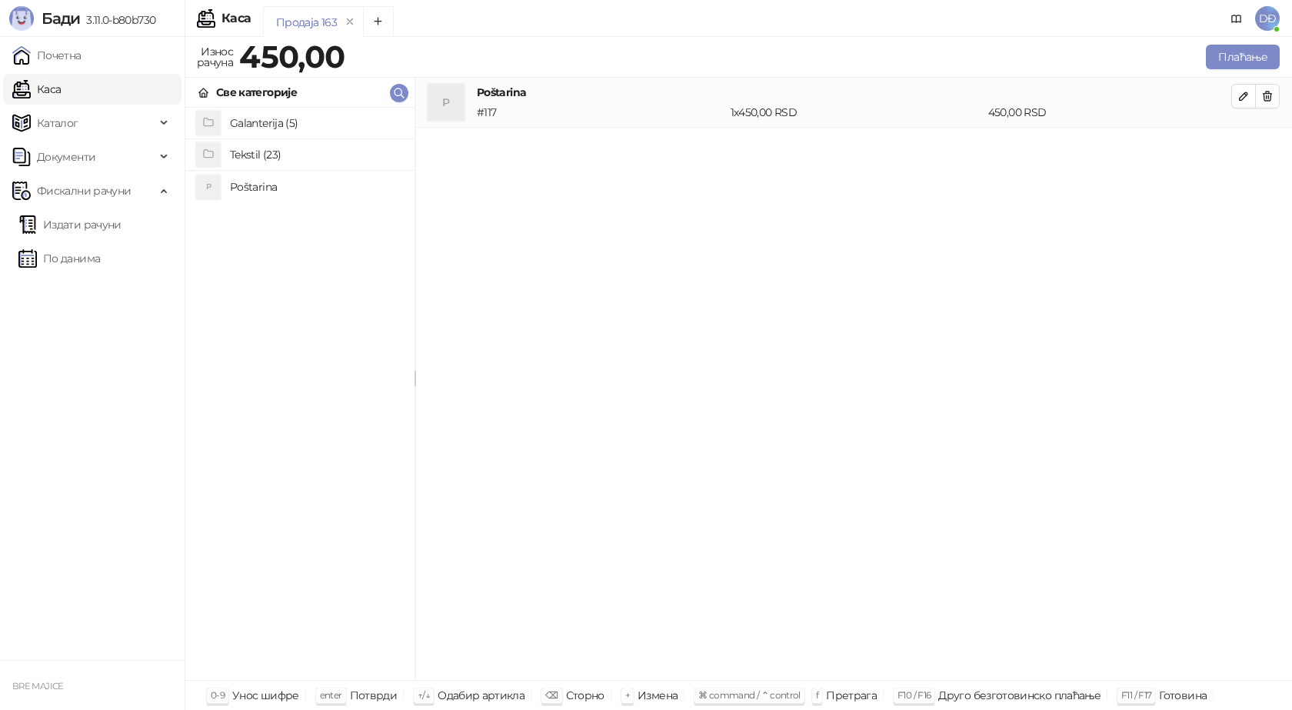
click at [248, 149] on h4 "Tekstil (23)" at bounding box center [316, 154] width 172 height 25
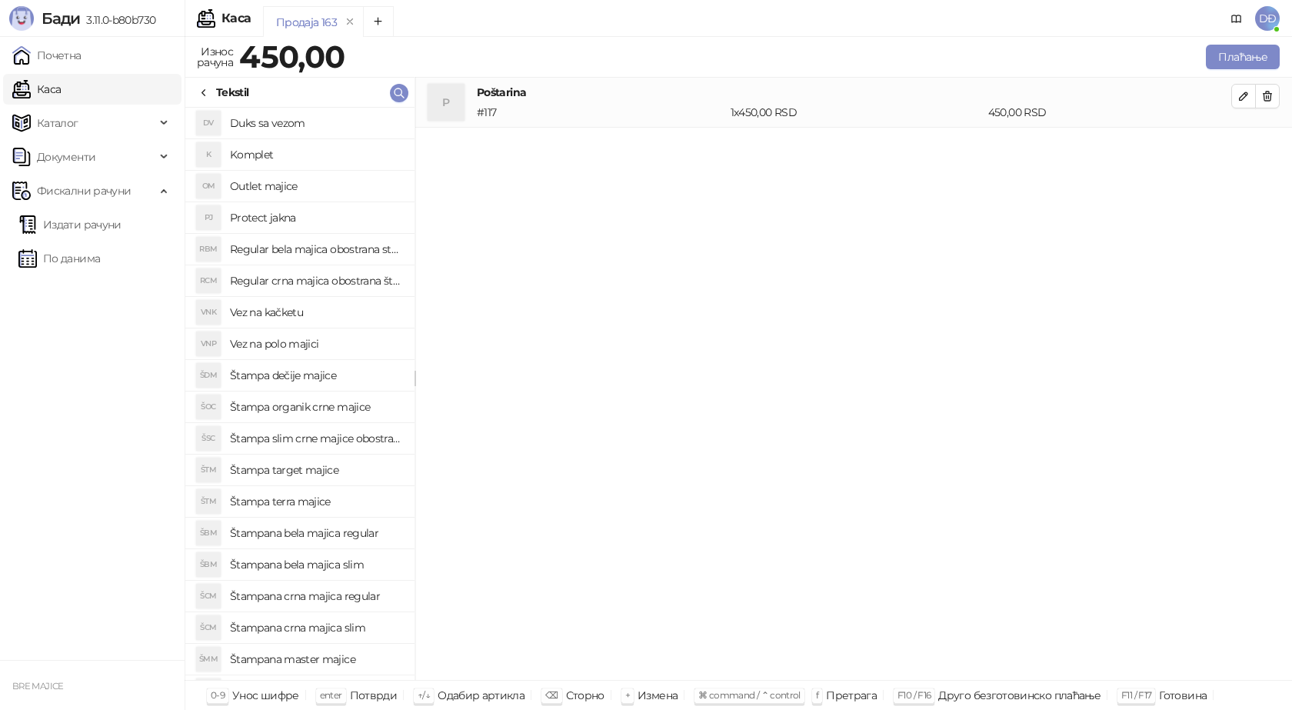
click at [341, 278] on h4 "Regular crna majica obostrana štampa" at bounding box center [316, 280] width 172 height 25
click at [1243, 146] on icon "button" at bounding box center [1243, 146] width 12 height 12
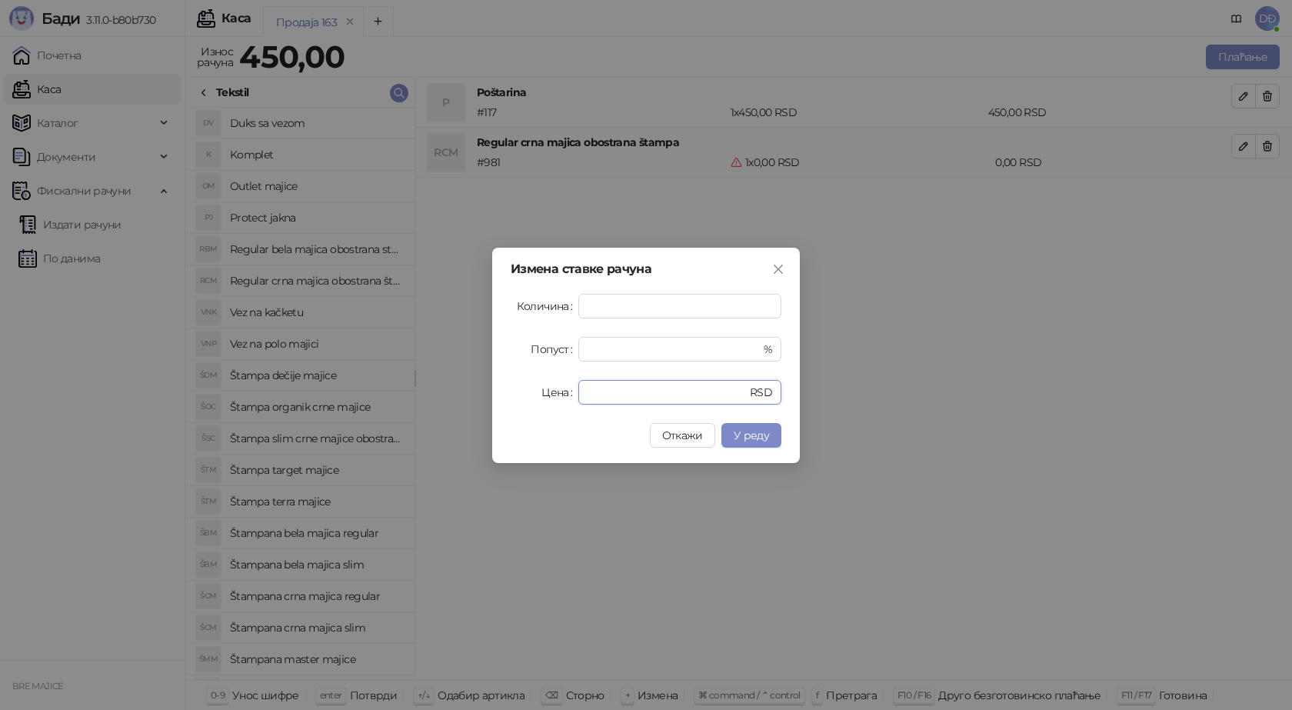
drag, startPoint x: 606, startPoint y: 391, endPoint x: 483, endPoint y: 378, distance: 123.7
click at [494, 389] on div "Измена ставке рачуна Количина * Попуст * % Цена * RSD Откажи У реду" at bounding box center [646, 355] width 308 height 215
type input "****"
click at [757, 428] on span "У реду" at bounding box center [751, 435] width 35 height 14
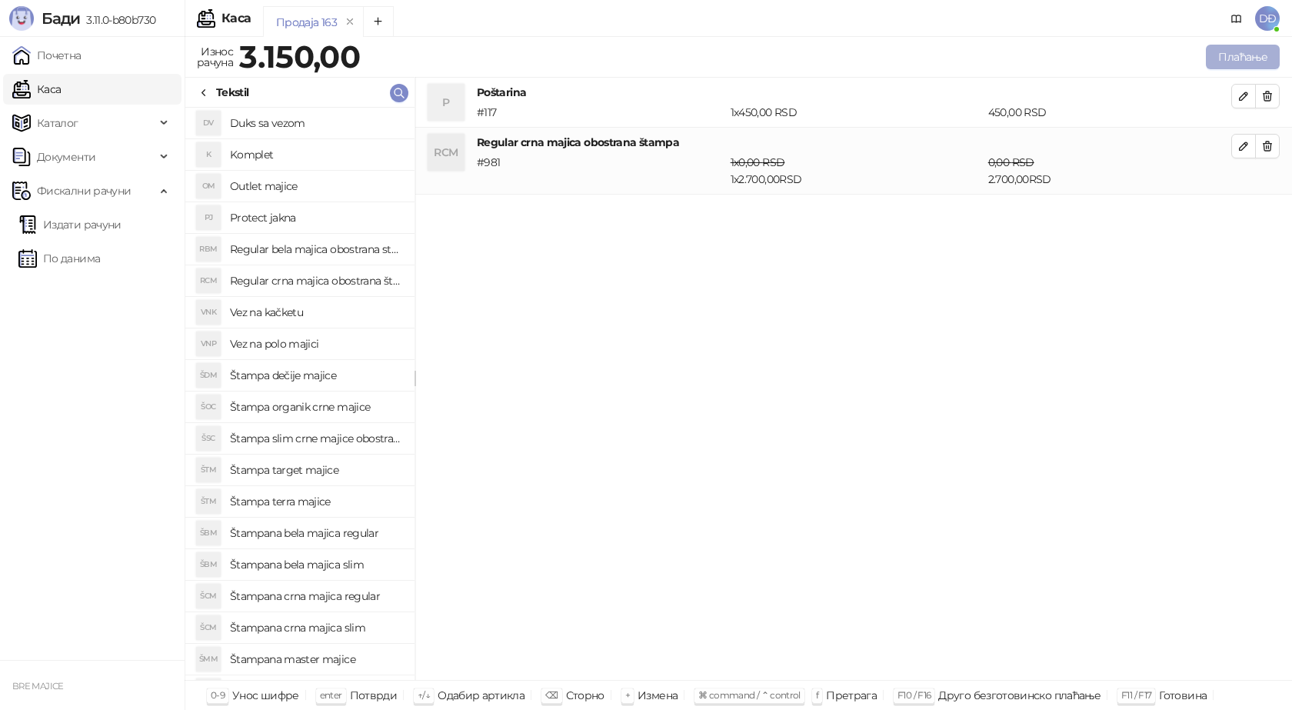
click at [1263, 62] on button "Плаћање" at bounding box center [1243, 57] width 74 height 25
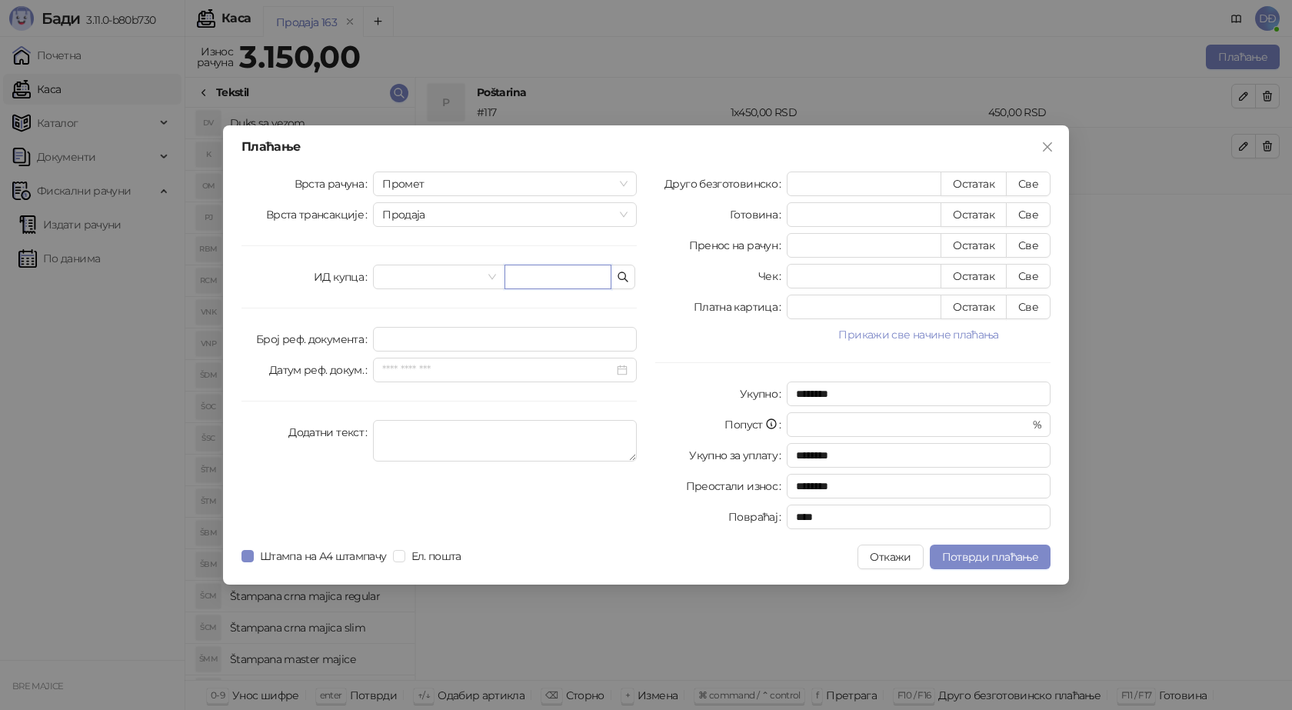
click at [549, 276] on input "text" at bounding box center [557, 277] width 107 height 25
type input "**********"
click at [1027, 188] on button "Све" at bounding box center [1028, 183] width 45 height 25
type input "****"
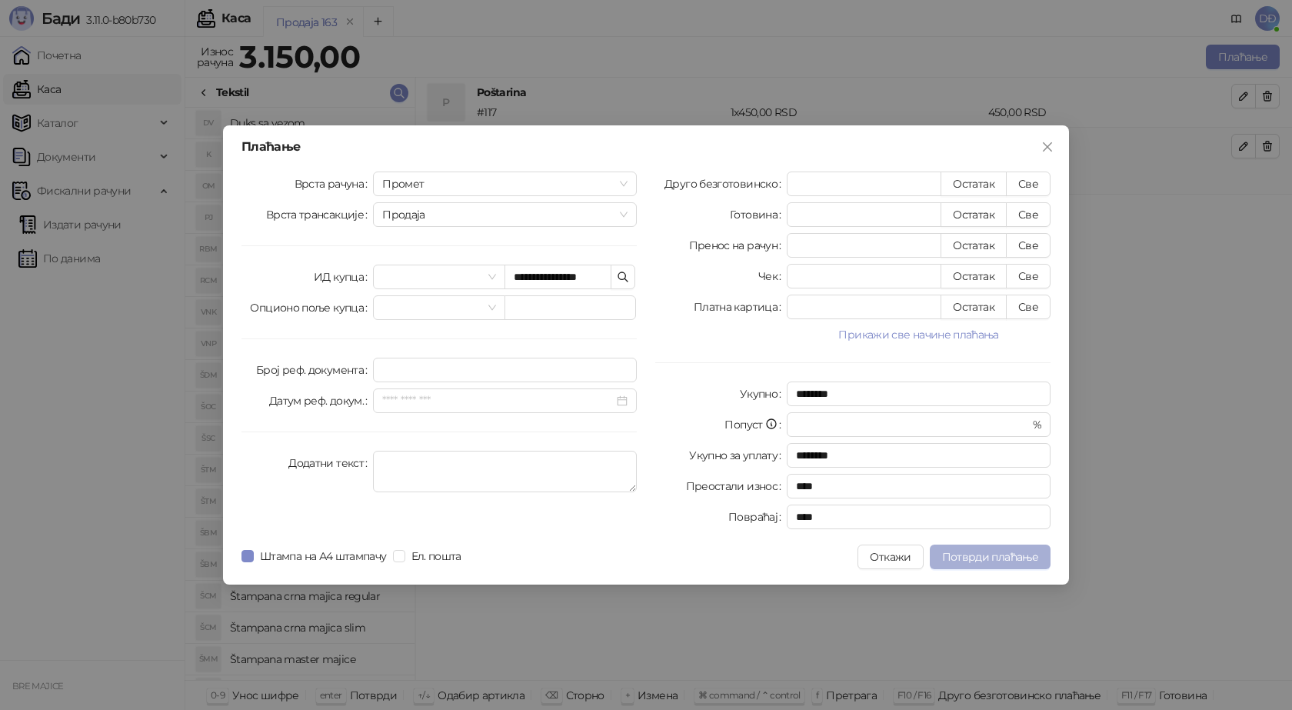
click at [988, 554] on span "Потврди плаћање" at bounding box center [990, 557] width 96 height 14
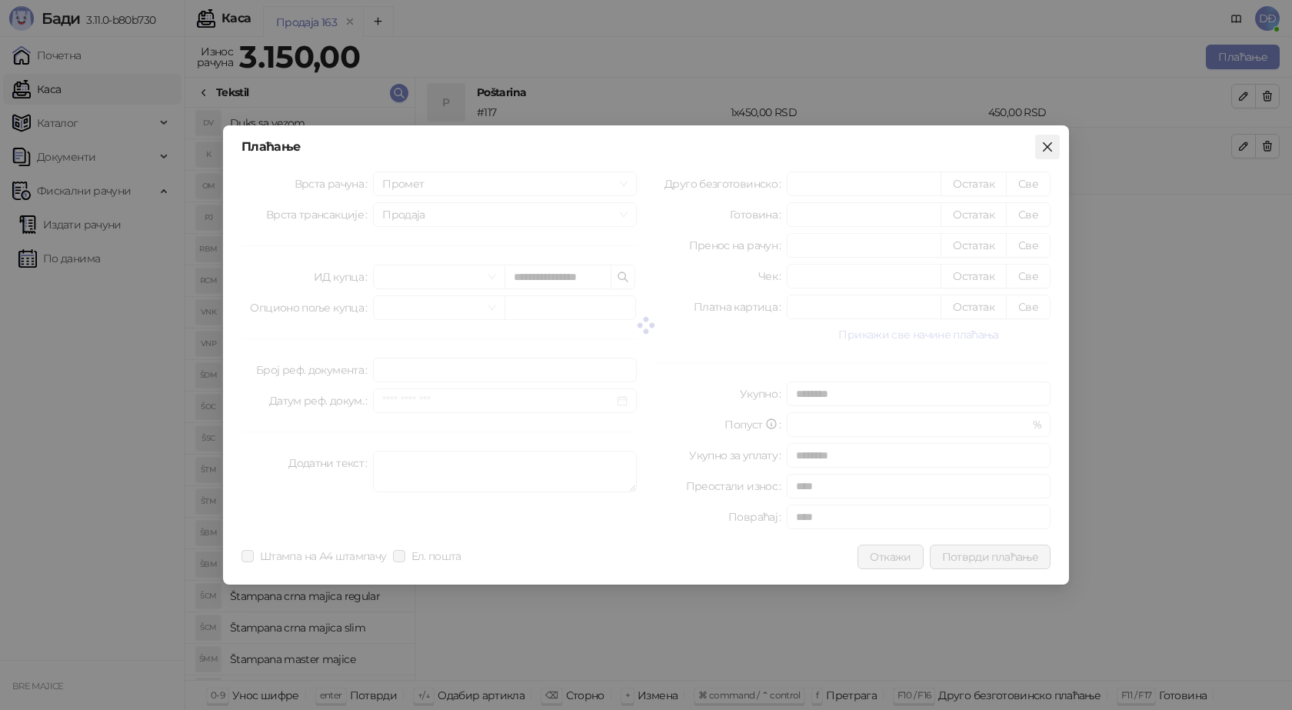
click at [1050, 149] on icon "close" at bounding box center [1047, 146] width 9 height 9
